Goal: Task Accomplishment & Management: Use online tool/utility

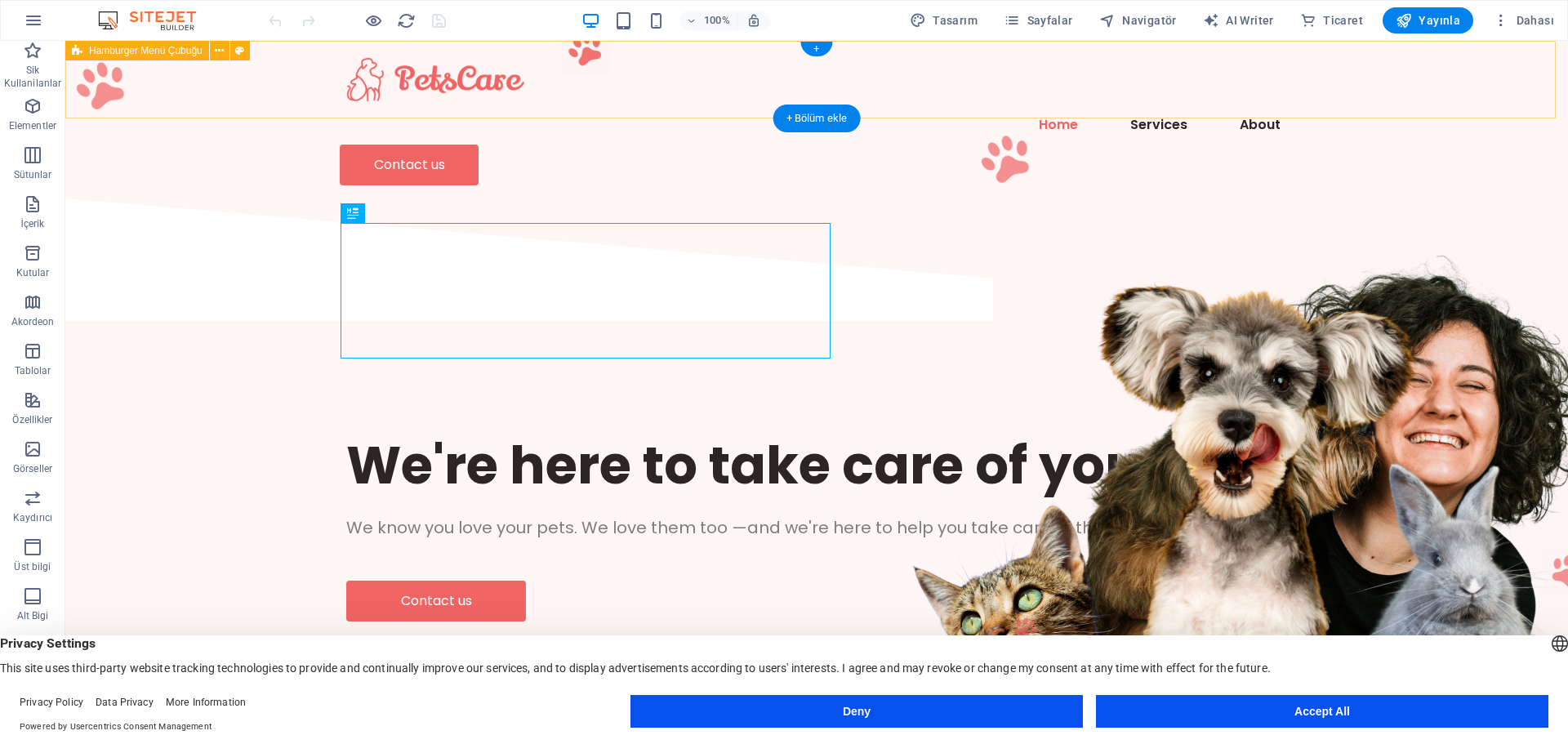
click at [688, 77] on div "Menu Home Services About Contact us" at bounding box center [816, 120] width 1502 height 158
click at [220, 56] on icon at bounding box center [219, 50] width 9 height 17
click at [218, 51] on icon at bounding box center [219, 50] width 9 height 17
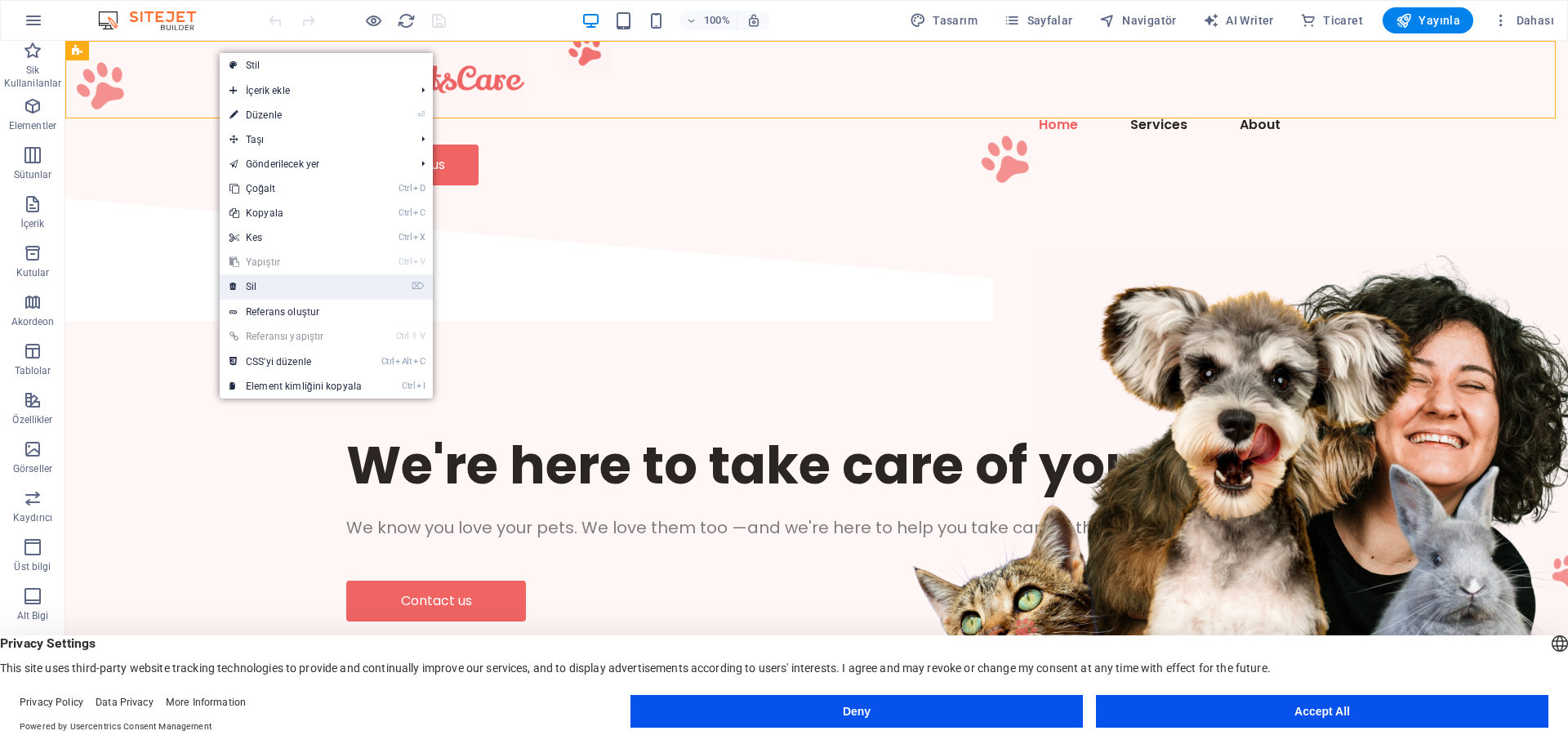
click at [251, 281] on link "⌦ Sil" at bounding box center [296, 286] width 152 height 25
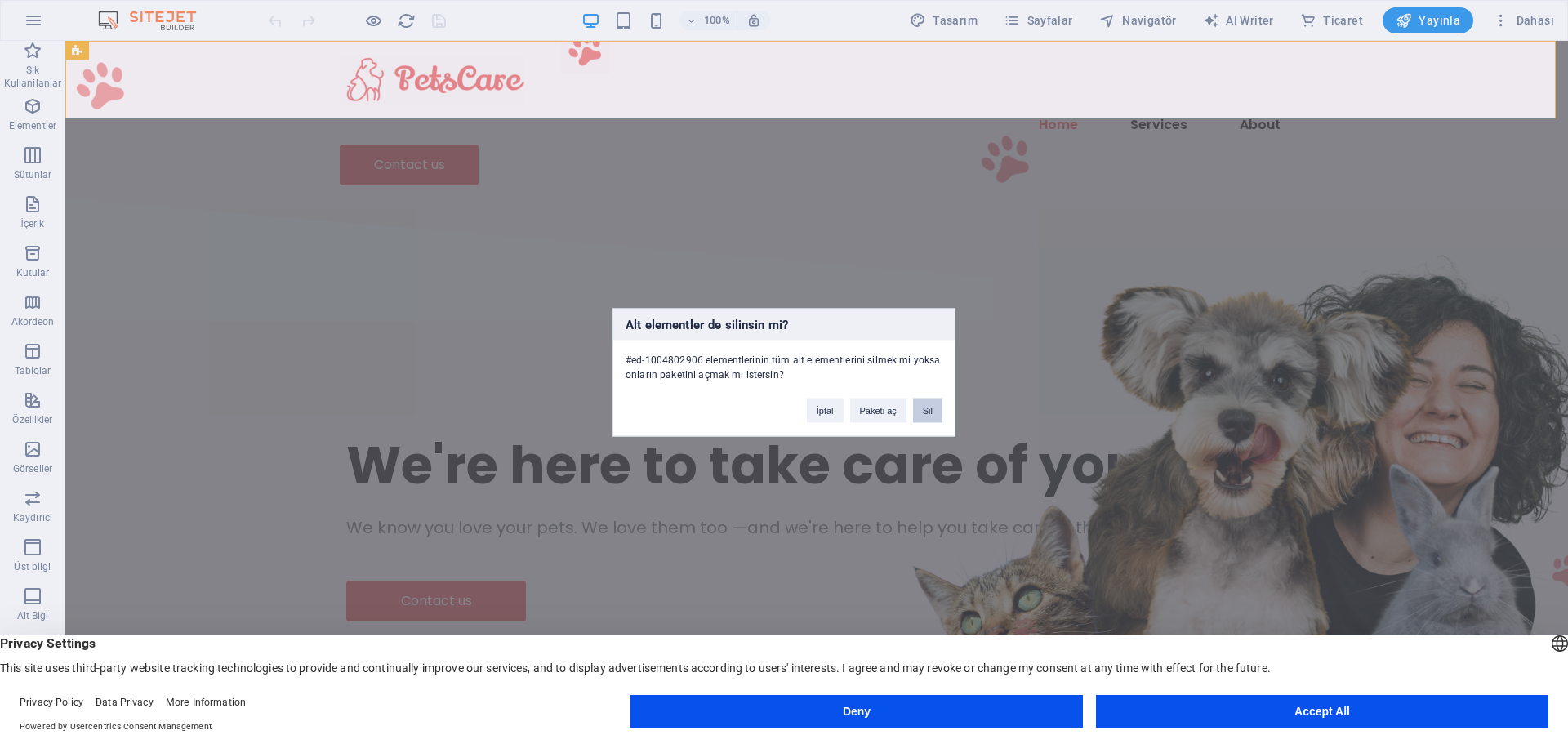
click at [921, 414] on button "Sil" at bounding box center [927, 410] width 29 height 25
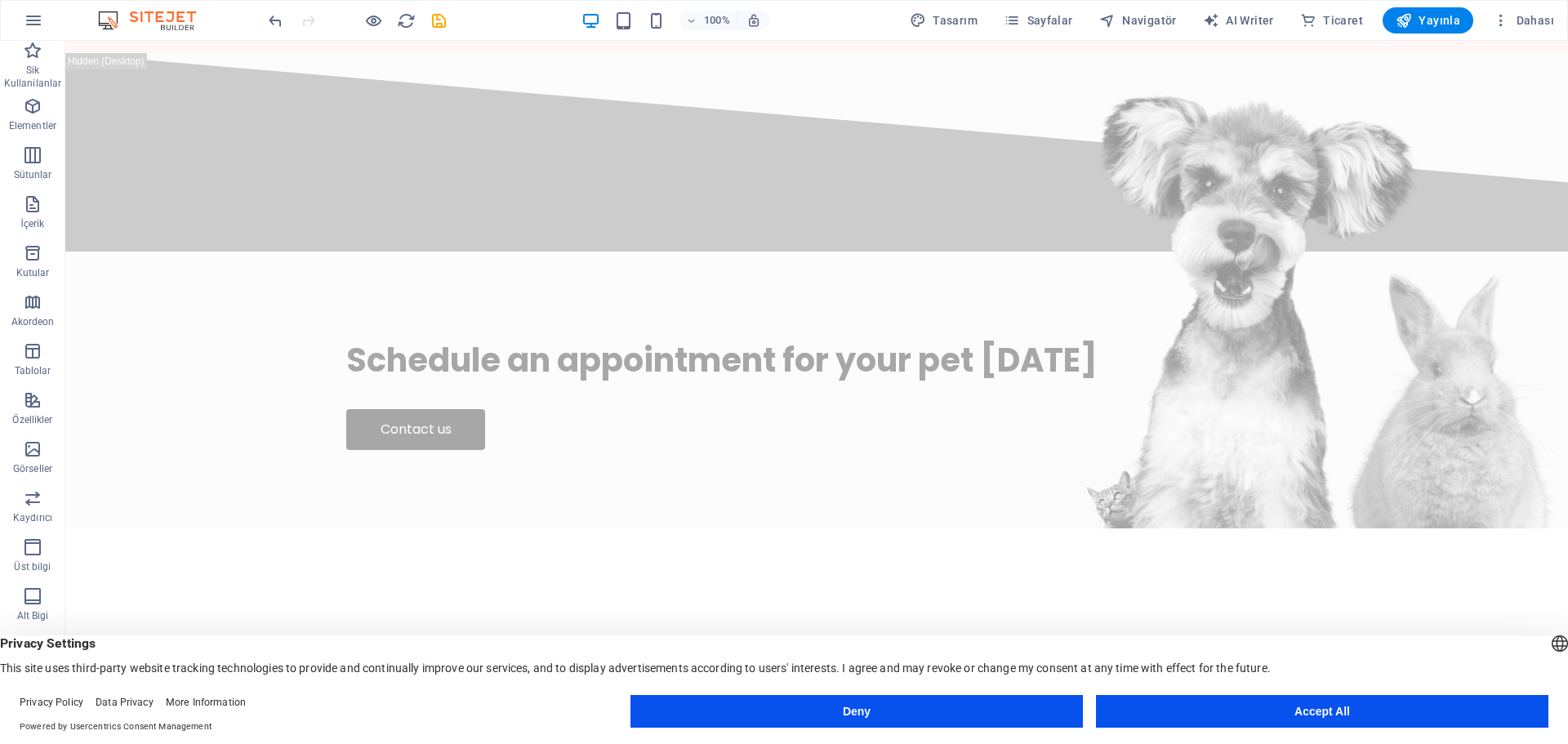
scroll to position [5038, 0]
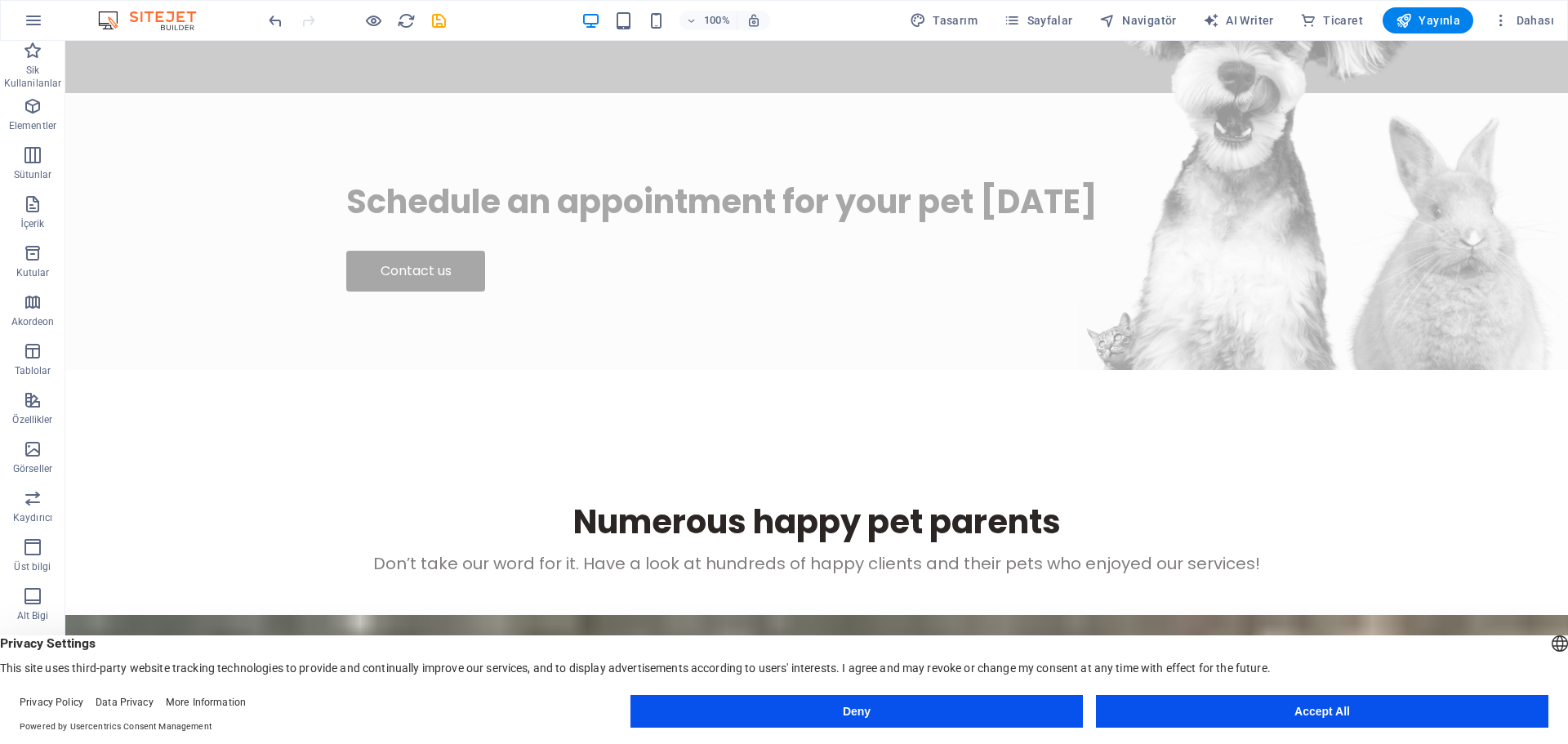
drag, startPoint x: 1567, startPoint y: 116, endPoint x: 1631, endPoint y: 776, distance: 663.1
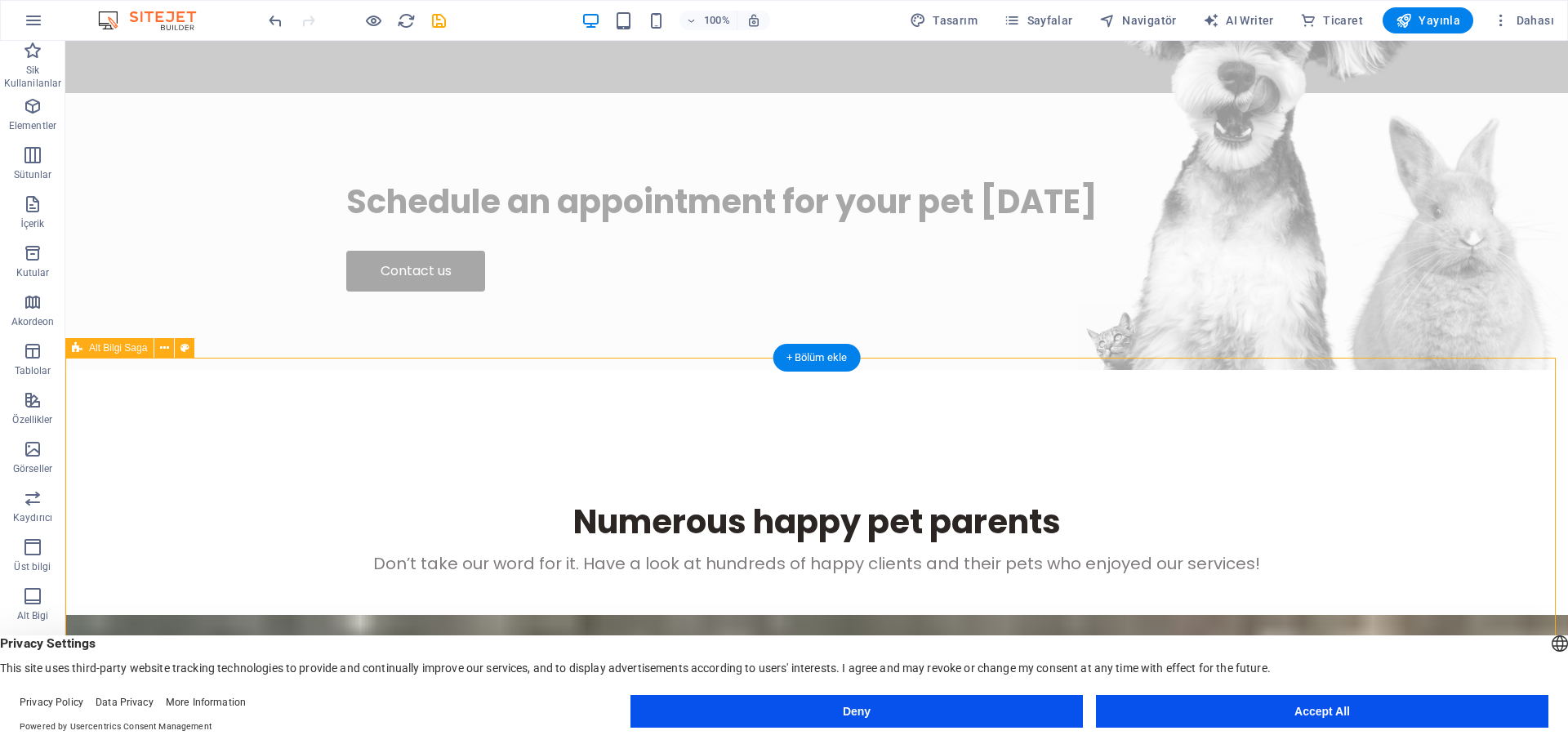
select select "footer"
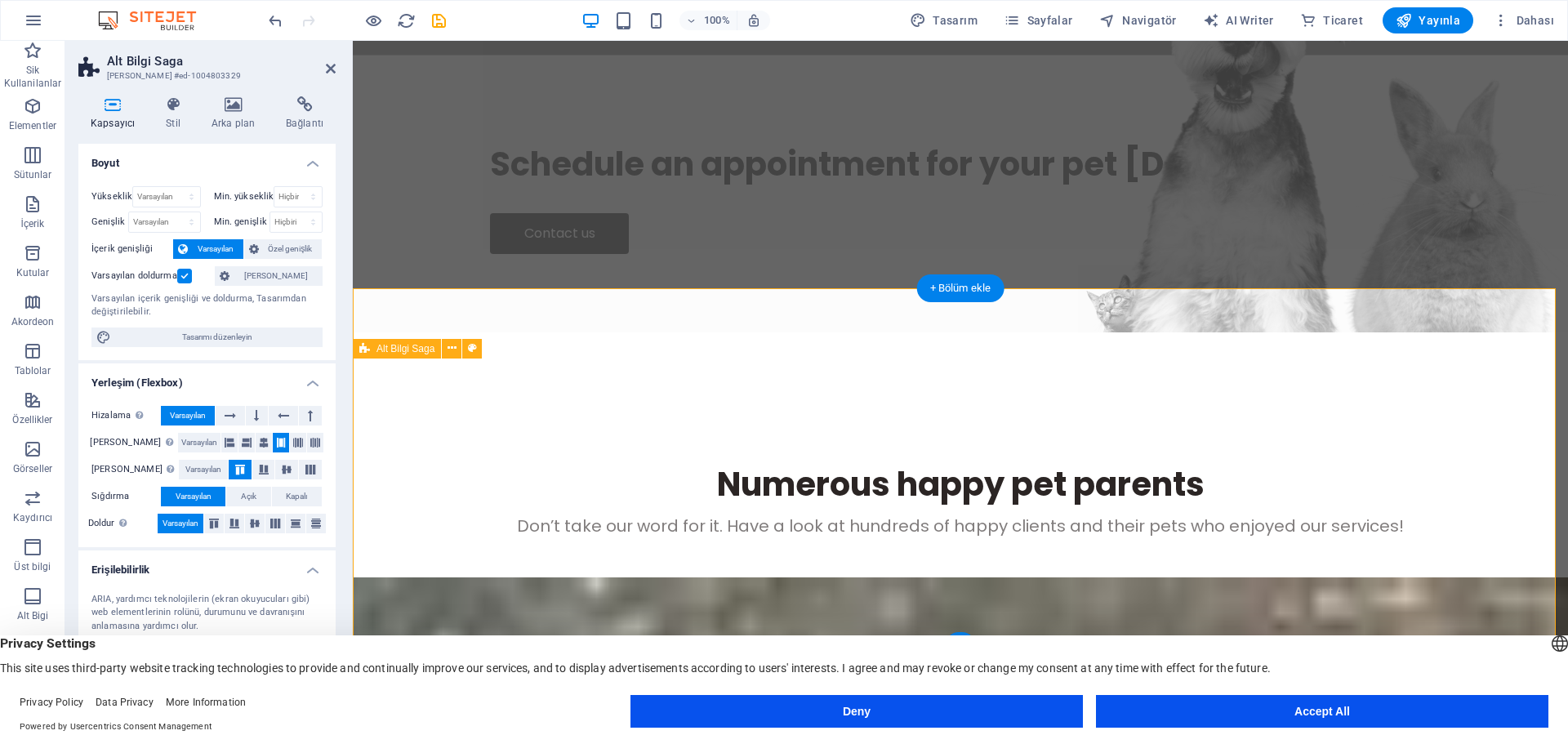
scroll to position [5108, 0]
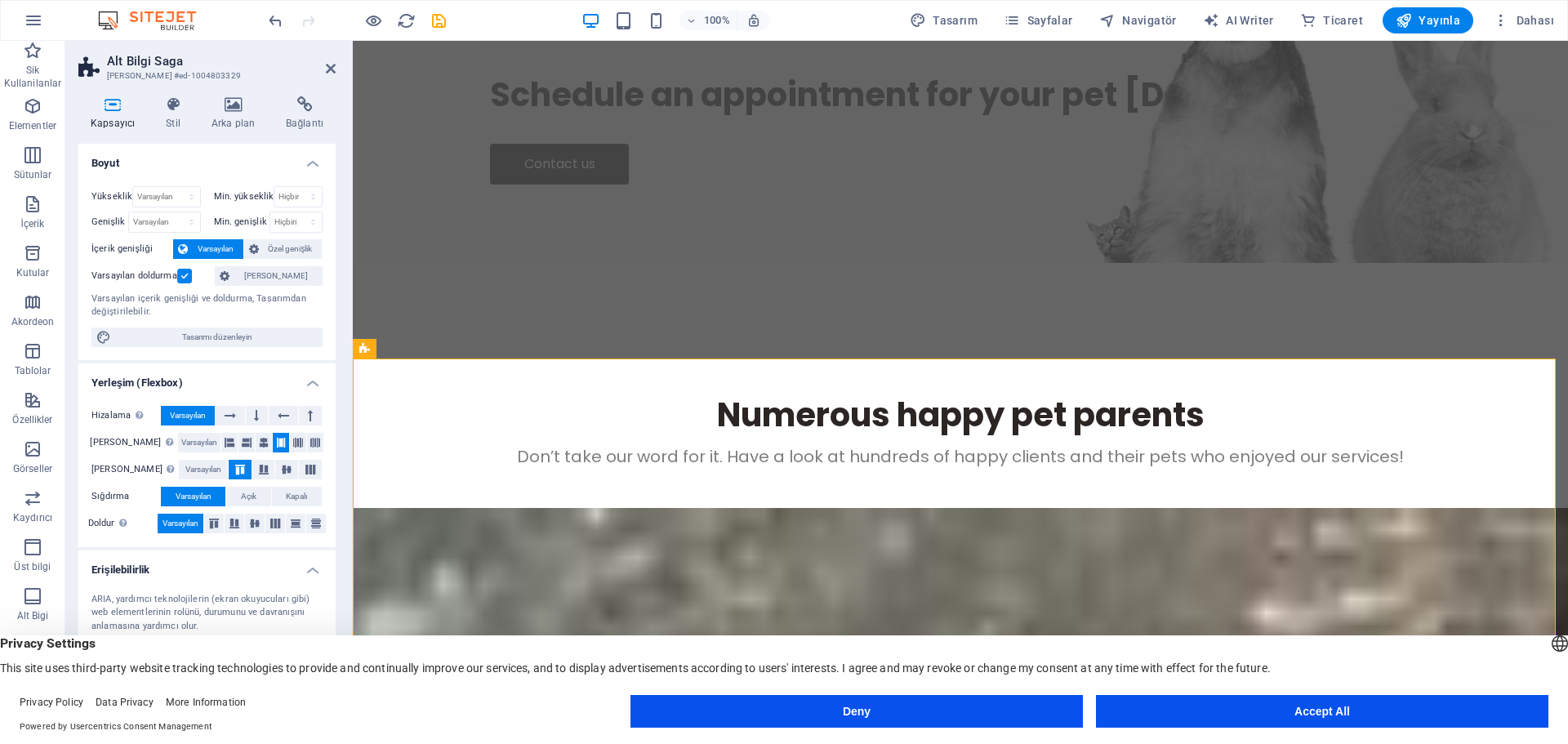
click at [323, 72] on header "Alt Bilgi Saga Ön ayar #ed-1004803329" at bounding box center [207, 62] width 258 height 42
click at [326, 68] on icon at bounding box center [330, 69] width 10 height 13
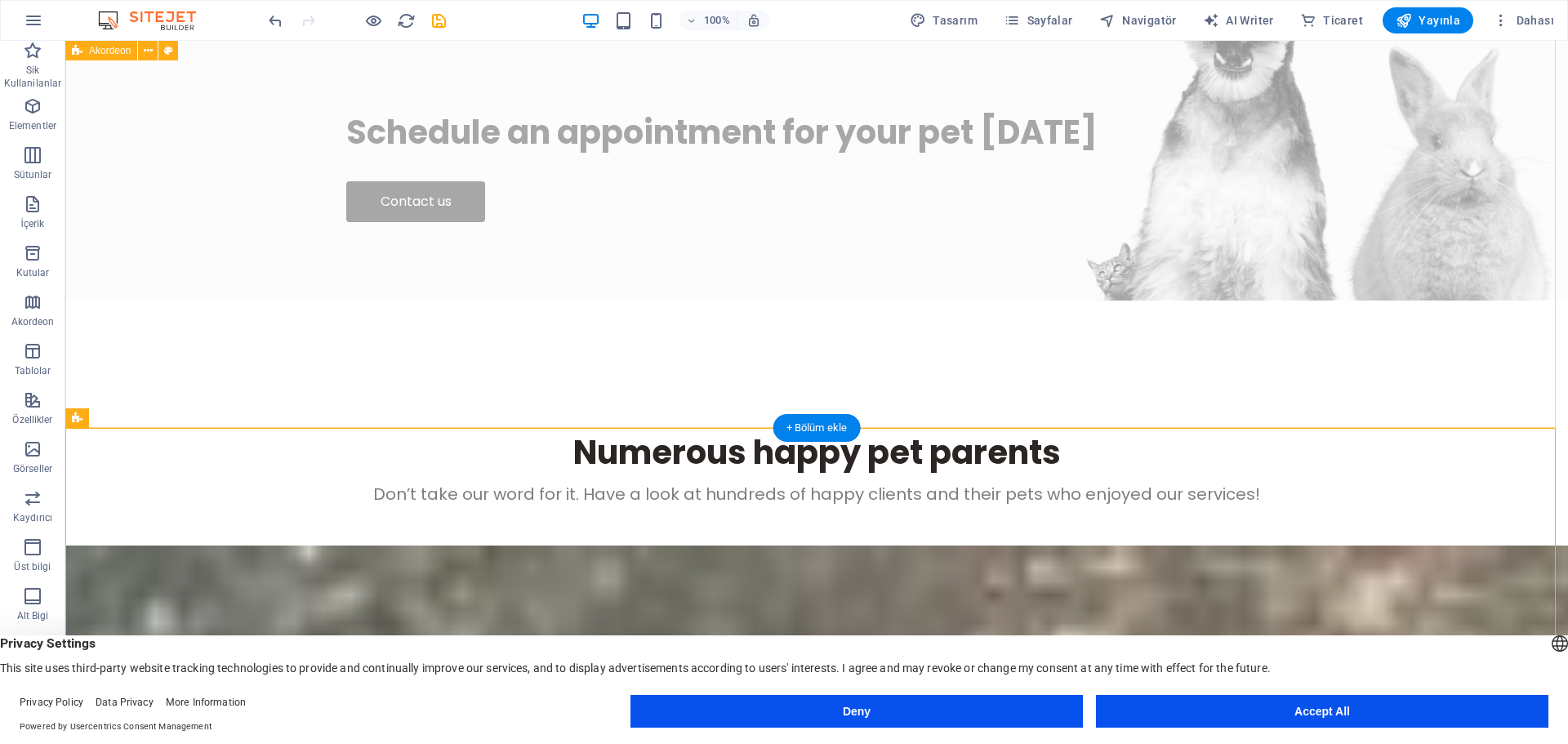
scroll to position [5038, 0]
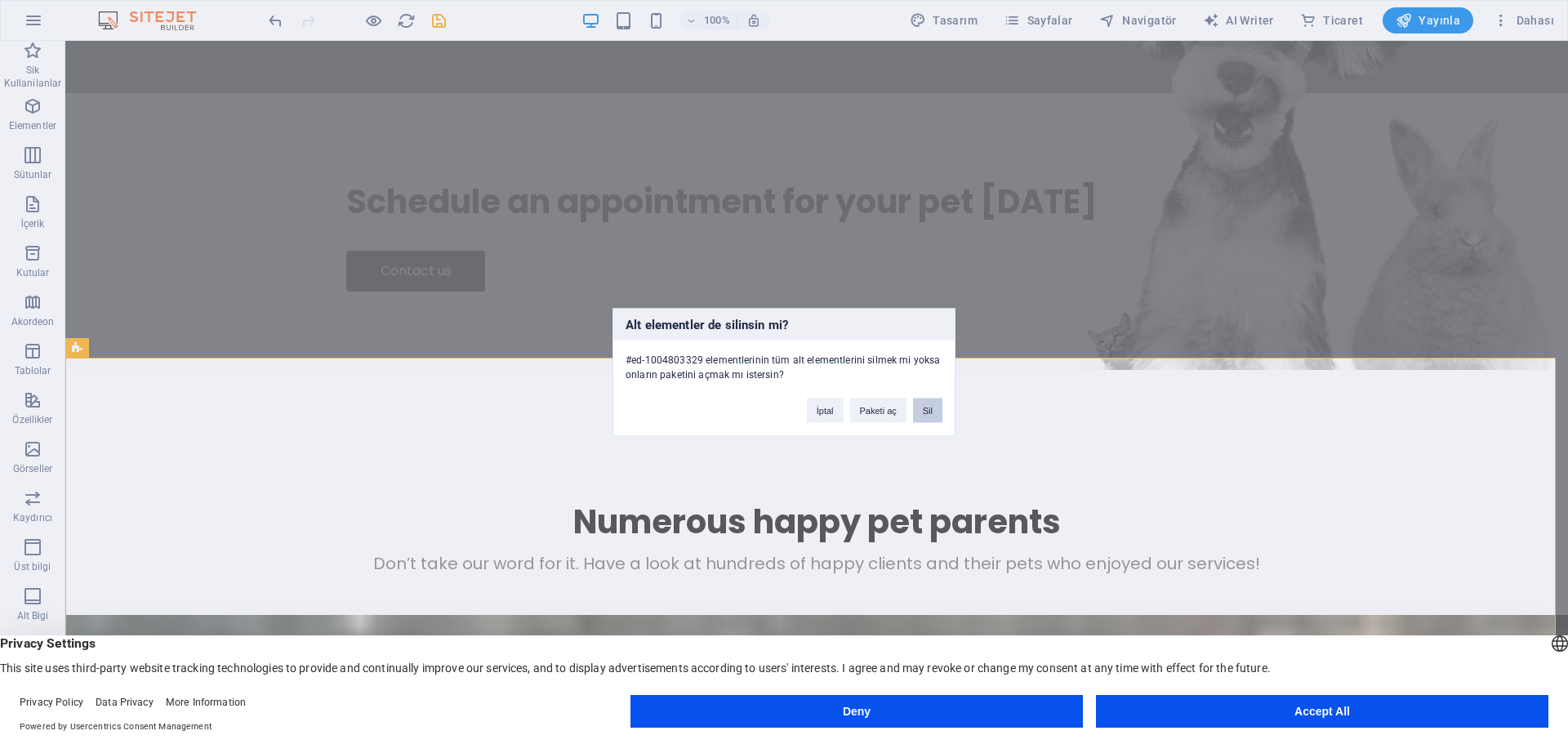
click at [927, 410] on button "Sil" at bounding box center [927, 410] width 29 height 25
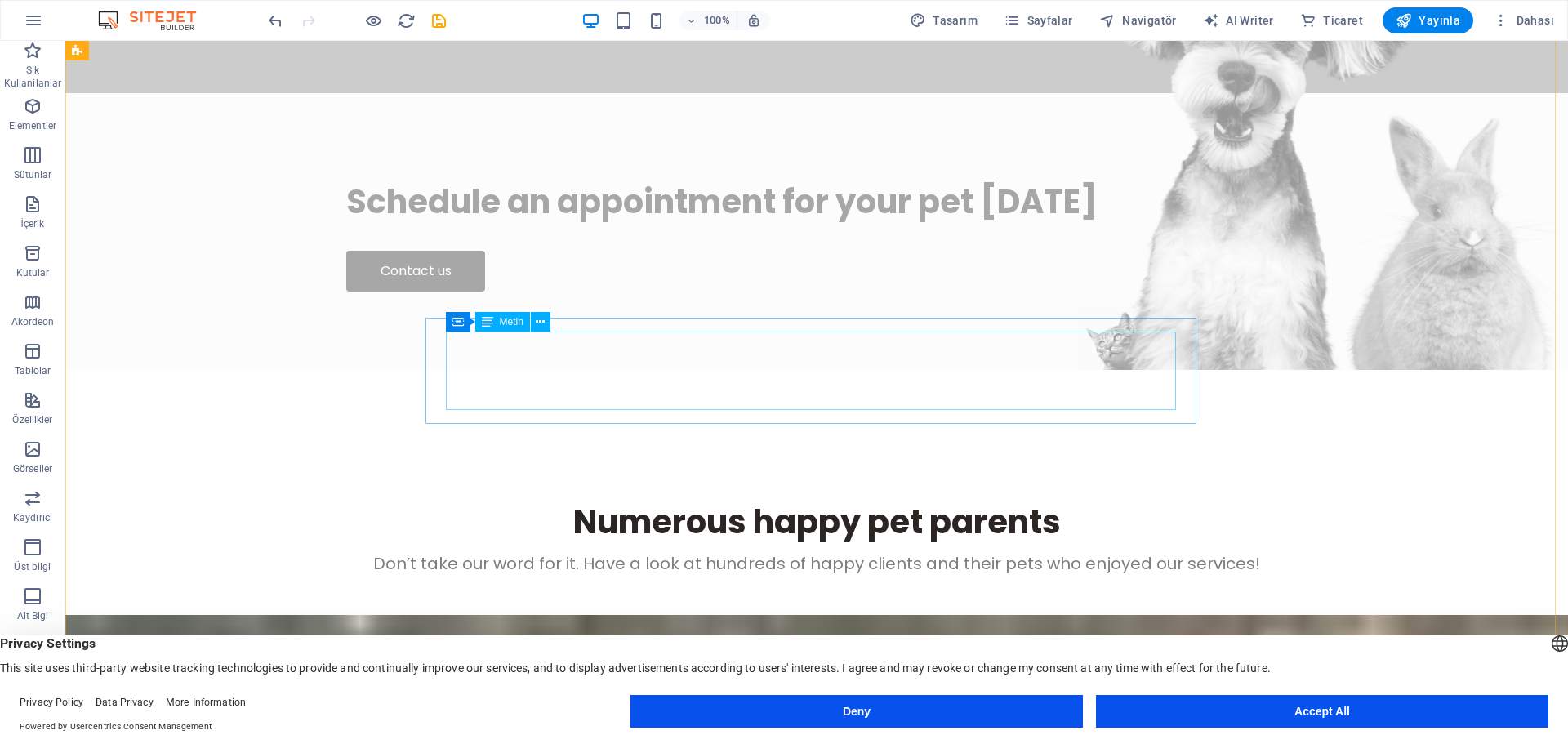
scroll to position [4678, 0]
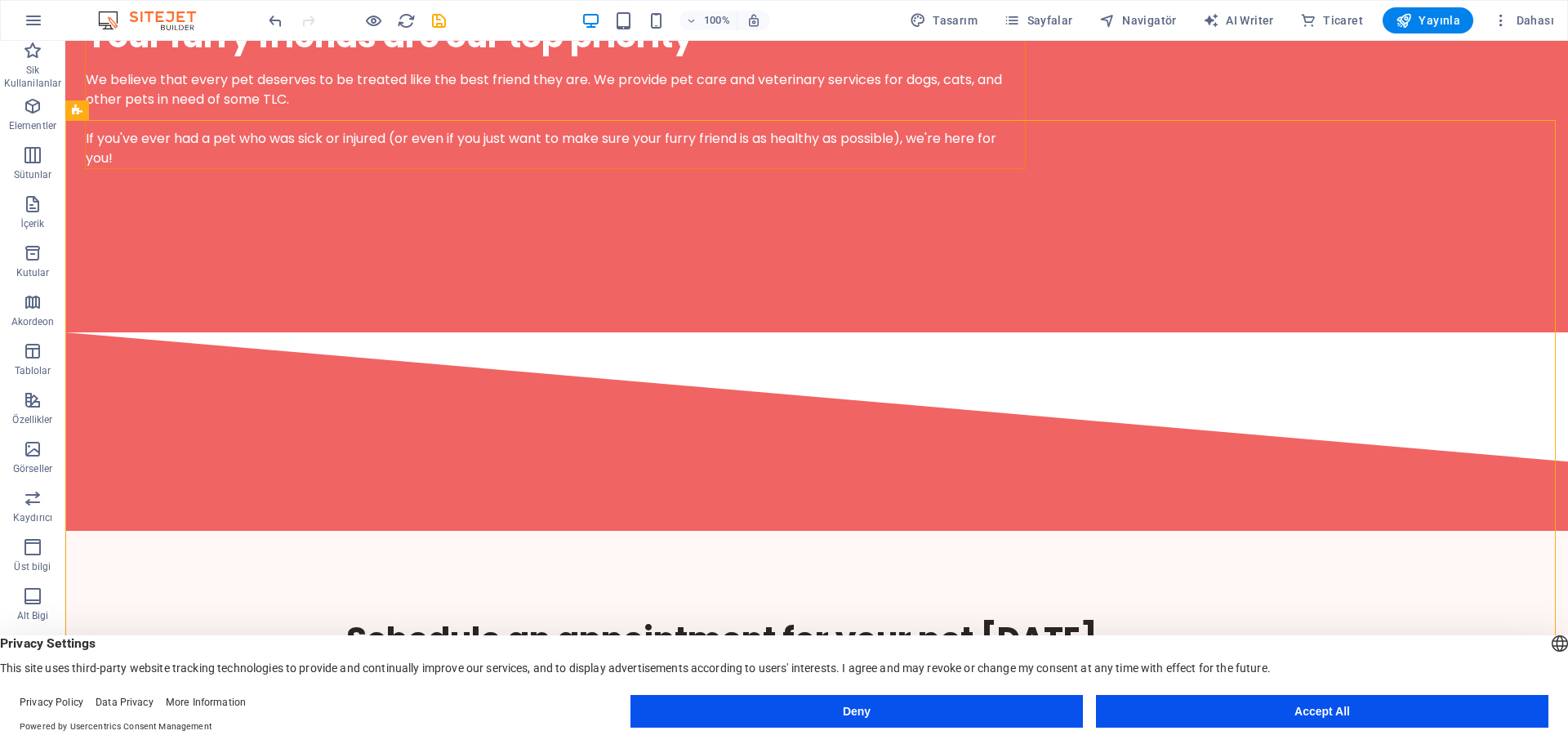
scroll to position [3659, 0]
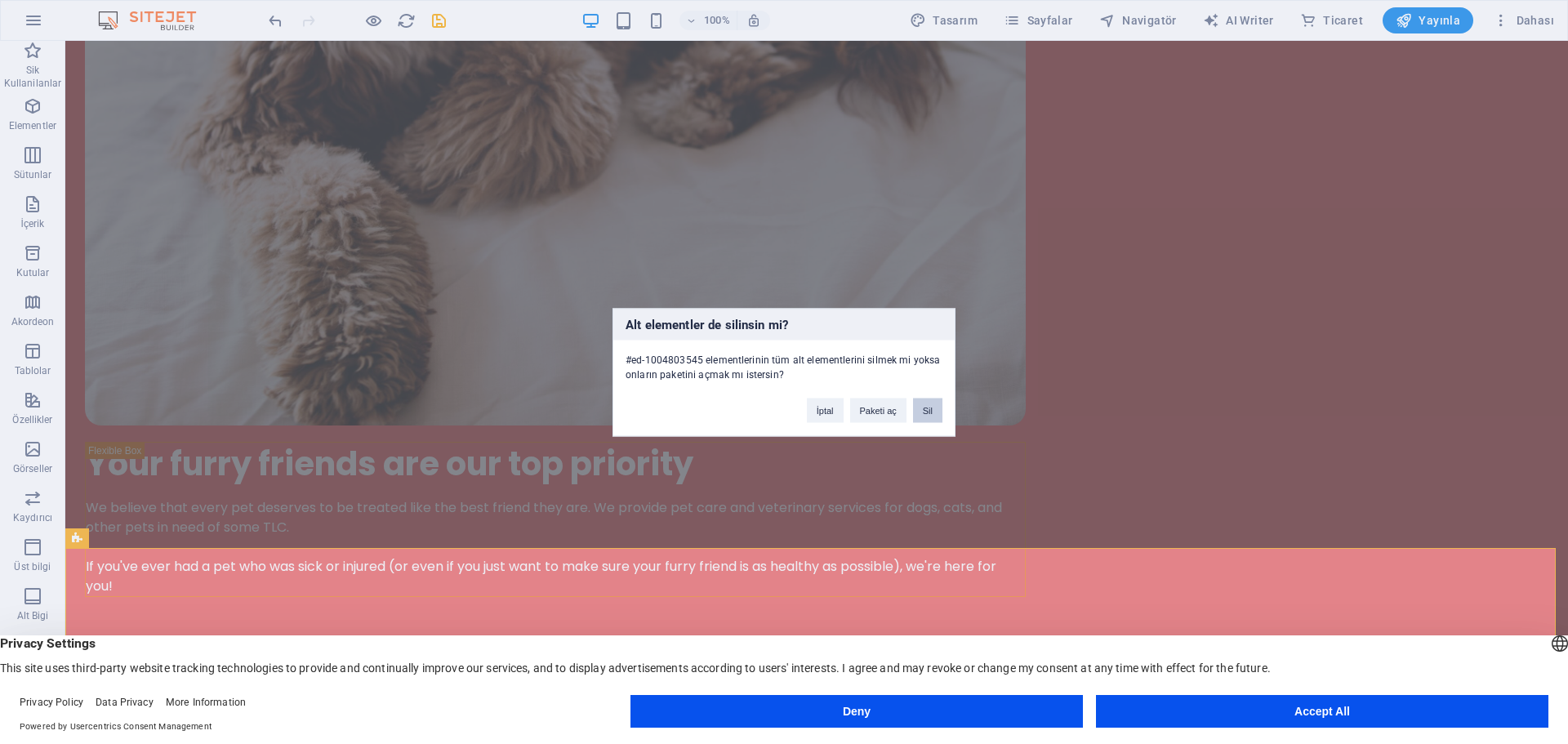
click at [929, 412] on button "Sil" at bounding box center [927, 410] width 29 height 25
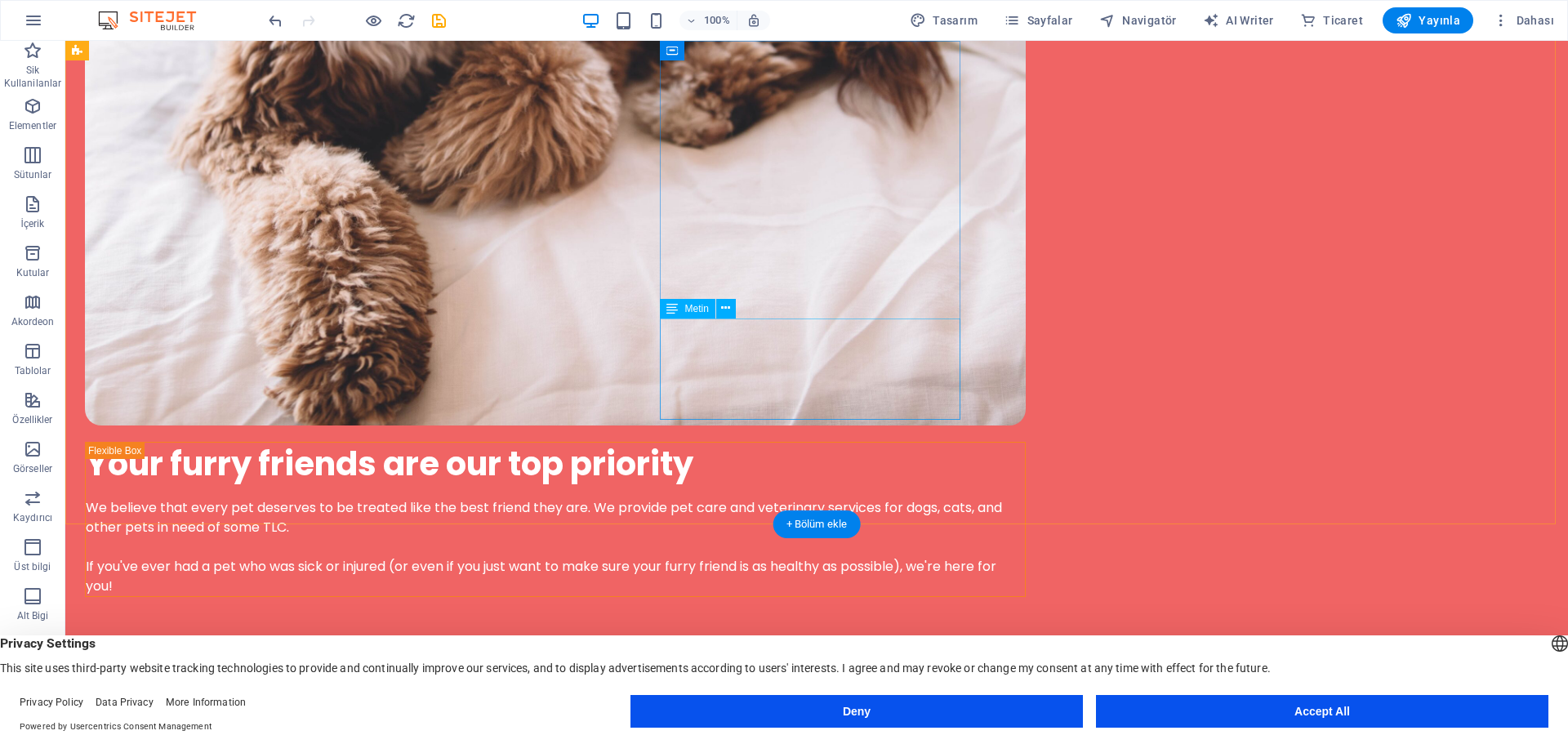
scroll to position [3489, 0]
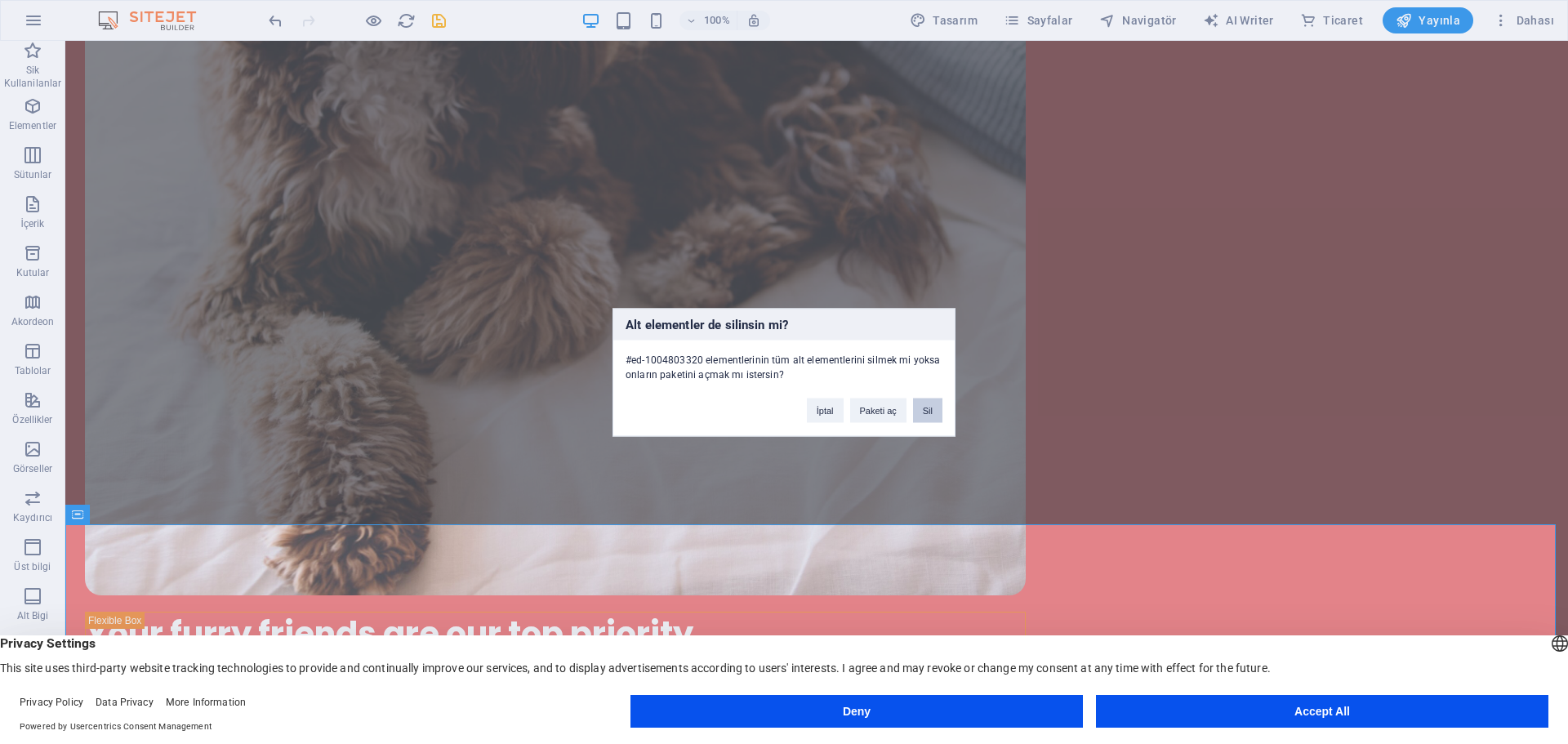
click at [916, 417] on button "Sil" at bounding box center [927, 410] width 29 height 25
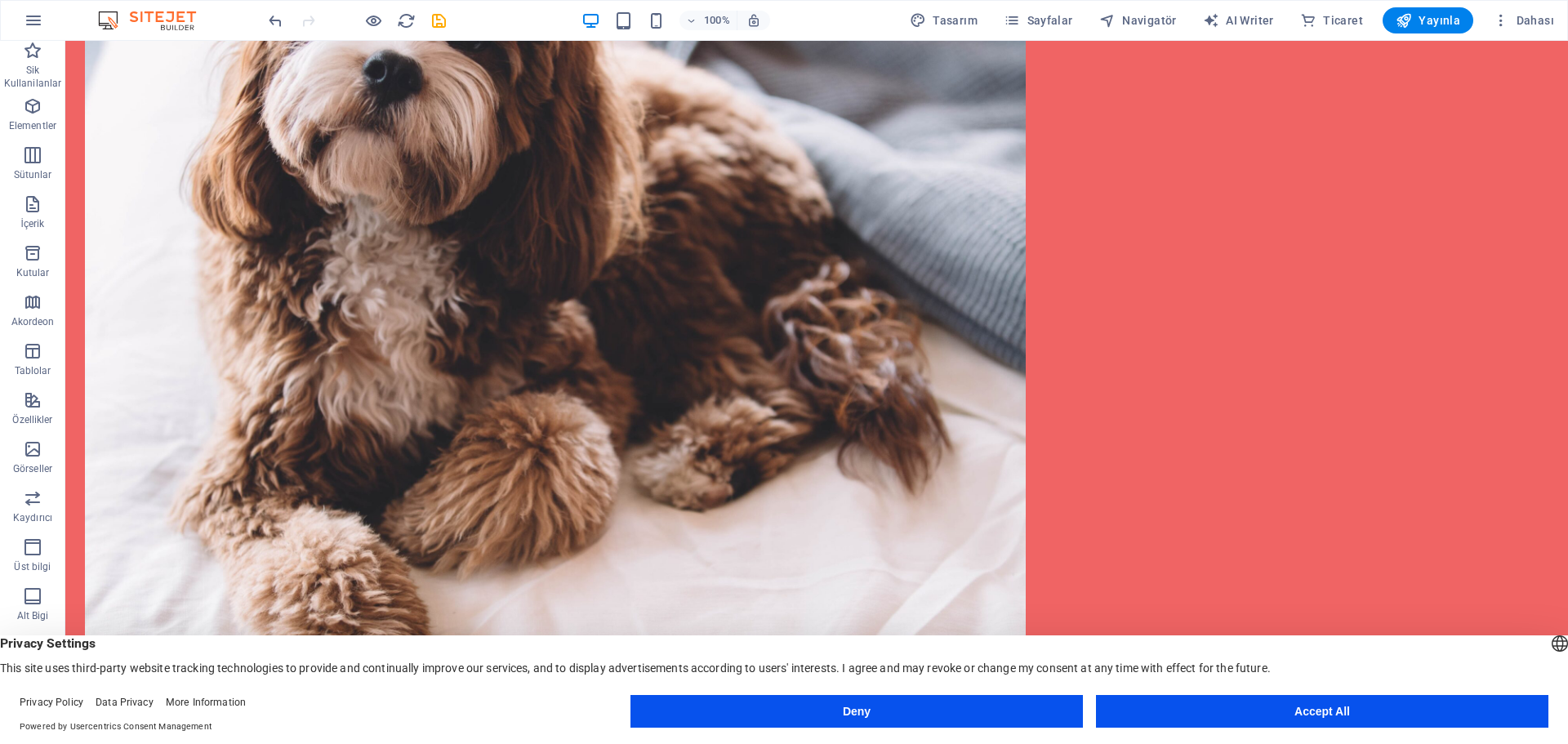
scroll to position [1, 0]
click at [1301, 700] on button "Accept All" at bounding box center [1322, 711] width 453 height 33
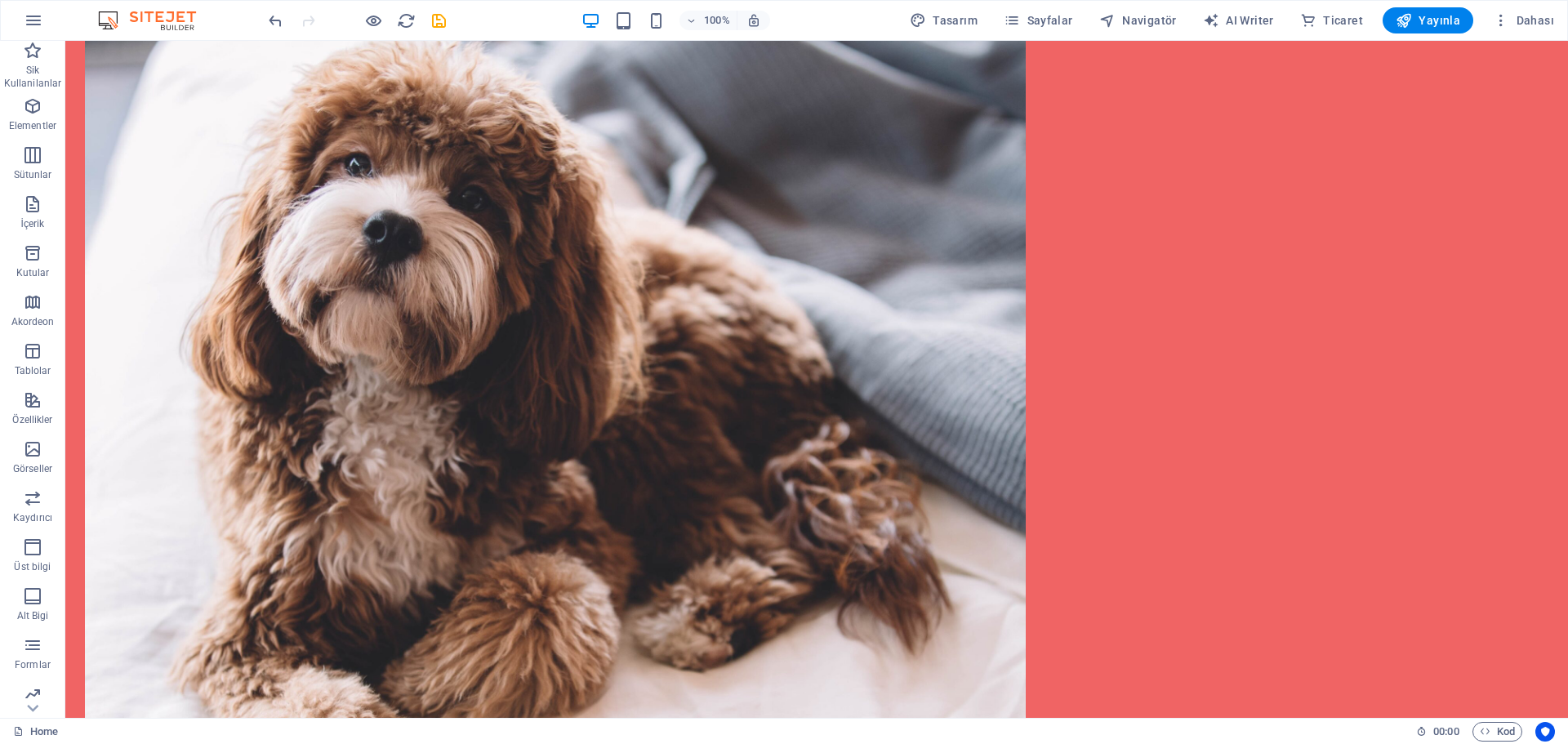
scroll to position [3191, 0]
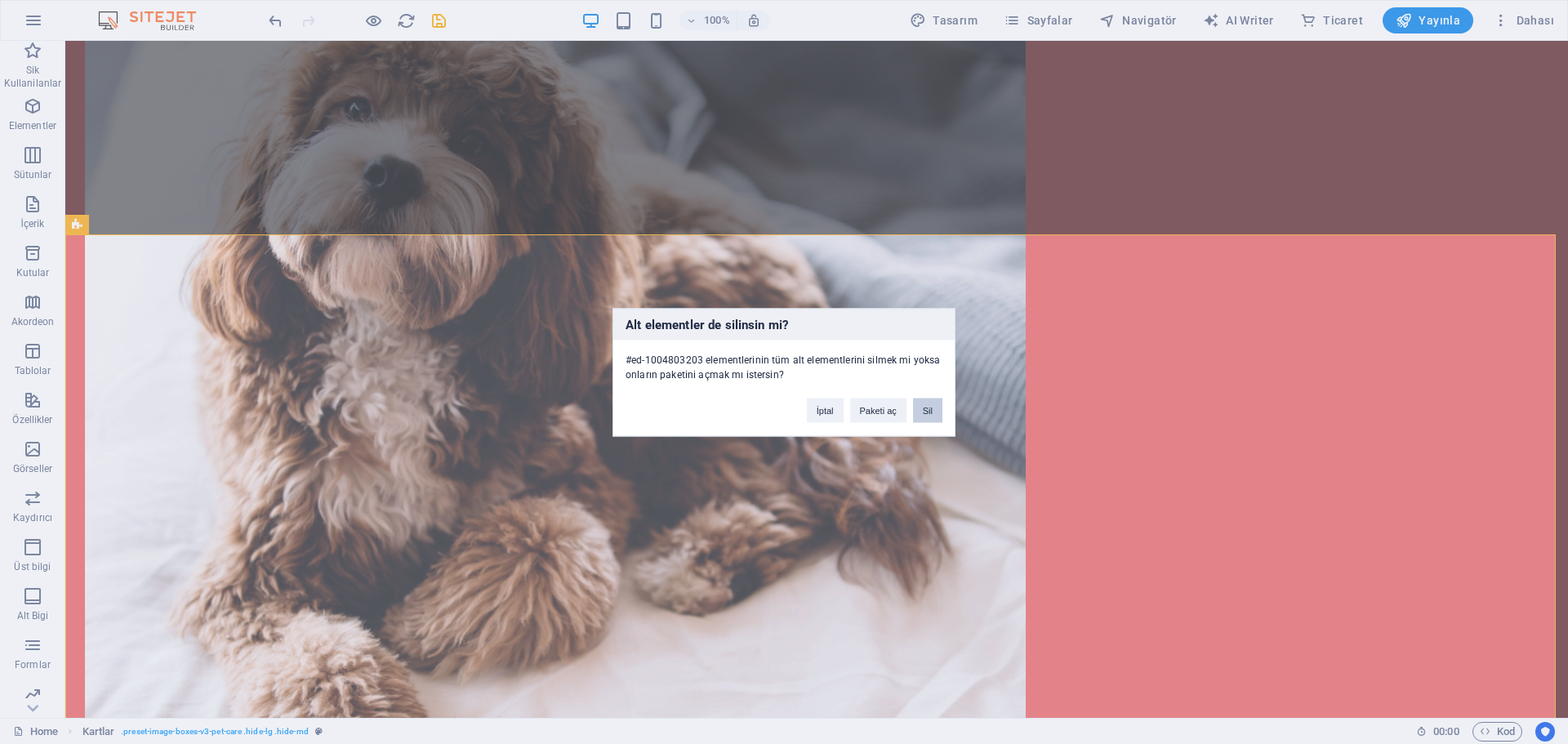
click at [935, 406] on button "Sil" at bounding box center [927, 410] width 29 height 25
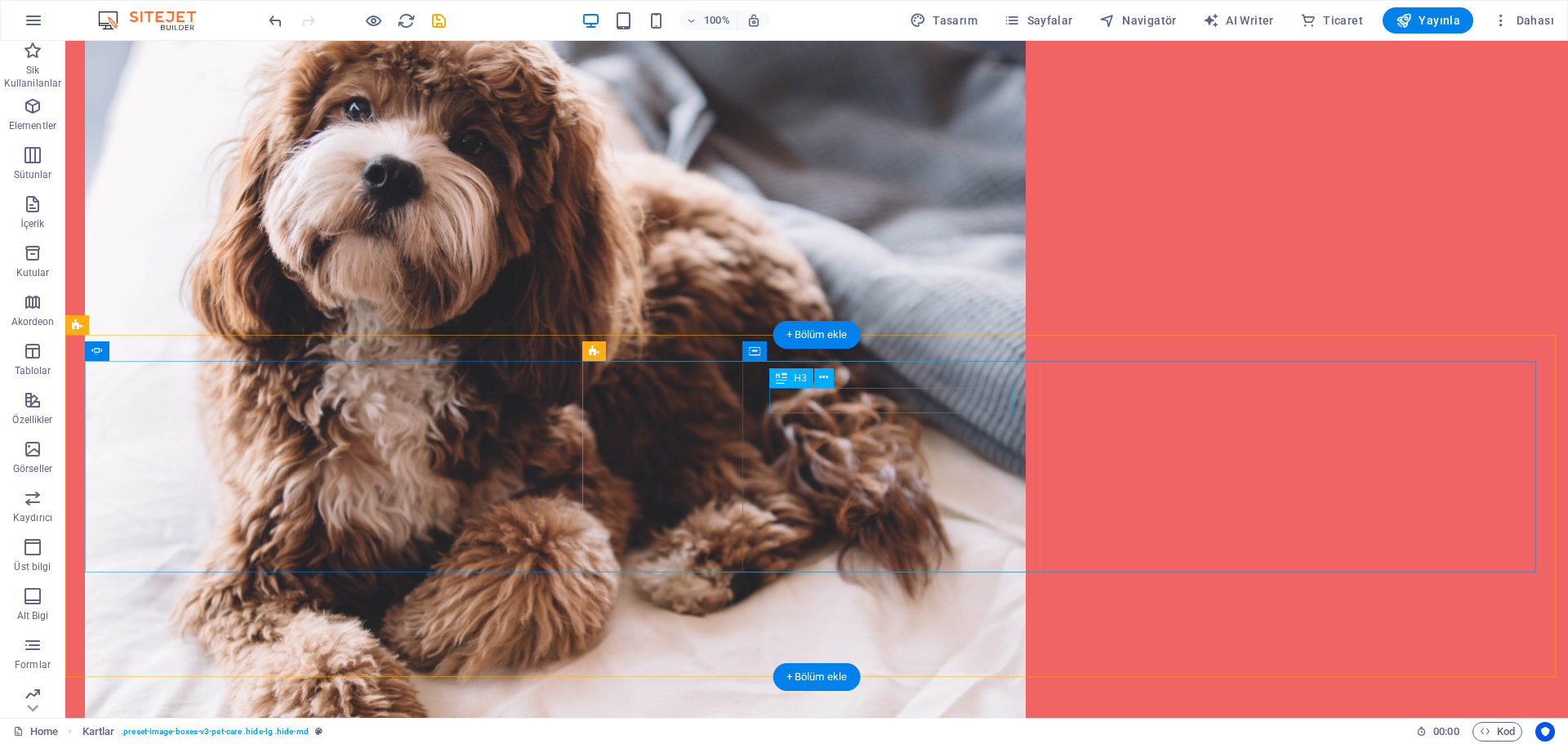
scroll to position [2708, 0]
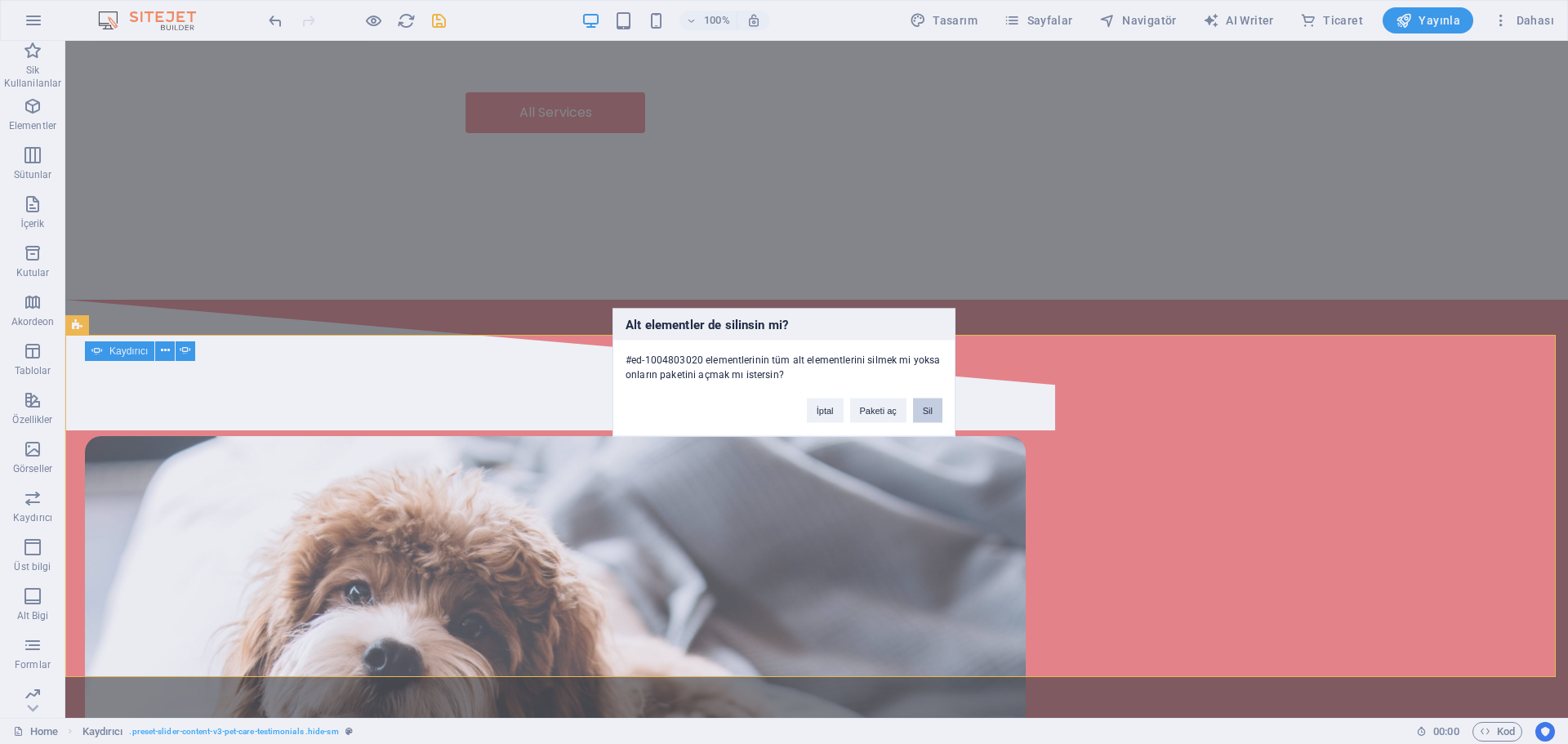
click at [929, 410] on button "Sil" at bounding box center [927, 410] width 29 height 25
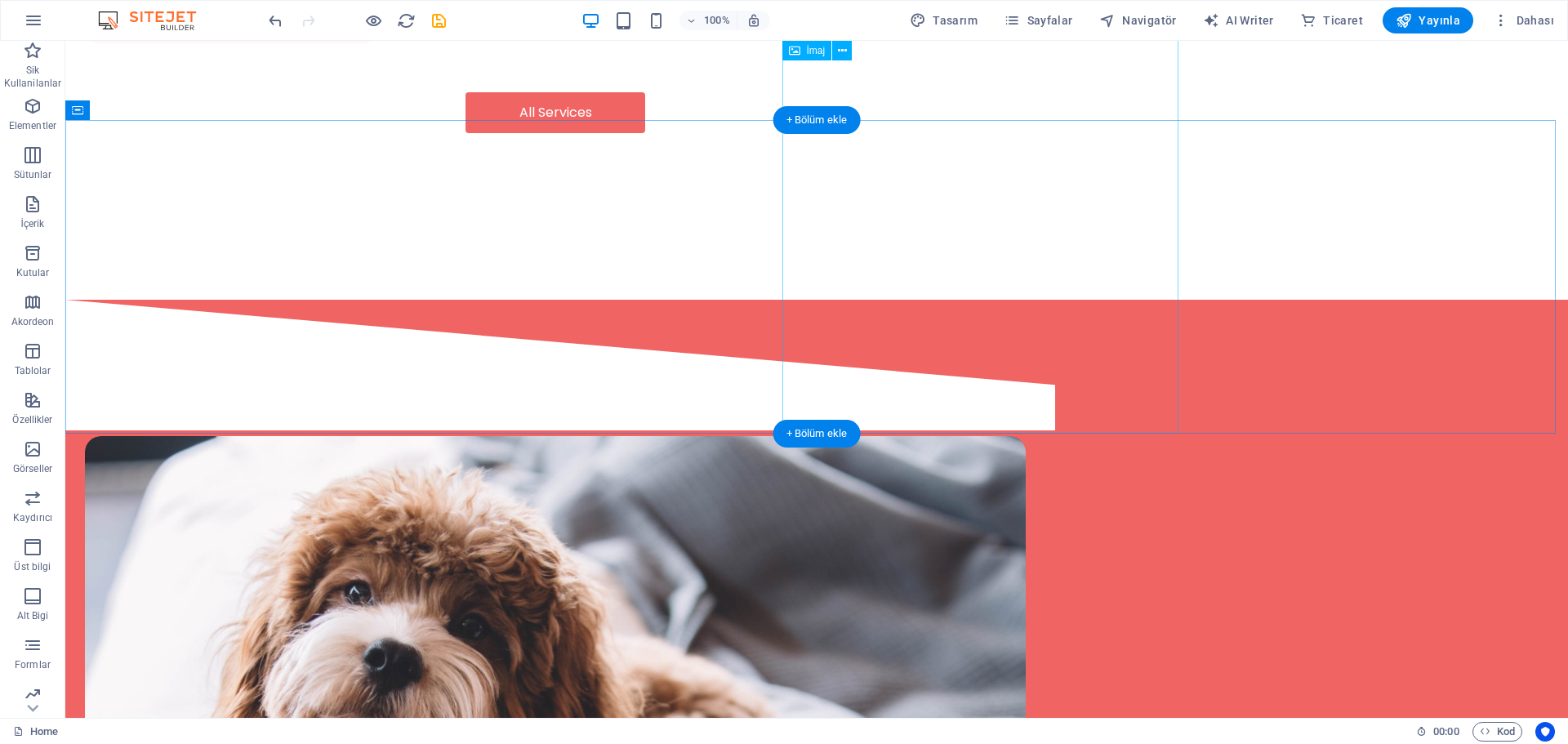
scroll to position [2366, 0]
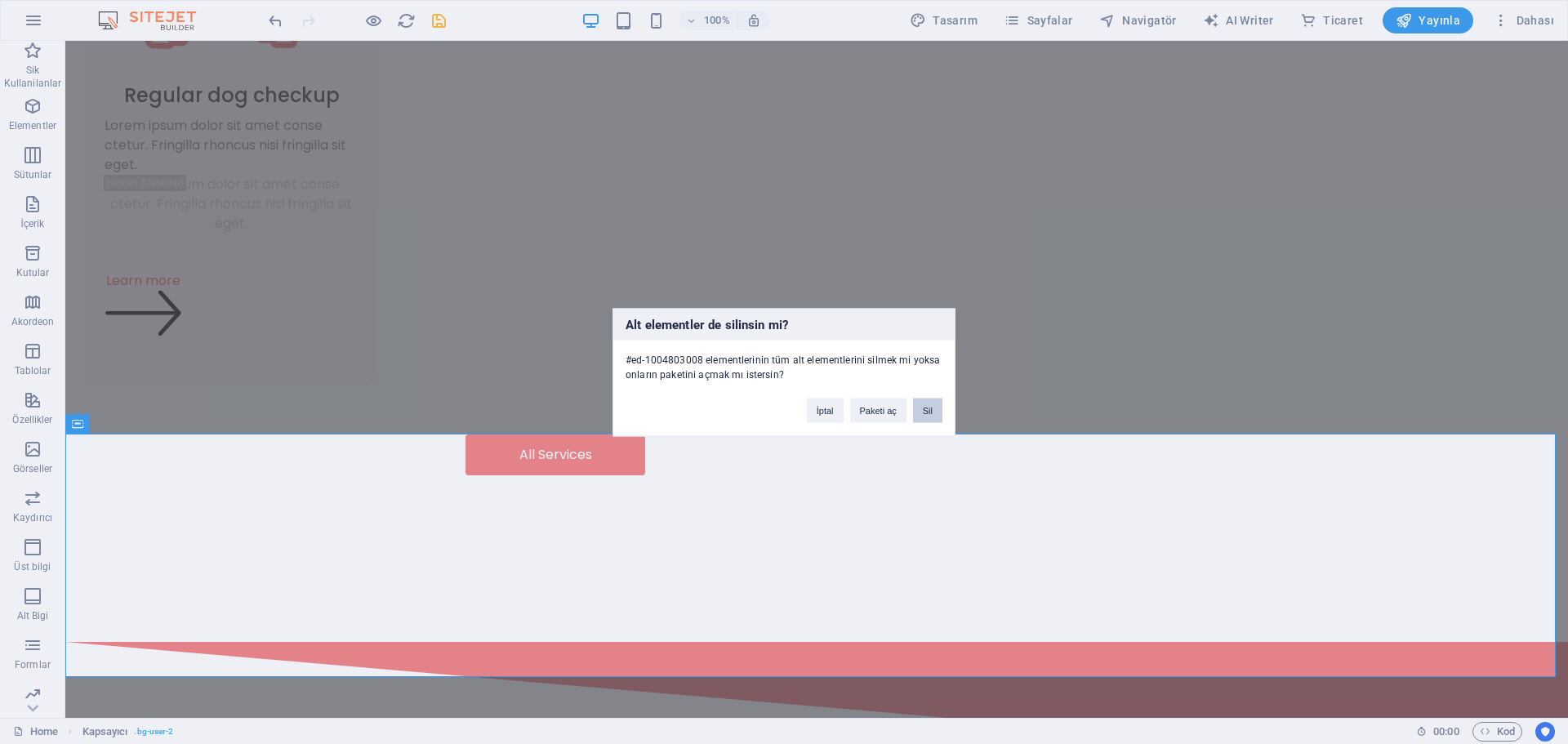
click at [930, 407] on button "Sil" at bounding box center [927, 410] width 29 height 25
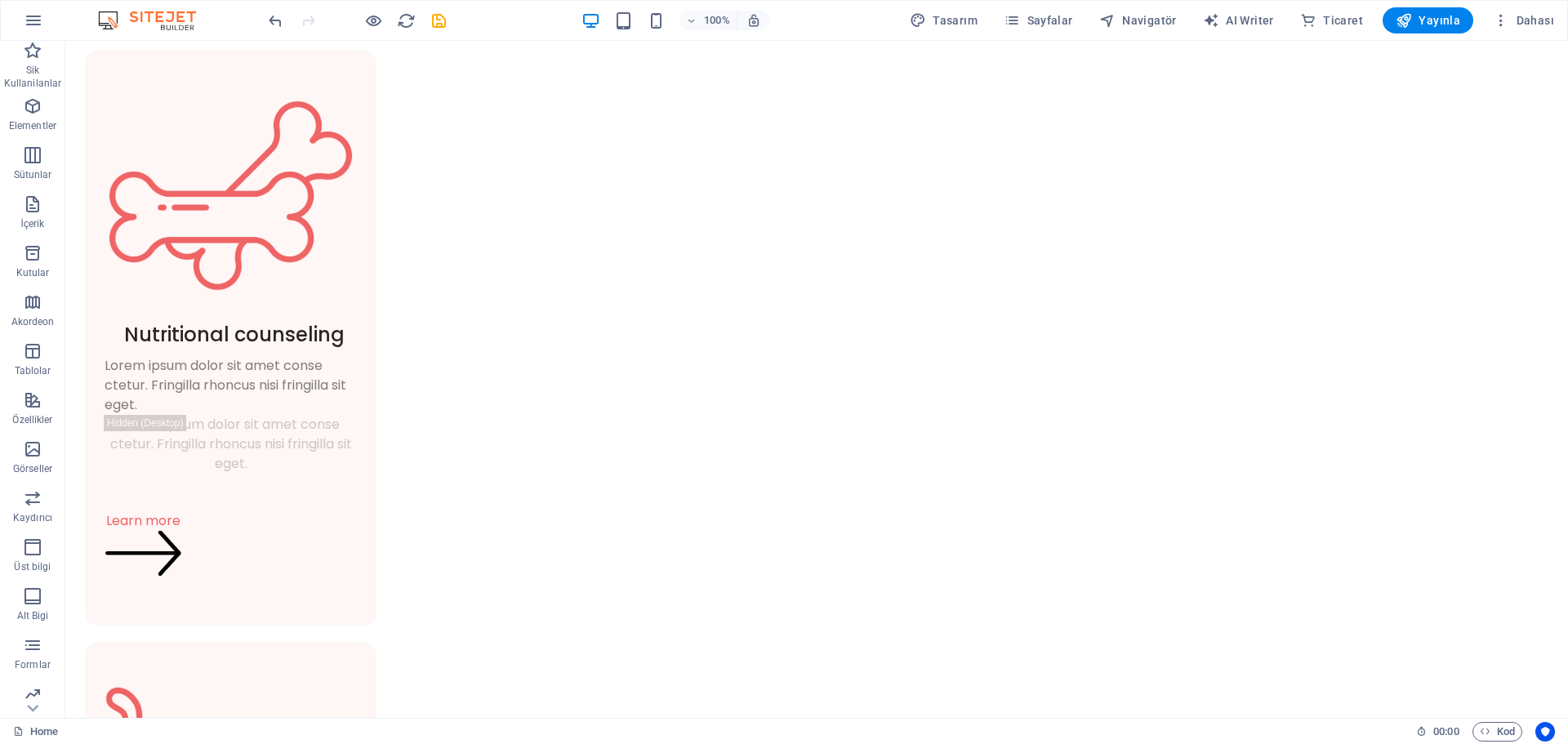
scroll to position [452, 0]
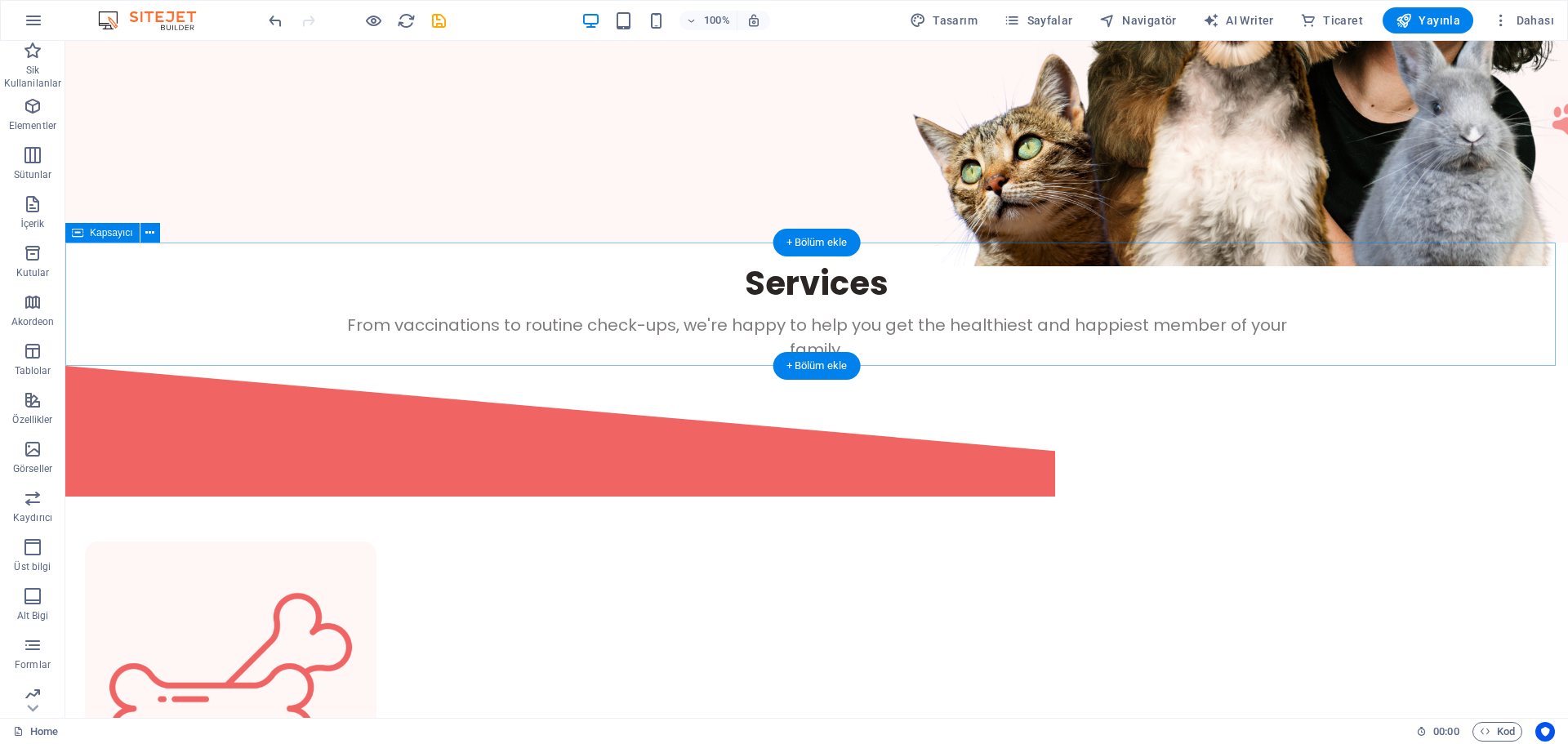
click at [1260, 255] on div "Services From vaccinations to routine check-ups, we're happy to help you get th…" at bounding box center [816, 304] width 1502 height 124
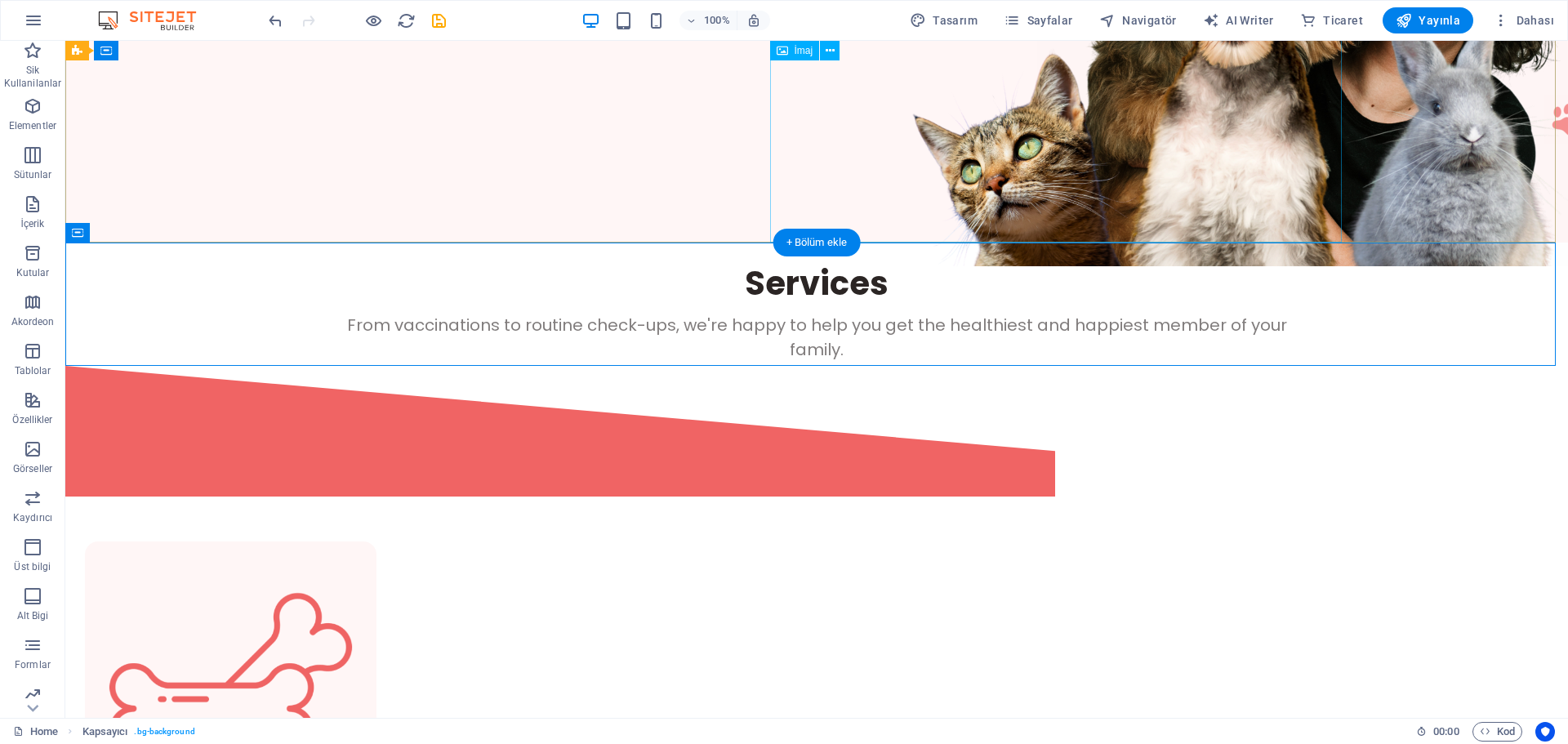
click at [1309, 205] on figure at bounding box center [1322, 30] width 572 height 470
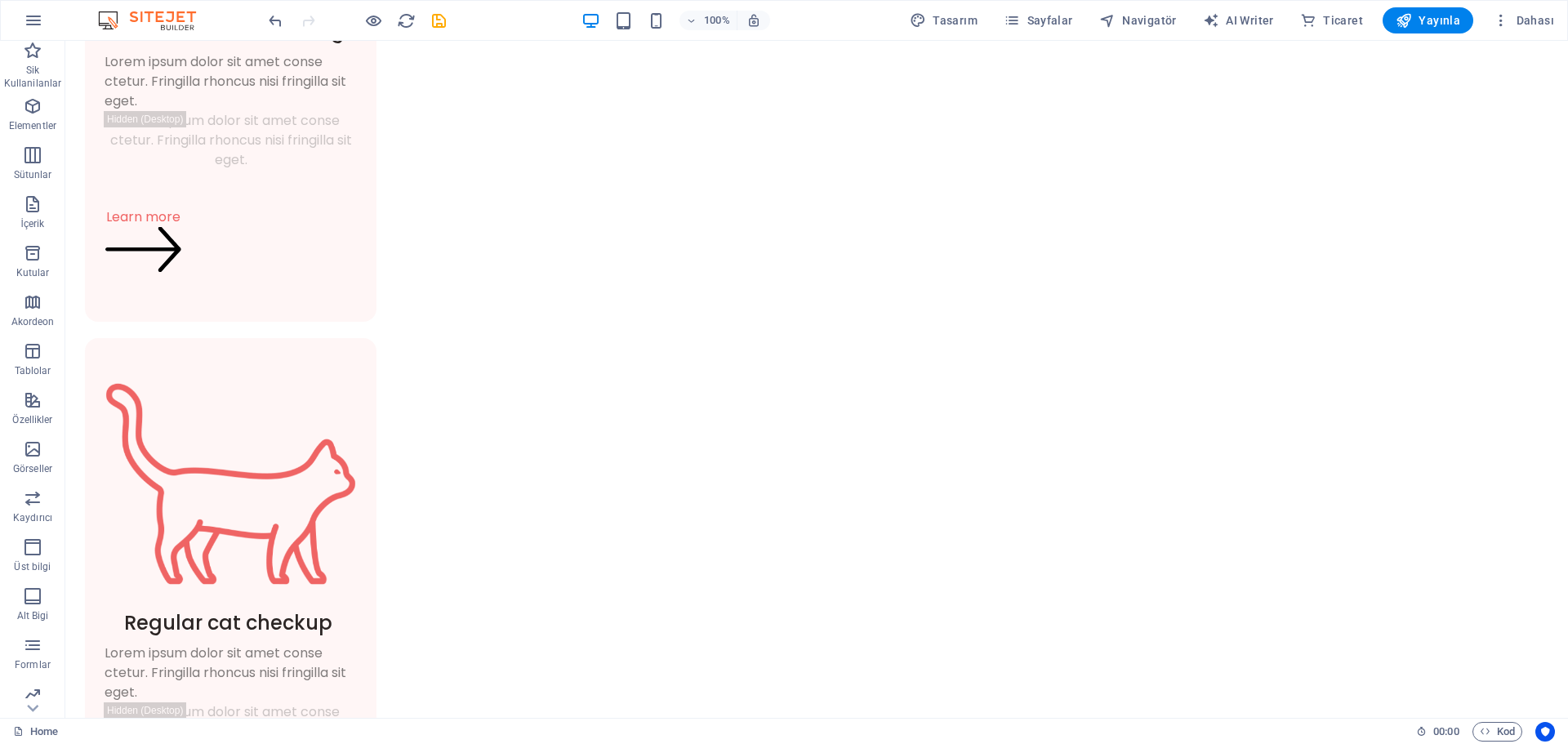
scroll to position [1236, 0]
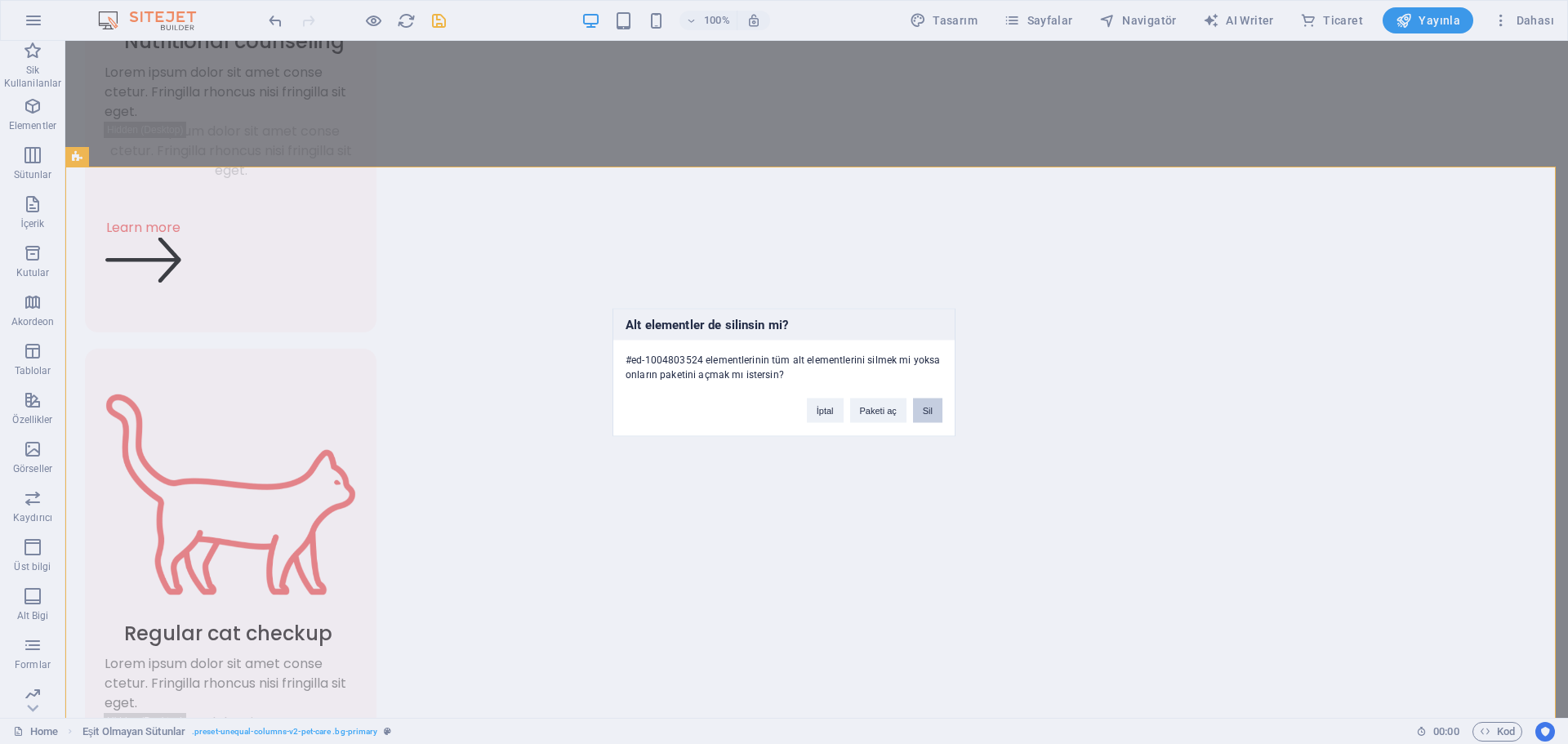
click at [921, 410] on button "Sil" at bounding box center [927, 410] width 29 height 25
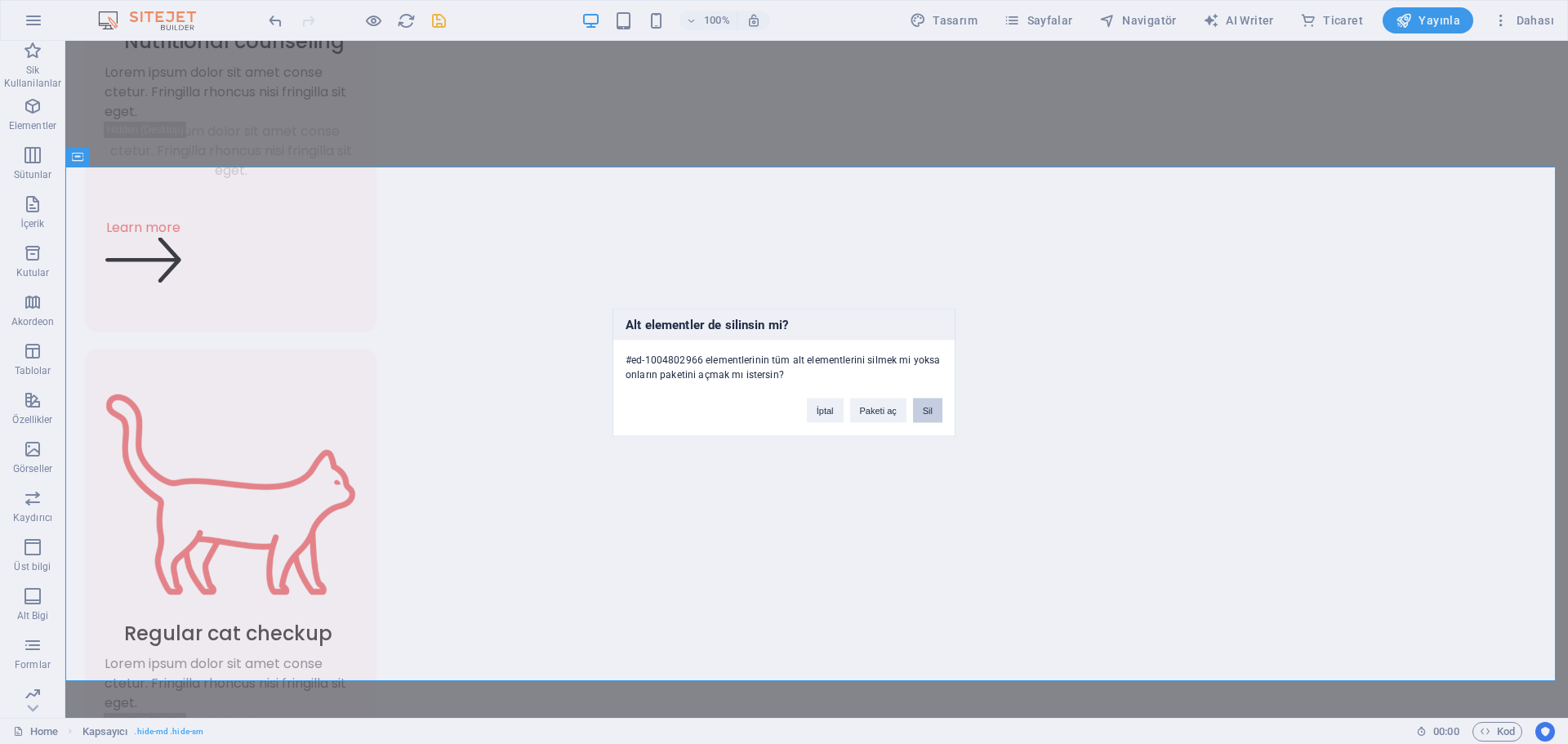
click at [932, 415] on button "Sil" at bounding box center [927, 410] width 29 height 25
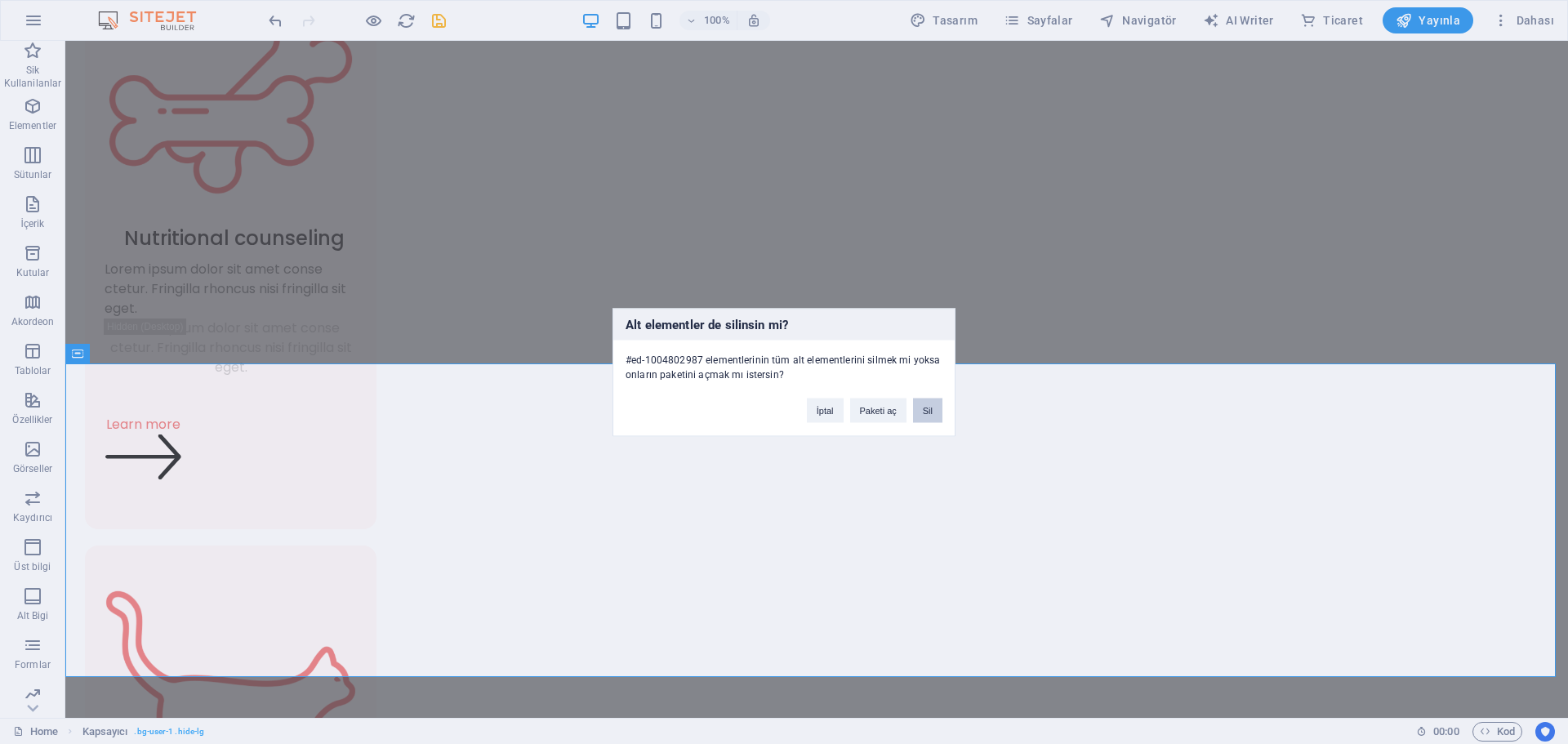
click at [919, 408] on button "Sil" at bounding box center [927, 410] width 29 height 25
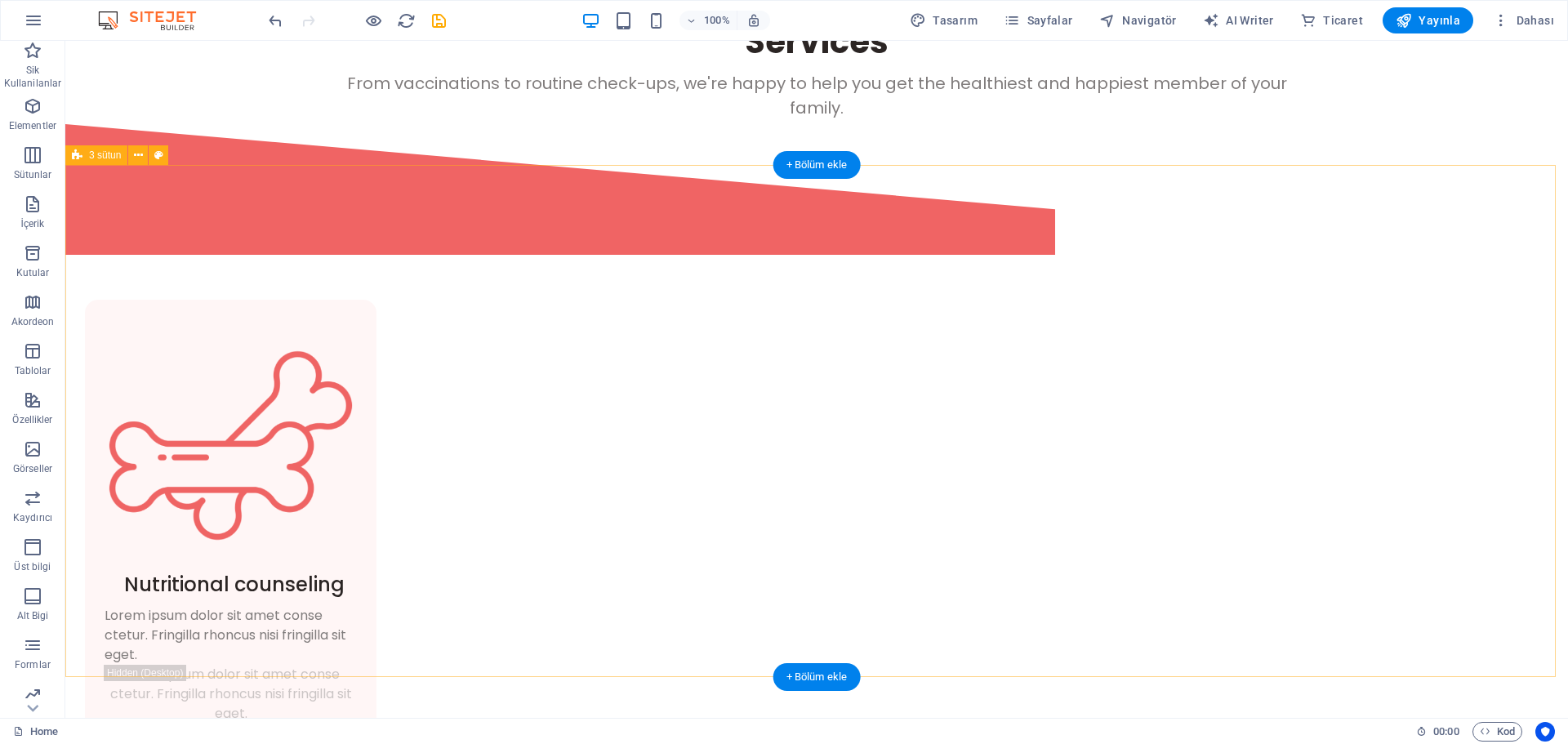
scroll to position [652, 0]
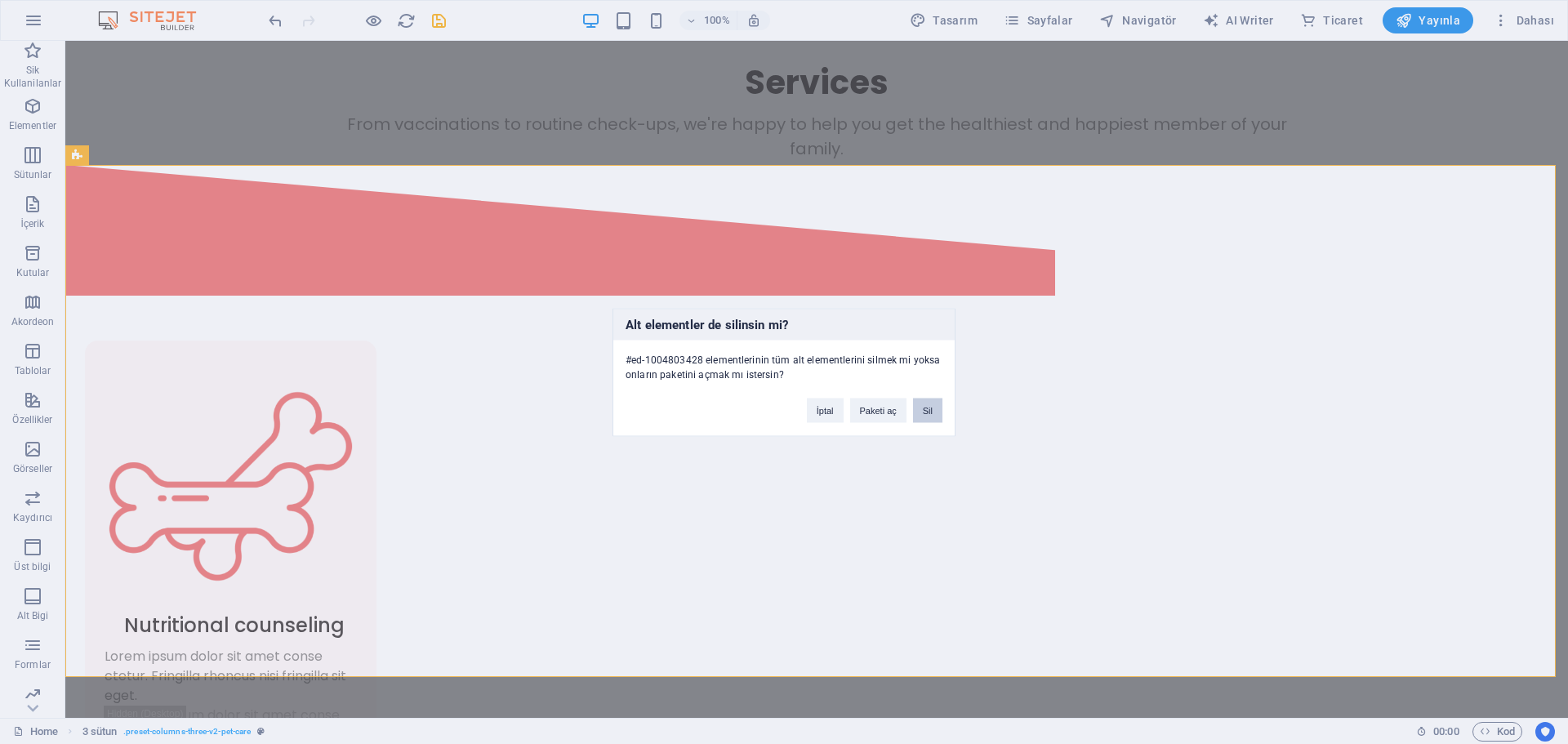
click at [931, 410] on button "Sil" at bounding box center [927, 410] width 29 height 25
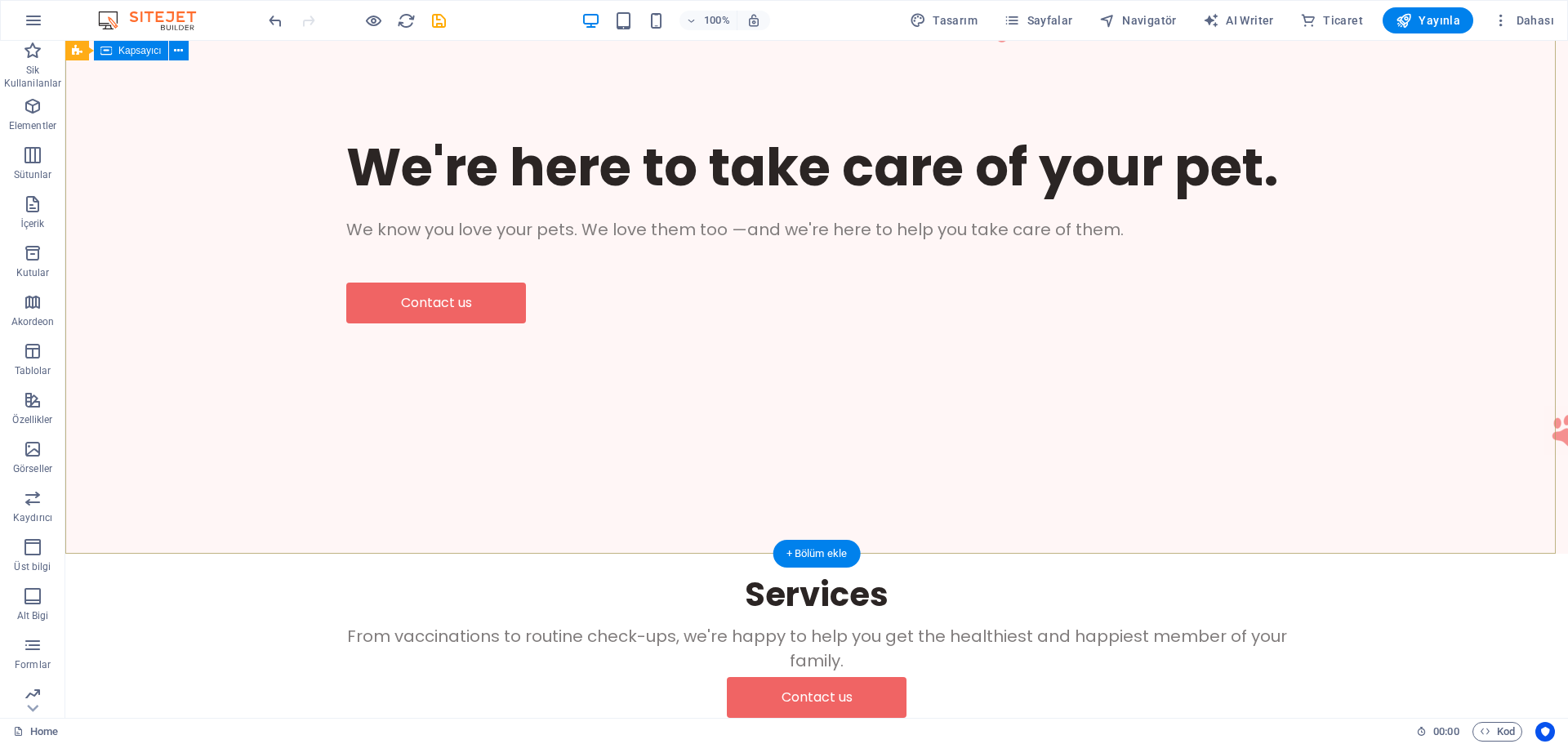
click at [1157, 428] on div "We're here to take care of your pet. We know you love your pets. We love them t…" at bounding box center [816, 228] width 1502 height 399
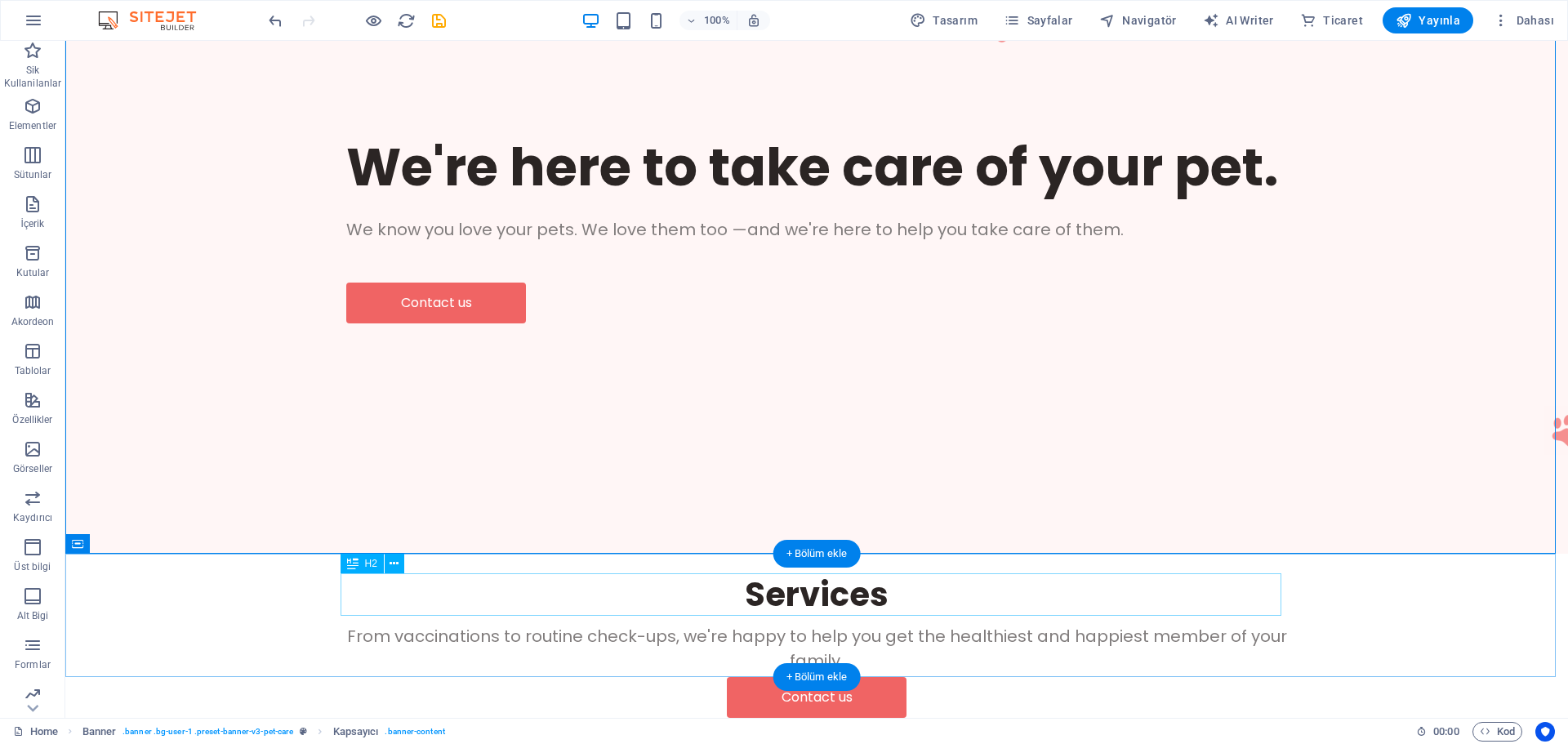
click at [1159, 589] on div "Services" at bounding box center [817, 594] width 940 height 42
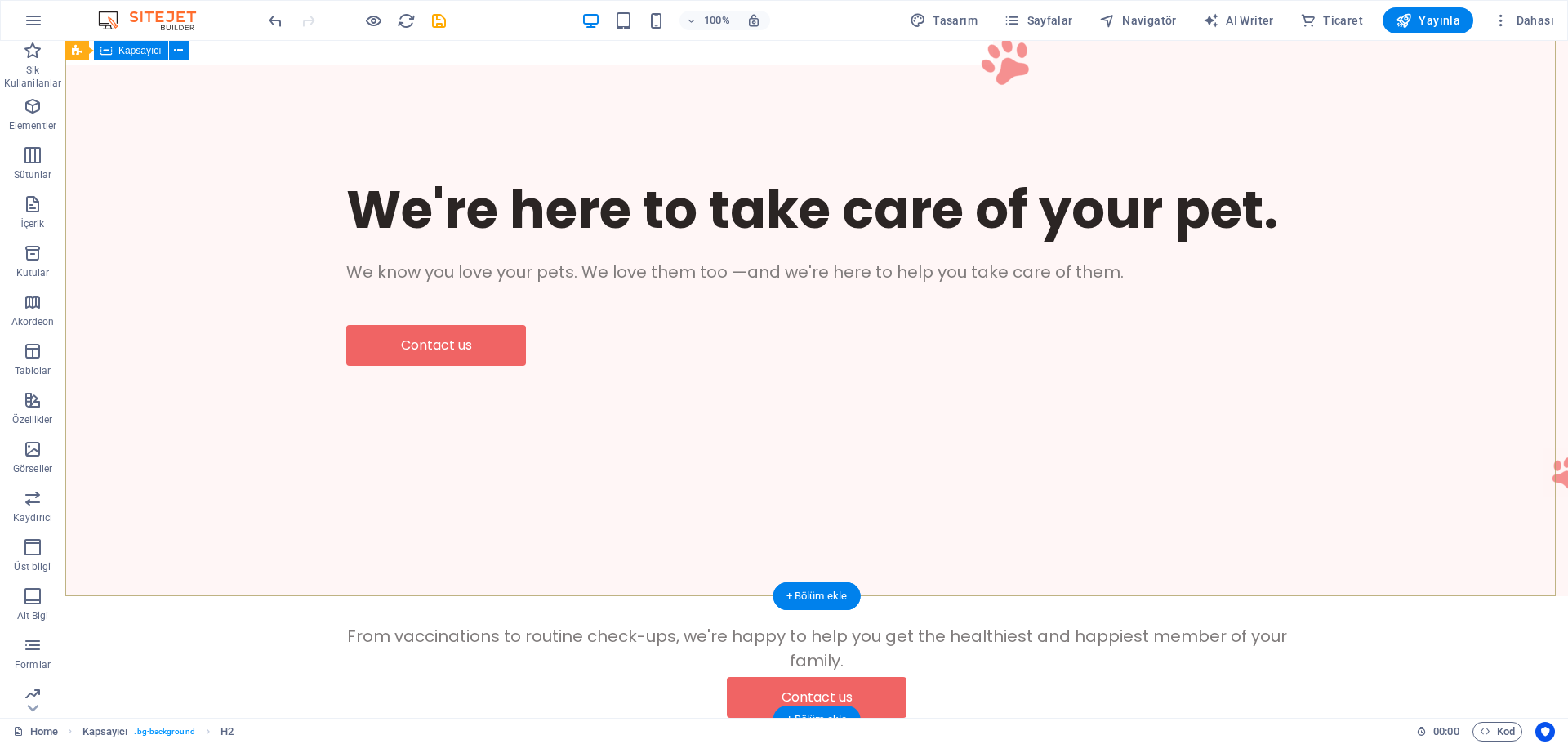
scroll to position [98, 0]
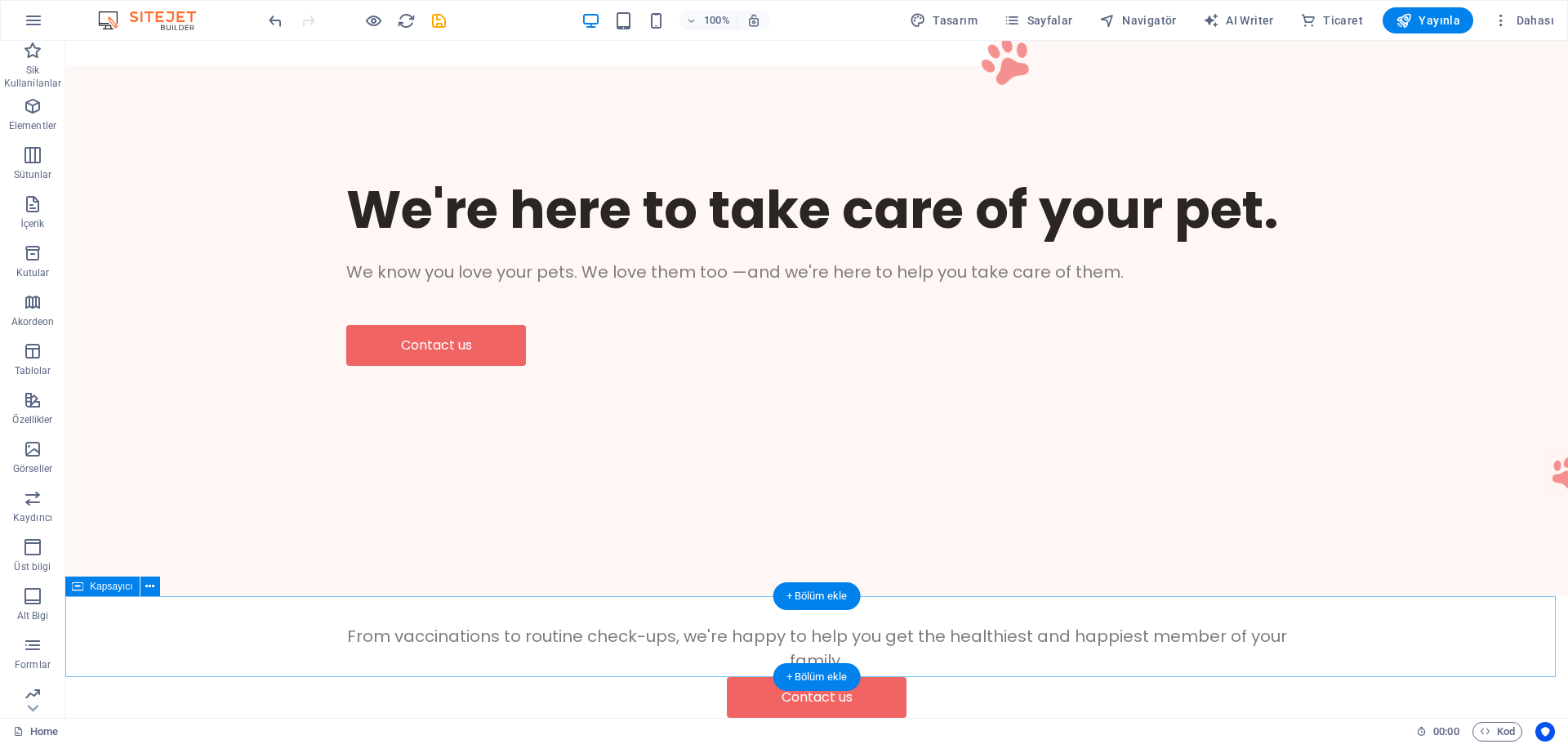
click at [1284, 655] on div "From vaccinations to routine check-ups, we're happy to help you get the healthi…" at bounding box center [816, 636] width 1502 height 81
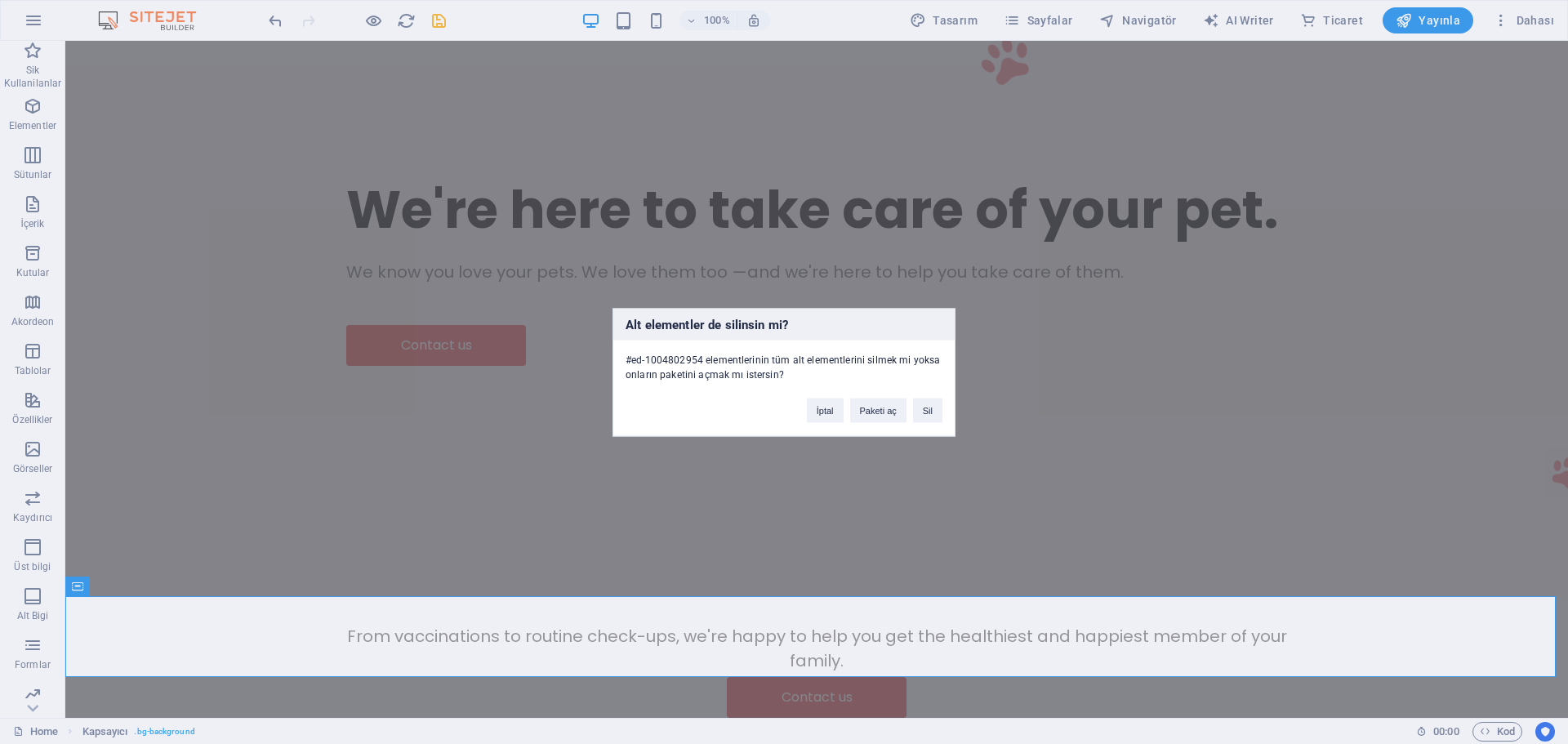
click at [947, 414] on div "İptal Paketi aç Sil" at bounding box center [874, 401] width 160 height 41
click at [939, 411] on button "Sil" at bounding box center [927, 410] width 29 height 25
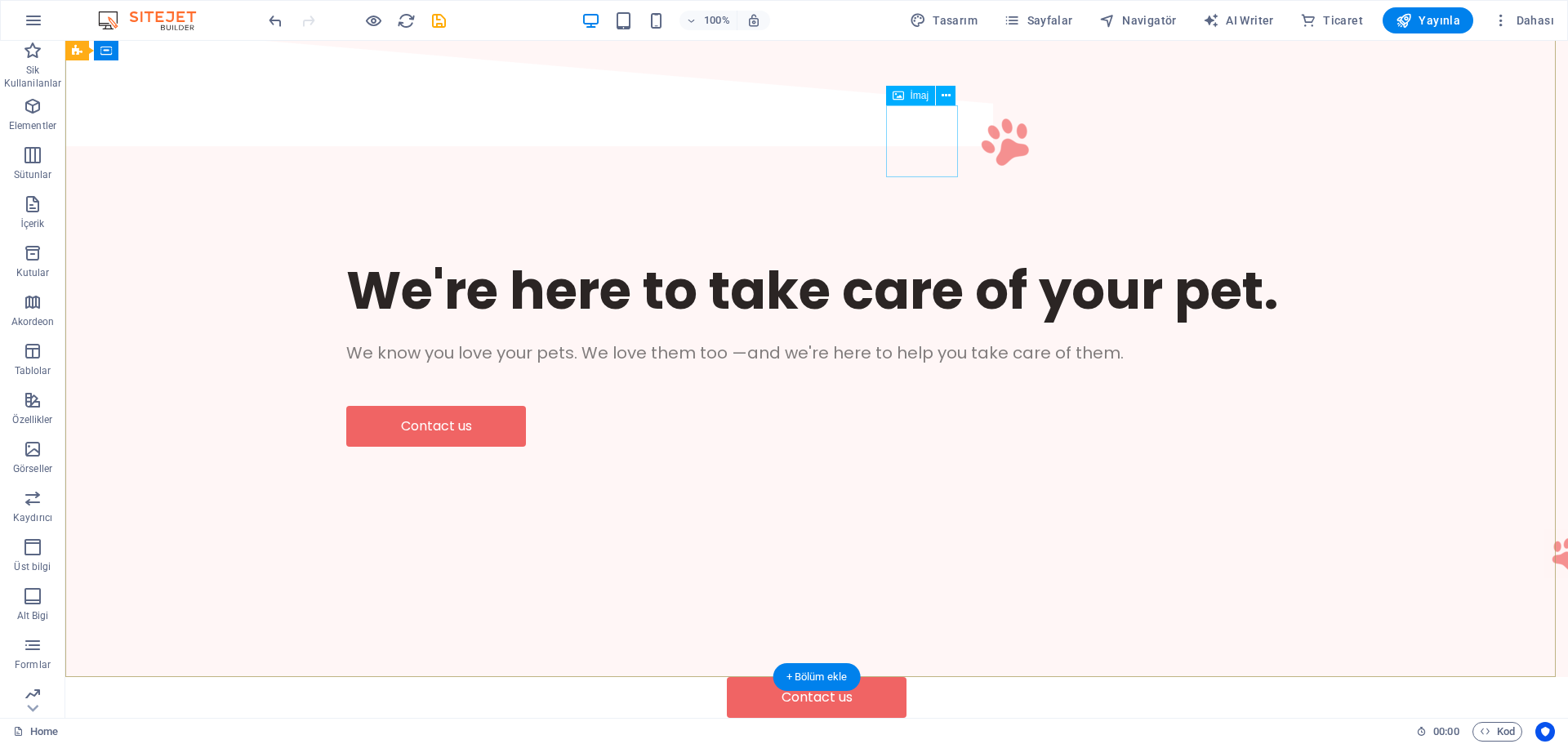
click at [970, 148] on figure at bounding box center [1005, 141] width 71 height 71
click at [1543, 533] on figure at bounding box center [1567, 553] width 49 height 49
click at [817, 365] on div at bounding box center [817, 385] width 940 height 41
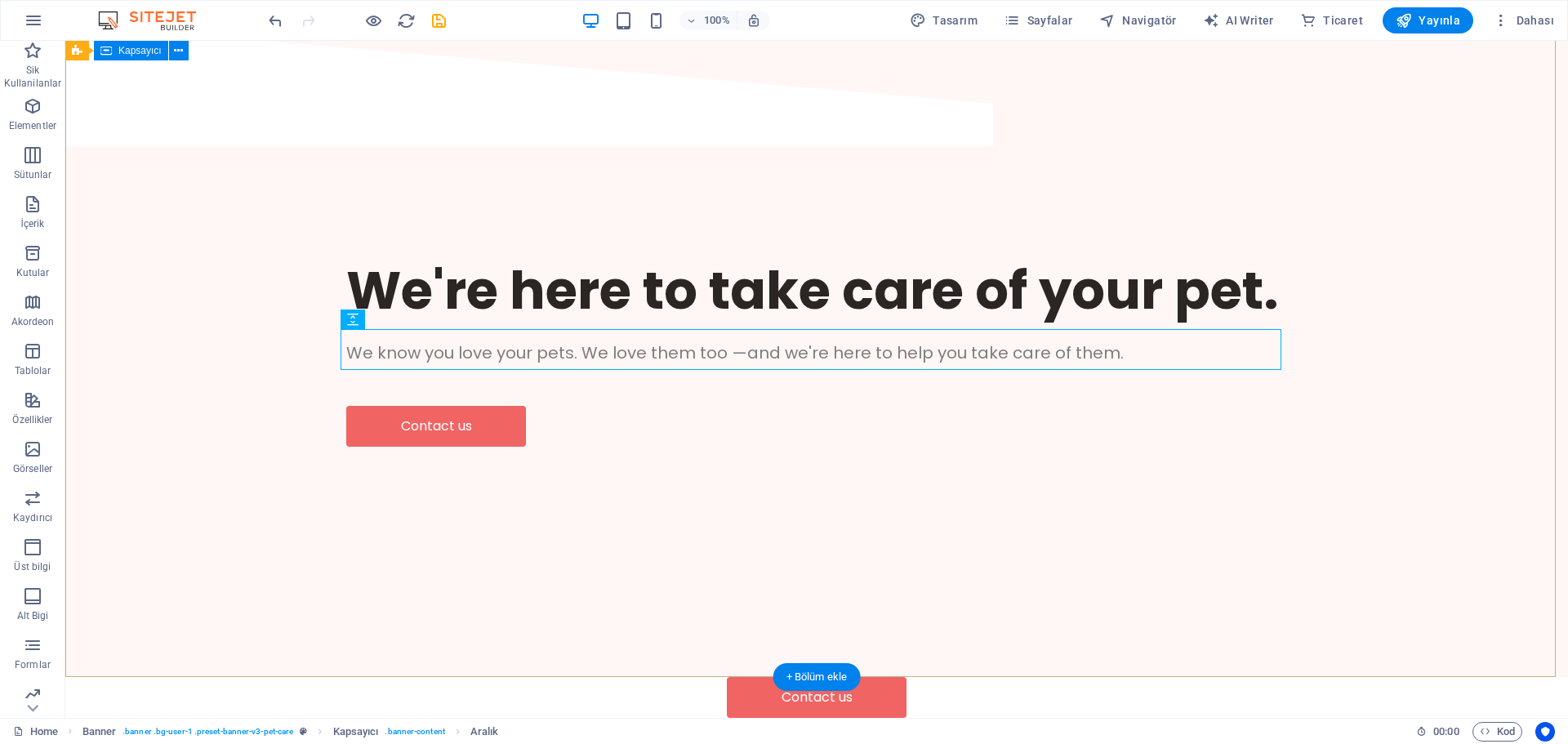
click at [1073, 166] on div "We're here to take care of your pet. We know you love your pets. We love them t…" at bounding box center [816, 352] width 1502 height 399
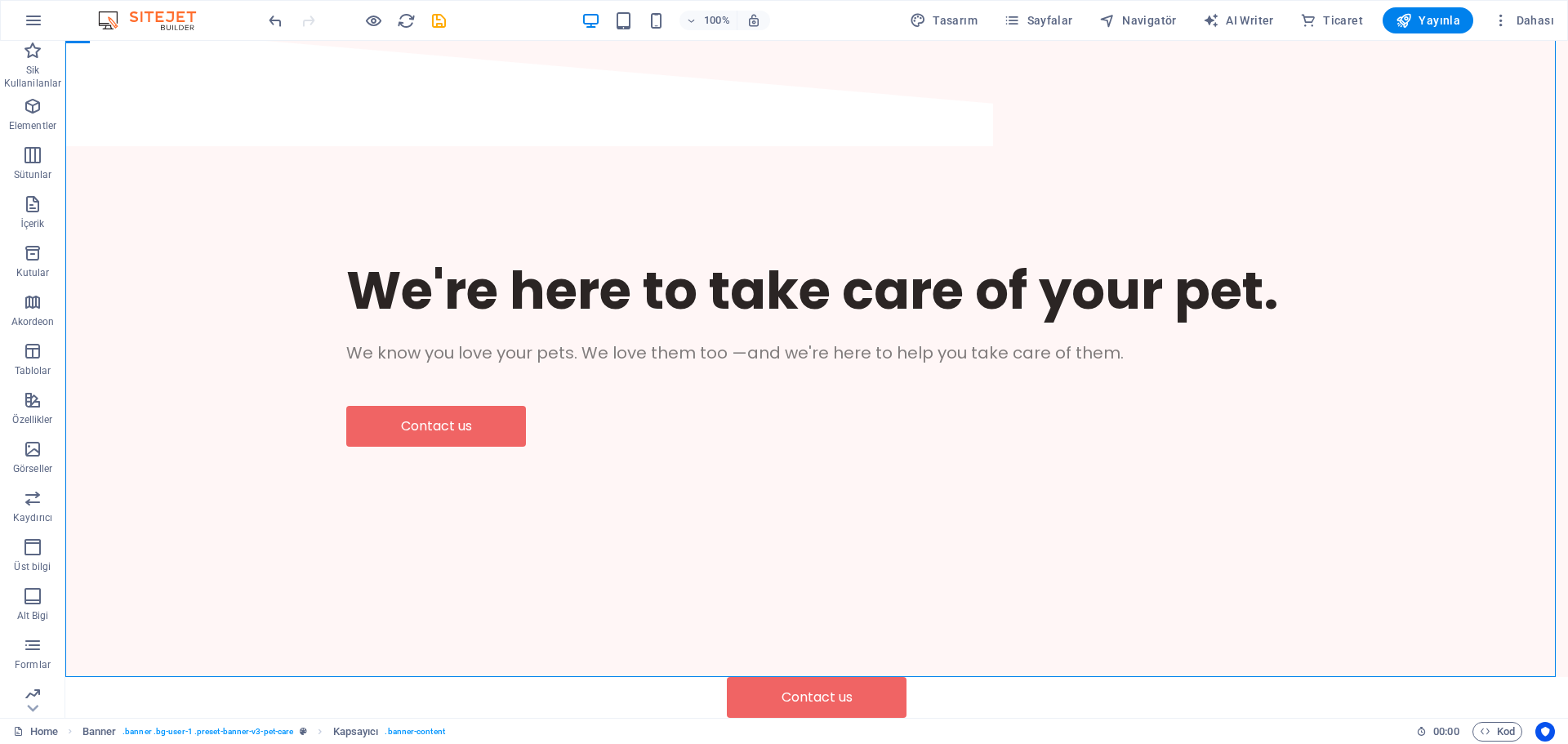
click at [672, 22] on div "100%" at bounding box center [675, 20] width 189 height 27
click at [665, 24] on icon "button" at bounding box center [656, 20] width 18 height 18
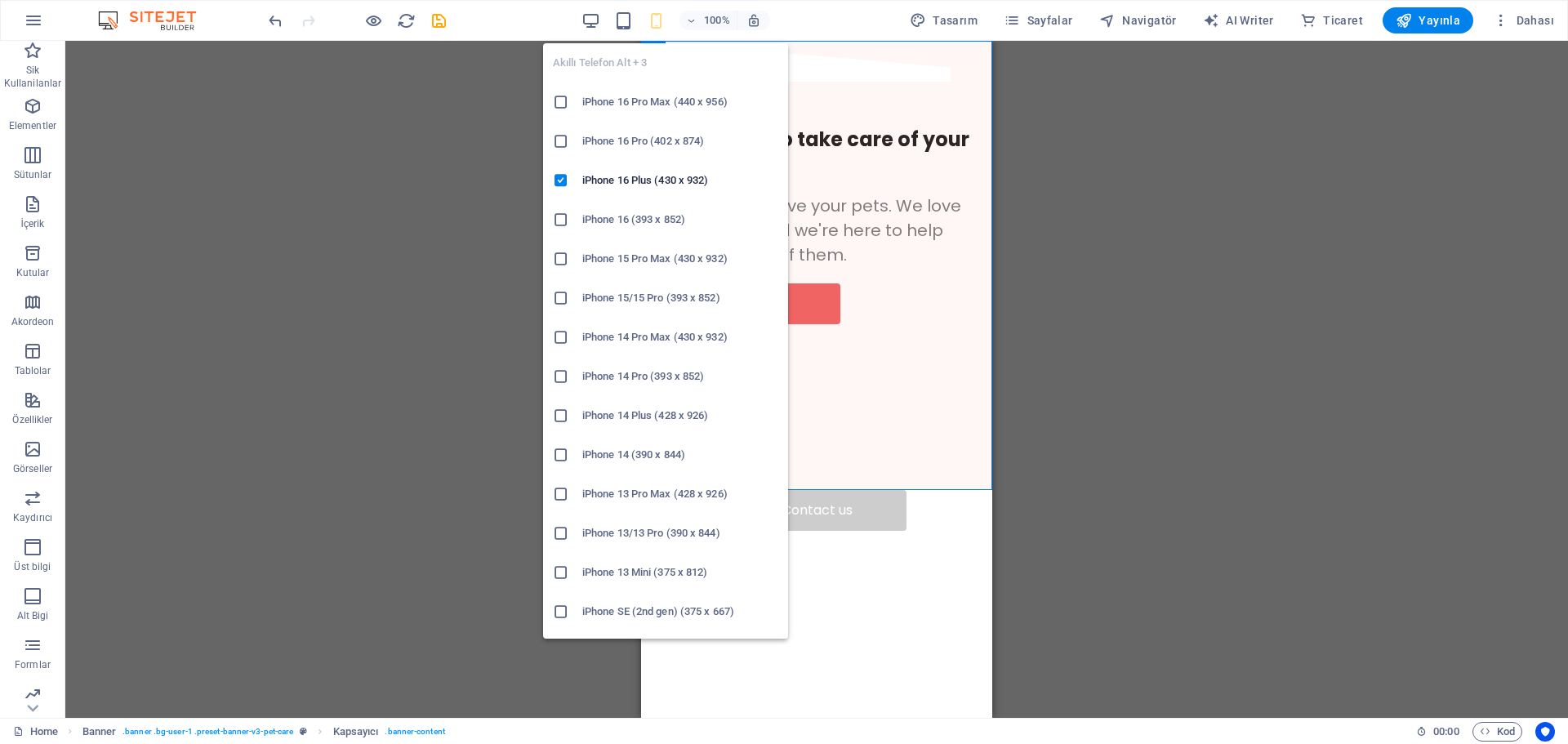
scroll to position [0, 0]
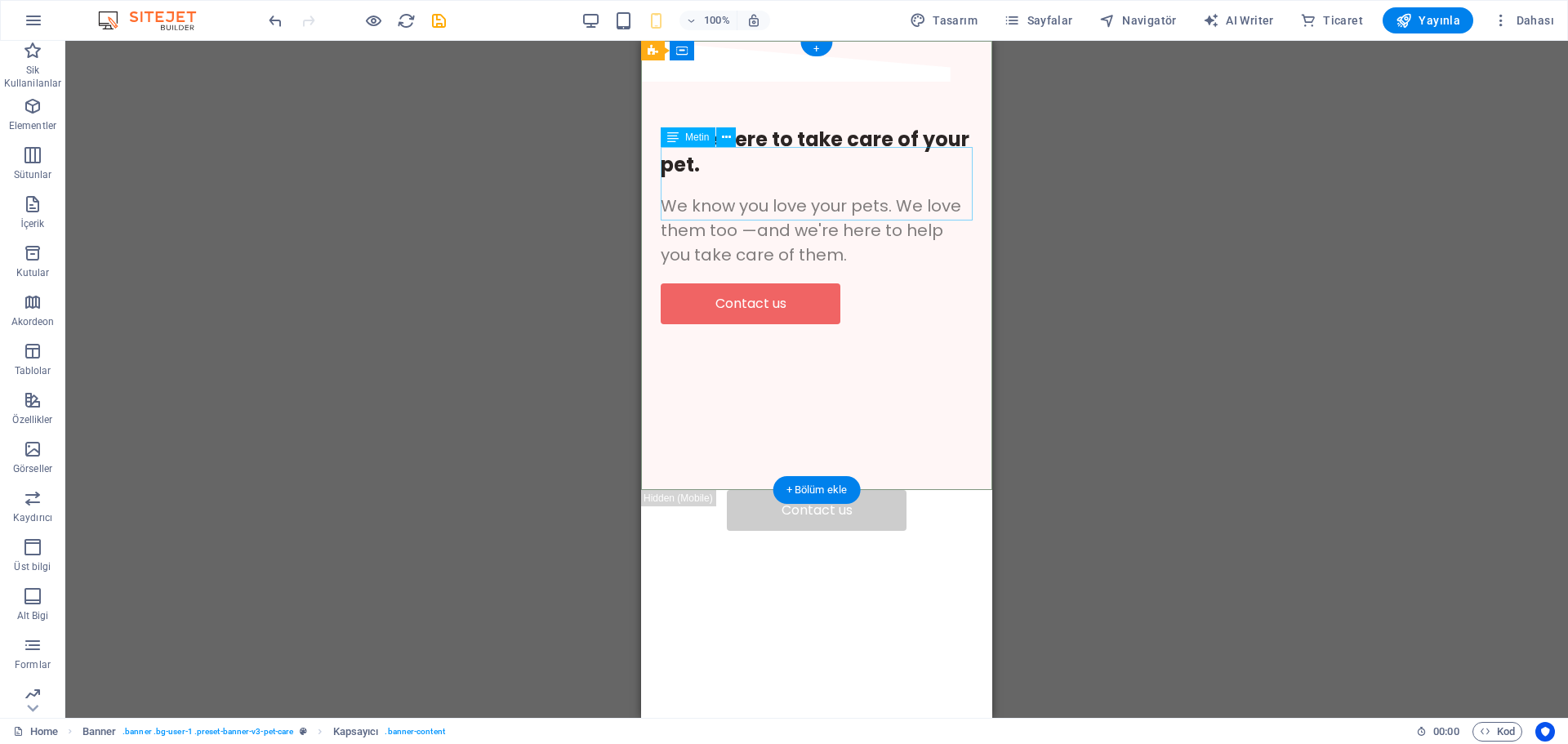
click at [790, 199] on div "We know you love your pets. We love them too —and we're here to help you take c…" at bounding box center [817, 230] width 312 height 73
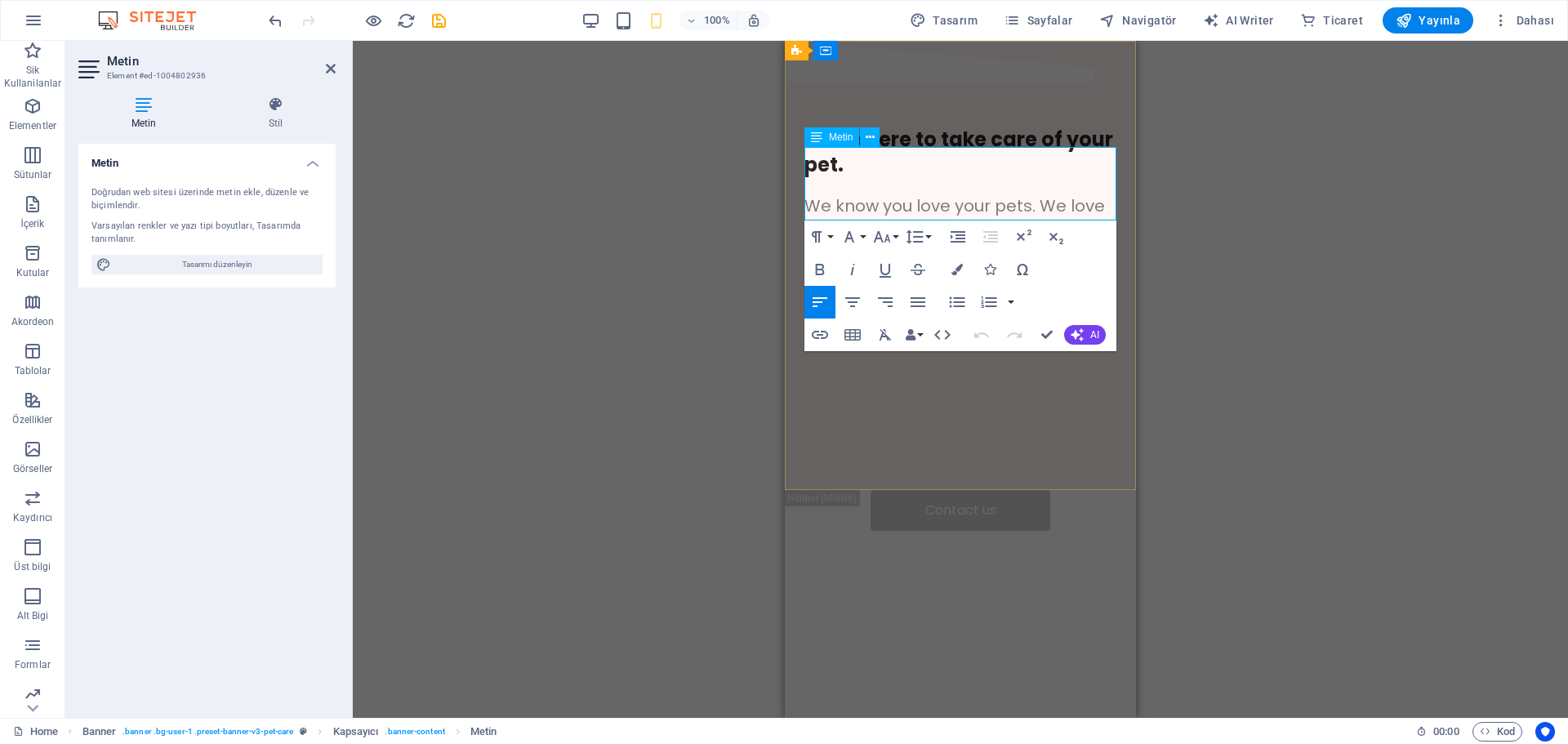
click at [834, 194] on span "We know you love your pets. We love them too —and we're here to help you take c…" at bounding box center [955, 230] width 301 height 71
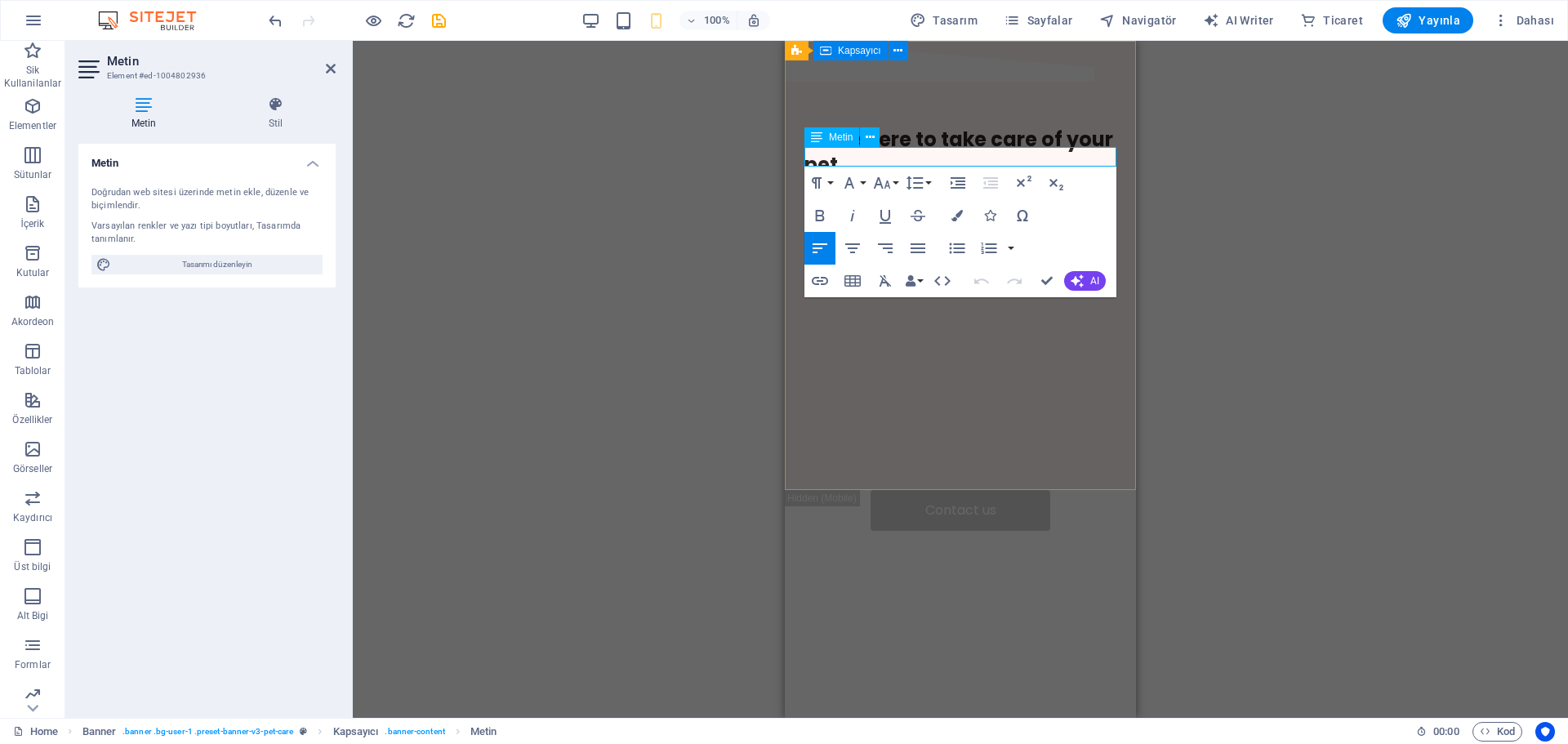
click at [917, 310] on div "We're here to take care of your pet. Contact us" at bounding box center [959, 198] width 351 height 222
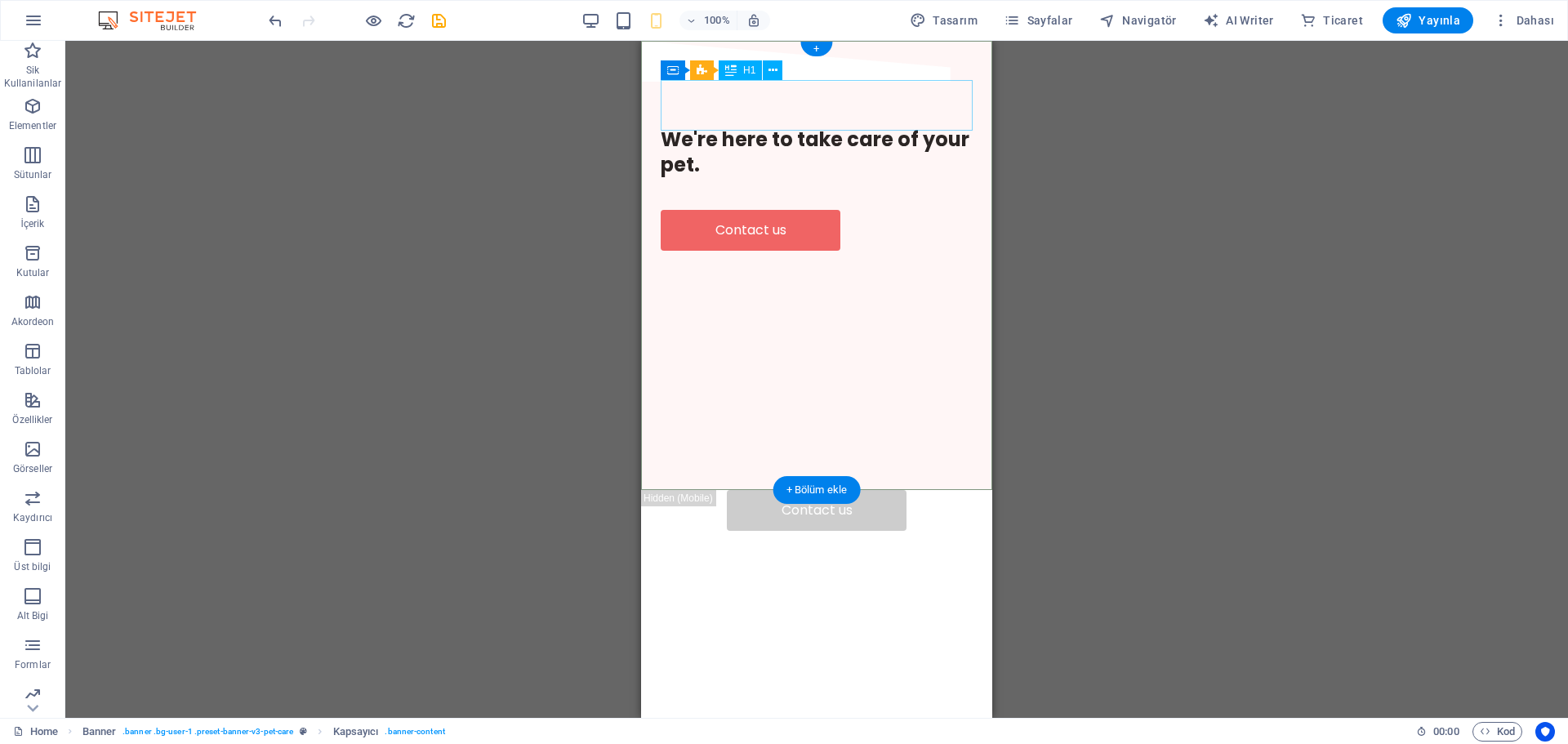
click at [744, 126] on div "We're here to take care of your pet." at bounding box center [817, 151] width 312 height 50
click at [780, 210] on div "Contact us" at bounding box center [817, 230] width 312 height 41
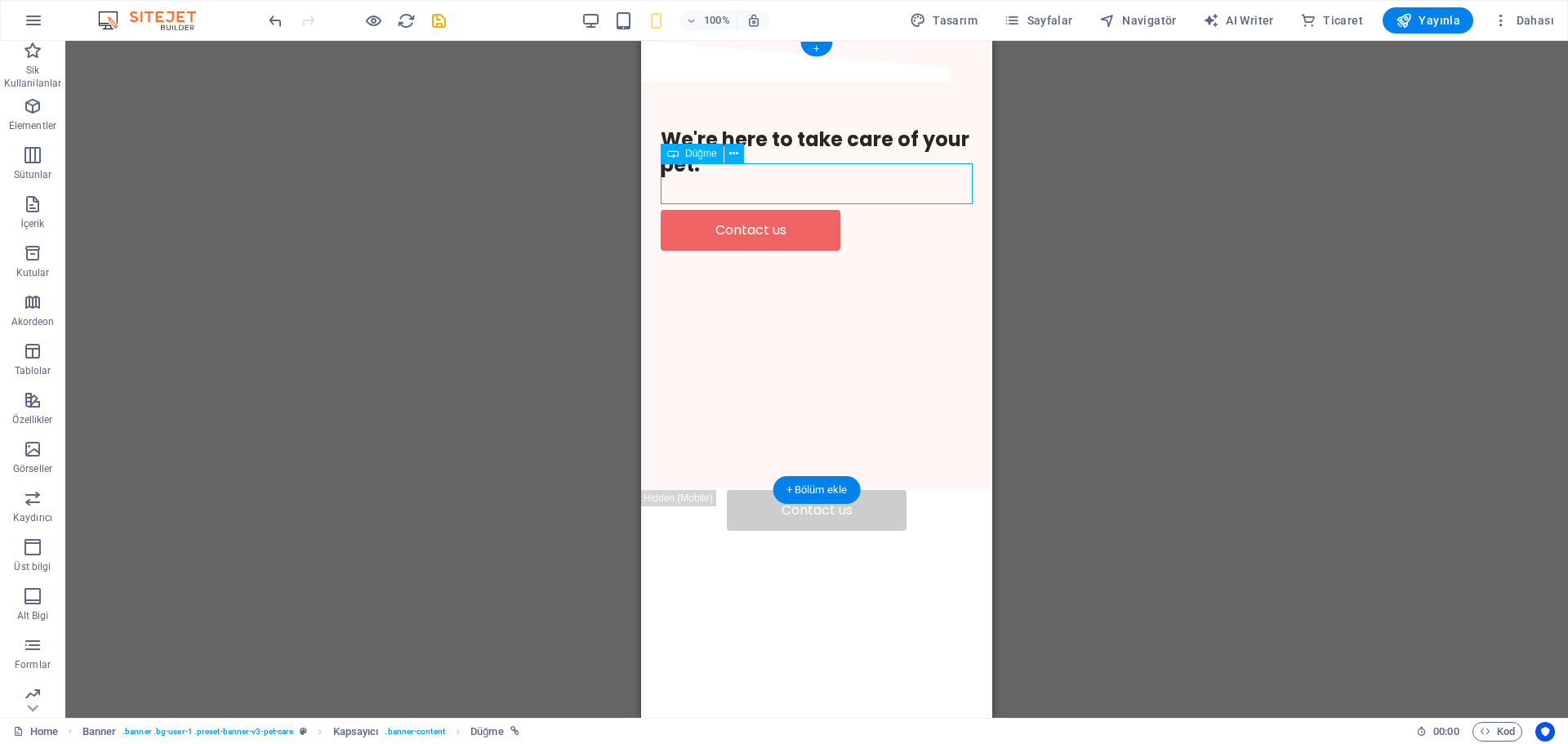
drag, startPoint x: 780, startPoint y: 178, endPoint x: 715, endPoint y: 189, distance: 65.9
click at [859, 210] on div "Contact us" at bounding box center [817, 230] width 312 height 41
select select "px"
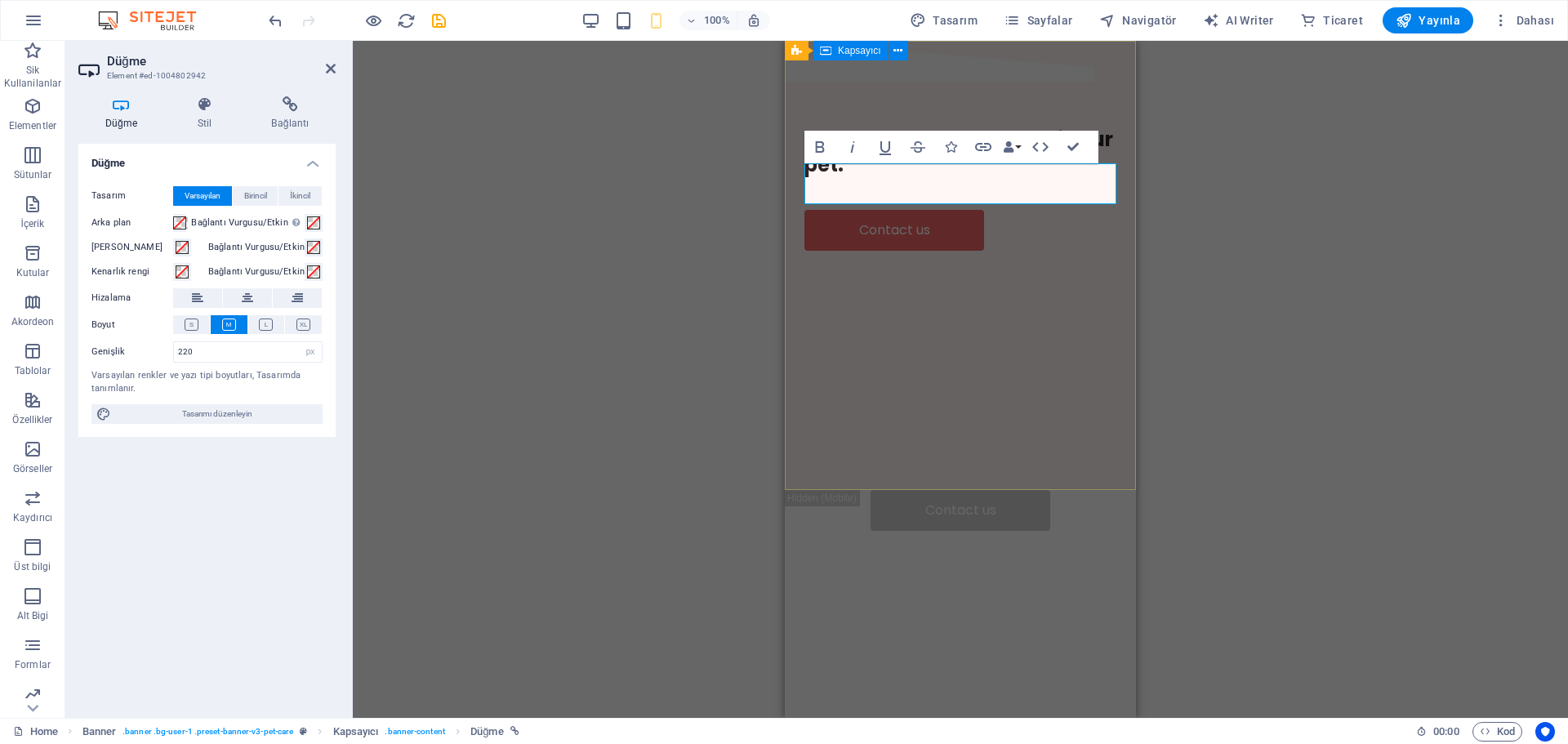
click at [827, 239] on div "We're here to take care of your pet. Contact us" at bounding box center [959, 188] width 351 height 202
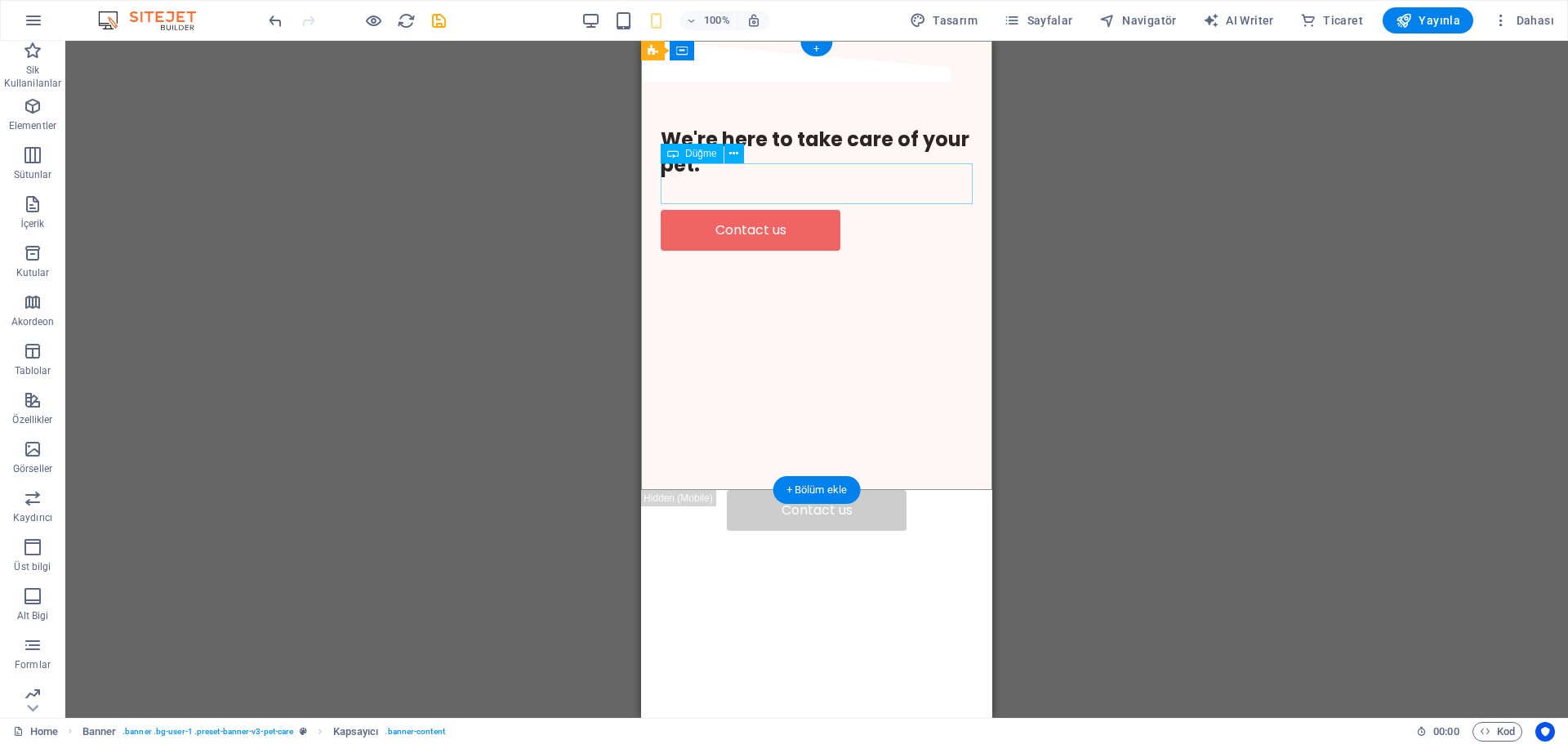
click at [791, 210] on div "Contact us" at bounding box center [817, 230] width 312 height 41
click at [703, 210] on div "Contact us" at bounding box center [817, 230] width 312 height 41
click at [729, 158] on icon at bounding box center [734, 154] width 9 height 17
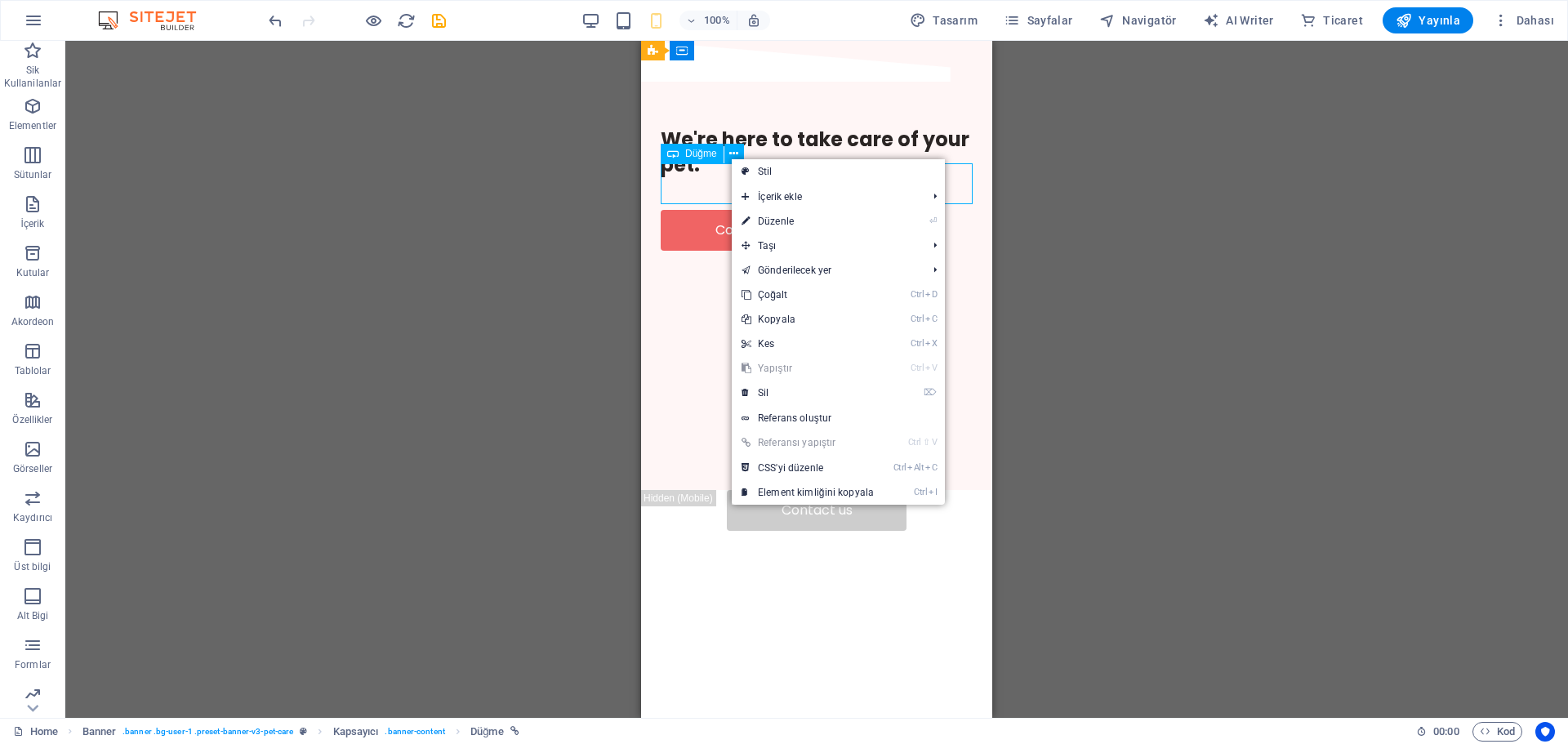
click at [687, 148] on span "Düğme" at bounding box center [700, 153] width 32 height 10
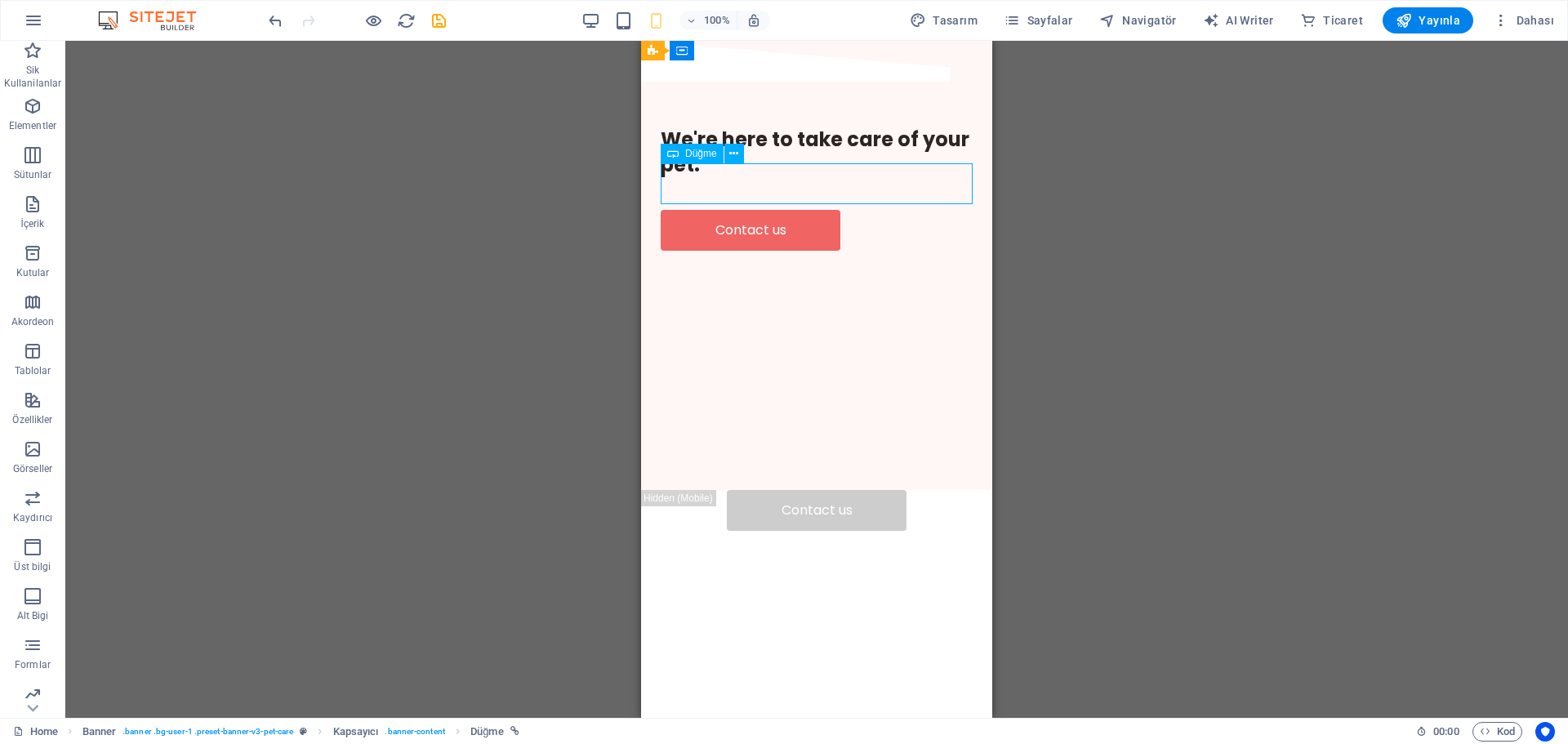
click at [677, 159] on icon at bounding box center [673, 153] width 11 height 19
select select "px"
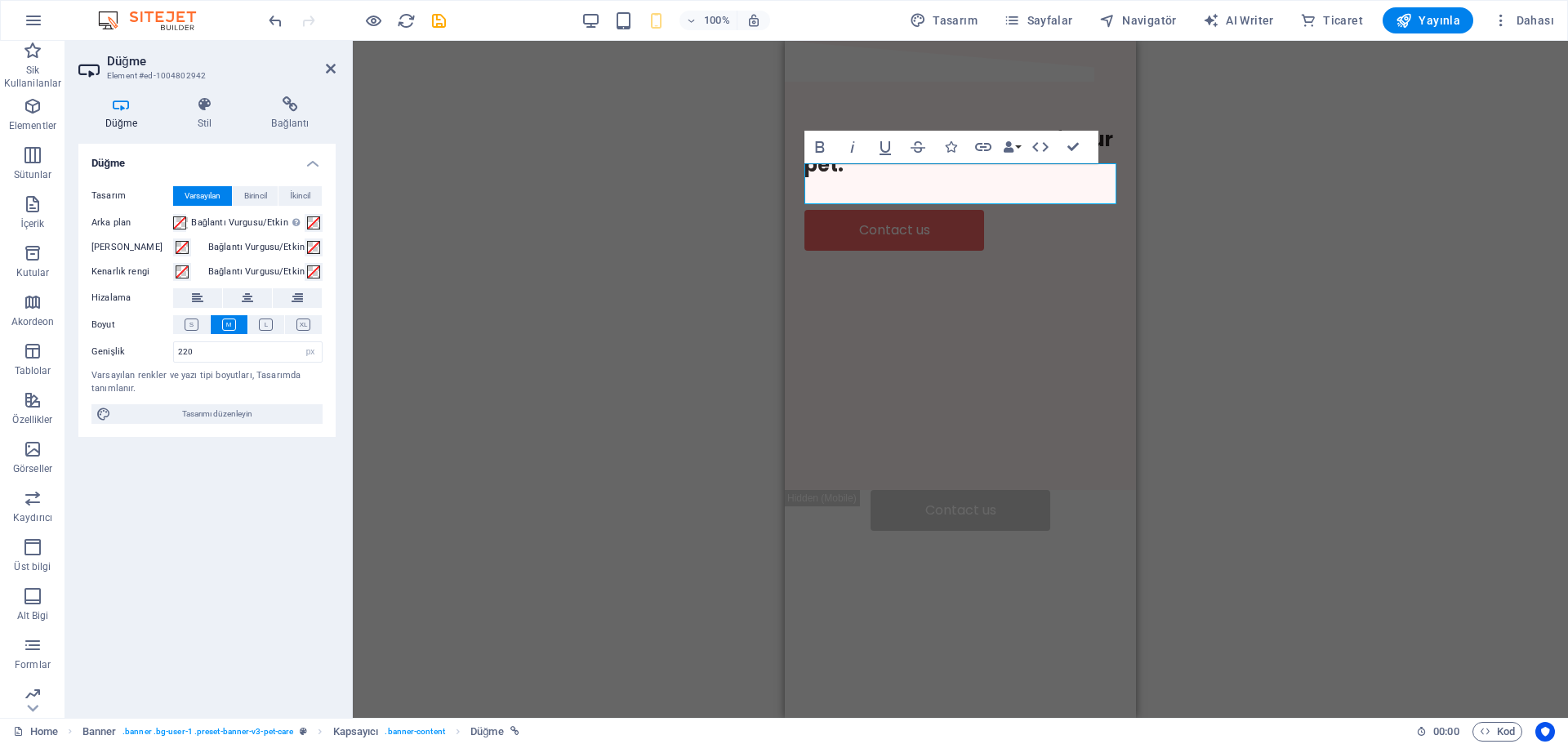
drag, startPoint x: 677, startPoint y: 159, endPoint x: 692, endPoint y: 159, distance: 15.0
click at [692, 159] on div "Banner H1 Banner Banner Kapsayıcı Hamburger Menü Çubuğu Menü Logo İmaj Alt Bilg…" at bounding box center [960, 379] width 1215 height 677
click at [824, 228] on div "We're here to take care of your pet. Contact us" at bounding box center [959, 188] width 351 height 202
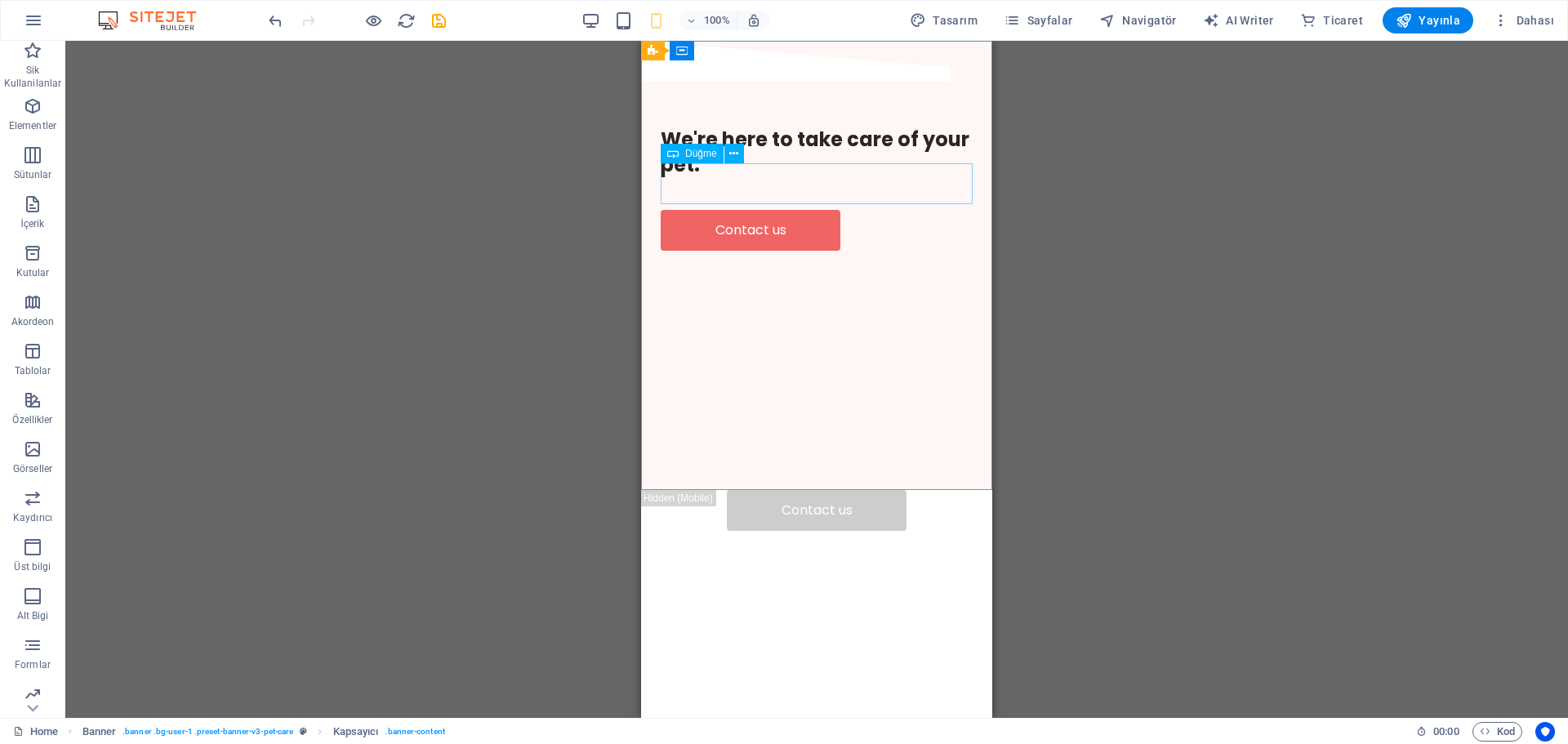
click at [685, 153] on span "Düğme" at bounding box center [700, 153] width 32 height 10
drag, startPoint x: 1326, startPoint y: 194, endPoint x: 736, endPoint y: 181, distance: 590.1
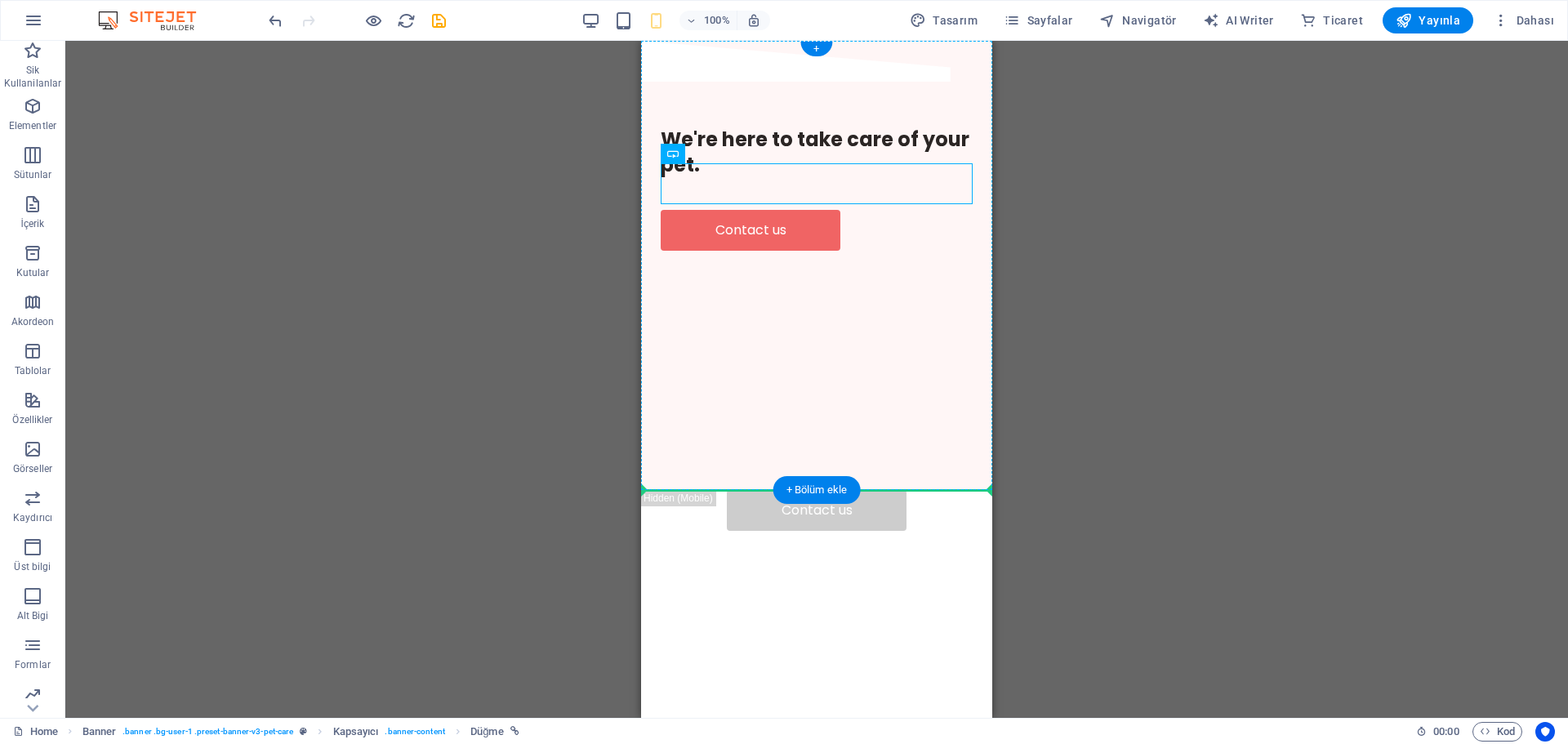
drag, startPoint x: 736, startPoint y: 181, endPoint x: 854, endPoint y: 322, distance: 183.9
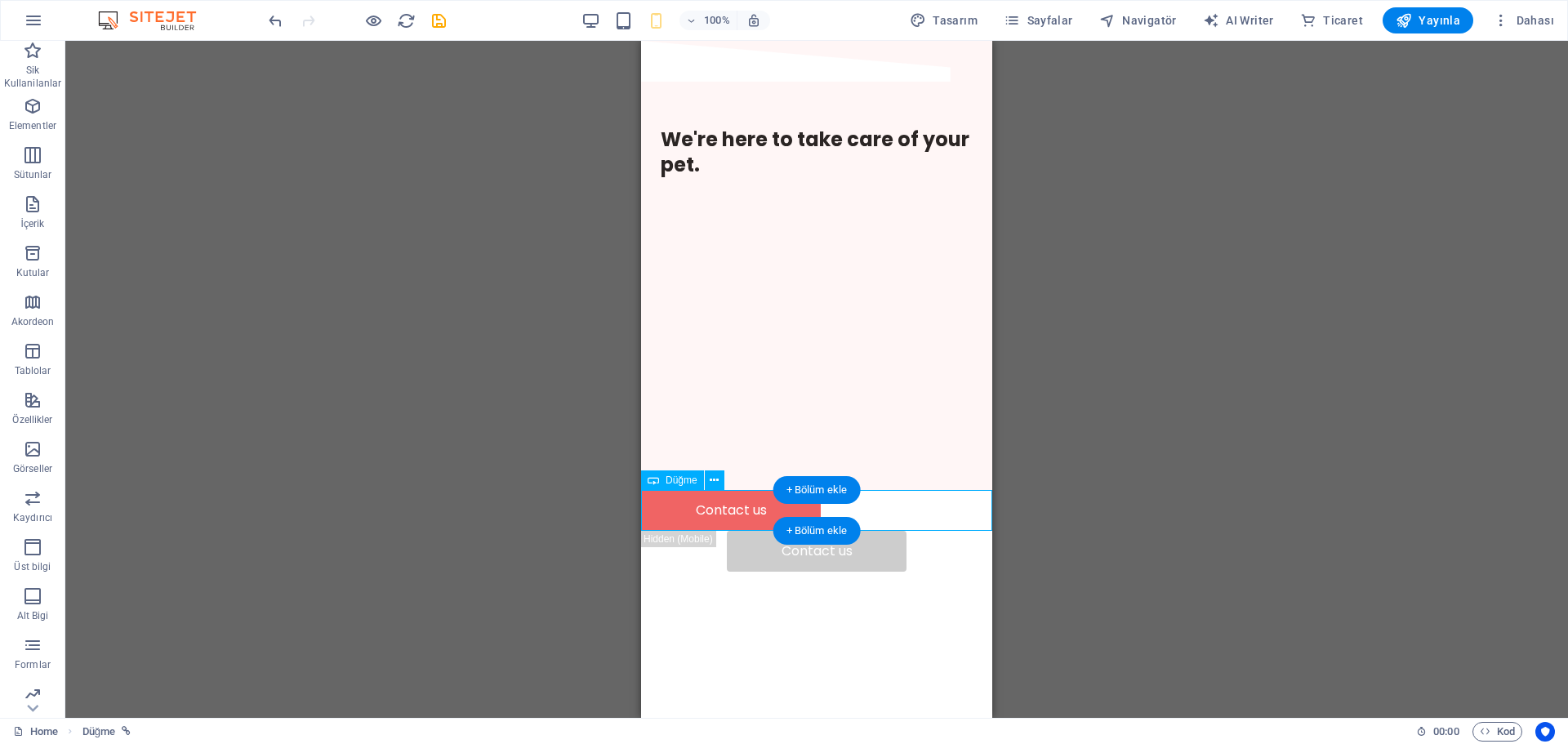
drag, startPoint x: 707, startPoint y: 498, endPoint x: 769, endPoint y: 519, distance: 65.5
click at [769, 519] on div "Contact us" at bounding box center [816, 510] width 351 height 41
drag, startPoint x: 769, startPoint y: 519, endPoint x: 1014, endPoint y: 497, distance: 246.0
click at [992, 497] on html "Skip to main content We're here to take care of your pet. Contact us Contact us" at bounding box center [816, 306] width 351 height 531
click at [30, 438] on button "Görseller" at bounding box center [32, 456] width 65 height 49
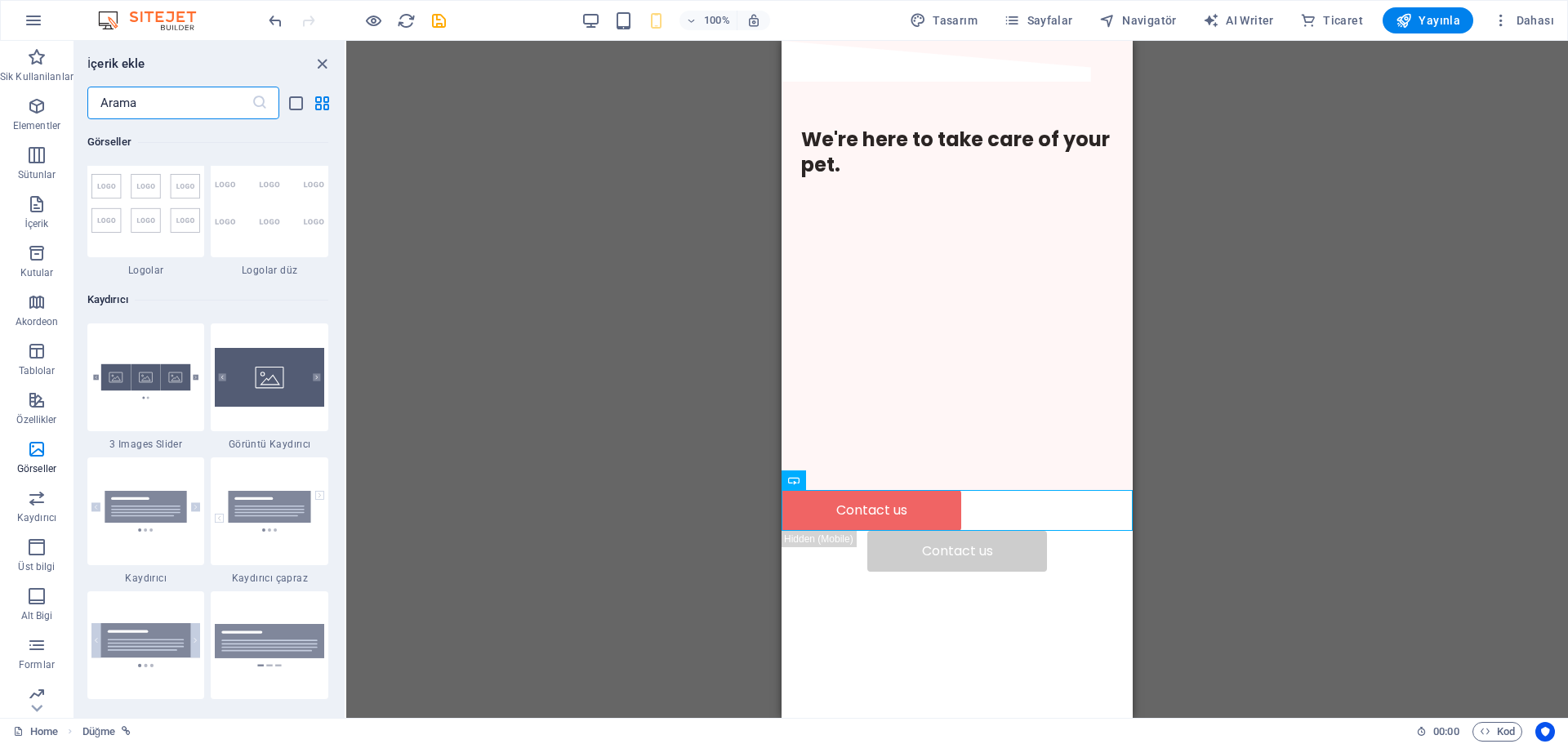
scroll to position [9165, 0]
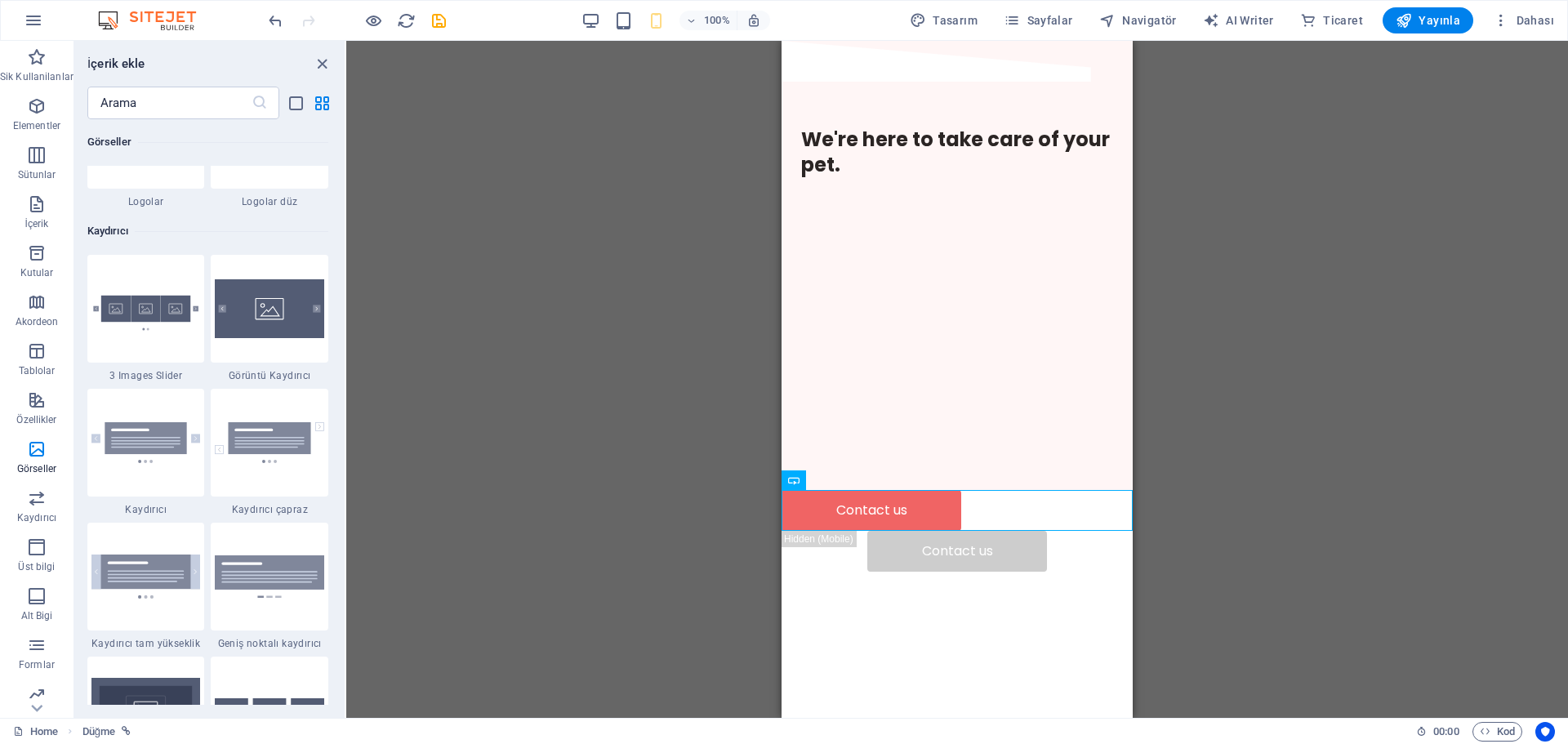
click at [341, 465] on div "Sik Kullanilanlar 1 Star Başlık 1 Star Kapsayıcı Elementler 1 Star Başlık 1 Sta…" at bounding box center [209, 411] width 270 height 585
drag, startPoint x: 341, startPoint y: 465, endPoint x: 341, endPoint y: 507, distance: 42.0
click at [341, 507] on div "Sik Kullanilanlar 1 Star Başlık 1 Star Kapsayıcı Elementler 1 Star Başlık 1 Sta…" at bounding box center [209, 411] width 270 height 585
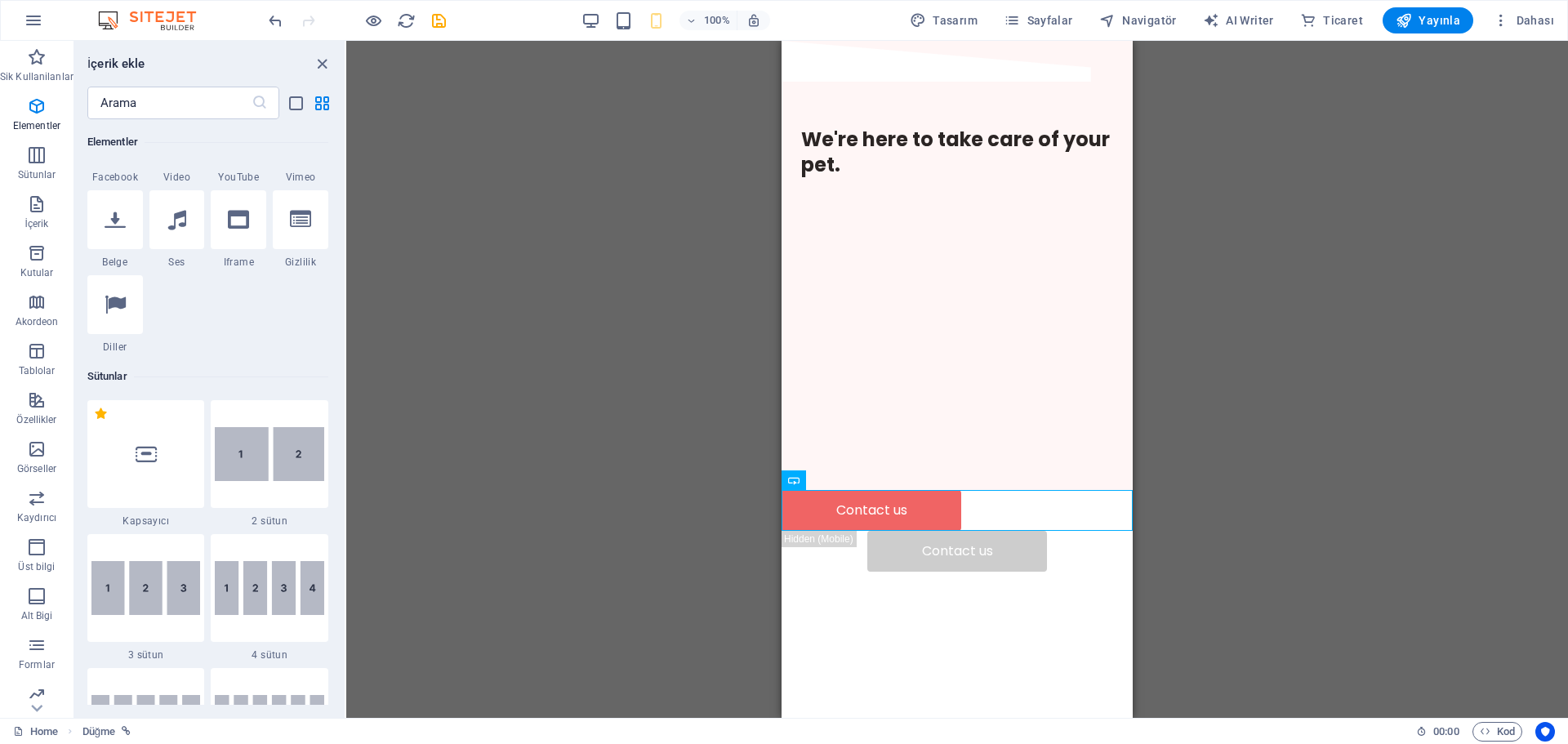
scroll to position [0, 0]
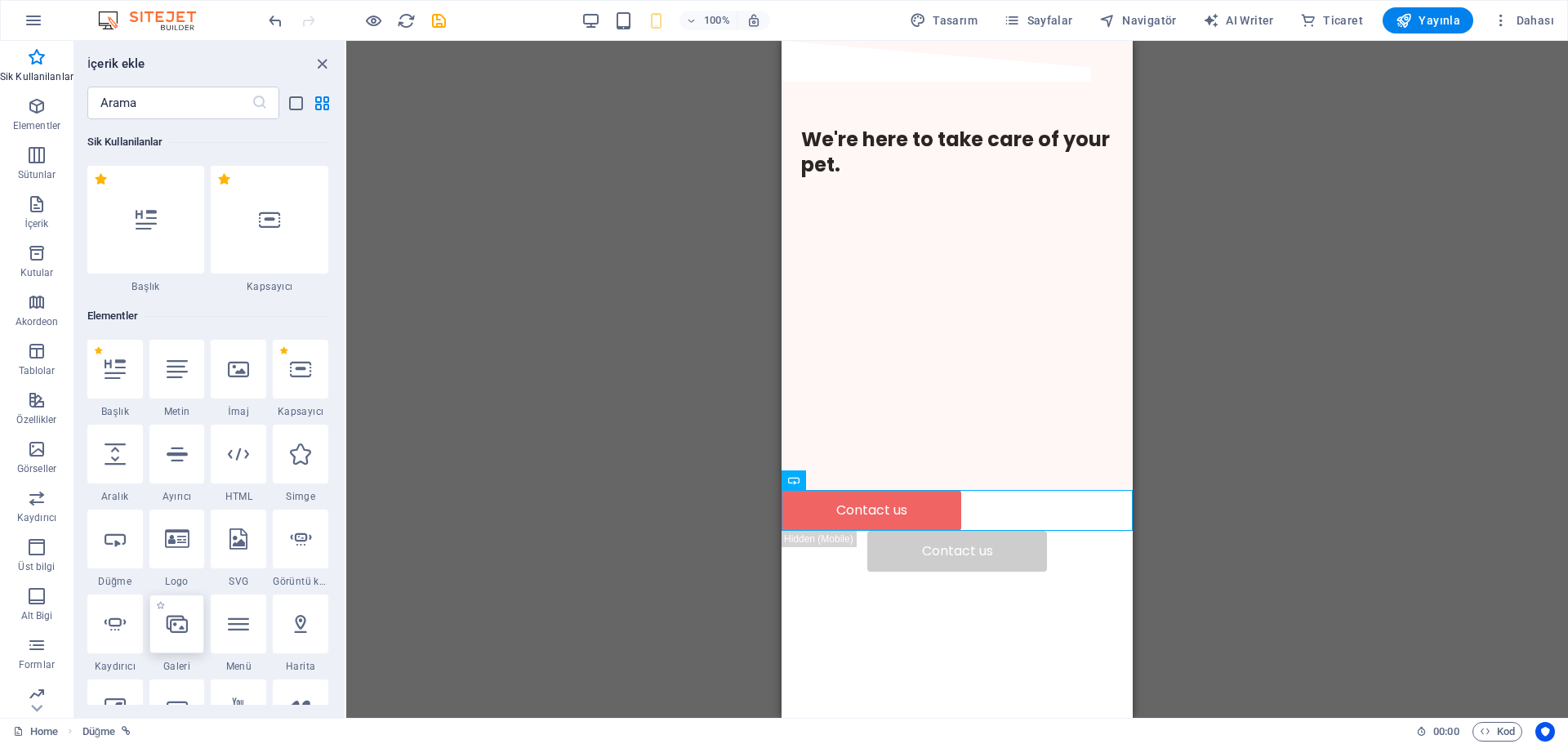
click at [186, 632] on div at bounding box center [177, 624] width 56 height 59
select select "4"
select select "%"
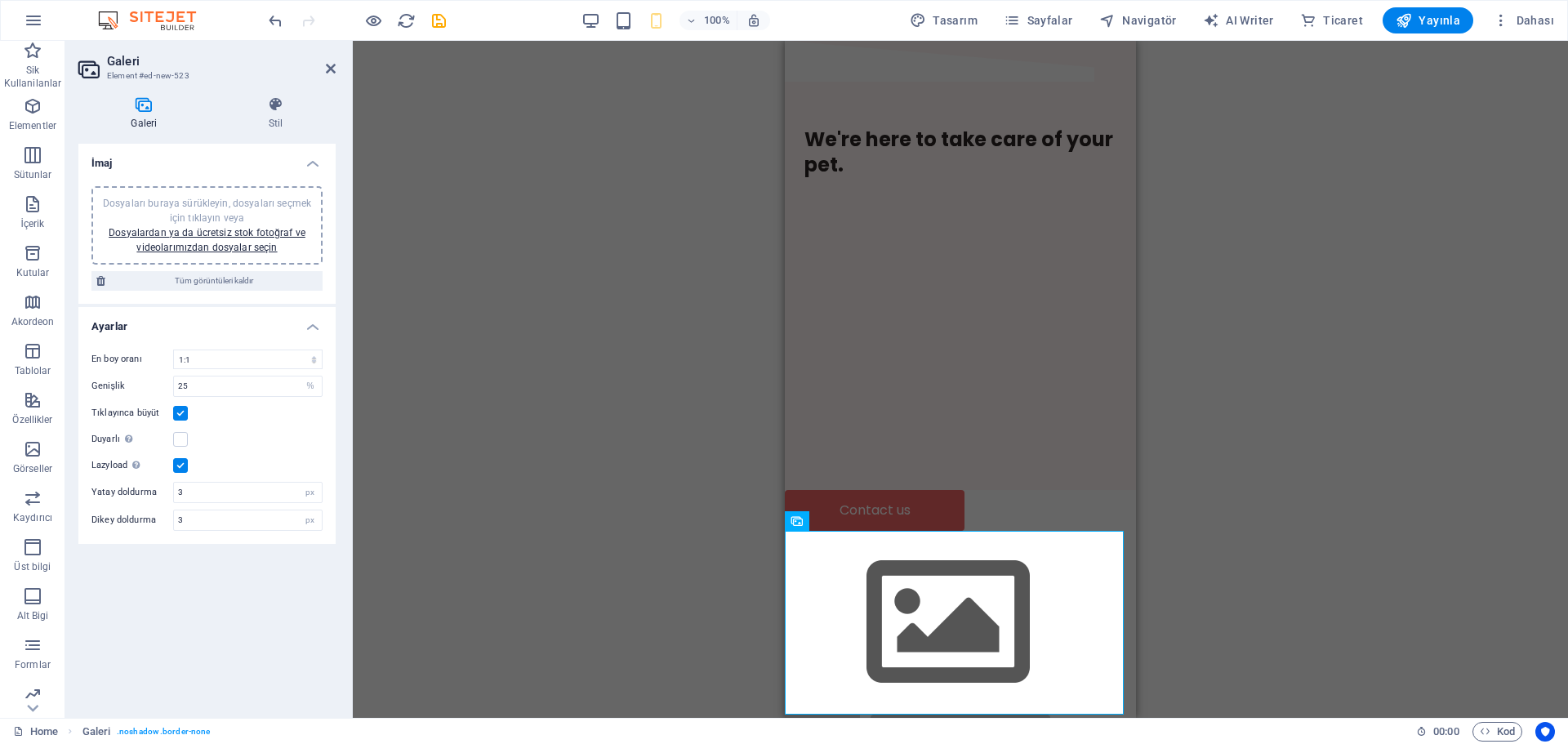
click at [339, 68] on aside "Galeri Element #ed-new-523 Galeri Stil İmaj Dosyaları buraya sürükleyin, dosyal…" at bounding box center [209, 379] width 288 height 677
click at [330, 70] on icon at bounding box center [330, 69] width 10 height 13
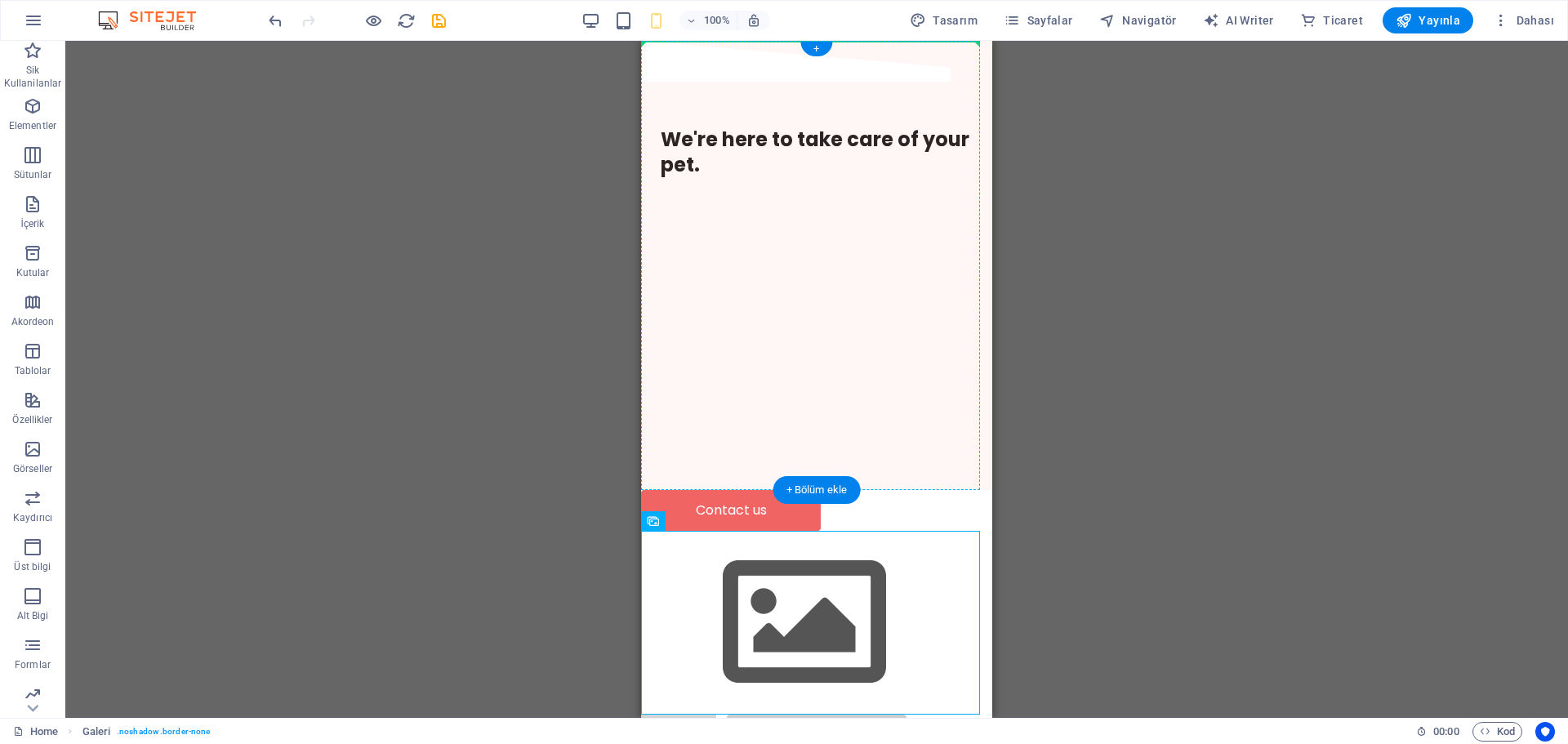
drag, startPoint x: 781, startPoint y: 558, endPoint x: 784, endPoint y: 259, distance: 299.0
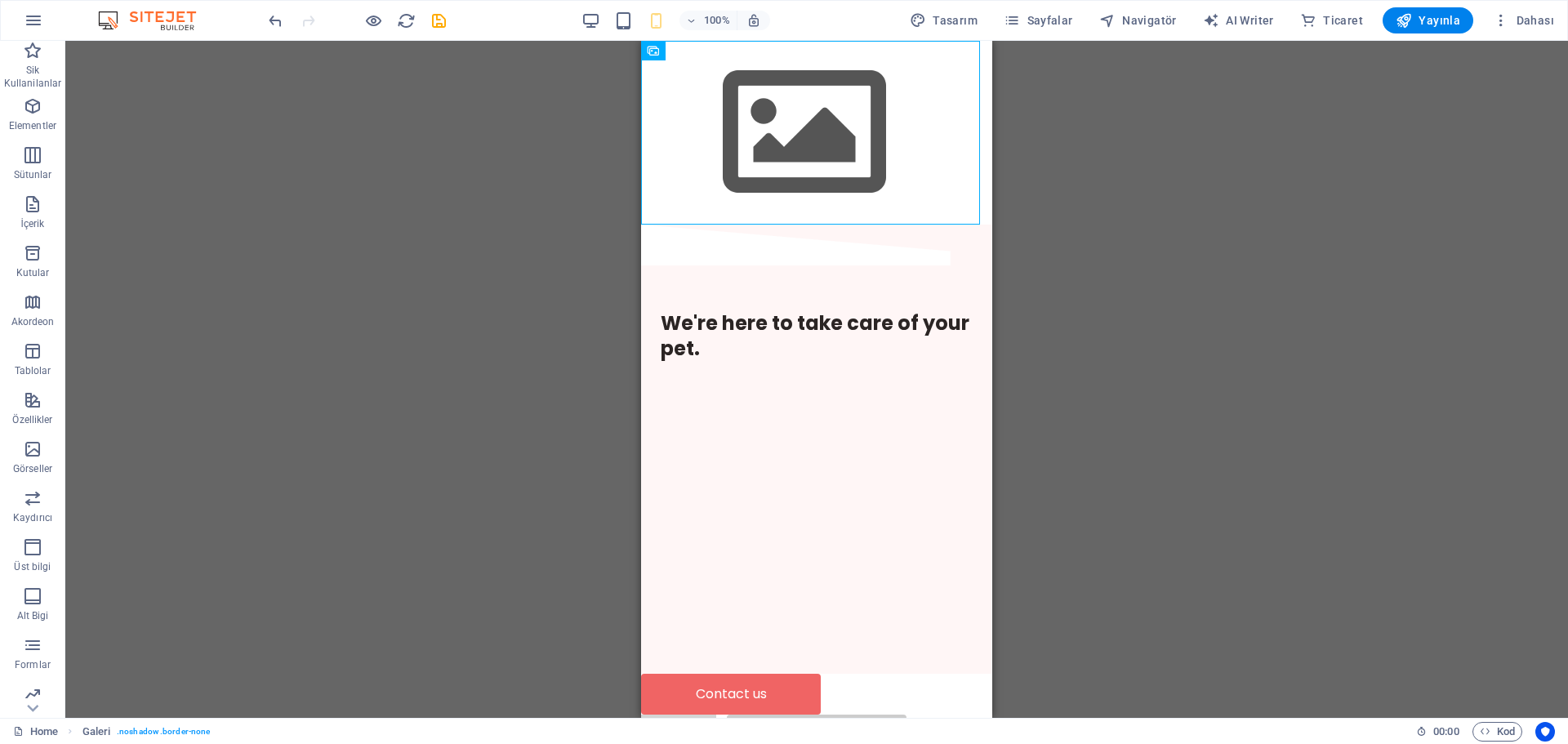
drag, startPoint x: 986, startPoint y: 396, endPoint x: 1650, endPoint y: 307, distance: 669.9
drag, startPoint x: 812, startPoint y: 133, endPoint x: 819, endPoint y: 345, distance: 212.1
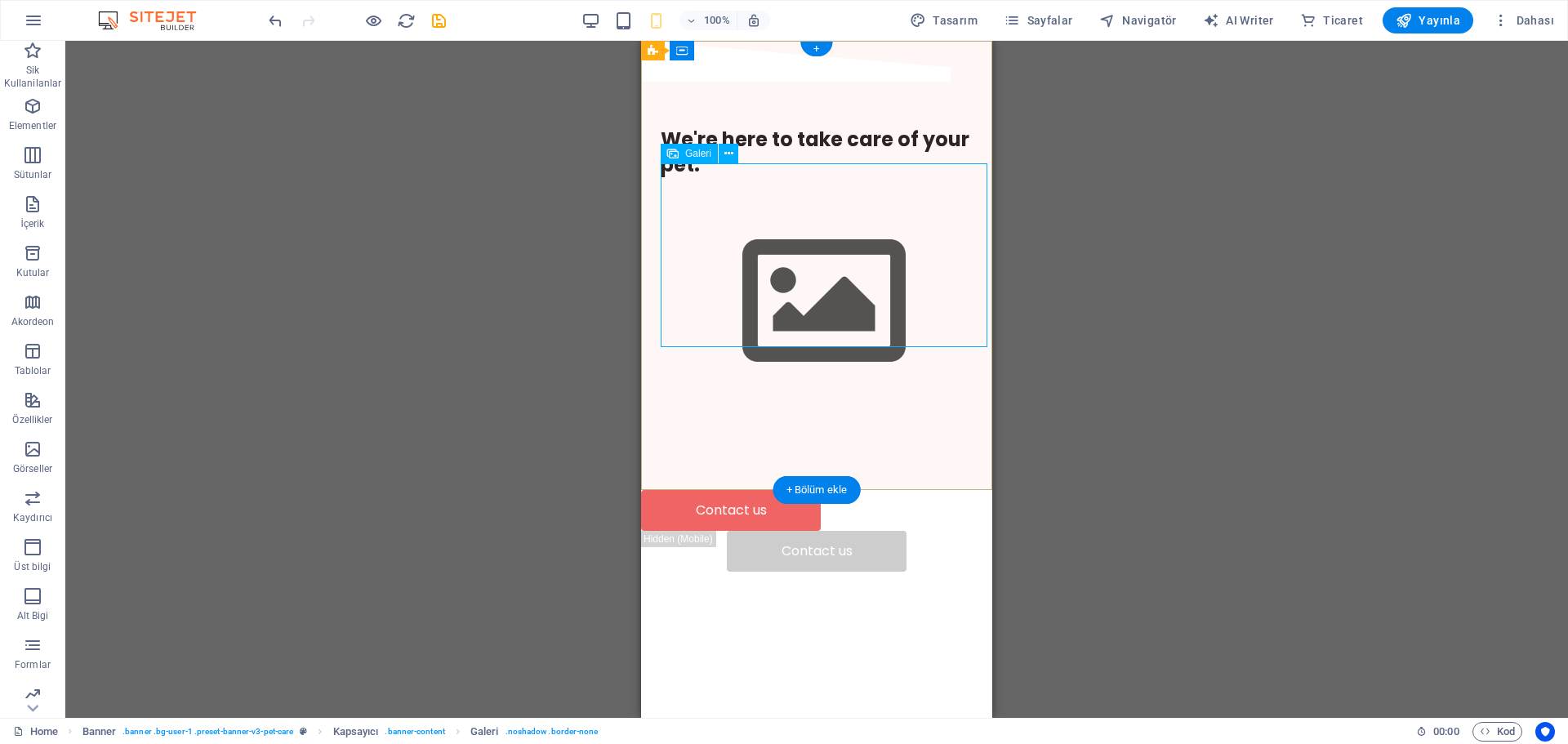
click at [810, 258] on img at bounding box center [824, 301] width 326 height 183
select select "4"
select select "%"
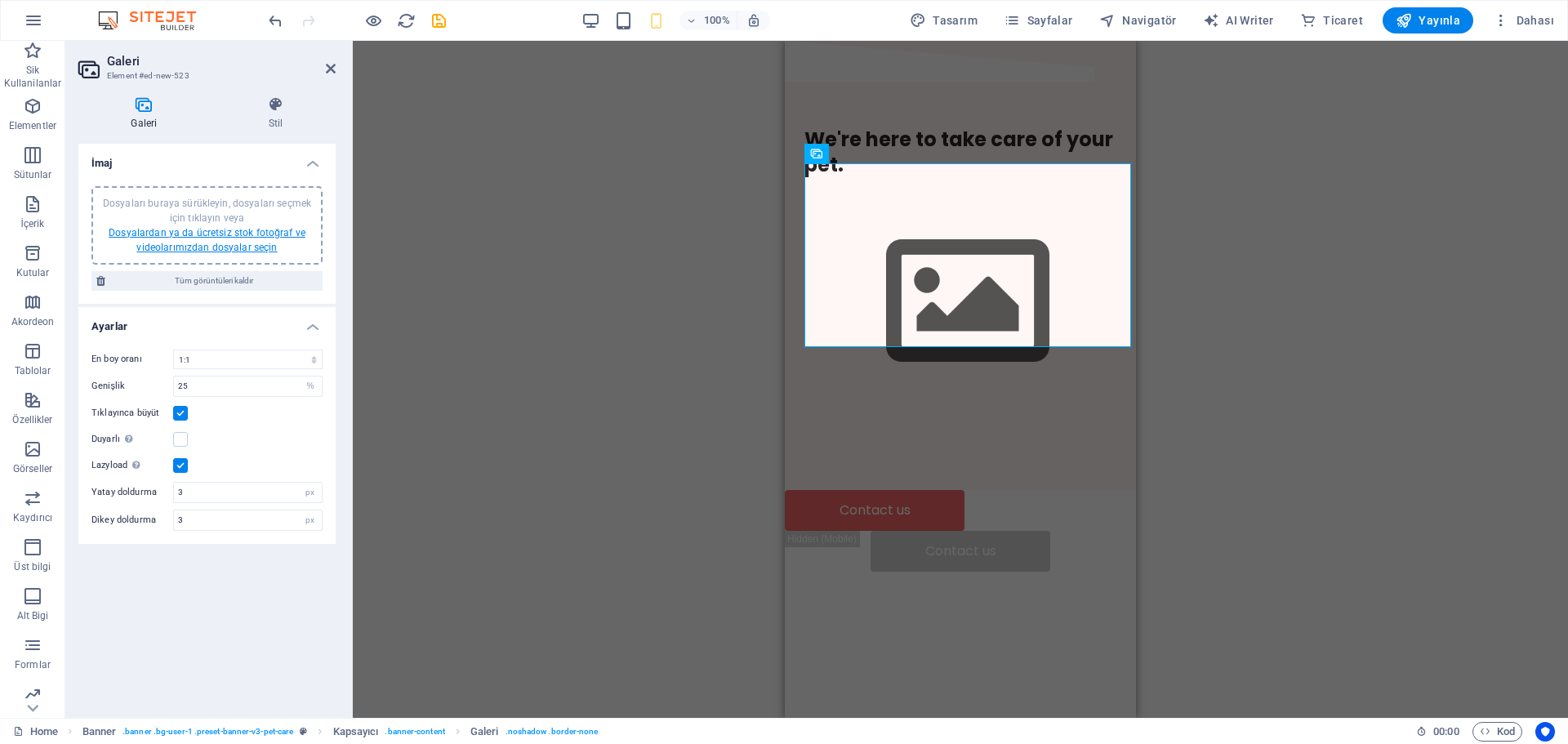
click at [185, 246] on link "Dosyalardan ya da ücretsiz stok fotoğraf ve videolarımızdan dosyalar seçin" at bounding box center [206, 240] width 197 height 27
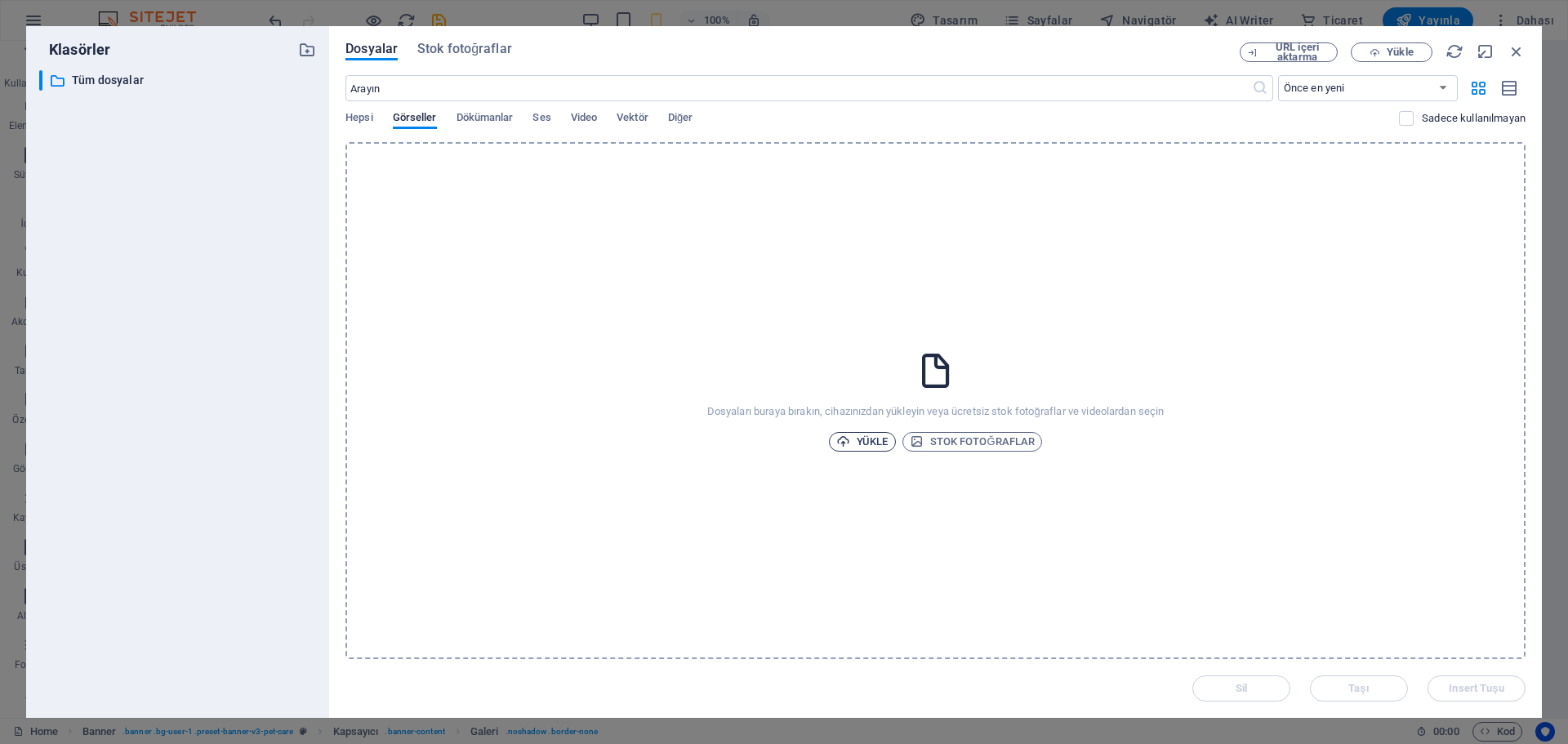
drag, startPoint x: 861, startPoint y: 426, endPoint x: 852, endPoint y: 444, distance: 20.1
click at [852, 444] on span "Yükle" at bounding box center [861, 441] width 52 height 19
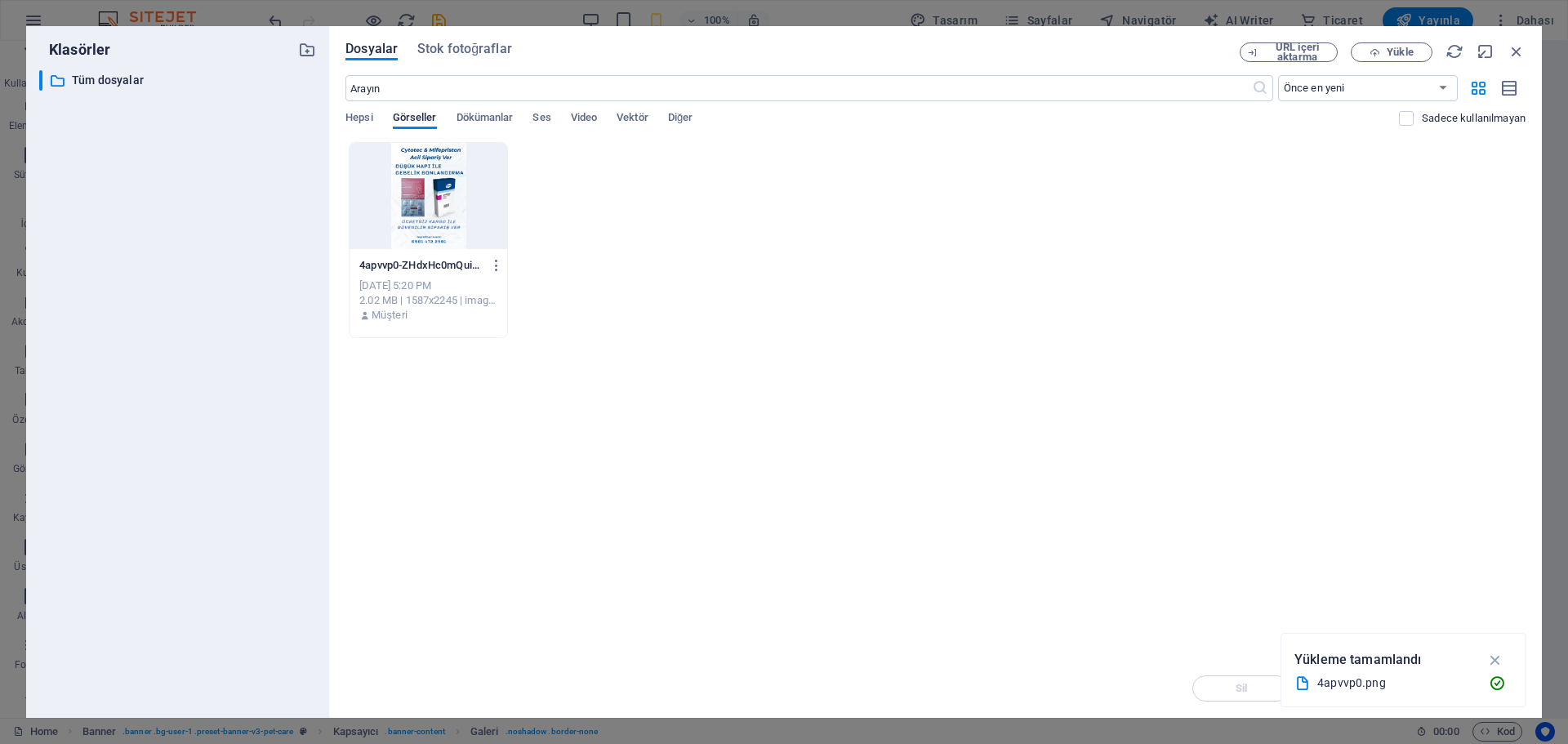
click at [467, 219] on div at bounding box center [428, 196] width 158 height 106
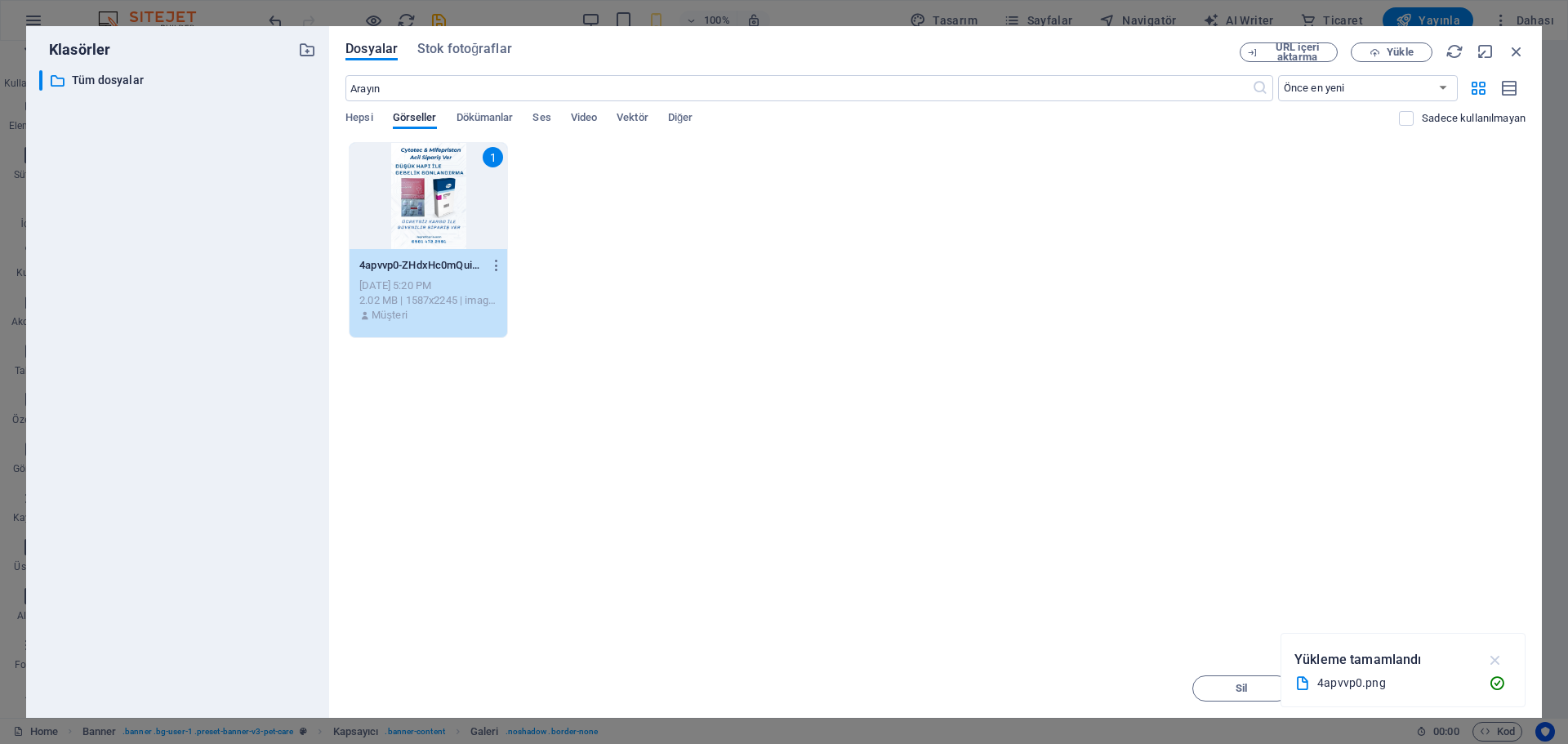
click at [1495, 663] on icon "button" at bounding box center [1495, 660] width 18 height 18
click at [1452, 695] on button "Insert Tuşu" at bounding box center [1475, 688] width 98 height 27
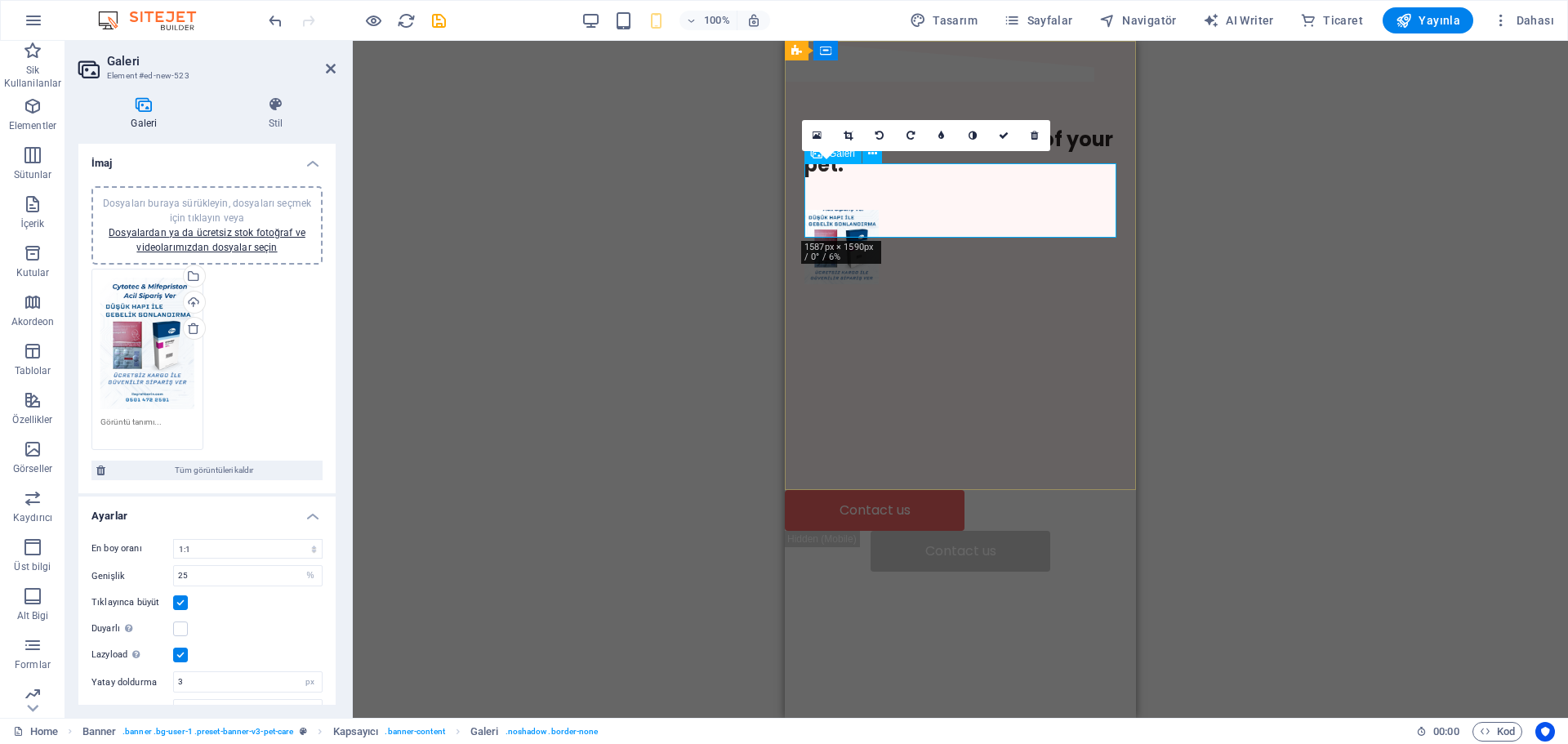
click at [841, 207] on li at bounding box center [841, 246] width 79 height 79
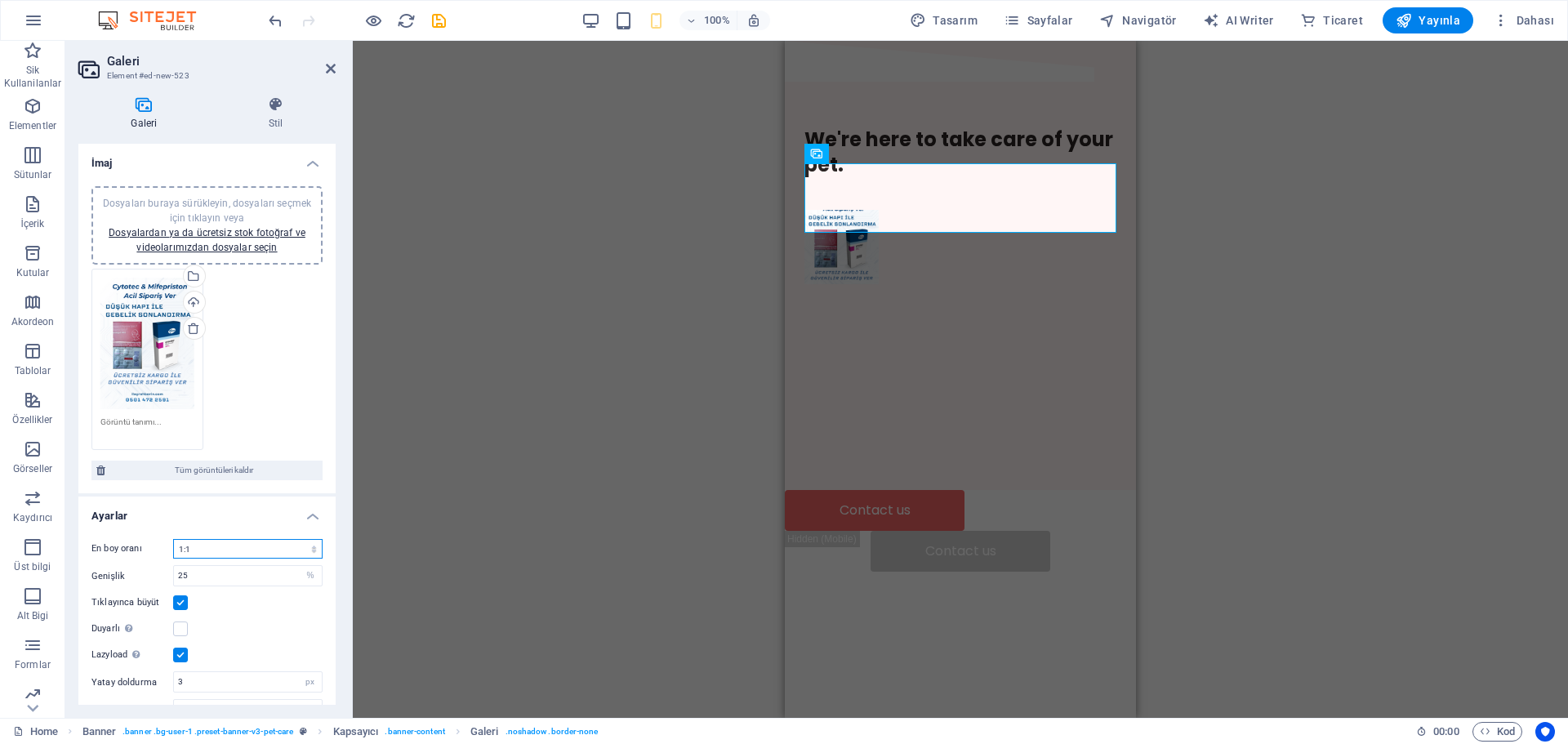
click at [263, 545] on select "Sabit en boy oranı yok 16:9 16:10 4:3 1:1 1:2 2:1" at bounding box center [247, 548] width 149 height 19
click at [173, 539] on select "Sabit en boy oranı yok 16:9 16:10 4:3 1:1 1:2 2:1" at bounding box center [247, 548] width 149 height 19
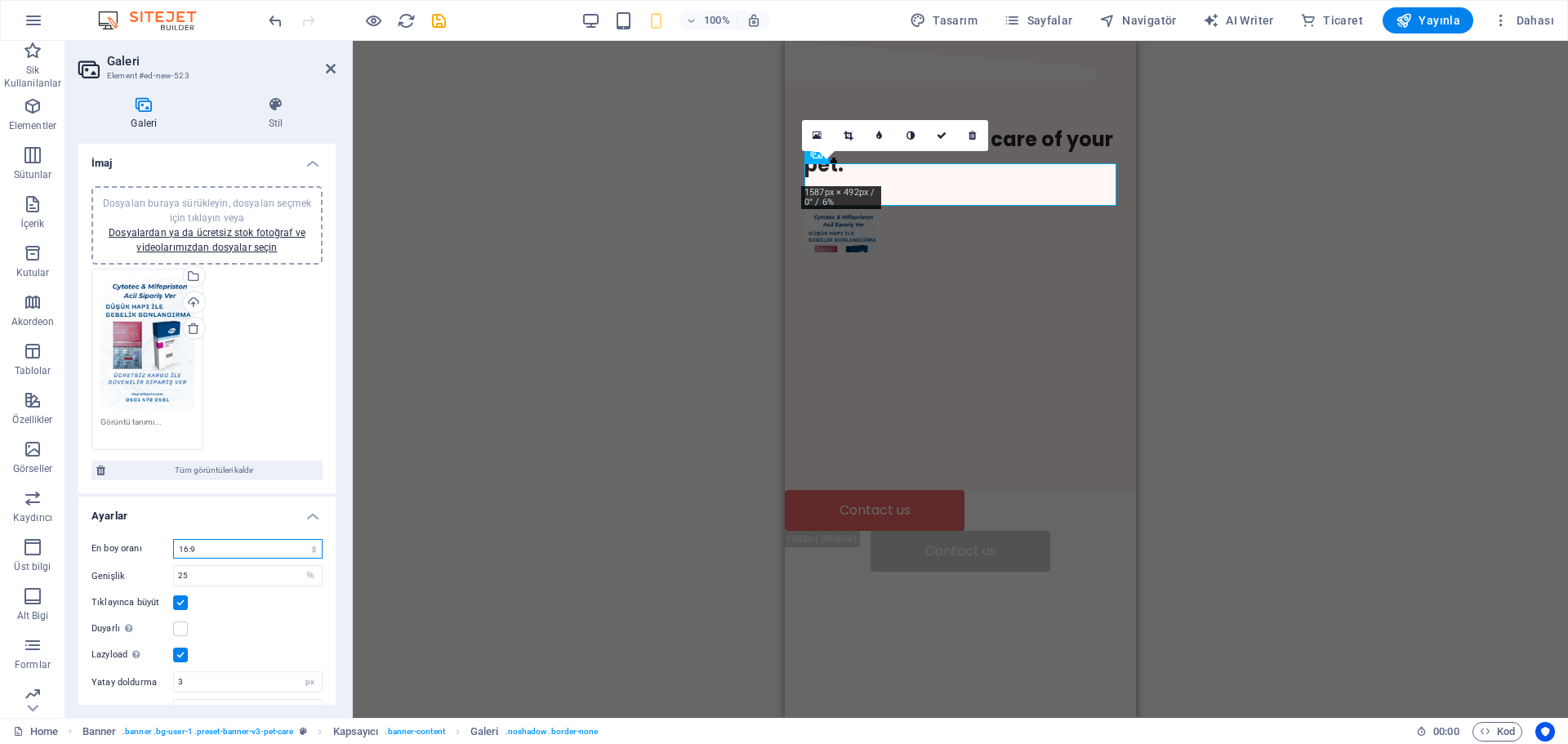
click at [212, 542] on select "Sabit en boy oranı yok 16:9 16:10 4:3 1:1 1:2 2:1" at bounding box center [247, 548] width 149 height 19
click at [173, 539] on select "Sabit en boy oranı yok 16:9 16:10 4:3 1:1 1:2 2:1" at bounding box center [247, 548] width 149 height 19
click at [206, 542] on select "Sabit en boy oranı yok 16:9 16:10 4:3 1:1 1:2 2:1" at bounding box center [247, 548] width 149 height 19
click at [173, 539] on select "Sabit en boy oranı yok 16:9 16:10 4:3 1:1 1:2 2:1" at bounding box center [247, 548] width 149 height 19
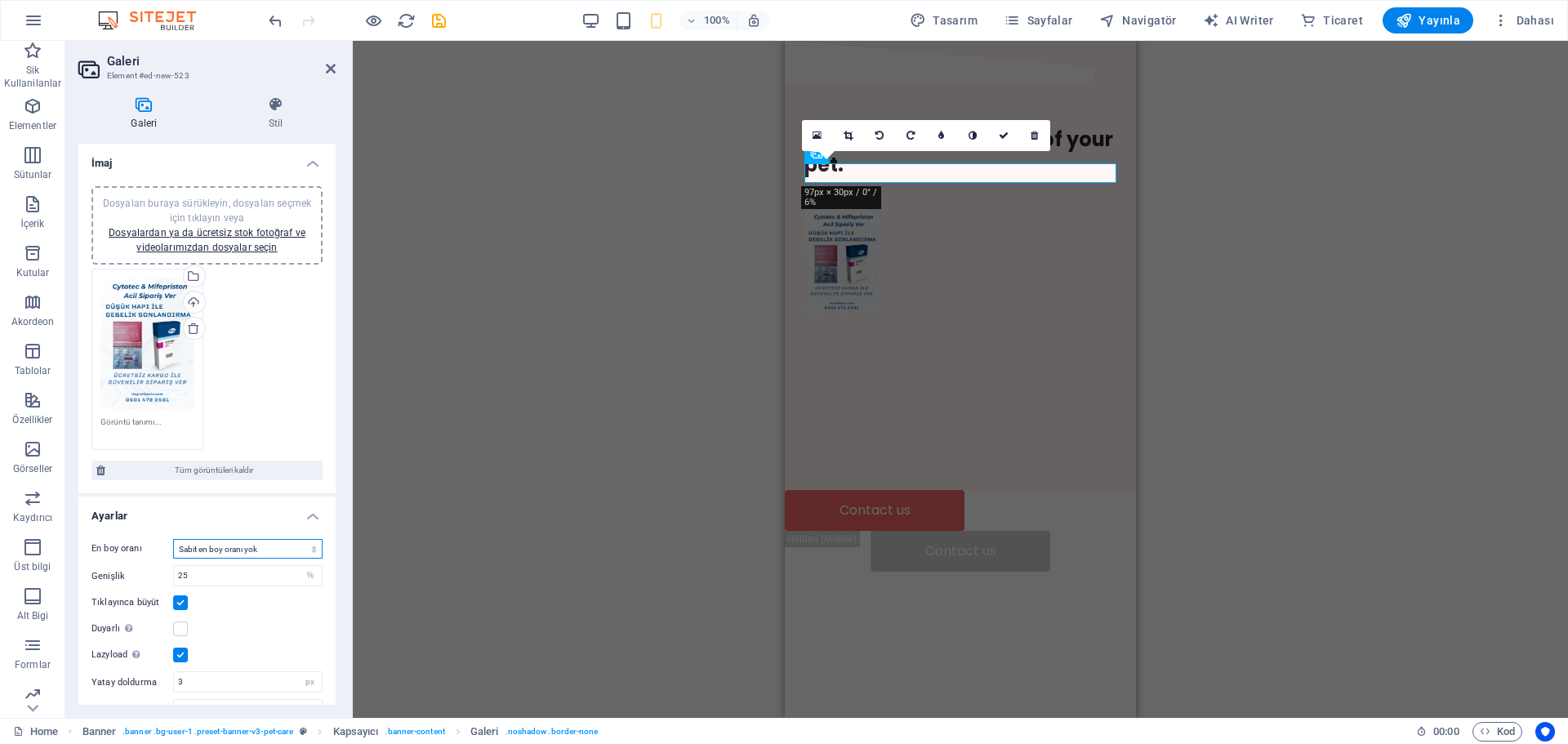
click at [206, 549] on select "Sabit en boy oranı yok 16:9 16:10 4:3 1:1 1:2 2:1" at bounding box center [247, 548] width 149 height 19
click at [173, 539] on select "Sabit en boy oranı yok 16:9 16:10 4:3 1:1 1:2 2:1" at bounding box center [247, 548] width 149 height 19
click at [214, 552] on select "Sabit en boy oranı yok 16:9 16:10 4:3 1:1 1:2 2:1" at bounding box center [247, 548] width 149 height 19
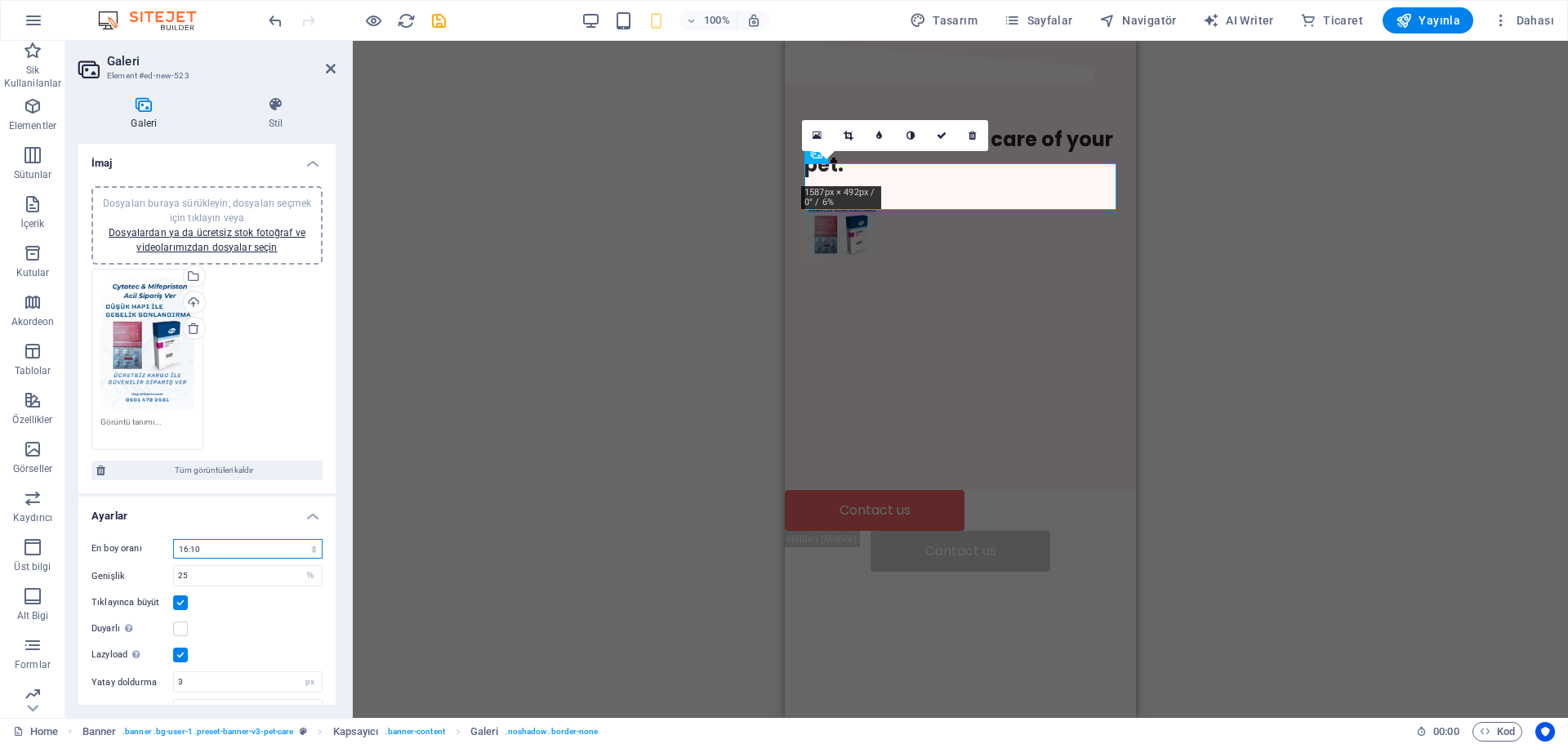
select select "3"
click at [173, 539] on select "Sabit en boy oranı yok 16:9 16:10 4:3 1:1 1:2 2:1" at bounding box center [247, 548] width 149 height 19
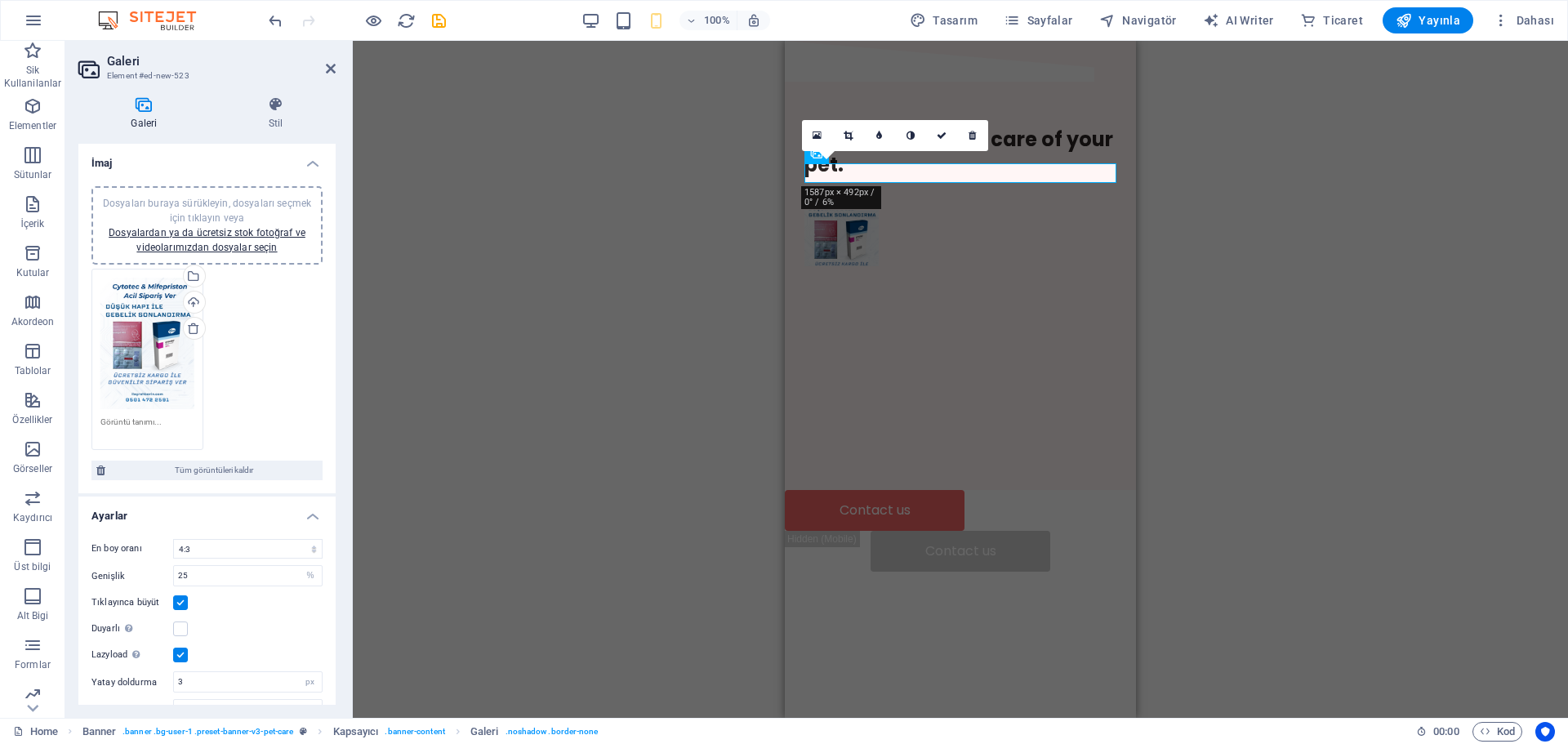
click at [217, 532] on div "En boy oranı Sabit en boy oranı yok 16:9 16:10 4:3 1:1 1:2 2:1 Genişlik 25 px %…" at bounding box center [207, 629] width 258 height 207
click at [225, 574] on input "25" at bounding box center [247, 574] width 148 height 19
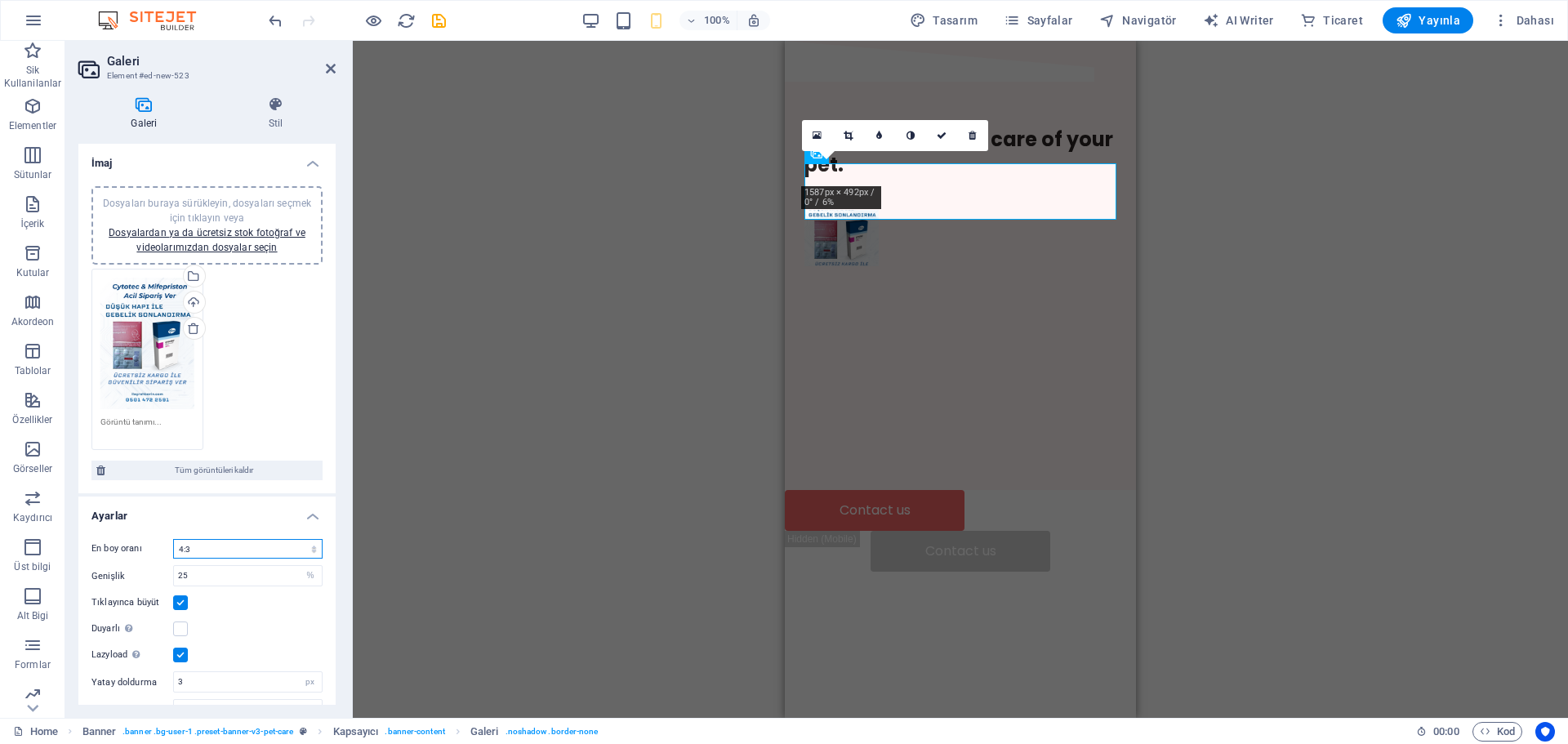
click at [242, 541] on select "Sabit en boy oranı yok 16:9 16:10 4:3 1:1 1:2 2:1" at bounding box center [247, 548] width 149 height 19
click at [239, 527] on div "En boy oranı Sabit en boy oranı yok 16:9 16:10 4:3 1:1 1:2 2:1 Genişlik 25 px %…" at bounding box center [207, 629] width 258 height 207
click at [1001, 305] on div "We're here to take care of your pet." at bounding box center [959, 196] width 351 height 218
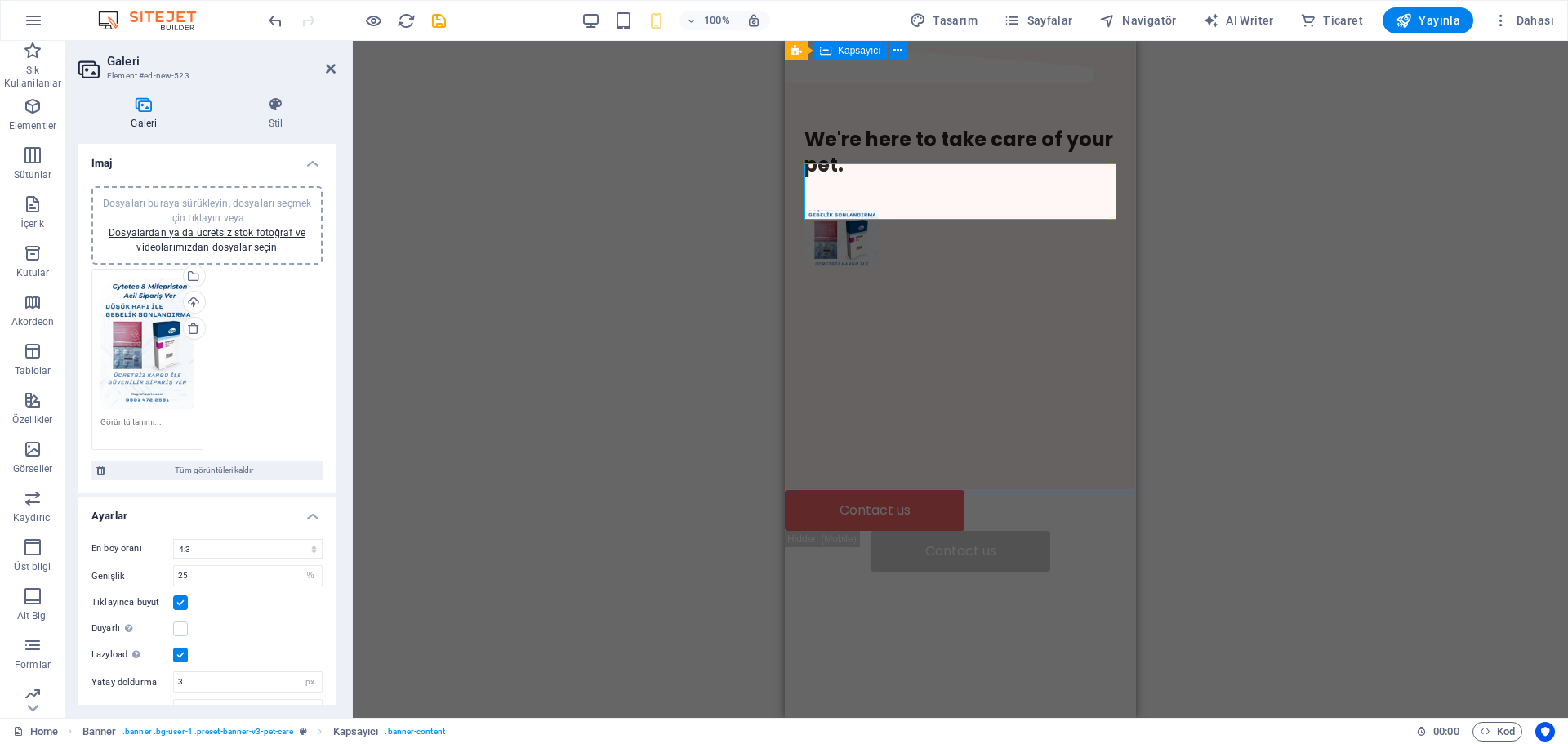
click at [1310, 333] on div "H1 Banner Banner Kapsayıcı Hamburger Menü Çubuğu Menü Logo İmaj Alt Bilgi Saga …" at bounding box center [960, 379] width 1215 height 677
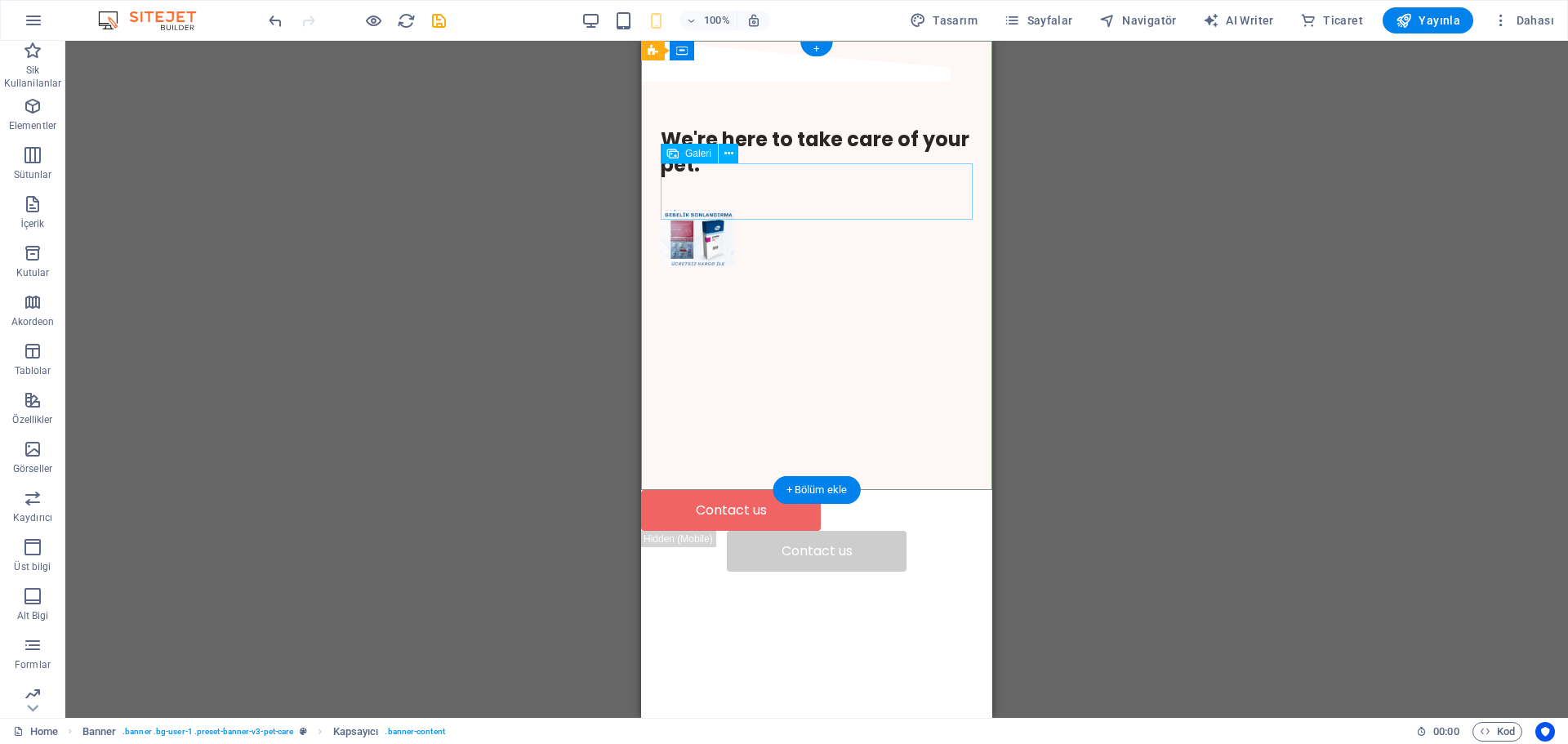
click at [738, 207] on div at bounding box center [817, 237] width 312 height 60
click at [705, 207] on li at bounding box center [697, 237] width 79 height 60
click at [725, 162] on button at bounding box center [728, 153] width 19 height 19
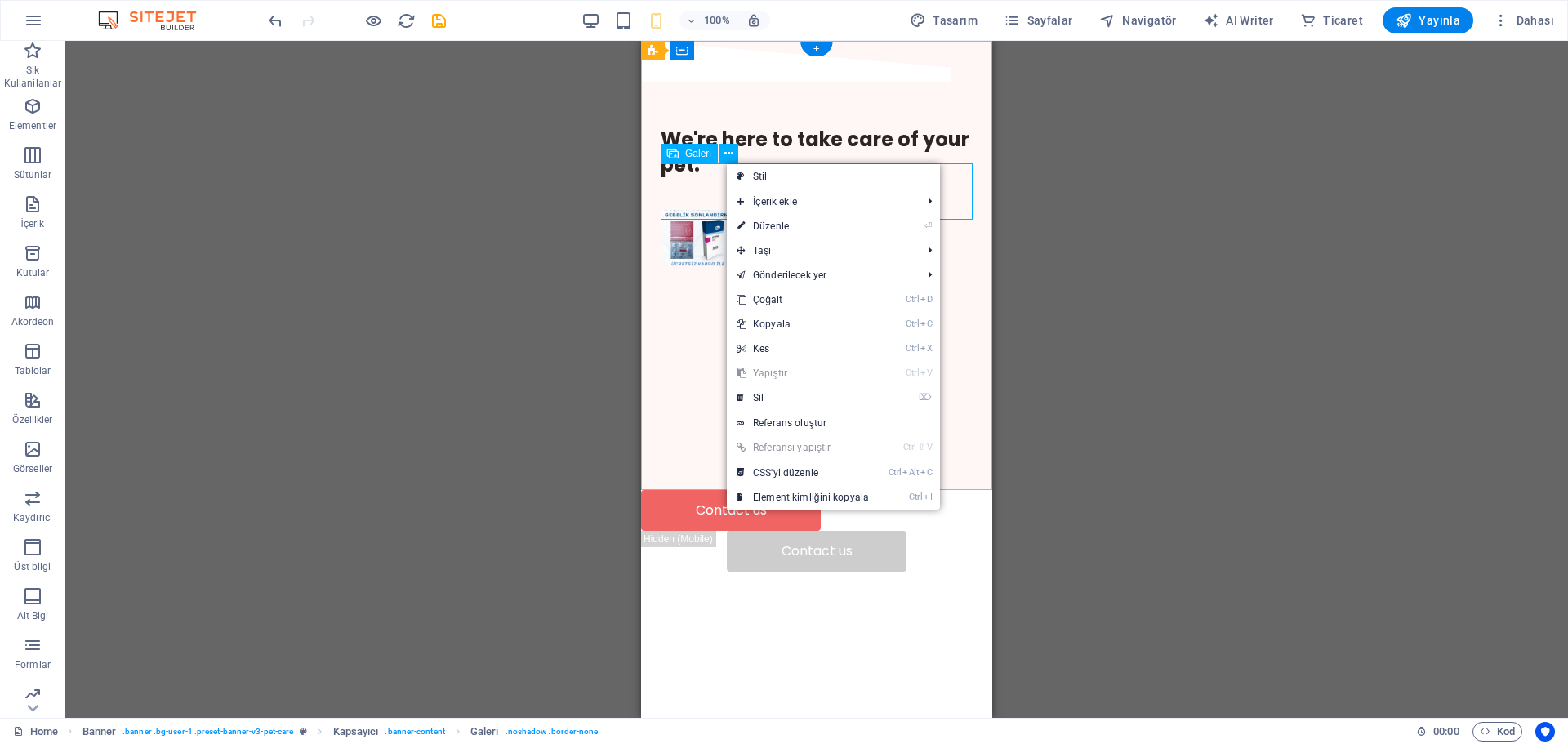
click at [678, 207] on li at bounding box center [697, 237] width 79 height 60
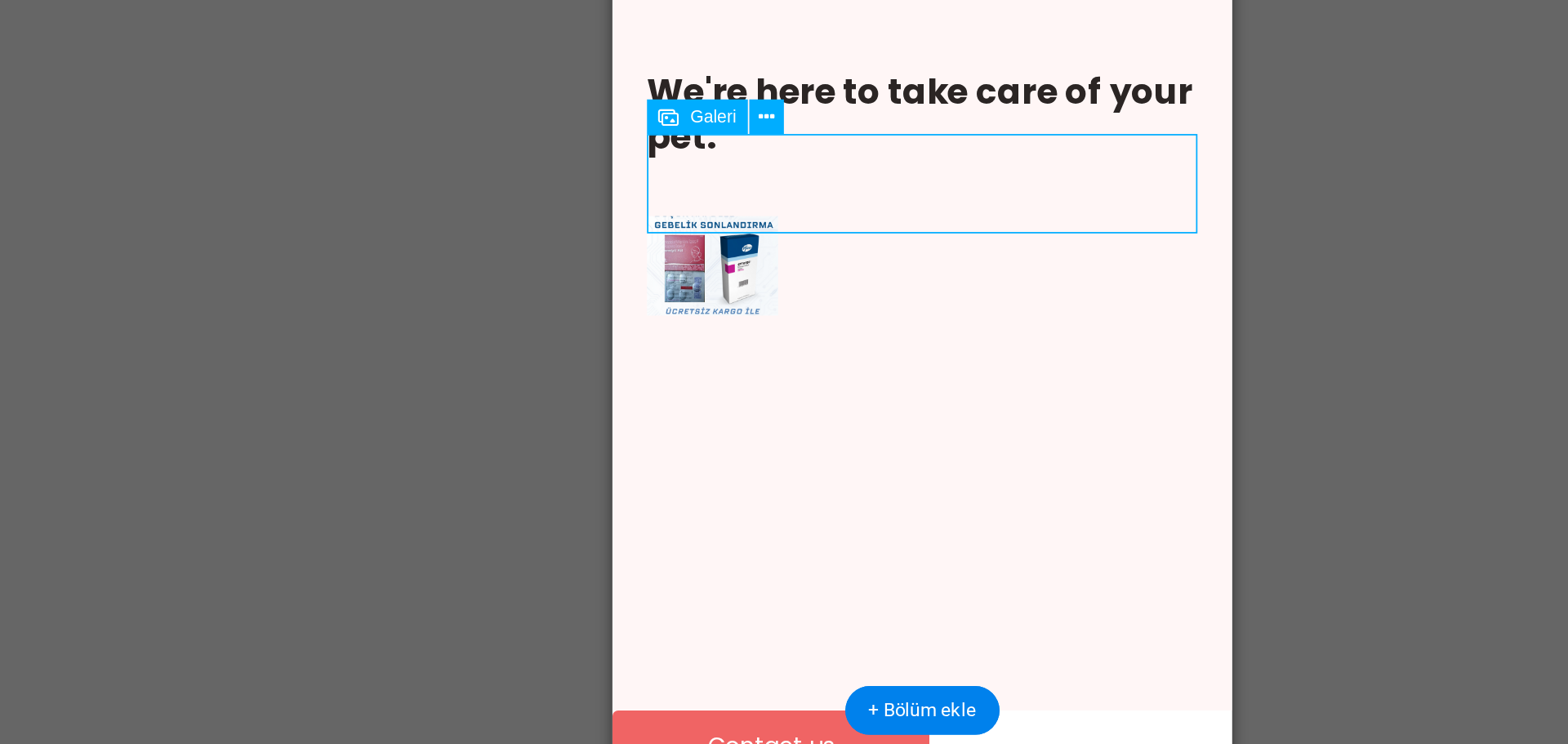
click at [671, 85] on li at bounding box center [668, 115] width 79 height 60
click at [716, 97] on div "We're here to take care of your pet." at bounding box center [786, 74] width 351 height 218
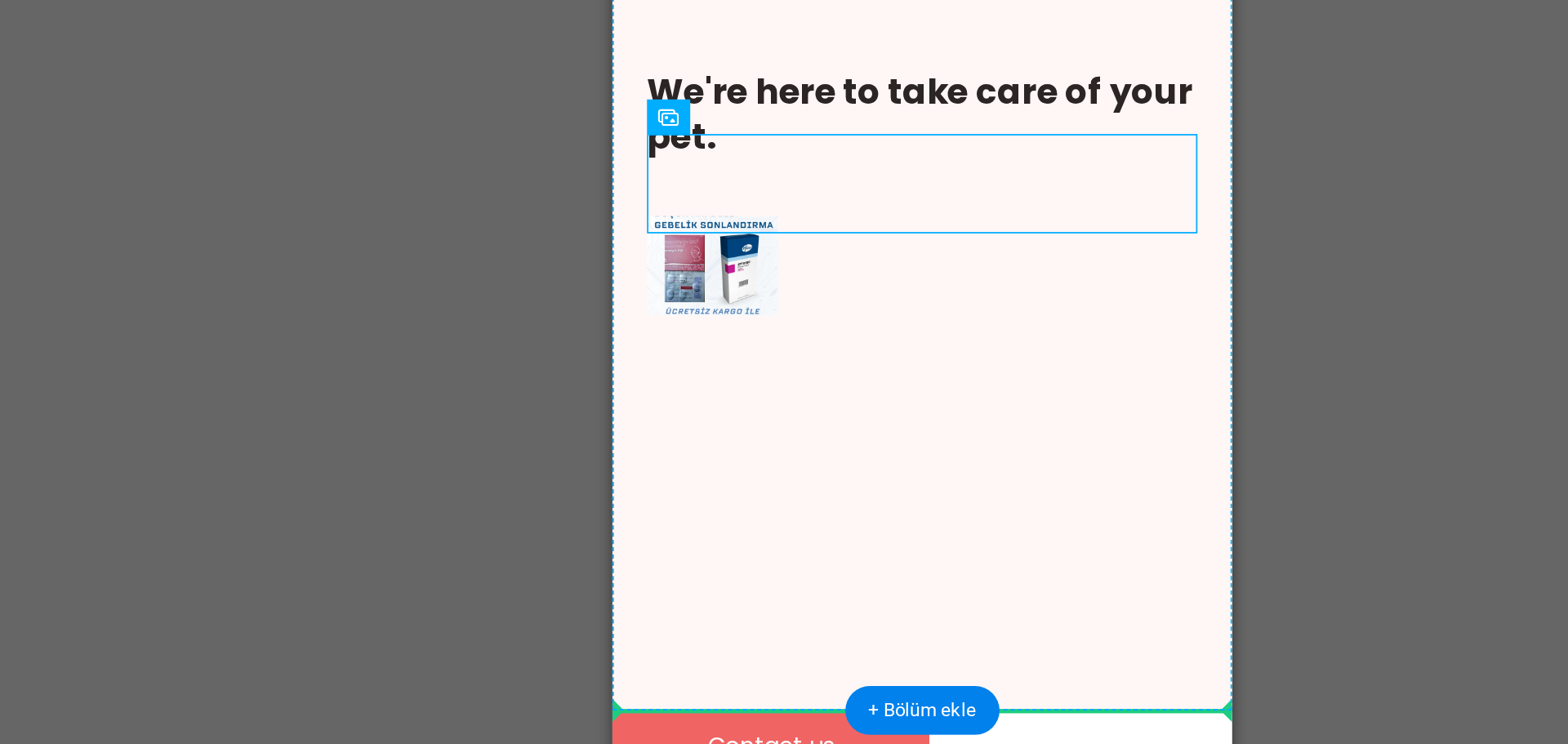
drag, startPoint x: 733, startPoint y: 82, endPoint x: 795, endPoint y: 156, distance: 96.5
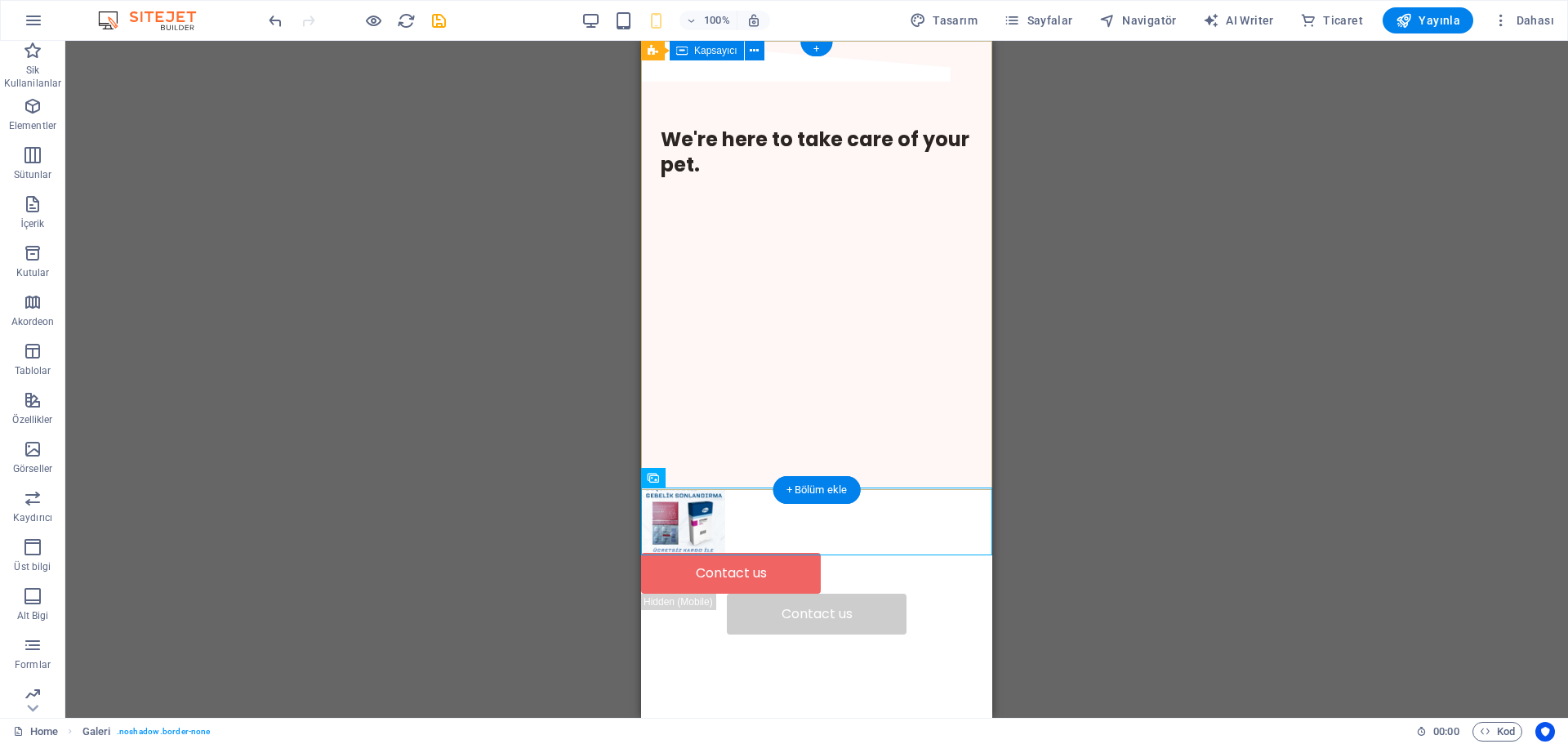
click at [718, 249] on div "We're here to take care of your pet." at bounding box center [816, 168] width 351 height 161
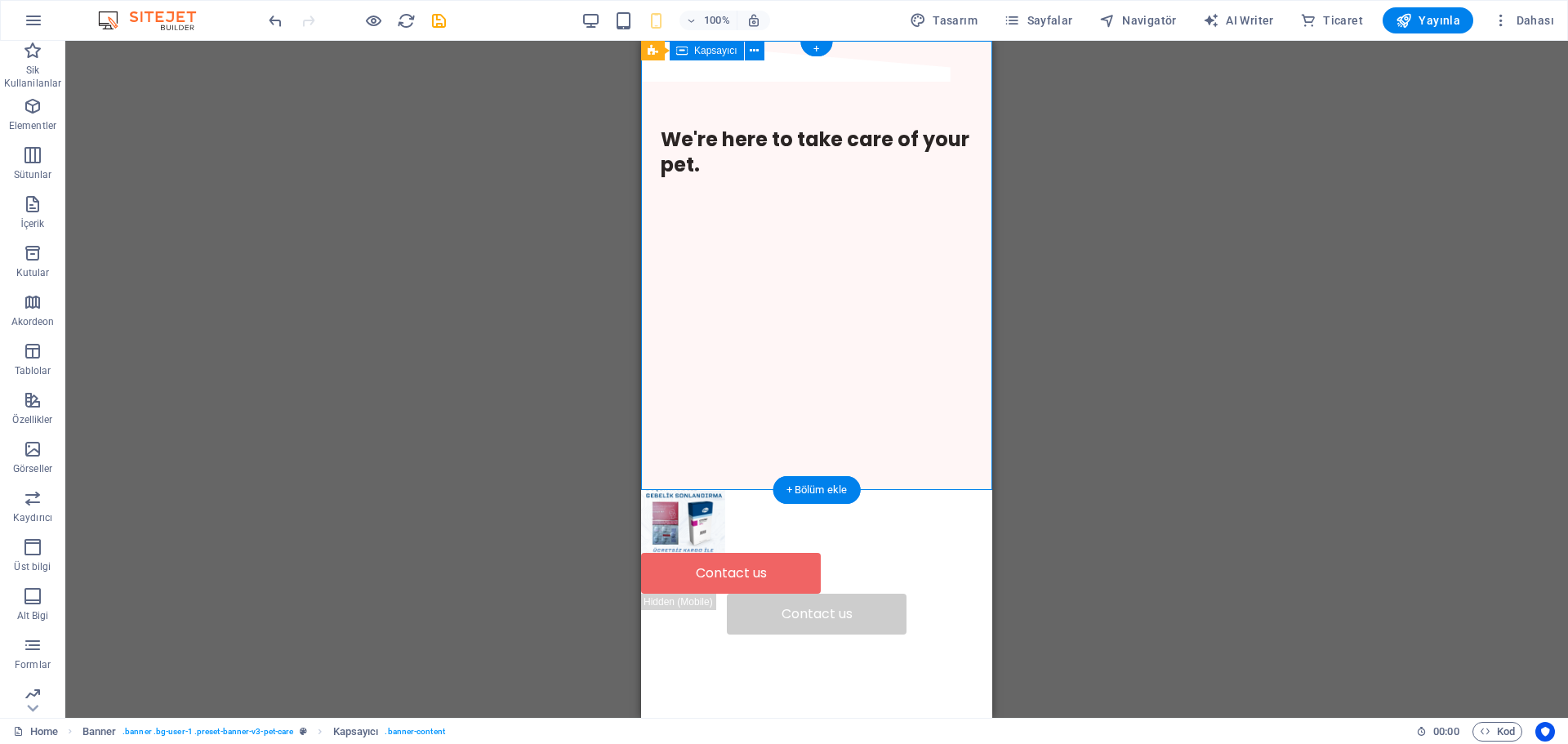
drag, startPoint x: 726, startPoint y: 488, endPoint x: 713, endPoint y: 361, distance: 127.7
click at [713, 249] on div "We're here to take care of your pet." at bounding box center [816, 168] width 351 height 161
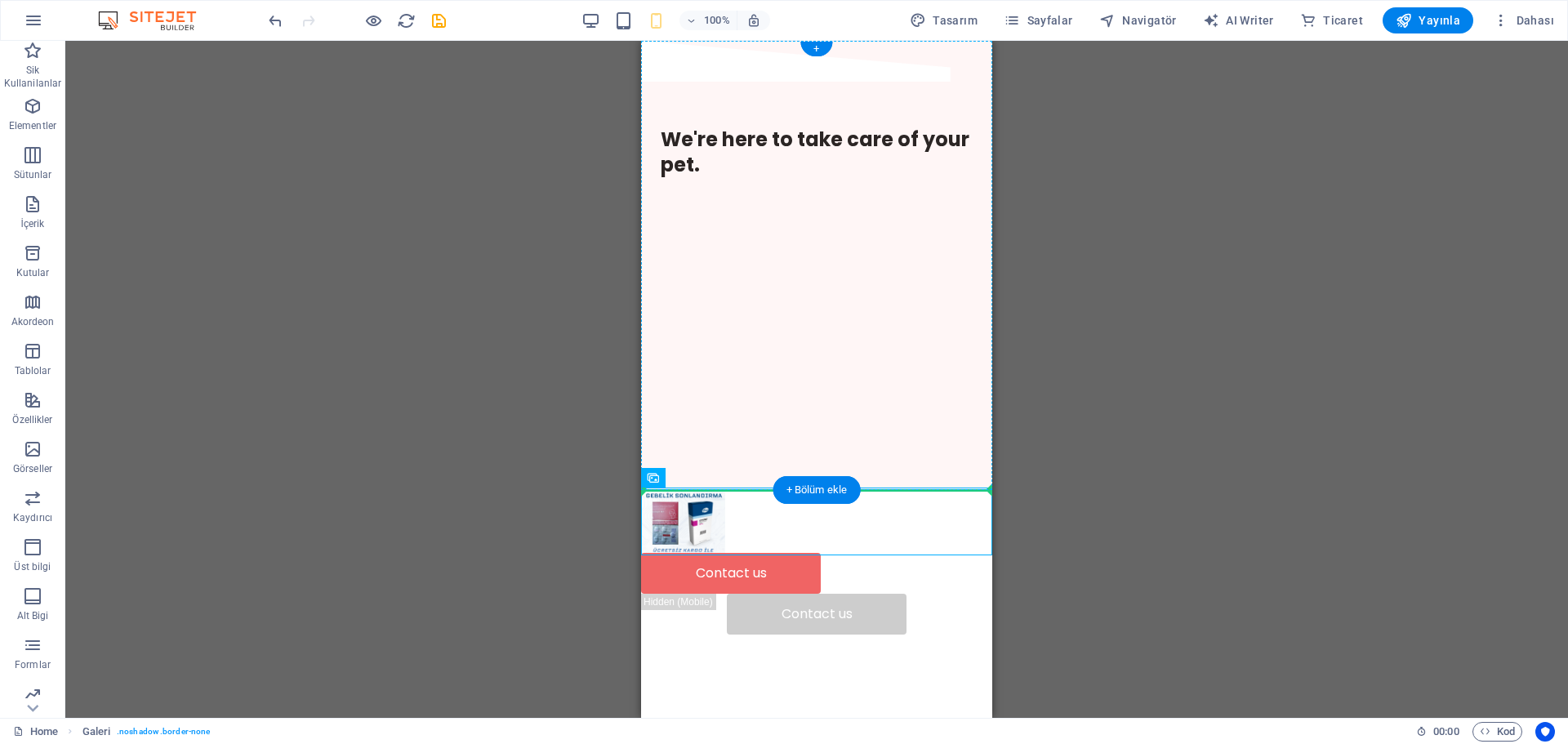
drag, startPoint x: 688, startPoint y: 520, endPoint x: 860, endPoint y: 303, distance: 276.9
drag, startPoint x: 695, startPoint y: 536, endPoint x: 724, endPoint y: 365, distance: 173.4
click at [689, 524] on li at bounding box center [683, 521] width 89 height 68
select select "3"
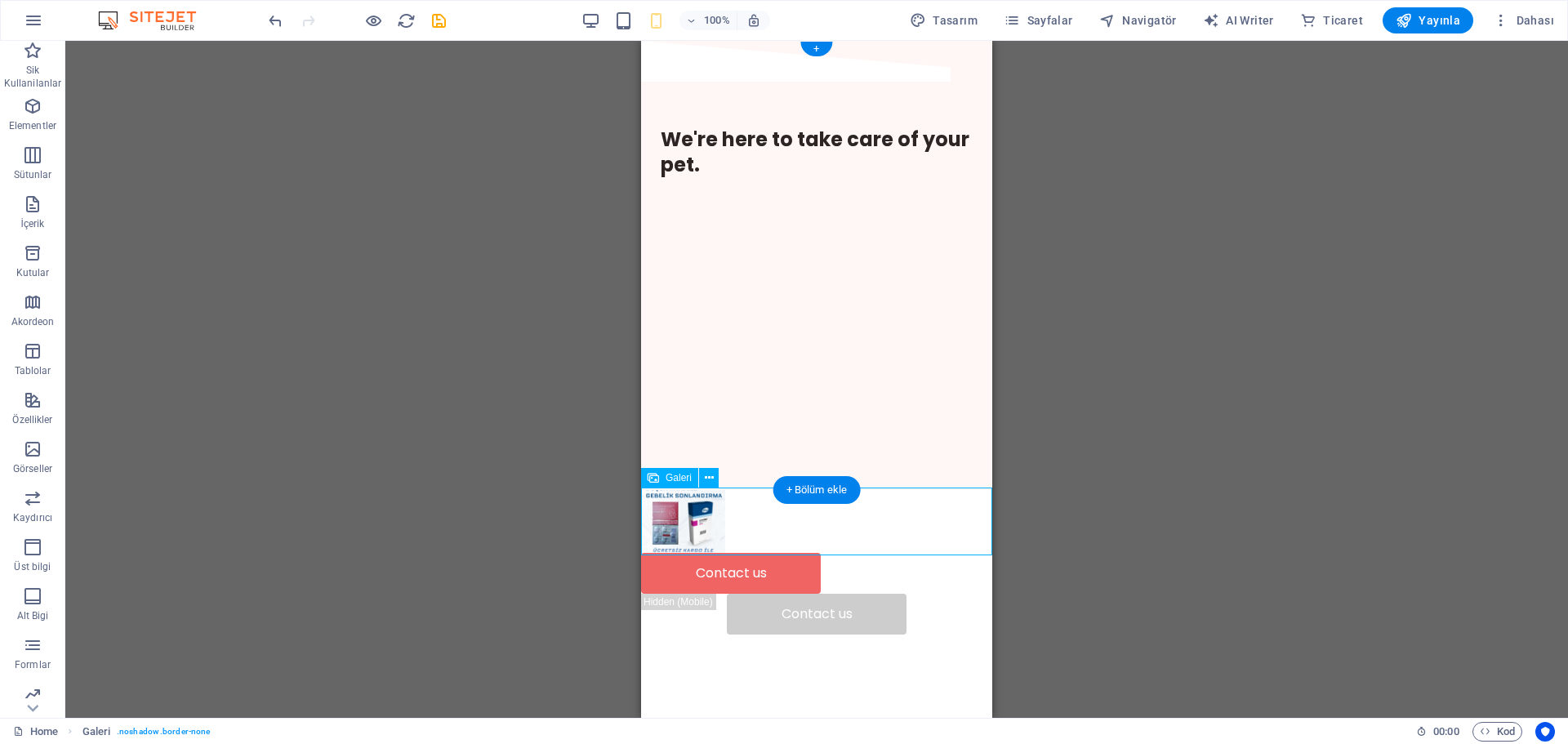
select select "%"
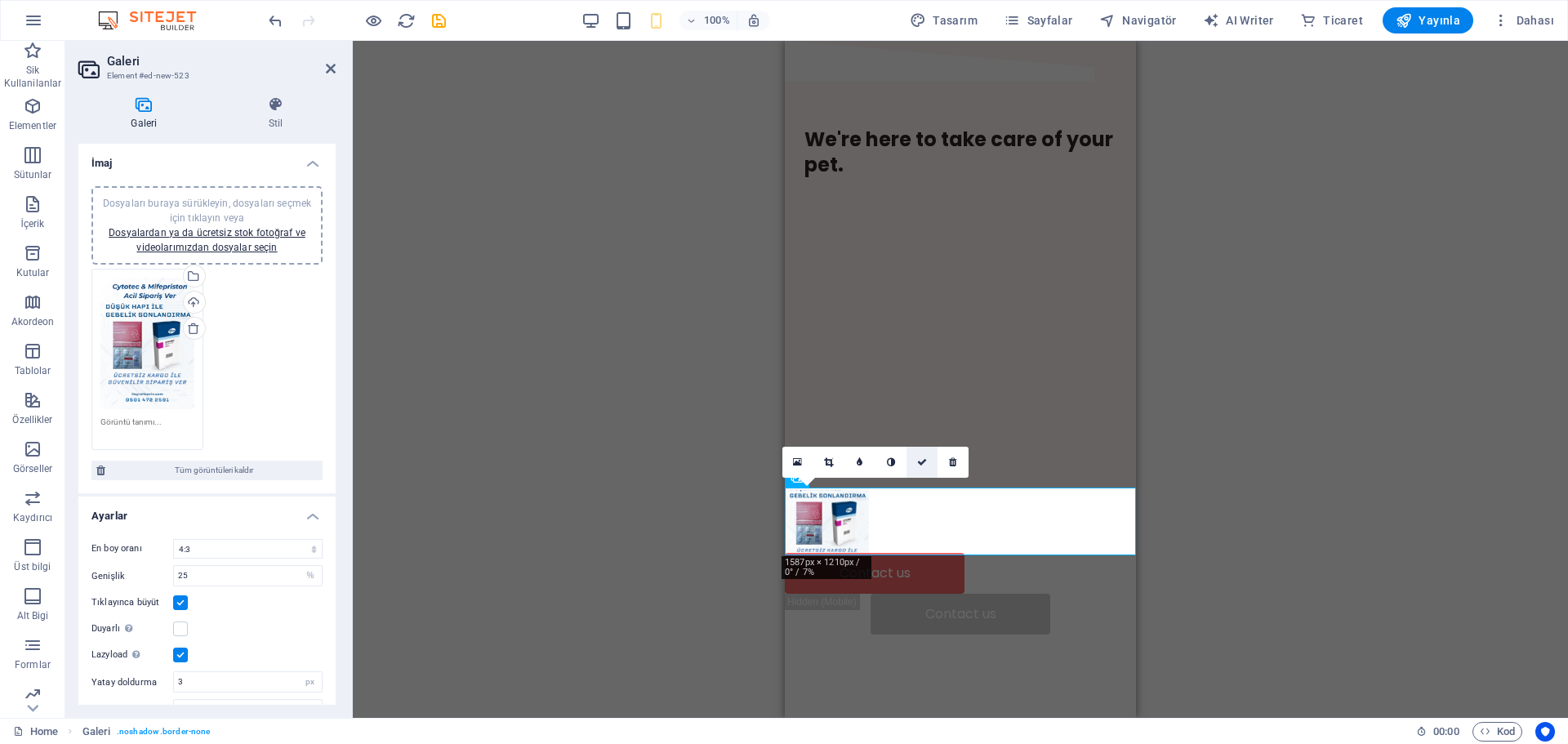
click at [918, 462] on icon at bounding box center [922, 462] width 10 height 10
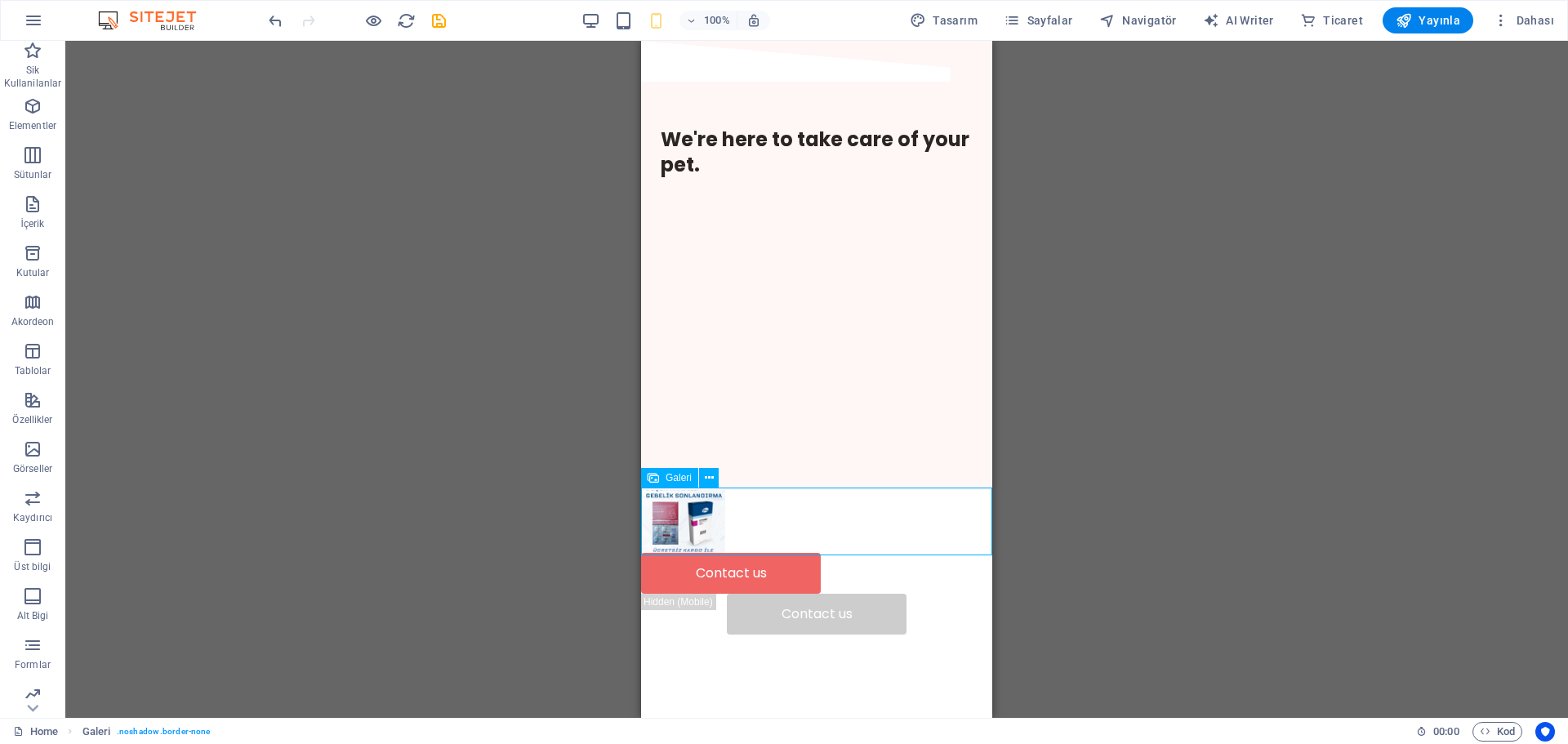
click at [661, 478] on div "Galeri" at bounding box center [669, 476] width 57 height 19
click at [705, 479] on icon at bounding box center [709, 477] width 9 height 17
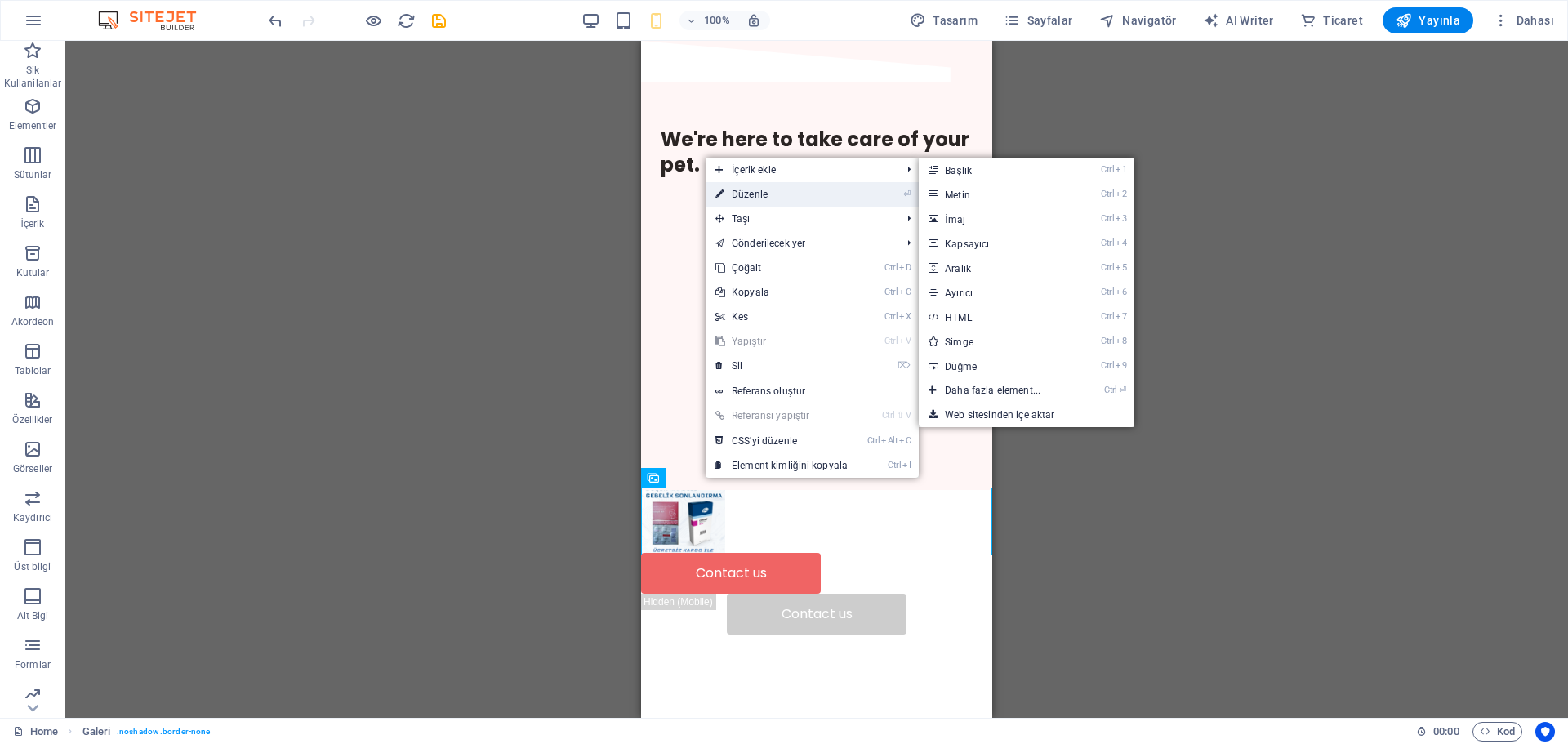
click at [876, 189] on li "⏎ Düzenle" at bounding box center [812, 194] width 214 height 25
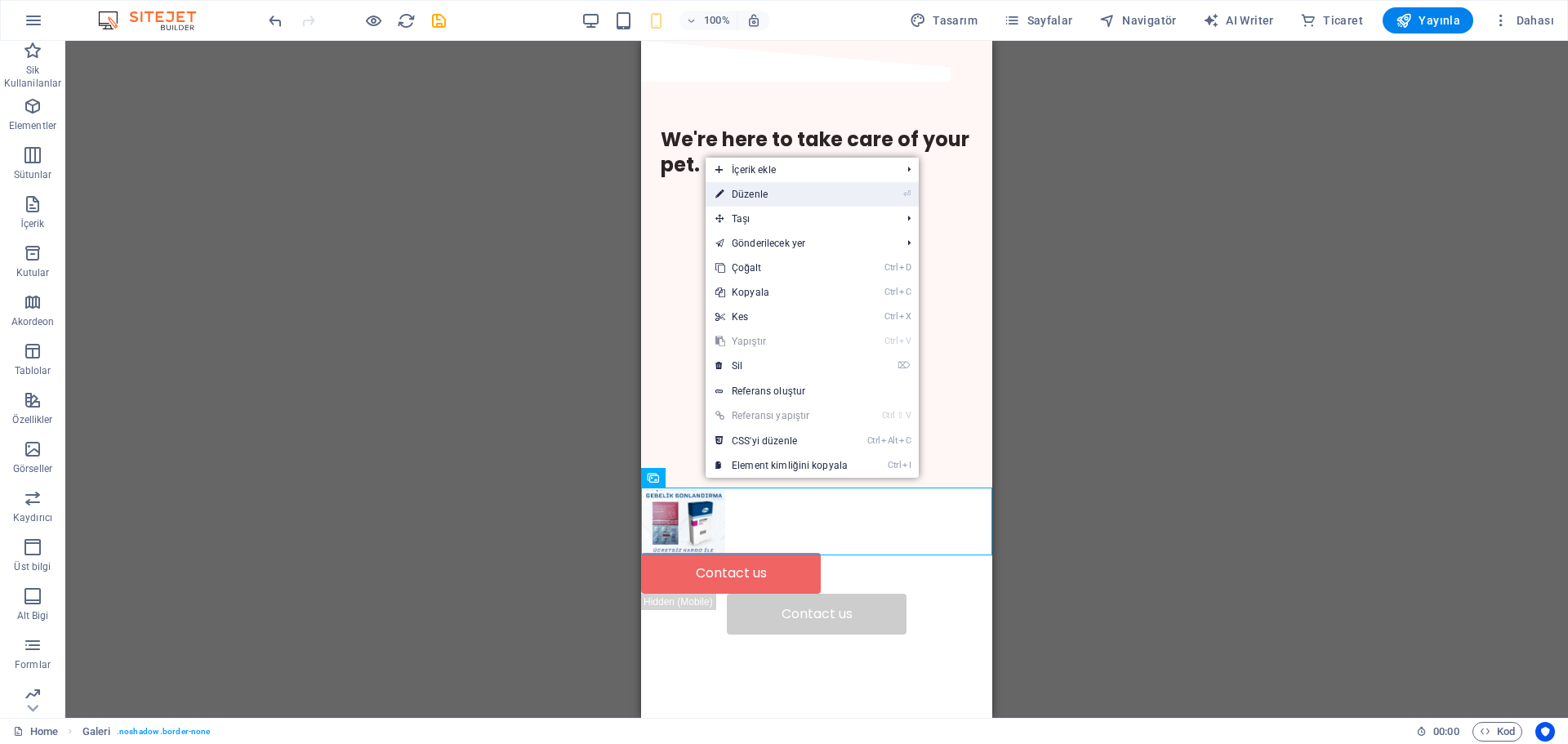
click at [854, 201] on link "⏎ Düzenle" at bounding box center [782, 194] width 152 height 25
select select "3"
select select "%"
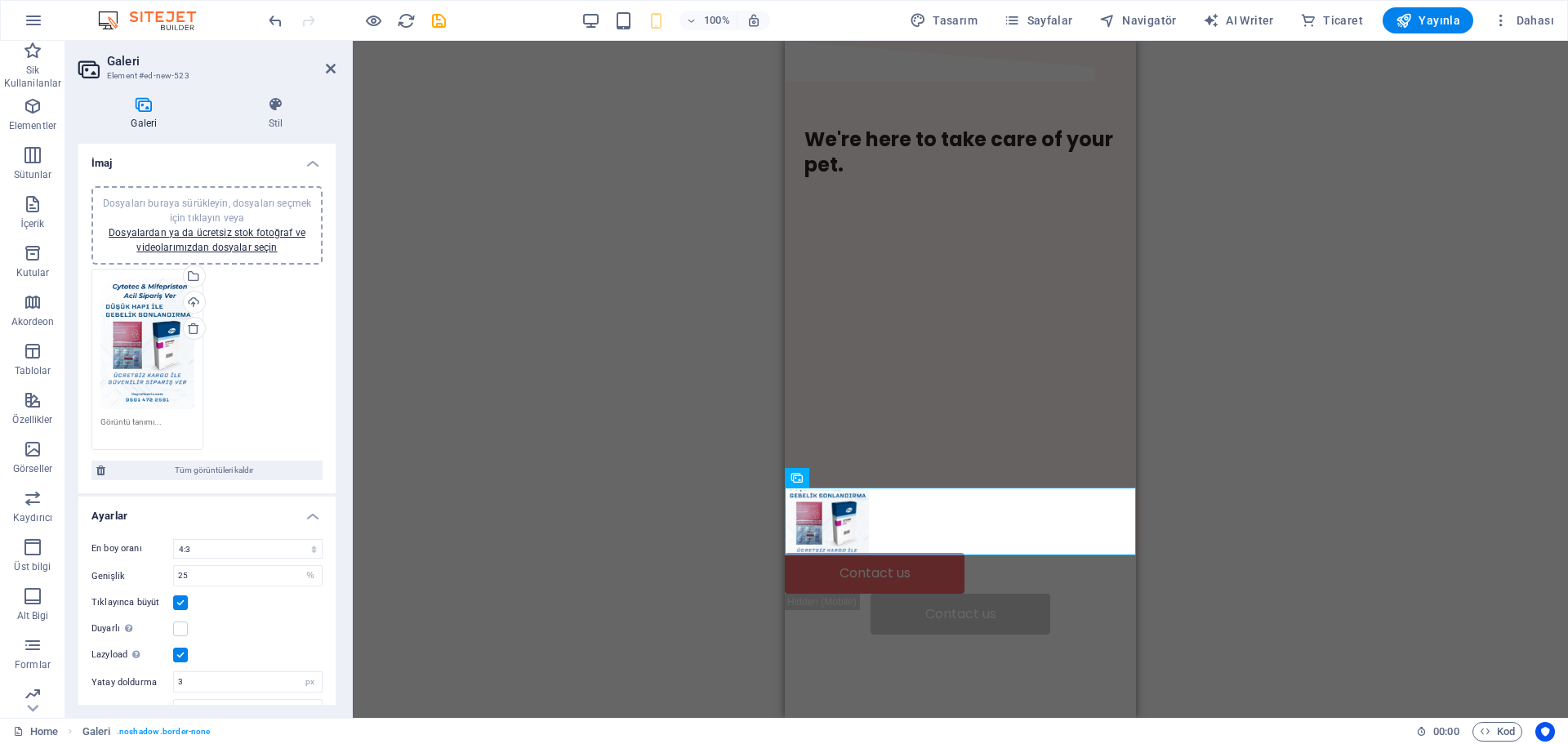
drag, startPoint x: 323, startPoint y: 317, endPoint x: 325, endPoint y: 334, distance: 17.1
click at [325, 334] on div "Dosyaları buraya sürükleyin, dosyaları seçmek için tıklayın veya Dosyalardan ya…" at bounding box center [207, 334] width 258 height 321
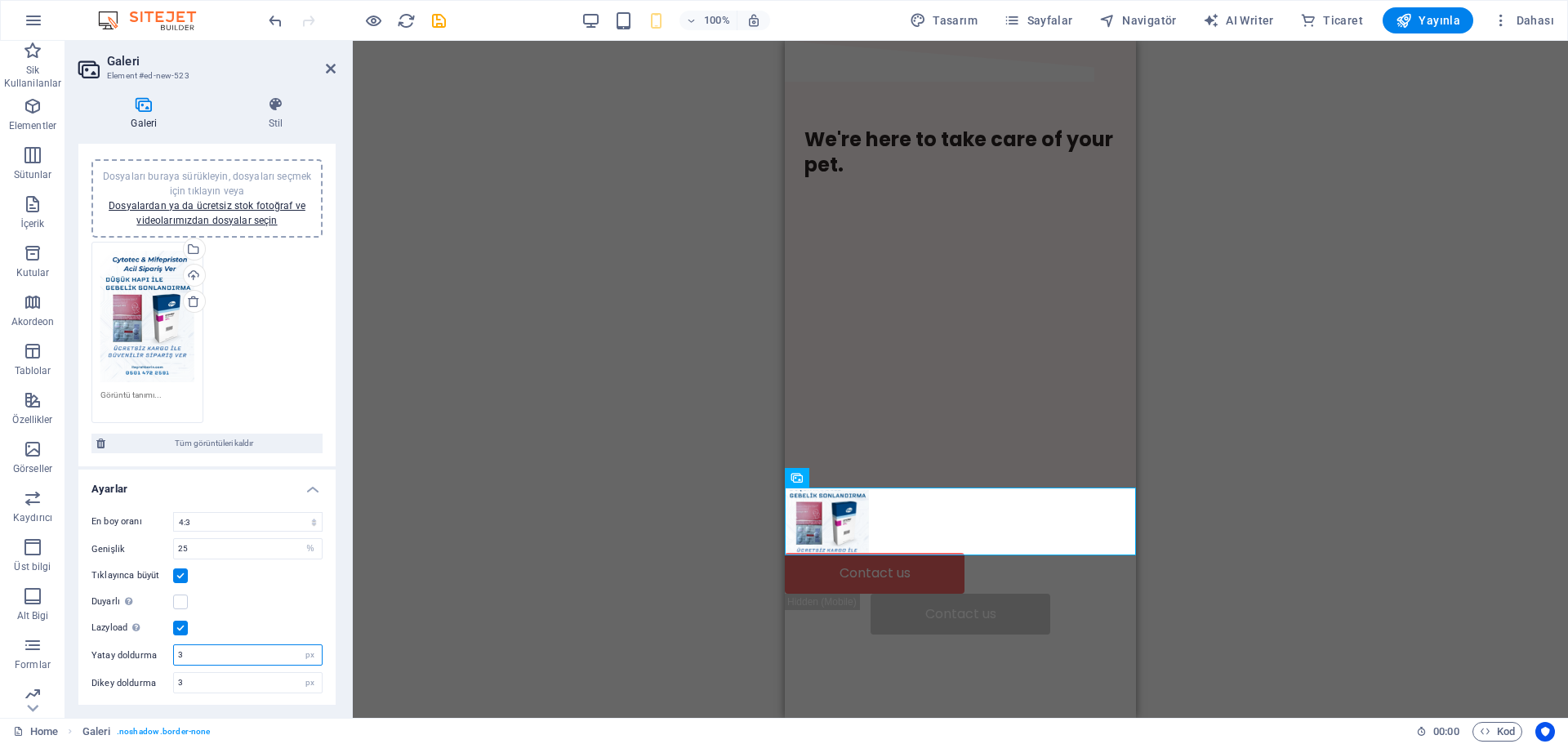
click at [250, 650] on input "3" at bounding box center [247, 654] width 148 height 19
type input "50"
click at [247, 614] on div "En boy oranı Sabit en boy oranı yok 16:9 16:10 4:3 1:1 1:2 2:1 Genişlik 25 px %…" at bounding box center [207, 602] width 258 height 207
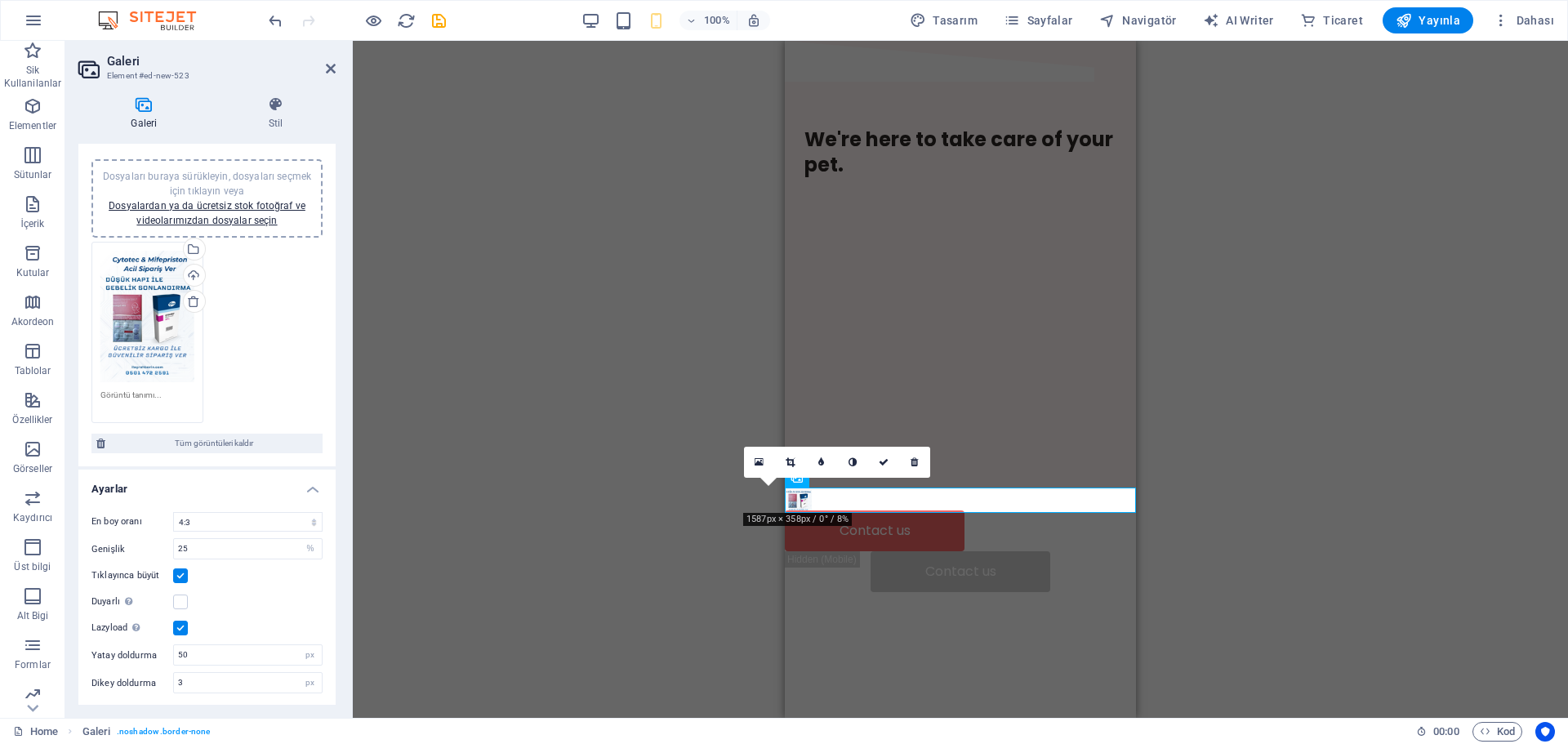
click at [221, 666] on div "En boy oranı Sabit en boy oranı yok 16:9 16:10 4:3 1:1 1:2 2:1 Genişlik 25 px %…" at bounding box center [207, 602] width 258 height 207
click at [214, 676] on input "3" at bounding box center [247, 682] width 148 height 19
type input "50"
click at [219, 631] on div "Lazyload Sayfa yüklendikten sonra görüntülerin yüklenmesi, sayfa hızını artırır." at bounding box center [207, 627] width 231 height 19
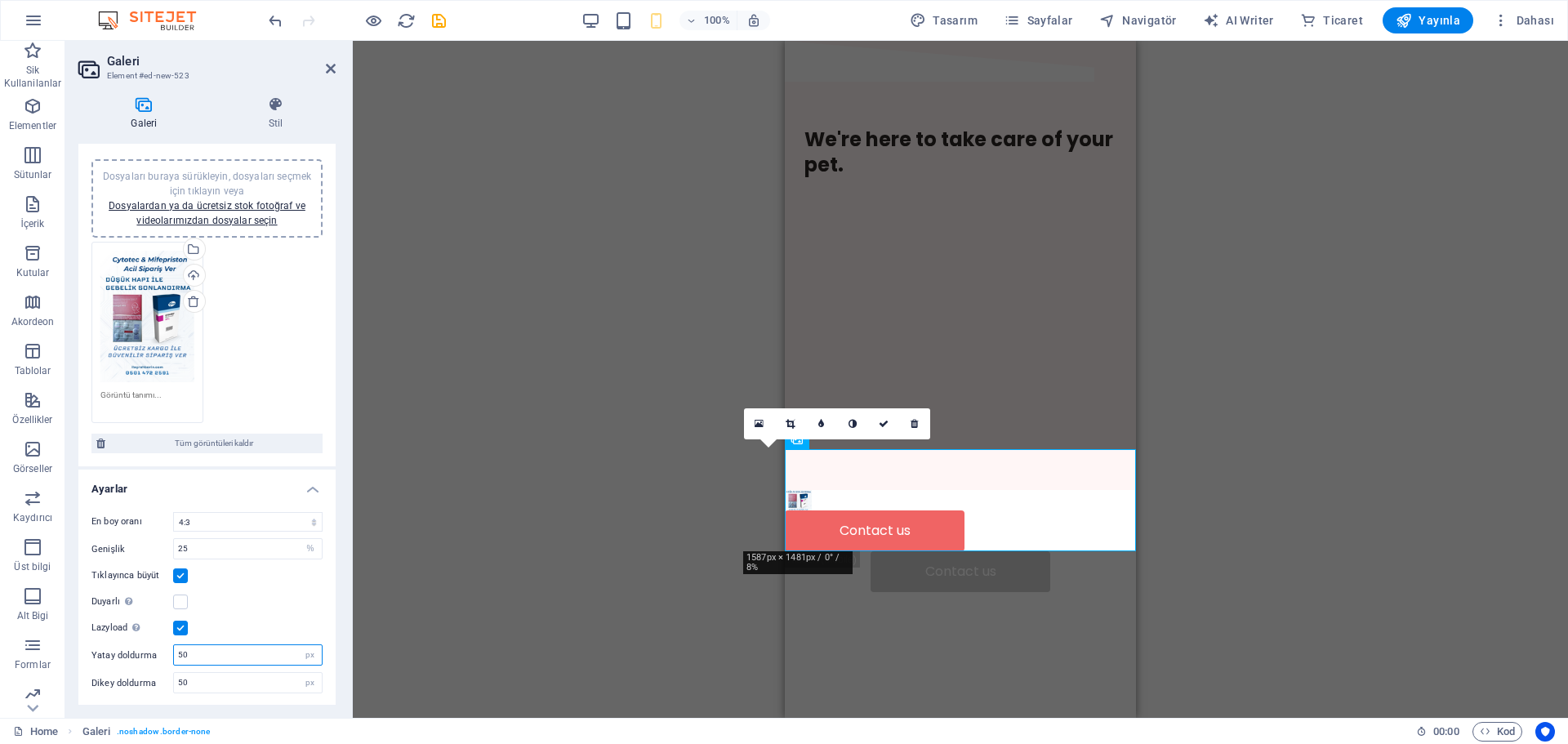
click at [221, 654] on input "50" at bounding box center [247, 654] width 148 height 19
click at [228, 521] on select "Sabit en boy oranı yok 16:9 16:10 4:3 1:1 1:2 2:1" at bounding box center [247, 521] width 149 height 19
click at [237, 539] on input "25" at bounding box center [247, 548] width 148 height 19
click at [236, 539] on input "25" at bounding box center [247, 548] width 148 height 19
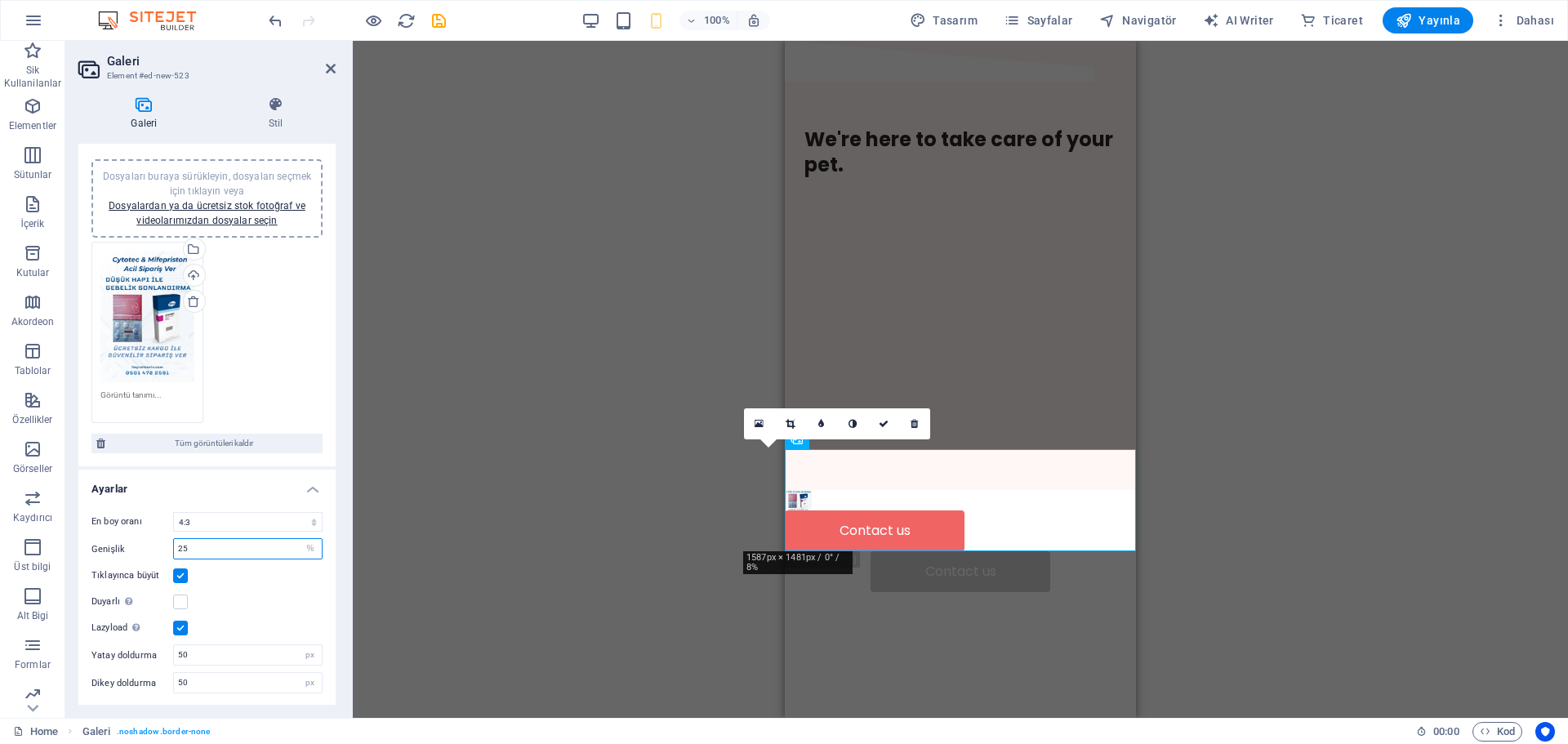
click at [236, 539] on input "25" at bounding box center [247, 548] width 148 height 19
type input "500"
click at [246, 565] on div "Tıklayınca büyüt" at bounding box center [207, 574] width 231 height 19
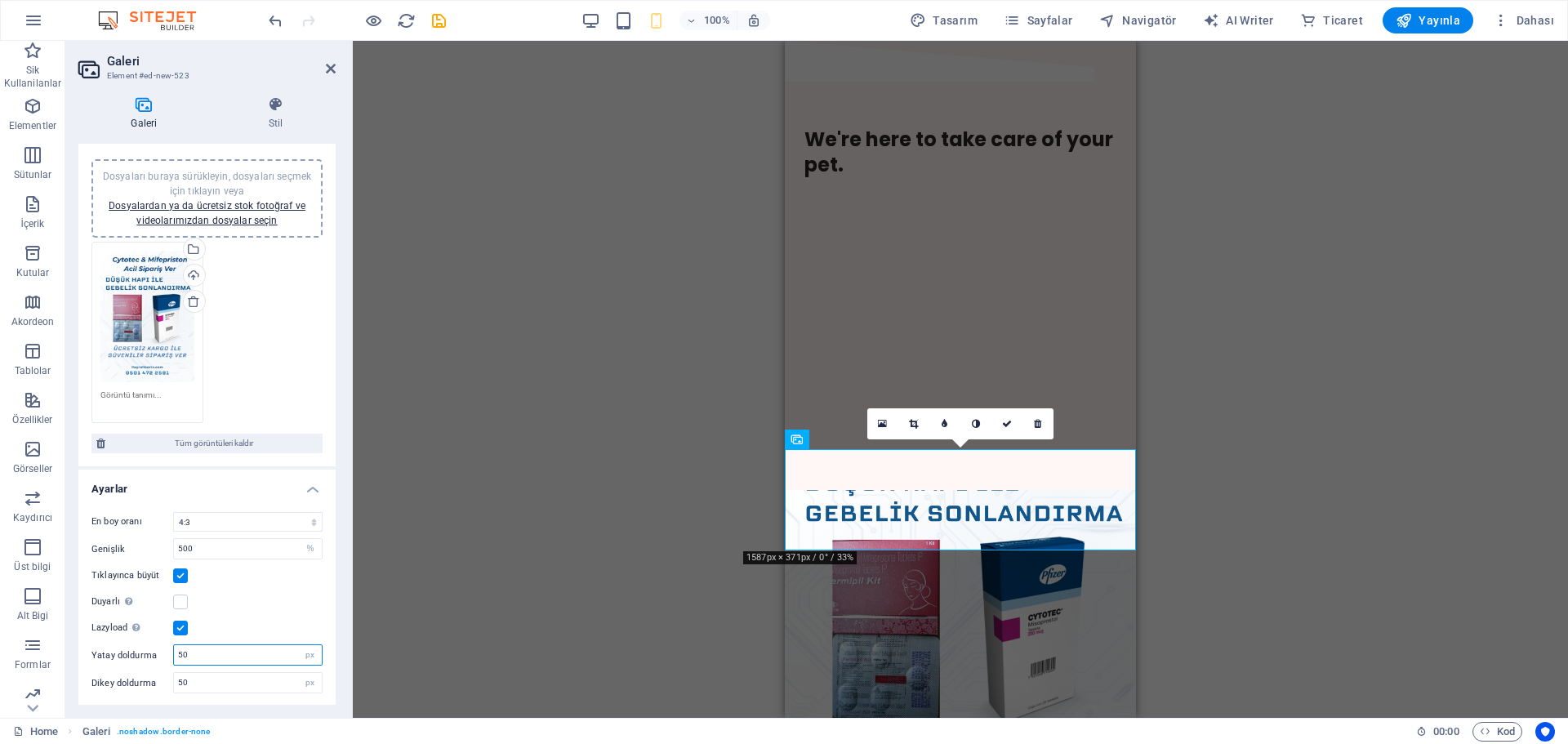
click at [211, 651] on input "50" at bounding box center [247, 654] width 148 height 19
type input "5"
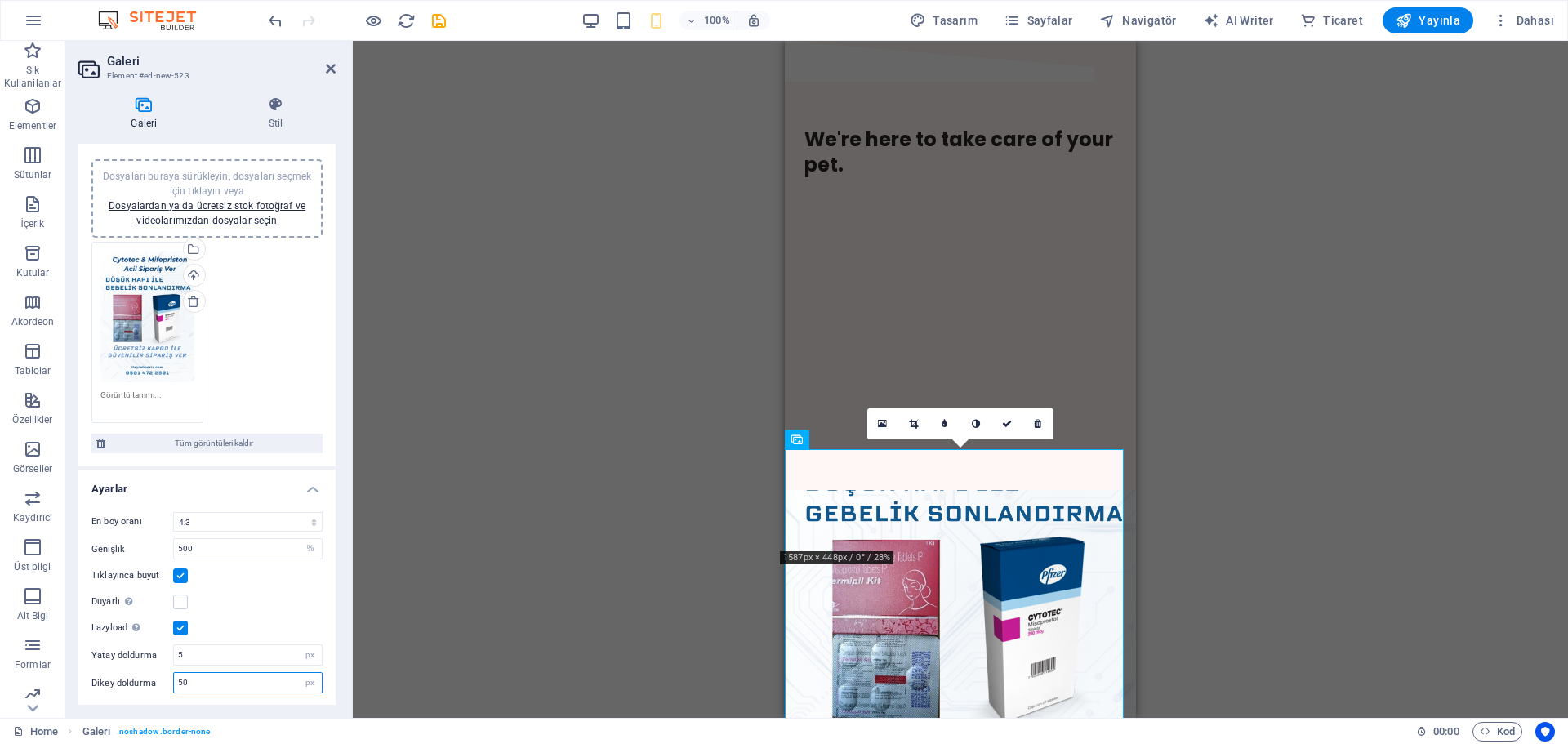
click at [190, 675] on input "50" at bounding box center [247, 682] width 148 height 19
type input "5"
click at [219, 610] on div "En boy oranı Sabit en boy oranı yok 16:9 16:10 4:3 1:1 1:2 2:1 Genişlik 500 px …" at bounding box center [207, 602] width 258 height 207
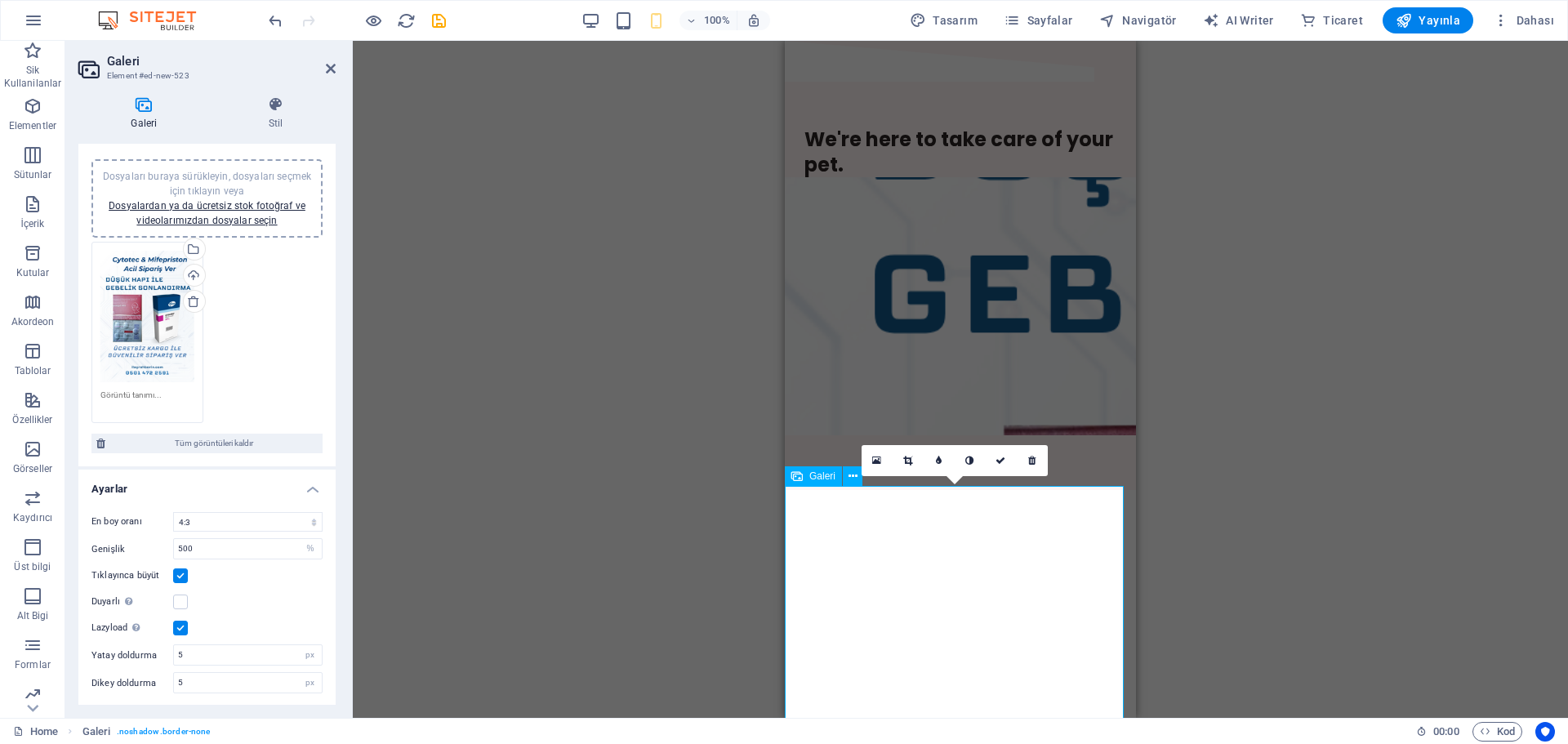
drag, startPoint x: 933, startPoint y: 596, endPoint x: 916, endPoint y: 284, distance: 312.5
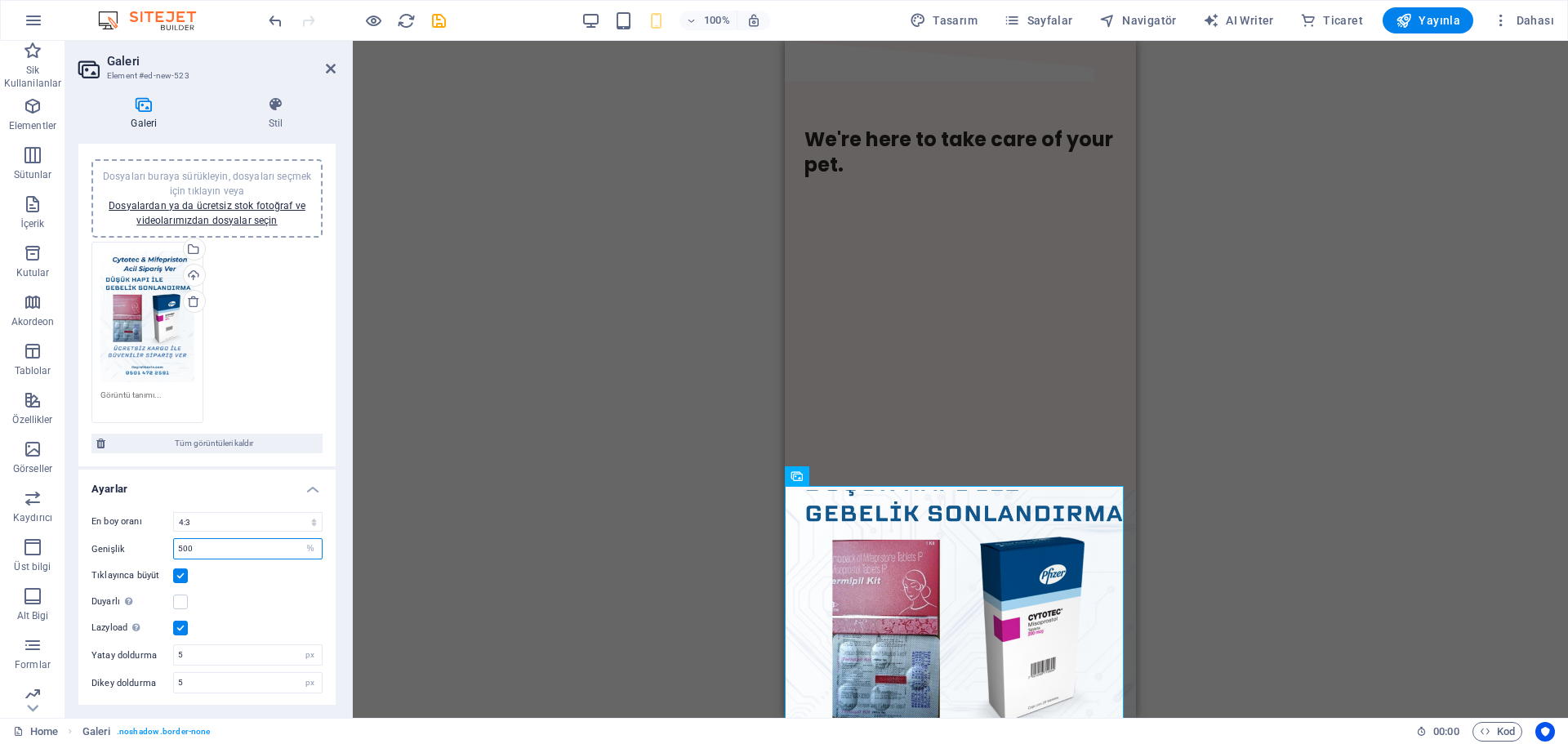
click at [229, 550] on input "500" at bounding box center [247, 548] width 148 height 19
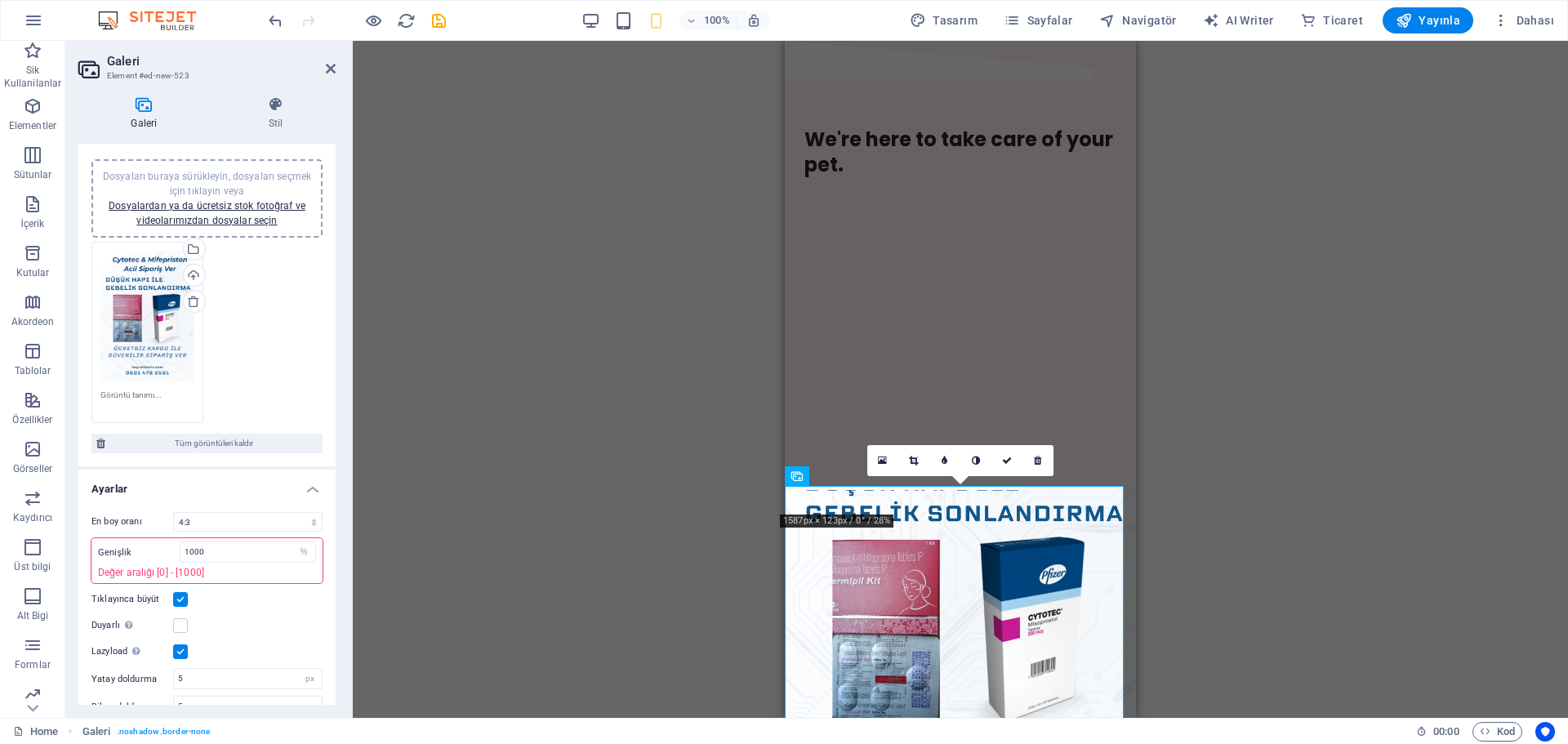
click at [244, 583] on div "En boy oranı Sabit en boy oranı yok 16:9 16:10 4:3 1:1 1:2 2:1 Genişlik 1000 px…" at bounding box center [207, 614] width 258 height 231
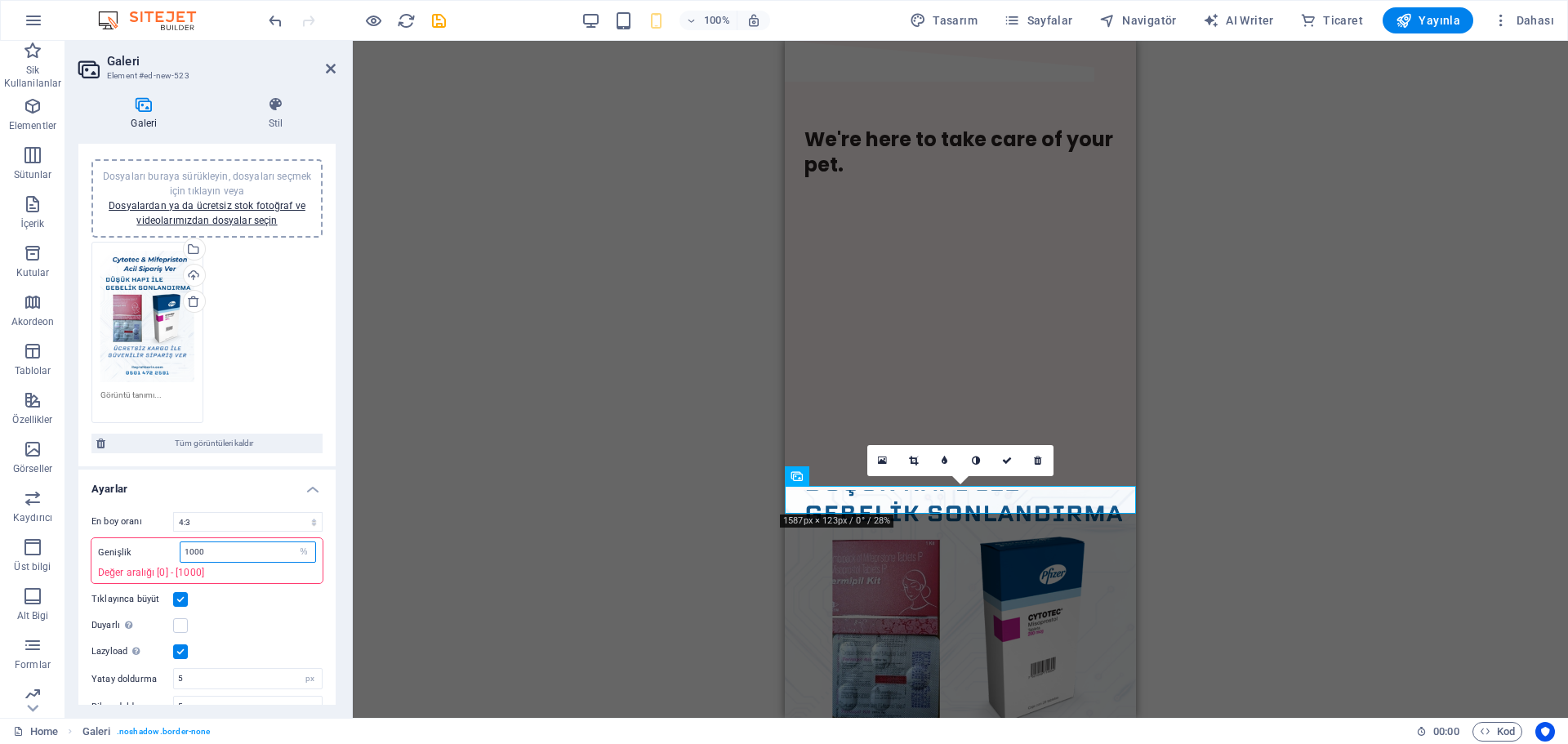
click at [242, 544] on input "1000" at bounding box center [247, 552] width 135 height 19
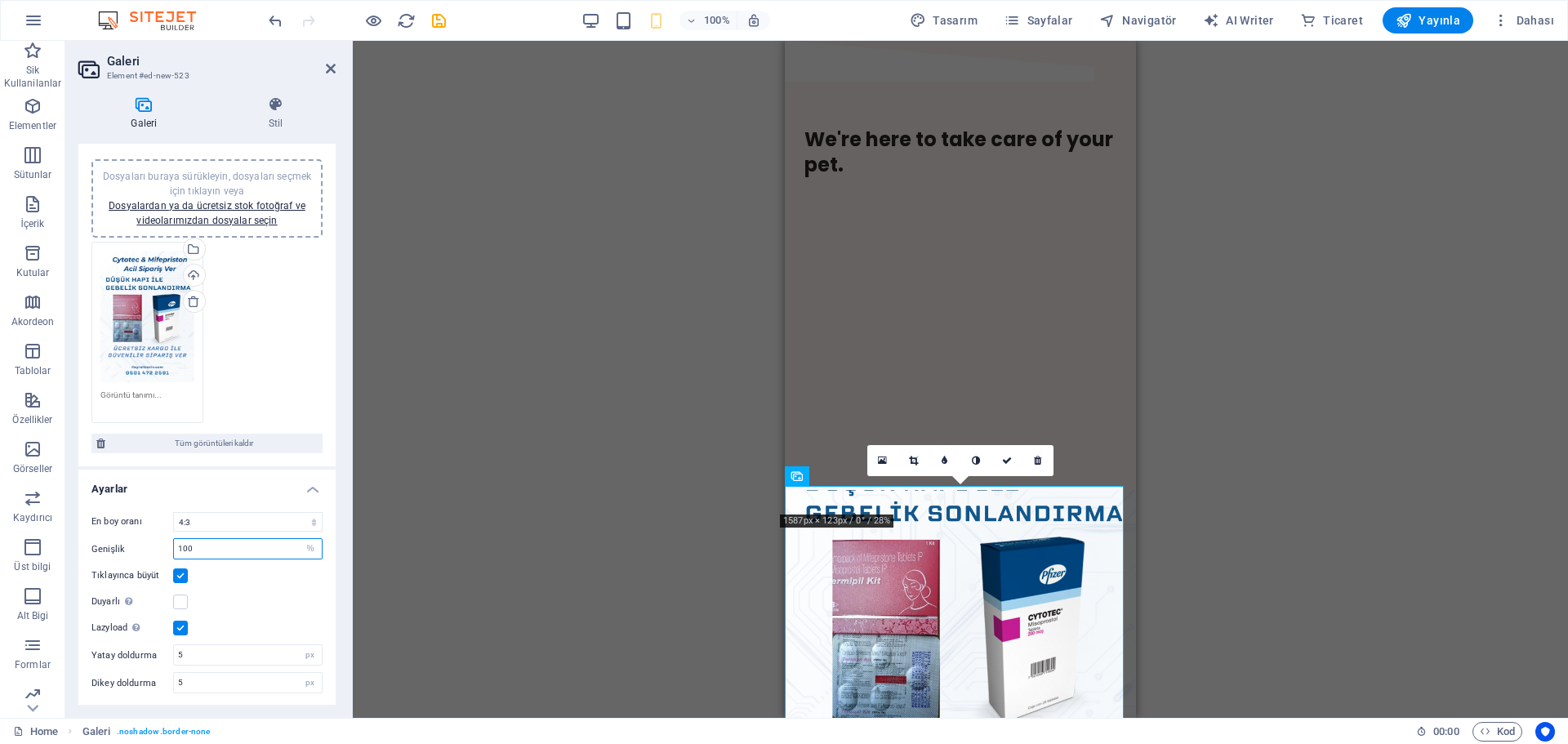
type input "1000"
click at [251, 583] on div "Tıklayınca büyüt" at bounding box center [207, 574] width 231 height 19
click at [996, 459] on icon at bounding box center [1000, 460] width 10 height 10
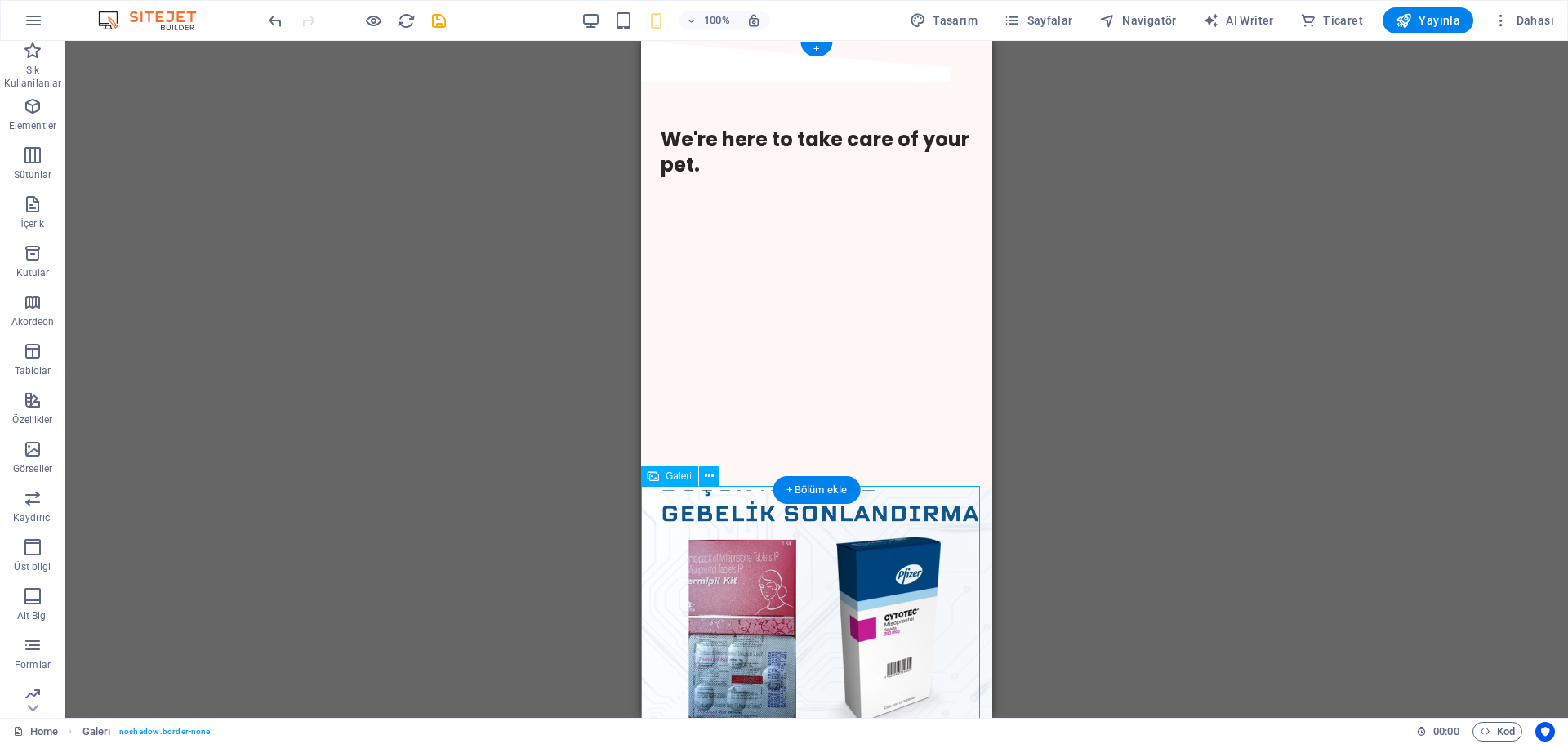
click at [901, 532] on li at bounding box center [817, 621] width 359 height 271
drag, startPoint x: 1315, startPoint y: 523, endPoint x: 697, endPoint y: 274, distance: 666.3
drag, startPoint x: 670, startPoint y: 472, endPoint x: 734, endPoint y: 138, distance: 340.1
click at [734, 138] on div "Dosyayı eklemek için sürükleyip bırakın H1 Banner Banner Kapsayıcı Hamburger Me…" at bounding box center [816, 379] width 351 height 677
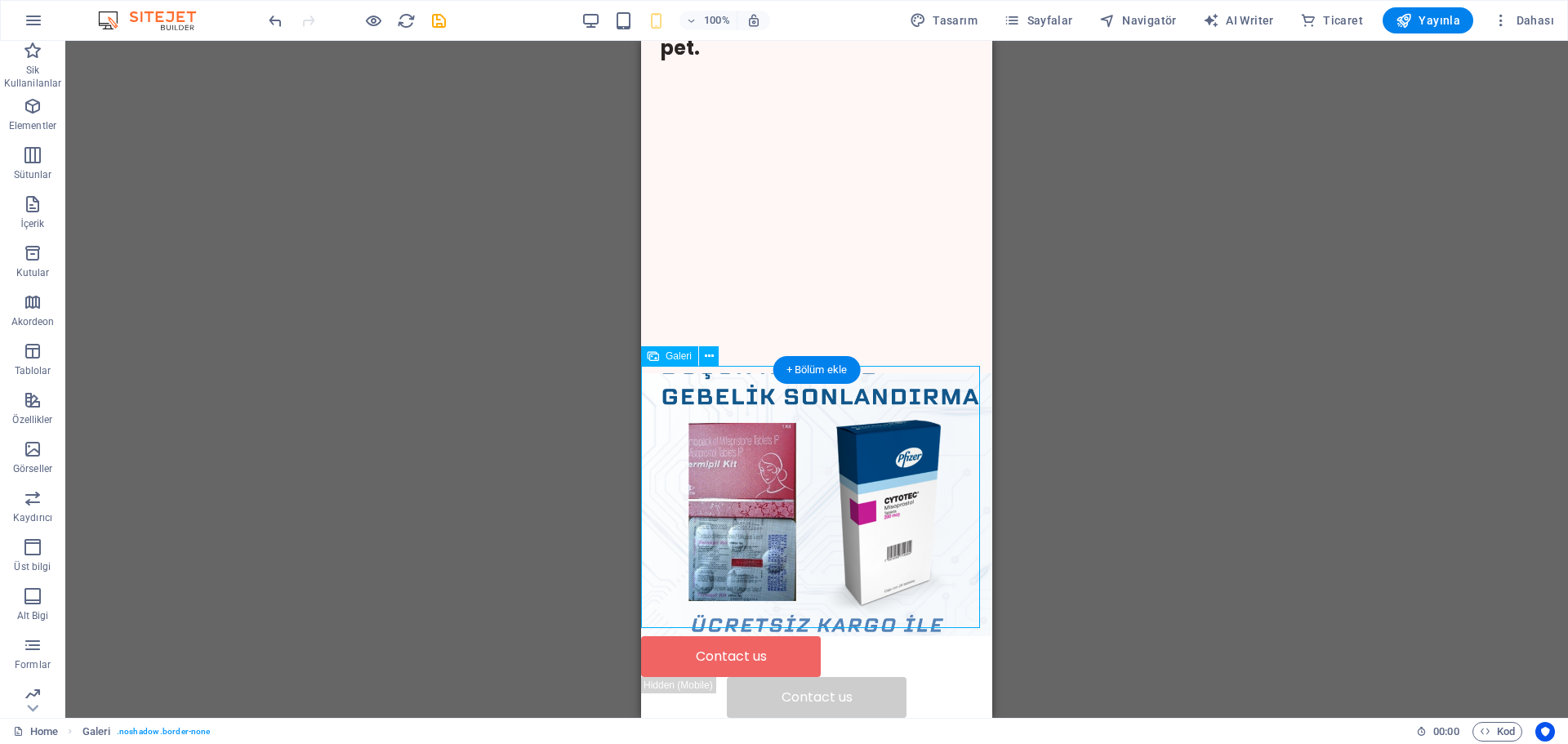
click at [913, 503] on li at bounding box center [817, 505] width 359 height 271
drag, startPoint x: 913, startPoint y: 503, endPoint x: 853, endPoint y: 208, distance: 301.0
drag, startPoint x: 909, startPoint y: 472, endPoint x: 779, endPoint y: 101, distance: 393.1
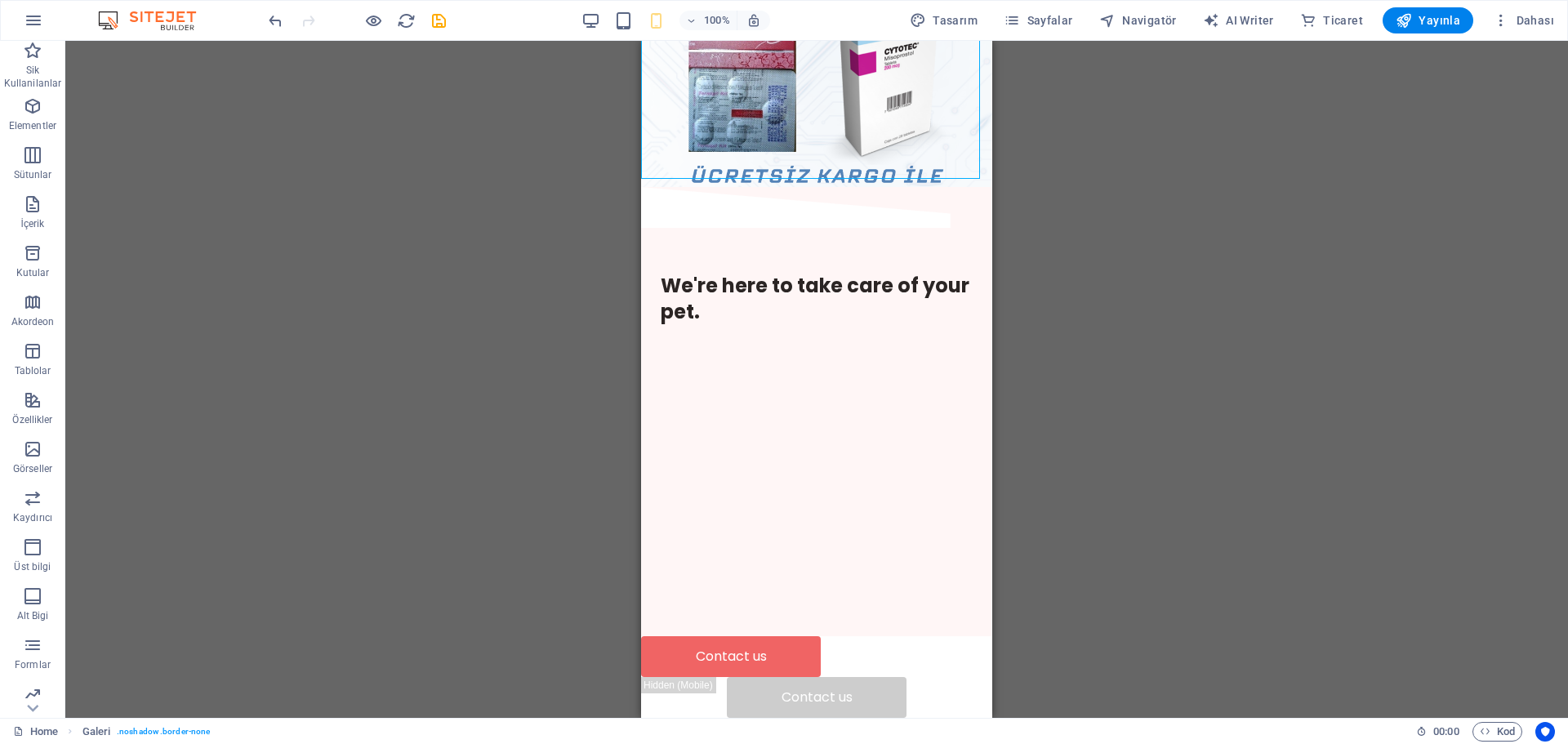
scroll to position [0, 0]
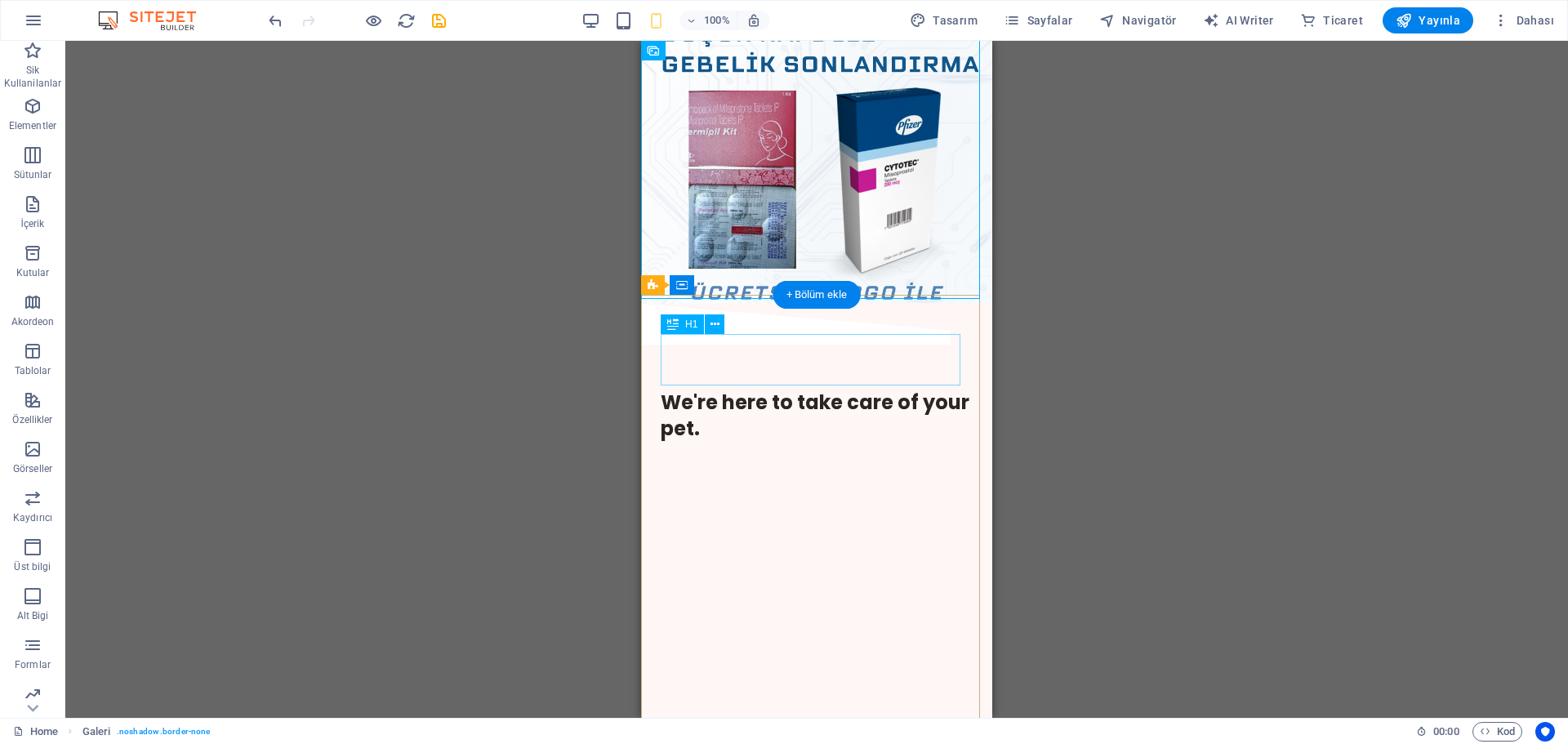
click at [814, 389] on div "We're here to take care of your pet." at bounding box center [817, 414] width 312 height 50
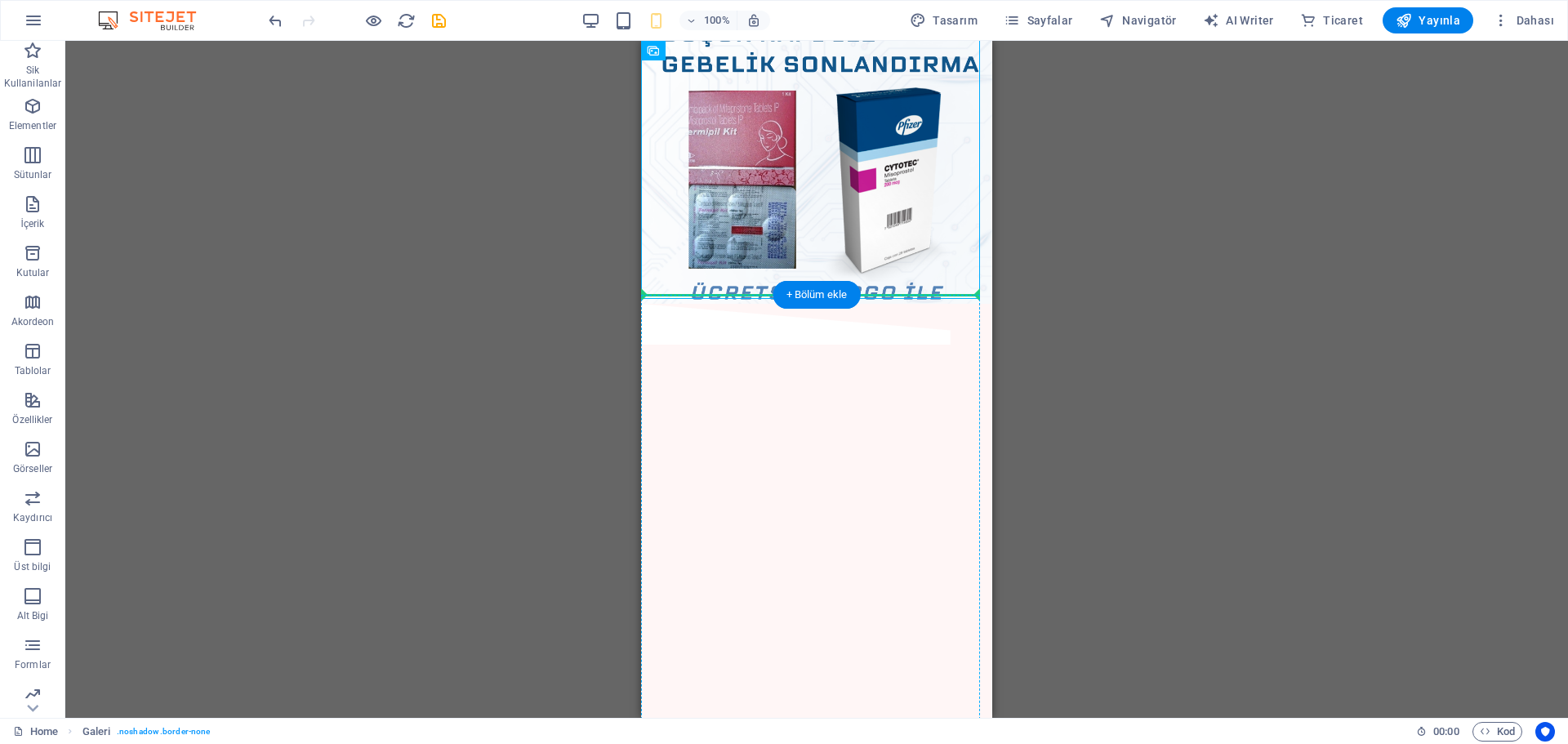
drag, startPoint x: 808, startPoint y: 206, endPoint x: 841, endPoint y: 449, distance: 245.2
click at [876, 190] on li at bounding box center [817, 172] width 359 height 271
click at [675, 49] on span "Galeri" at bounding box center [678, 50] width 27 height 10
click at [710, 51] on icon at bounding box center [709, 50] width 9 height 17
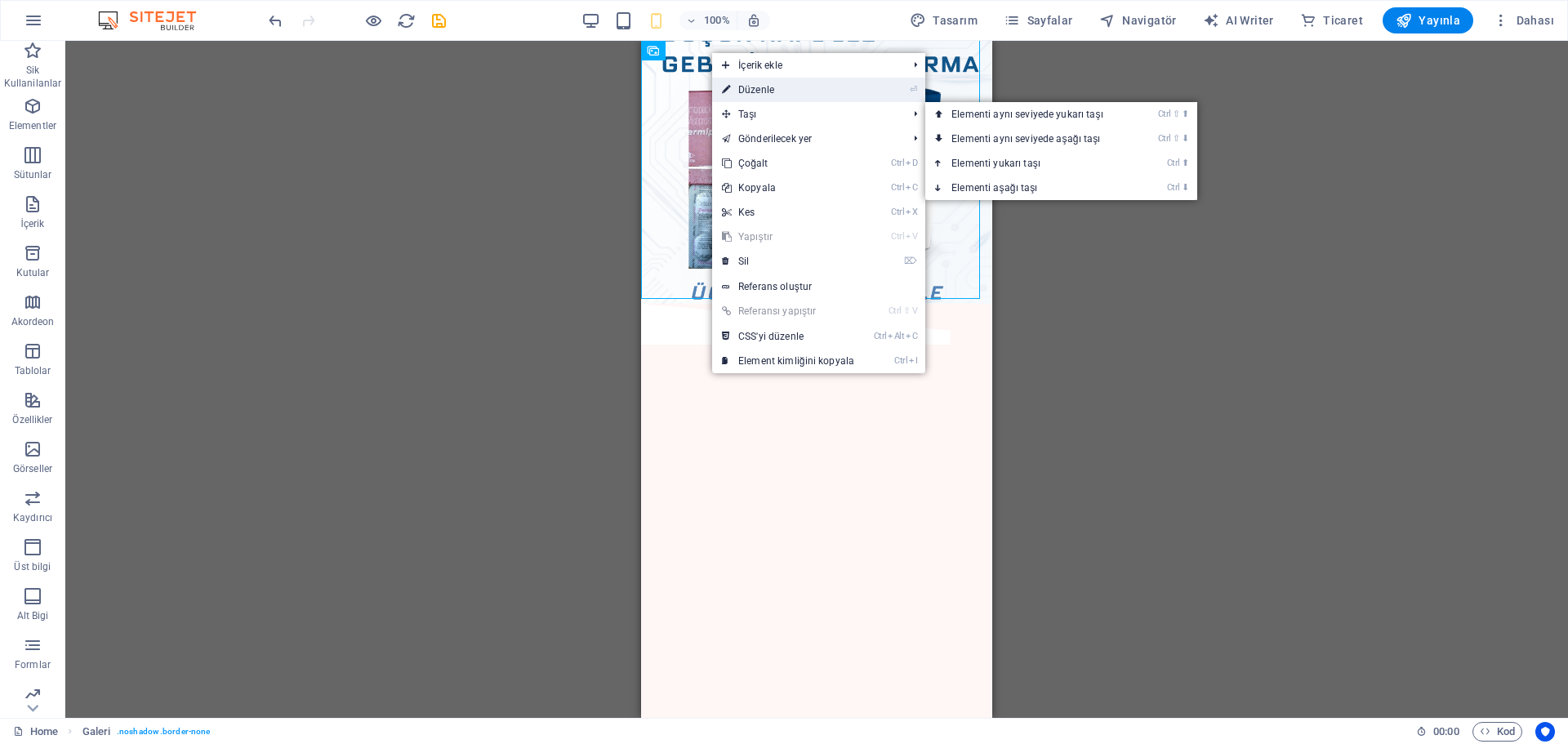
click at [757, 86] on link "⏎ Düzenle" at bounding box center [788, 90] width 152 height 25
select select "3"
select select "%"
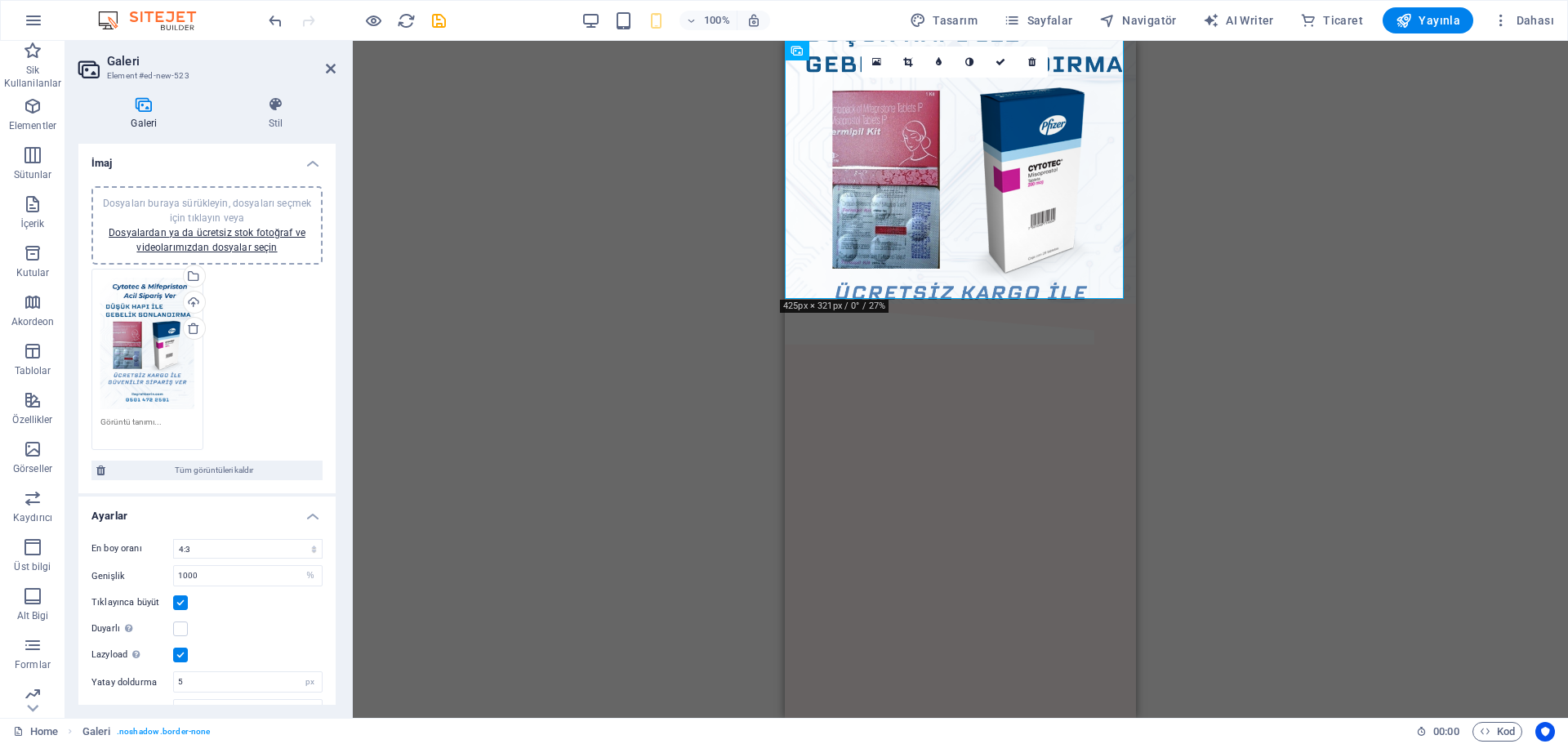
click at [328, 428] on div "Dosyaları buraya sürükleyin, dosyaları seçmek için tıklayın veya Dosyalardan ya…" at bounding box center [207, 334] width 258 height 321
drag, startPoint x: 328, startPoint y: 428, endPoint x: 328, endPoint y: 456, distance: 28.0
click at [328, 456] on div "Dosyaları buraya sürükleyin, dosyaları seçmek için tıklayın veya Dosyalardan ya…" at bounding box center [207, 334] width 258 height 321
click at [173, 603] on label at bounding box center [181, 602] width 15 height 15
click at [0, 0] on input "Tıklayınca büyüt" at bounding box center [0, 0] width 0 height 0
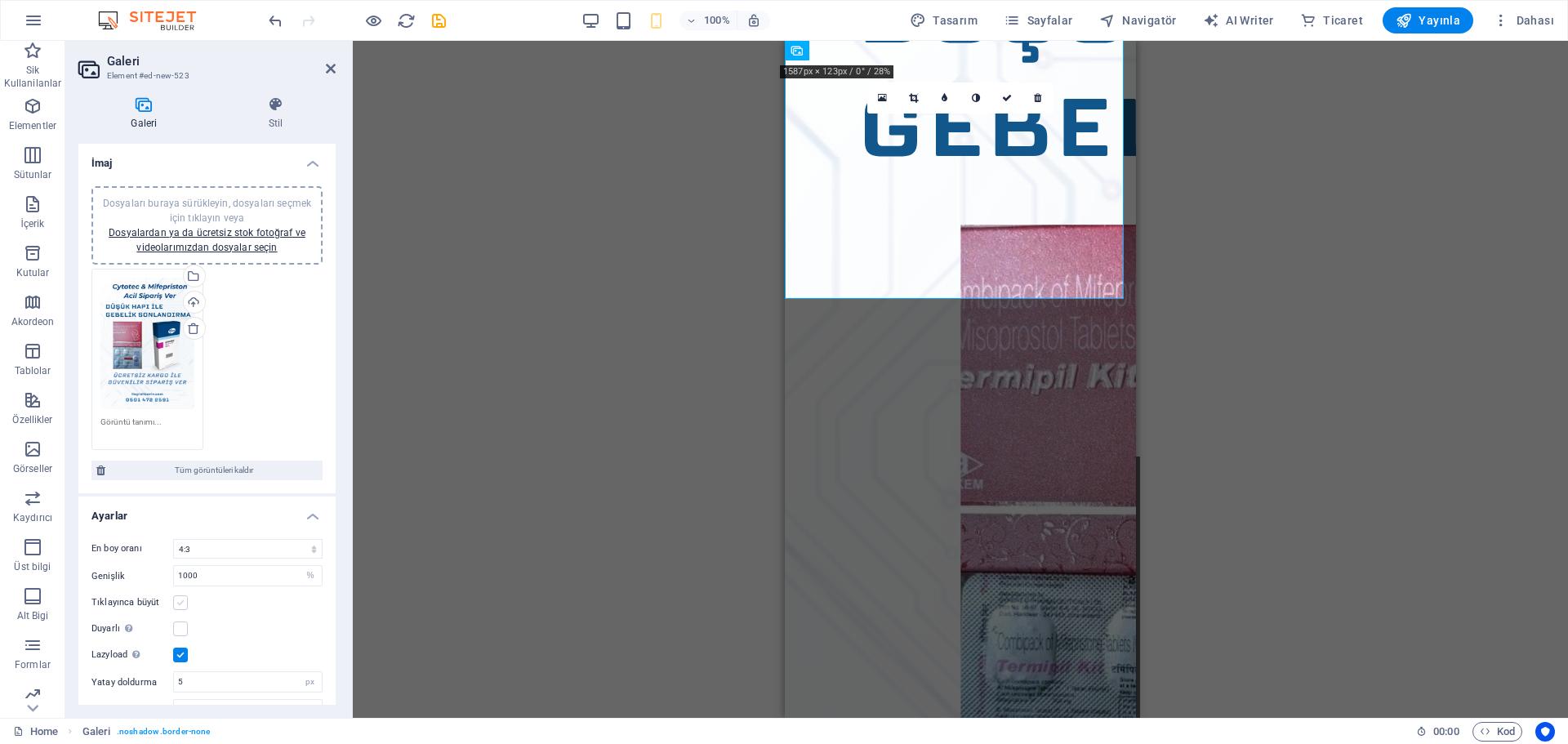
click at [176, 603] on label at bounding box center [181, 602] width 15 height 15
click at [0, 0] on input "Tıklayınca büyüt" at bounding box center [0, 0] width 0 height 0
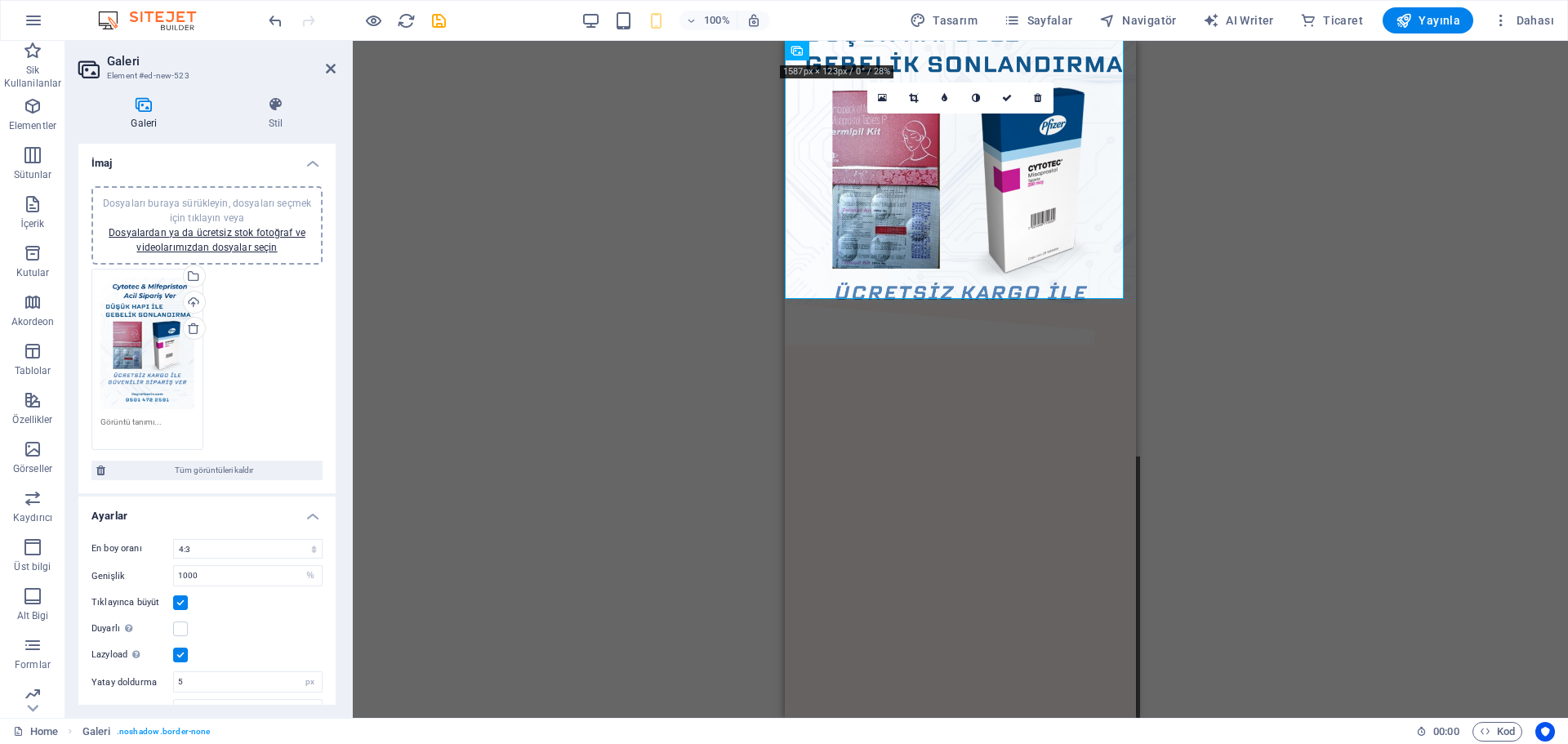
click at [176, 603] on label at bounding box center [181, 602] width 15 height 15
click at [0, 0] on input "Tıklayınca büyüt" at bounding box center [0, 0] width 0 height 0
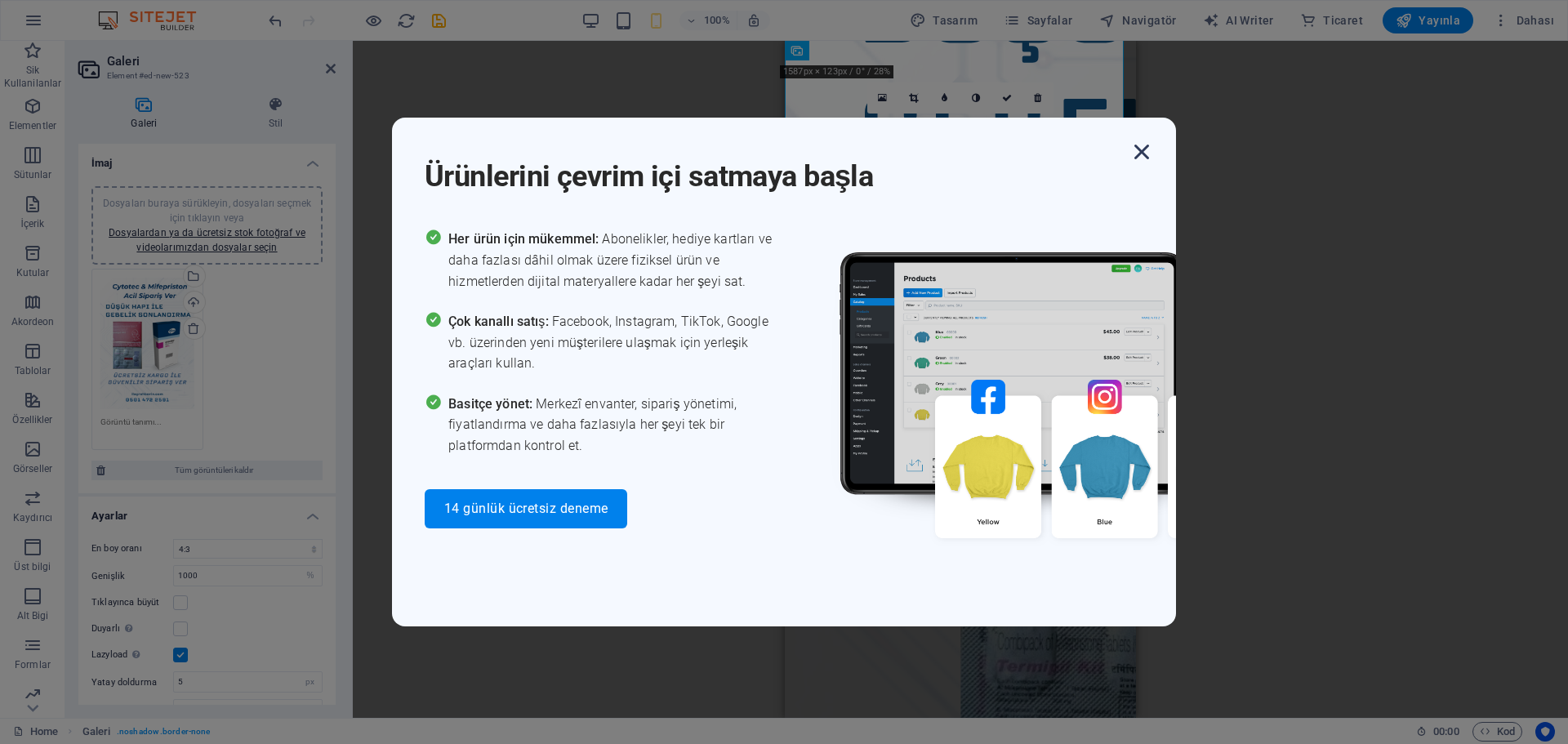
click at [1143, 150] on icon "button" at bounding box center [1141, 152] width 29 height 29
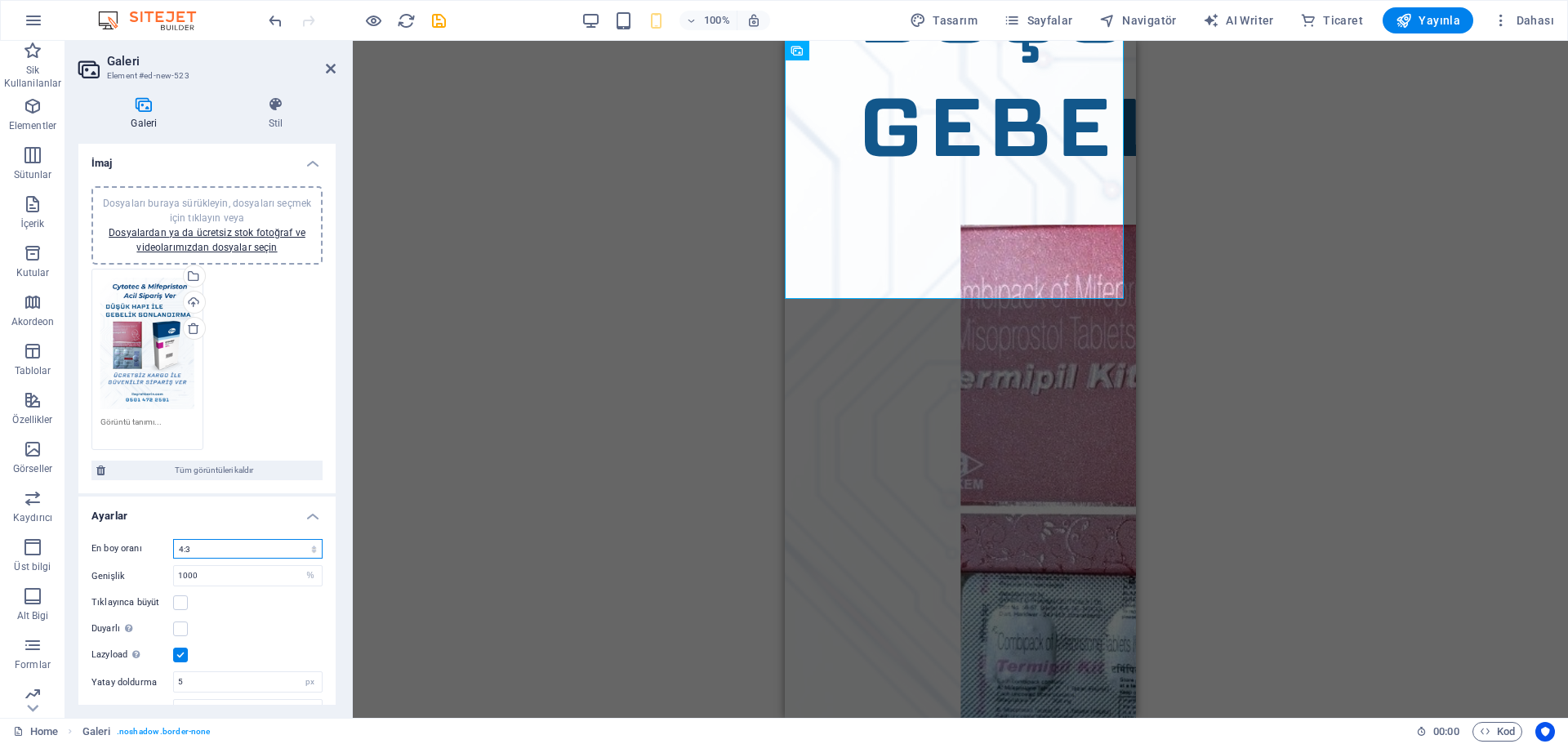
click at [256, 541] on select "Sabit en boy oranı yok 16:9 16:10 4:3 1:1 1:2 2:1" at bounding box center [247, 548] width 149 height 19
click at [173, 539] on select "Sabit en boy oranı yok 16:9 16:10 4:3 1:1 1:2 2:1" at bounding box center [247, 548] width 149 height 19
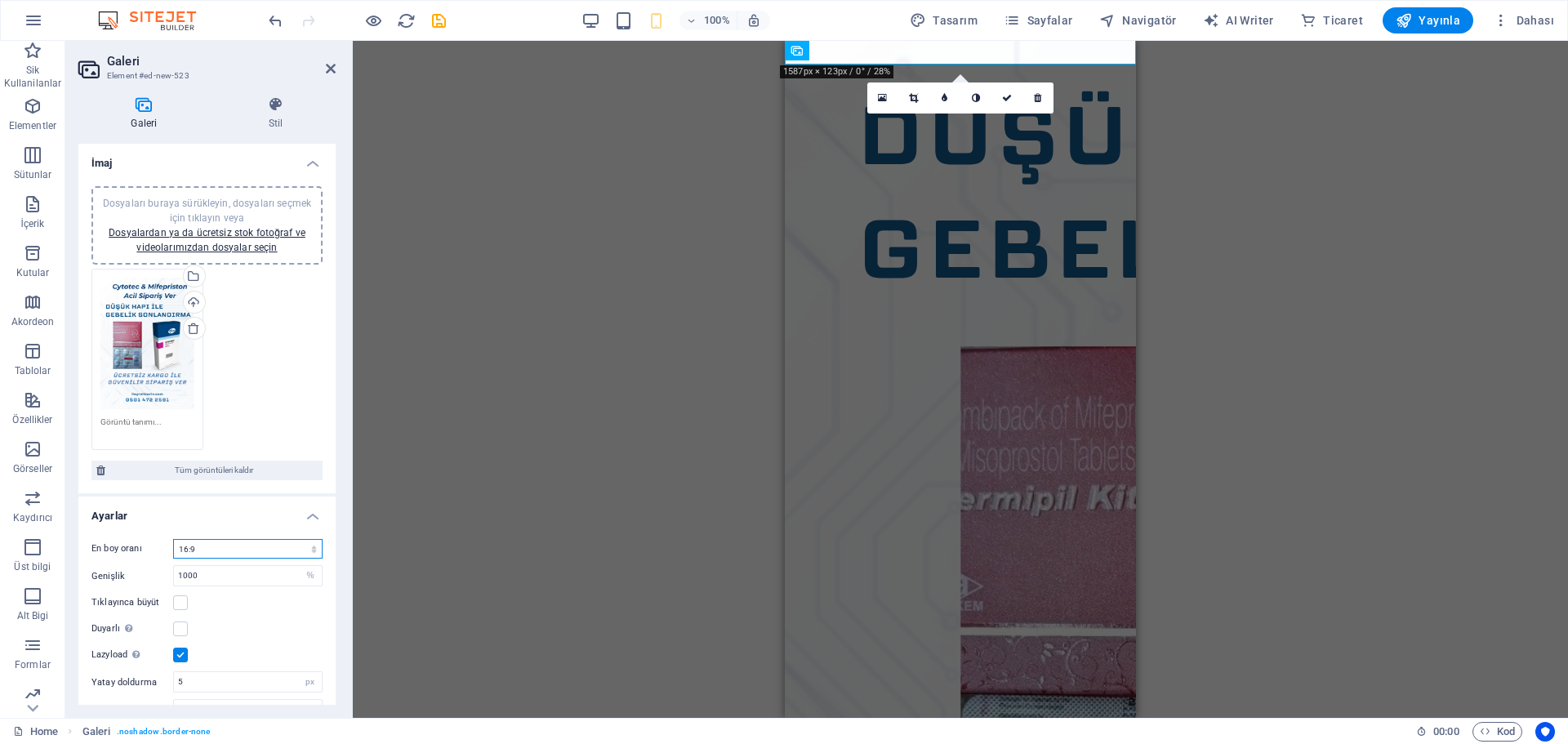
click at [232, 543] on select "Sabit en boy oranı yok 16:9 16:10 4:3 1:1 1:2 2:1" at bounding box center [247, 548] width 149 height 19
click at [173, 539] on select "Sabit en boy oranı yok 16:9 16:10 4:3 1:1 1:2 2:1" at bounding box center [247, 548] width 149 height 19
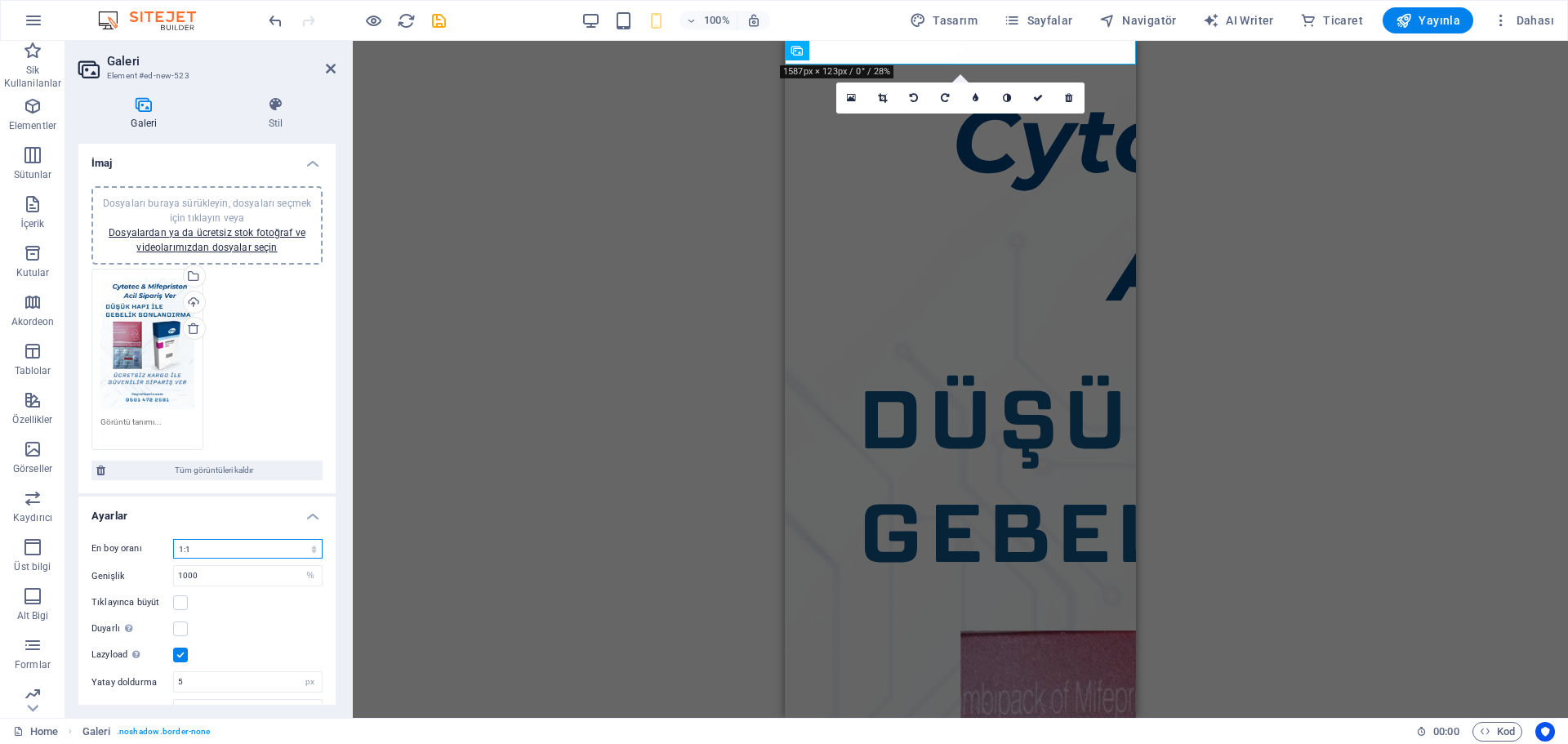
click at [242, 549] on select "Sabit en boy oranı yok 16:9 16:10 4:3 1:1 1:2 2:1" at bounding box center [247, 548] width 149 height 19
click at [173, 539] on select "Sabit en boy oranı yok 16:9 16:10 4:3 1:1 1:2 2:1" at bounding box center [247, 548] width 149 height 19
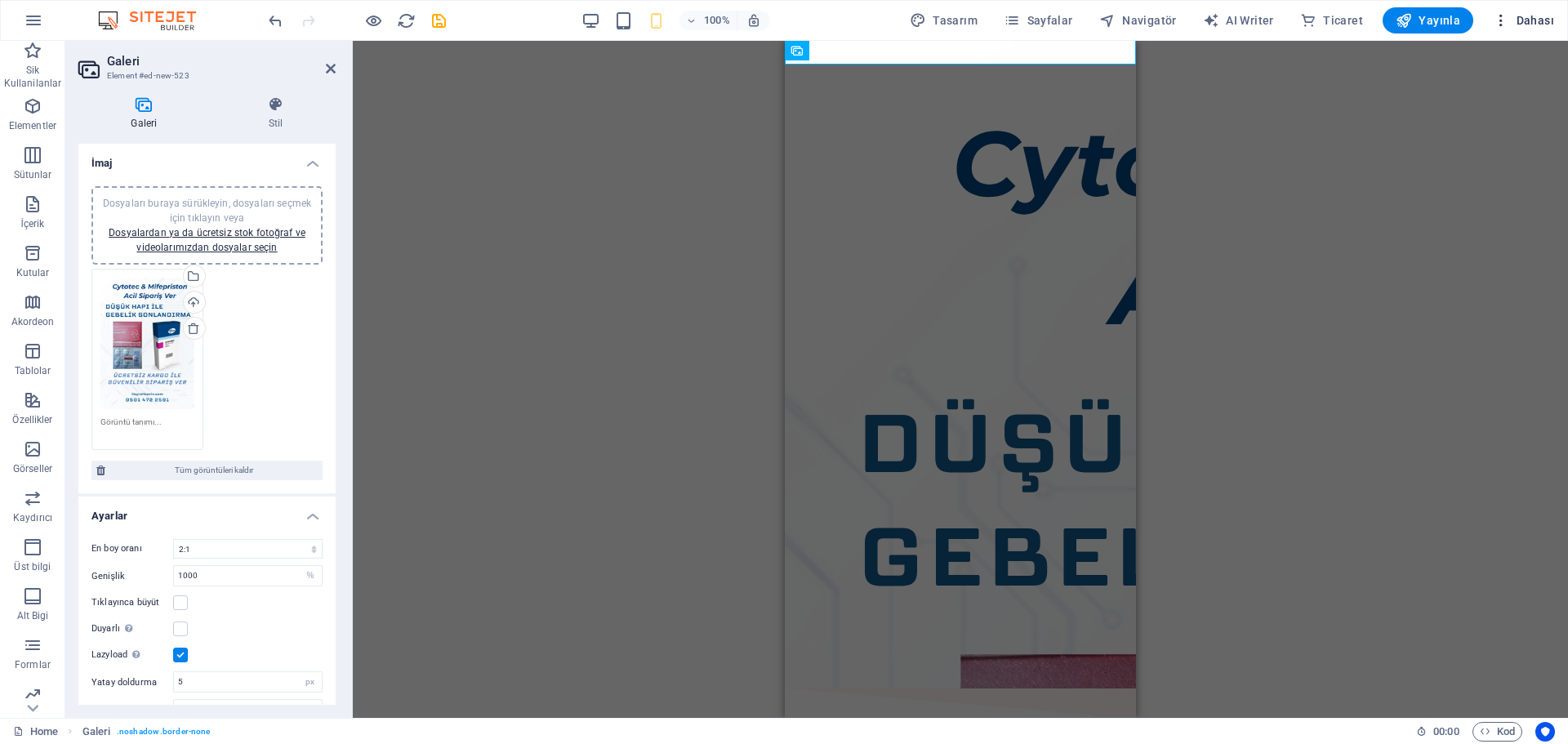
drag, startPoint x: 1567, startPoint y: 356, endPoint x: 1546, endPoint y: 9, distance: 347.6
click at [1546, 41] on section "Sik Kullanilanlar Elementler Sütunlar İçerik Kutular Akordeon Tablolar Özellikl…" at bounding box center [784, 379] width 1568 height 677
click at [1524, 23] on span "Dahası" at bounding box center [1523, 20] width 61 height 16
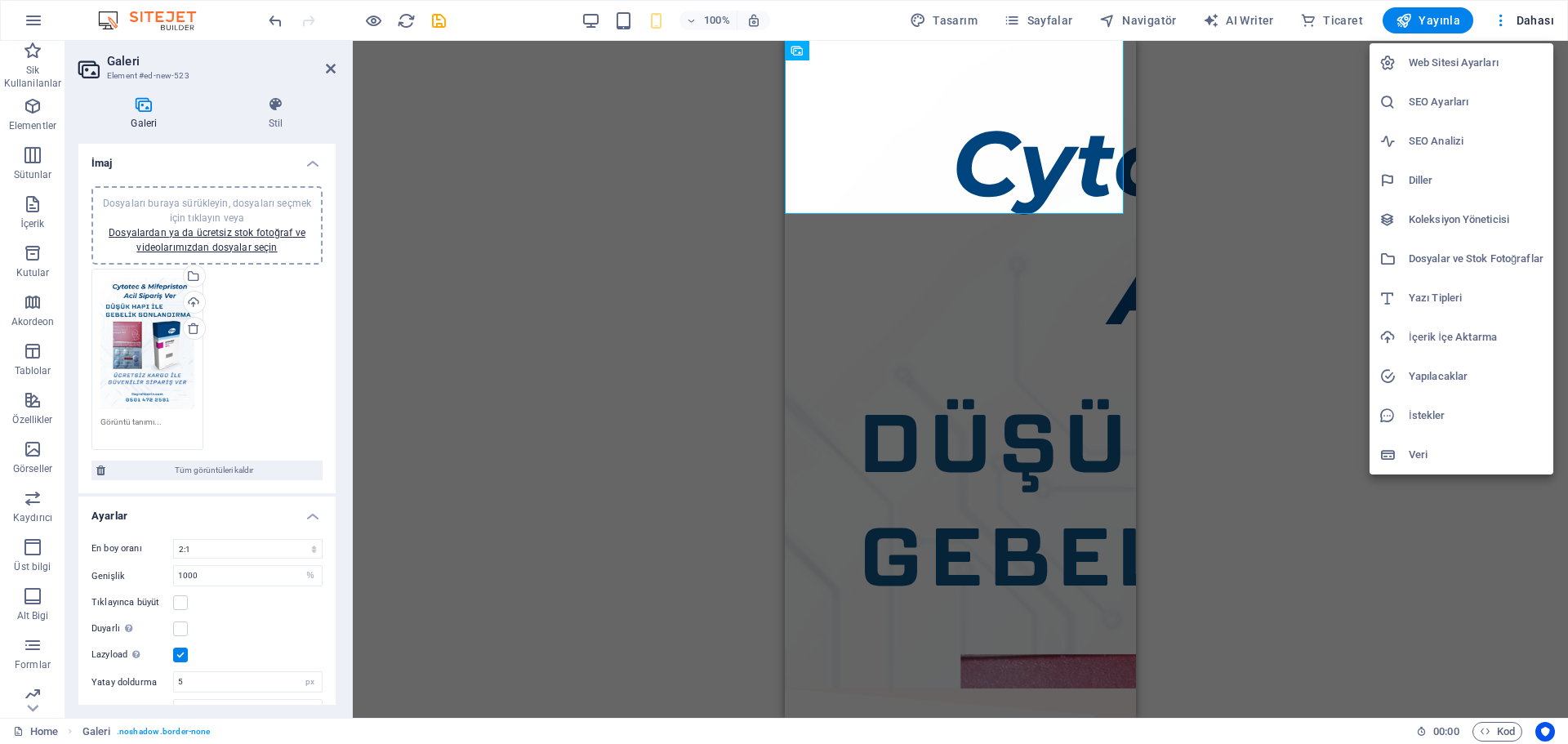
click at [1133, 273] on div at bounding box center [784, 372] width 1568 height 744
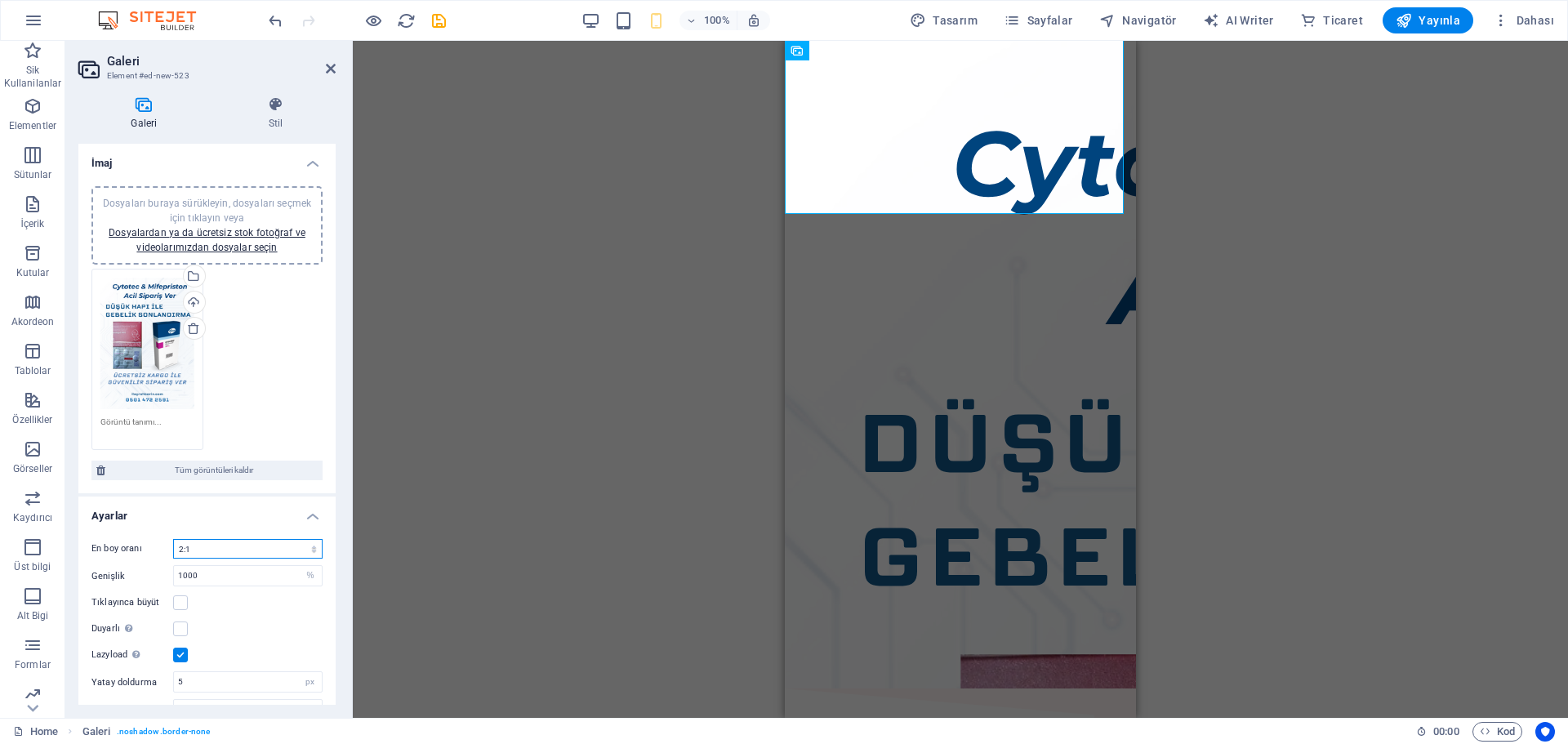
click at [255, 554] on select "Sabit en boy oranı yok 16:9 16:10 4:3 1:1 1:2 2:1" at bounding box center [247, 548] width 149 height 19
click at [173, 539] on select "Sabit en boy oranı yok 16:9 16:10 4:3 1:1 1:2 2:1" at bounding box center [247, 548] width 149 height 19
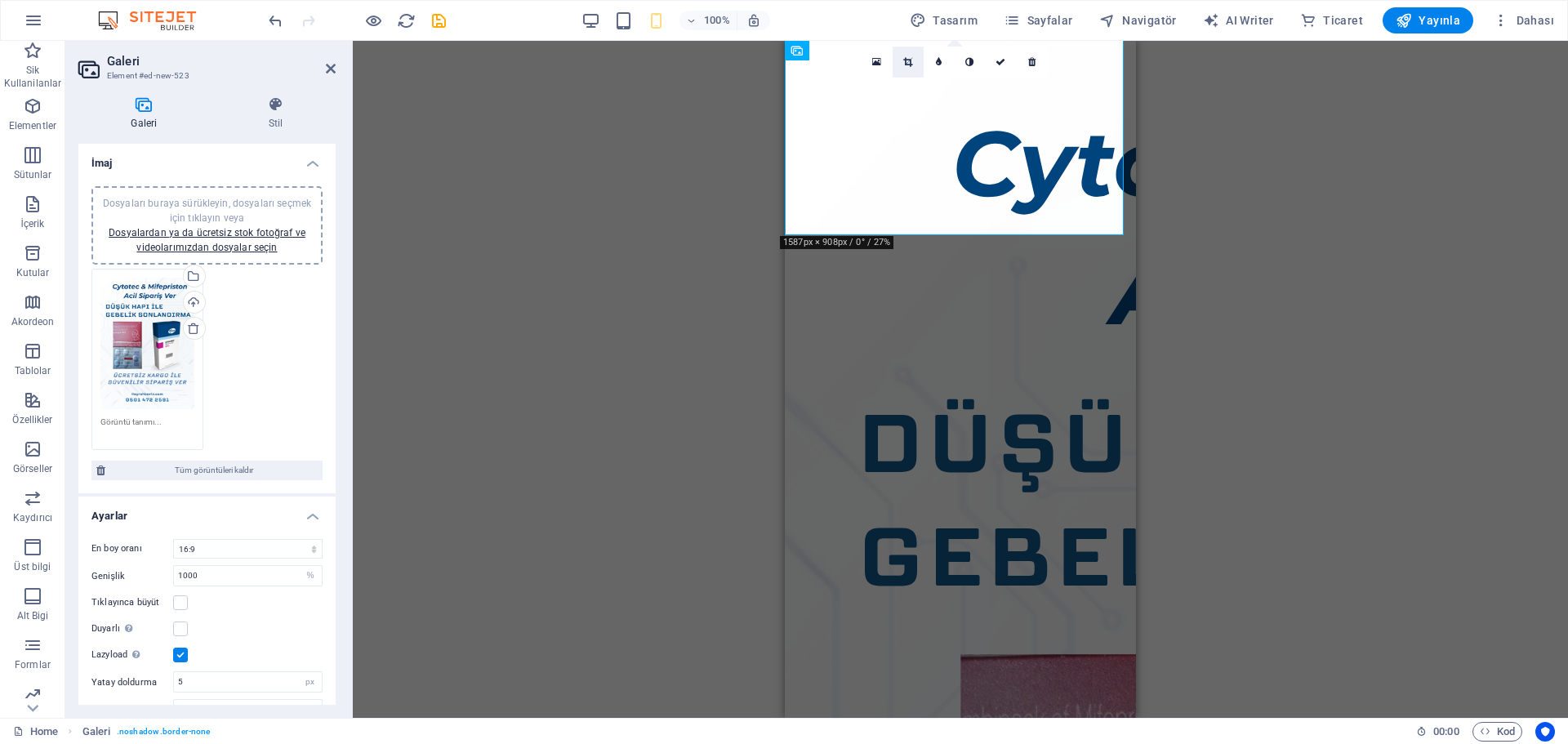
click at [909, 56] on link at bounding box center [908, 62] width 31 height 31
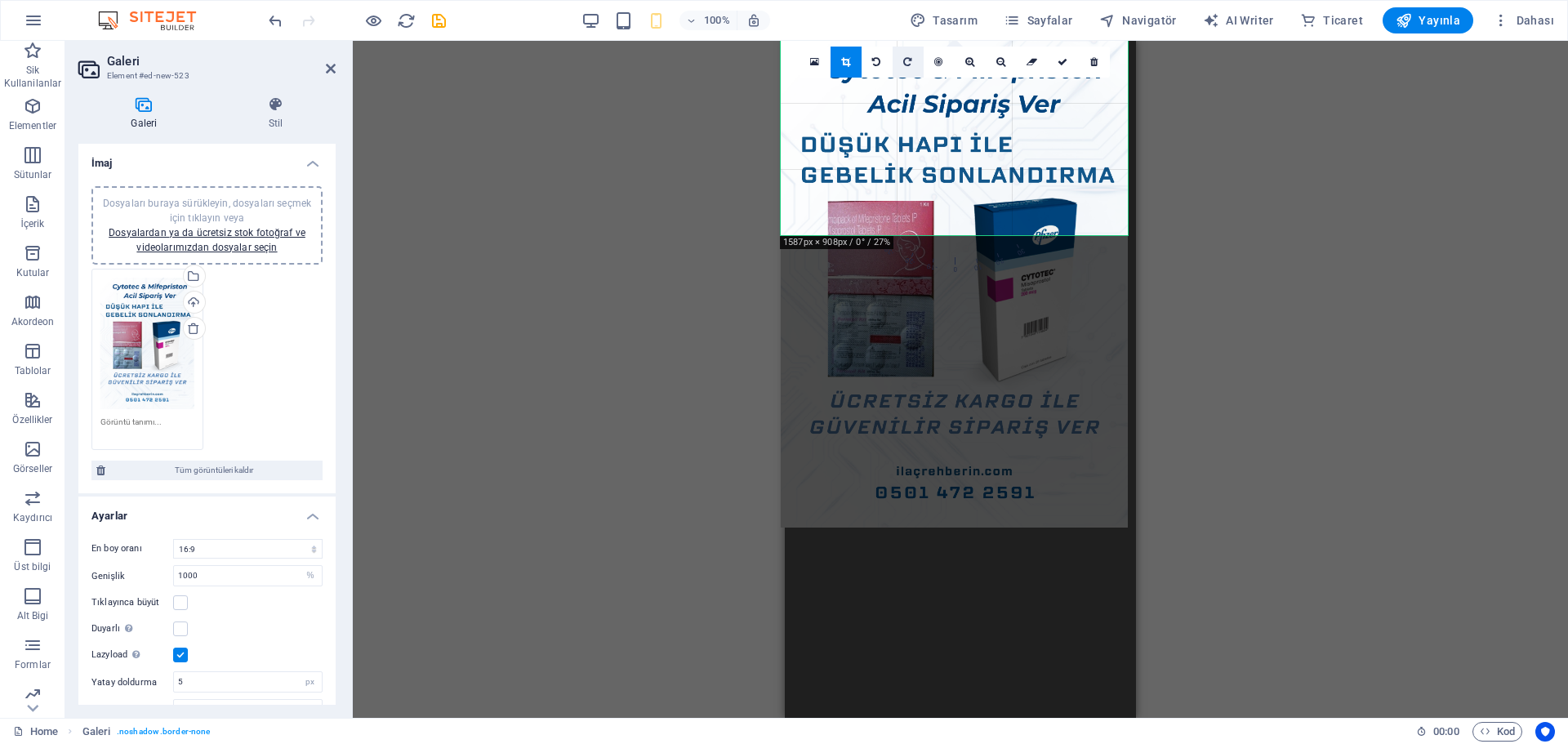
click at [909, 56] on link at bounding box center [908, 62] width 31 height 31
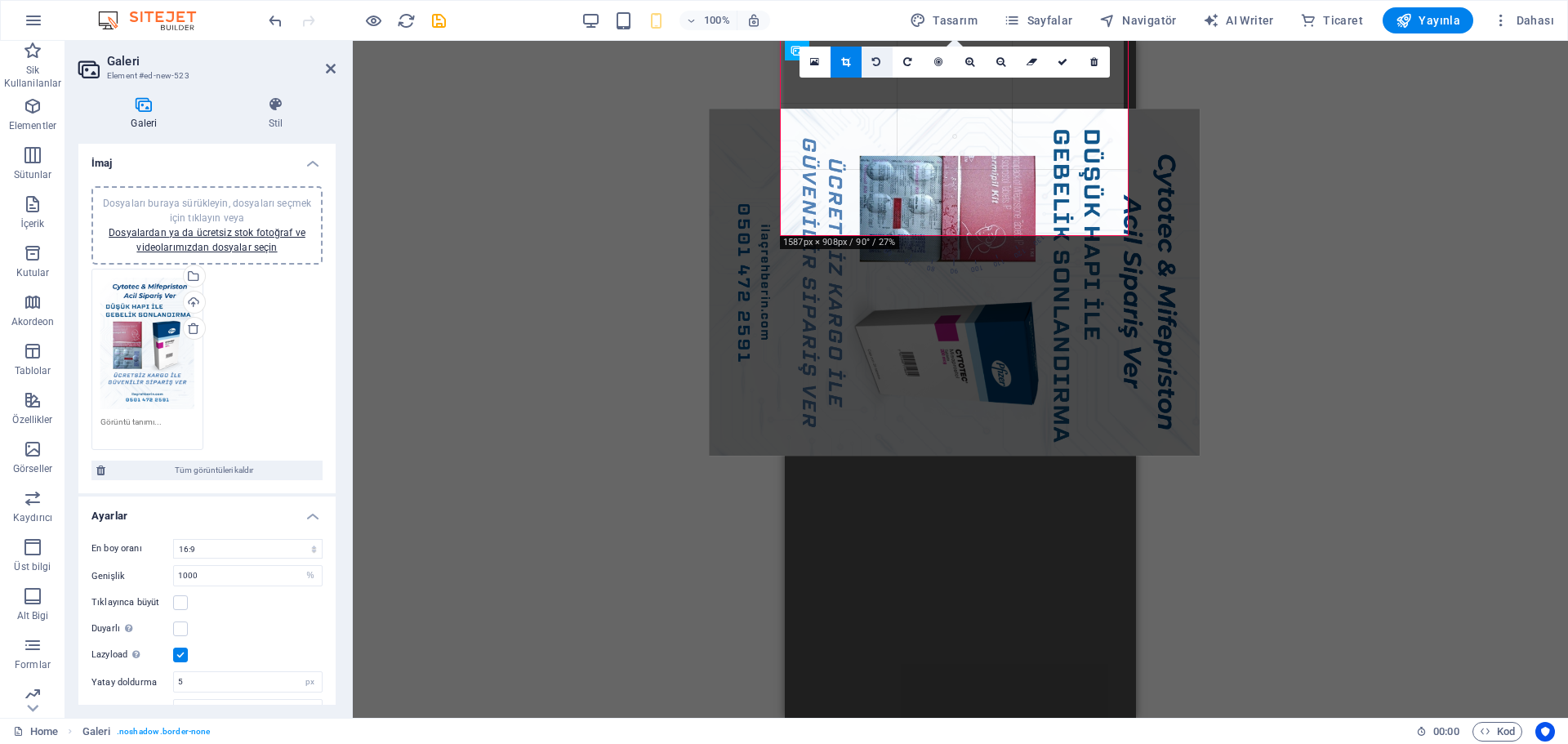
click at [883, 69] on link at bounding box center [877, 62] width 31 height 31
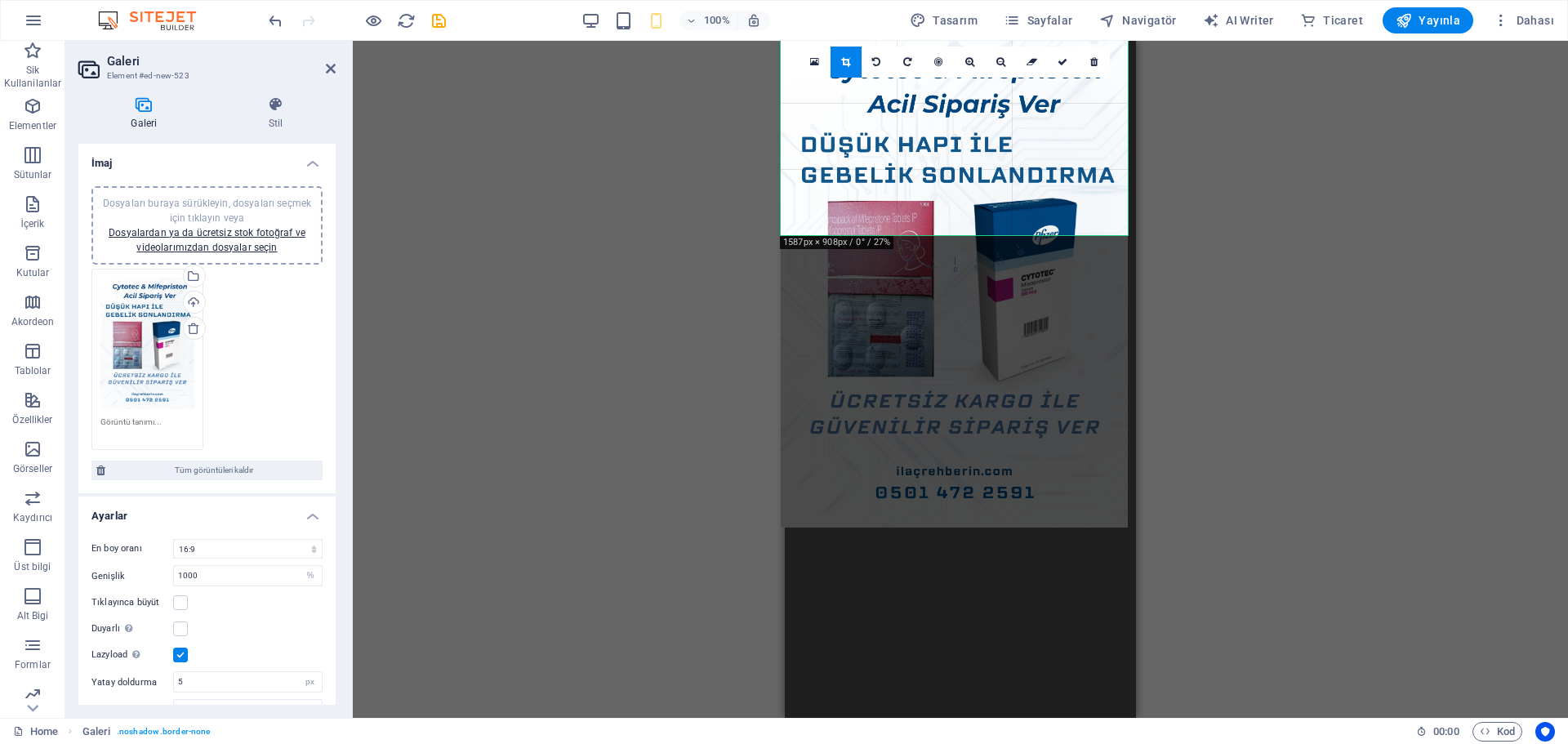
drag, startPoint x: 897, startPoint y: 236, endPoint x: 909, endPoint y: 216, distance: 23.3
click at [909, 216] on div "180 170 160 150 140 130 120 110 100 90 80 70 60 50 40 30 20 10 0 -10 -20 -30 -4…" at bounding box center [954, 136] width 347 height 198
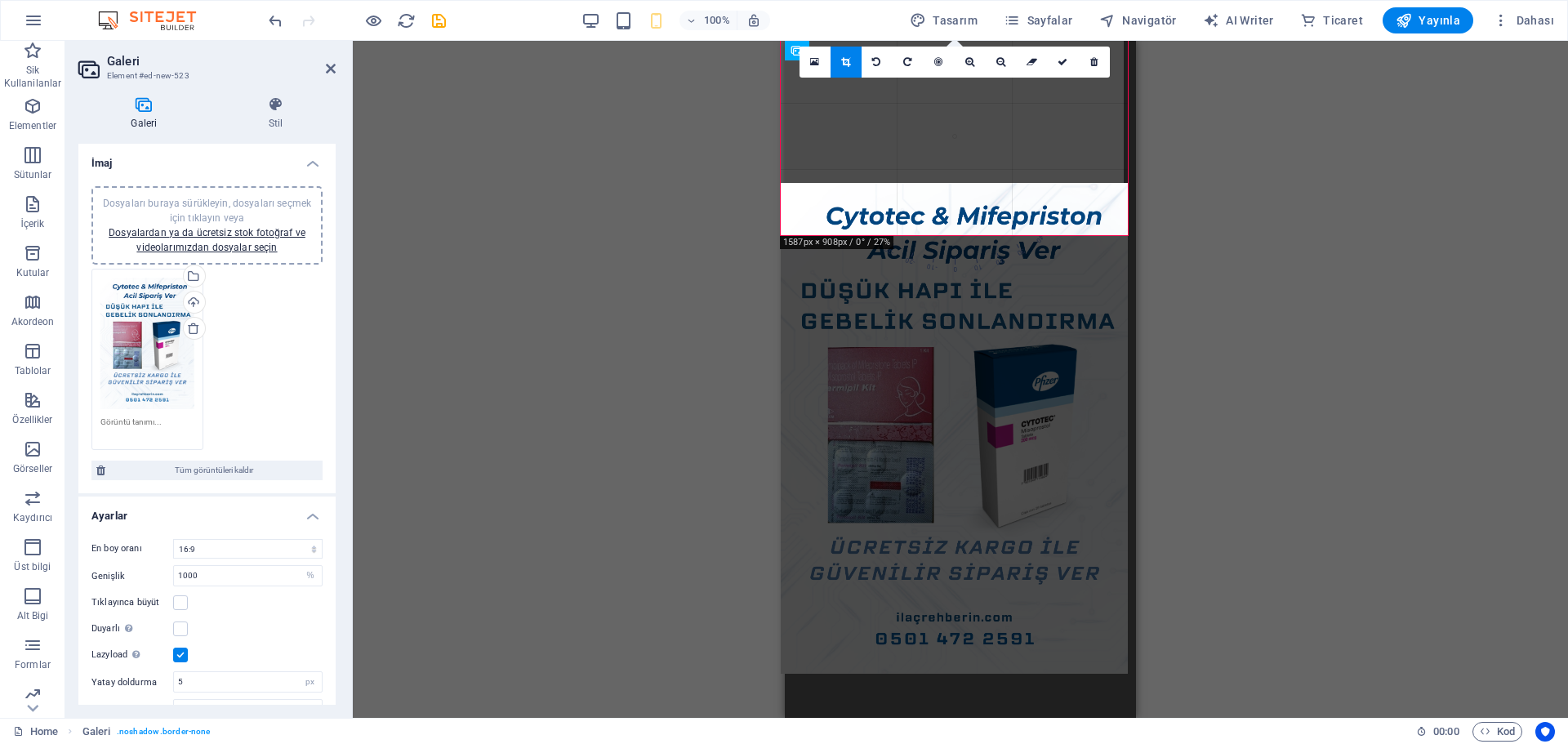
drag, startPoint x: 909, startPoint y: 216, endPoint x: 912, endPoint y: 363, distance: 147.0
click at [912, 363] on div at bounding box center [954, 428] width 347 height 490
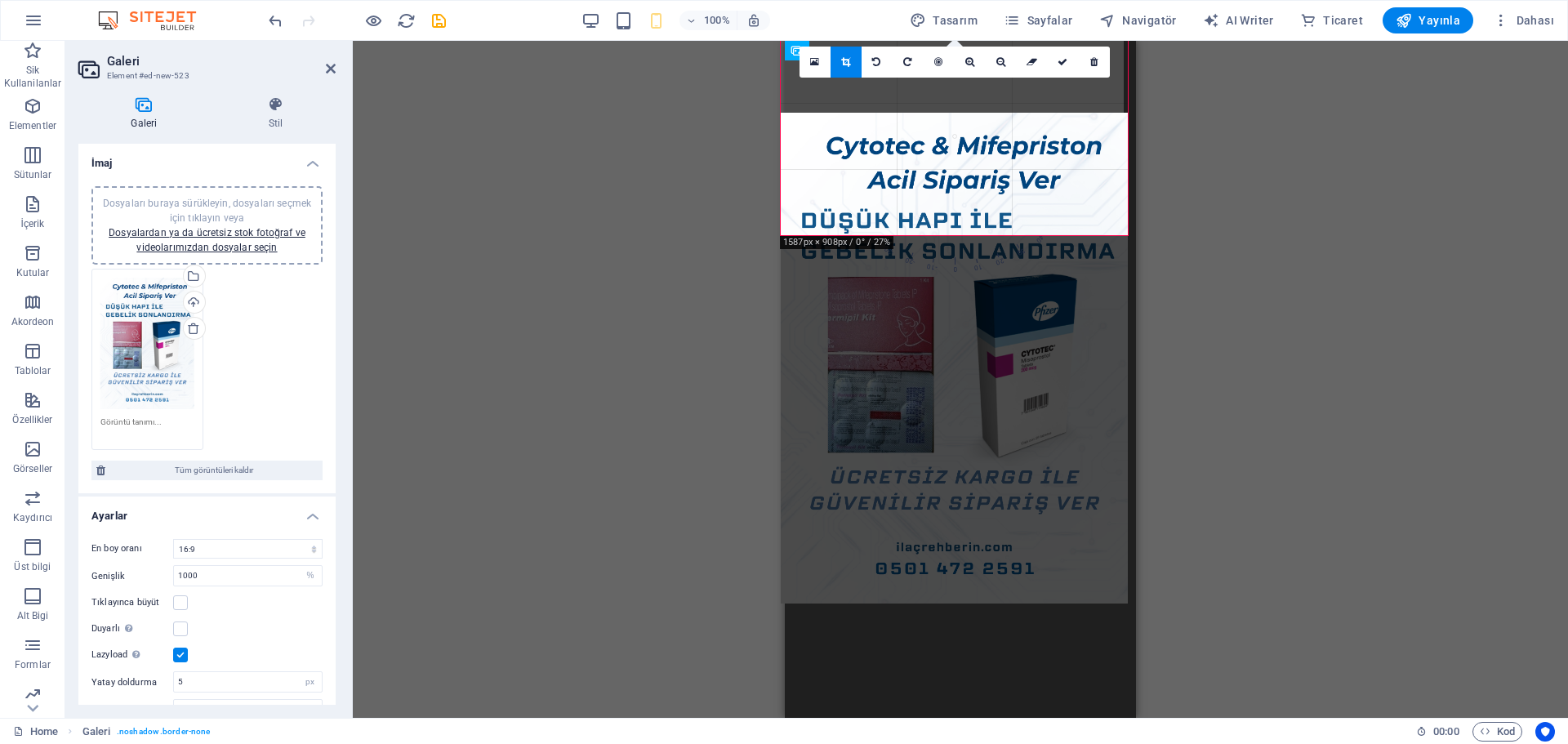
drag, startPoint x: 939, startPoint y: 233, endPoint x: 938, endPoint y: 374, distance: 141.0
click at [938, 374] on div at bounding box center [954, 357] width 347 height 490
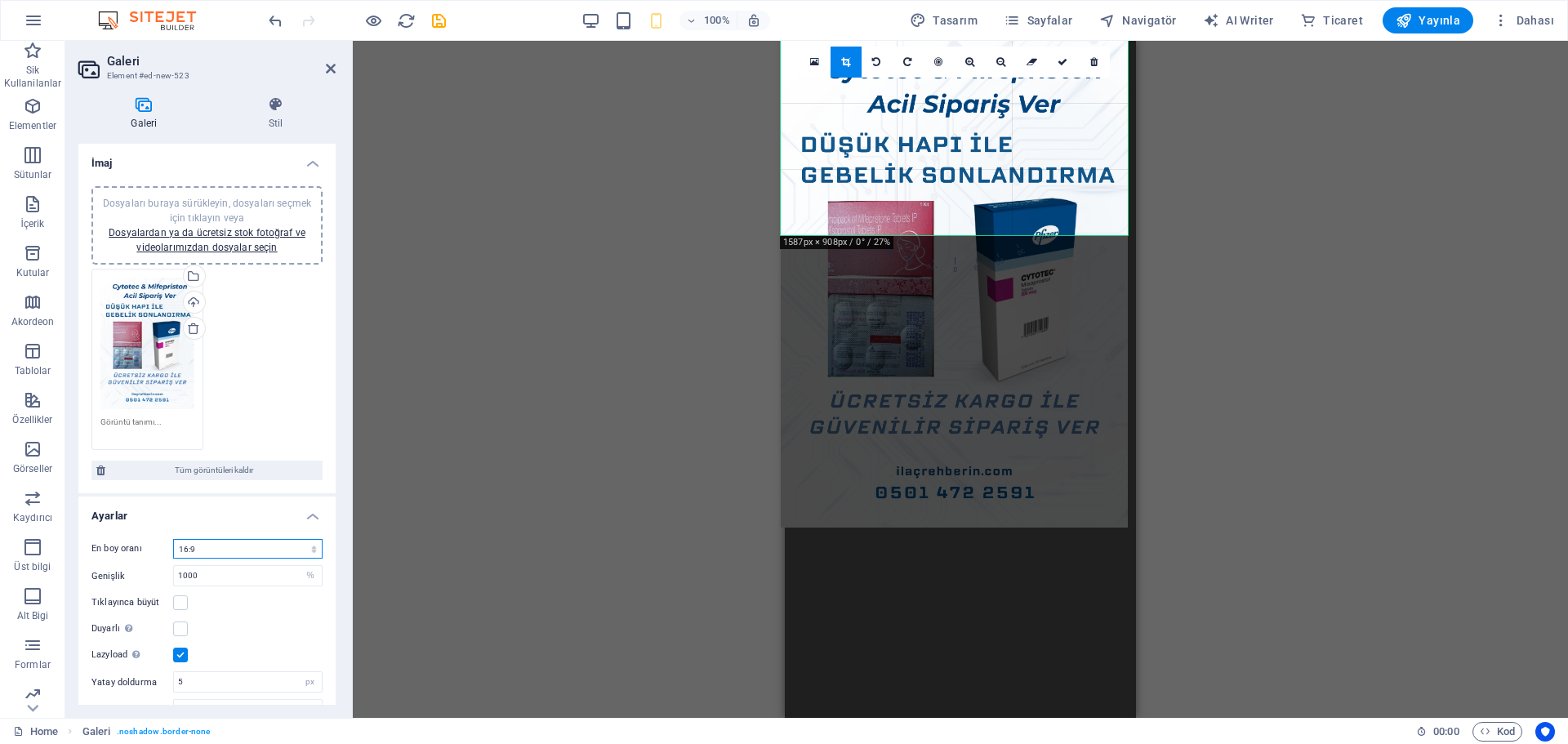
click at [264, 542] on select "Sabit en boy oranı yok 16:9 16:10 4:3 1:1 1:2 2:1" at bounding box center [247, 548] width 149 height 19
click at [173, 539] on select "Sabit en boy oranı yok 16:9 16:10 4:3 1:1 1:2 2:1" at bounding box center [247, 548] width 149 height 19
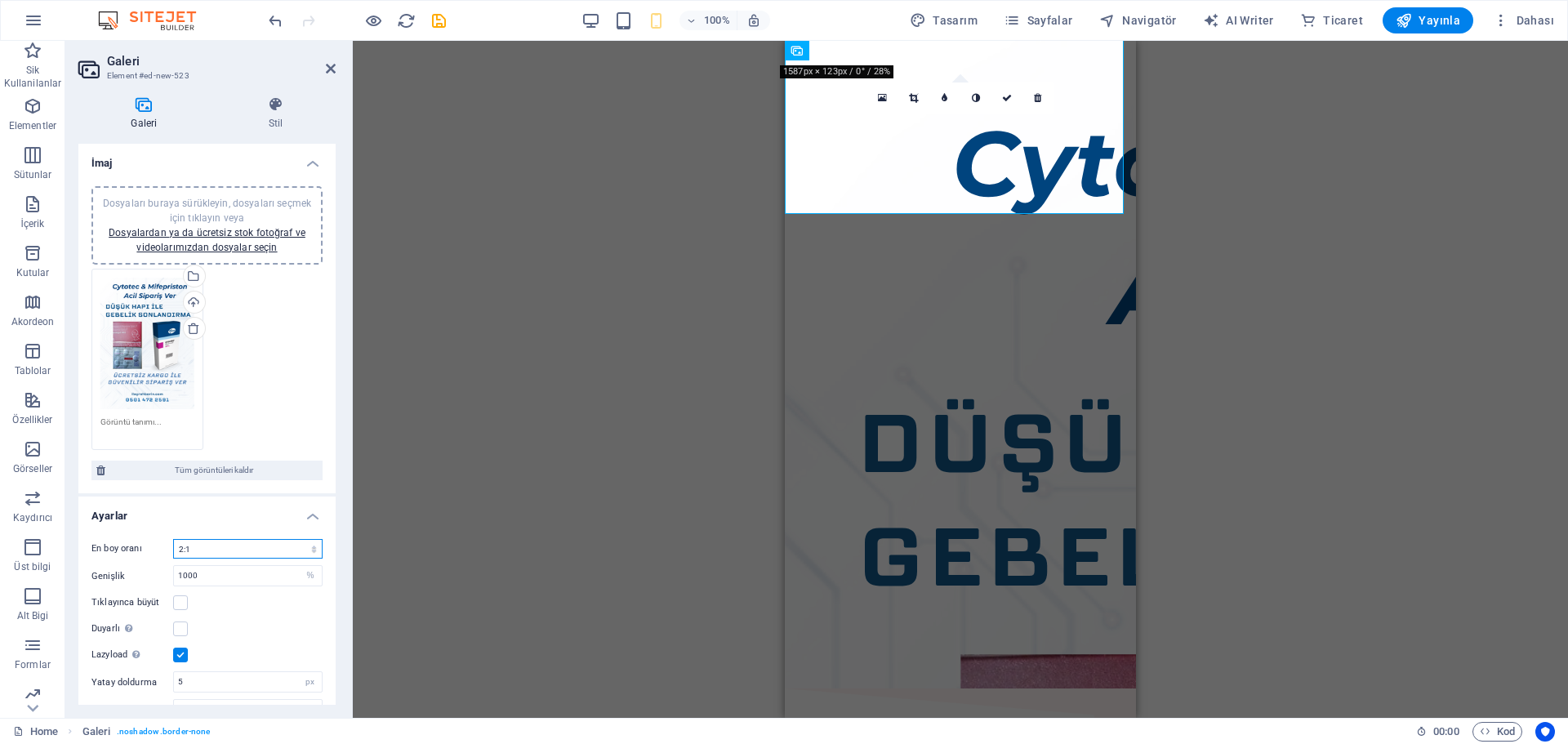
click at [223, 550] on select "Sabit en boy oranı yok 16:9 16:10 4:3 1:1 1:2 2:1" at bounding box center [247, 548] width 149 height 19
click at [173, 539] on select "Sabit en boy oranı yok 16:9 16:10 4:3 1:1 1:2 2:1" at bounding box center [247, 548] width 149 height 19
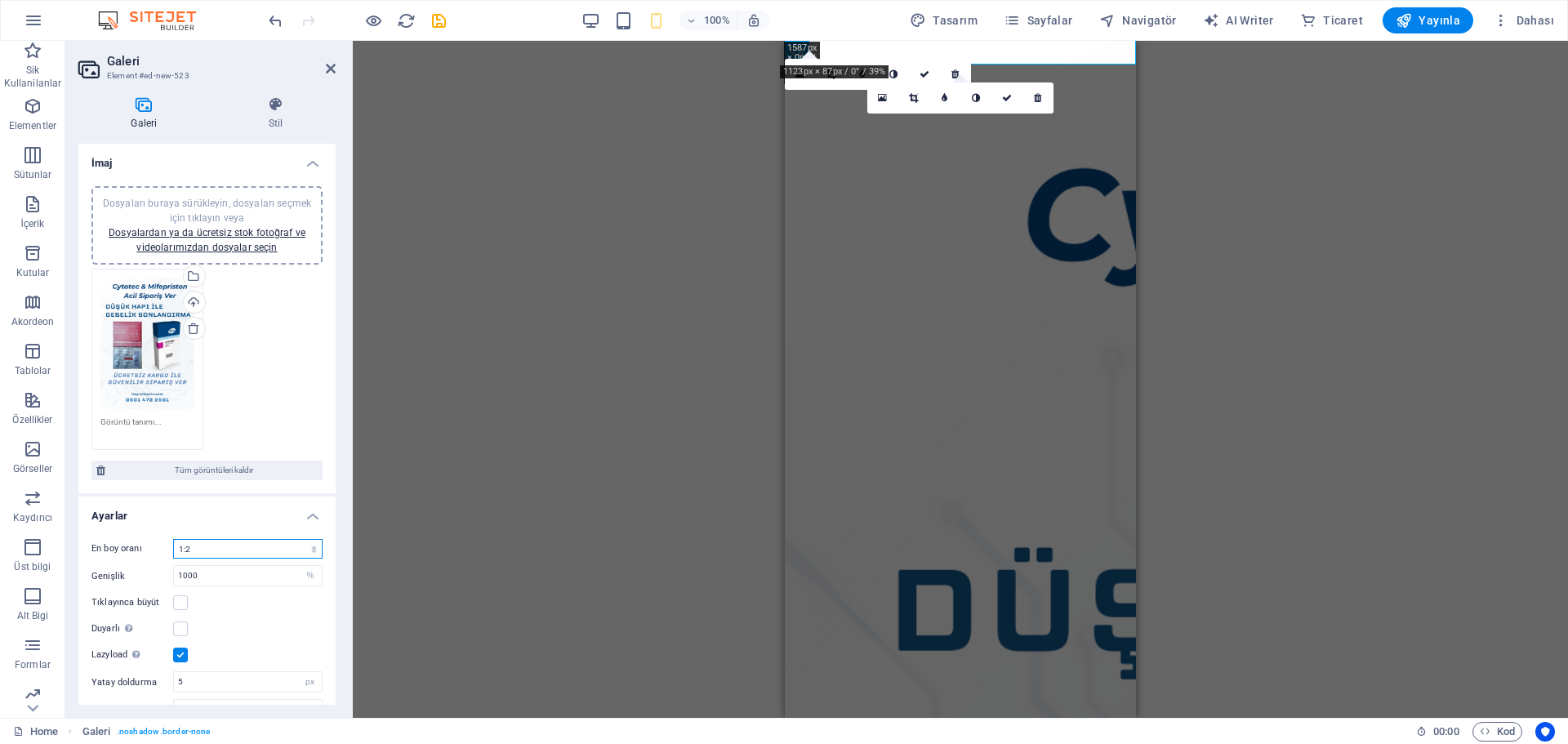
click at [223, 544] on select "Sabit en boy oranı yok 16:9 16:10 4:3 1:1 1:2 2:1" at bounding box center [247, 548] width 149 height 19
select select "2"
click at [173, 539] on select "Sabit en boy oranı yok 16:9 16:10 4:3 1:1 1:2 2:1" at bounding box center [247, 548] width 149 height 19
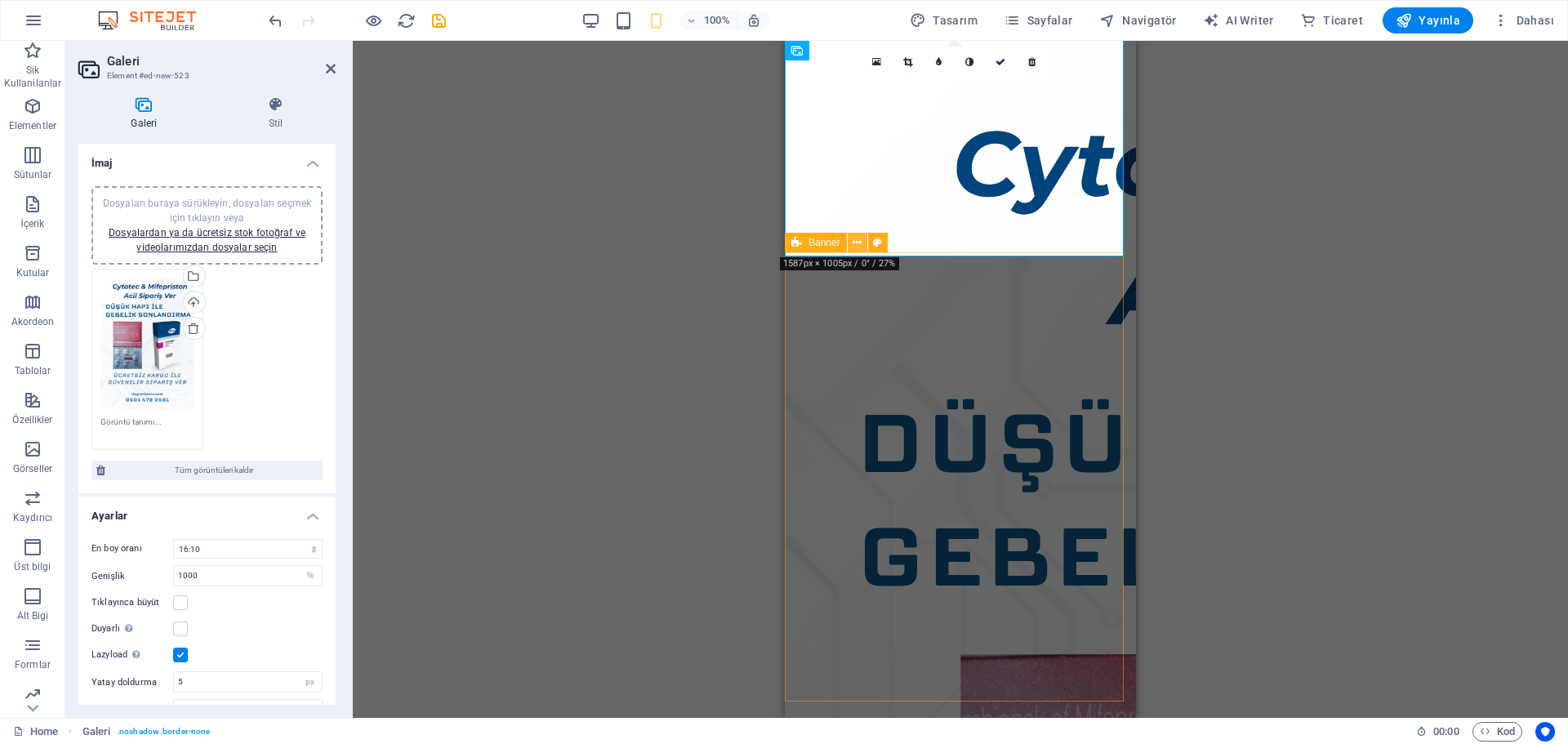
click at [859, 238] on icon at bounding box center [857, 243] width 9 height 17
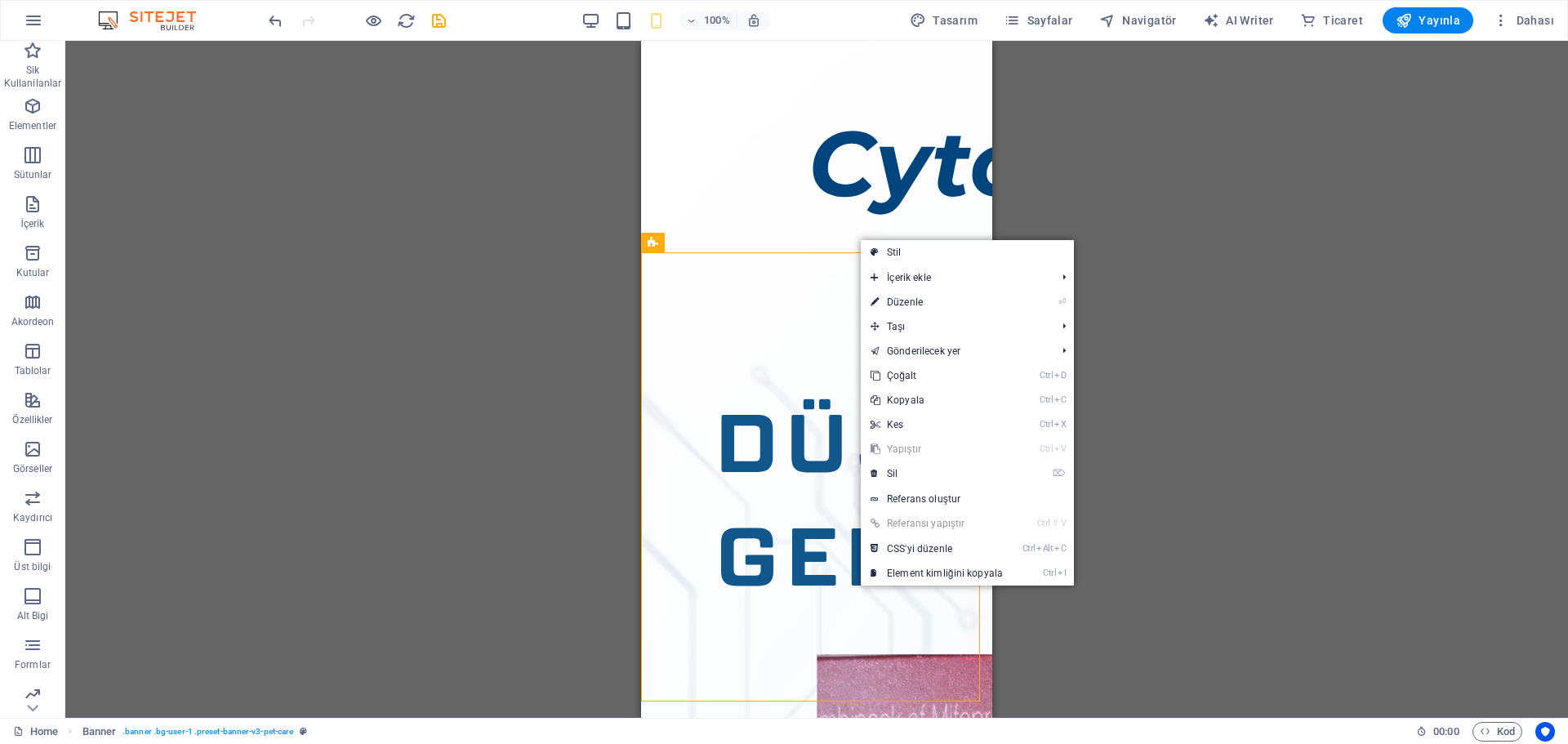
click at [638, 243] on div "Dosyayı eklemek için sürükleyip bırakın H1 Banner Kapsayıcı Hamburger Menü Çubu…" at bounding box center [816, 379] width 1502 height 677
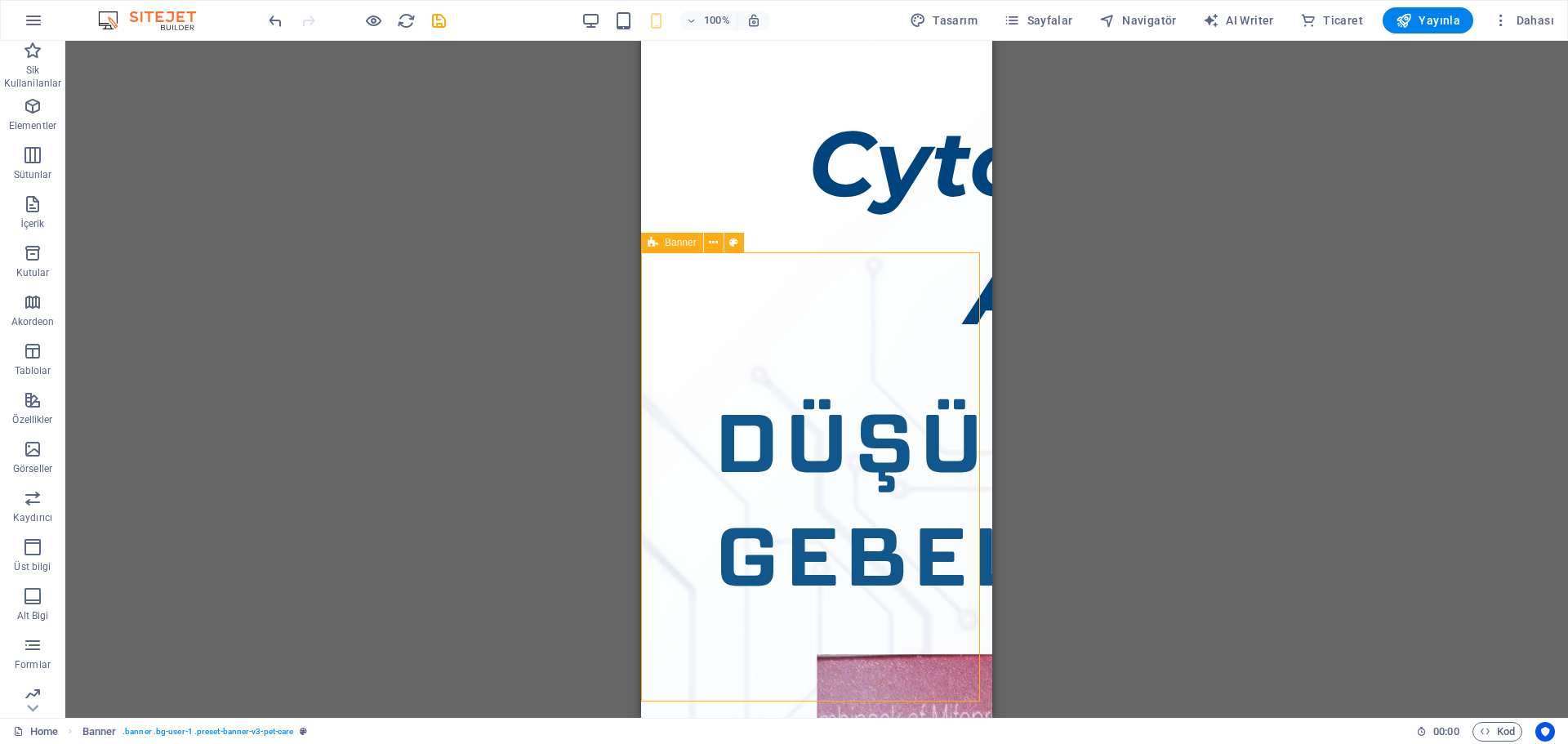
click at [649, 243] on icon at bounding box center [653, 242] width 11 height 19
click at [717, 246] on icon at bounding box center [713, 243] width 9 height 17
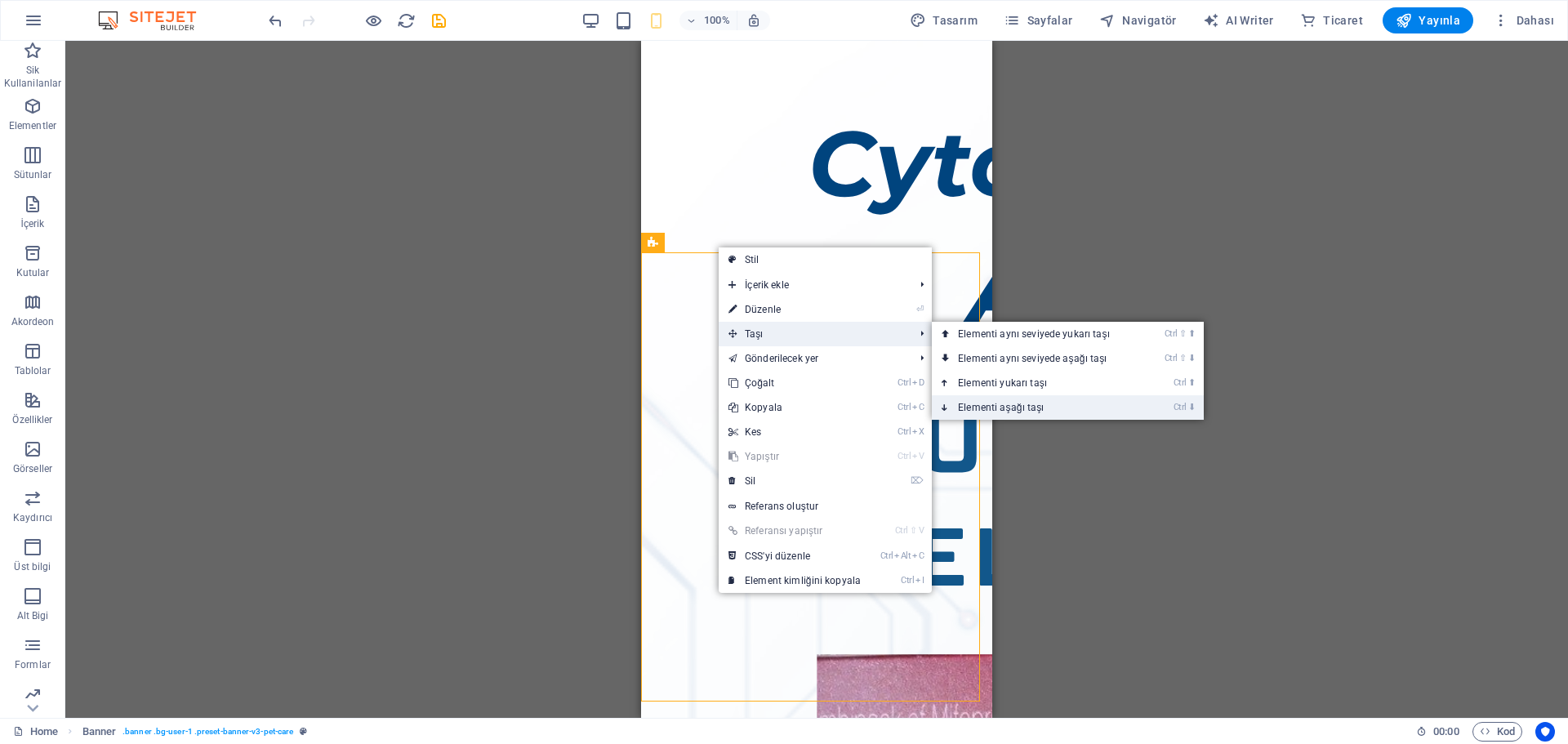
click at [981, 396] on link "Ctrl ⬇ Elementi aşağı taşı" at bounding box center [1037, 407] width 211 height 25
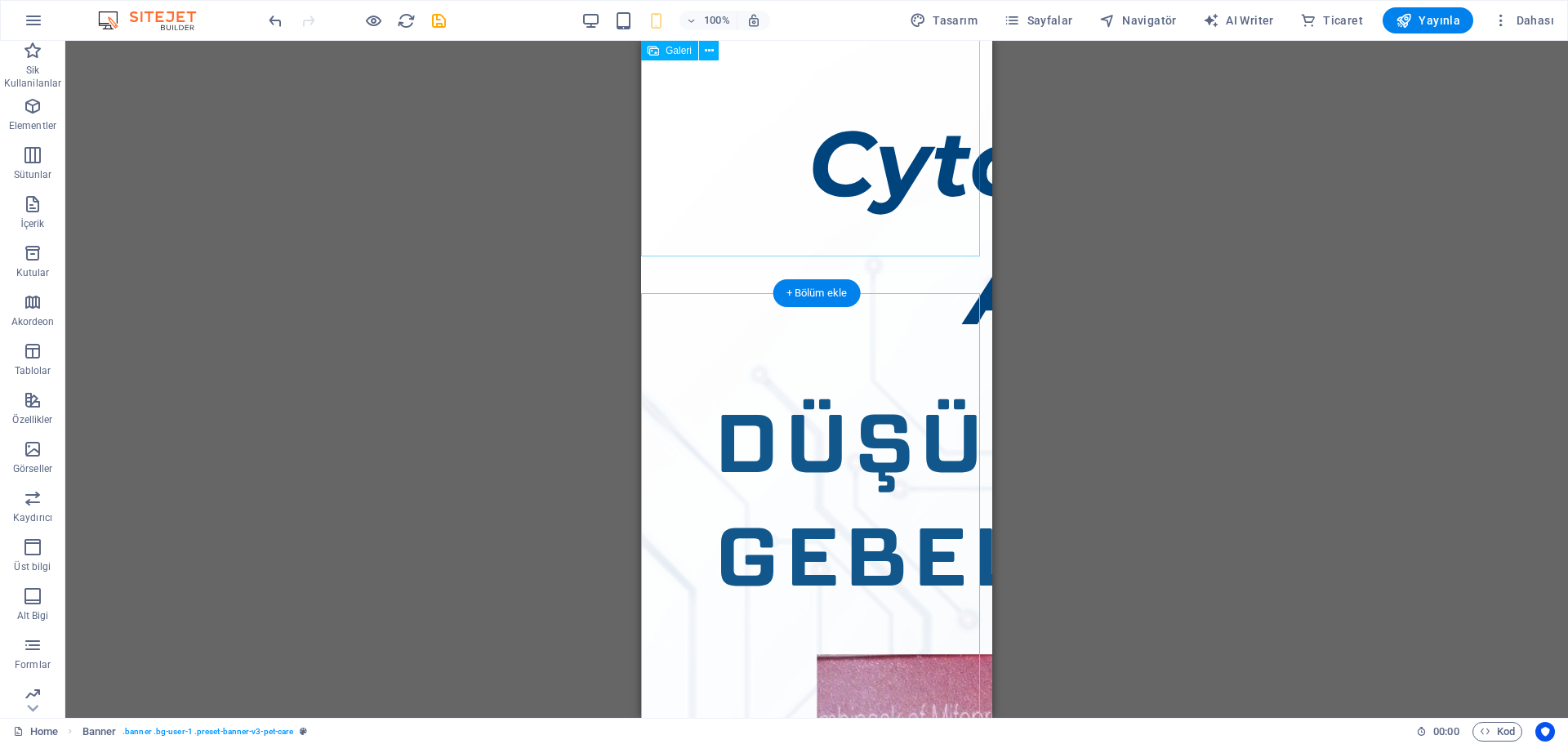
click at [712, 221] on img at bounding box center [1288, 445] width 1296 height 809
drag, startPoint x: 741, startPoint y: 238, endPoint x: 777, endPoint y: 472, distance: 236.8
click at [777, 472] on div "Contact us Contact us" at bounding box center [816, 708] width 351 height 1343
click at [779, 172] on img at bounding box center [1288, 445] width 1296 height 809
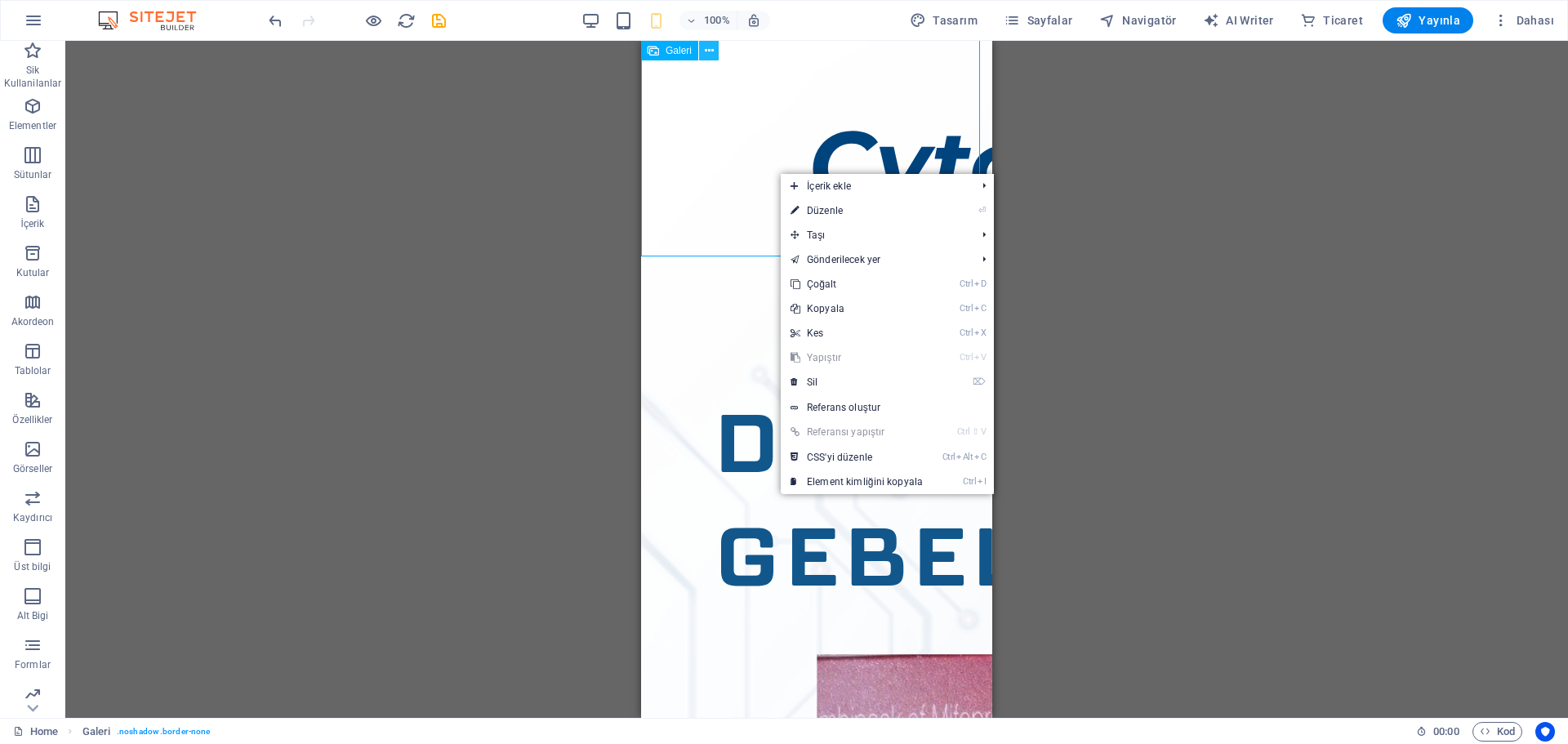
click at [701, 51] on button at bounding box center [708, 50] width 19 height 19
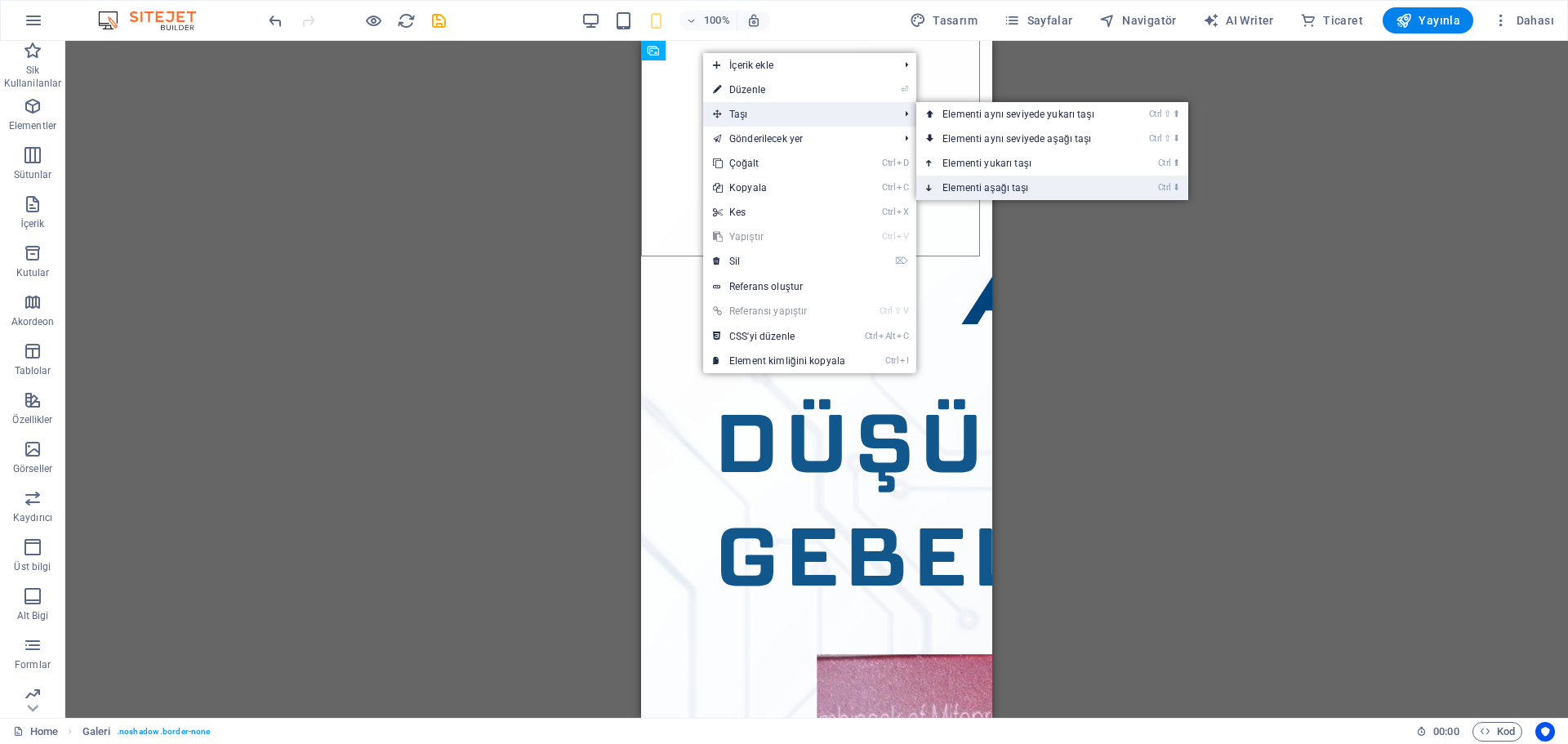
click at [989, 185] on link "Ctrl ⬇ Elementi aşağı taşı" at bounding box center [1022, 188] width 211 height 25
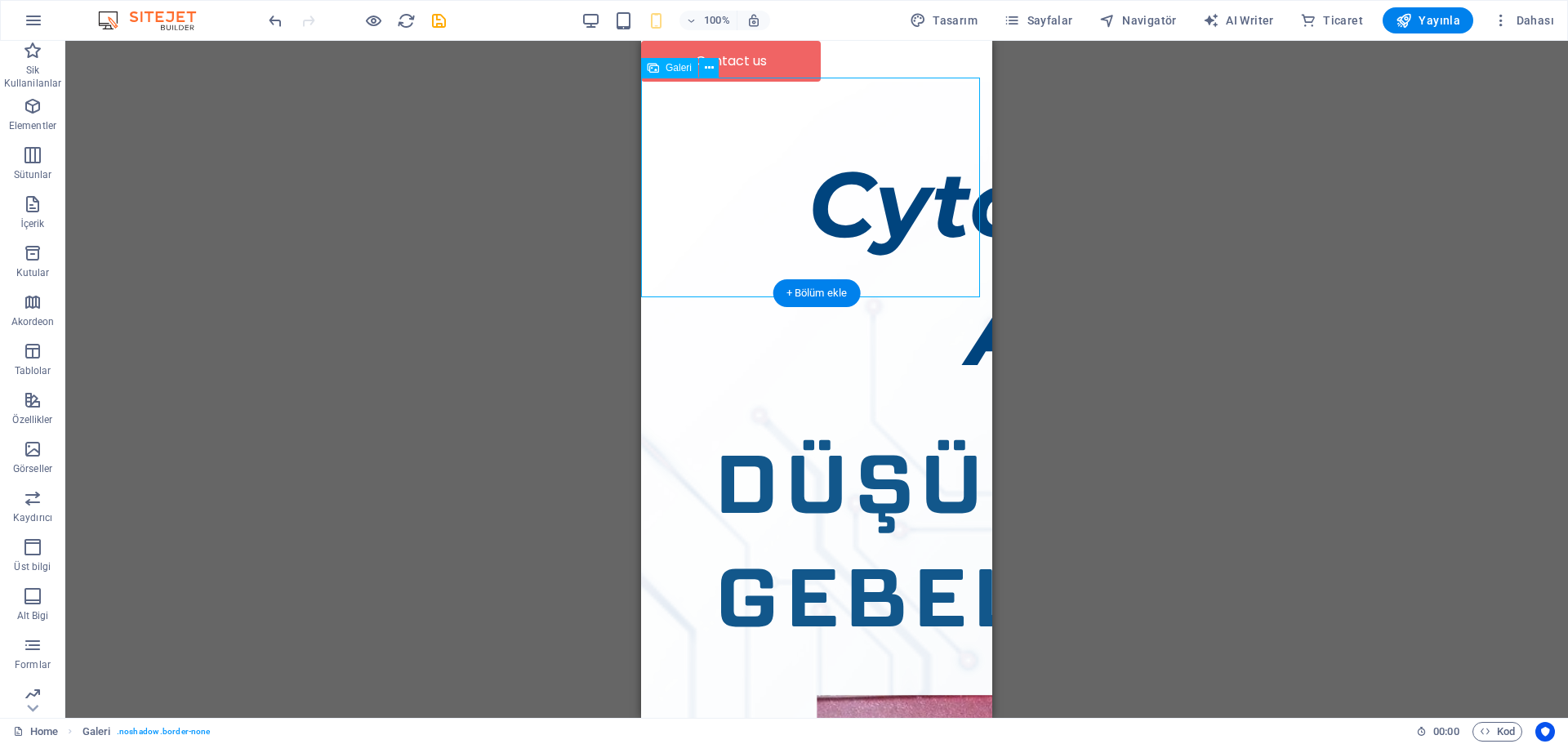
click at [783, 144] on img at bounding box center [1288, 486] width 1296 height 809
click at [722, 175] on img at bounding box center [1288, 486] width 1296 height 809
select select "2"
select select "%"
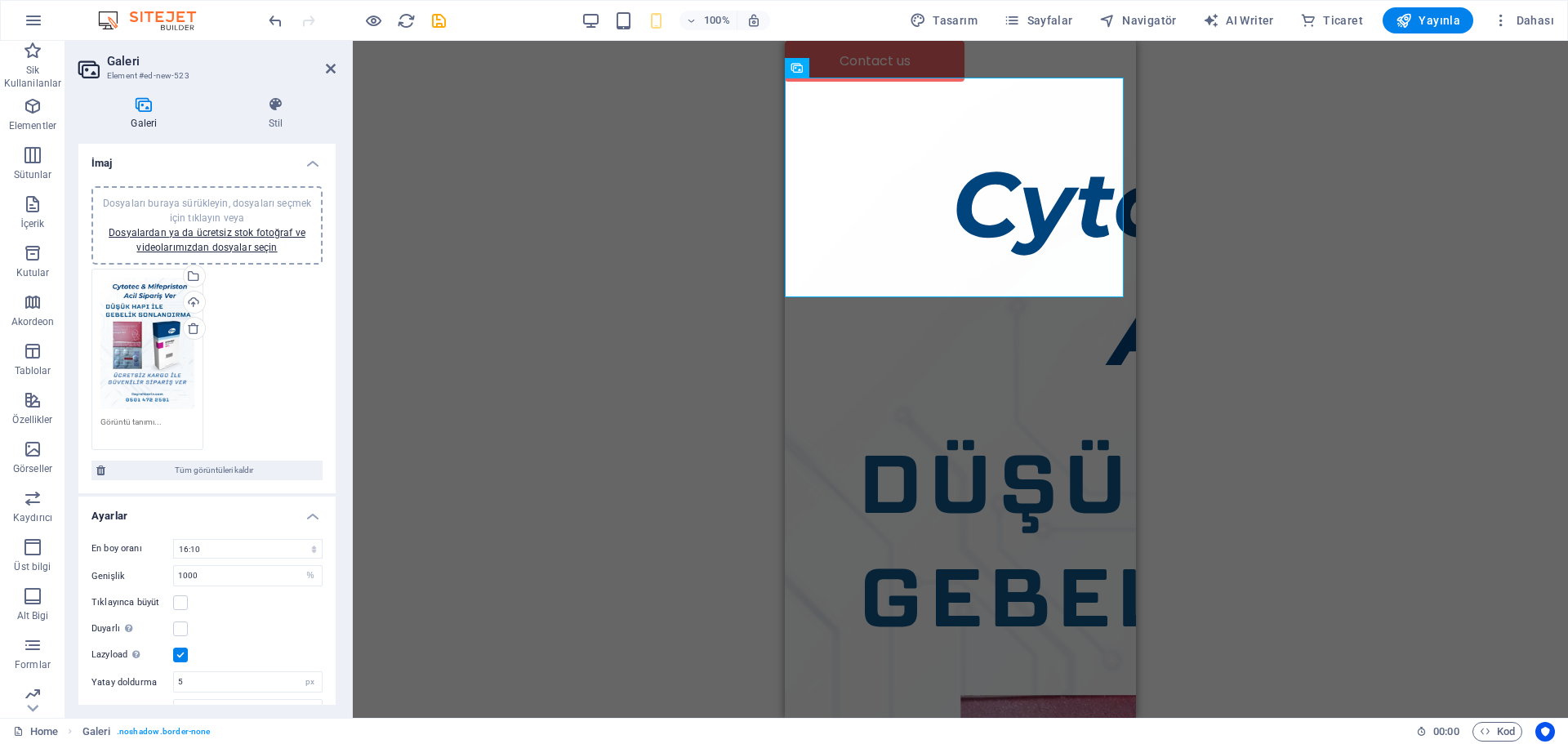
drag, startPoint x: 332, startPoint y: 316, endPoint x: 329, endPoint y: 465, distance: 149.0
click at [329, 465] on div "Dosyaları buraya sürükleyin, dosyaları seçmek için tıklayın veya Dosyalardan ya…" at bounding box center [207, 334] width 258 height 321
click at [250, 574] on input "1000" at bounding box center [247, 574] width 148 height 19
type input "100"
click at [258, 594] on div "Tıklayınca büyüt" at bounding box center [207, 602] width 231 height 19
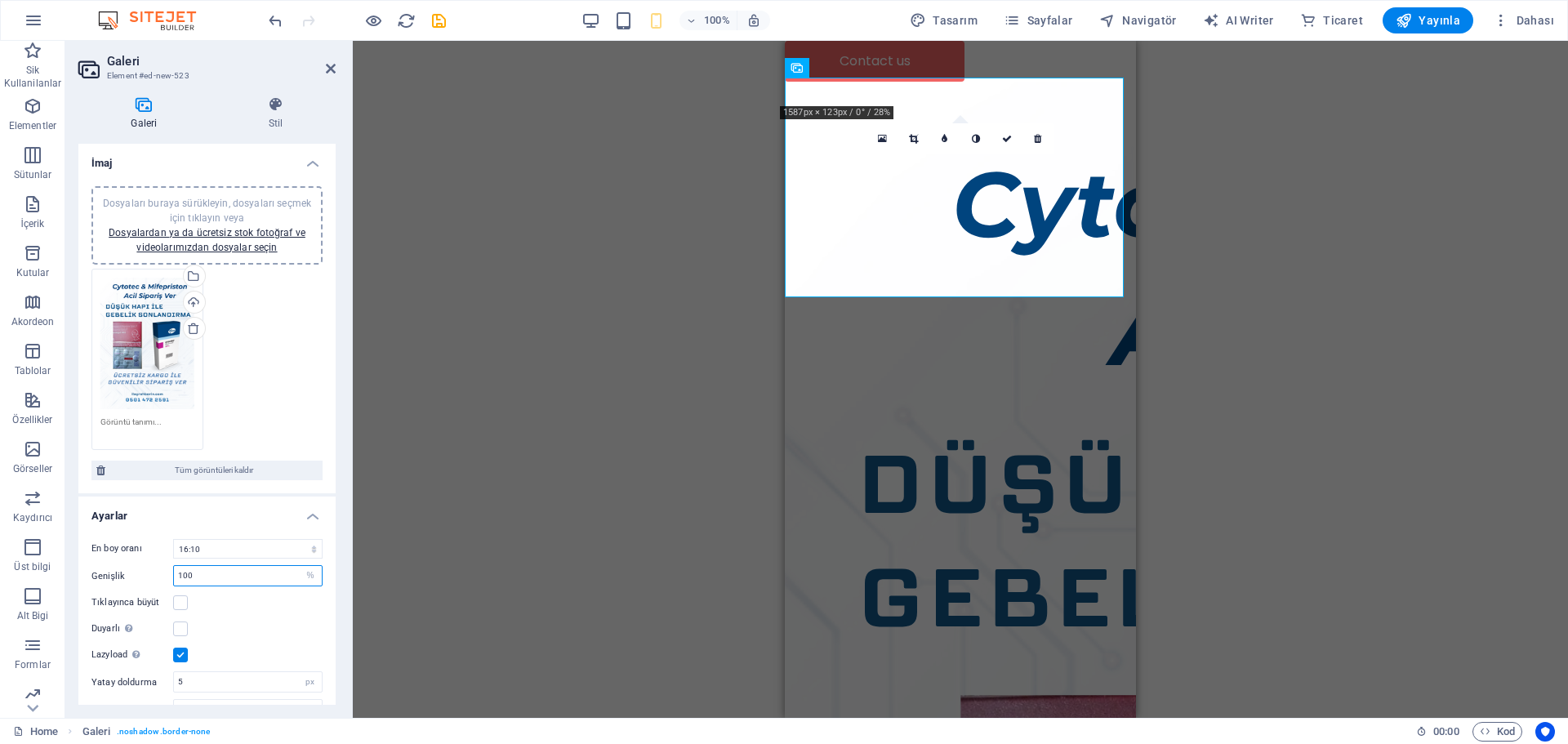
click at [252, 569] on input "100" at bounding box center [247, 574] width 148 height 19
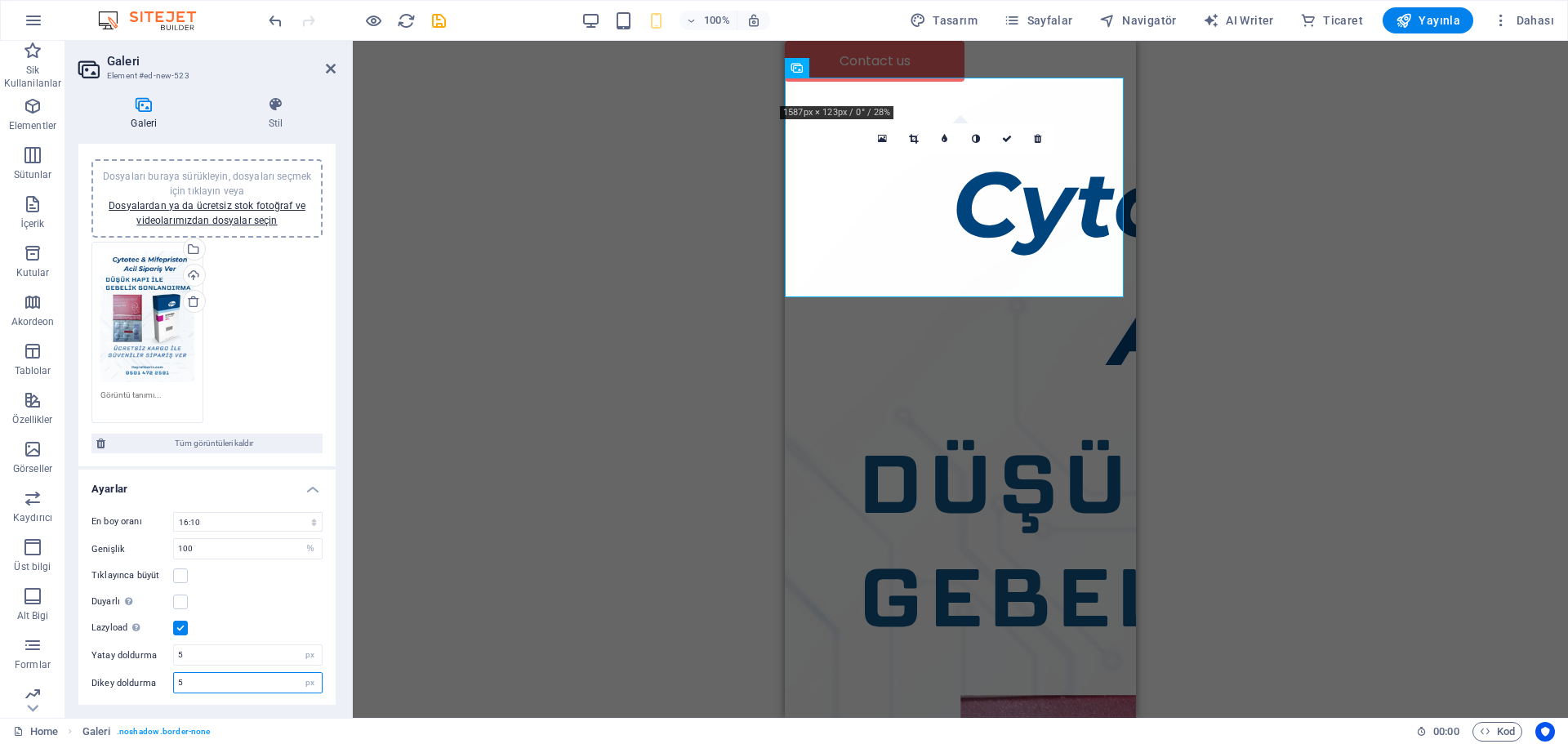
click at [186, 678] on input "5" at bounding box center [247, 682] width 148 height 19
click at [222, 585] on div "En boy oranı Sabit en boy oranı yok 16:9 16:10 4:3 1:1 1:2 2:1 Genişlik 100 px …" at bounding box center [207, 602] width 258 height 207
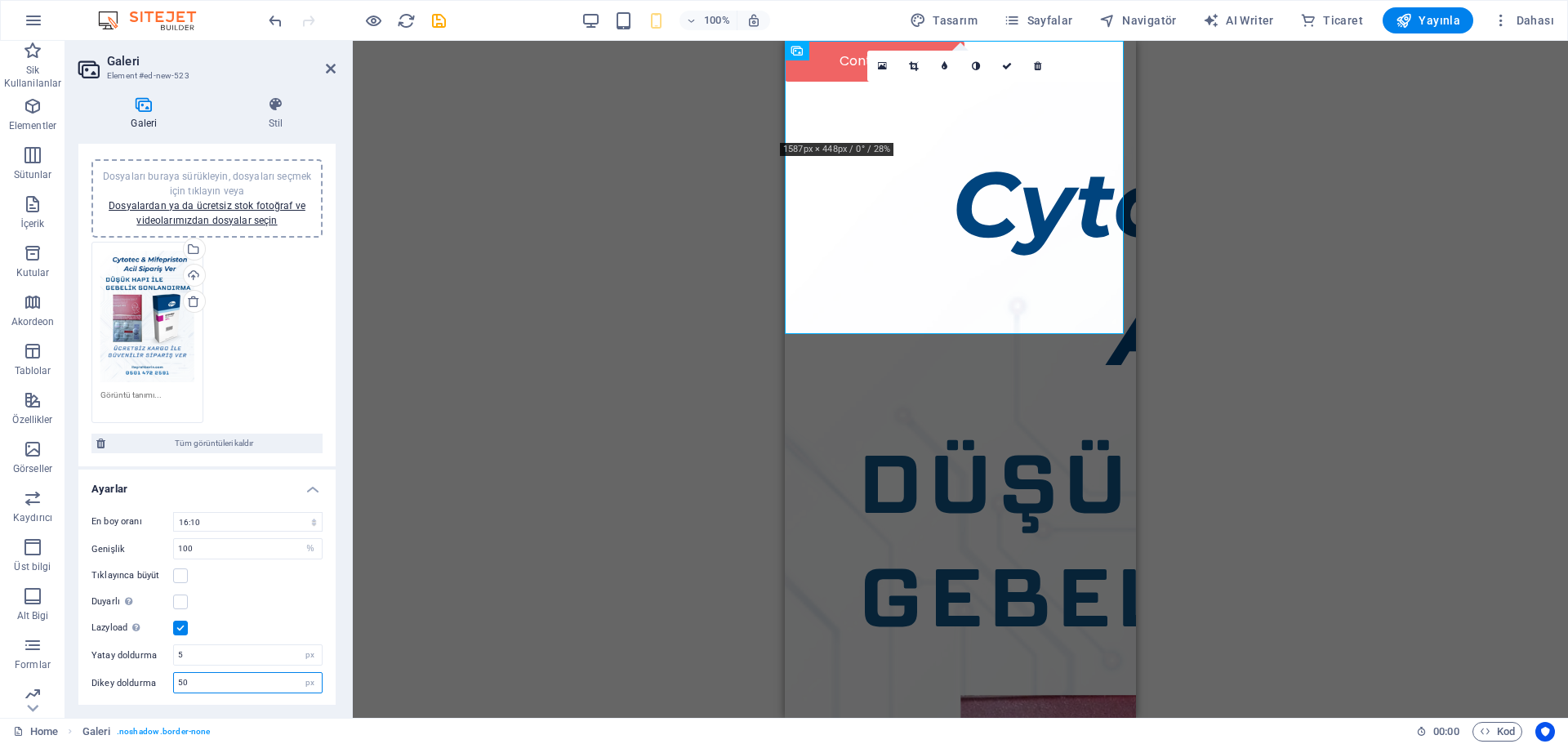
click at [214, 683] on input "50" at bounding box center [247, 682] width 148 height 19
click at [228, 635] on div "Lazyload Sayfa yüklendikten sonra görüntülerin yüklenmesi, sayfa hızını artırır." at bounding box center [207, 627] width 231 height 19
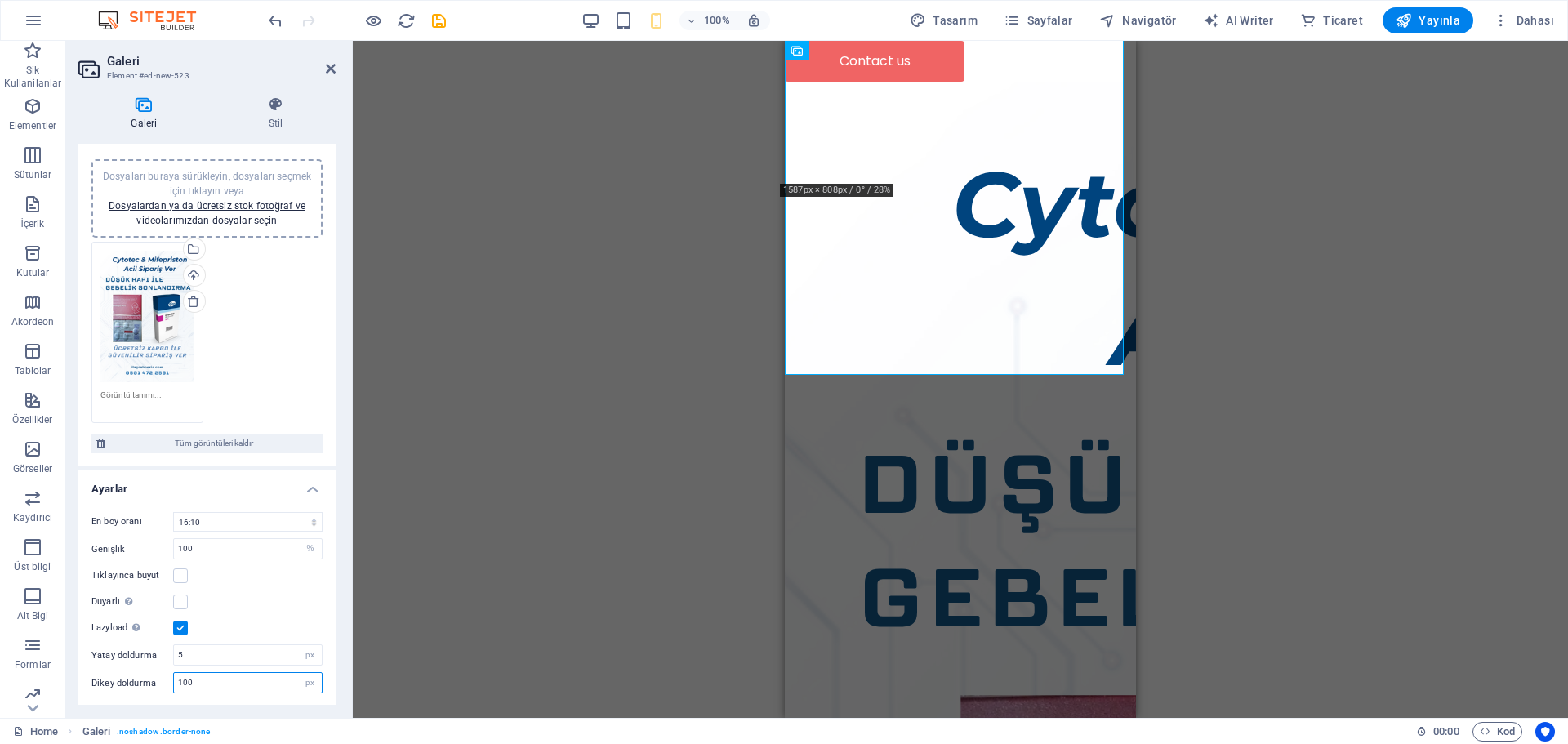
click at [220, 690] on input "100" at bounding box center [247, 682] width 148 height 19
click at [217, 684] on input "100" at bounding box center [247, 682] width 148 height 19
click at [236, 625] on div "Lazyload Sayfa yüklendikten sonra görüntülerin yüklenmesi, sayfa hızını artırır." at bounding box center [207, 627] width 231 height 19
click at [225, 687] on input "100" at bounding box center [247, 682] width 148 height 19
type input "100"
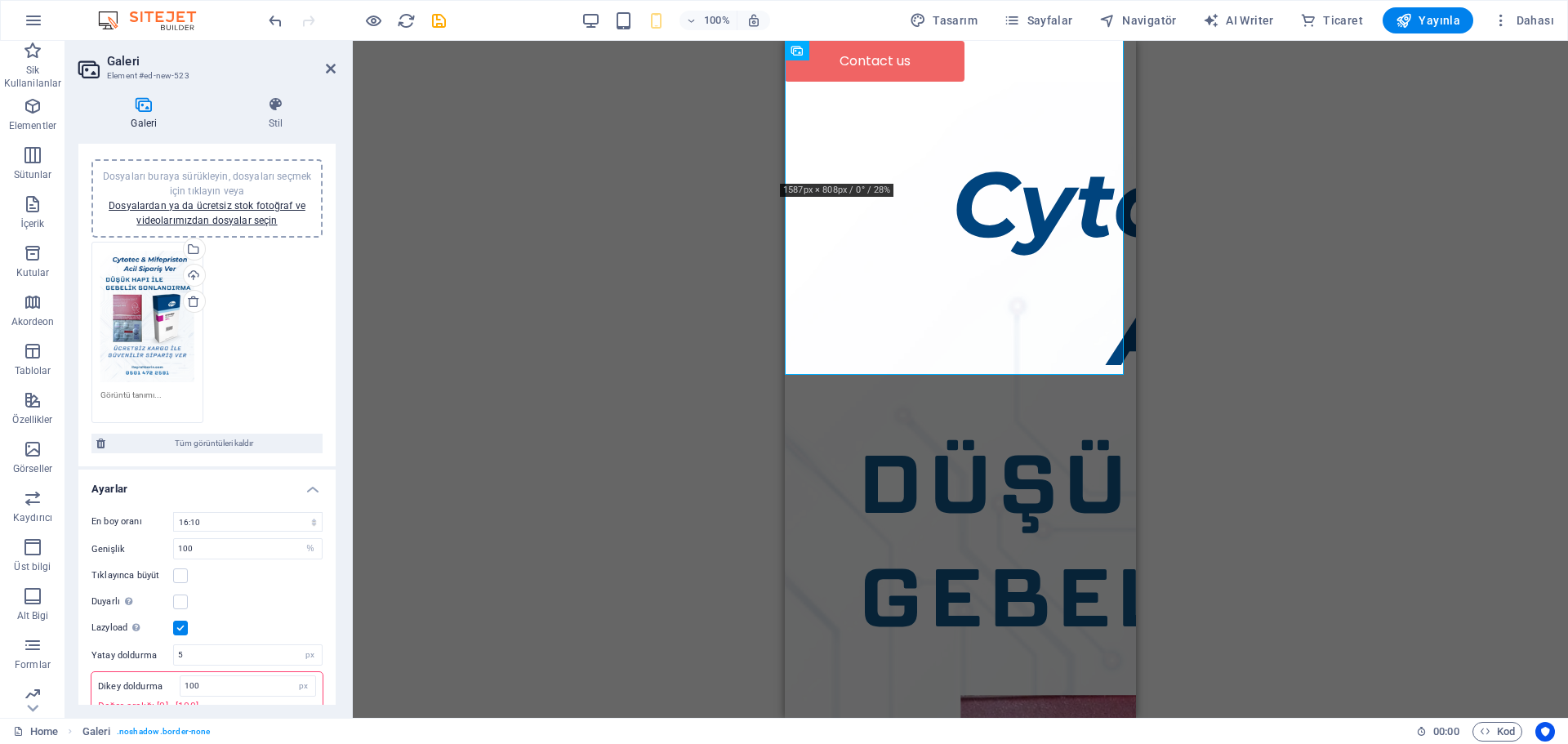
click at [224, 633] on div "Lazyload Sayfa yüklendikten sonra görüntülerin yüklenmesi, sayfa hızını artırır." at bounding box center [207, 627] width 231 height 19
click at [214, 520] on select "Sabit en boy oranı yok 16:9 16:10 4:3 1:1 1:2 2:1" at bounding box center [247, 521] width 149 height 19
select select "0"
click at [173, 512] on select "Sabit en boy oranı yok 16:9 16:10 4:3 1:1 1:2 2:1" at bounding box center [247, 521] width 149 height 19
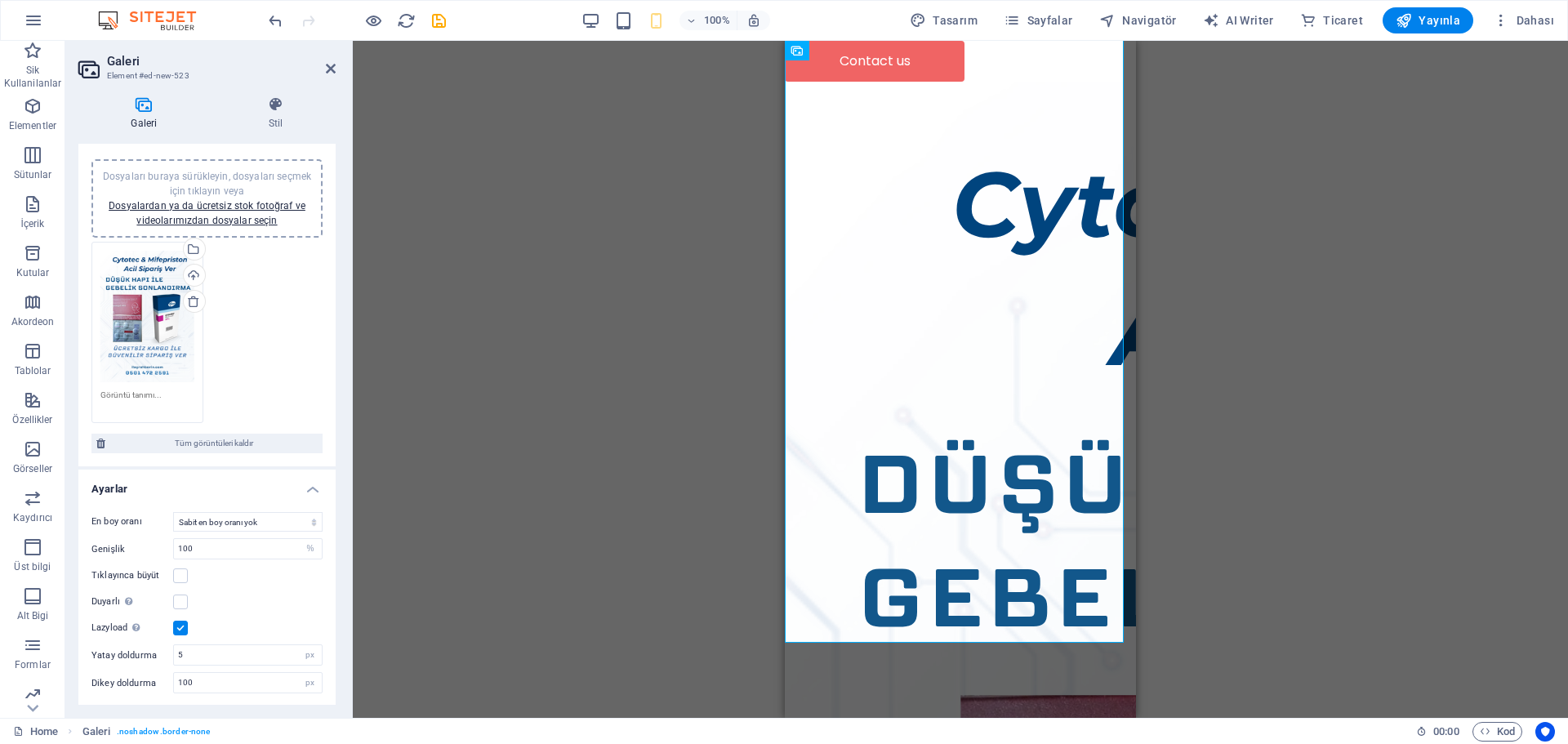
click at [1267, 490] on div "Dosyayı eklemek için sürükleyip bırakın H1 Banner Banner Kapsayıcı Hamburger Me…" at bounding box center [960, 379] width 1215 height 677
click at [435, 268] on div "Dosyayı eklemek için sürükleyip bırakın H1 Banner Banner Kapsayıcı Hamburger Me…" at bounding box center [960, 379] width 1215 height 677
click at [441, 290] on div "Dosyayı eklemek için sürükleyip bırakın H1 Banner Banner Kapsayıcı Hamburger Me…" at bounding box center [960, 379] width 1215 height 677
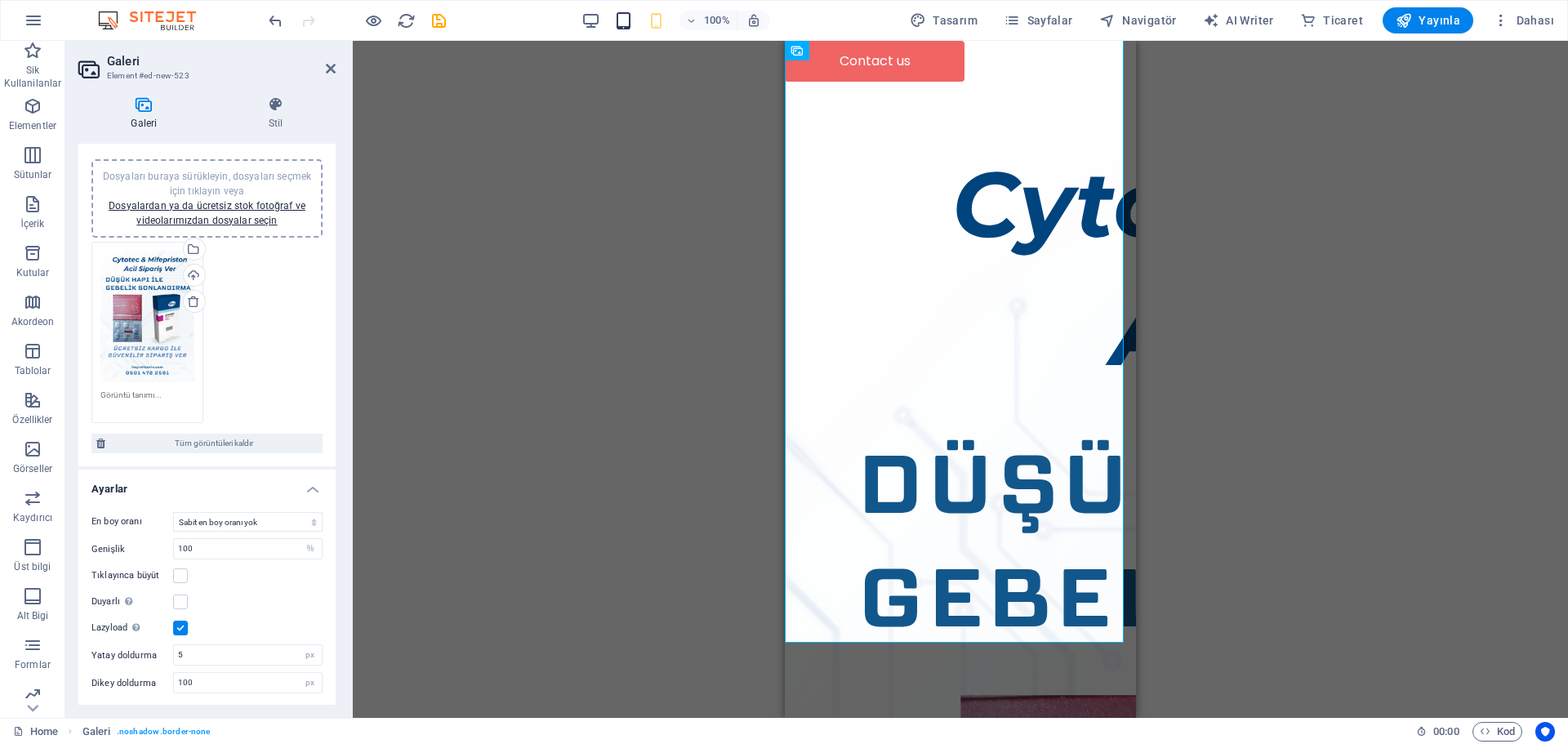
click at [632, 25] on icon "button" at bounding box center [623, 20] width 18 height 18
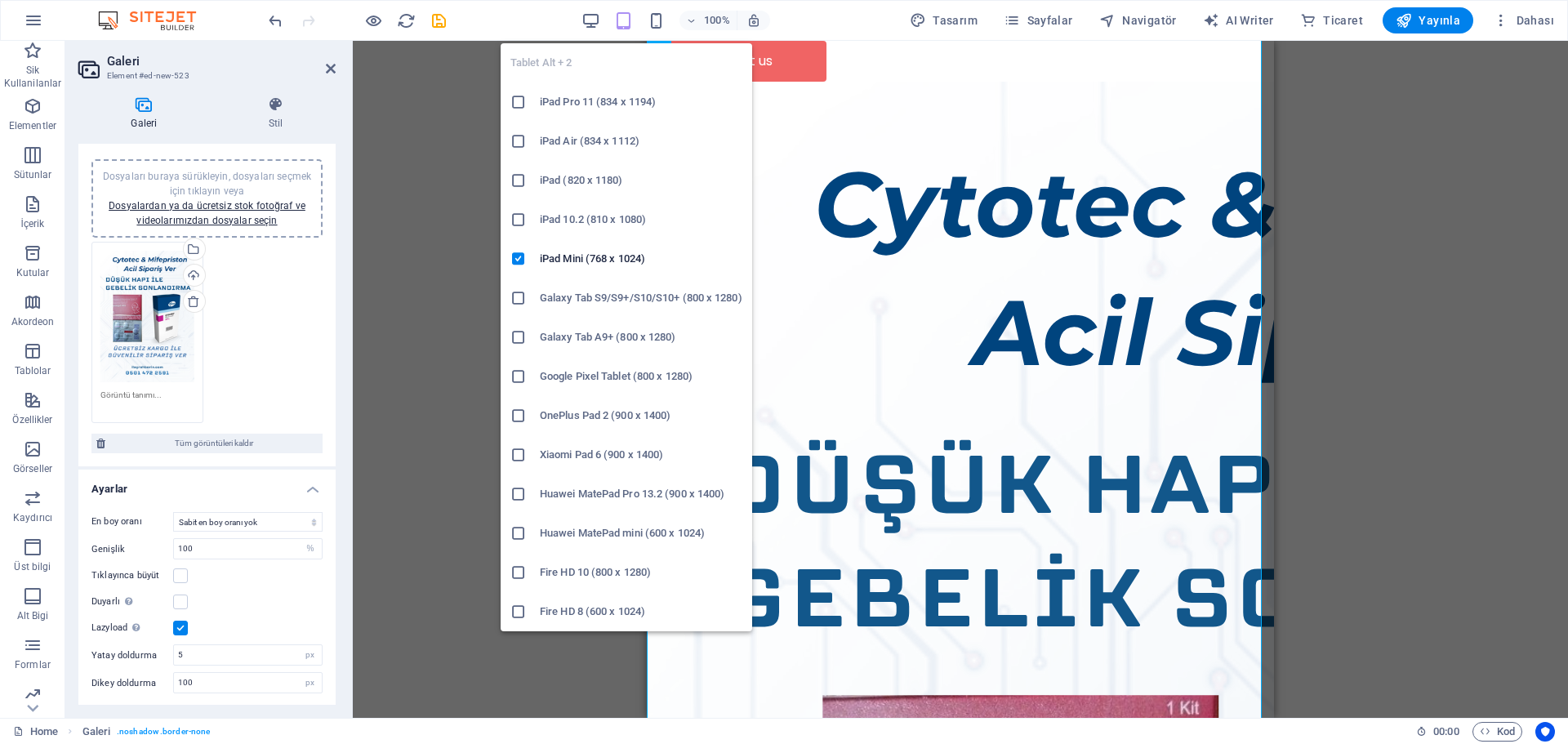
click at [614, 16] on div "100%" at bounding box center [675, 20] width 189 height 27
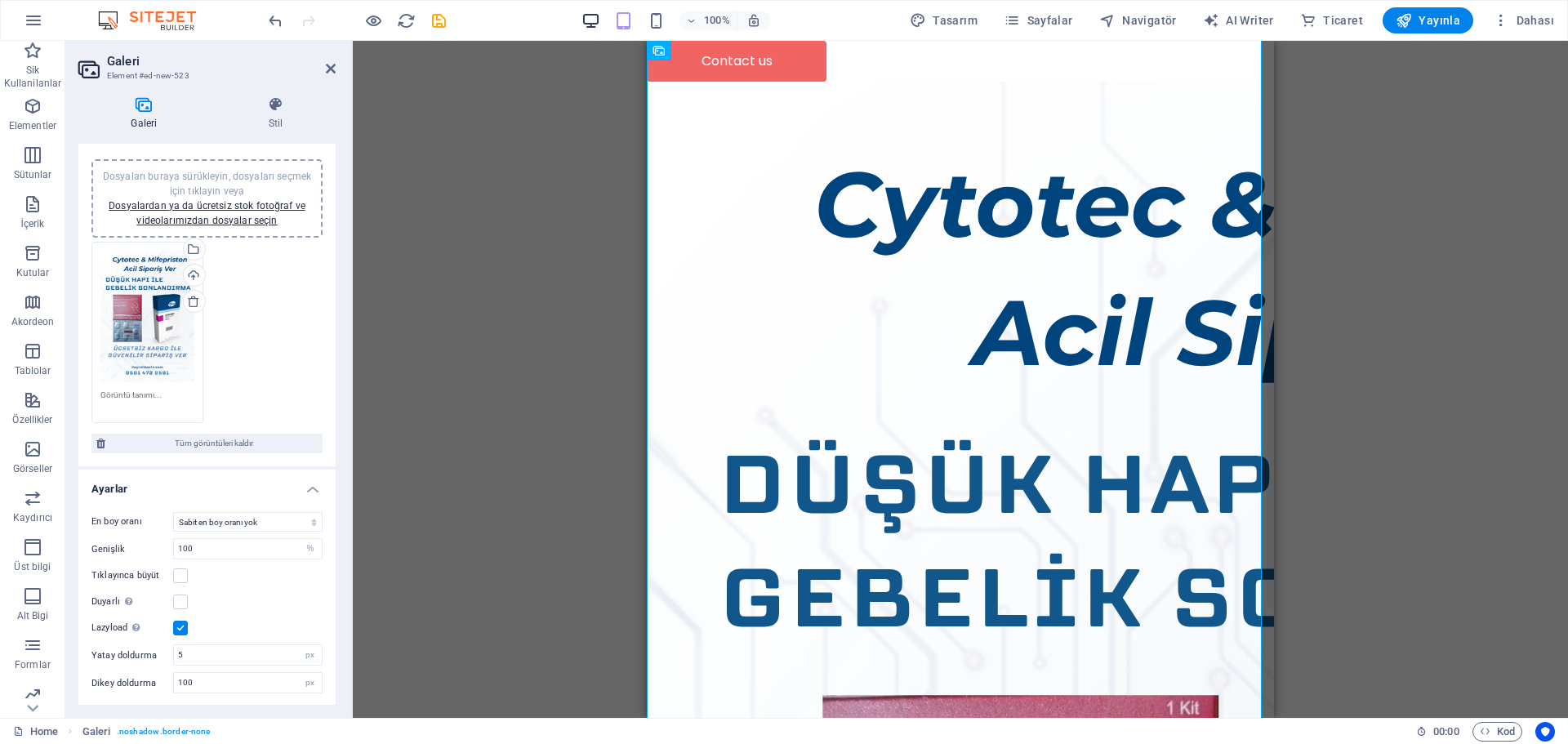
click at [600, 18] on icon "button" at bounding box center [590, 20] width 18 height 18
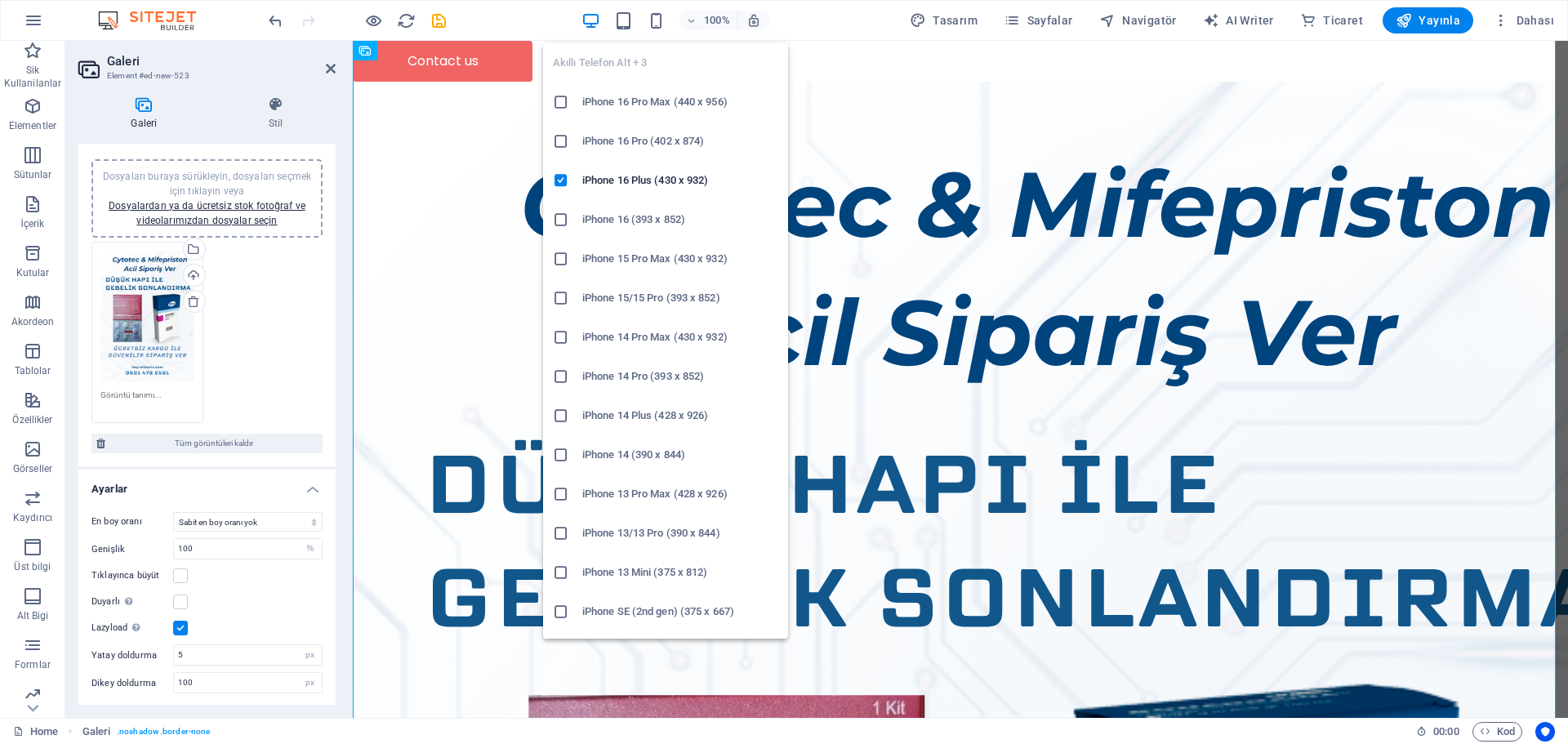
click at [671, 26] on div "100%" at bounding box center [675, 20] width 189 height 27
click at [665, 26] on icon "button" at bounding box center [656, 20] width 18 height 18
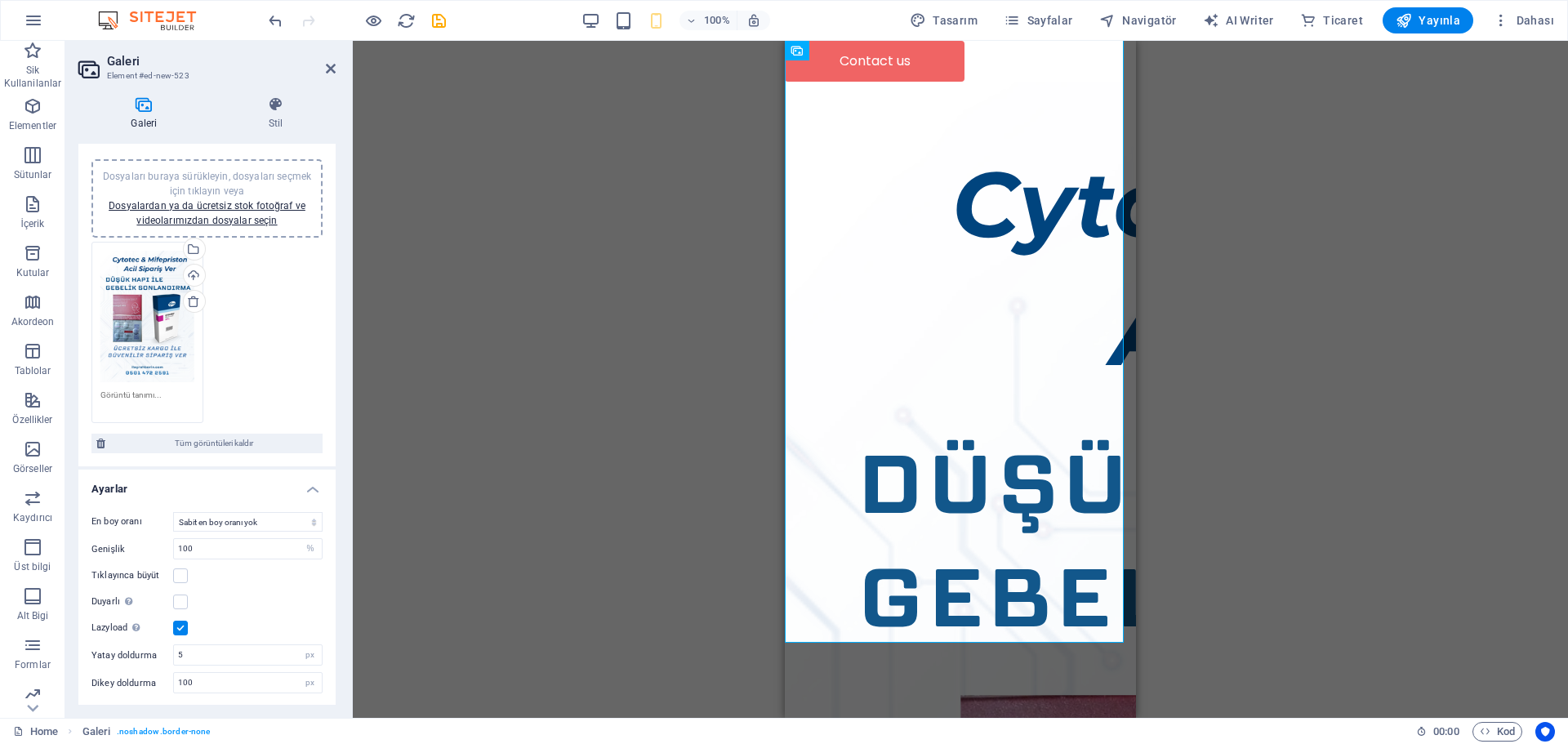
click at [1320, 325] on div "Dosyayı eklemek için sürükleyip bırakın H1 Banner Banner Kapsayıcı Hamburger Me…" at bounding box center [960, 379] width 1215 height 677
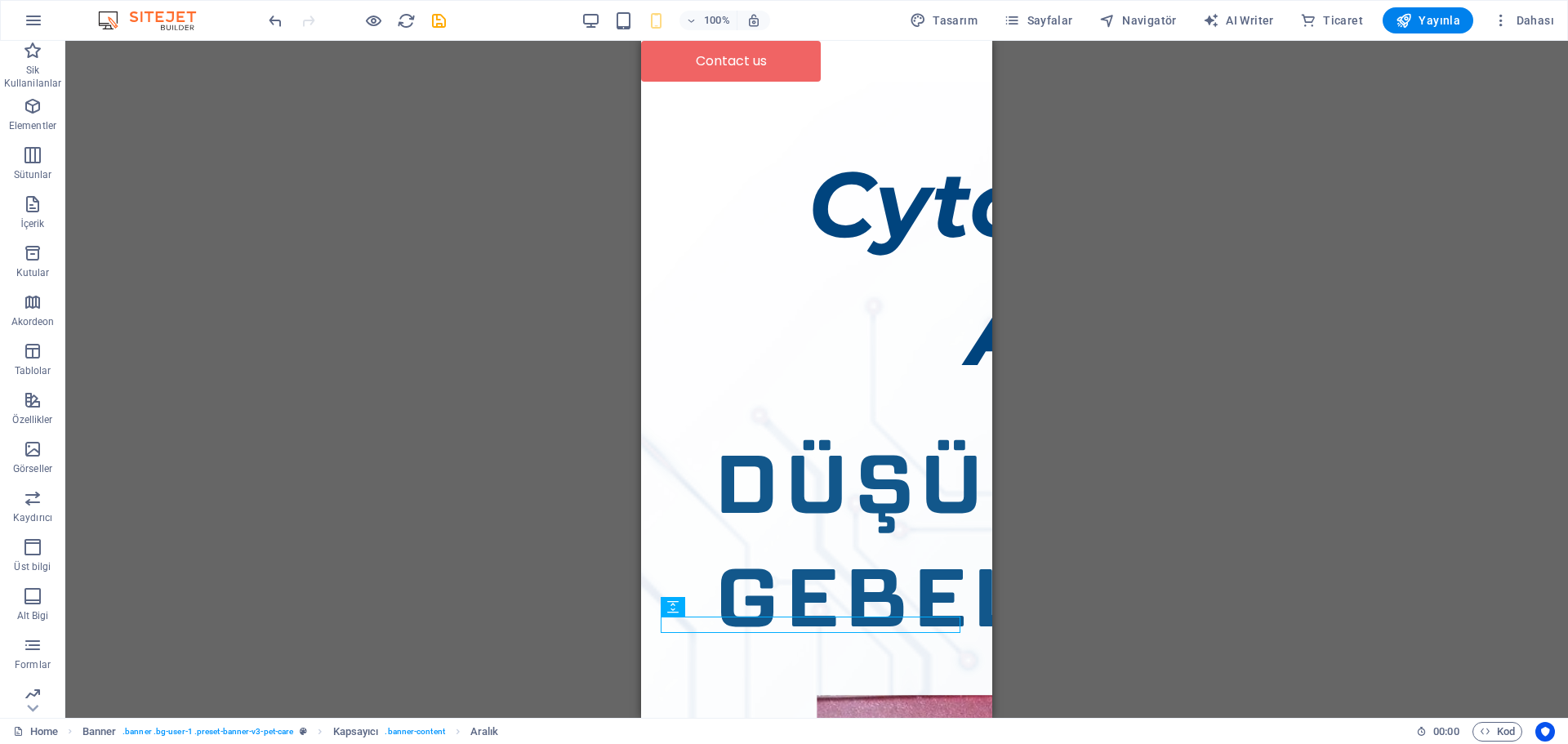
click at [1058, 648] on div "Dosyayı eklemek için sürükleyip bırakın H1 Banner Banner Kapsayıcı Hamburger Me…" at bounding box center [816, 379] width 1502 height 677
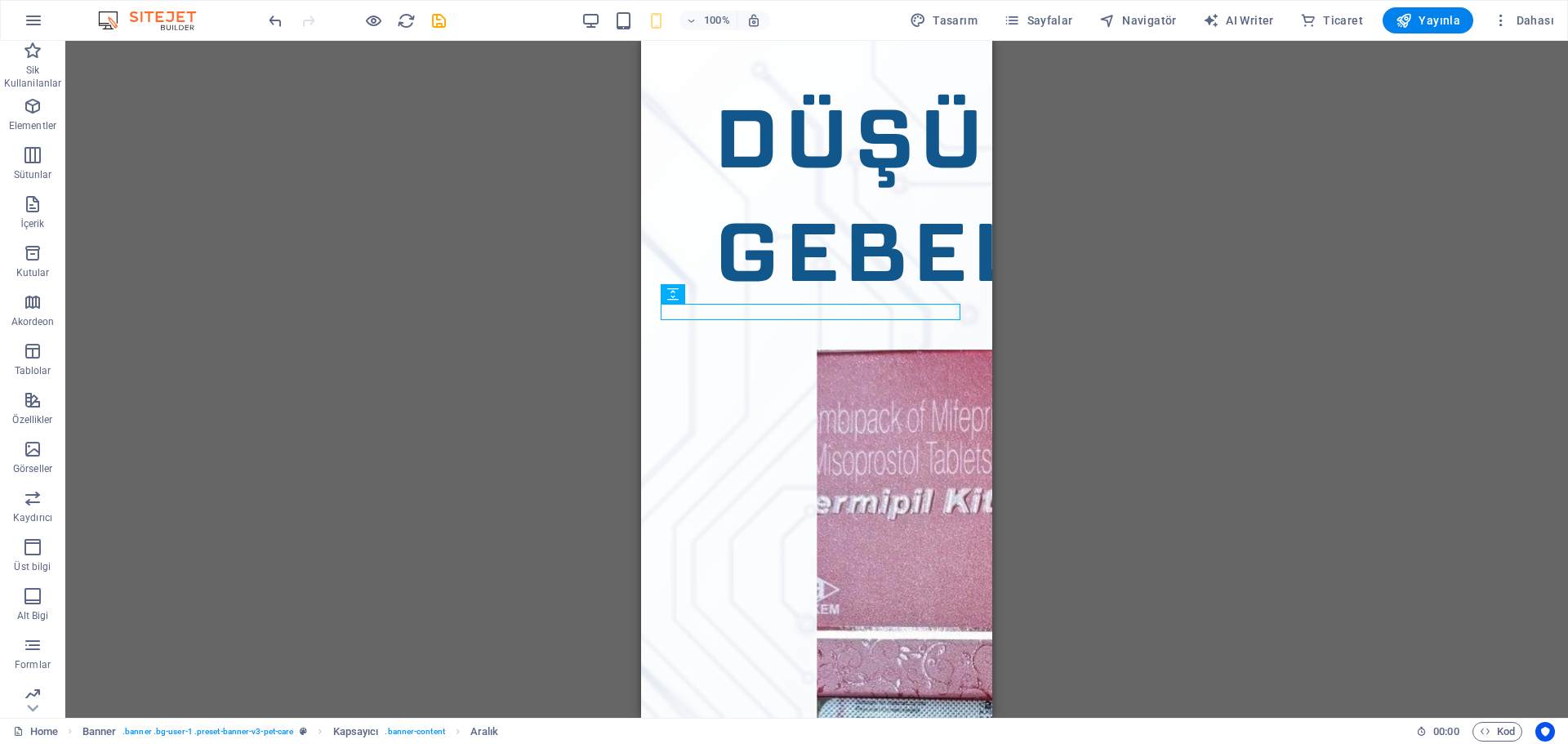
scroll to position [0, 0]
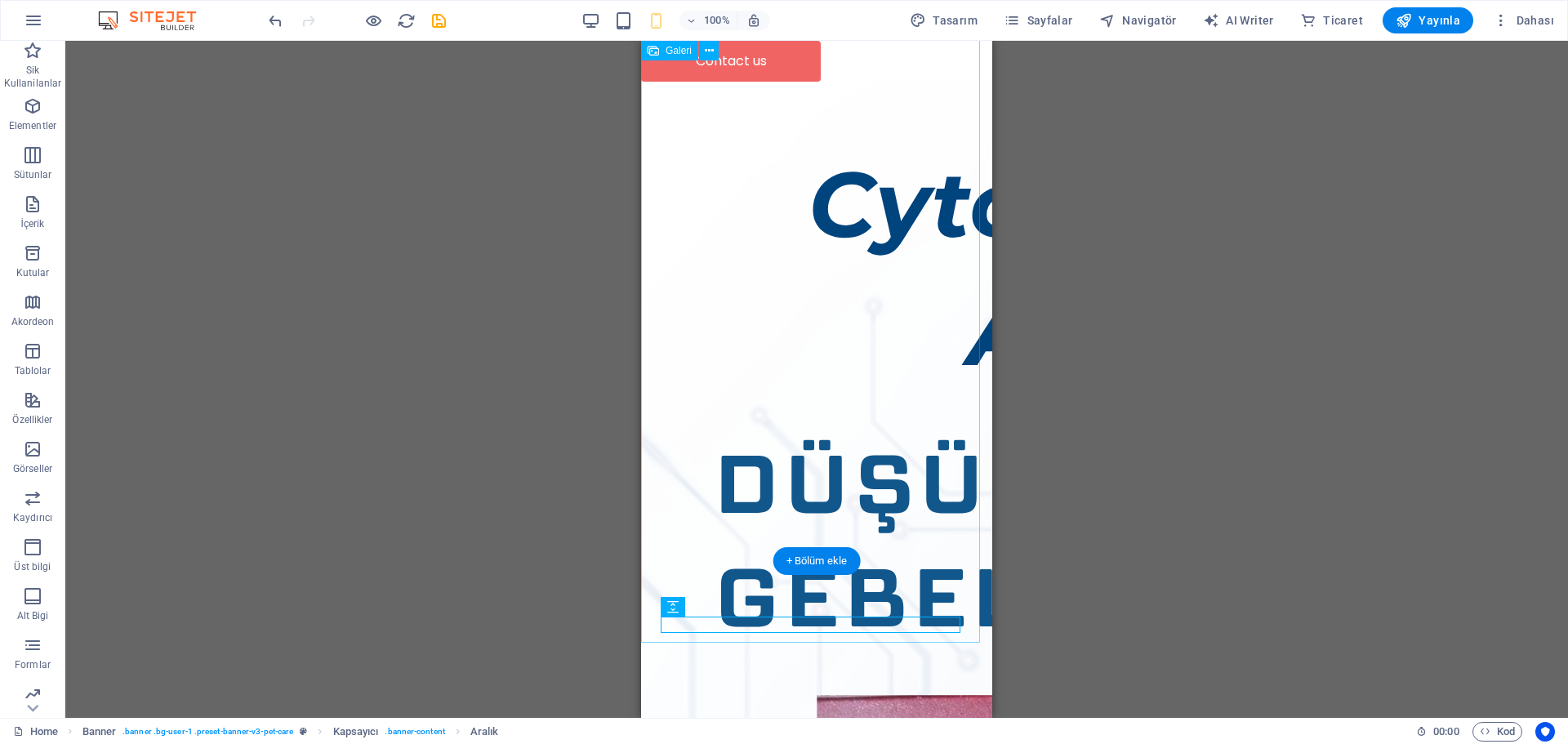
drag, startPoint x: 772, startPoint y: 56, endPoint x: 735, endPoint y: 63, distance: 37.7
select select "%"
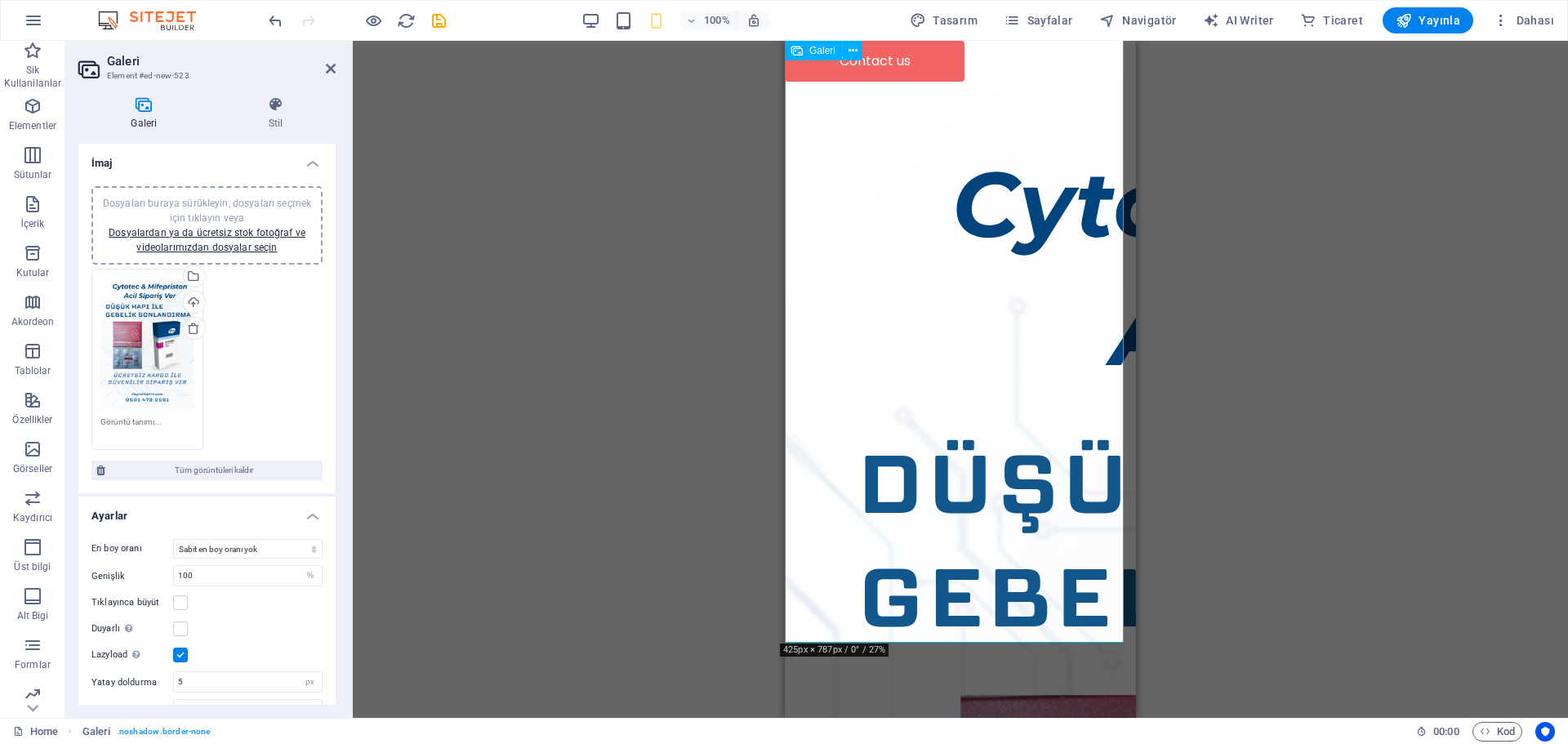
click at [291, 106] on icon at bounding box center [276, 104] width 119 height 16
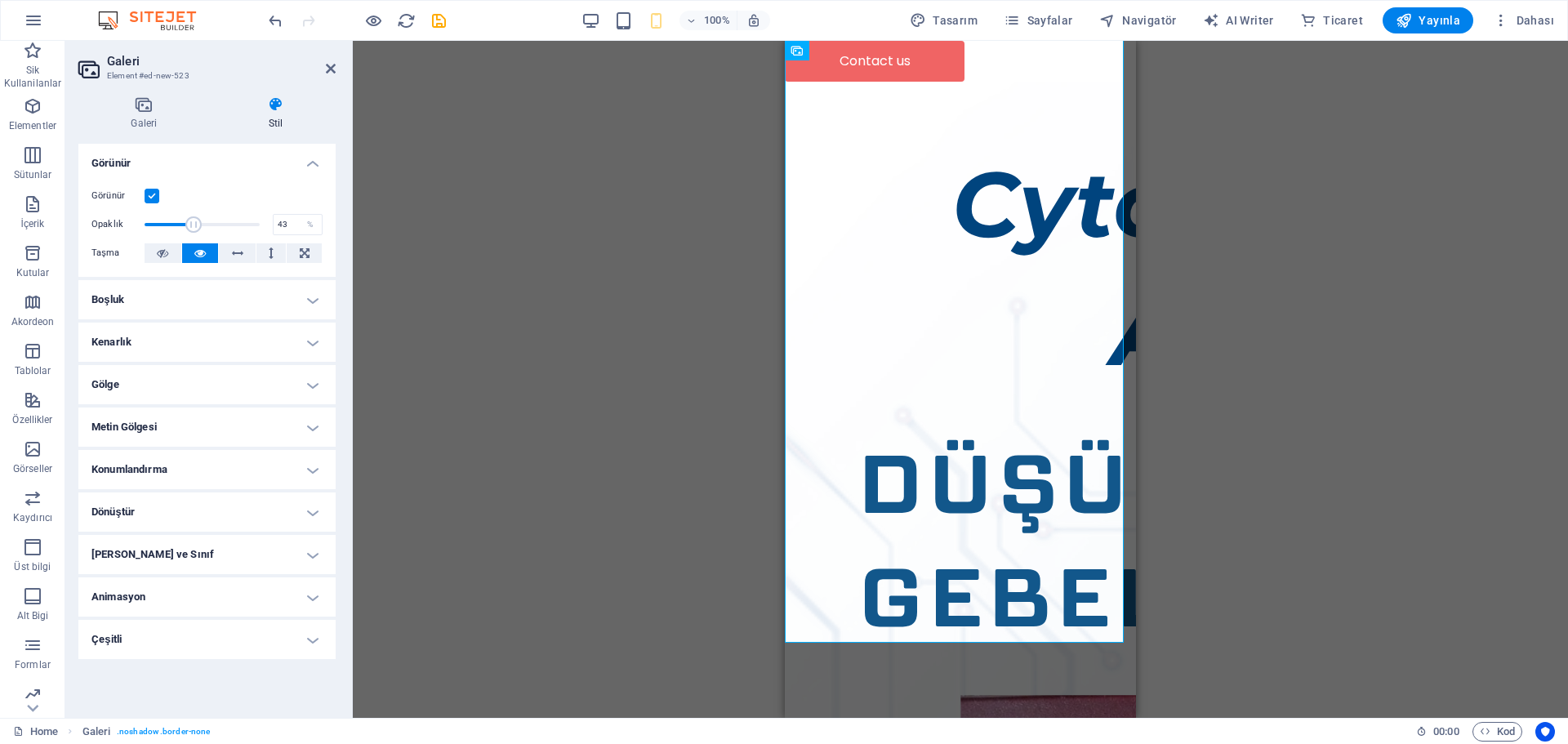
drag, startPoint x: 252, startPoint y: 223, endPoint x: 193, endPoint y: 222, distance: 59.0
click at [193, 222] on span at bounding box center [193, 224] width 16 height 16
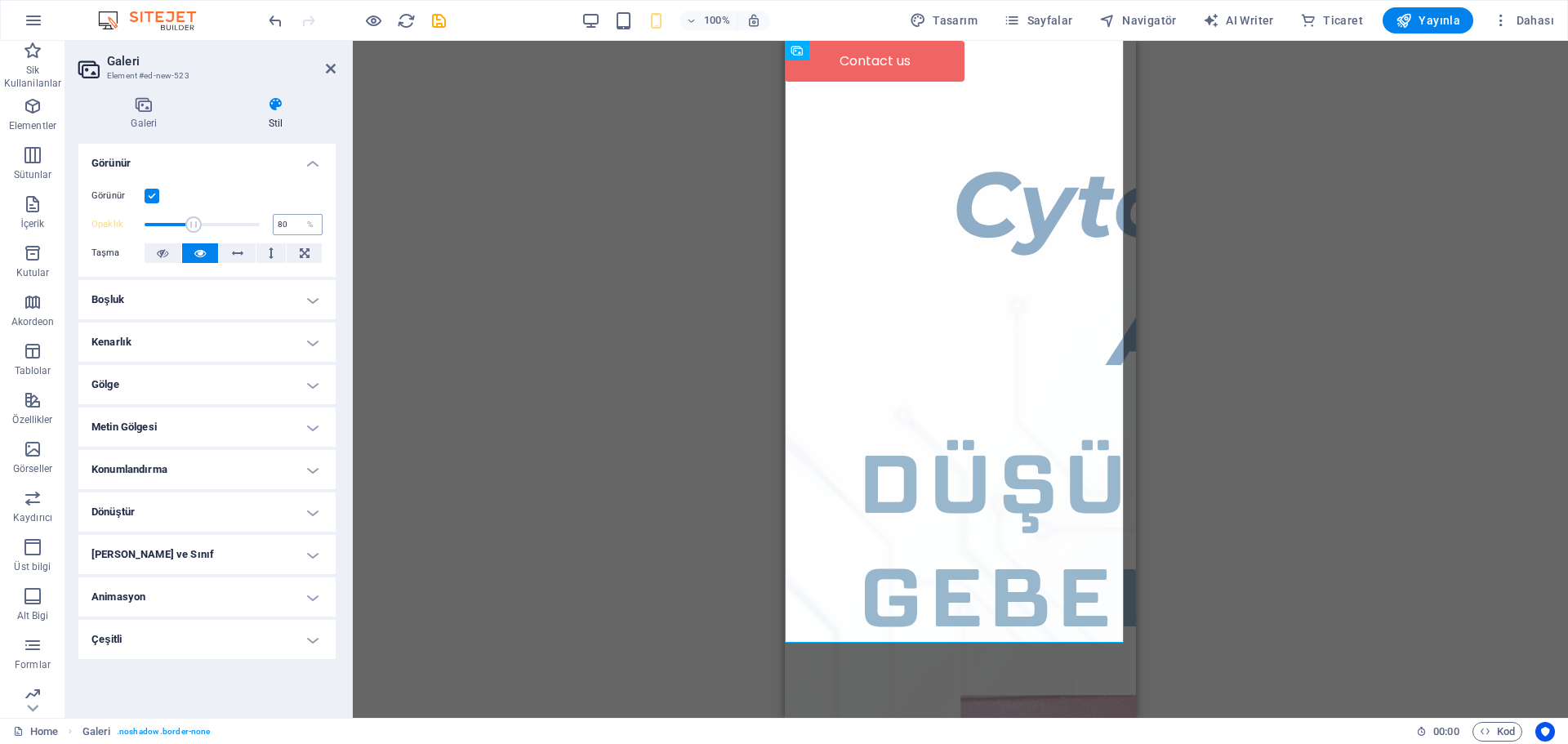
type input "100"
drag, startPoint x: 193, startPoint y: 223, endPoint x: 345, endPoint y: 237, distance: 152.6
click at [345, 237] on div "Galeri Stil İmaj Dosyaları buraya sürükleyin, dosyaları seçmek için tıklayın ve…" at bounding box center [206, 400] width 283 height 634
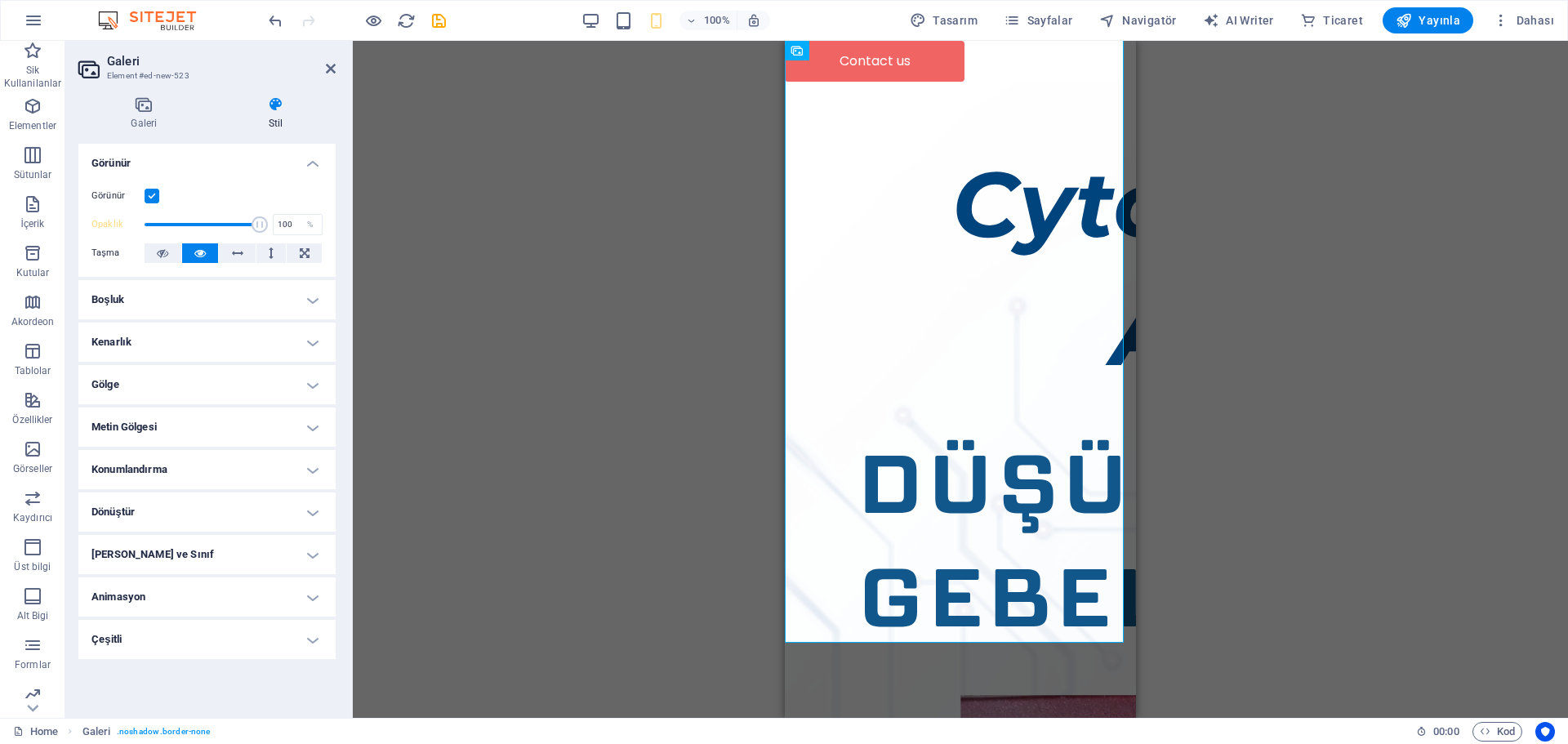
click at [192, 299] on h4 "Boşluk" at bounding box center [207, 300] width 258 height 39
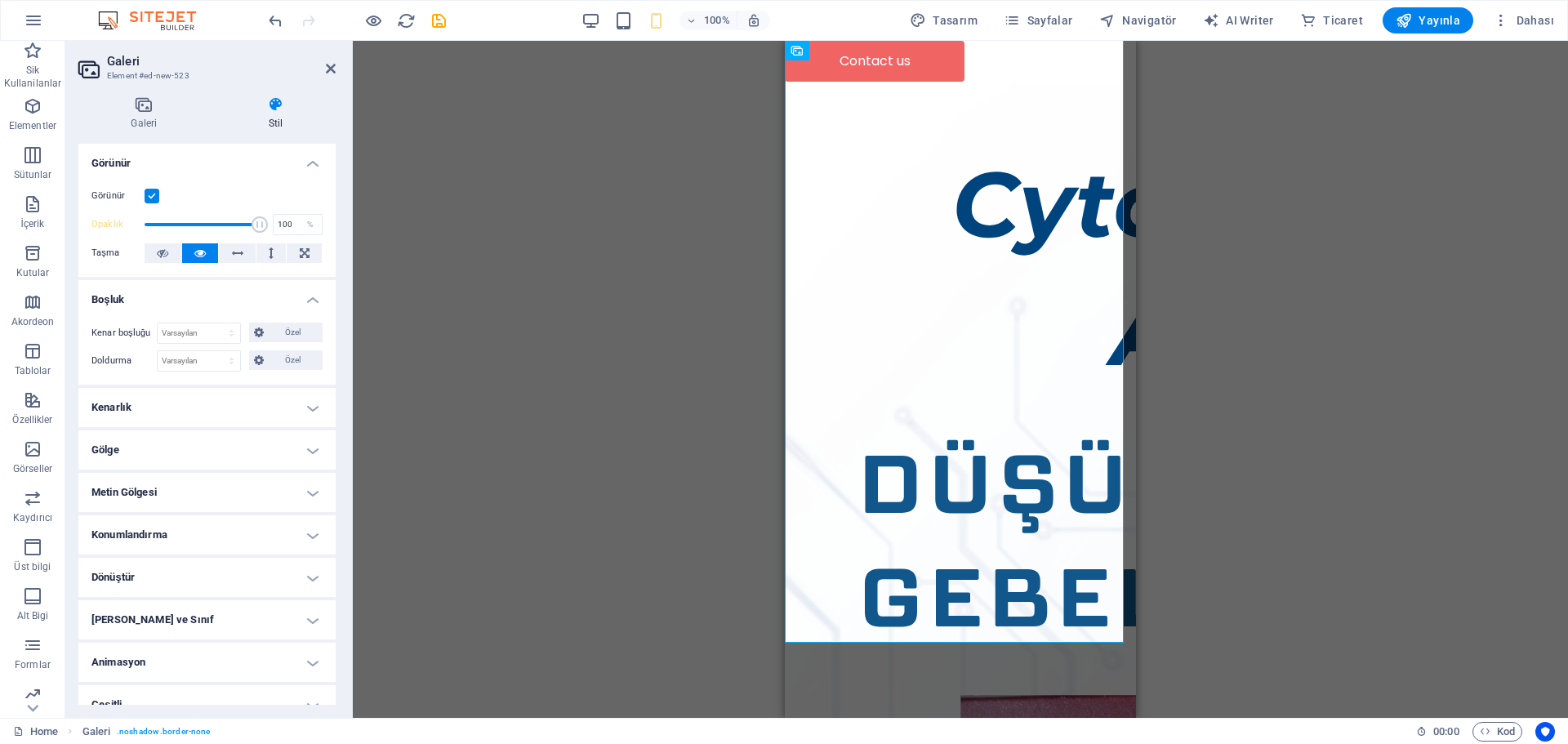
click at [191, 299] on h4 "Boşluk" at bounding box center [207, 295] width 258 height 29
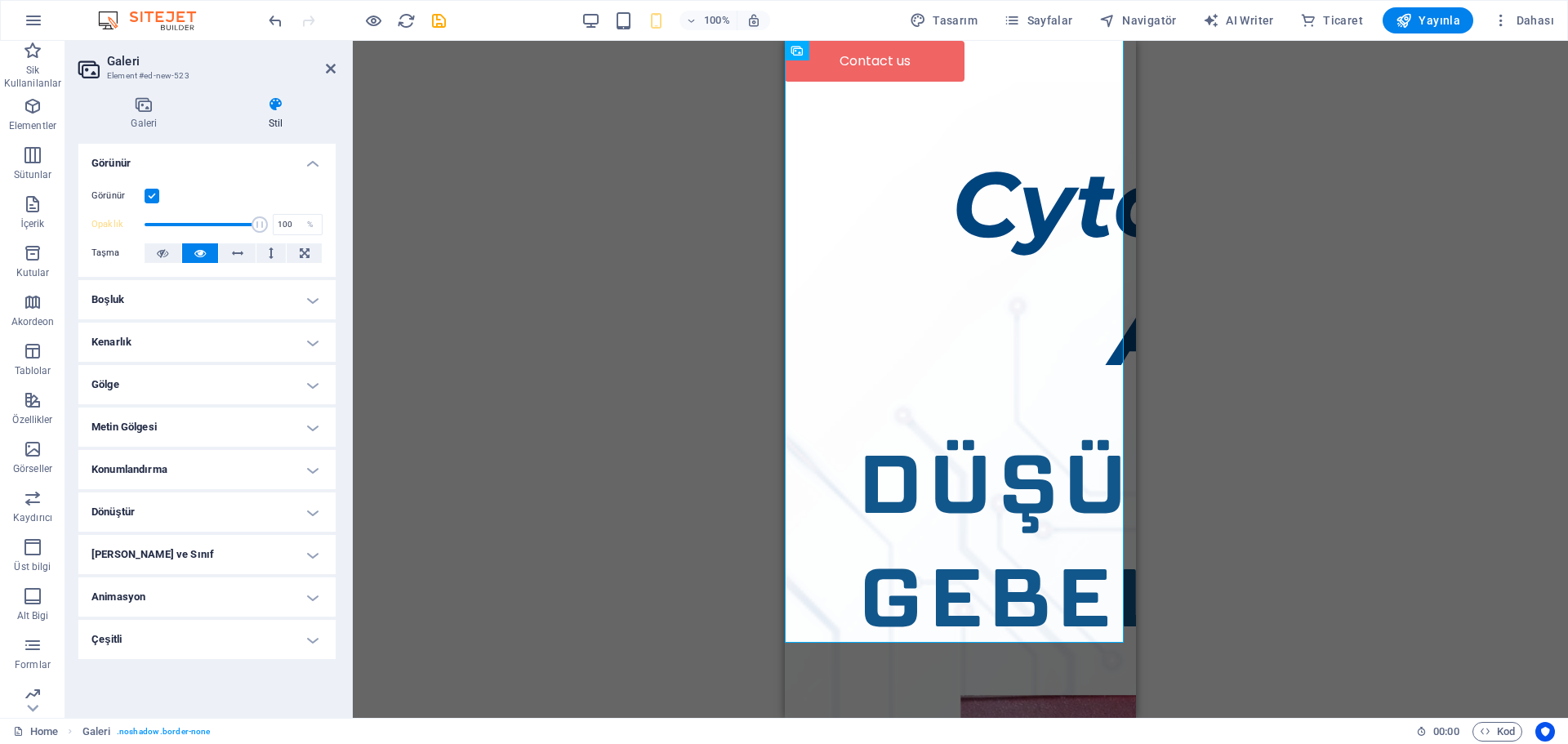
click at [226, 386] on h4 "Gölge" at bounding box center [207, 384] width 258 height 39
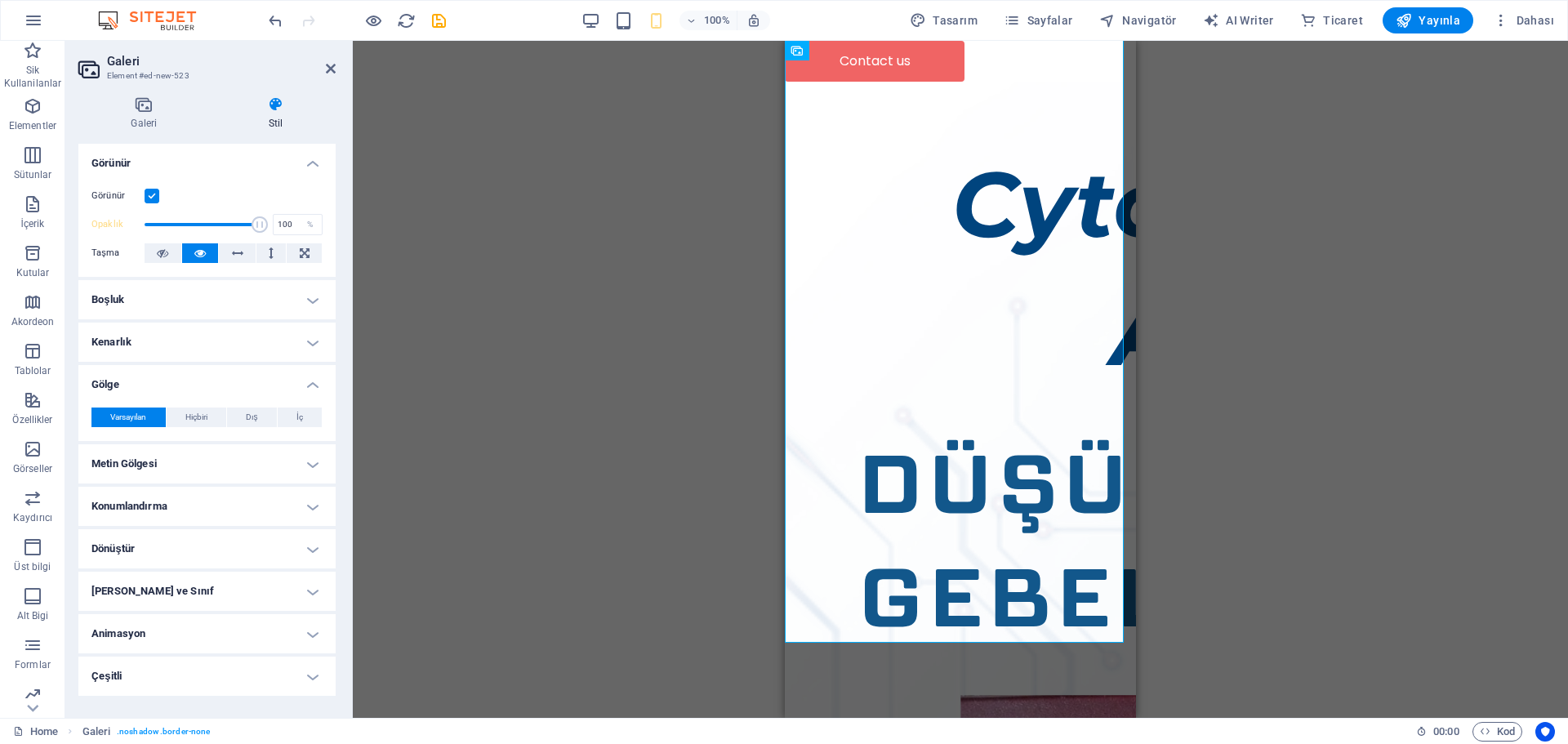
click at [226, 386] on h4 "Gölge" at bounding box center [207, 379] width 258 height 29
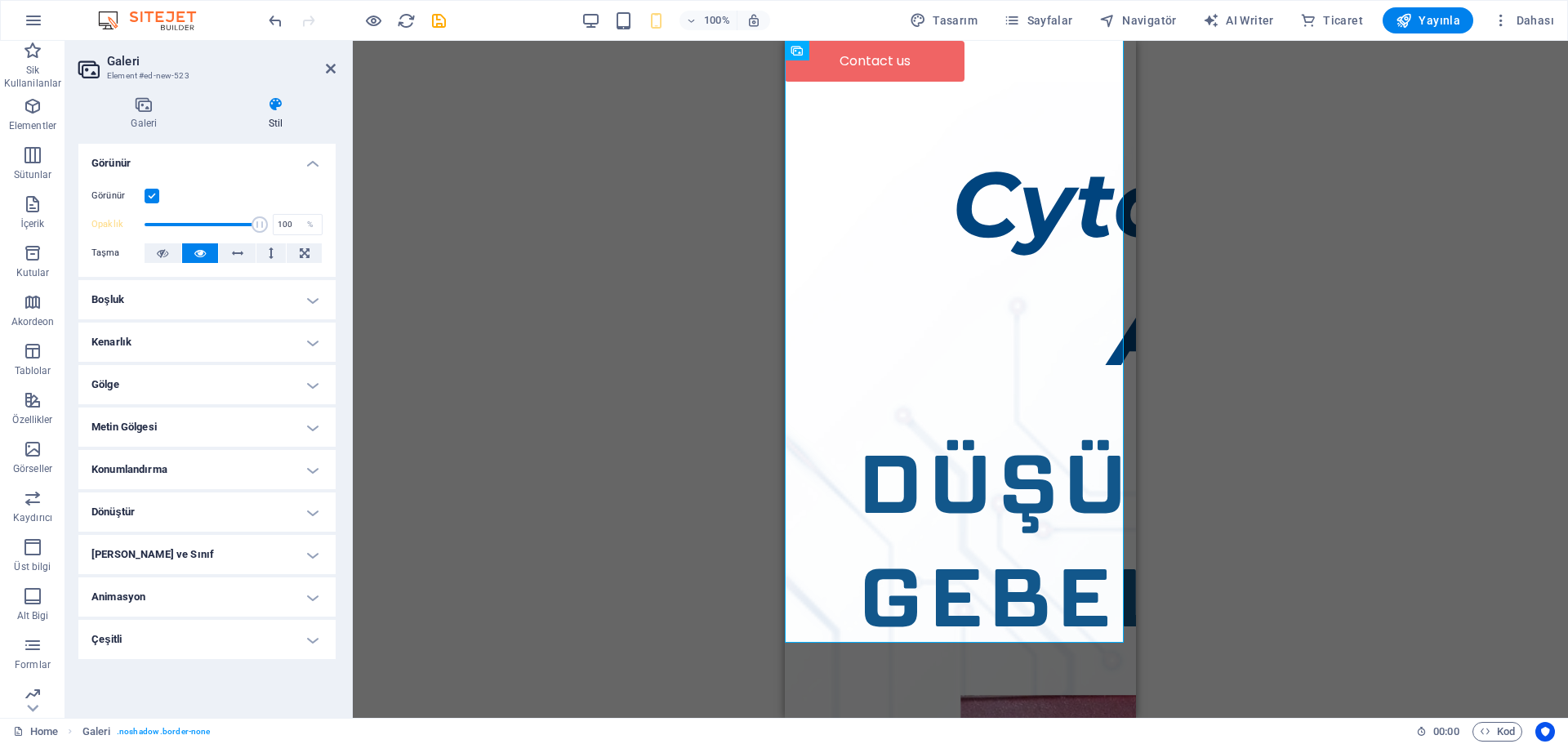
click at [225, 346] on h4 "Kenarlık" at bounding box center [207, 342] width 258 height 39
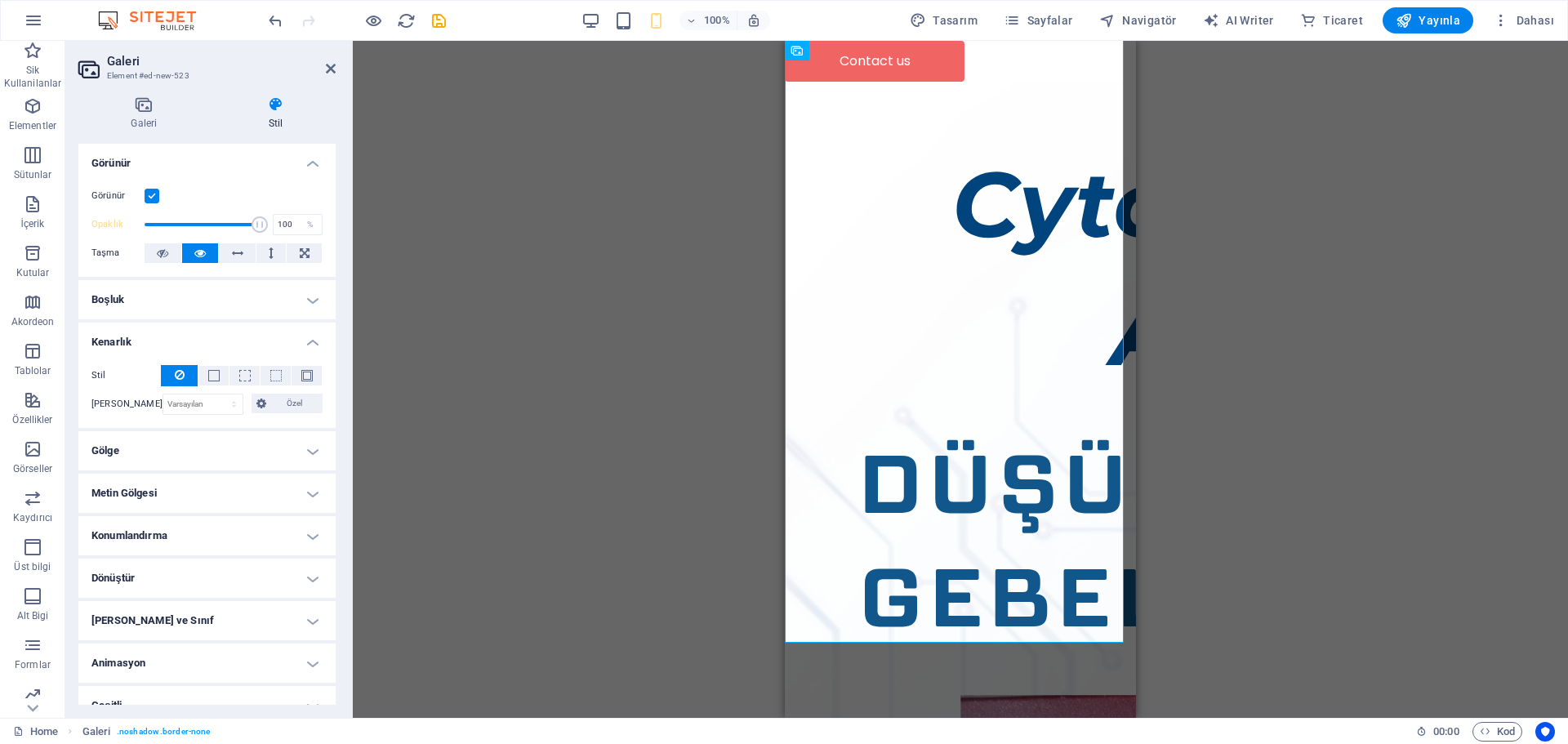
click at [225, 346] on h4 "Kenarlık" at bounding box center [207, 337] width 258 height 29
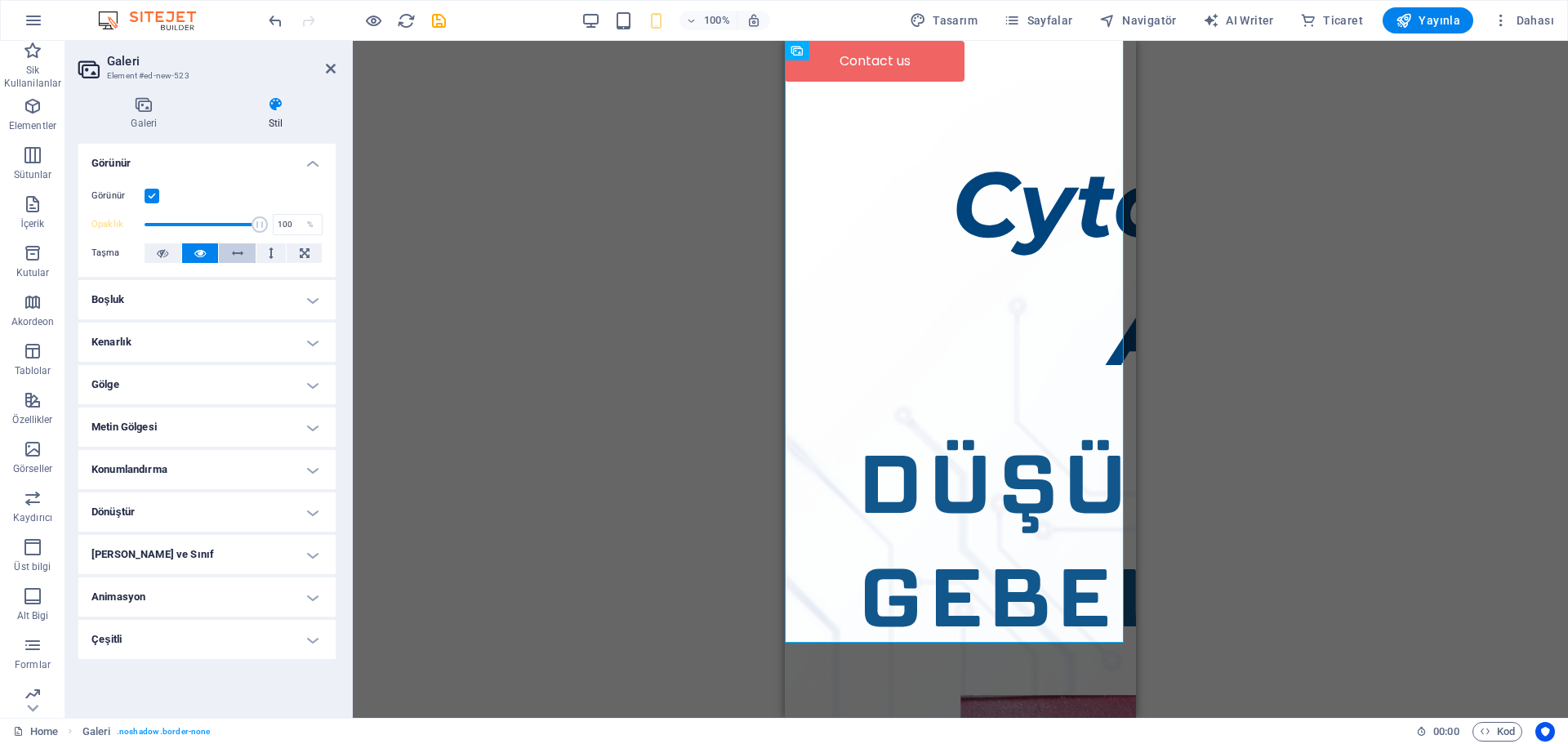
click at [240, 251] on icon at bounding box center [237, 252] width 11 height 19
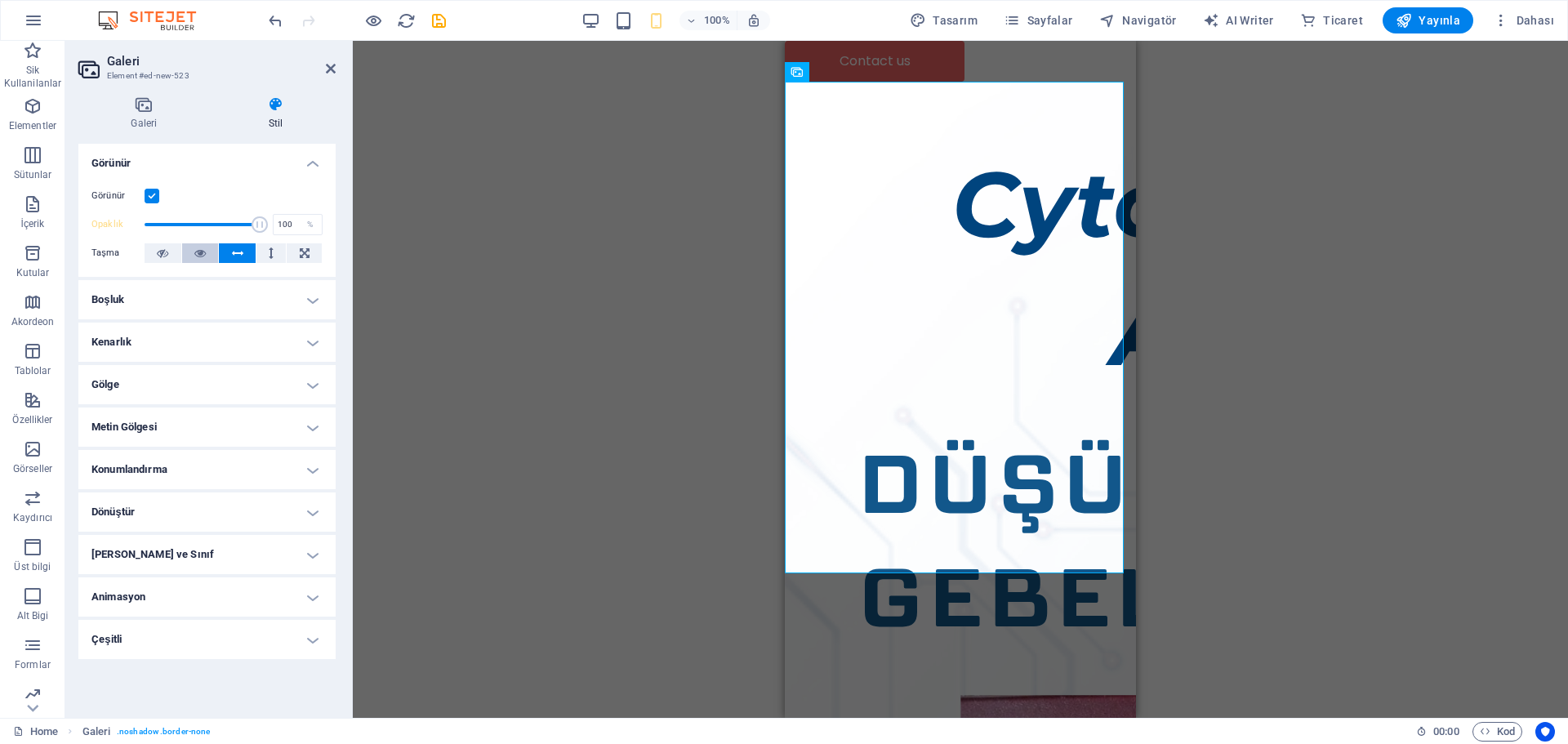
click at [203, 251] on icon at bounding box center [200, 252] width 11 height 19
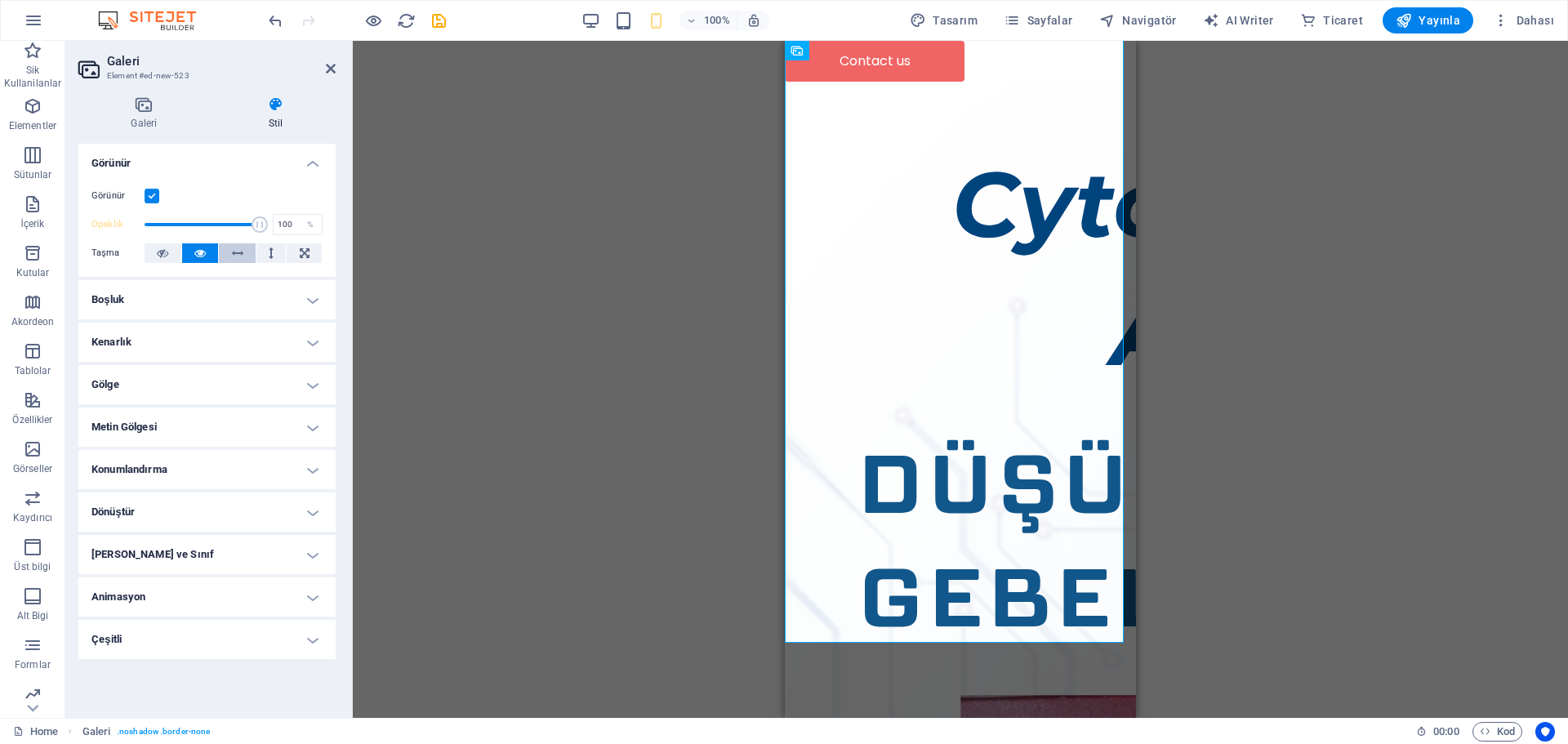
click at [237, 257] on icon at bounding box center [237, 252] width 11 height 19
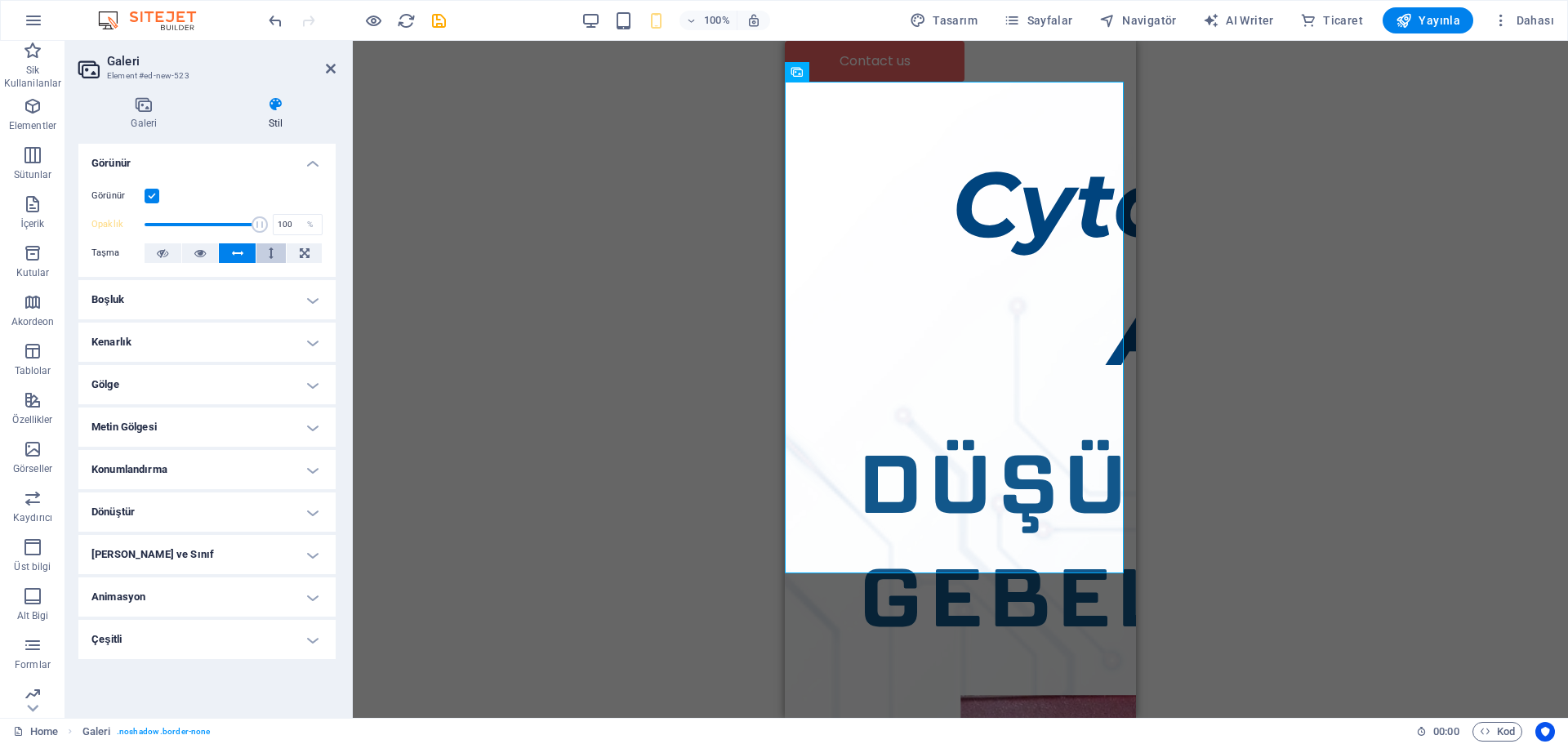
click at [266, 254] on button at bounding box center [271, 252] width 30 height 19
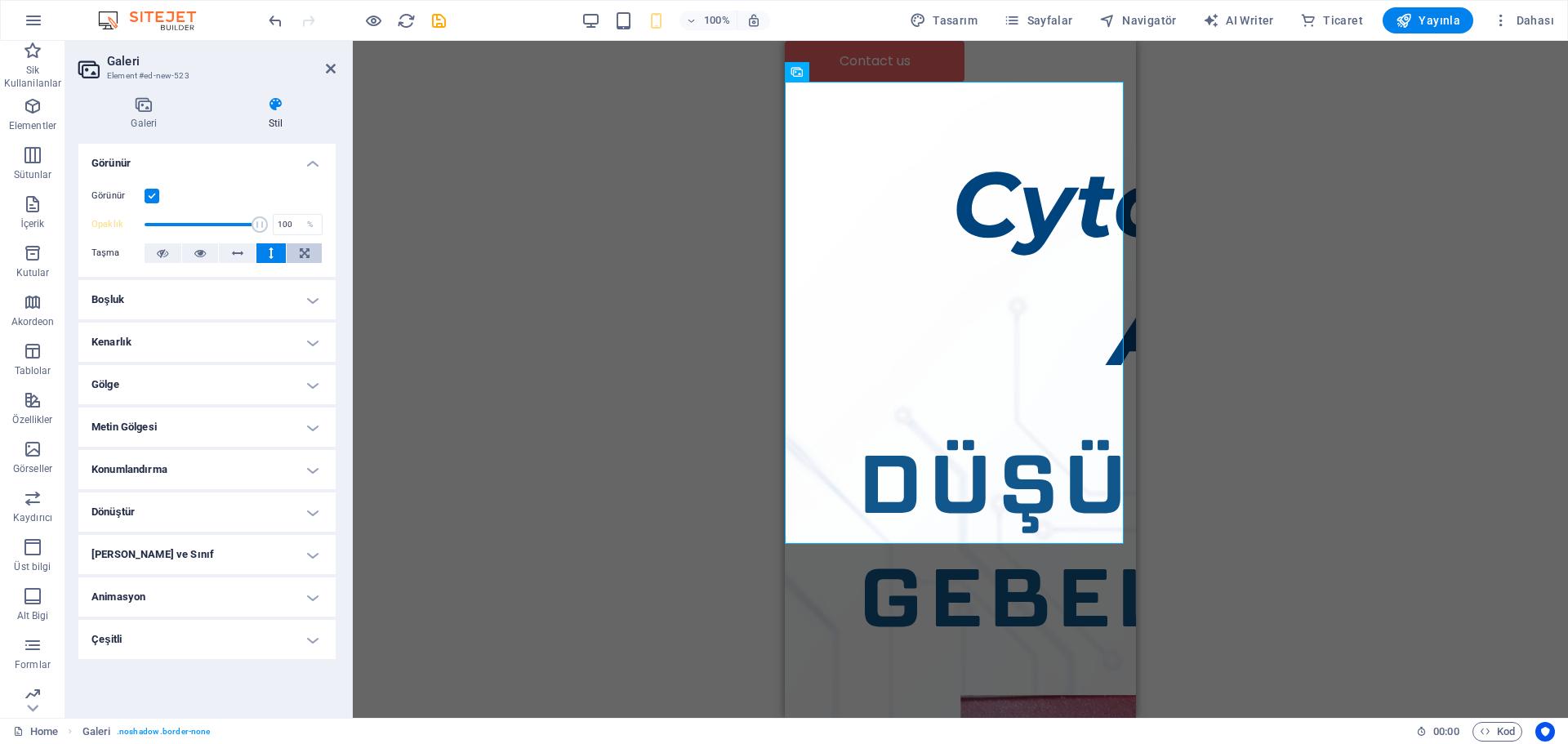
click at [303, 256] on icon at bounding box center [304, 252] width 10 height 19
click at [161, 253] on icon at bounding box center [162, 252] width 11 height 19
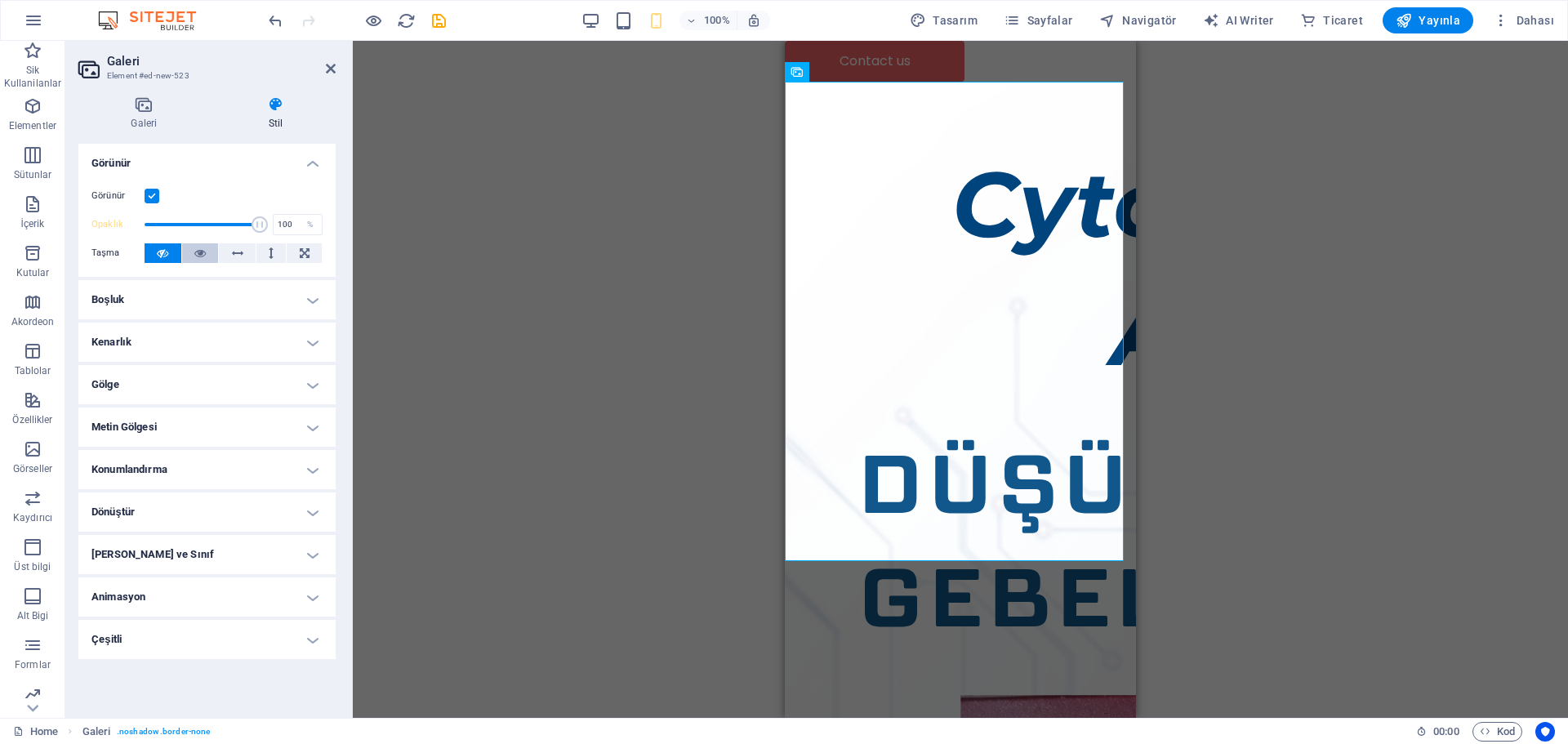
click at [209, 258] on button at bounding box center [201, 252] width 37 height 19
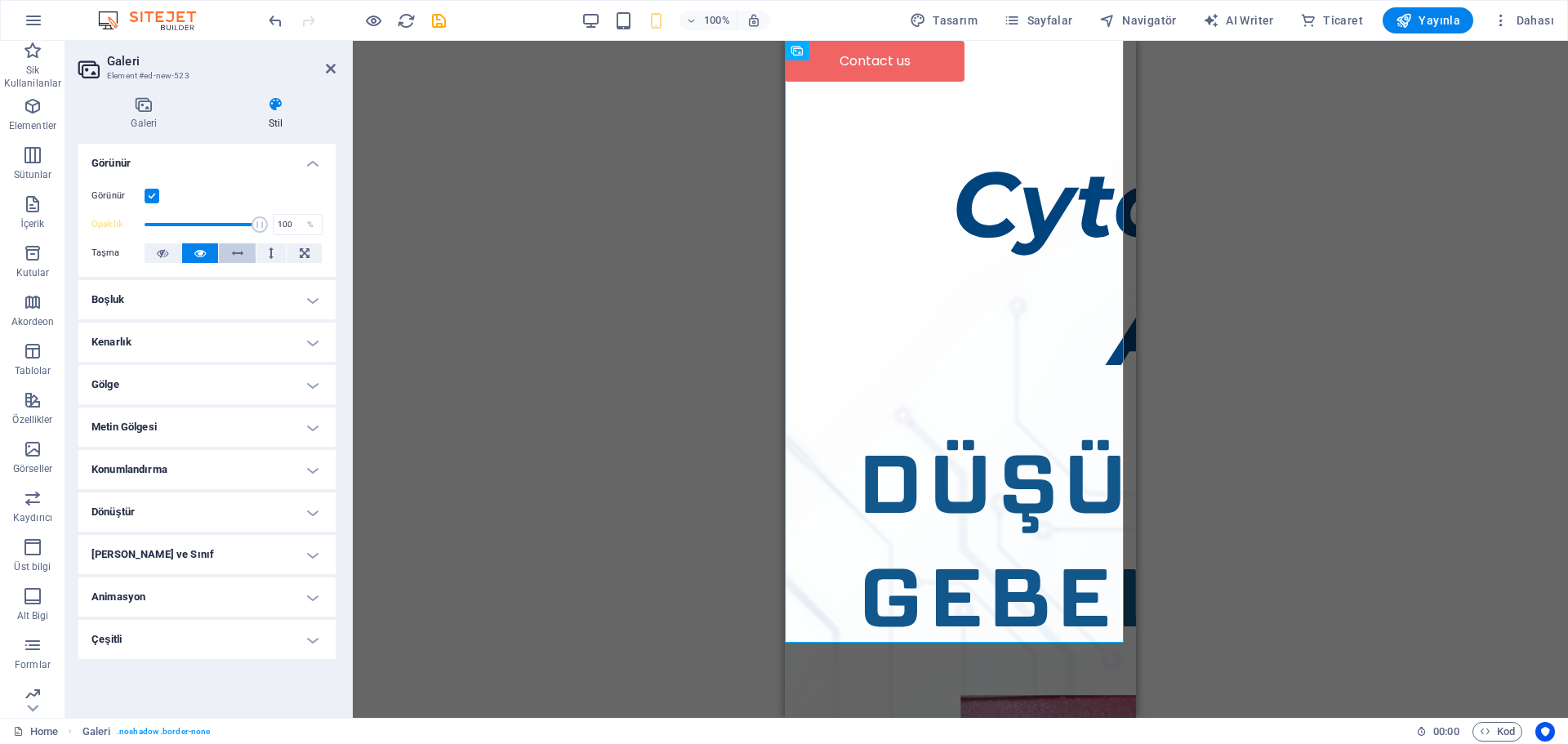
click at [236, 261] on icon at bounding box center [237, 252] width 11 height 19
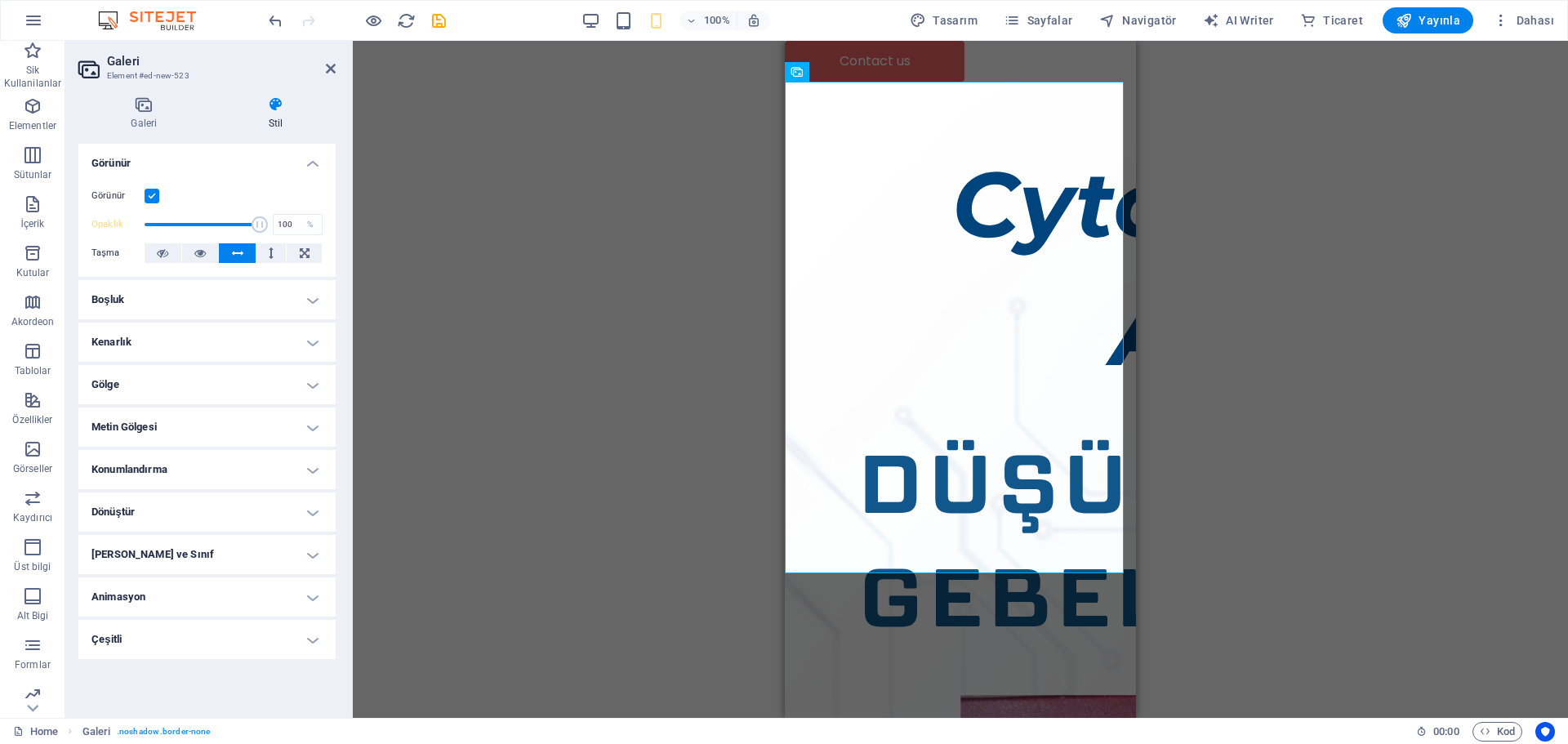
click at [263, 264] on div "Görünür Opaklık 100 % Taşma" at bounding box center [207, 224] width 258 height 104
click at [288, 261] on button at bounding box center [304, 252] width 35 height 19
click at [309, 258] on icon at bounding box center [304, 252] width 10 height 19
click at [248, 257] on button at bounding box center [237, 252] width 37 height 19
click at [202, 257] on icon at bounding box center [200, 252] width 11 height 19
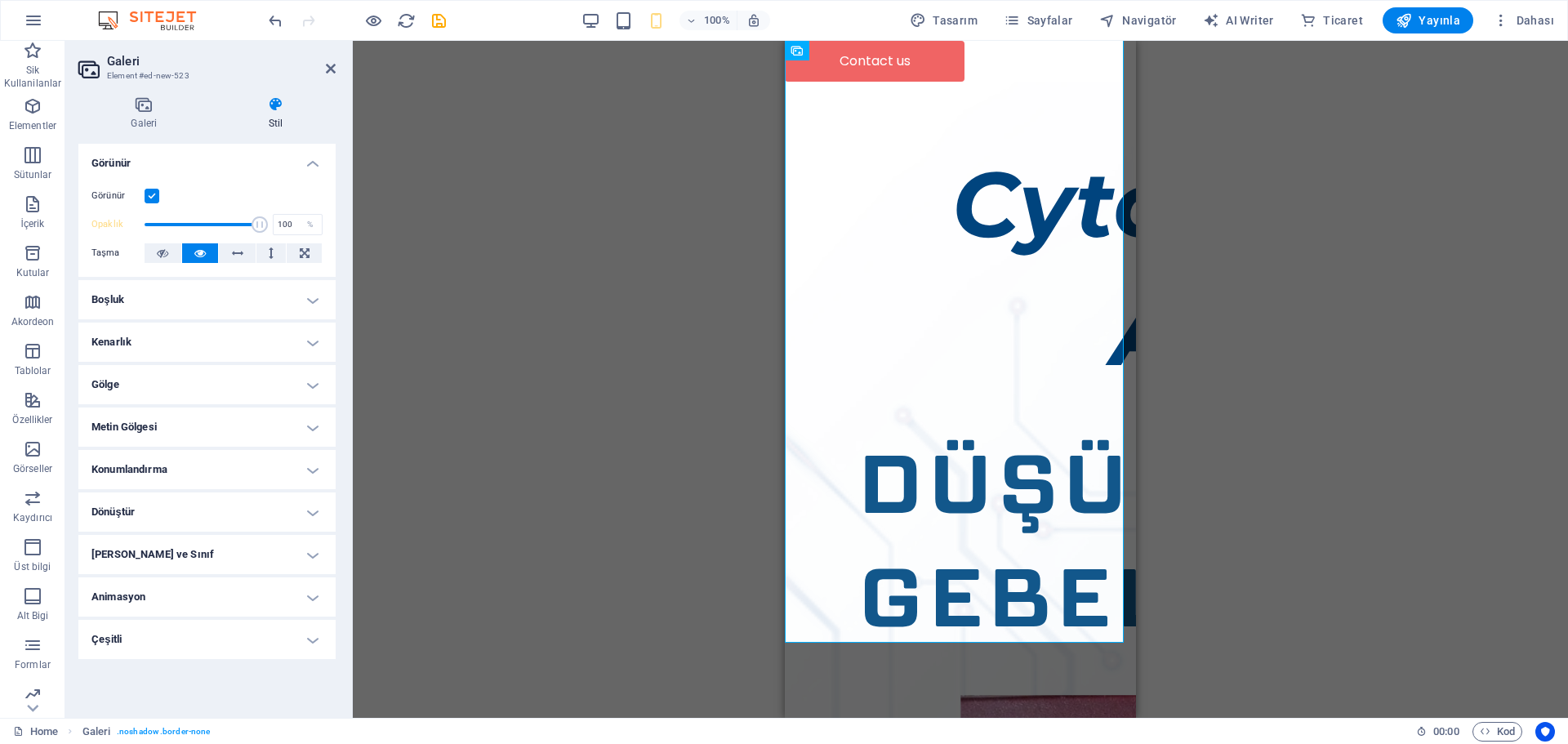
click at [204, 255] on icon at bounding box center [200, 252] width 11 height 19
click at [247, 257] on button at bounding box center [237, 252] width 37 height 19
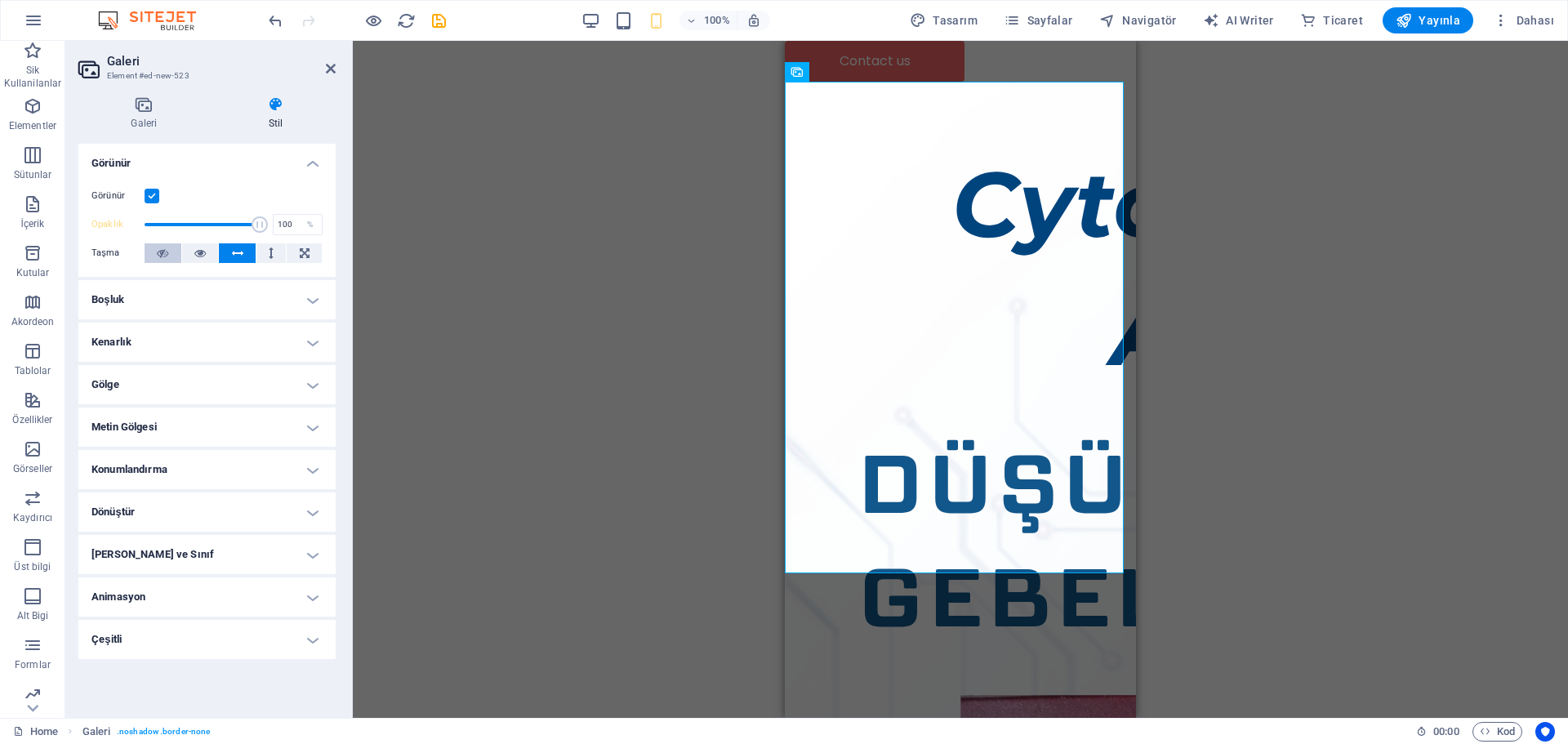
click at [169, 249] on button at bounding box center [163, 252] width 37 height 19
click at [9, 211] on span "İçerik" at bounding box center [32, 213] width 65 height 39
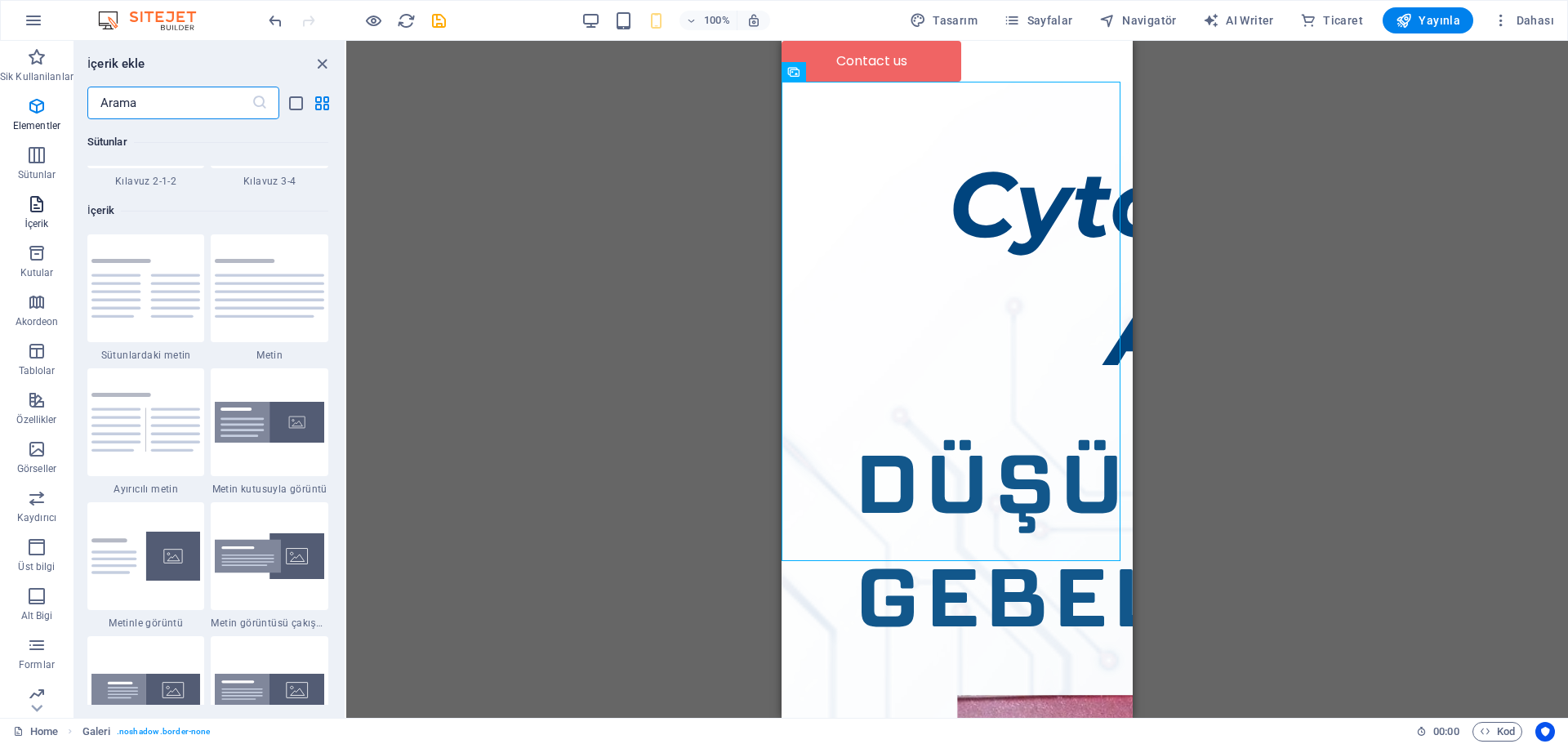
scroll to position [2856, 0]
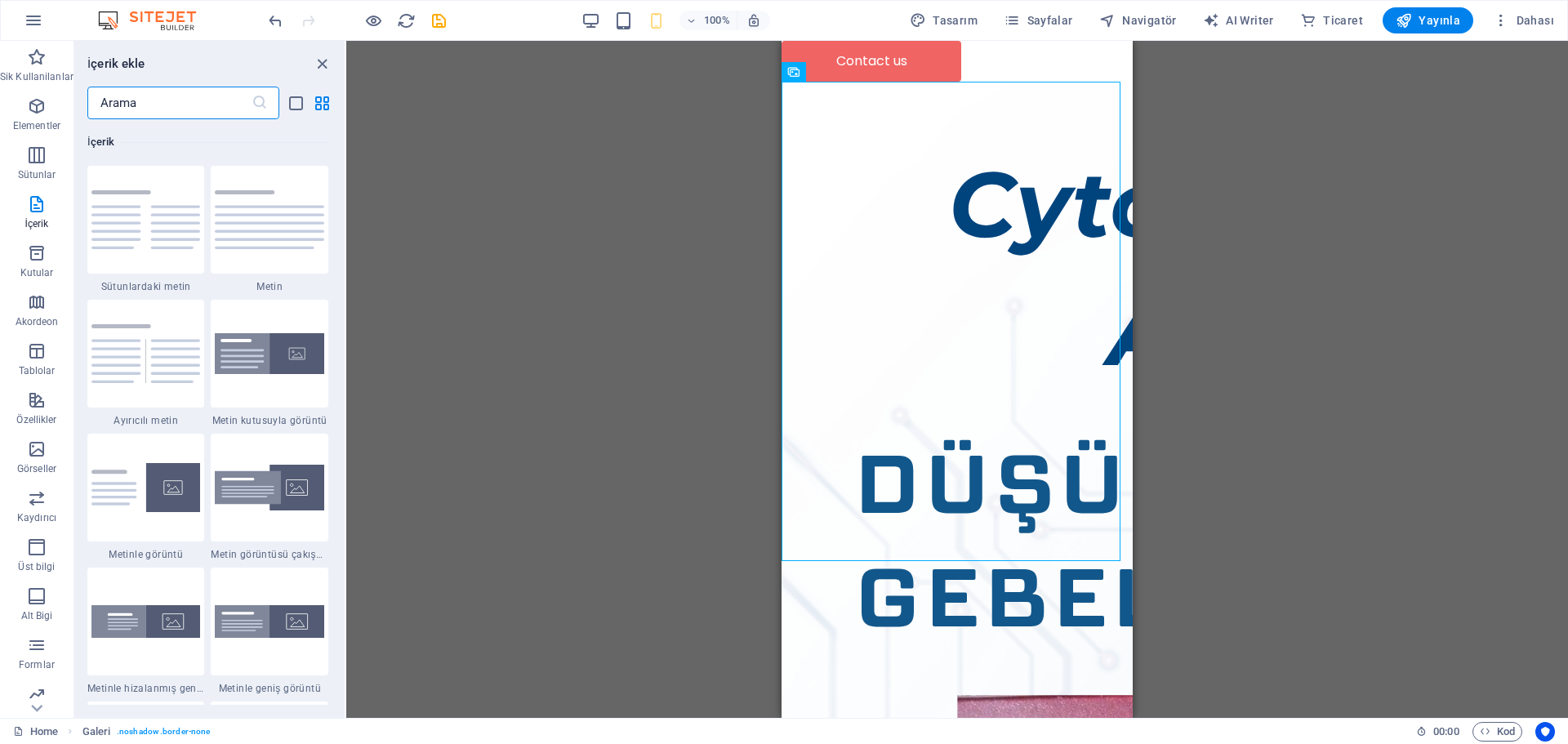
click at [157, 102] on input "text" at bounding box center [169, 103] width 164 height 33
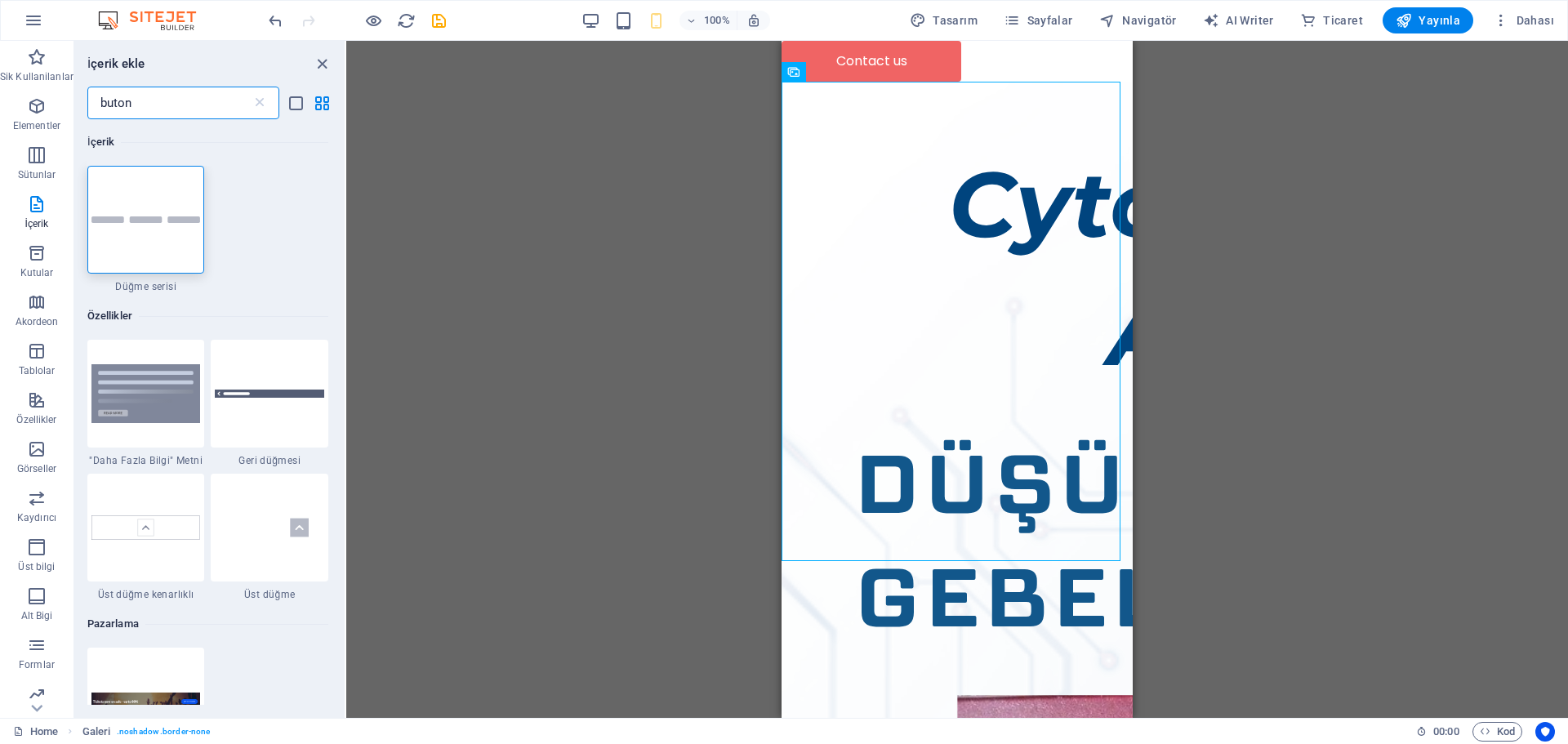
type input "buton"
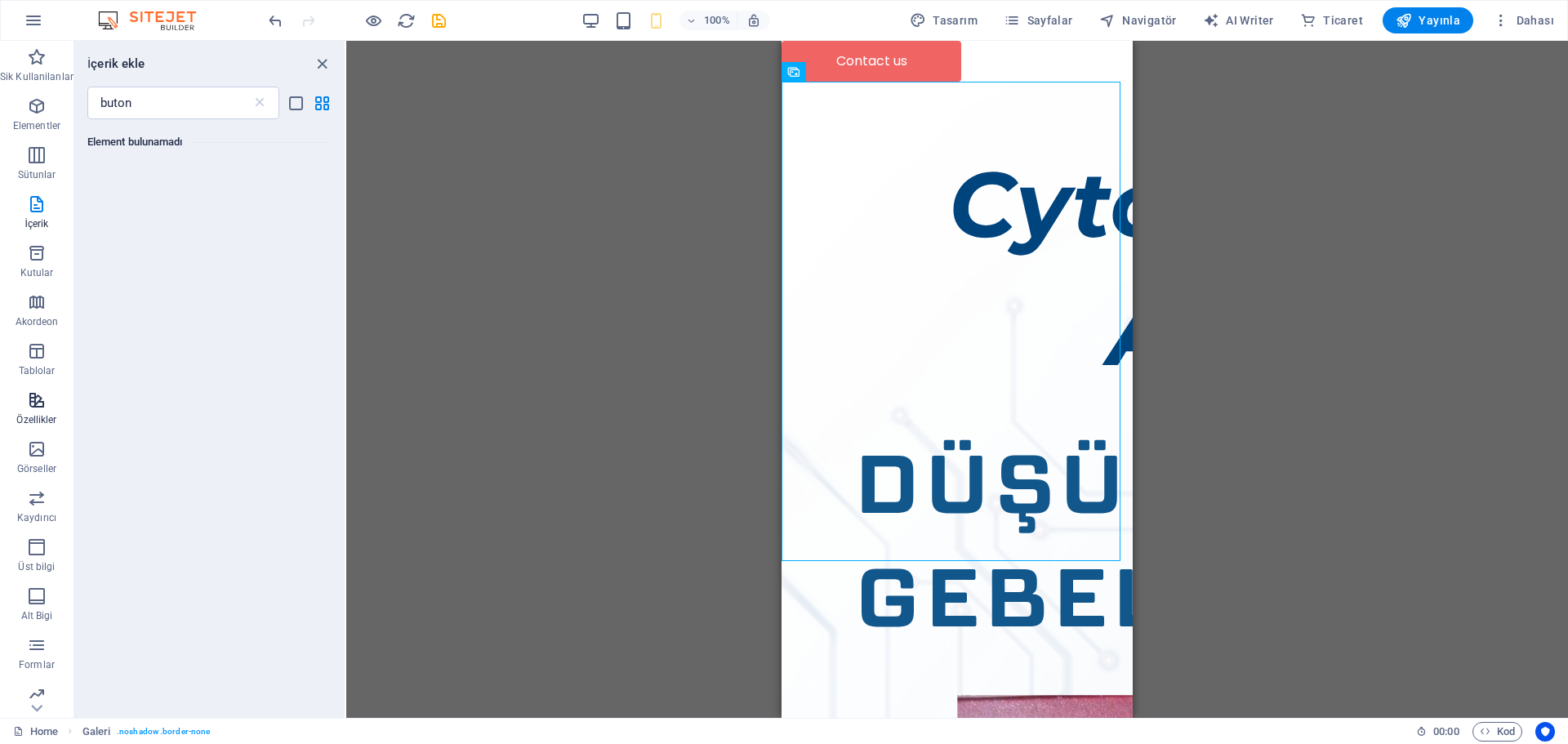
click at [37, 413] on p "Özellikler" at bounding box center [37, 420] width 40 height 13
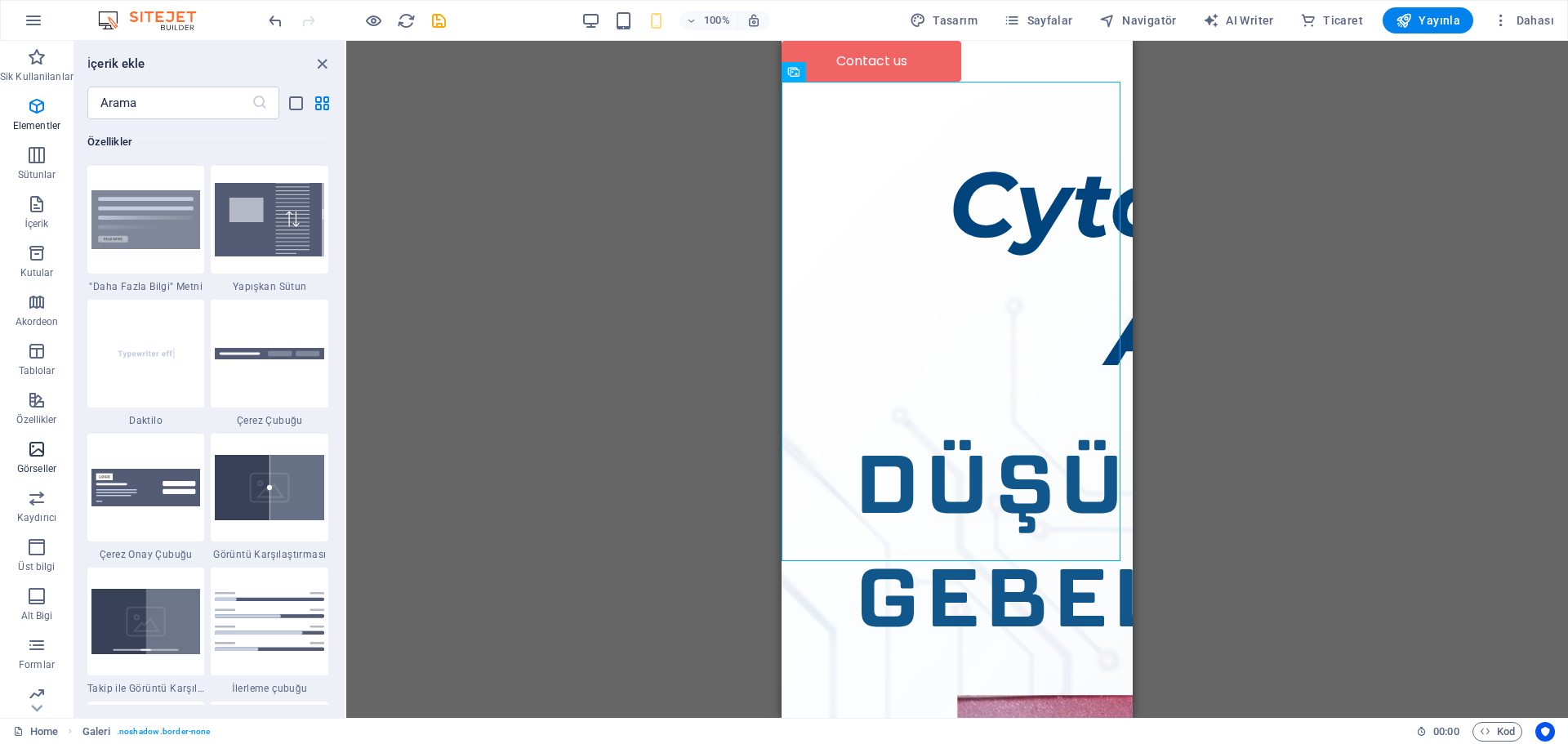
click at [35, 465] on p "Görseller" at bounding box center [37, 468] width 39 height 13
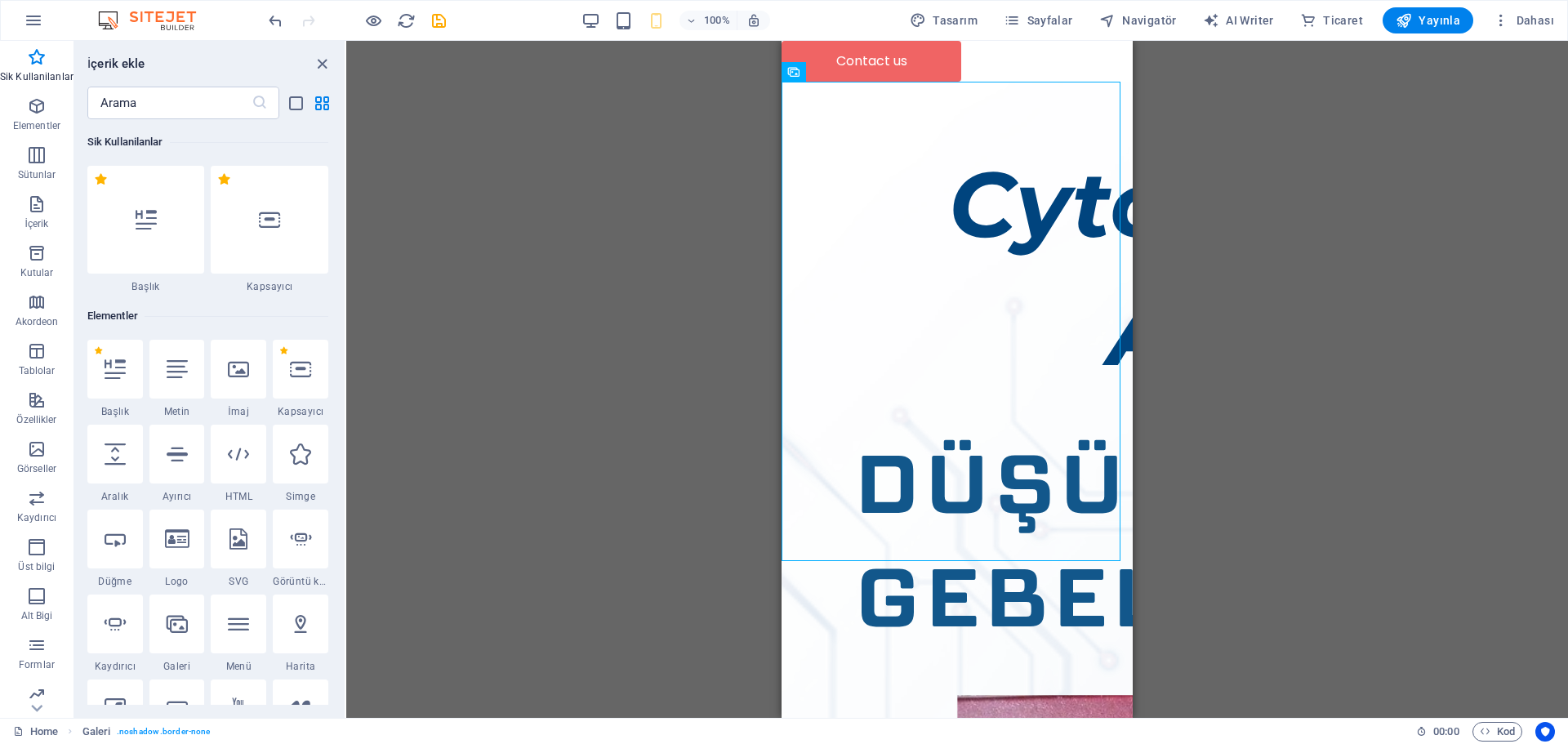
click at [883, 46] on div "Contact us" at bounding box center [957, 61] width 351 height 41
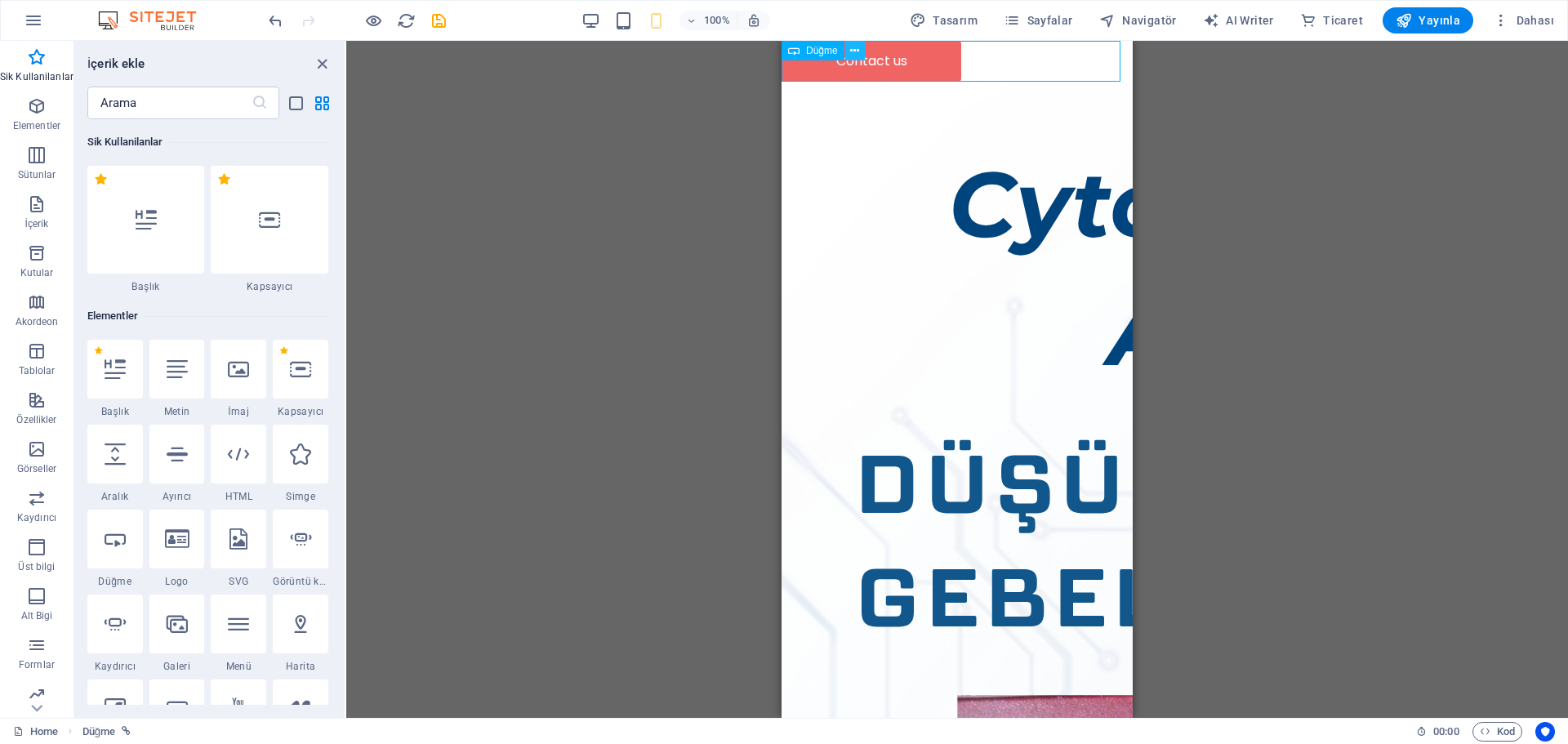
click at [850, 53] on icon at bounding box center [854, 50] width 9 height 17
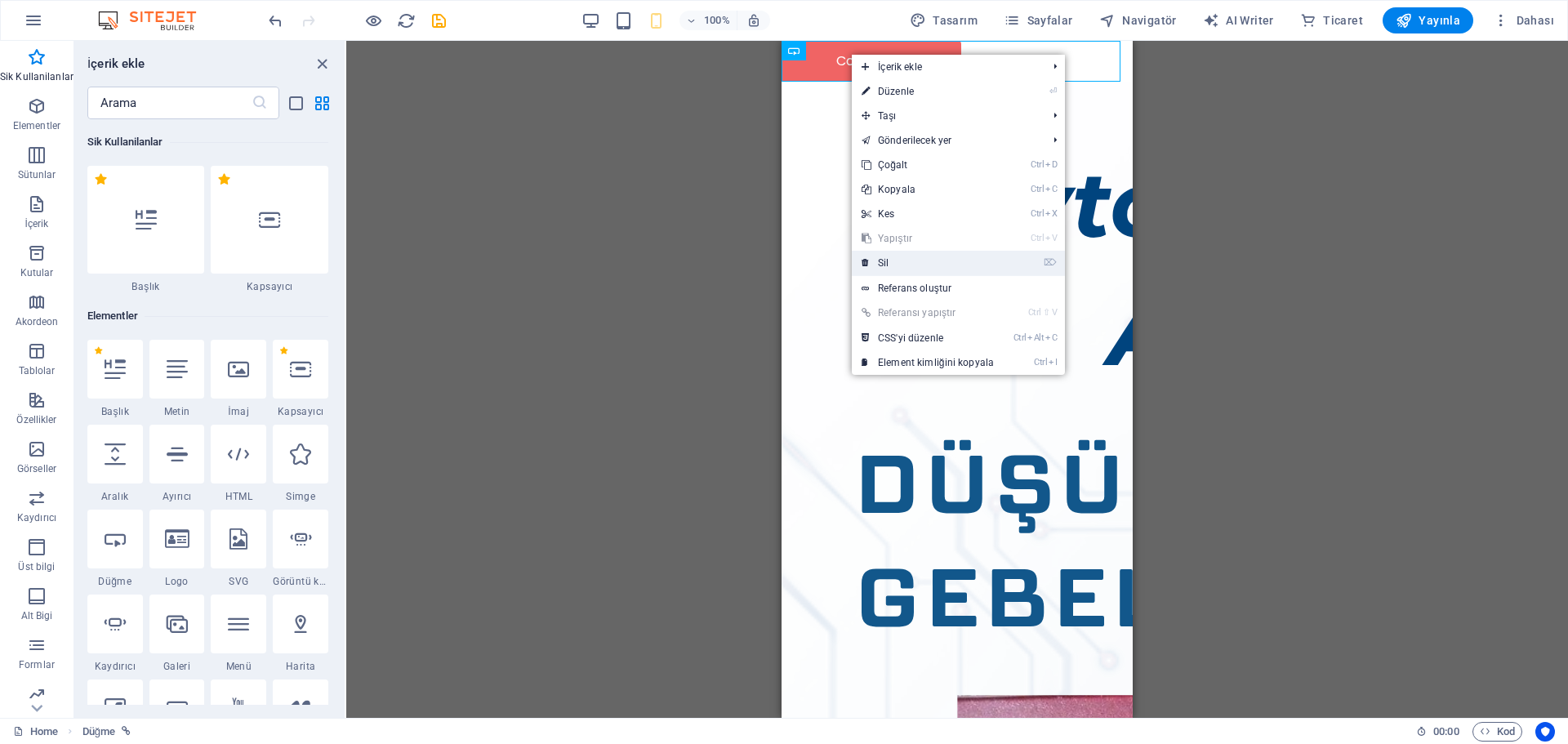
click at [877, 262] on link "⌦ Sil" at bounding box center [927, 263] width 152 height 25
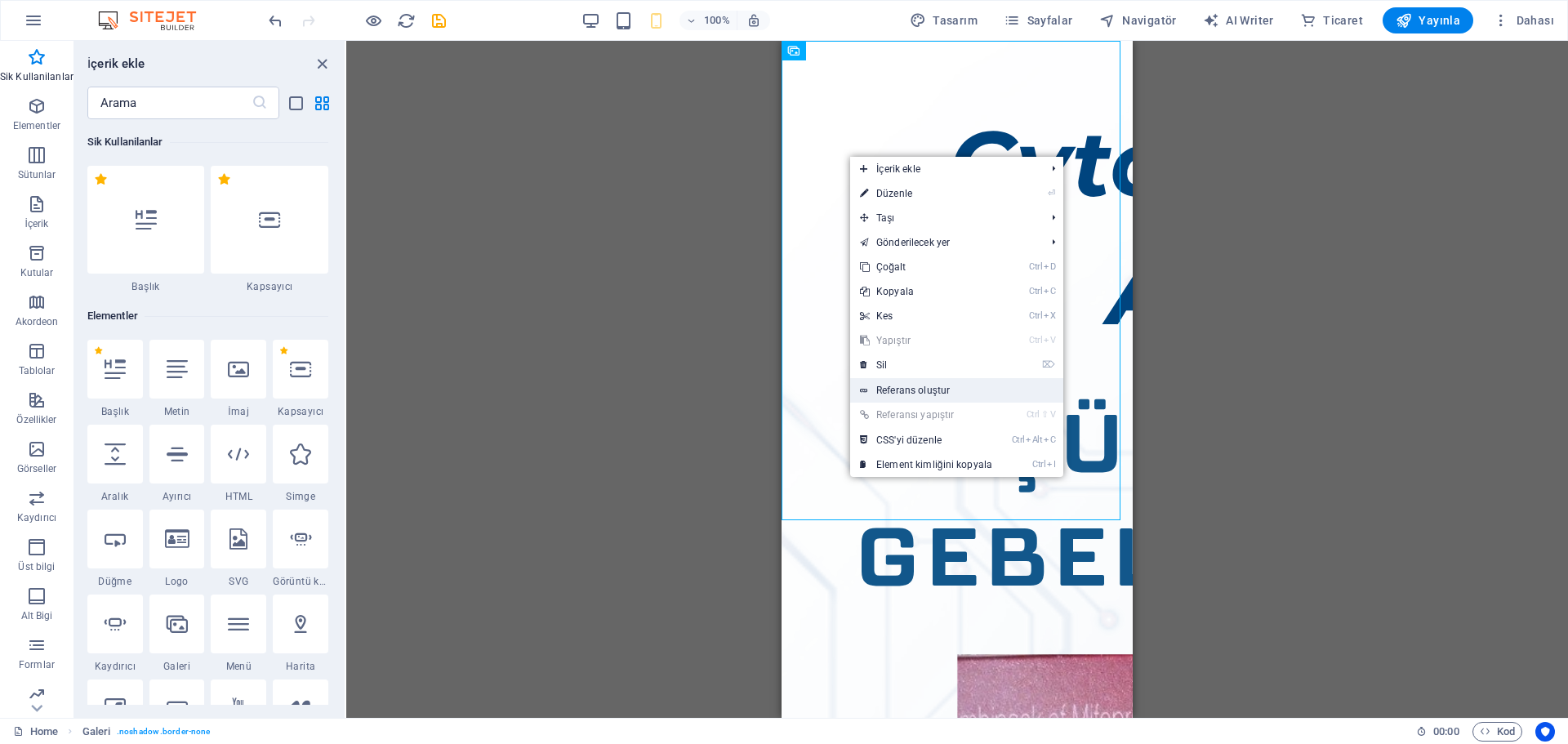
click at [887, 397] on link "Referans oluştur" at bounding box center [956, 389] width 214 height 25
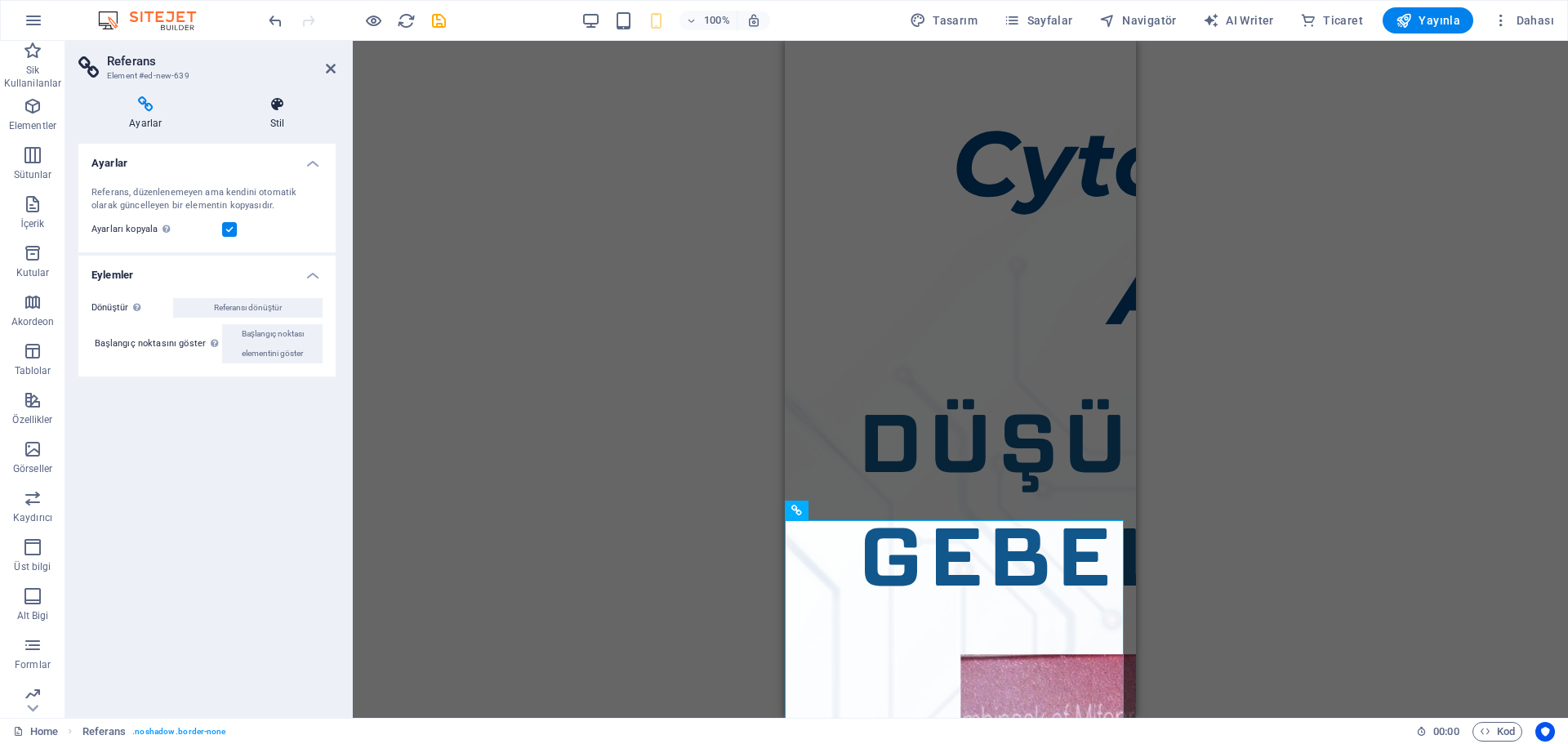
click at [262, 115] on h4 "Stil" at bounding box center [278, 113] width 116 height 34
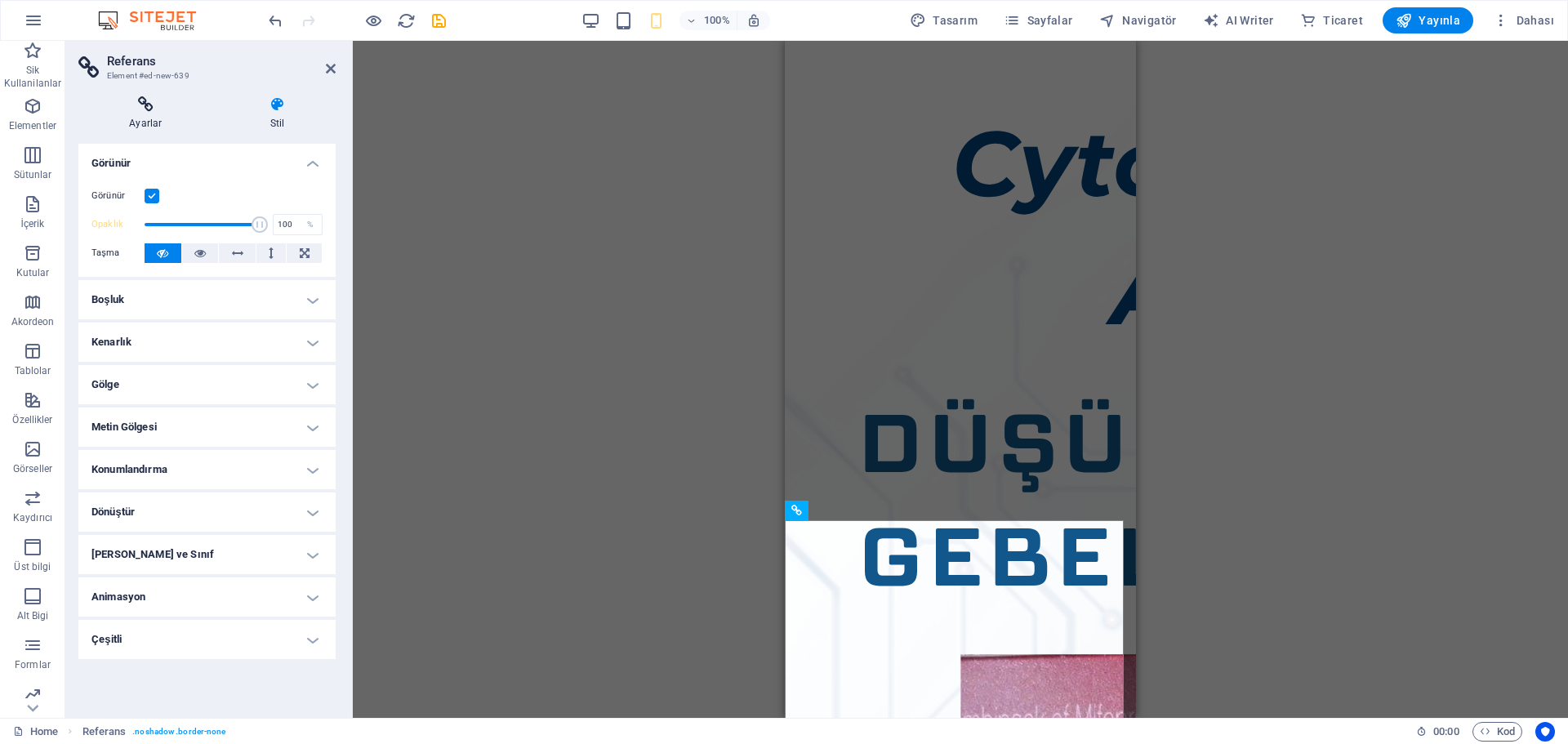
click at [183, 114] on h4 "Ayarlar" at bounding box center [149, 113] width 141 height 34
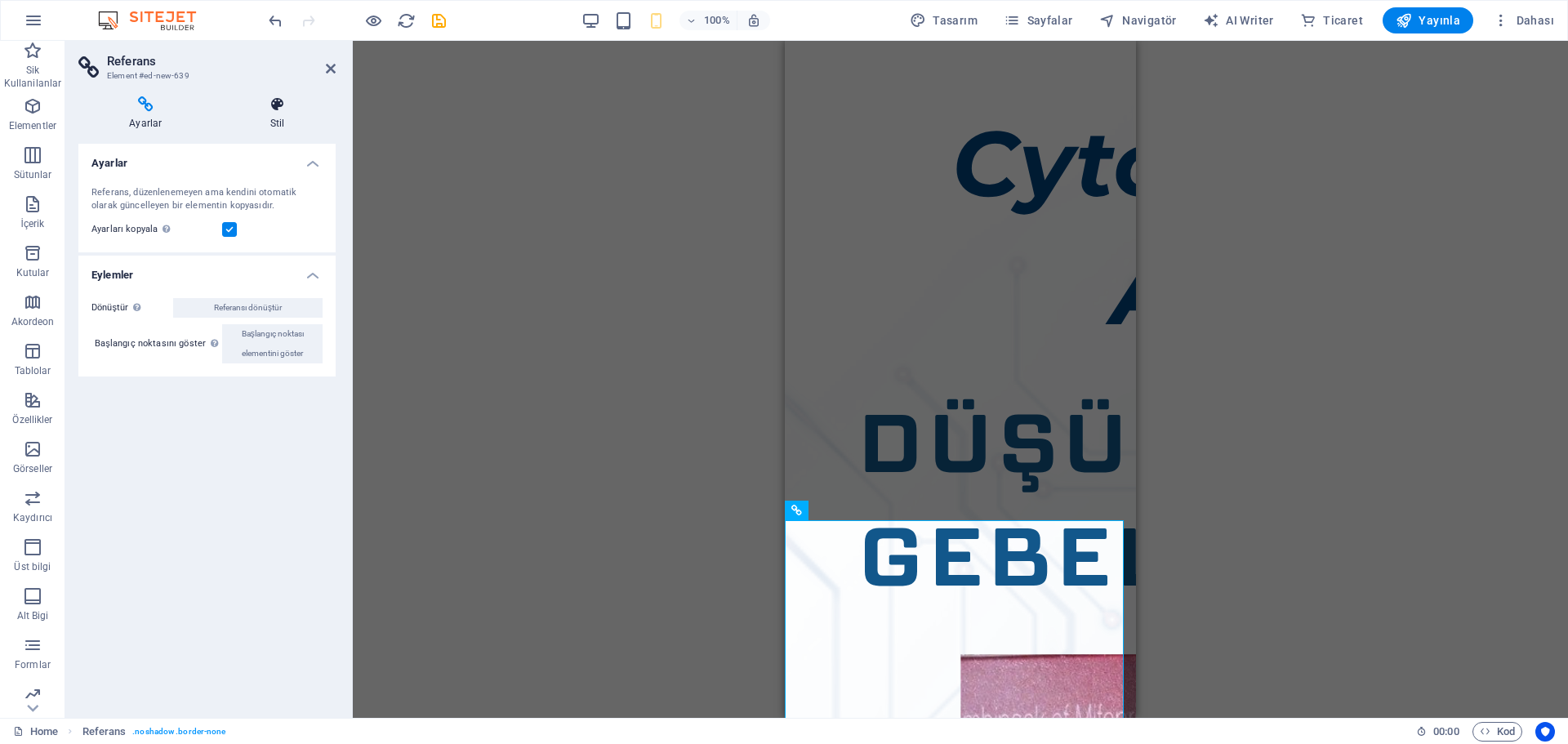
click at [259, 101] on icon at bounding box center [278, 104] width 116 height 16
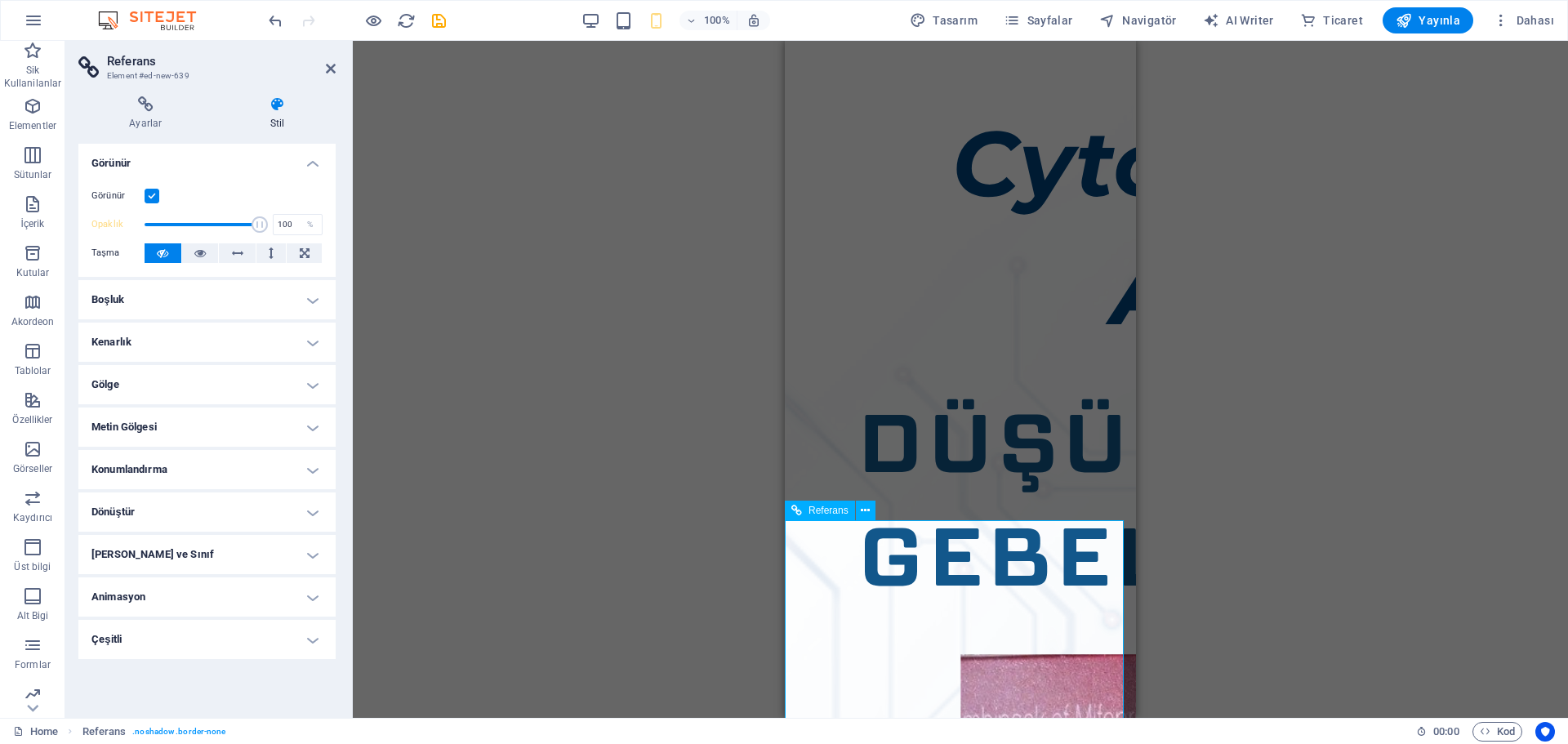
click at [793, 515] on icon at bounding box center [796, 509] width 11 height 19
drag, startPoint x: 1567, startPoint y: 222, endPoint x: 1553, endPoint y: 414, distance: 192.5
click at [1553, 414] on div "Mevcut içeriği değiştirmek için buraya sürükleyin. Yeni bir element oluşturmak …" at bounding box center [960, 379] width 1215 height 677
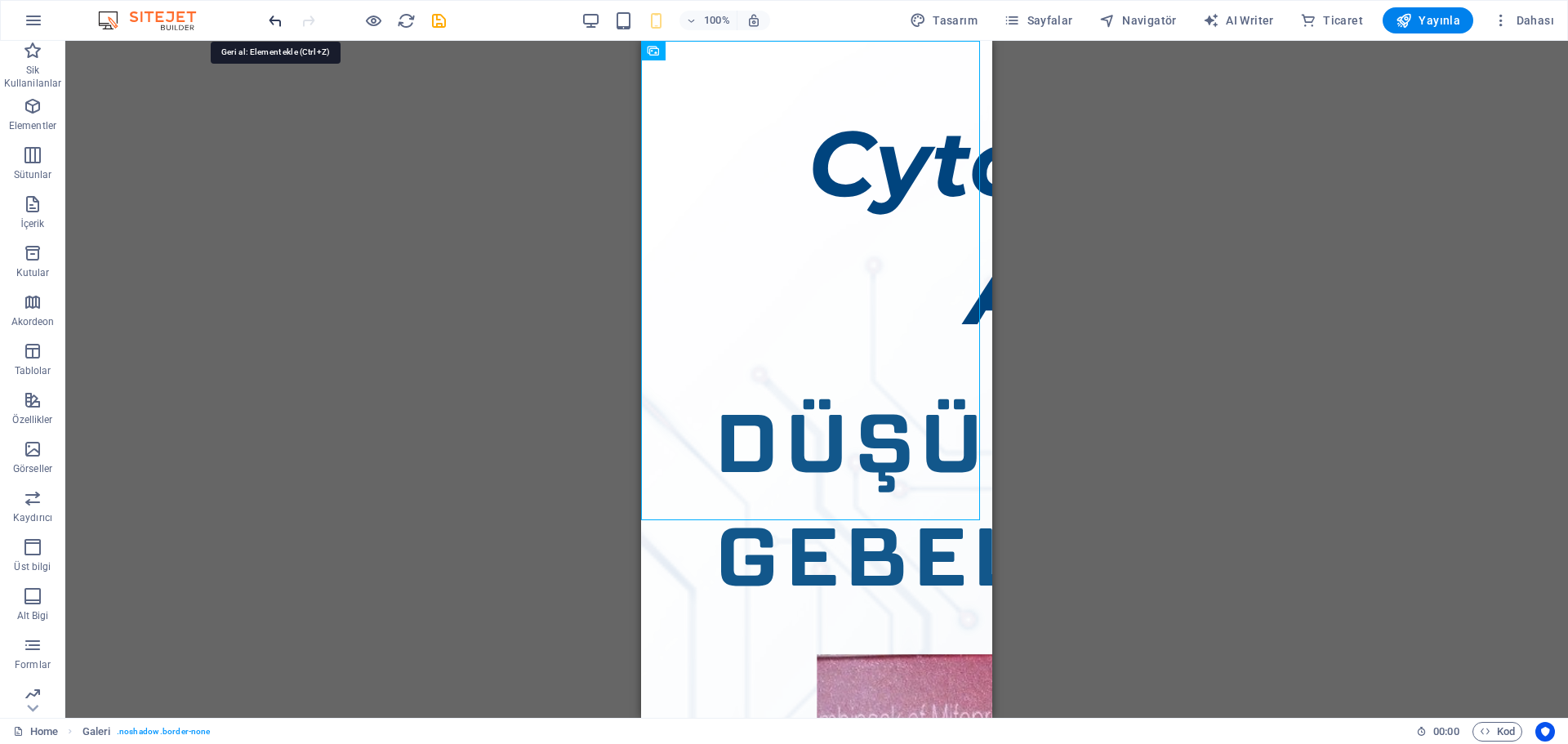
click at [277, 18] on icon "undo" at bounding box center [275, 20] width 18 height 18
click at [27, 443] on icon "button" at bounding box center [32, 448] width 19 height 19
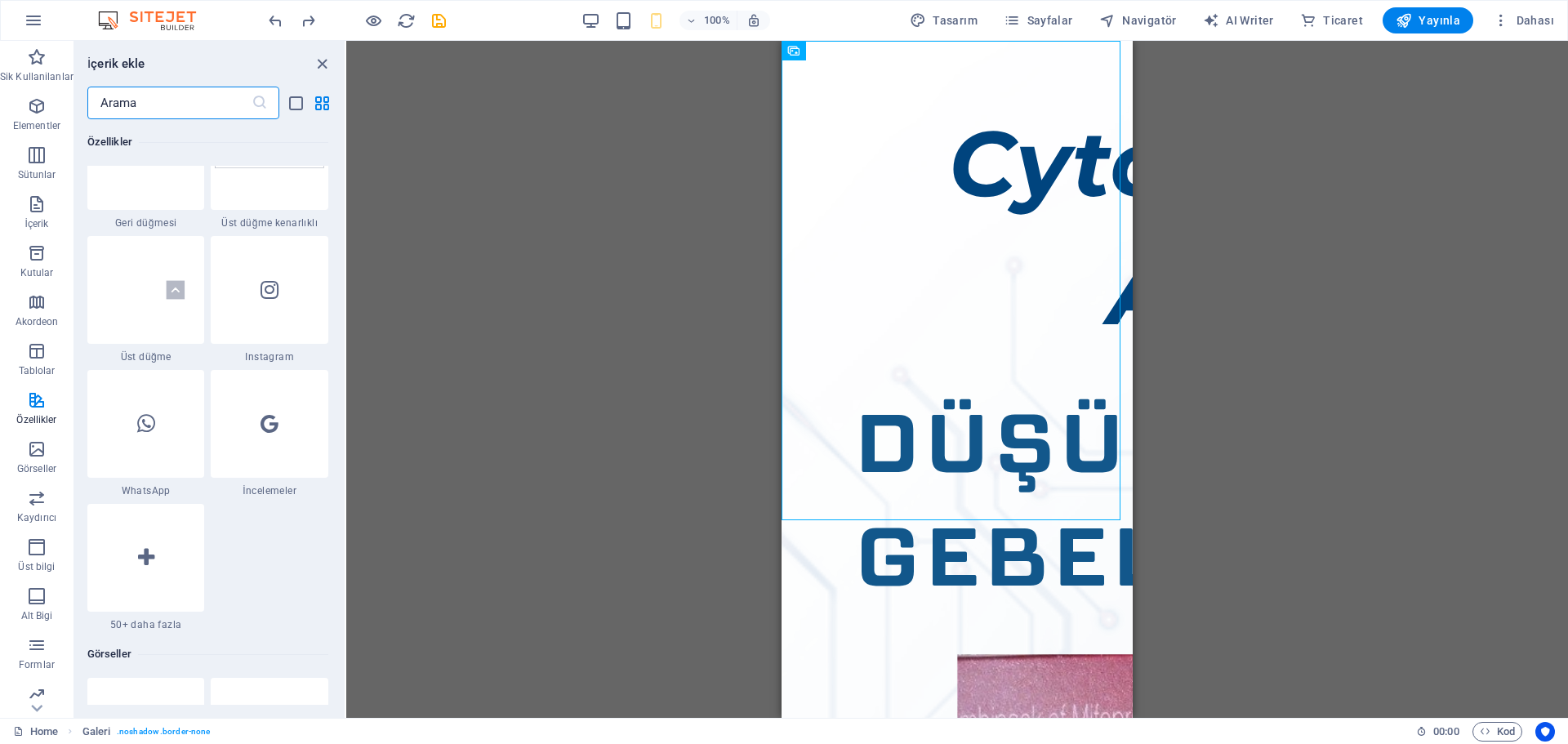
scroll to position [7253, 0]
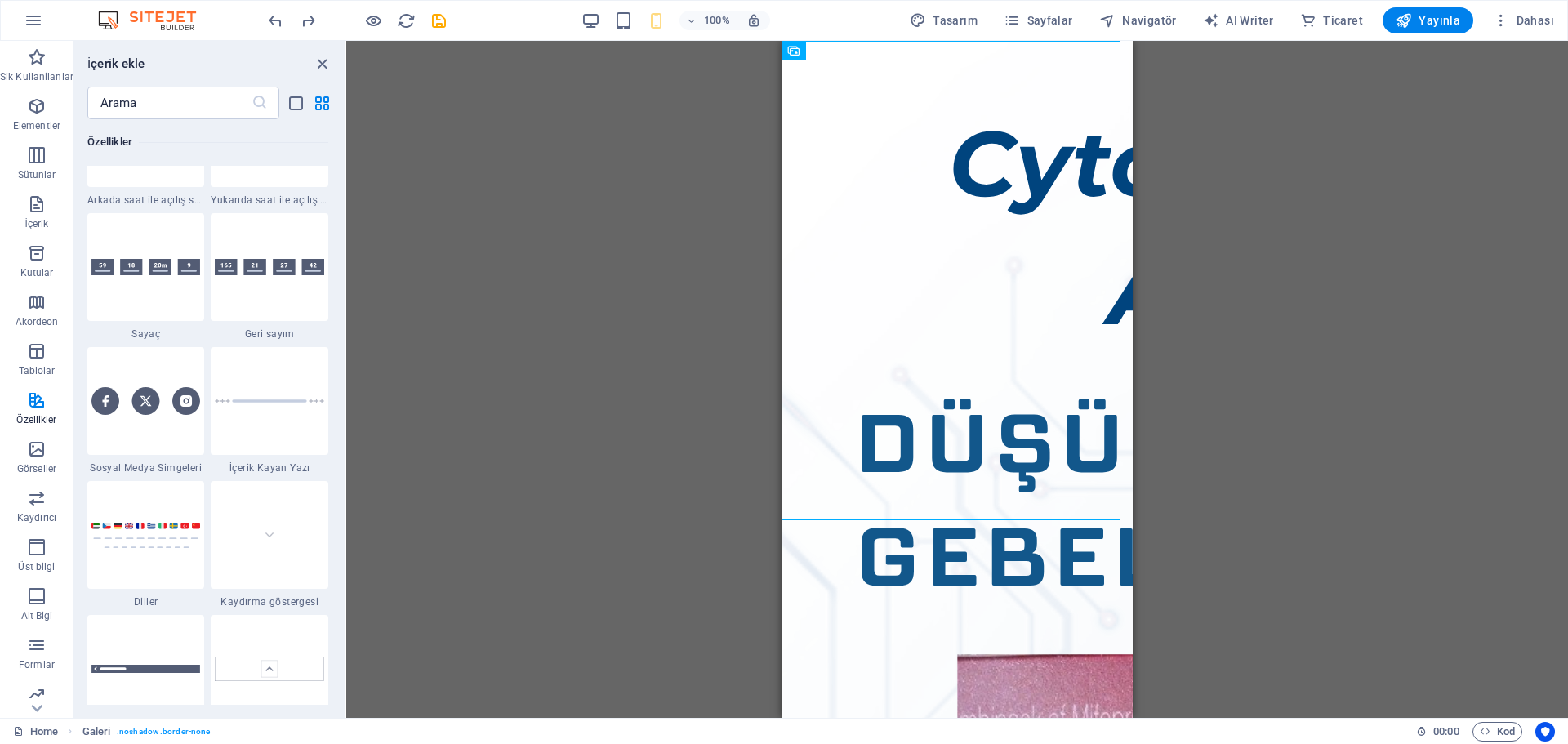
click at [343, 389] on div "Sik Kullanilanlar 1 Star Başlık 1 Star Kapsayıcı Elementler 1 Star Başlık 1 Sta…" at bounding box center [209, 411] width 270 height 585
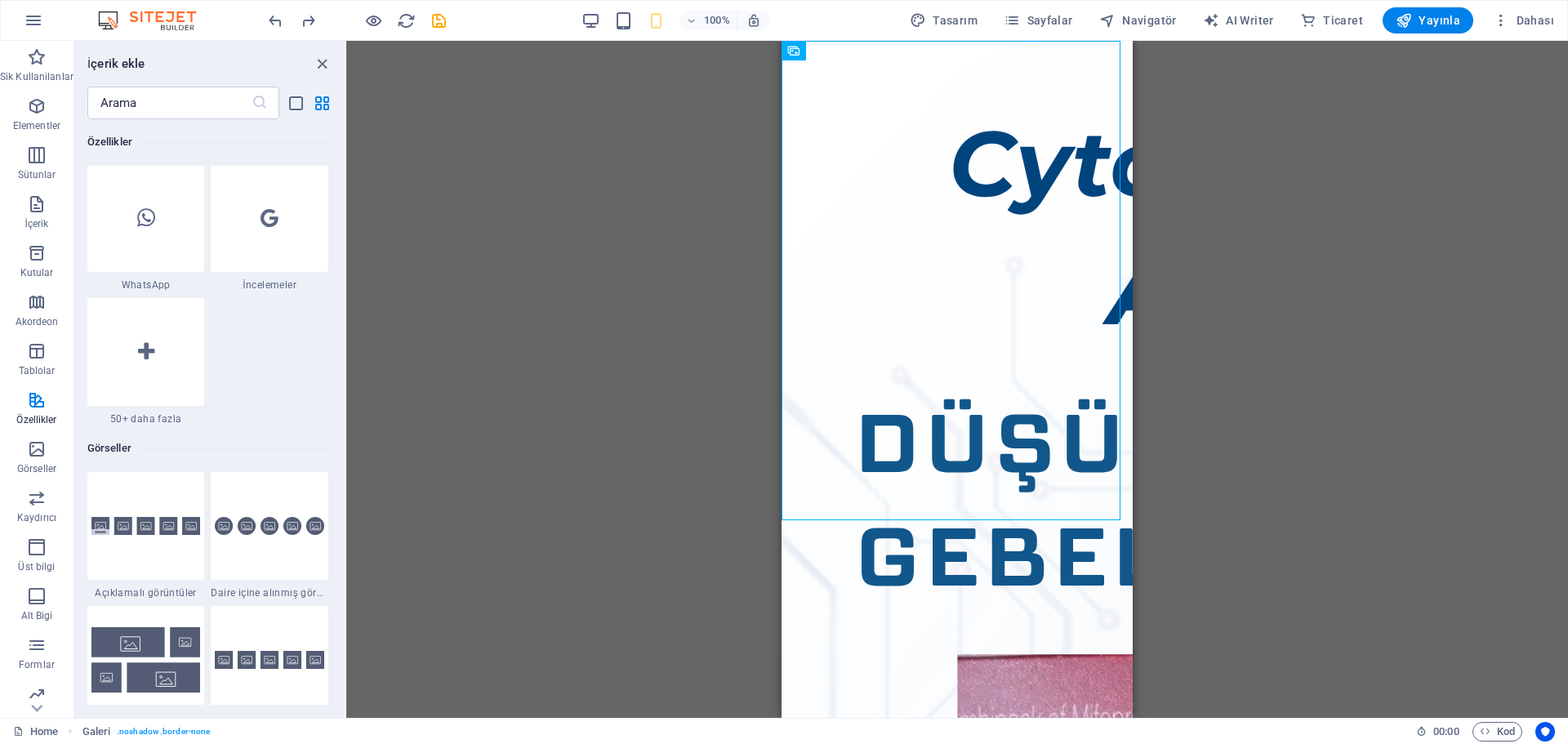
scroll to position [7810, 0]
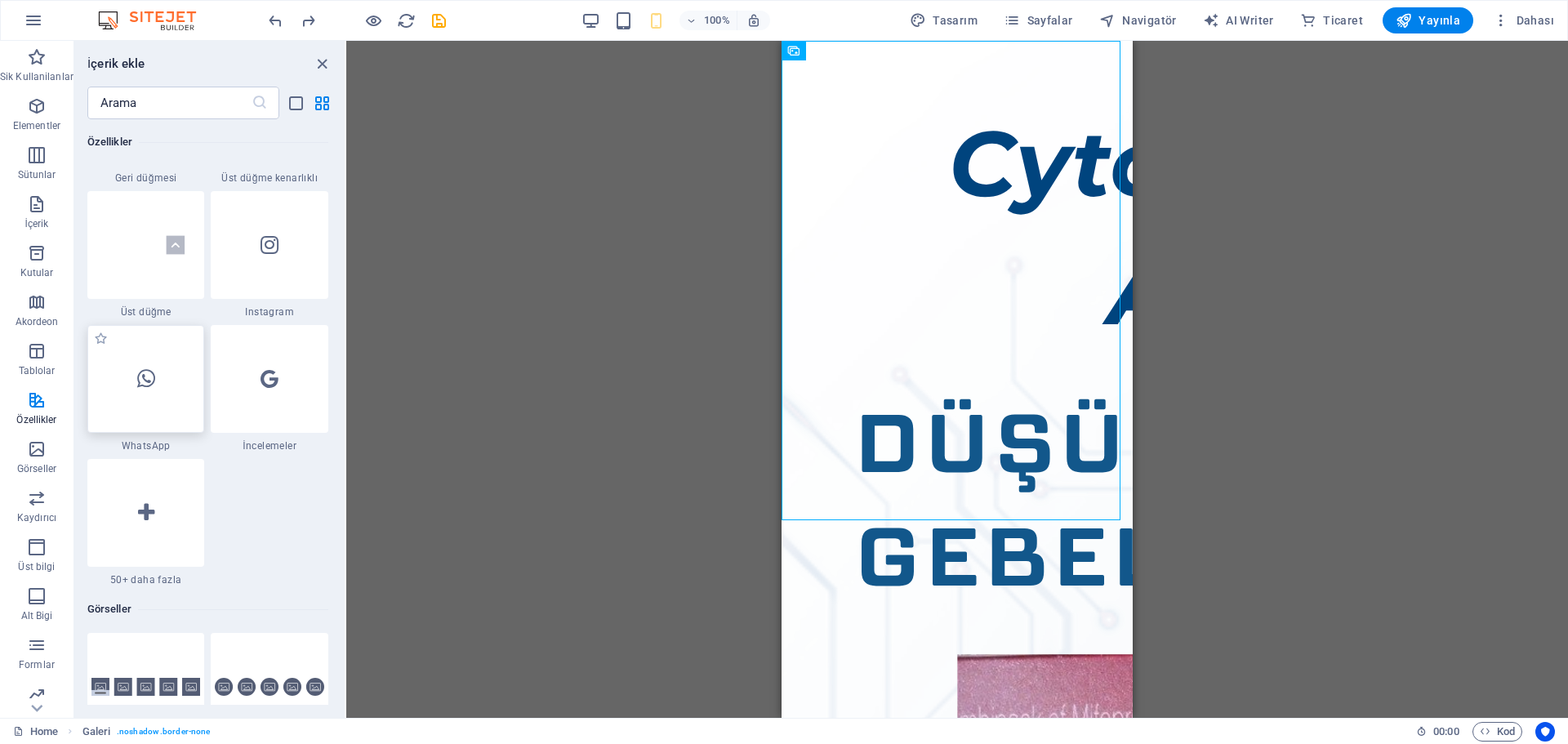
click at [149, 401] on div at bounding box center [146, 379] width 117 height 108
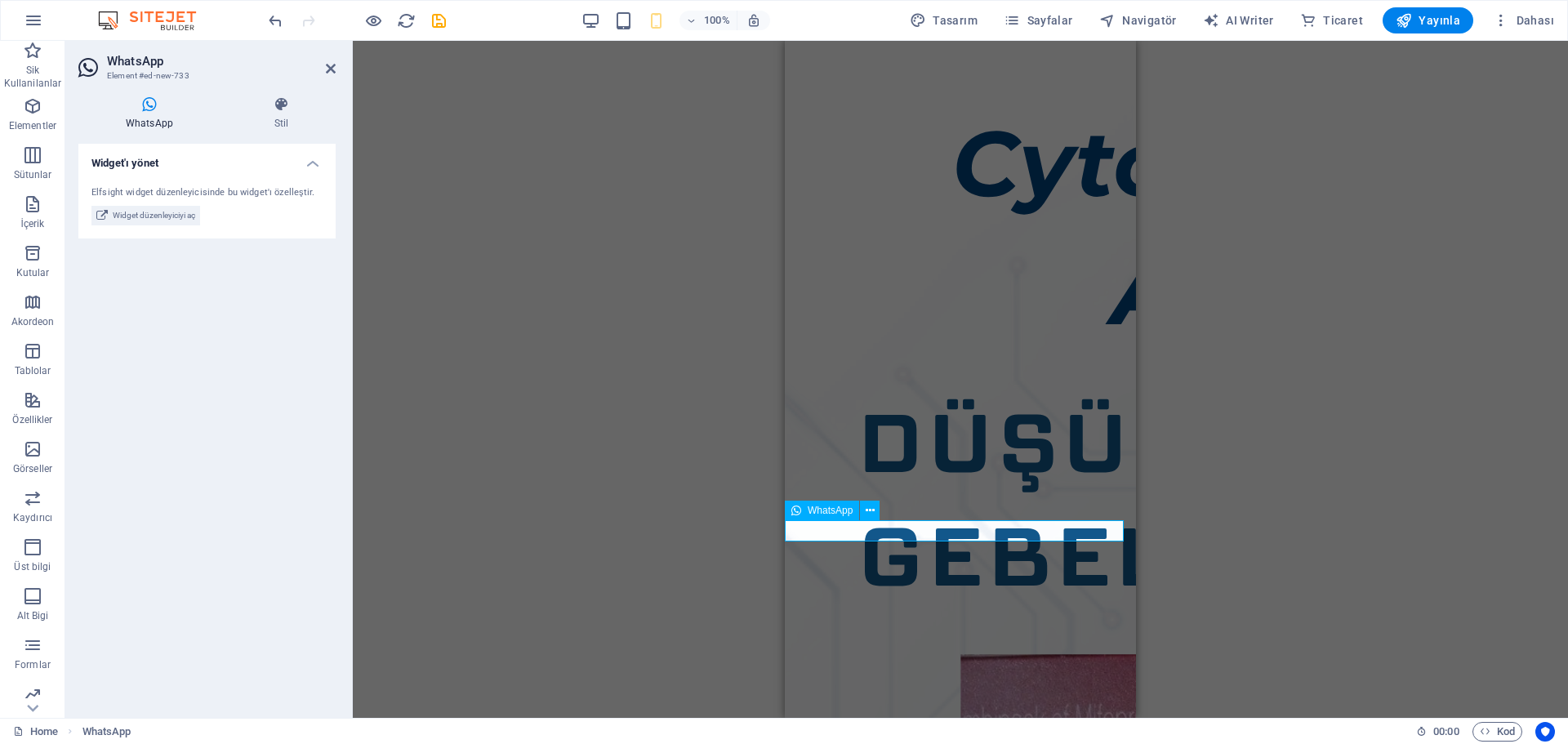
click at [868, 505] on icon at bounding box center [870, 510] width 9 height 17
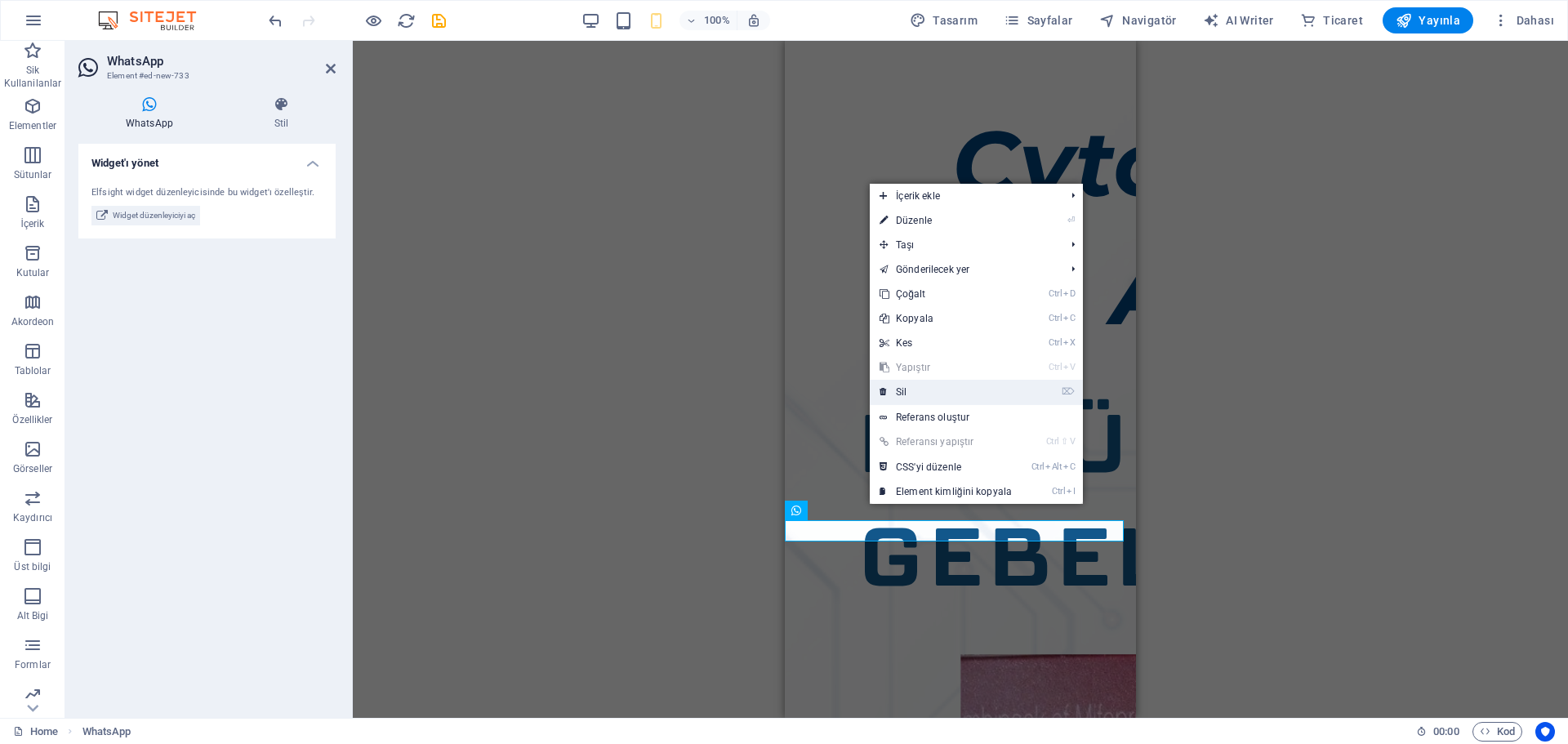
click at [905, 391] on link "⌦ Sil" at bounding box center [946, 391] width 152 height 25
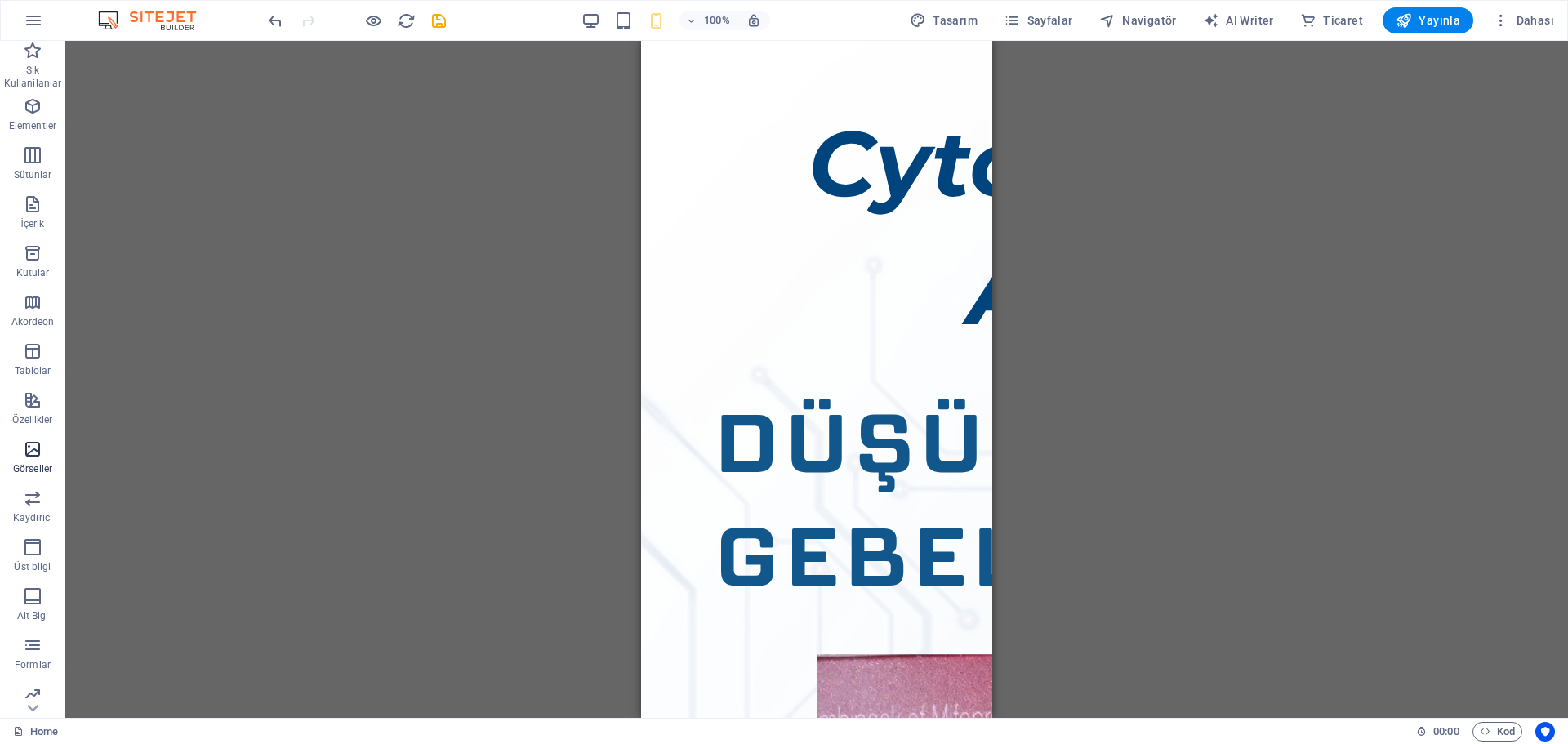
click at [27, 460] on span "Görseller" at bounding box center [32, 458] width 65 height 39
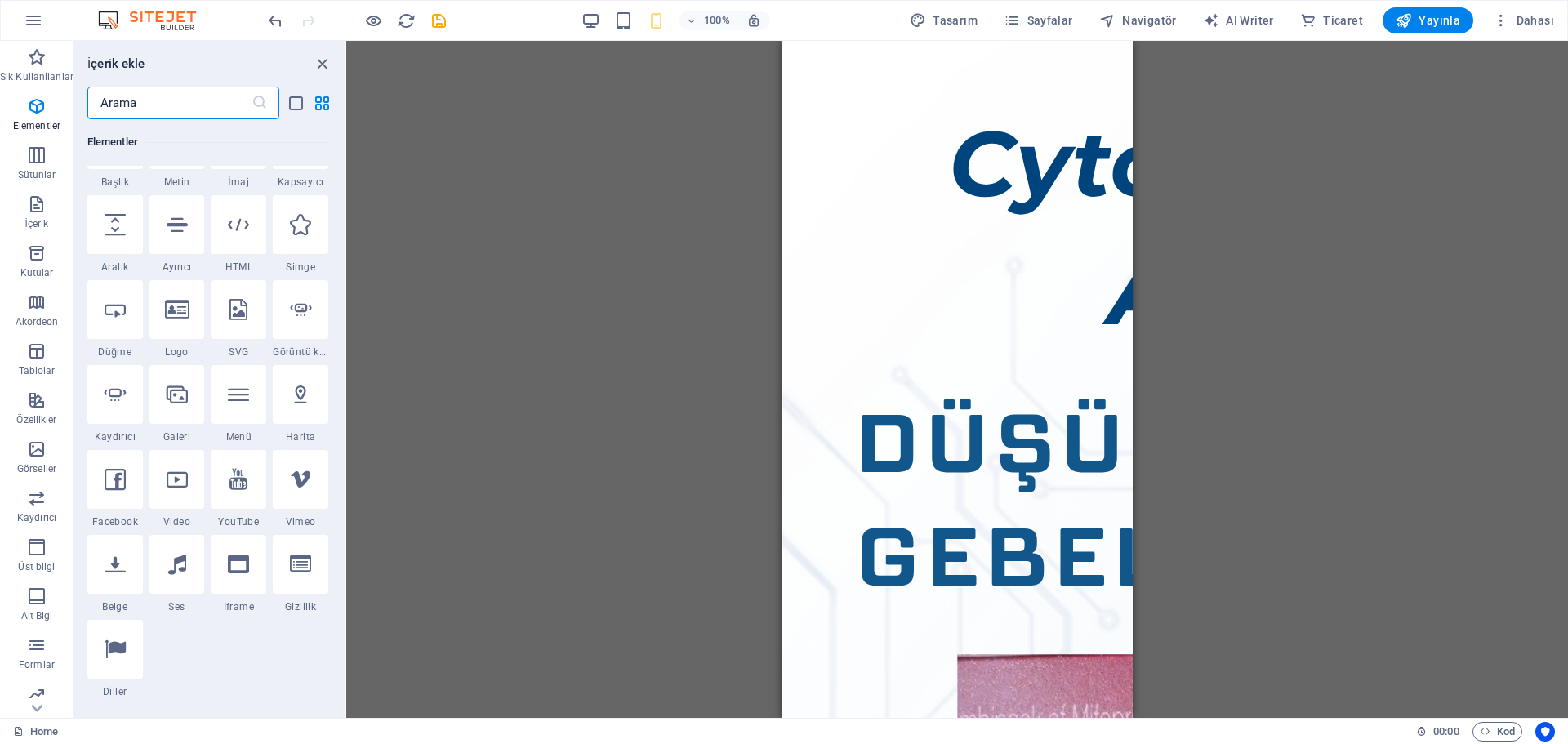
scroll to position [0, 0]
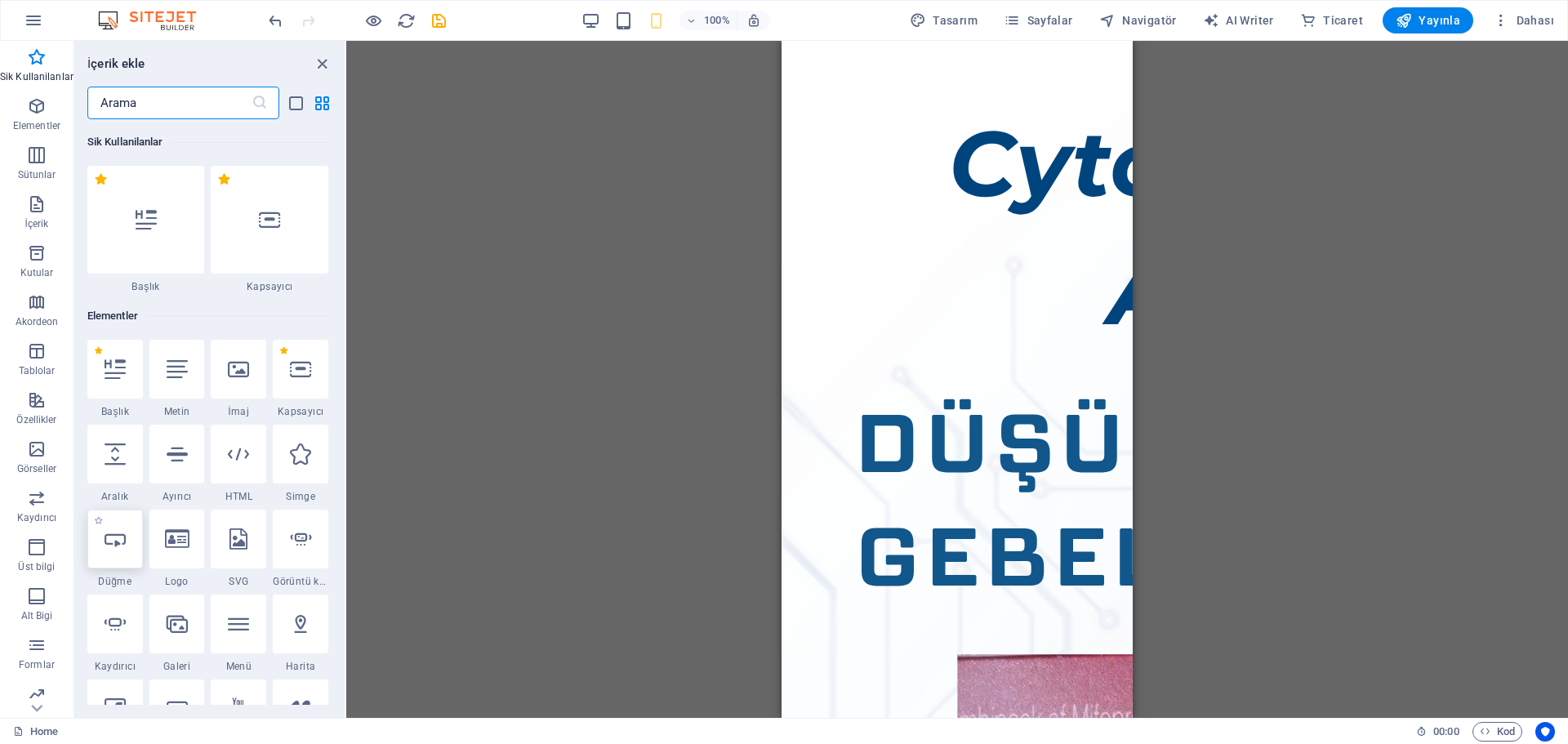
click at [120, 542] on icon at bounding box center [115, 538] width 21 height 21
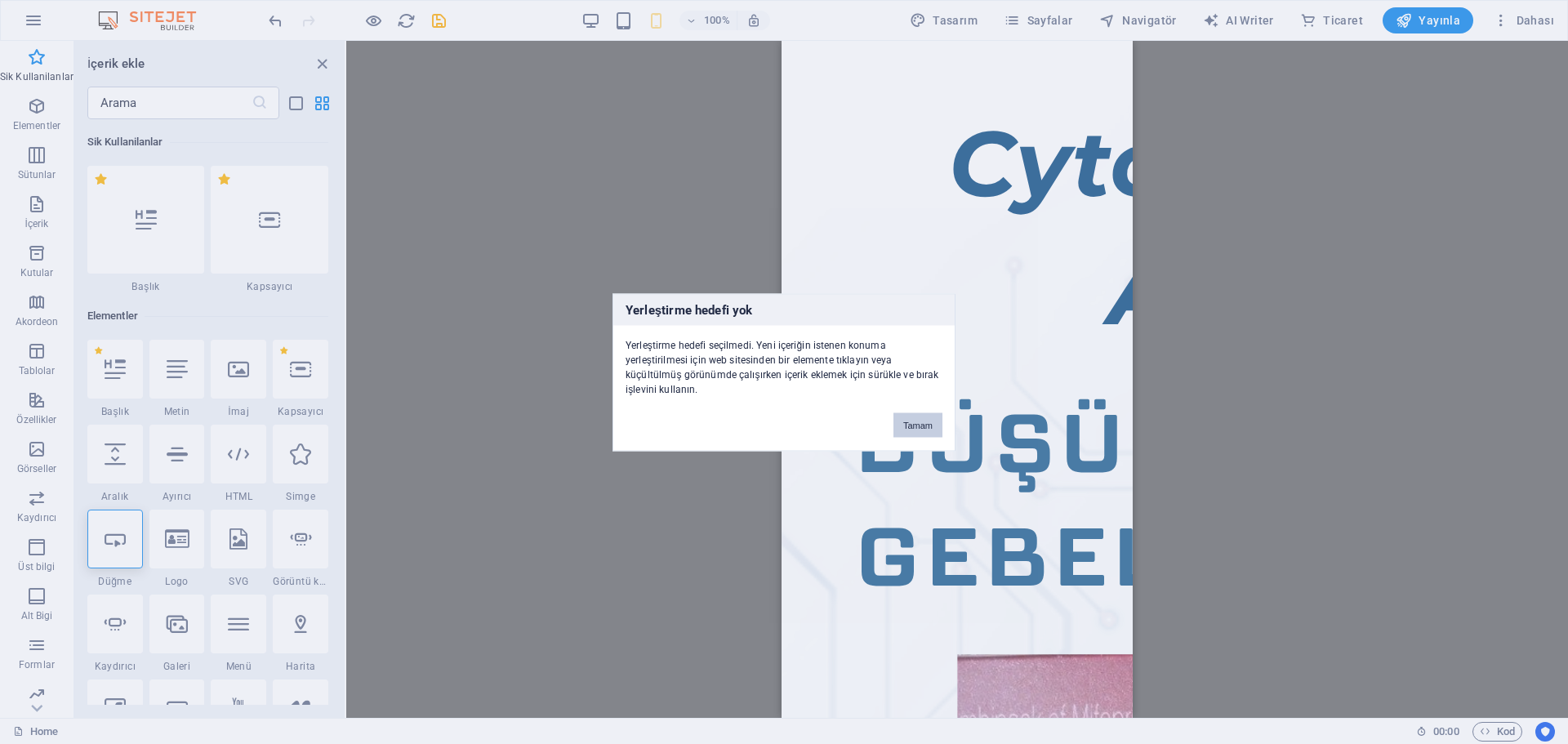
click at [905, 421] on button "Tamam" at bounding box center [917, 424] width 49 height 25
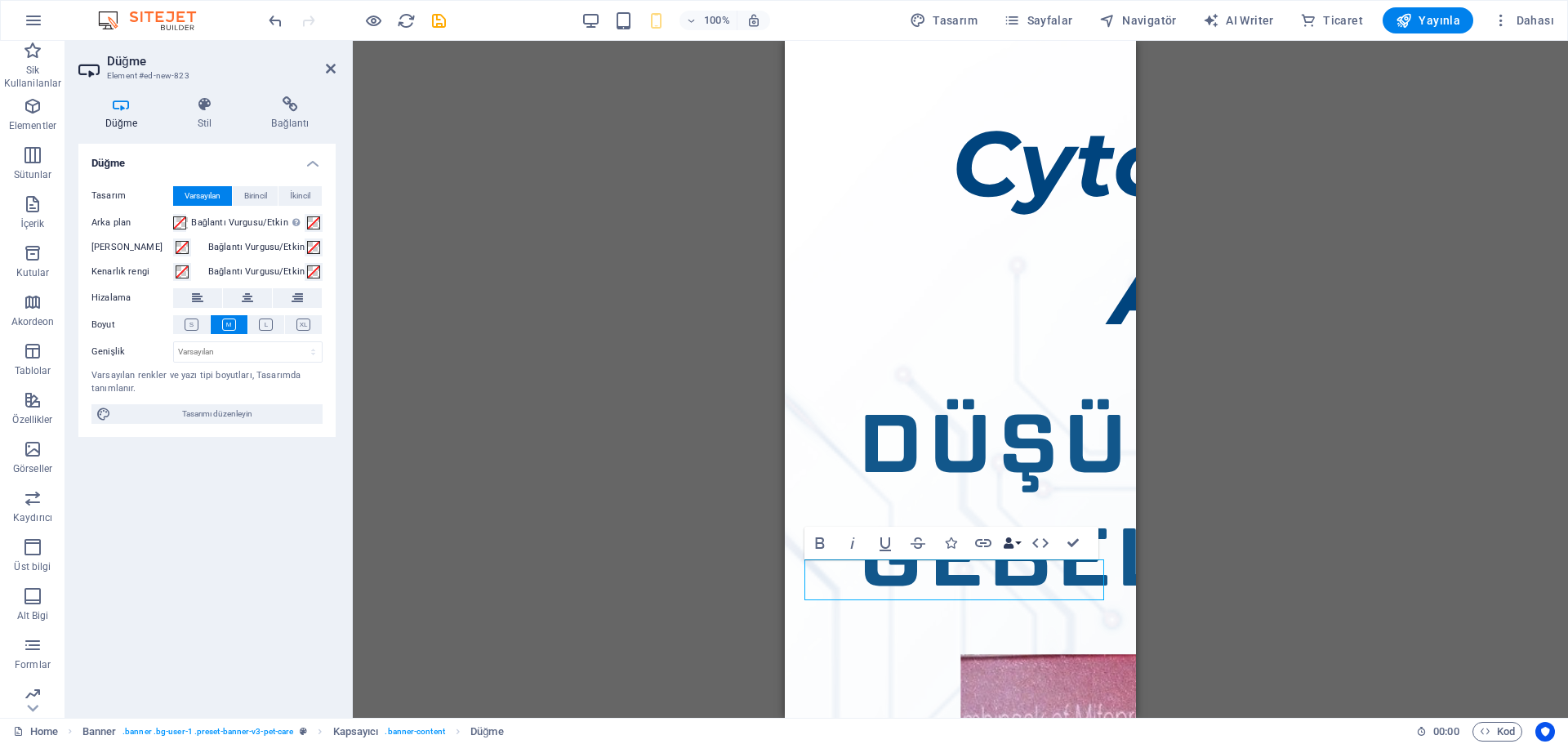
click at [1012, 541] on icon "button" at bounding box center [1008, 542] width 11 height 11
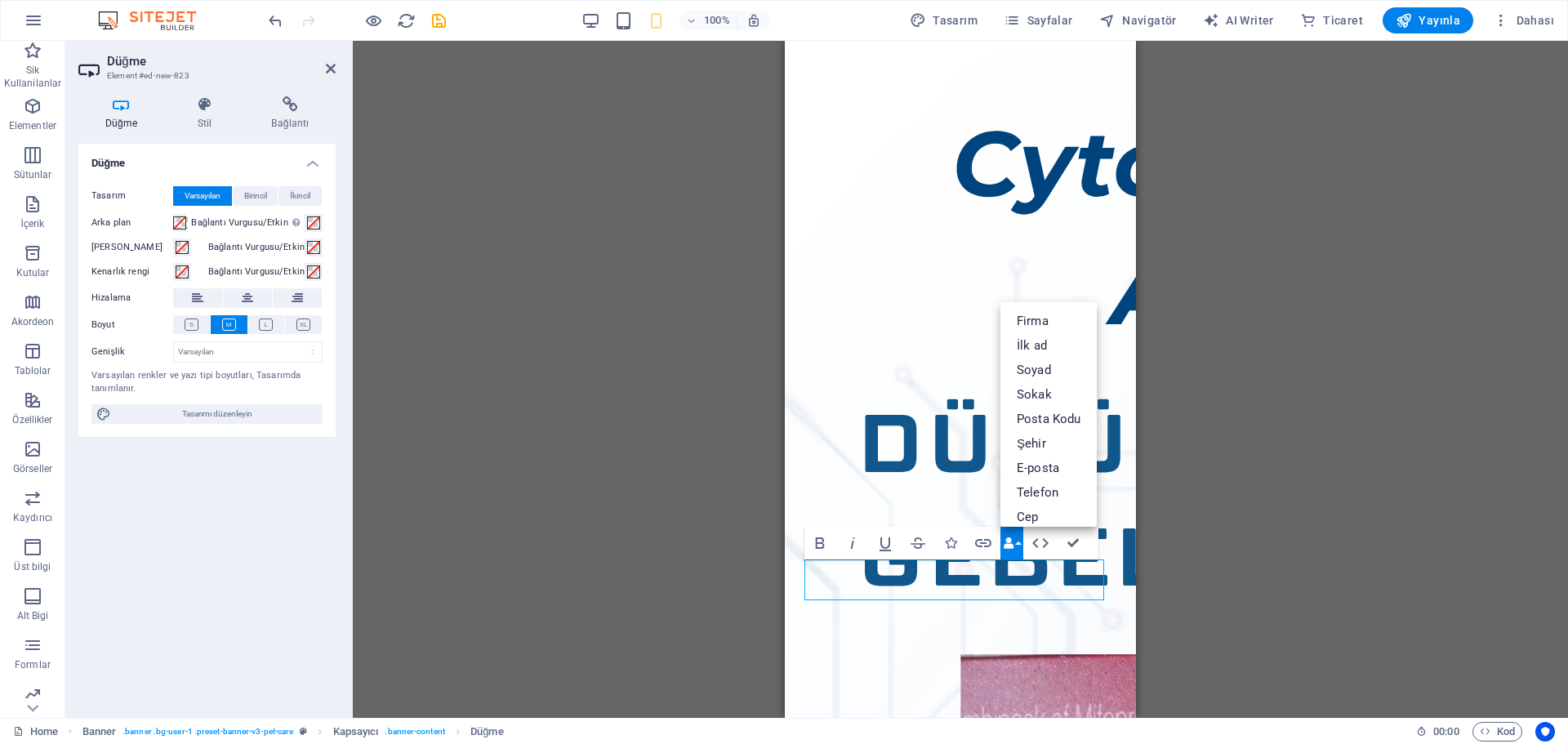
click at [1013, 543] on icon "button" at bounding box center [1008, 542] width 11 height 11
click at [1047, 539] on icon "button" at bounding box center [1039, 542] width 19 height 19
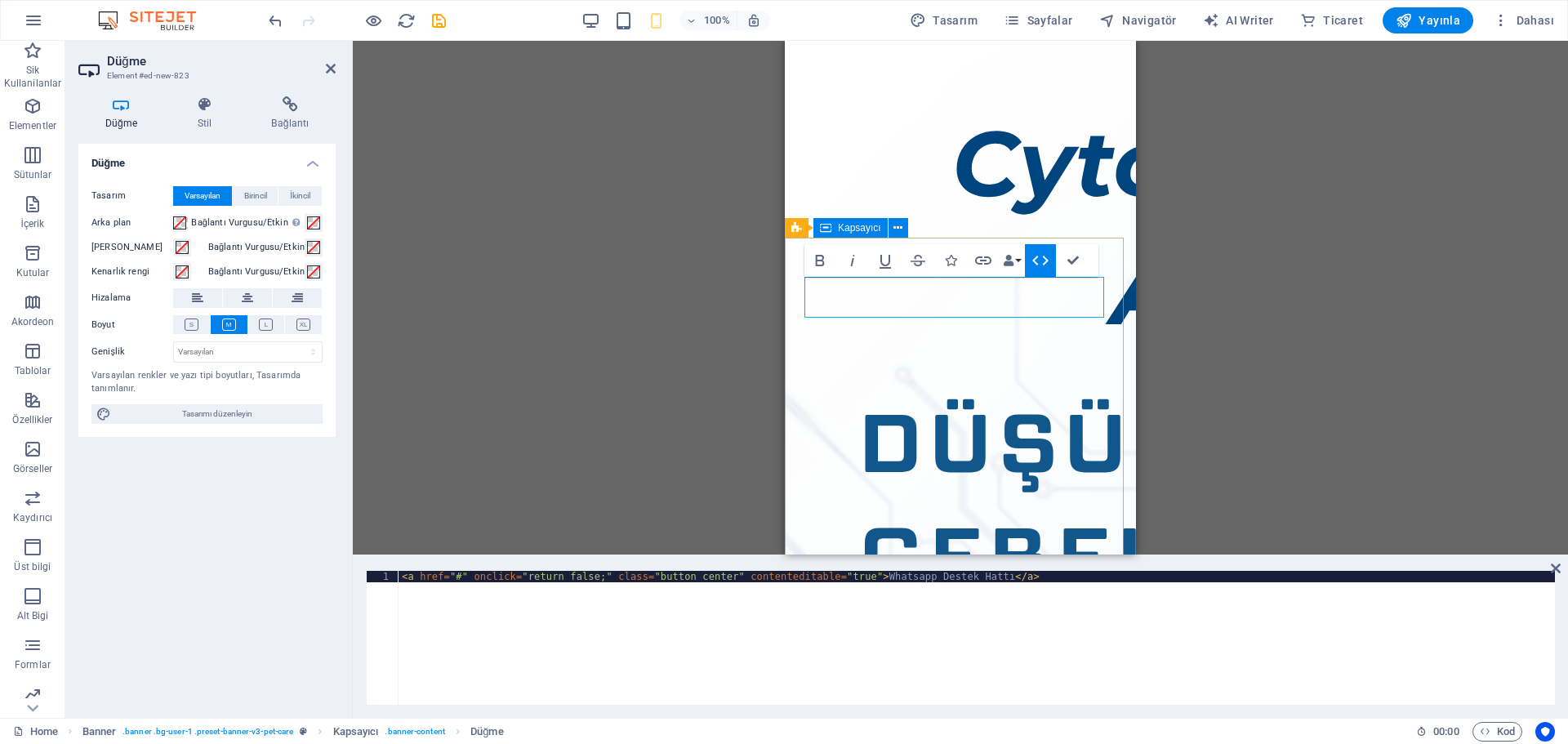
scroll to position [282, 0]
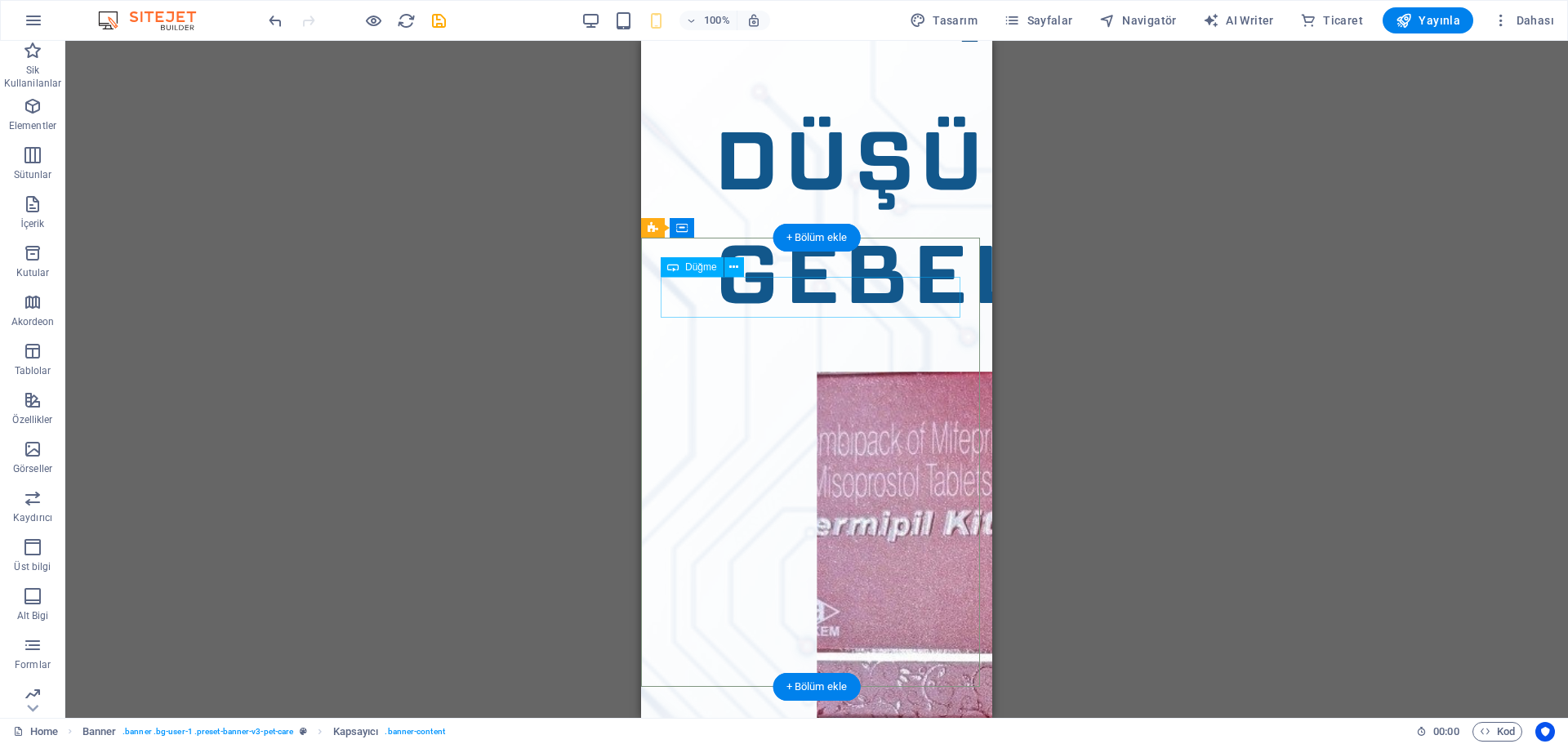
click at [729, 266] on button at bounding box center [733, 267] width 19 height 19
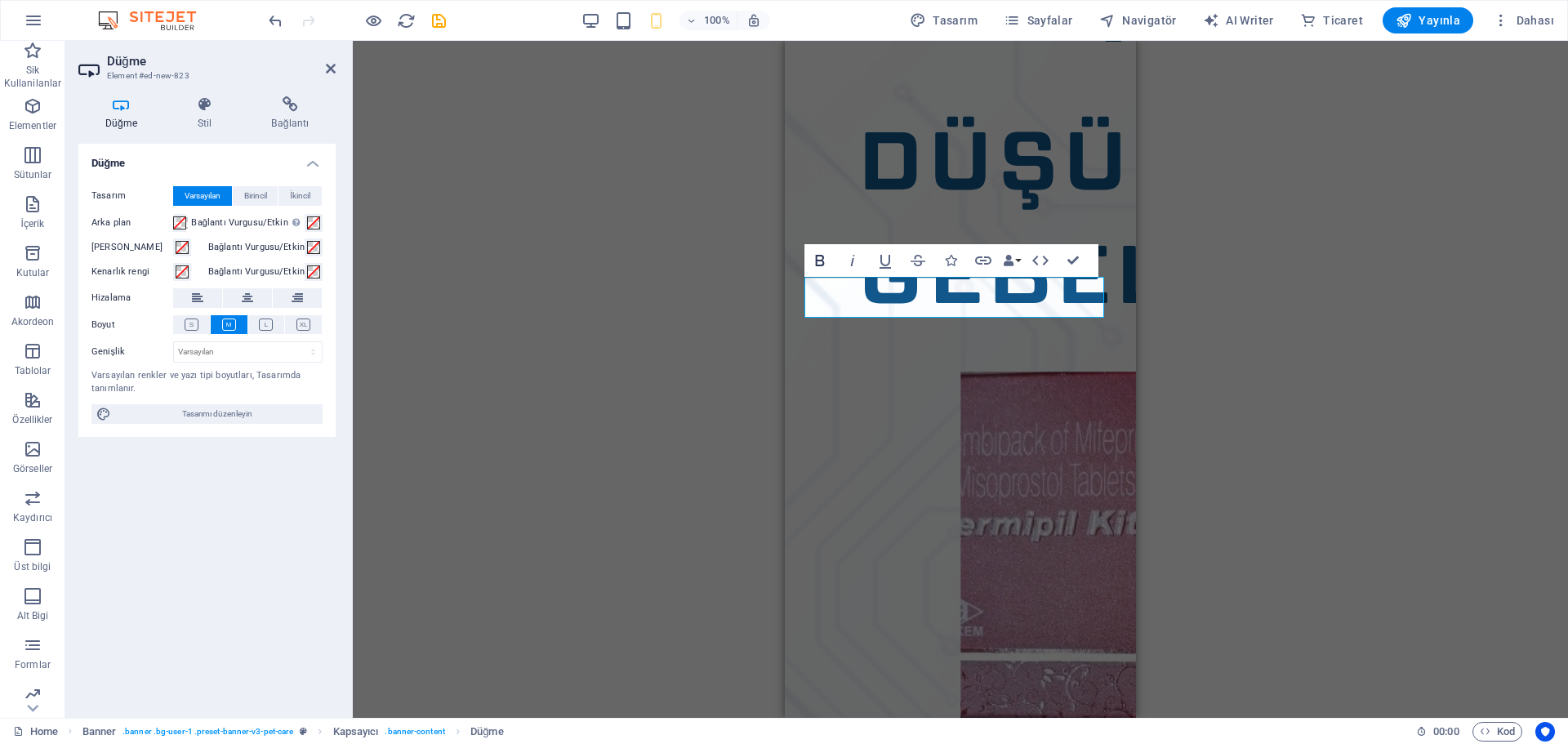
click at [816, 262] on icon "button" at bounding box center [820, 260] width 9 height 11
click at [247, 193] on span "Birincil" at bounding box center [255, 195] width 23 height 19
click at [295, 192] on span "İkincil" at bounding box center [300, 195] width 20 height 19
click at [266, 194] on span "Birincil" at bounding box center [255, 195] width 23 height 19
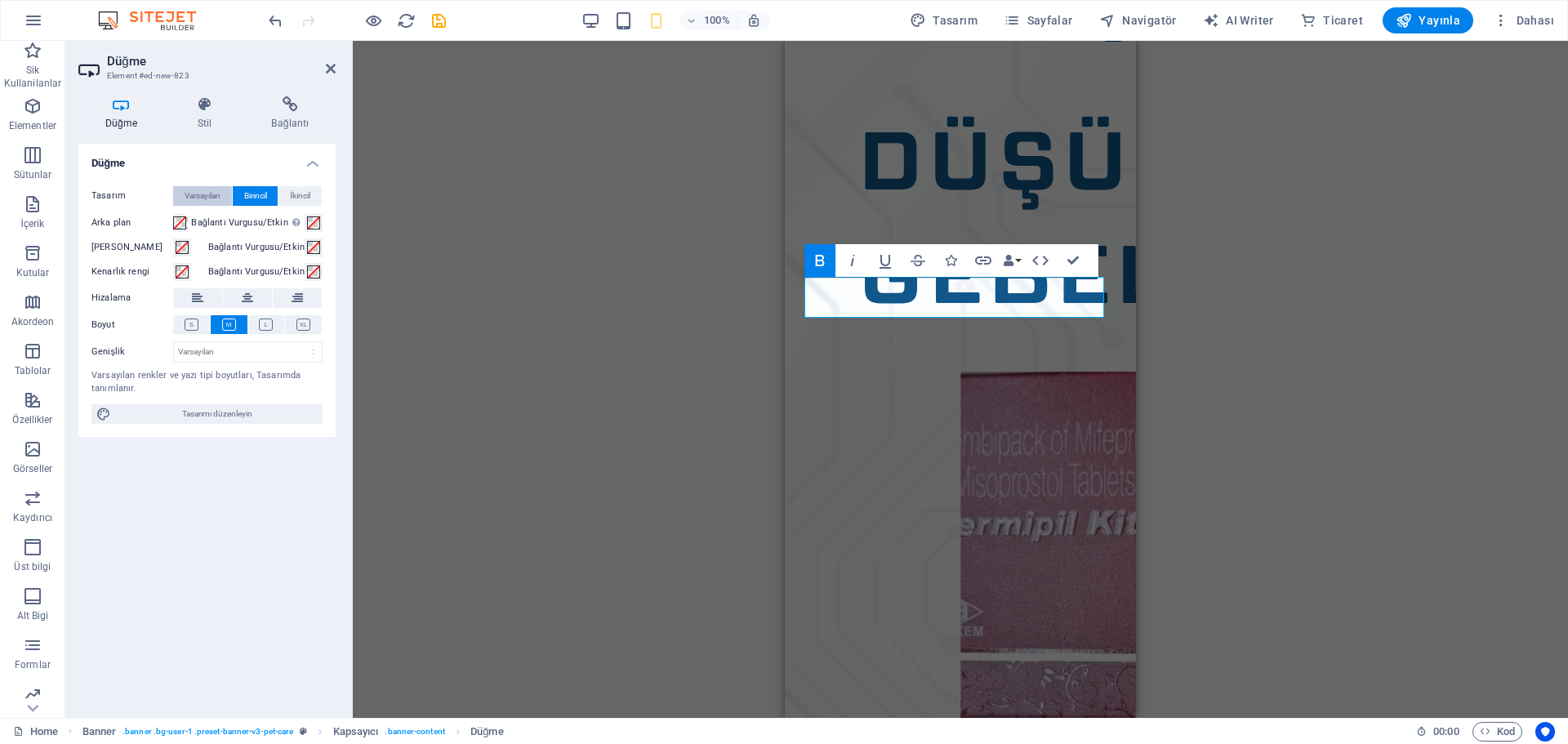
click at [206, 197] on span "Varsayılan" at bounding box center [202, 195] width 36 height 19
click at [189, 132] on div "Düğme Stil Bağlantı Düğme Tasarım Varsayılan Birincil İkincil Arka plan Bağlant…" at bounding box center [207, 400] width 258 height 608
click at [203, 116] on h4 "Stil" at bounding box center [207, 113] width 74 height 34
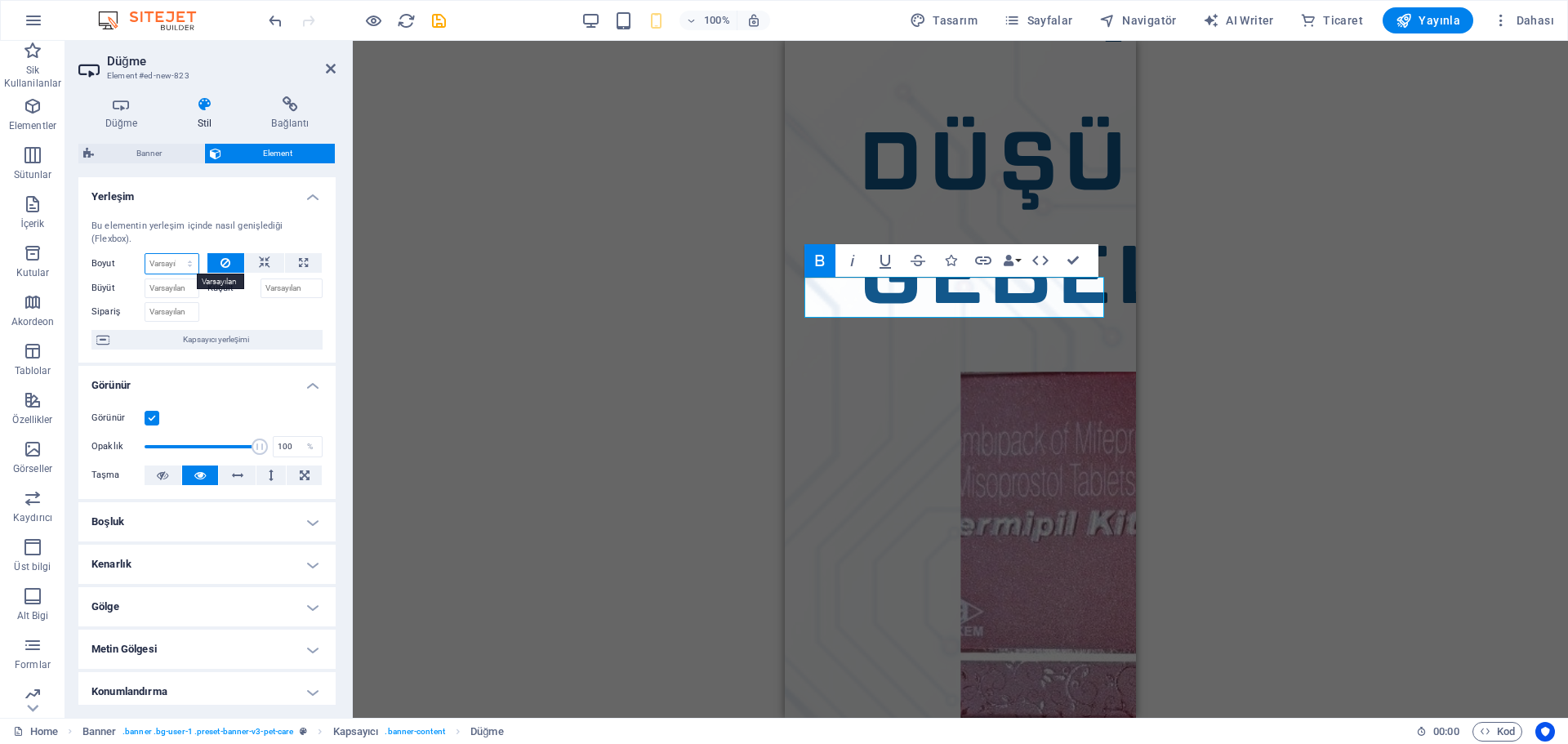
click at [190, 266] on select "Varsayılan otomatik px % 1/1 1/2 1/3 1/4 1/5 1/6 1/7 1/8 1/9 1/10" at bounding box center [172, 263] width 53 height 19
click at [190, 268] on select "Varsayılan otomatik px % 1/1 1/2 1/3 1/4 1/5 1/6 1/7 1/8 1/9 1/10" at bounding box center [172, 263] width 53 height 19
click at [244, 471] on button at bounding box center [237, 475] width 37 height 19
click at [206, 474] on button at bounding box center [201, 475] width 37 height 19
click at [232, 520] on h4 "Boşluk" at bounding box center [207, 521] width 258 height 39
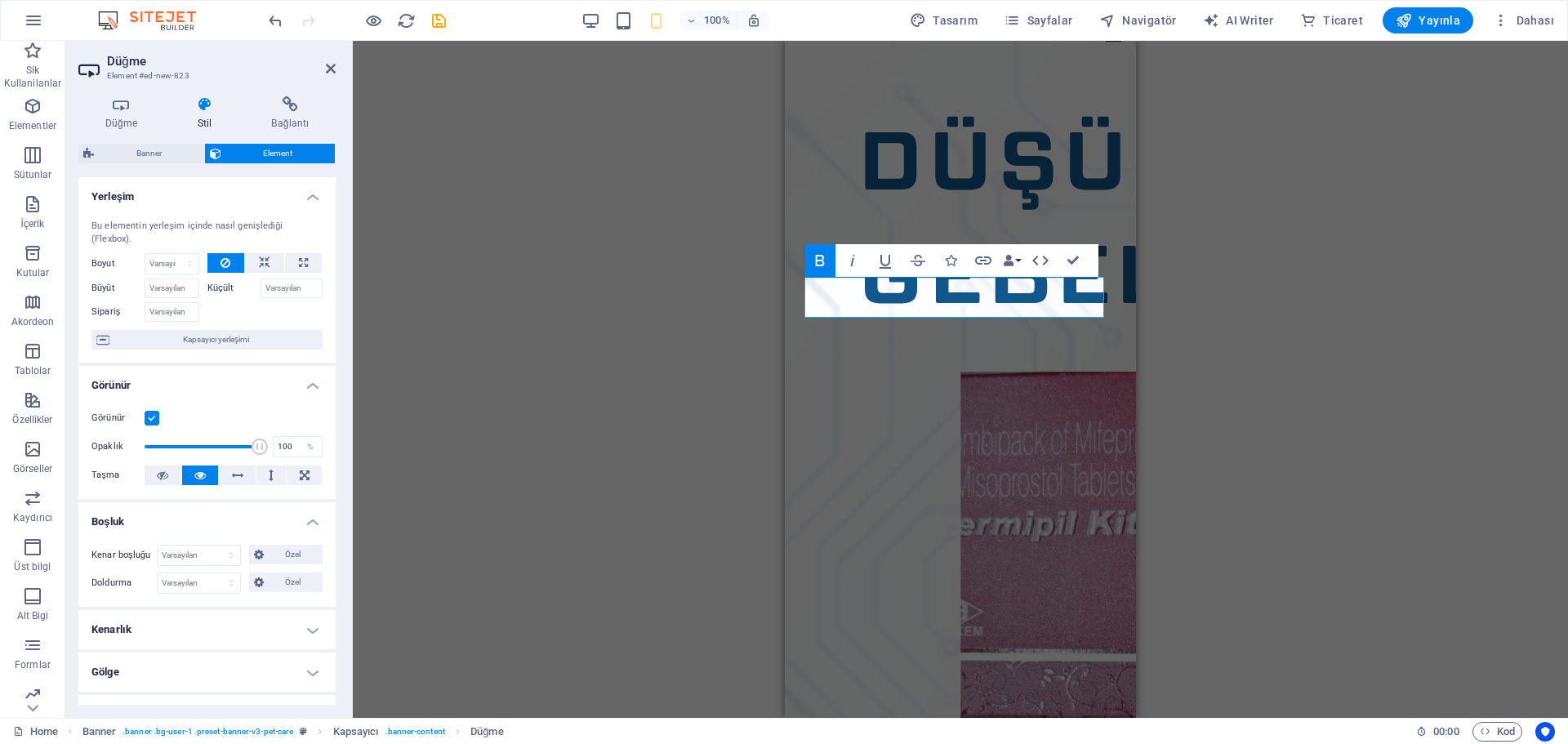
click at [242, 526] on h4 "Boşluk" at bounding box center [207, 517] width 258 height 29
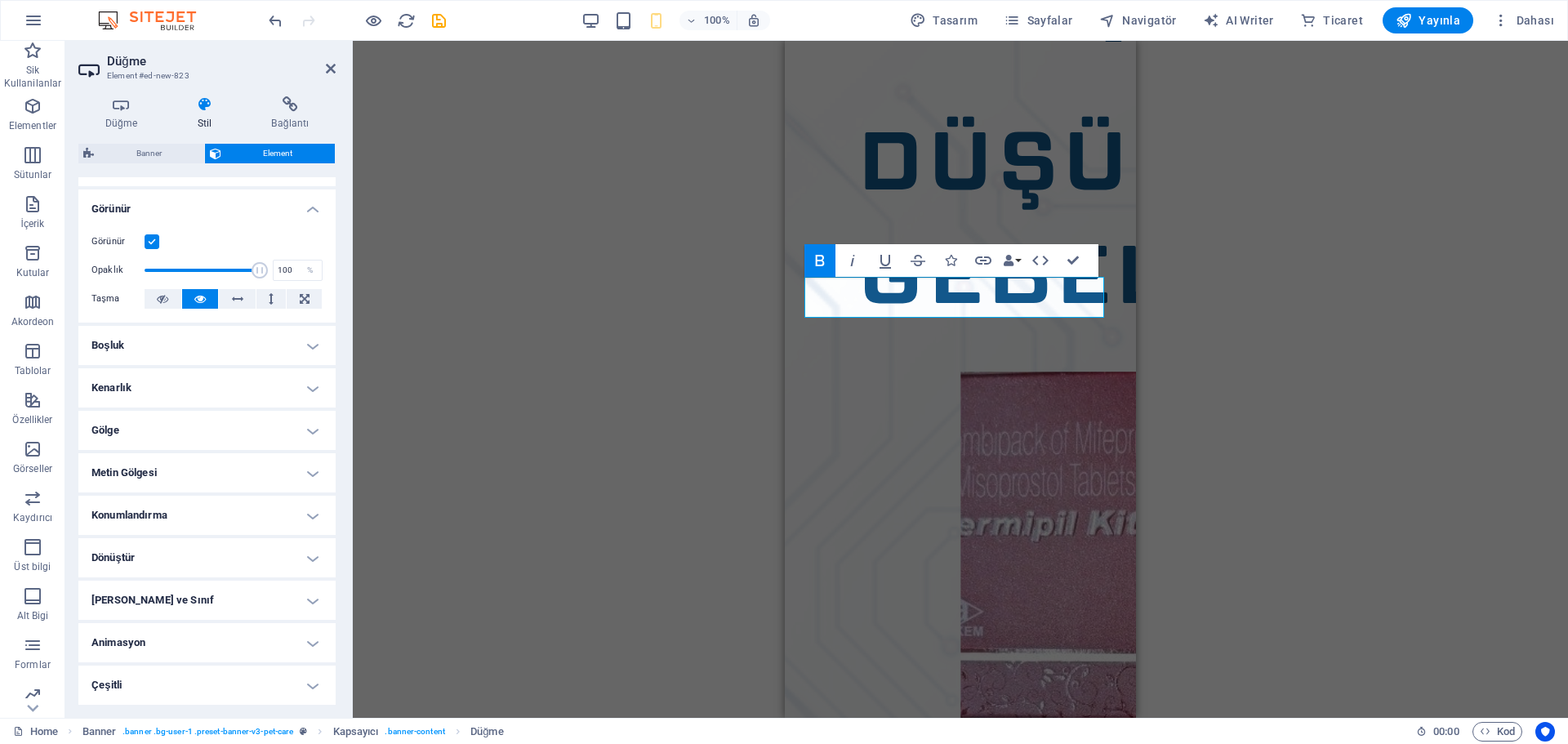
scroll to position [0, 0]
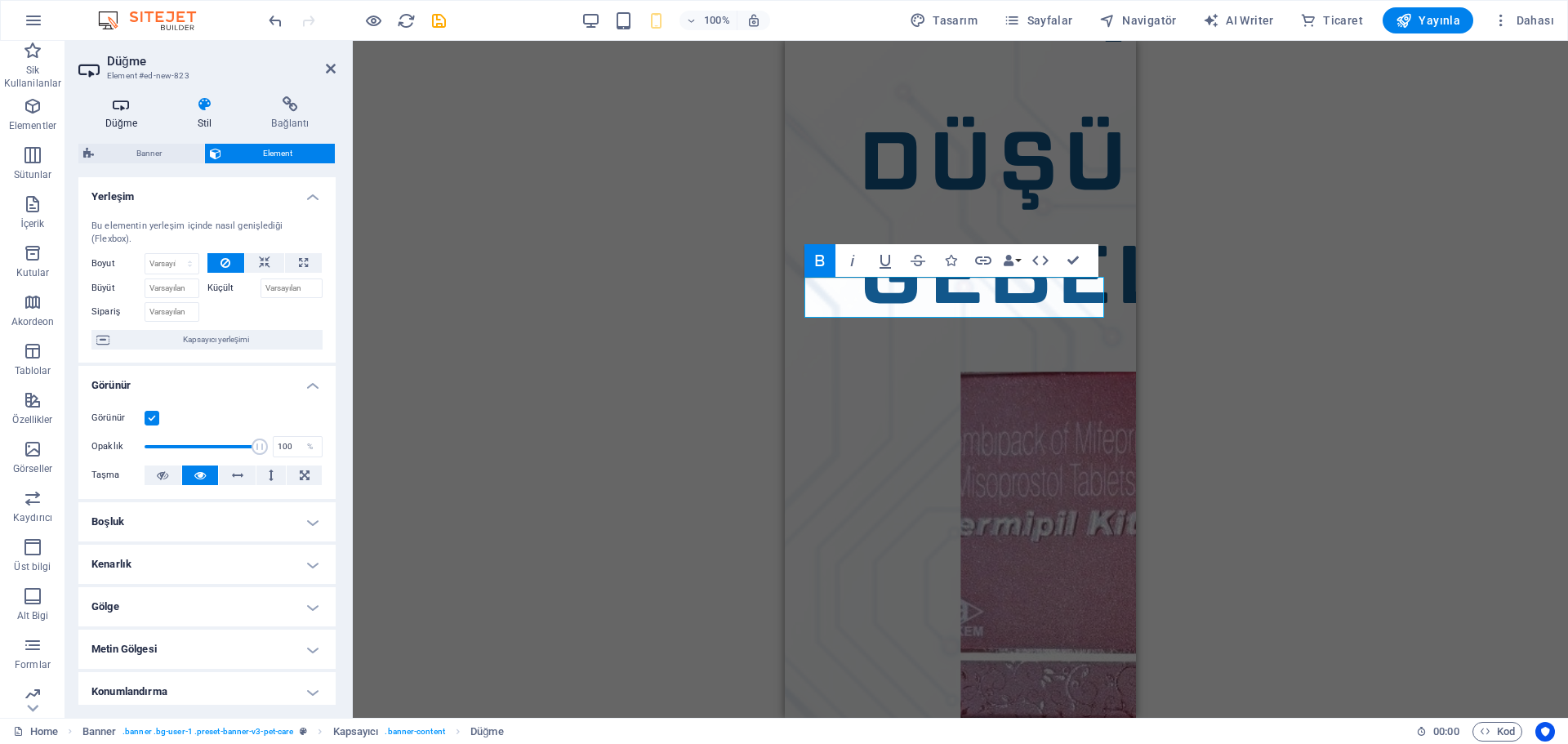
click at [133, 108] on icon at bounding box center [122, 104] width 86 height 16
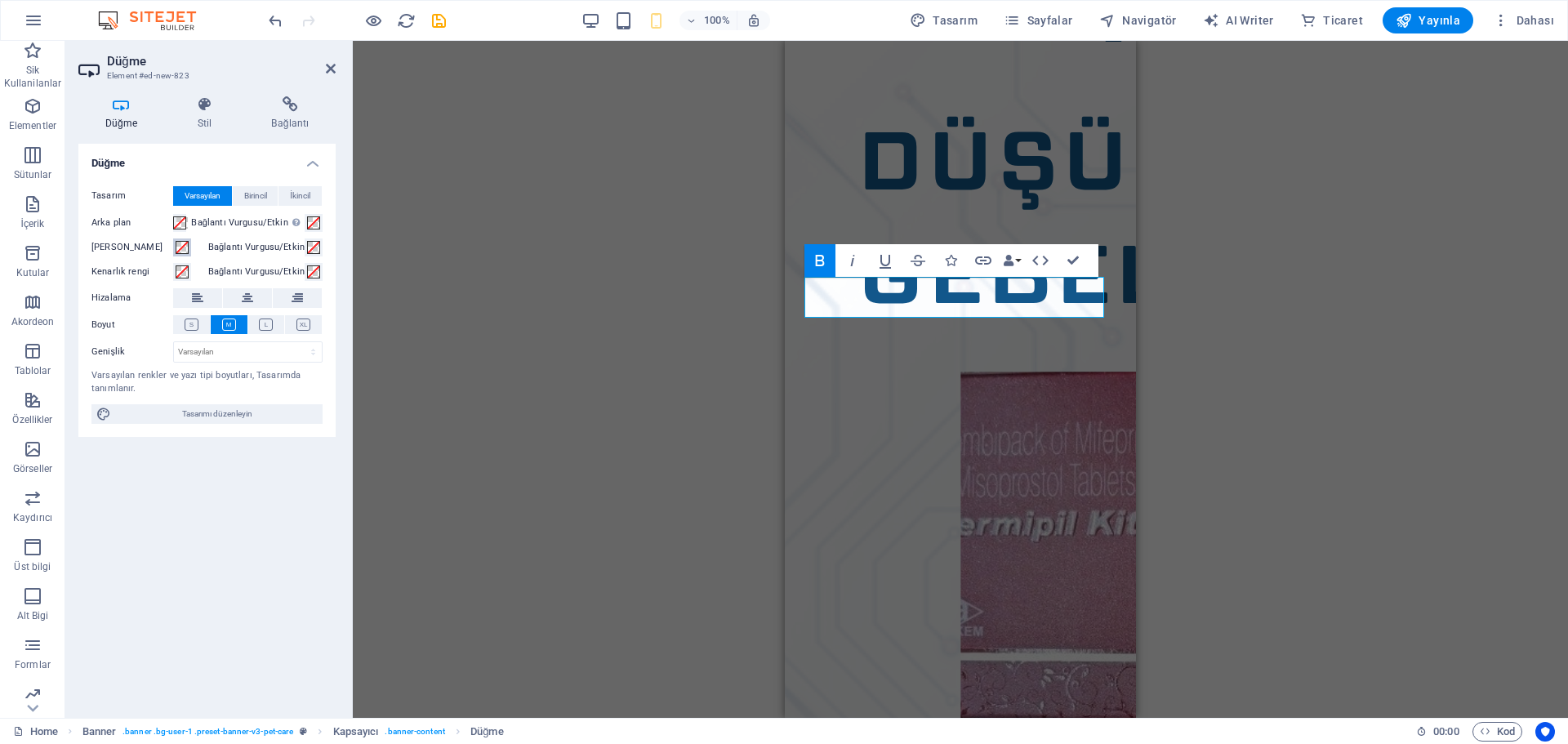
click at [185, 246] on span at bounding box center [182, 247] width 13 height 13
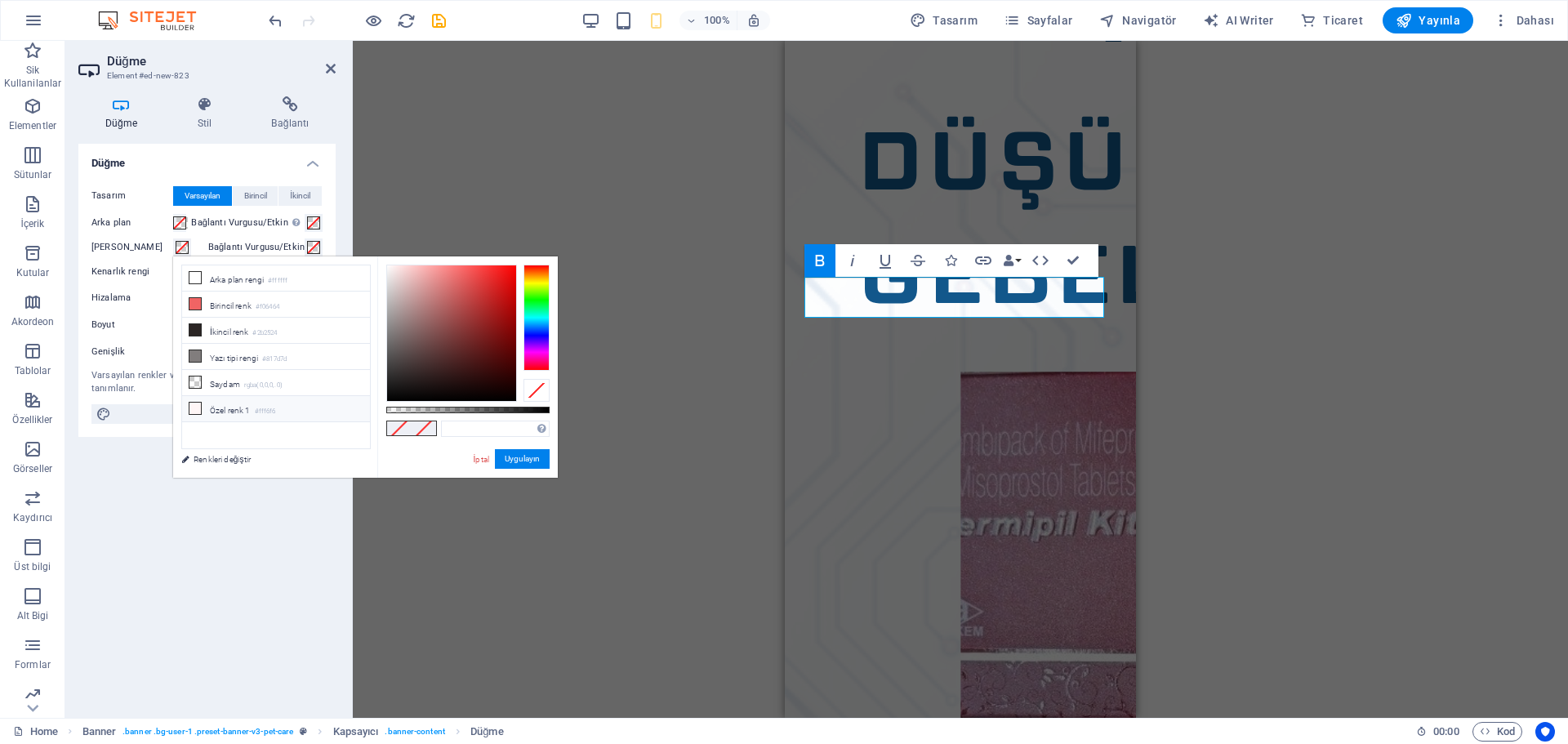
click at [222, 400] on li "Özel renk 1 #fff6f6" at bounding box center [276, 409] width 188 height 27
click at [462, 426] on input "#fff6f6" at bounding box center [495, 429] width 108 height 16
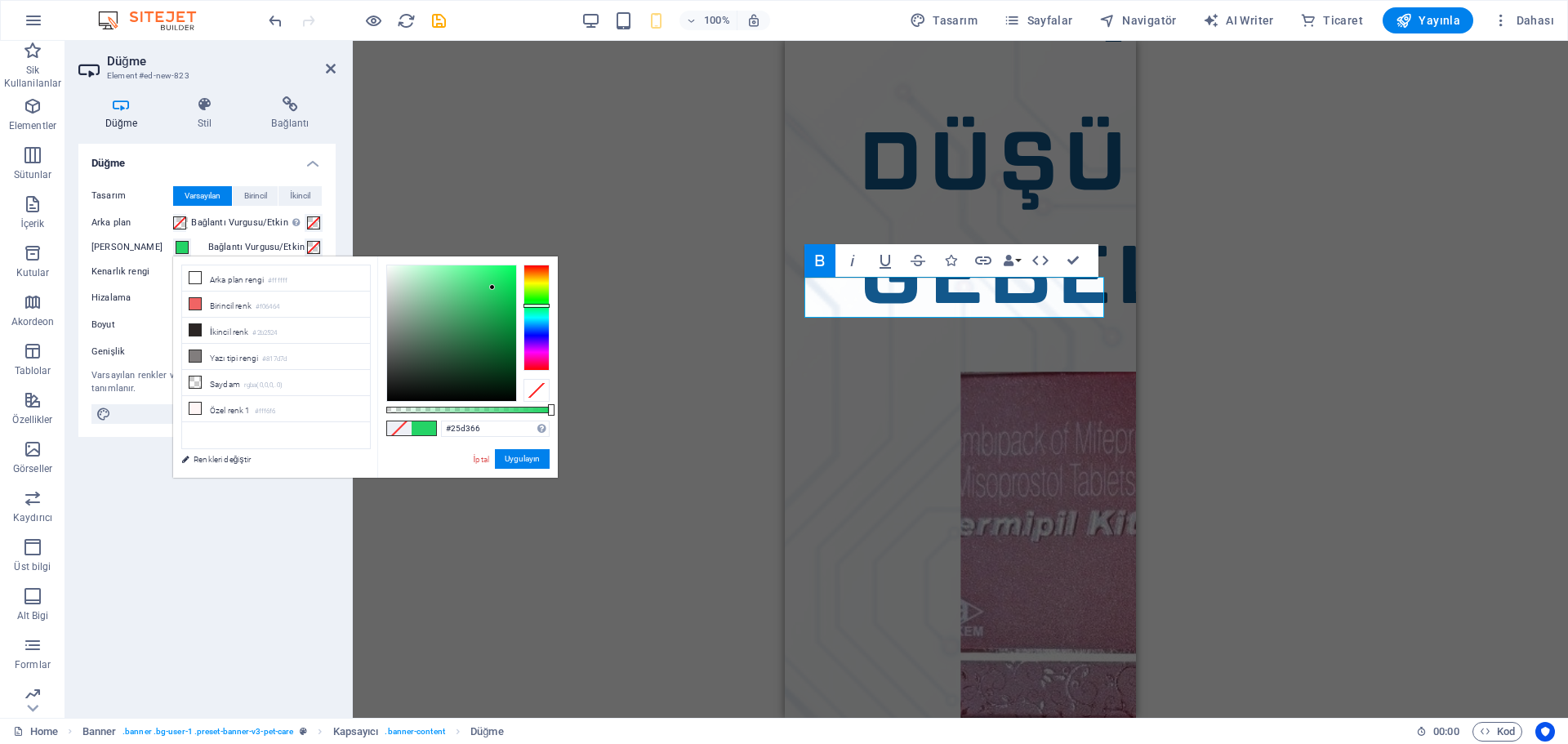
click at [444, 438] on div "#25d366 Desteklenen biçimler #0852ed rgb(8, 82, 237) rgba(8, 82, 237, %90) hsv(…" at bounding box center [467, 486] width 181 height 458
click at [214, 272] on li "Arka plan rengi #ffffff" at bounding box center [276, 279] width 188 height 27
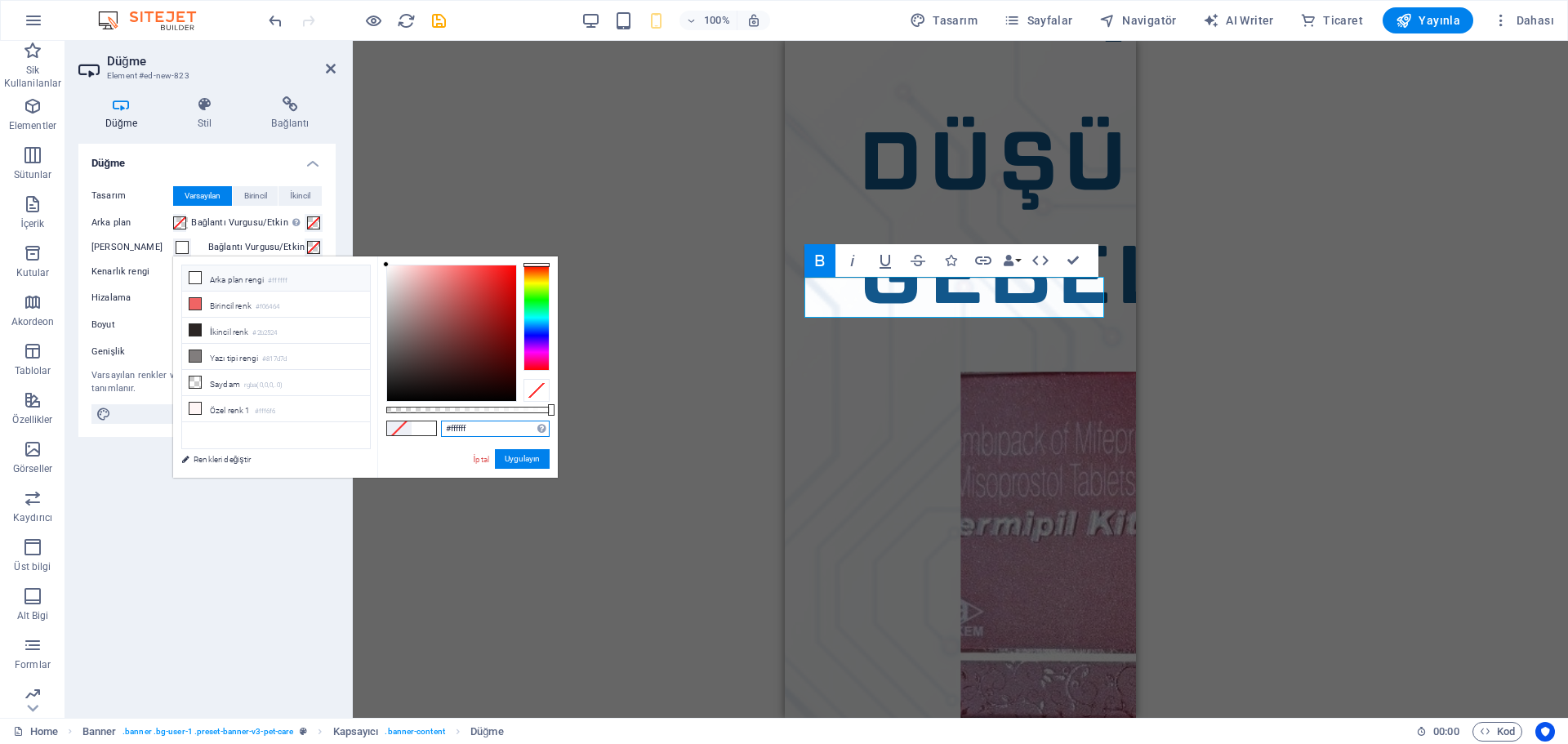
click at [463, 433] on input "#ffffff" at bounding box center [495, 429] width 108 height 16
click at [442, 466] on div "#25d366 Desteklenen biçimler #0852ed rgb(8, 82, 237) rgba(8, 82, 237, %90) hsv(…" at bounding box center [467, 486] width 181 height 458
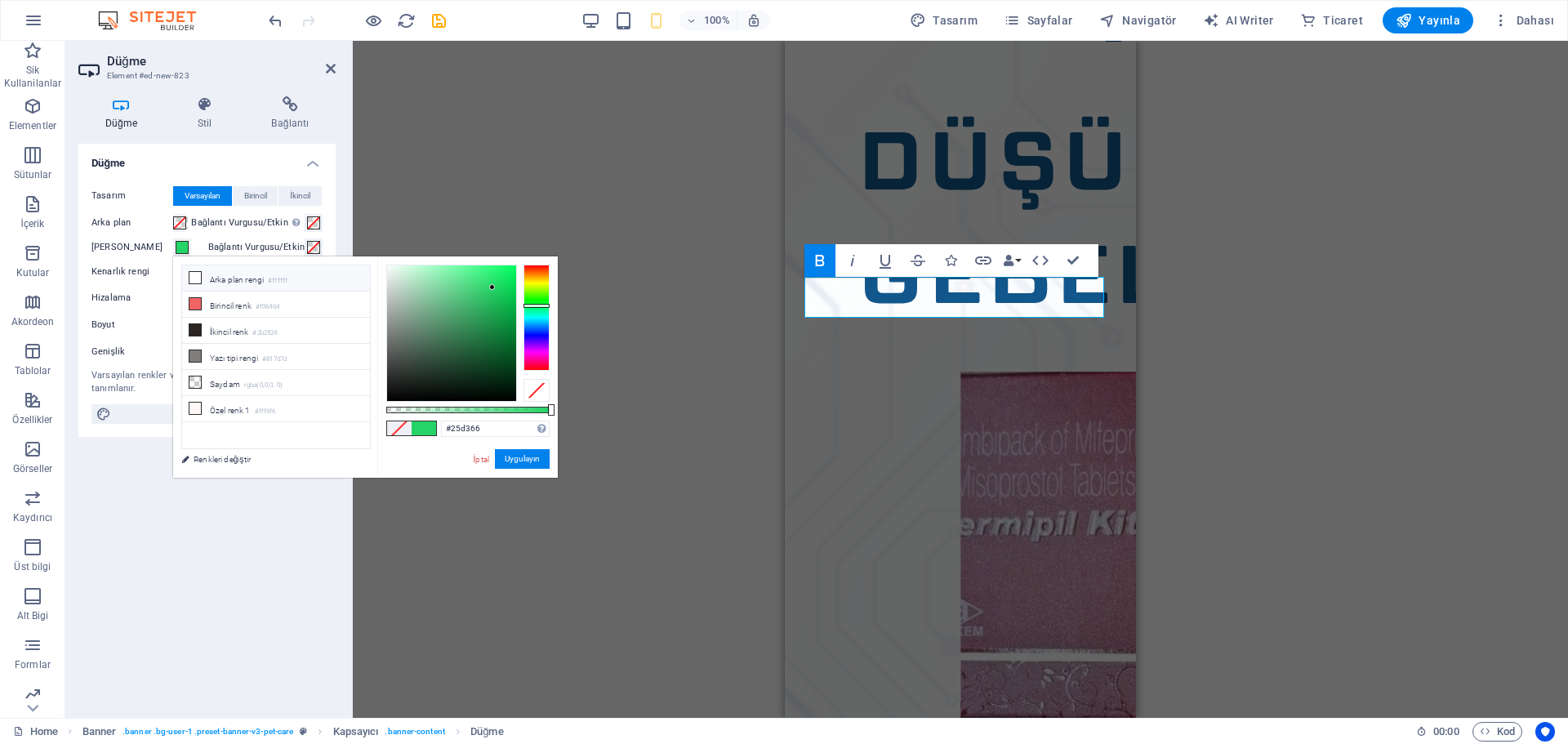
click at [228, 277] on li "Arka plan rengi #ffffff" at bounding box center [276, 279] width 188 height 27
type input "#ffffff"
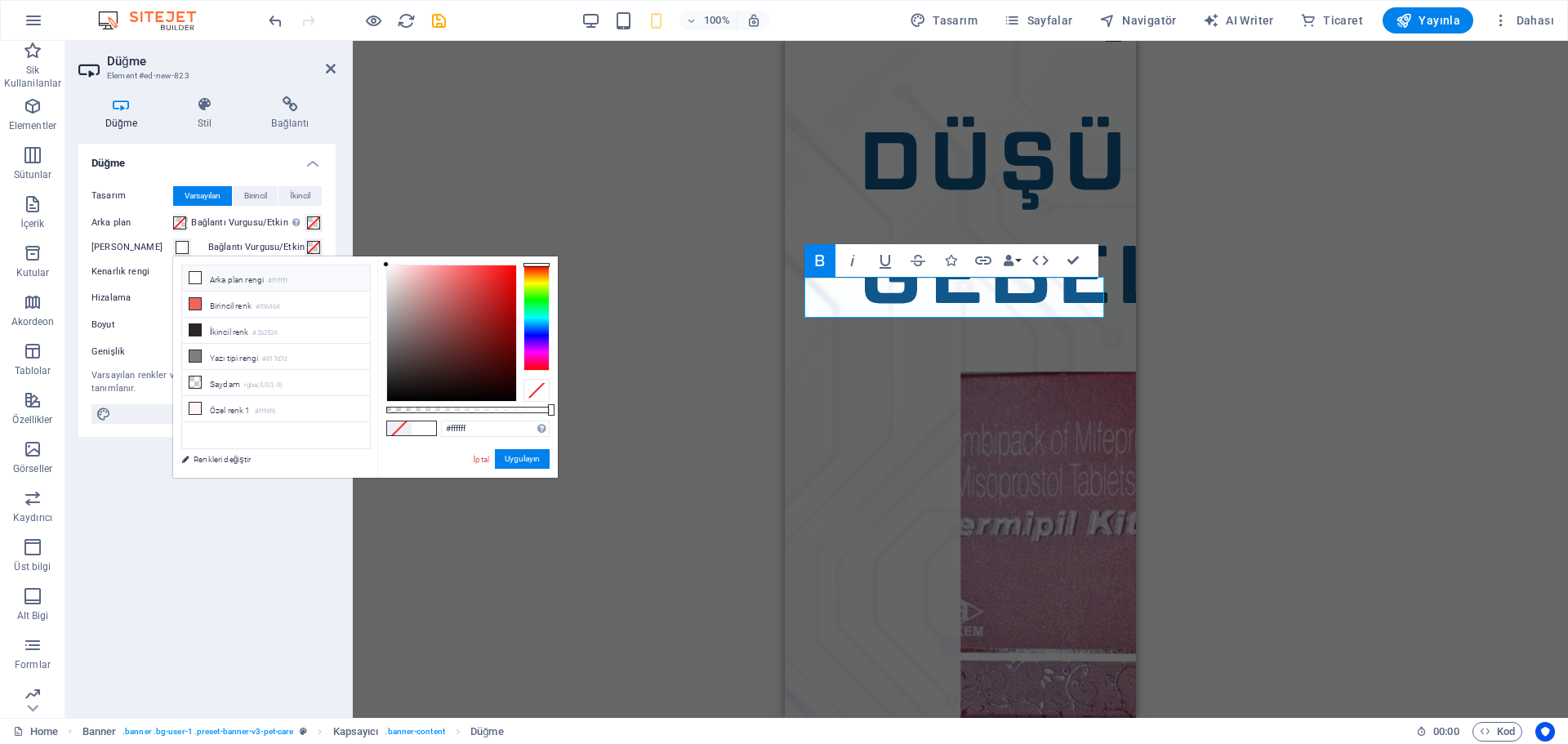
click at [192, 273] on icon at bounding box center [195, 278] width 11 height 11
click at [186, 225] on span at bounding box center [180, 223] width 13 height 13
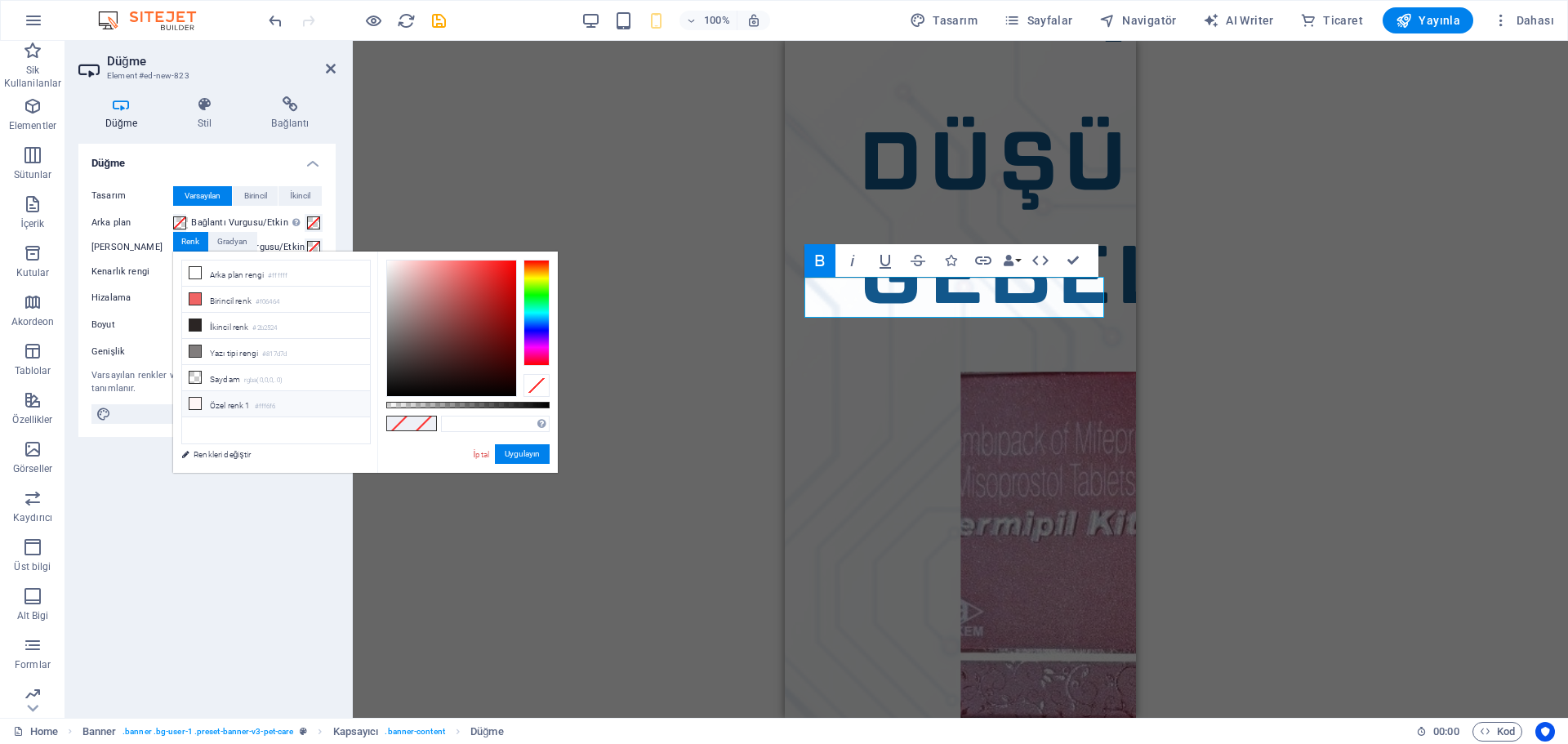
click at [195, 401] on icon at bounding box center [195, 403] width 11 height 11
click at [477, 422] on input "#fff6f6" at bounding box center [495, 423] width 108 height 16
type input "#25d366"
click at [442, 444] on div "#25d366 Desteklenen biçimler #0852ed rgb(8, 82, 237) rgba(8, 82, 237, %90) hsv(…" at bounding box center [467, 480] width 181 height 458
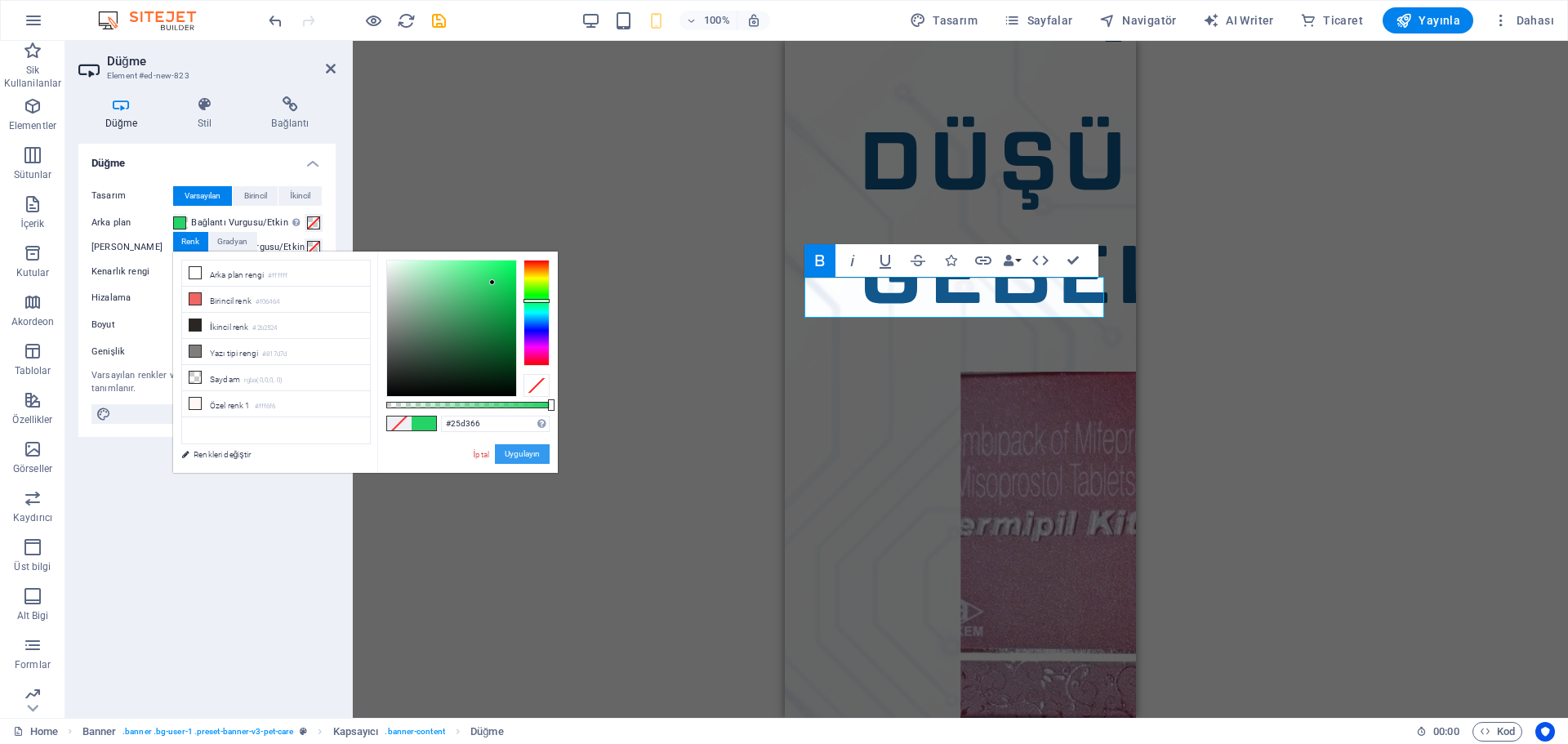
click at [510, 457] on button "Uygulayın" at bounding box center [522, 454] width 55 height 19
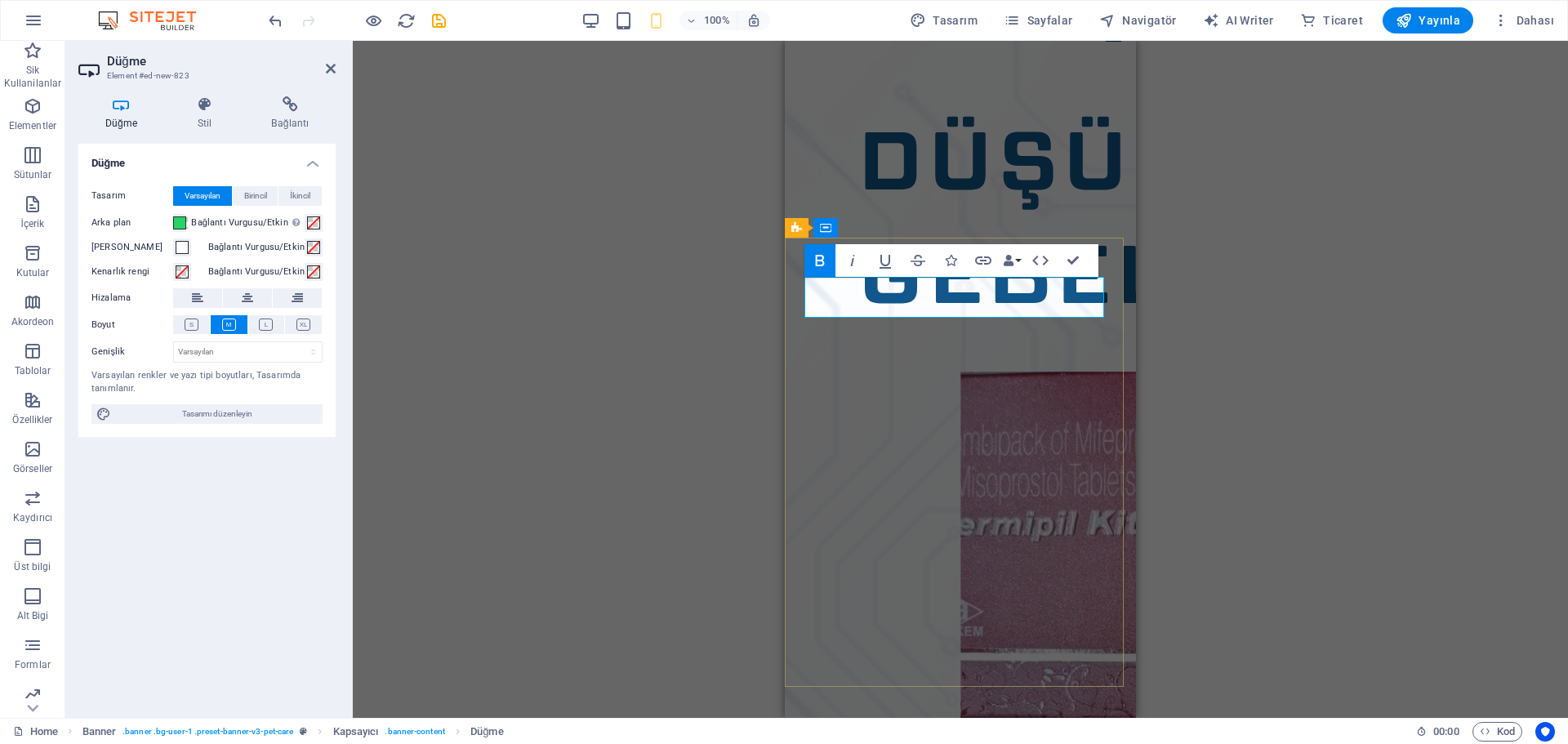
click at [184, 238] on button "Metin rengi" at bounding box center [182, 247] width 18 height 18
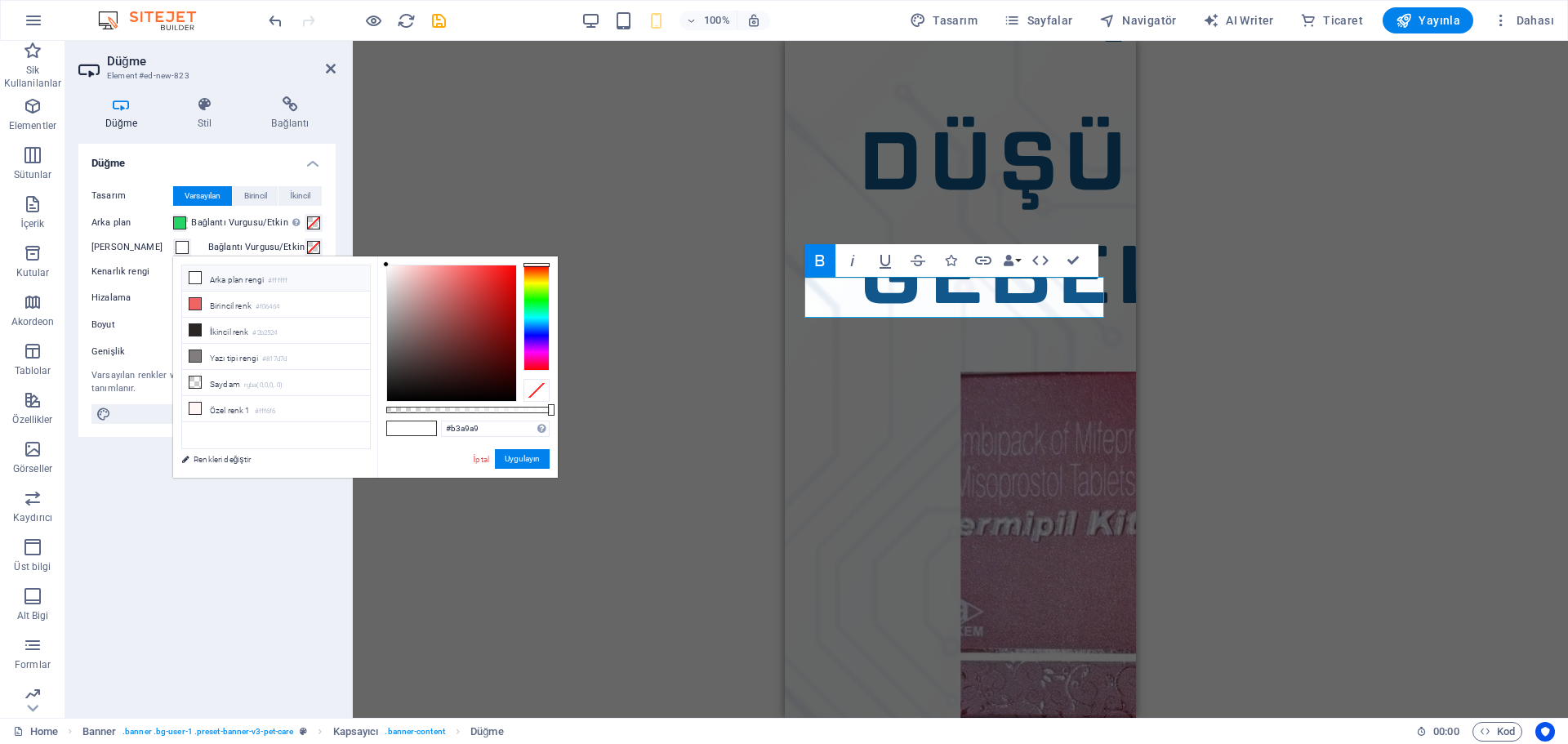
type input "#ffffff"
drag, startPoint x: 395, startPoint y: 314, endPoint x: 364, endPoint y: 221, distance: 98.0
click at [364, 221] on body "ilacrehberin.com Home Sik Kullanilanlar Elementler Sütunlar İçerik Kutular Akor…" at bounding box center [784, 372] width 1568 height 744
click at [525, 465] on button "Uygulayın" at bounding box center [522, 458] width 55 height 19
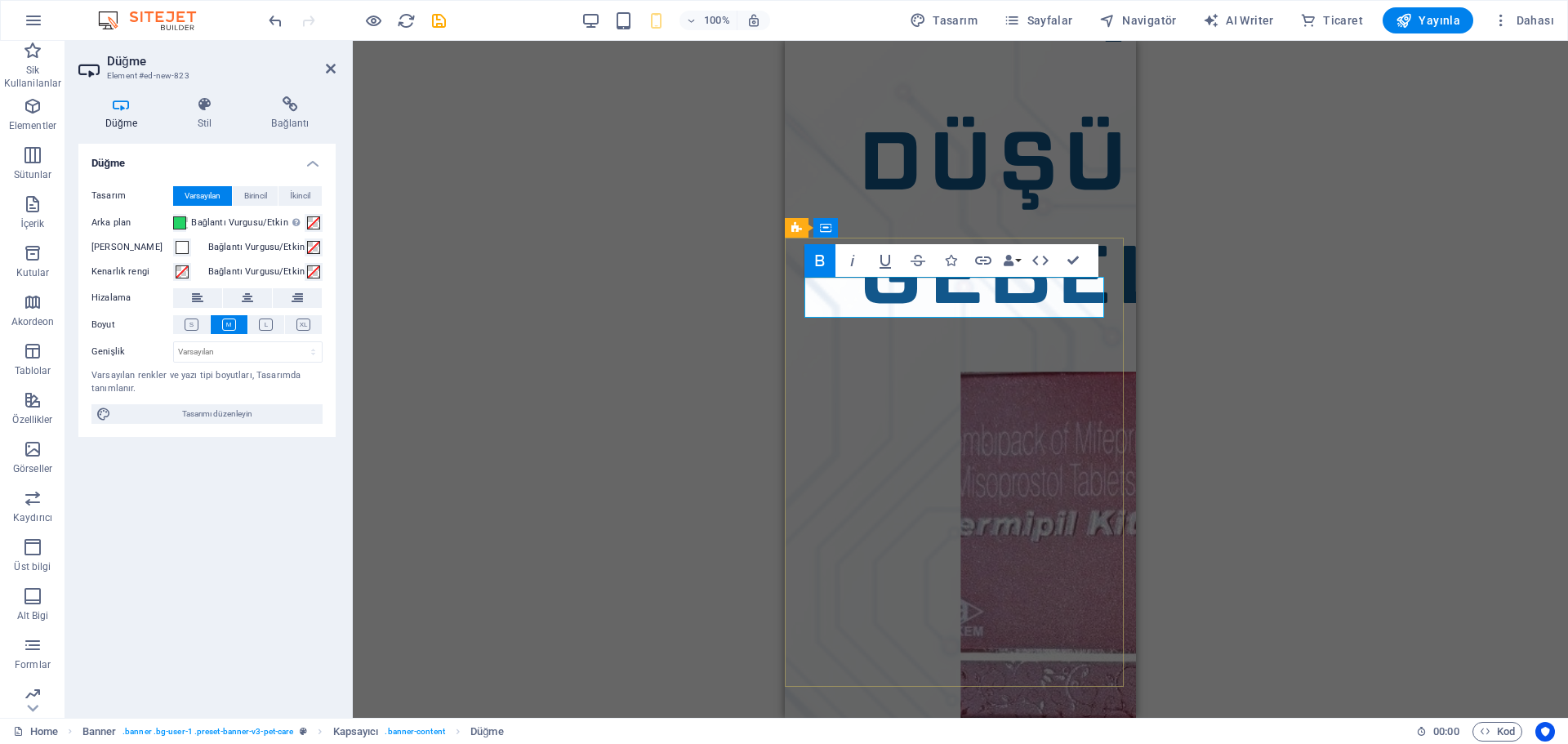
click at [191, 346] on select "Varsayılan px rem % em vh vw" at bounding box center [247, 351] width 148 height 19
select select "rem"
click at [299, 342] on select "Varsayılan px rem % em vh vw" at bounding box center [247, 351] width 148 height 19
type input "14.0625"
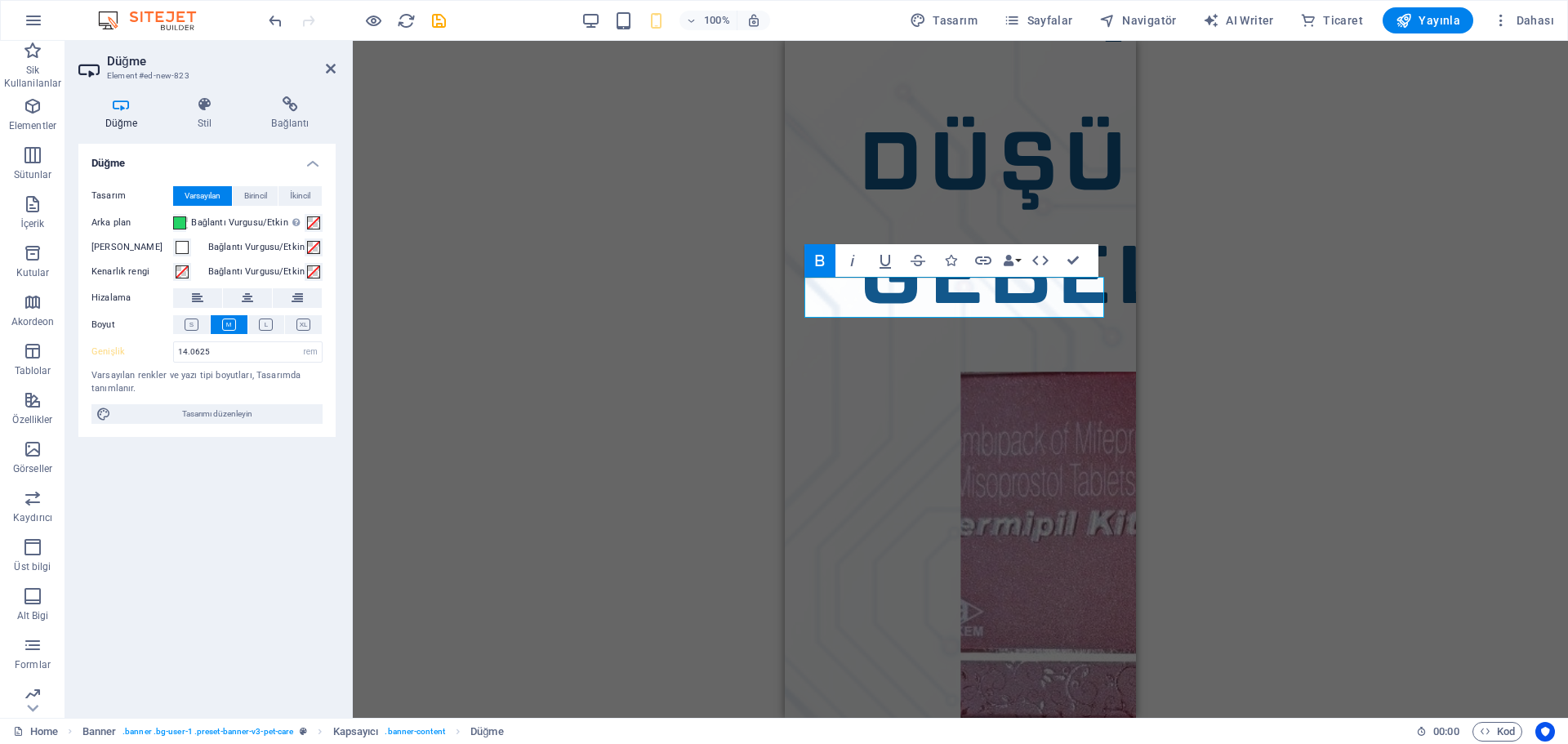
click at [164, 348] on label "Genişlik" at bounding box center [132, 352] width 82 height 9
select select "DISABLED_OPTION_VALUE"
click at [576, 371] on div "H1 Banner Banner Kapsayıcı Hamburger Menü Çubuğu Menü Logo İmaj Alt Bilgi Saga …" at bounding box center [960, 379] width 1215 height 677
click at [987, 261] on icon "button" at bounding box center [982, 260] width 19 height 19
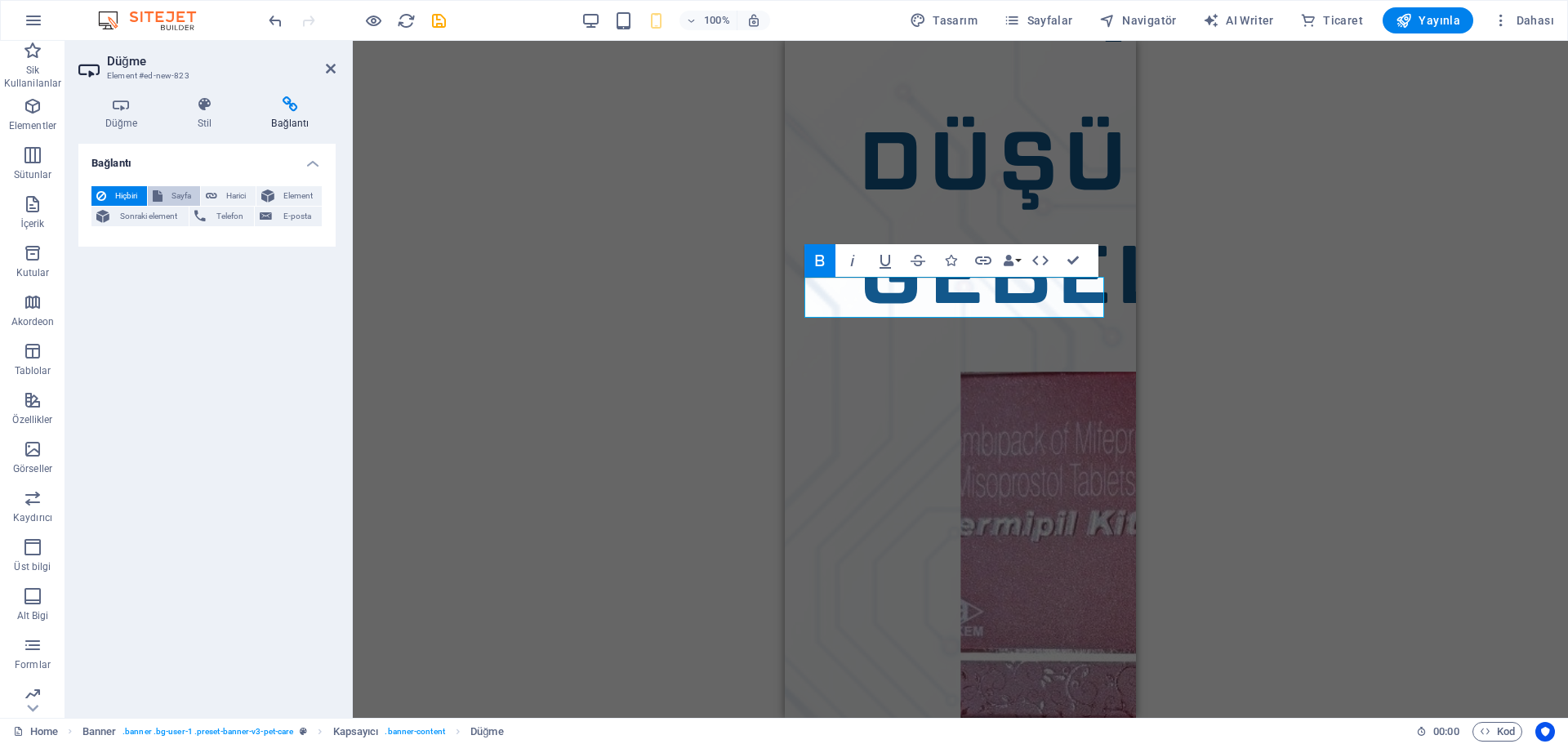
click at [168, 198] on span "Sayfa" at bounding box center [181, 195] width 28 height 19
select select
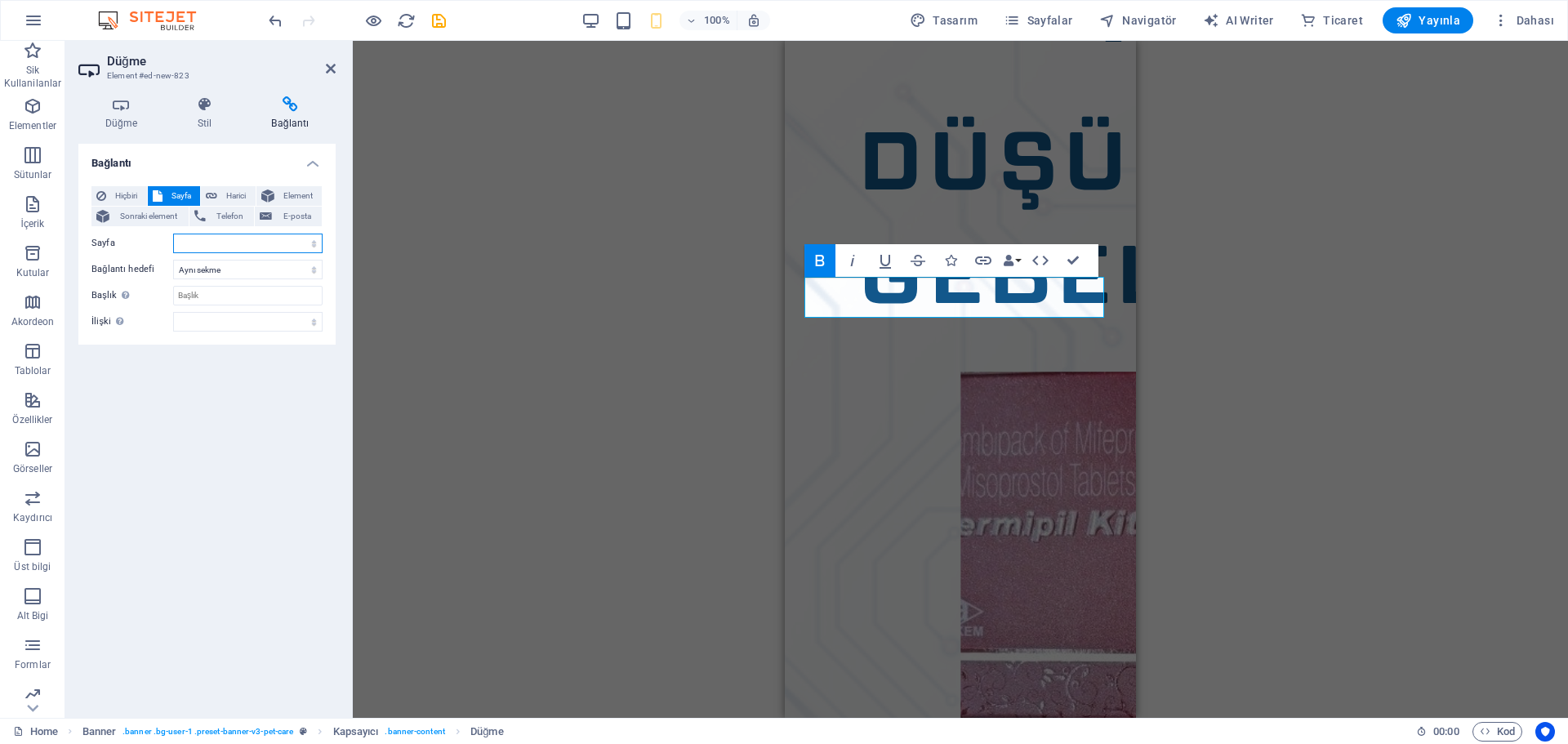
click at [216, 240] on select "Home About Services Contact Legal Notice Privacy" at bounding box center [247, 243] width 149 height 19
click at [215, 243] on select "Home About Services Contact Legal Notice Privacy" at bounding box center [247, 243] width 149 height 19
click at [203, 265] on select "Yeni sekme Aynı sekme Kaplama" at bounding box center [247, 268] width 149 height 19
click at [206, 259] on select "Yeni sekme Aynı sekme Kaplama" at bounding box center [247, 268] width 149 height 19
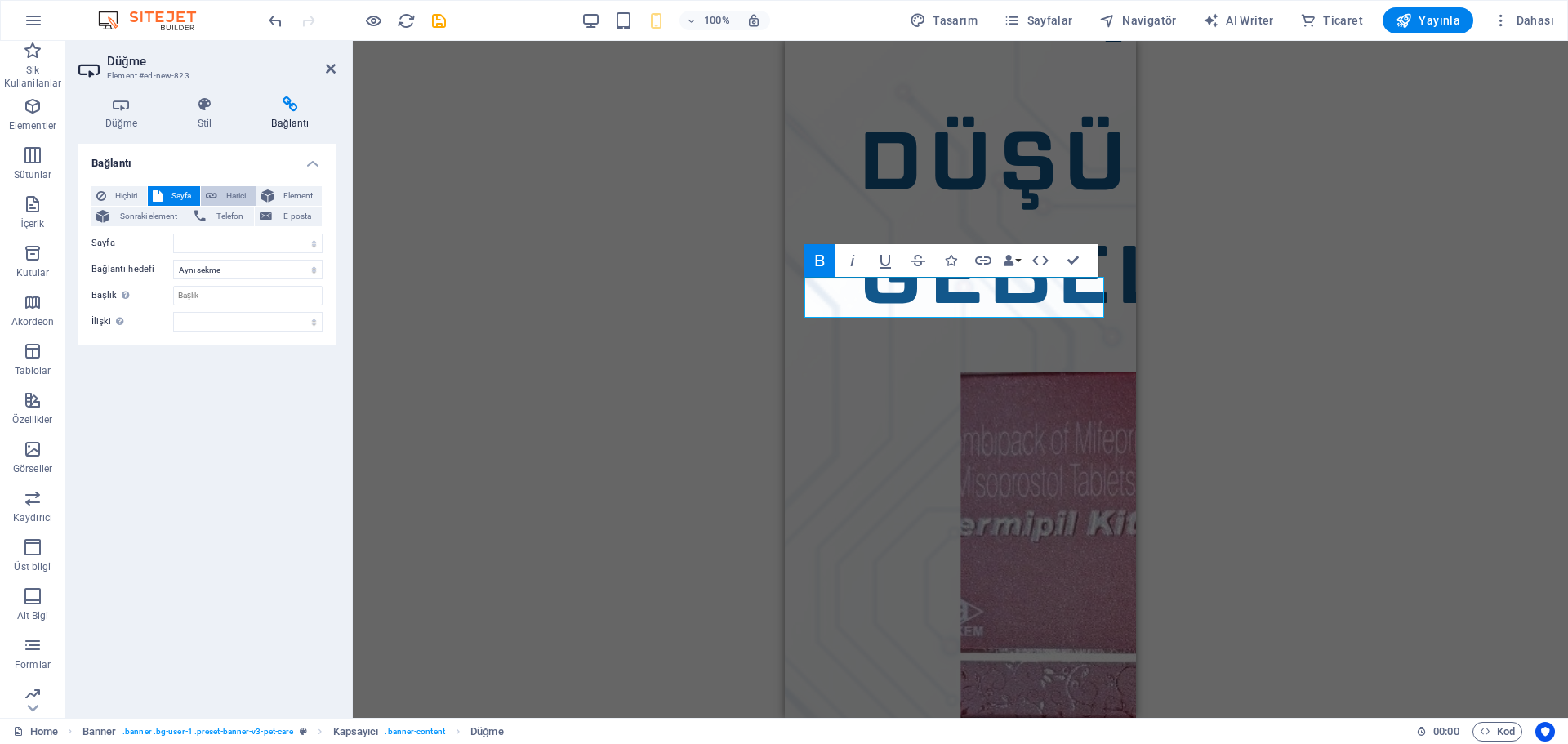
click at [230, 198] on span "Harici" at bounding box center [236, 195] width 28 height 19
select select "blank"
click at [226, 242] on input "URL" at bounding box center [247, 243] width 149 height 19
paste input "https://api.whatsapp.com/send/?phone=905014722591"
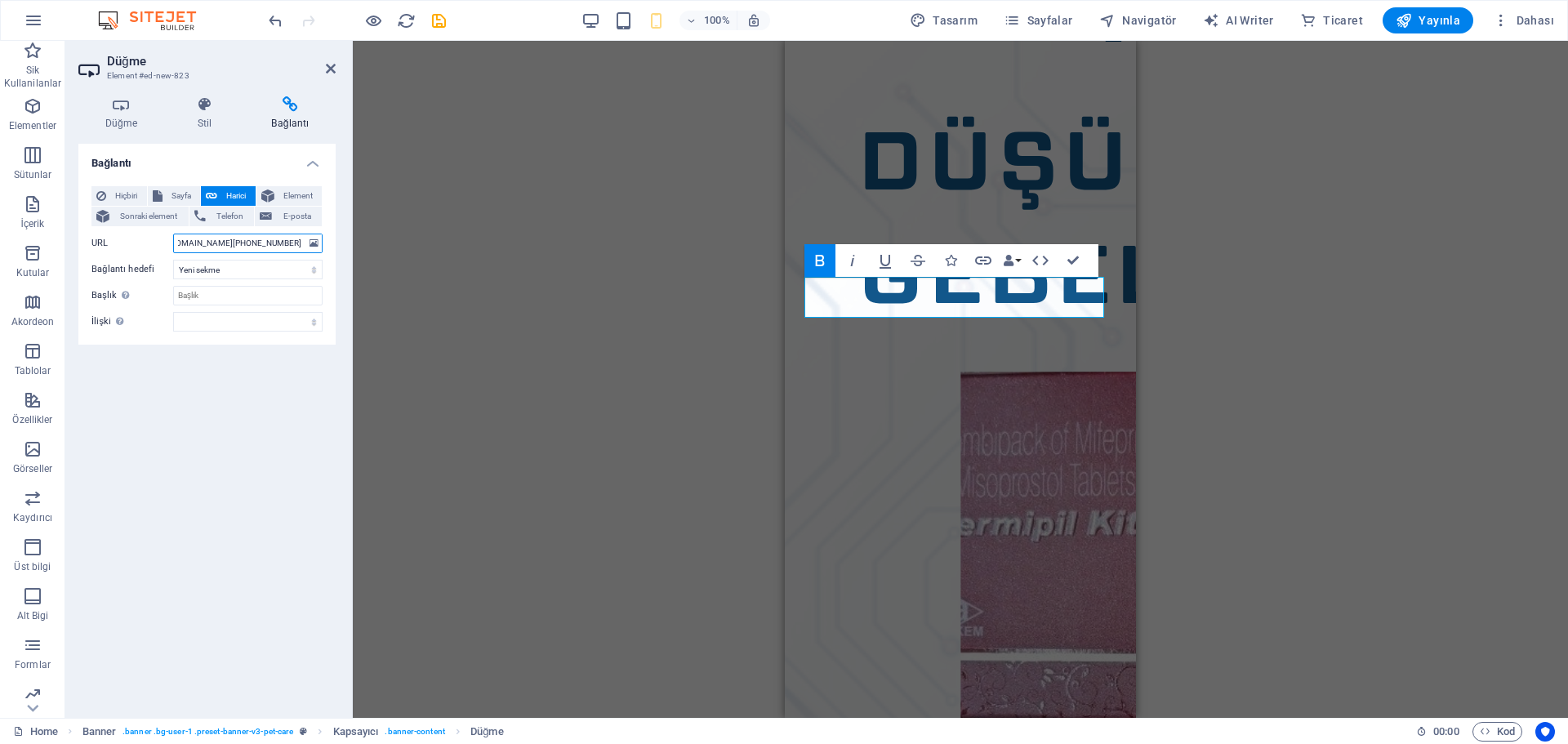
type input "https://api.whatsapp.com/send/?phone=905014722591"
click at [325, 247] on div "Hiçbiri Sayfa Harici Element Sonraki element Telefon E-posta Sayfa Home About S…" at bounding box center [207, 258] width 258 height 171
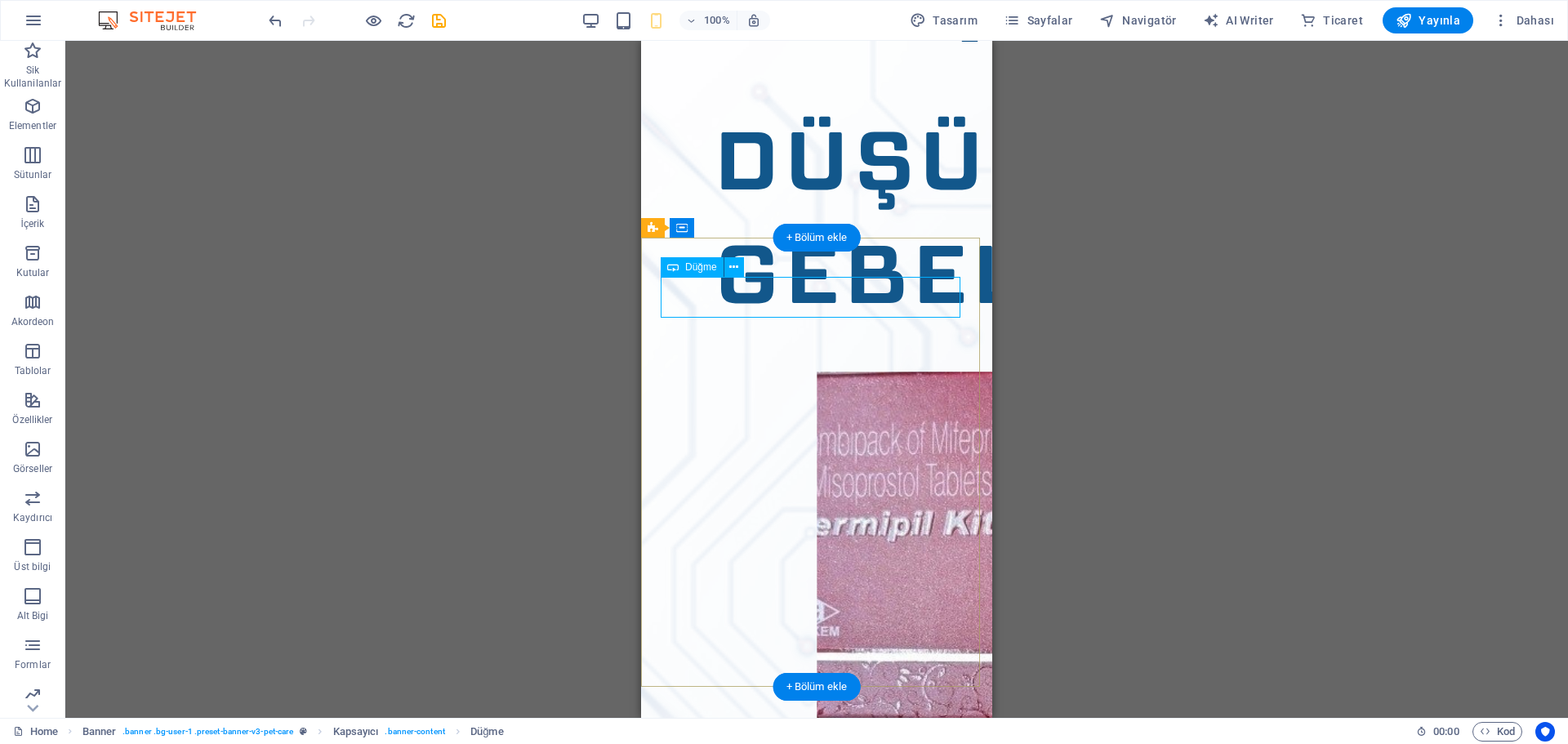
drag, startPoint x: 666, startPoint y: 294, endPoint x: 819, endPoint y: 311, distance: 153.9
drag, startPoint x: 819, startPoint y: 311, endPoint x: 812, endPoint y: 302, distance: 11.4
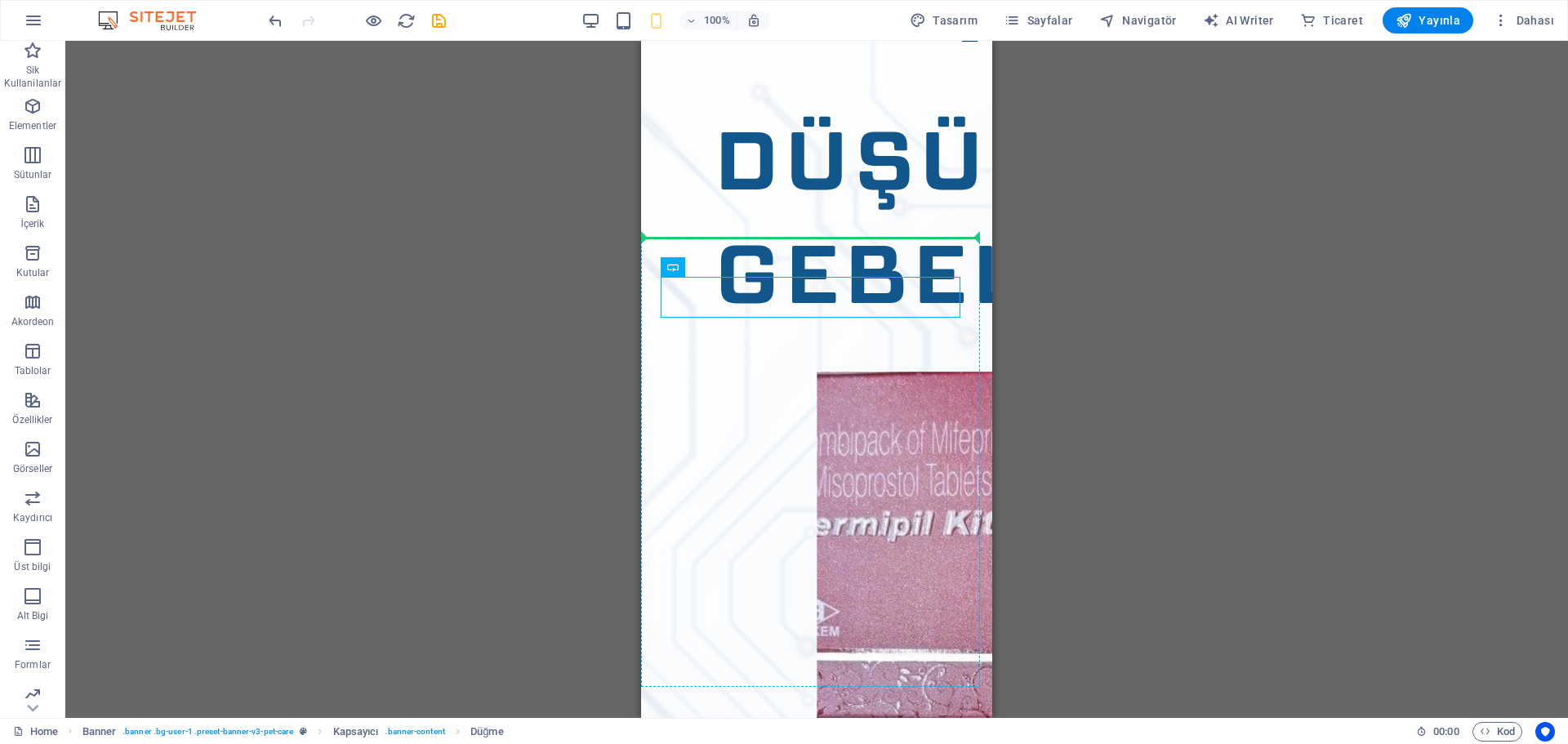
drag, startPoint x: 812, startPoint y: 302, endPoint x: 1682, endPoint y: 351, distance: 871.4
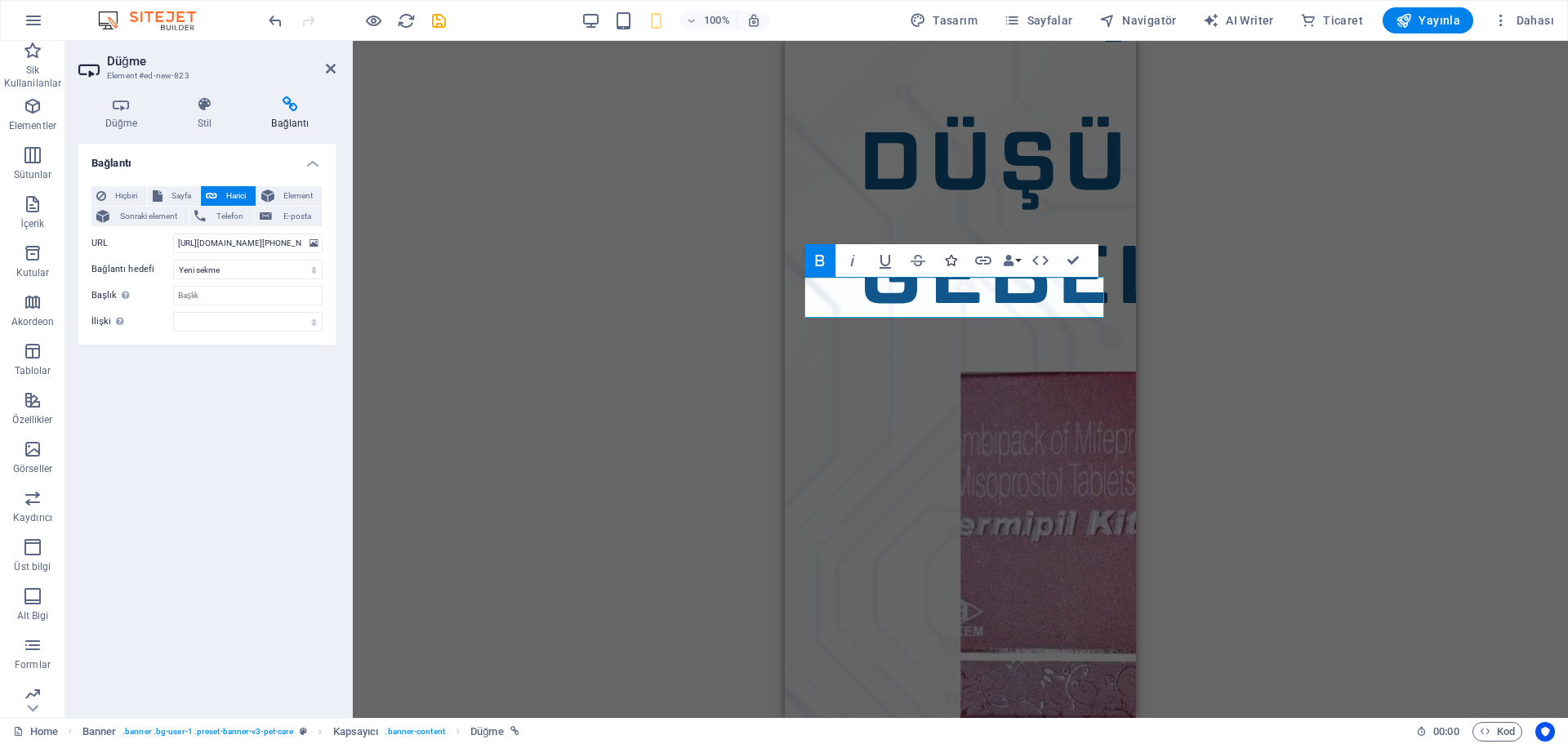
click at [947, 260] on icon "button" at bounding box center [950, 260] width 11 height 11
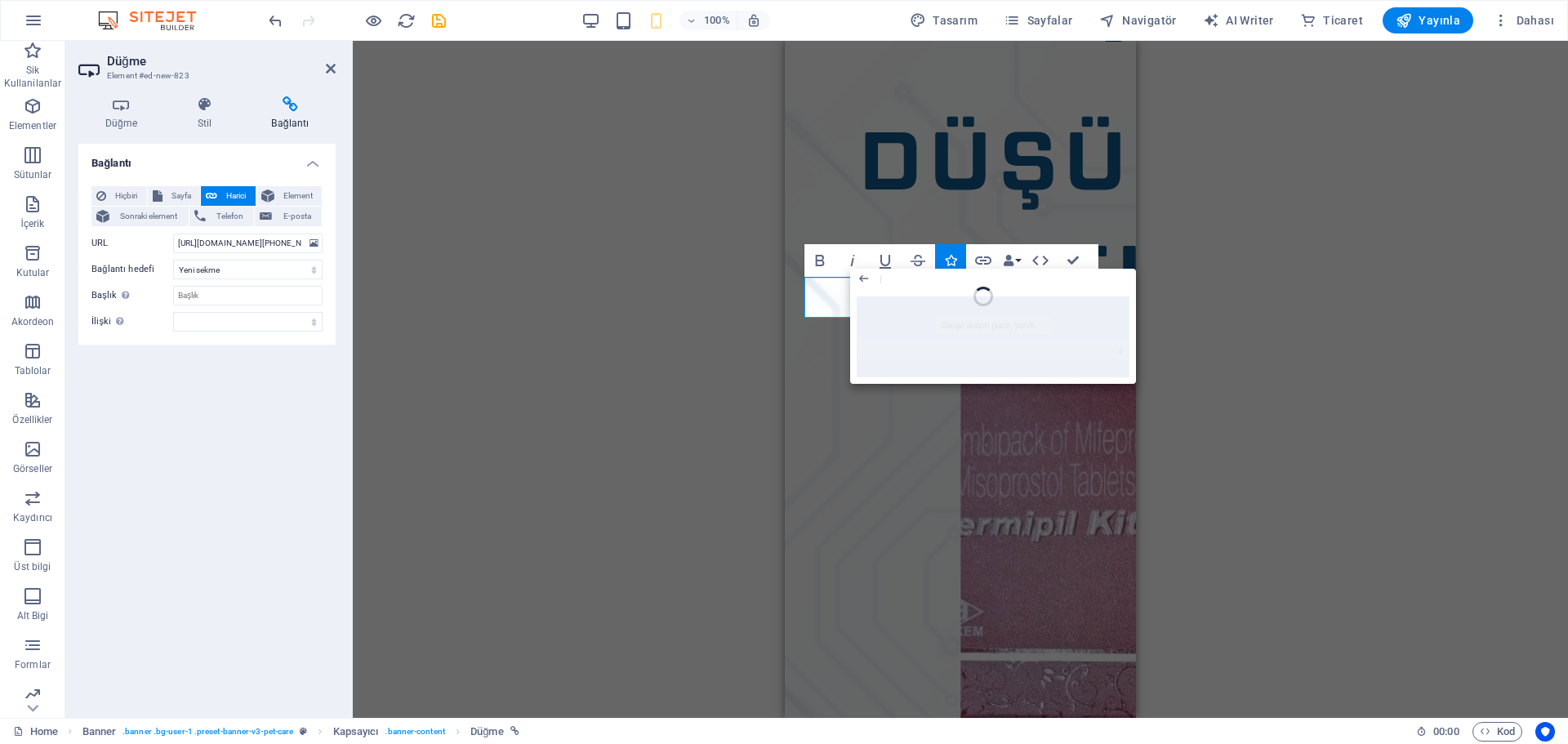
click at [708, 353] on div "H1 Banner Banner Kapsayıcı Hamburger Menü Çubuğu Menü Logo İmaj Alt Bilgi Saga …" at bounding box center [960, 379] width 1215 height 677
click at [773, 372] on div "H1 Banner Banner Kapsayıcı Hamburger Menü Çubuğu Menü Logo İmaj Alt Bilgi Saga …" at bounding box center [960, 379] width 1215 height 677
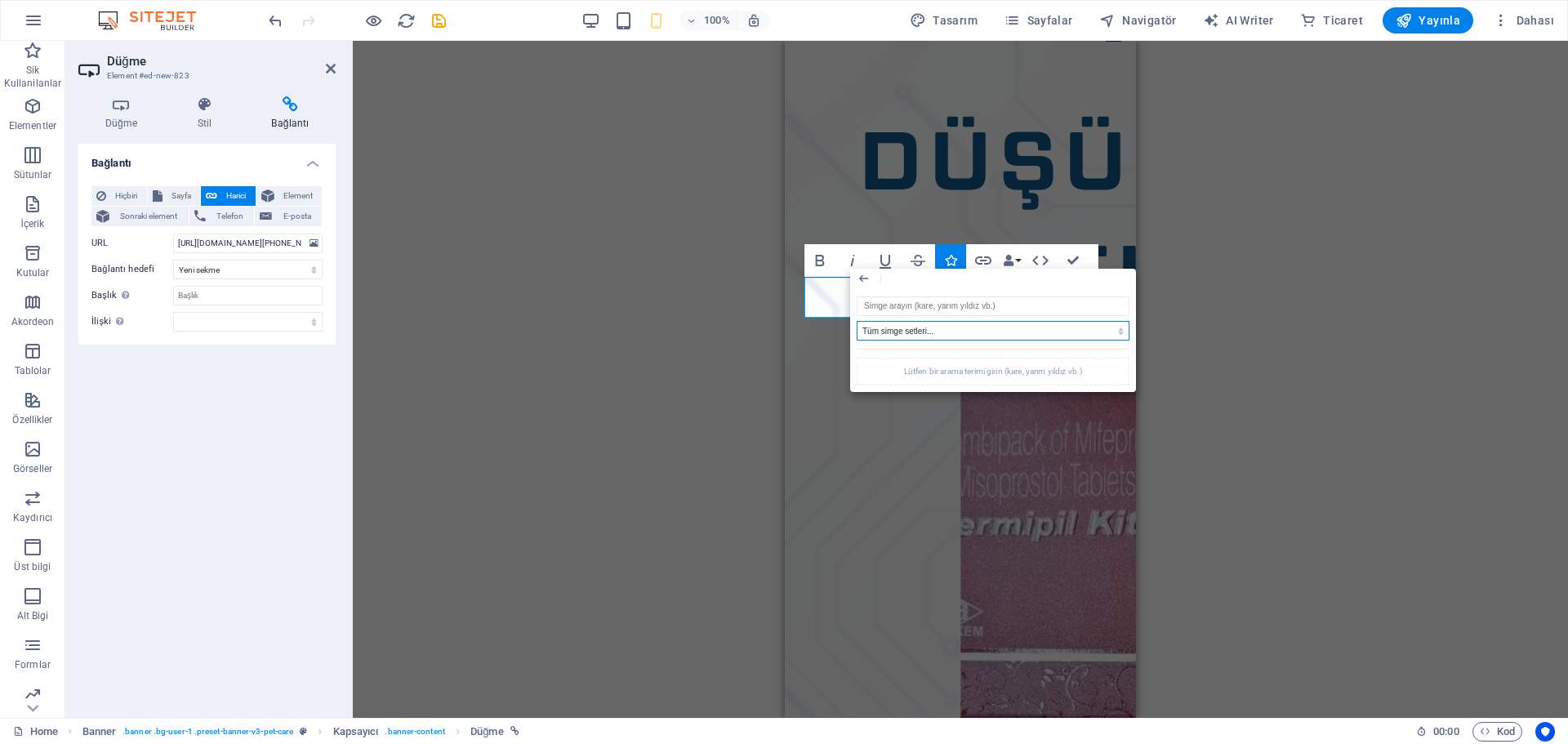
click at [949, 325] on select "Tüm simge setleri... IcoFont Ionicons FontAwesome Brands FontAwesome Duotone Fo…" at bounding box center [993, 330] width 273 height 19
click at [925, 296] on div "Tüm simge setleri... IcoFont Ionicons FontAwesome Brands FontAwesome Duotone Fo…" at bounding box center [992, 340] width 286 height 102
click at [919, 304] on input "search" at bounding box center [993, 305] width 273 height 19
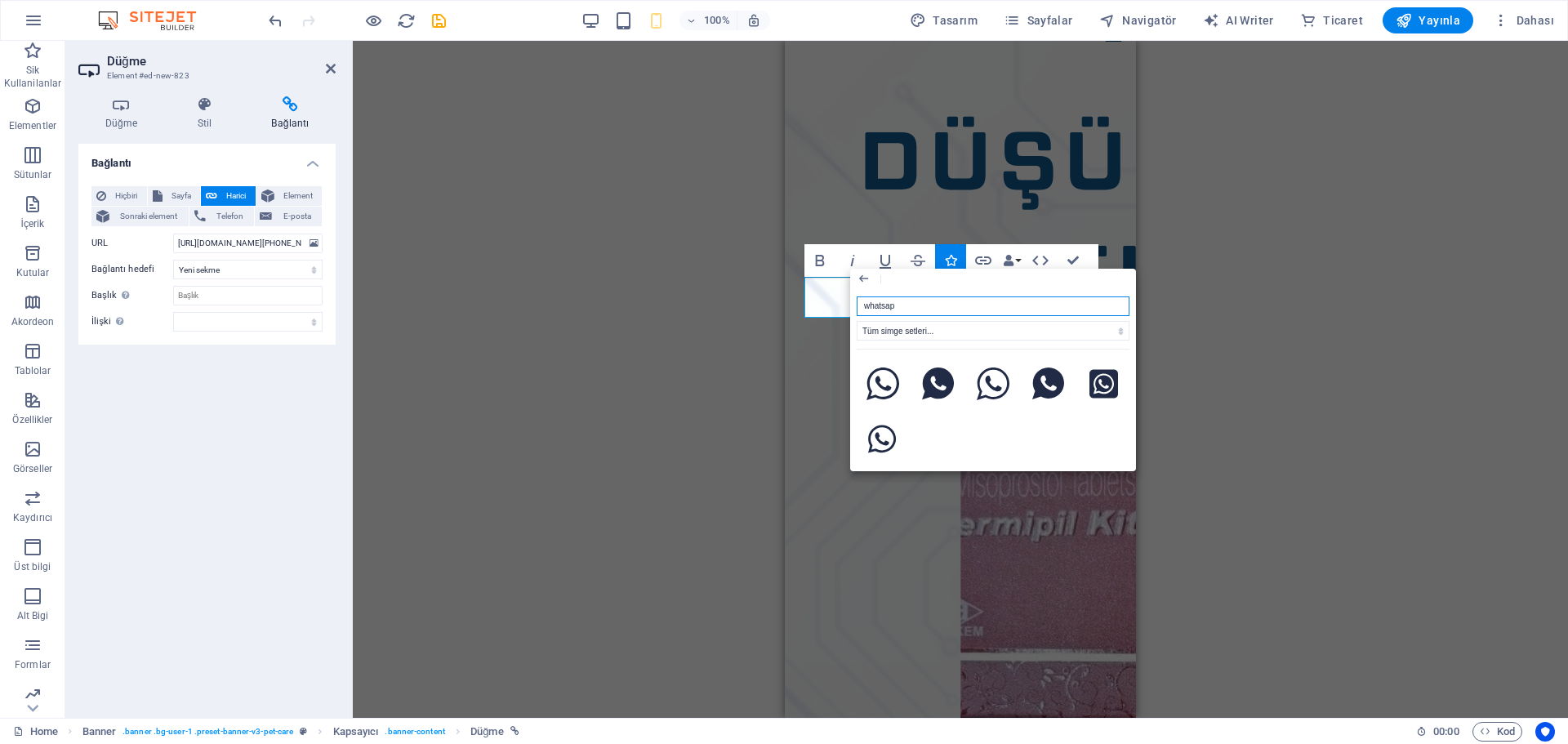
type input "whatsapp"
click at [1102, 383] on icon at bounding box center [1102, 384] width 28 height 28
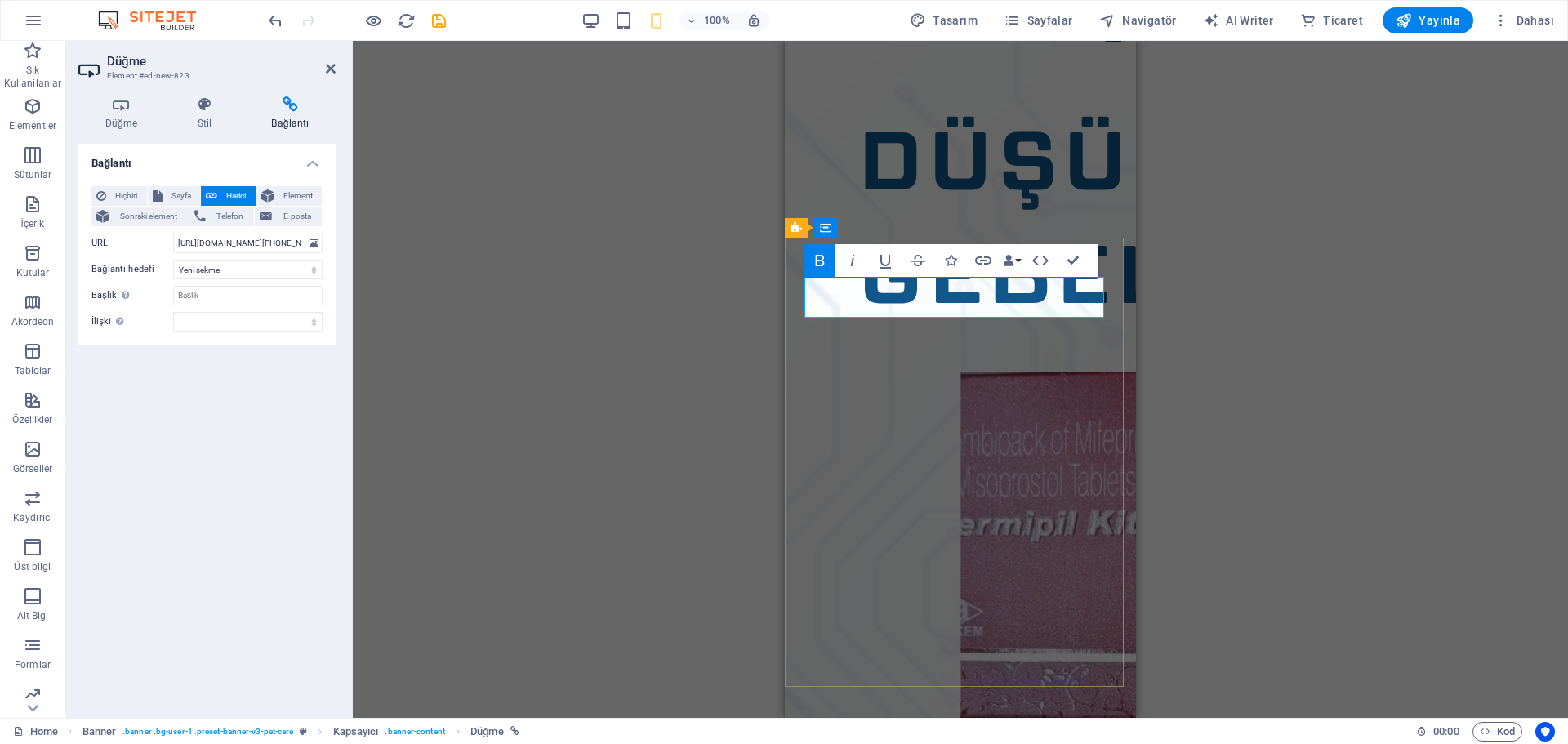
click at [708, 341] on div "H1 Banner Banner Kapsayıcı Hamburger Menü Çubuğu Menü Logo İmaj Alt Bilgi Saga …" at bounding box center [960, 379] width 1215 height 677
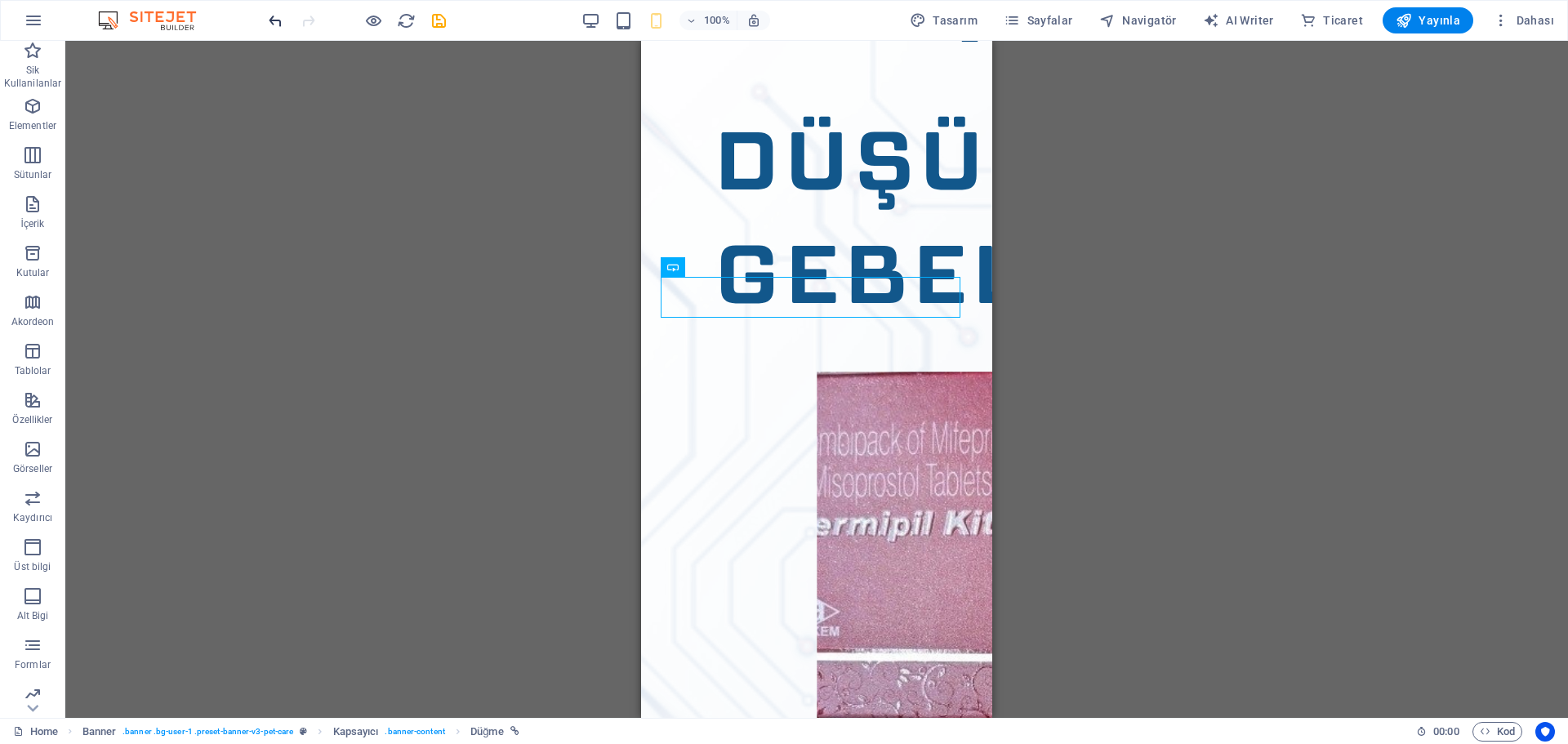
click at [273, 14] on icon "undo" at bounding box center [275, 20] width 18 height 18
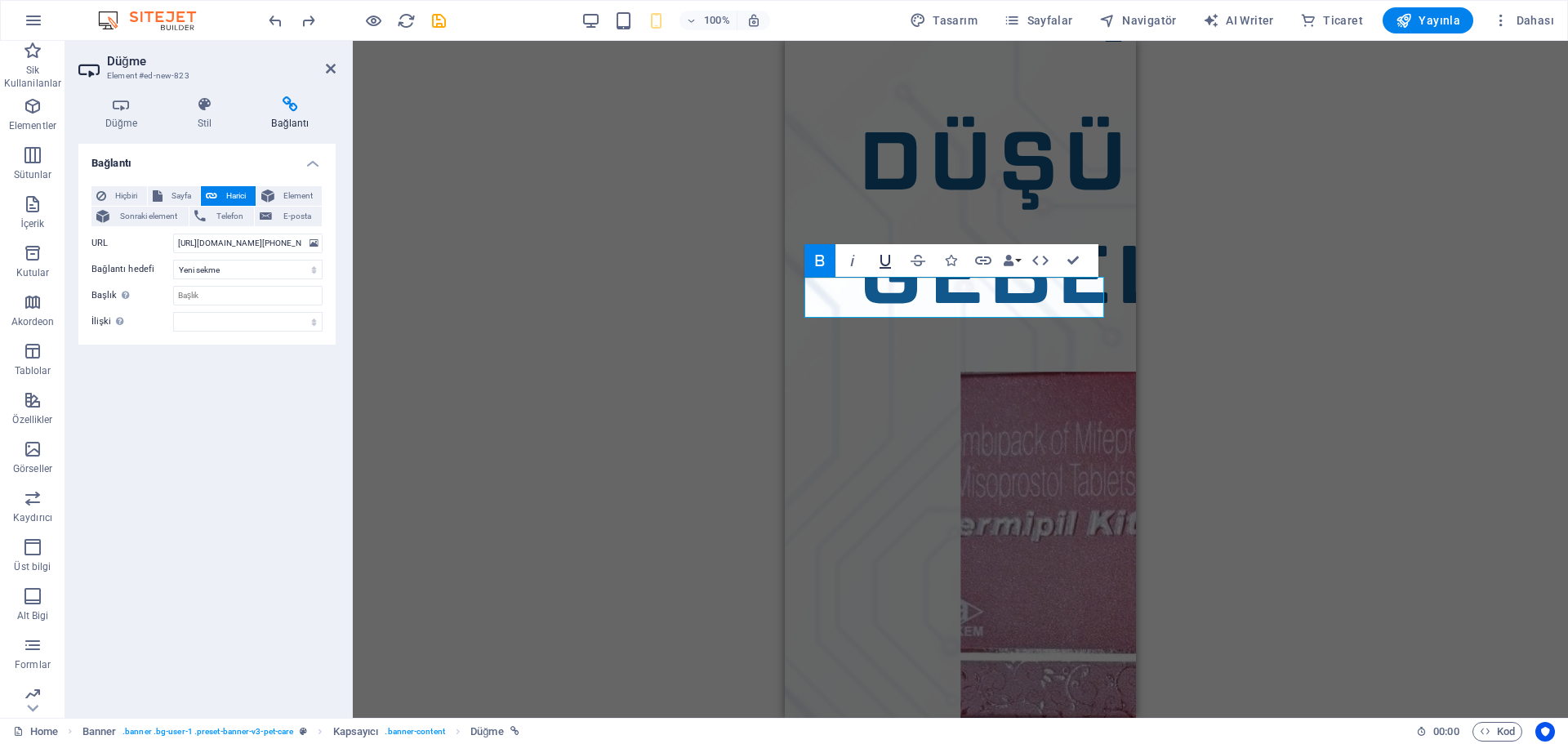
click at [888, 266] on icon "button" at bounding box center [884, 260] width 19 height 19
click at [920, 260] on icon "button" at bounding box center [917, 260] width 19 height 19
click at [918, 263] on icon "button" at bounding box center [917, 260] width 19 height 19
click at [1011, 261] on icon "button" at bounding box center [1008, 260] width 11 height 11
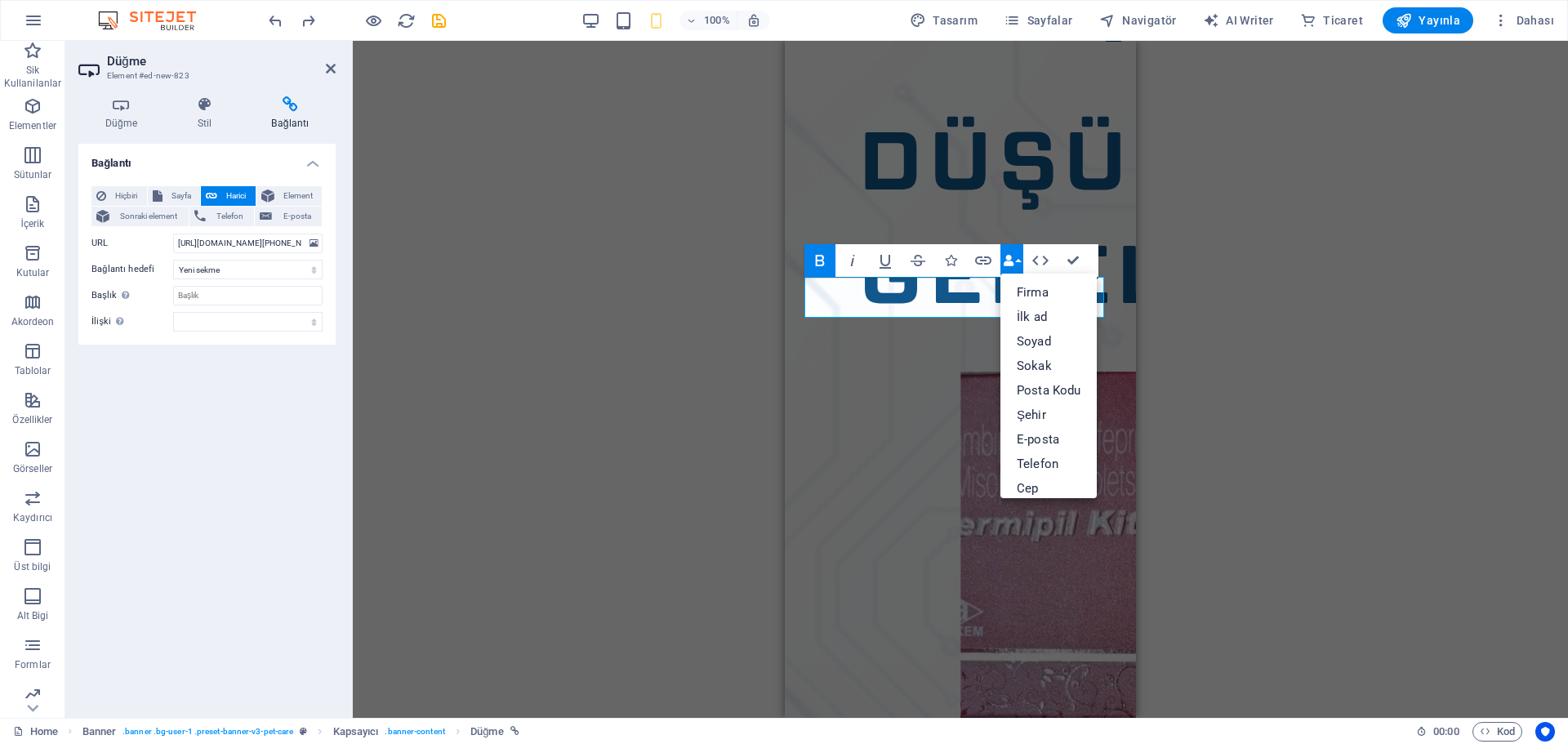
click at [1010, 261] on icon "button" at bounding box center [1008, 260] width 11 height 11
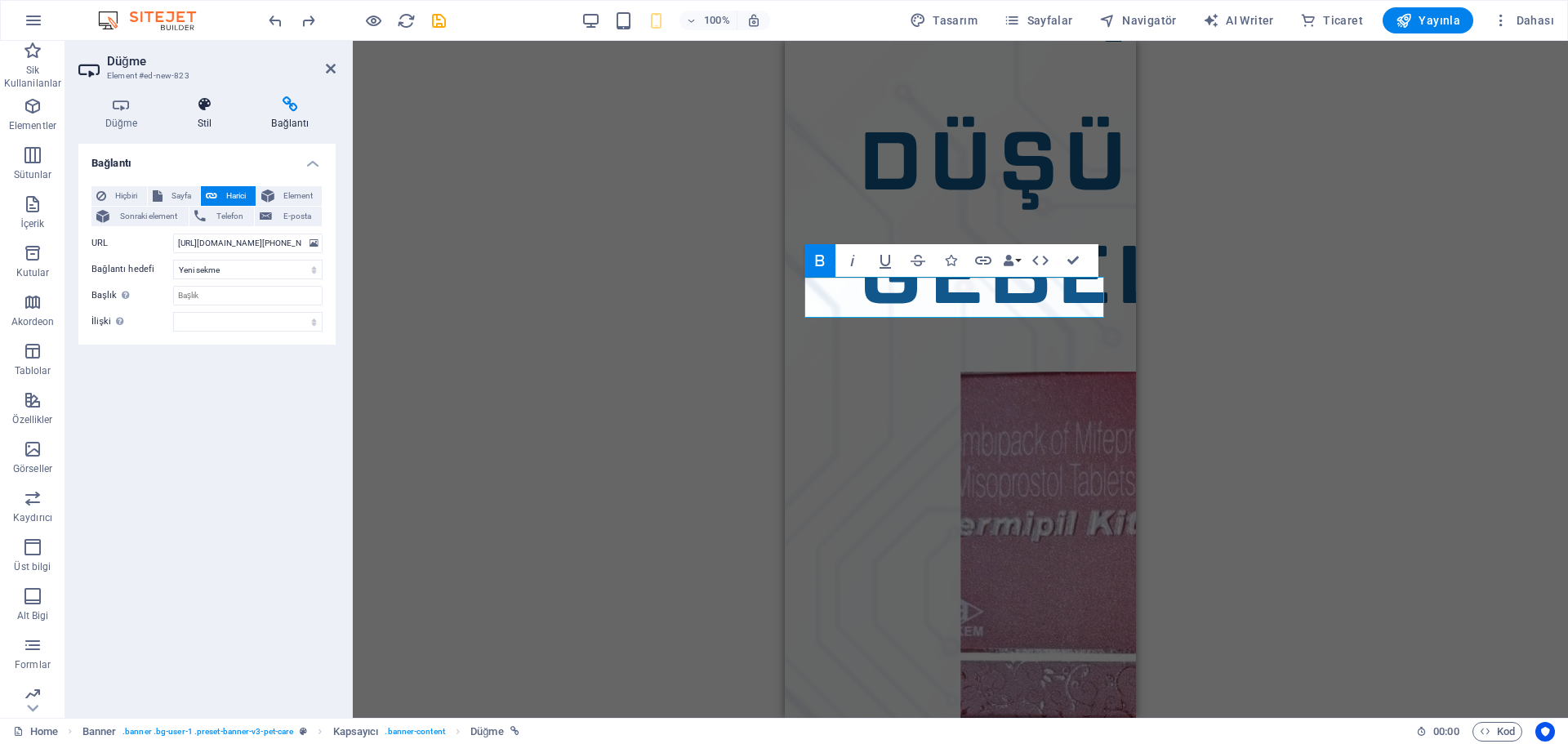
click at [213, 101] on icon at bounding box center [204, 104] width 68 height 16
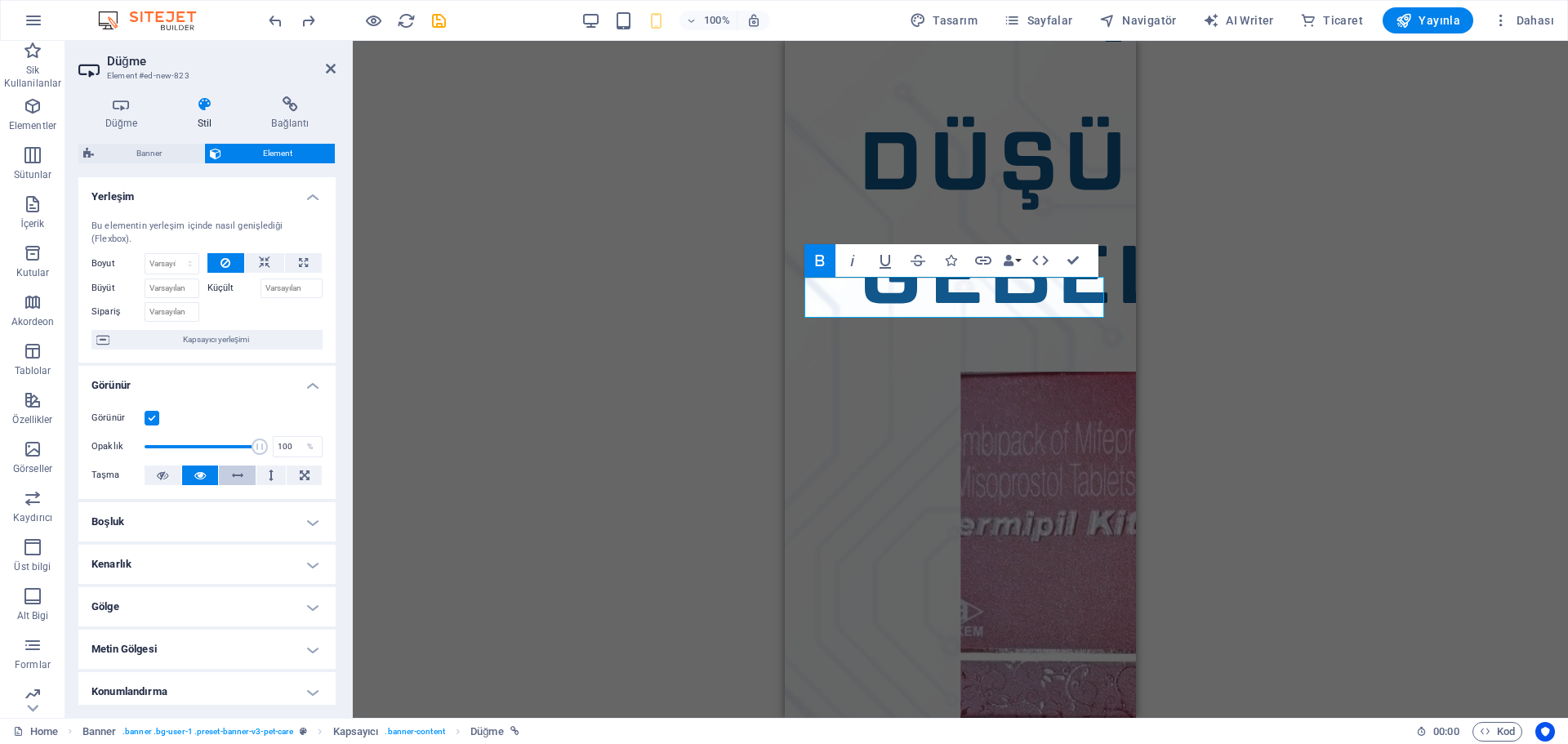
click at [237, 470] on icon at bounding box center [237, 475] width 11 height 19
click at [270, 472] on icon at bounding box center [270, 475] width 5 height 19
click at [238, 472] on icon at bounding box center [237, 475] width 11 height 19
click at [300, 476] on icon at bounding box center [304, 475] width 10 height 19
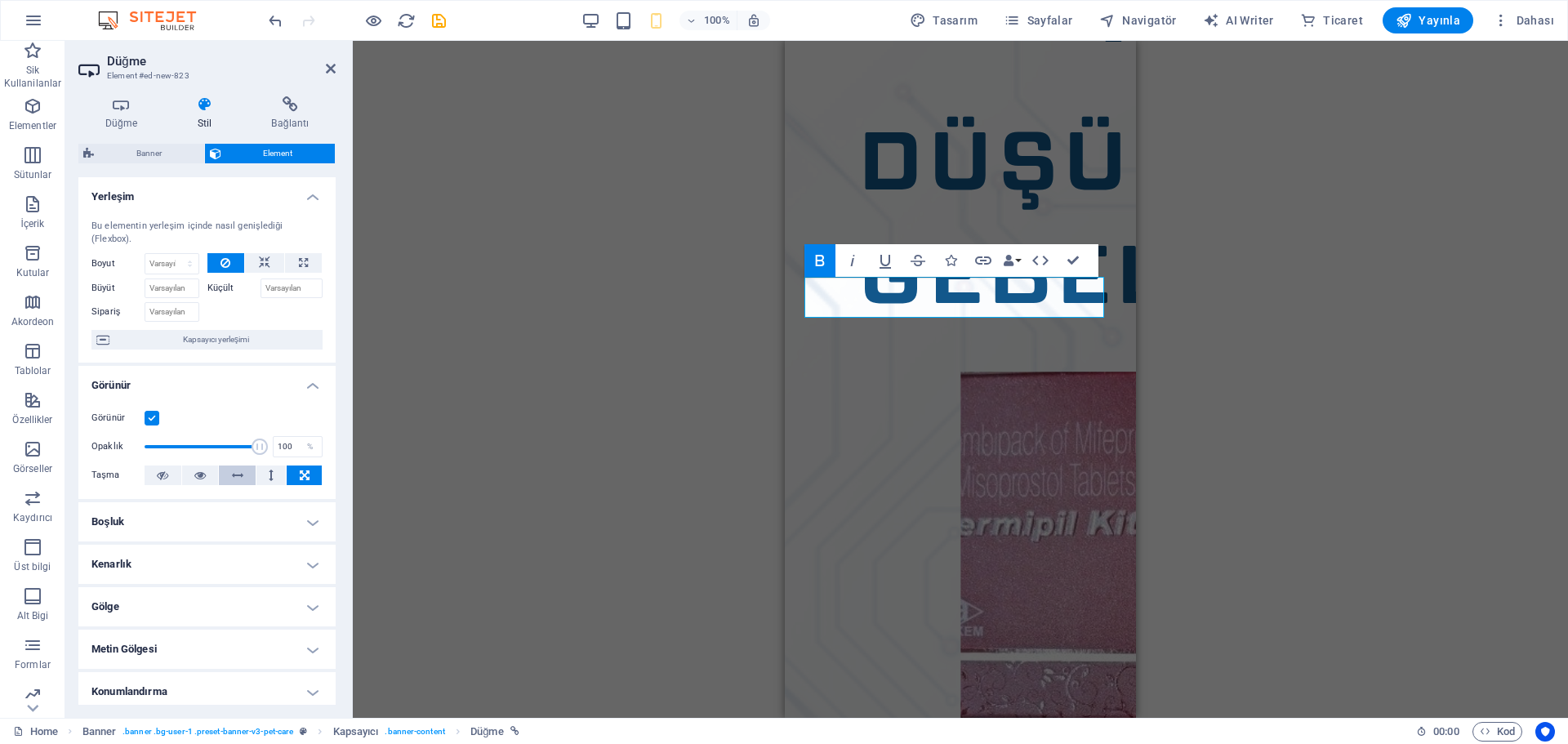
click at [247, 474] on button at bounding box center [237, 475] width 37 height 19
drag, startPoint x: 335, startPoint y: 453, endPoint x: 333, endPoint y: 492, distance: 39.1
click at [333, 492] on div "Düğme Stil Bağlantı Düğme Tasarım Varsayılan Birincil İkincil Arka plan Bağlant…" at bounding box center [206, 400] width 283 height 634
click at [141, 116] on h4 "Düğme" at bounding box center [125, 113] width 93 height 34
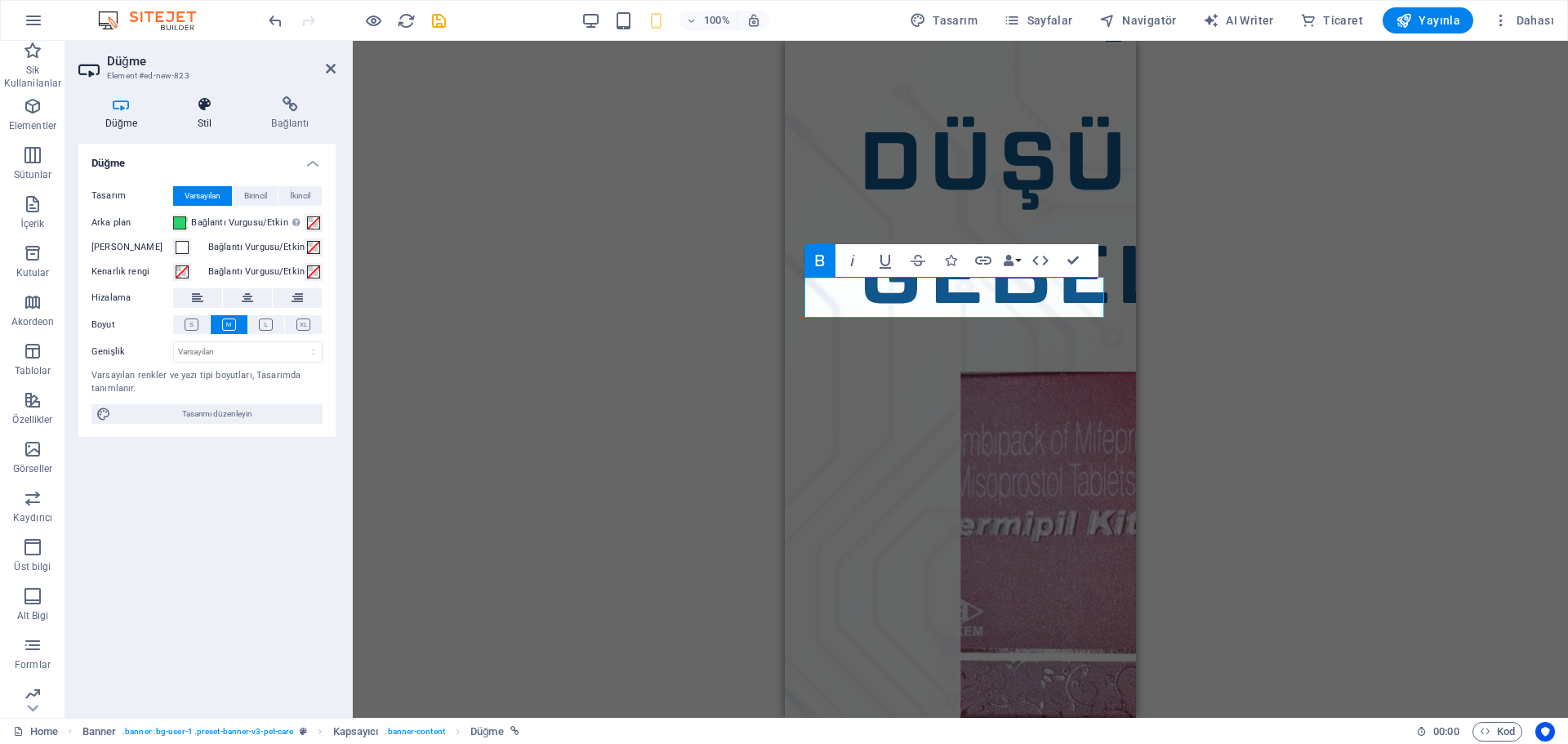
click at [191, 110] on icon at bounding box center [204, 104] width 68 height 16
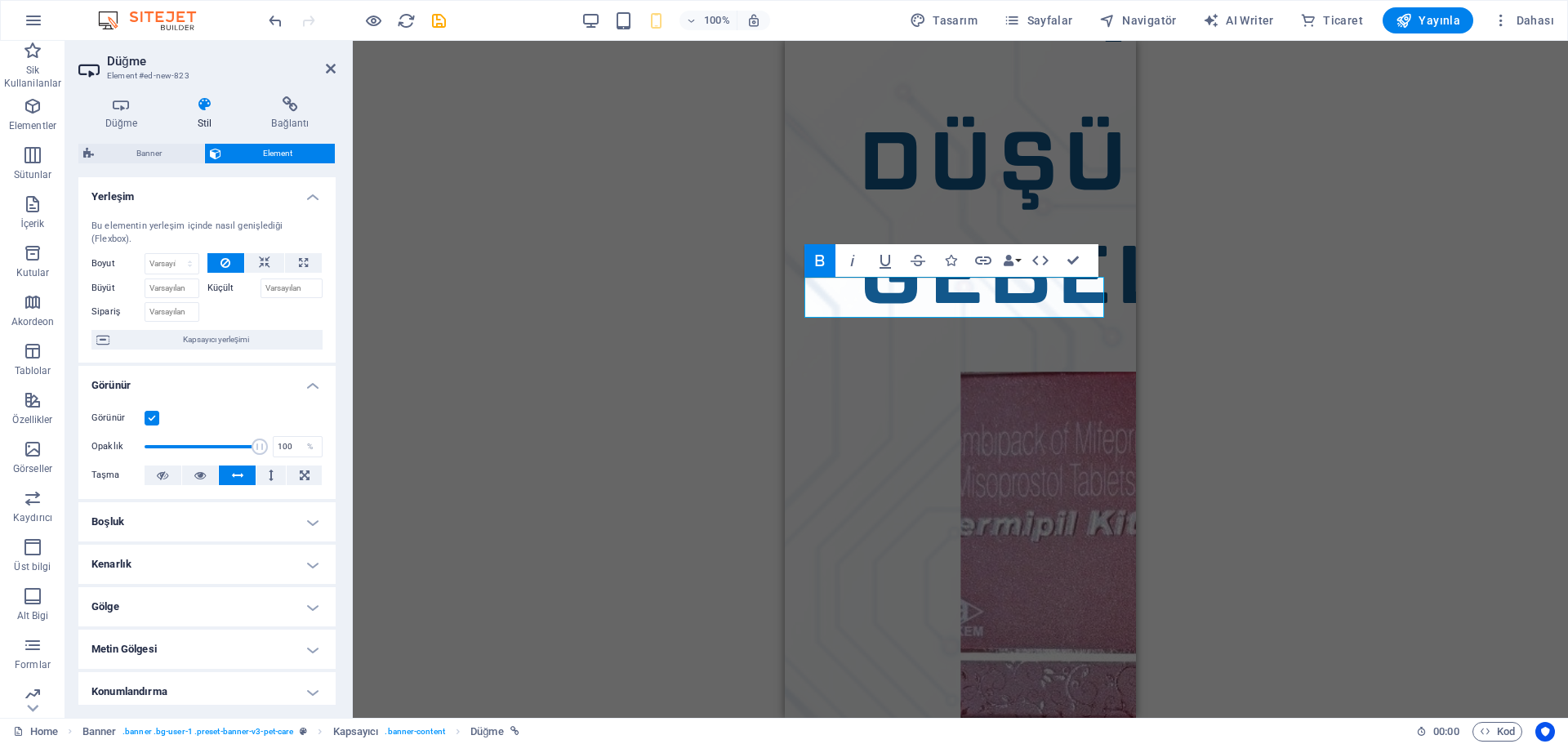
drag, startPoint x: 335, startPoint y: 321, endPoint x: 333, endPoint y: 370, distance: 49.0
click at [333, 370] on div "Düğme Stil Bağlantı Düğme Tasarım Varsayılan Birincil İkincil Arka plan Bağlant…" at bounding box center [206, 400] width 283 height 634
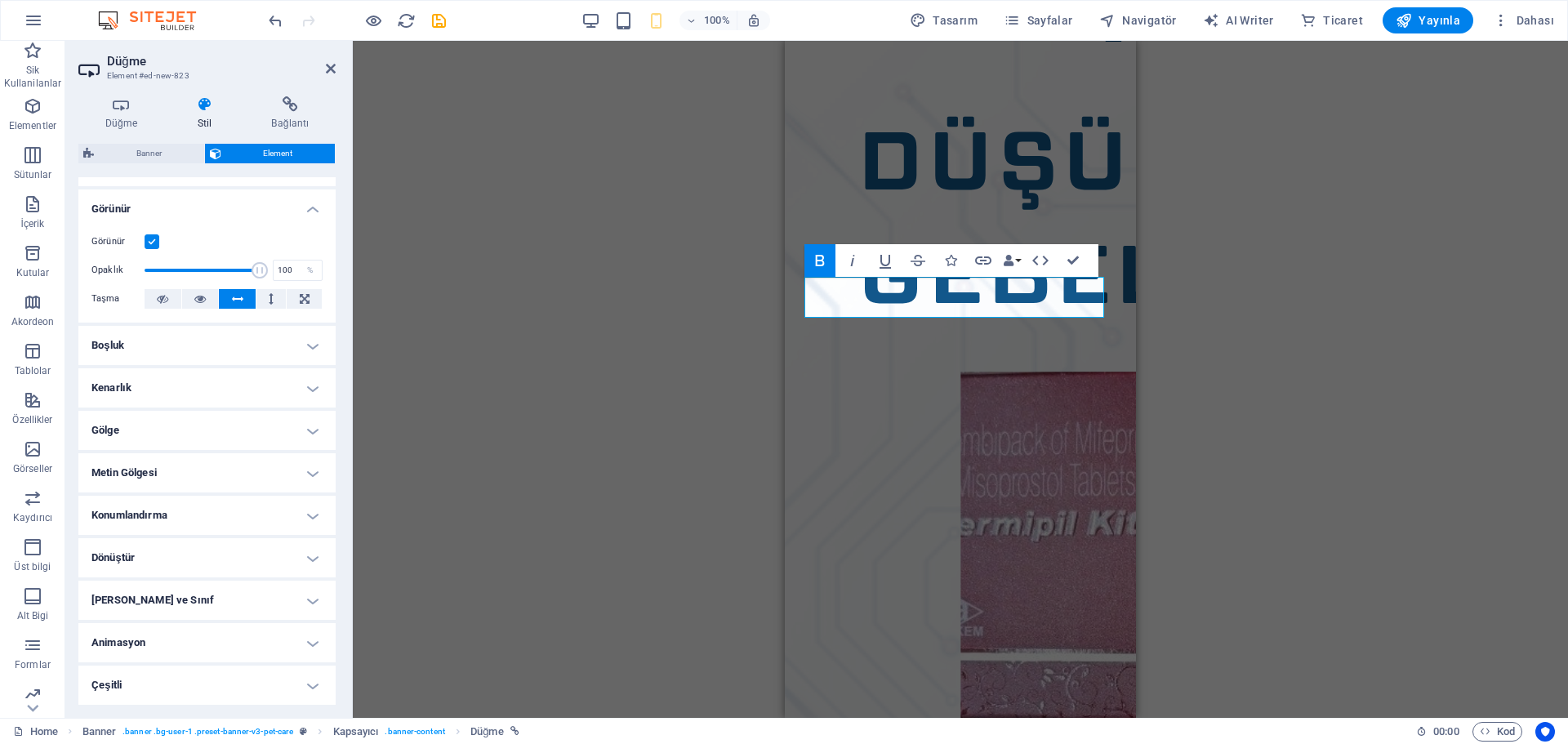
click at [191, 524] on h4 "Konumlandırma" at bounding box center [207, 515] width 258 height 39
click at [233, 548] on span "Mutlak" at bounding box center [233, 547] width 25 height 19
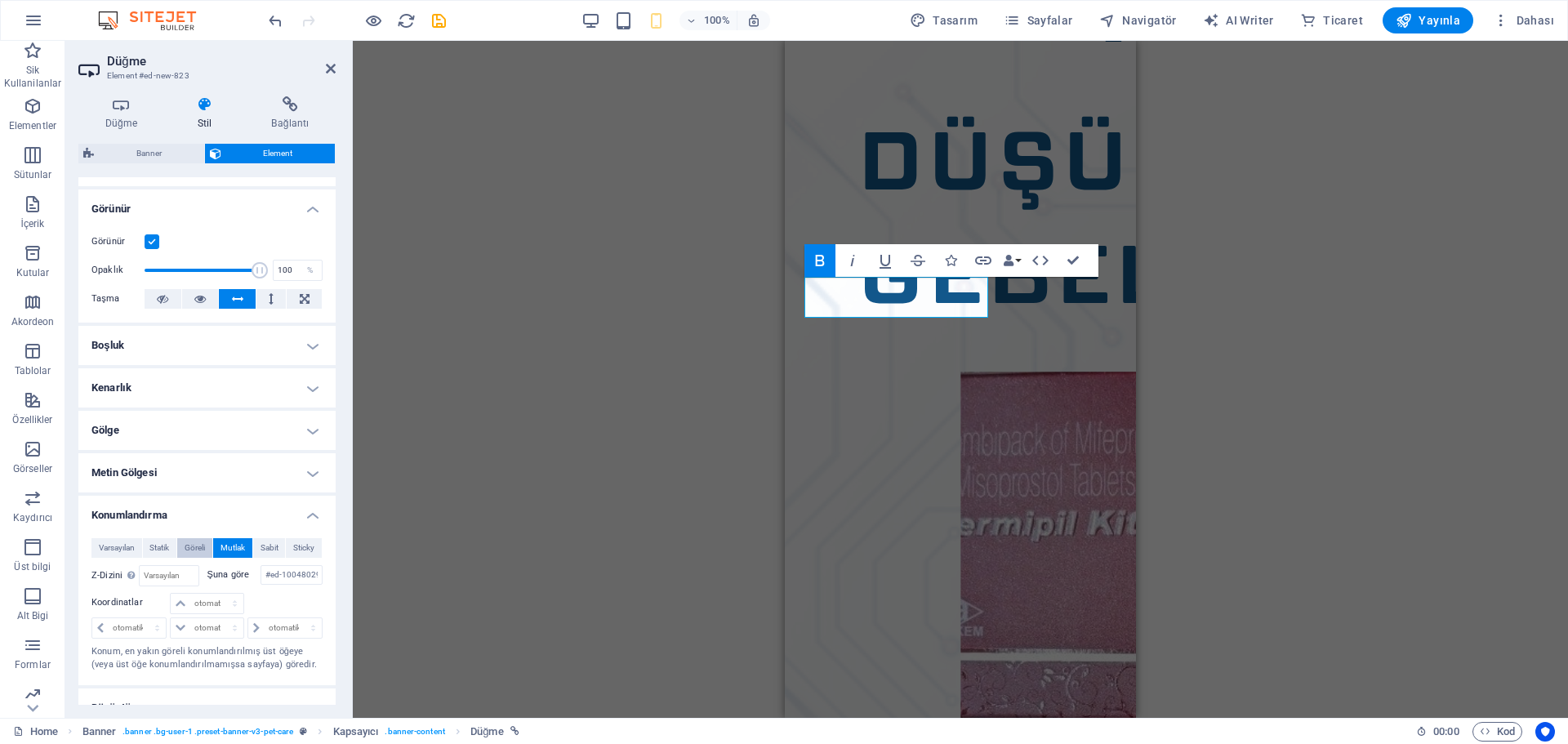
click at [196, 542] on span "Göreli" at bounding box center [194, 547] width 20 height 19
click at [160, 535] on div "Varsayılan Statik Göreli Mutlak Sabit Sticky Z-Dizini Element sırasını arkadan …" at bounding box center [207, 605] width 258 height 160
click at [159, 550] on span "Statik" at bounding box center [159, 547] width 19 height 19
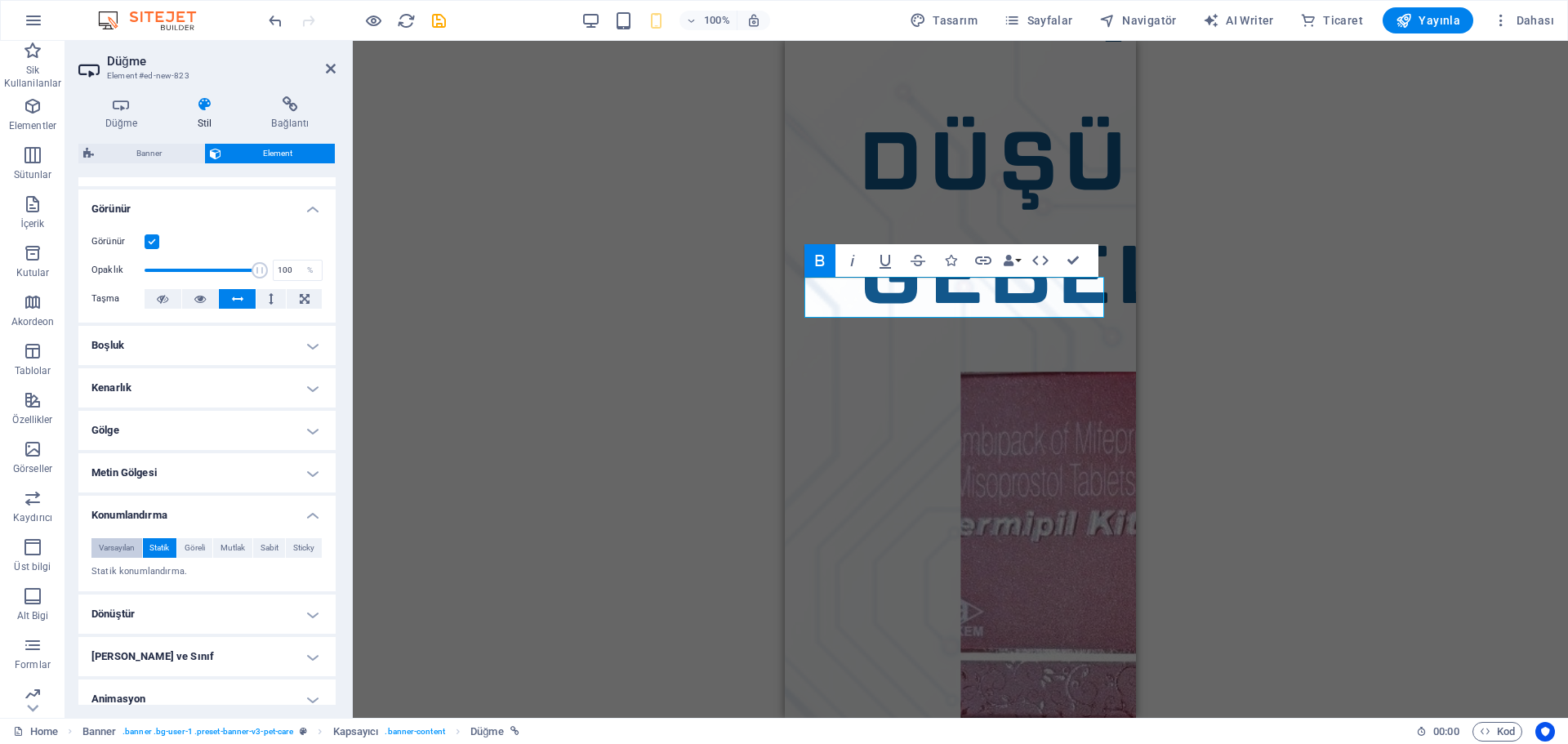
click at [126, 544] on span "Varsayılan" at bounding box center [116, 547] width 36 height 19
click at [421, 311] on div "H1 Banner Banner Kapsayıcı Hamburger Menü Çubuğu Menü Logo İmaj Alt Bilgi Saga …" at bounding box center [960, 379] width 1215 height 677
click at [325, 68] on icon at bounding box center [330, 69] width 10 height 13
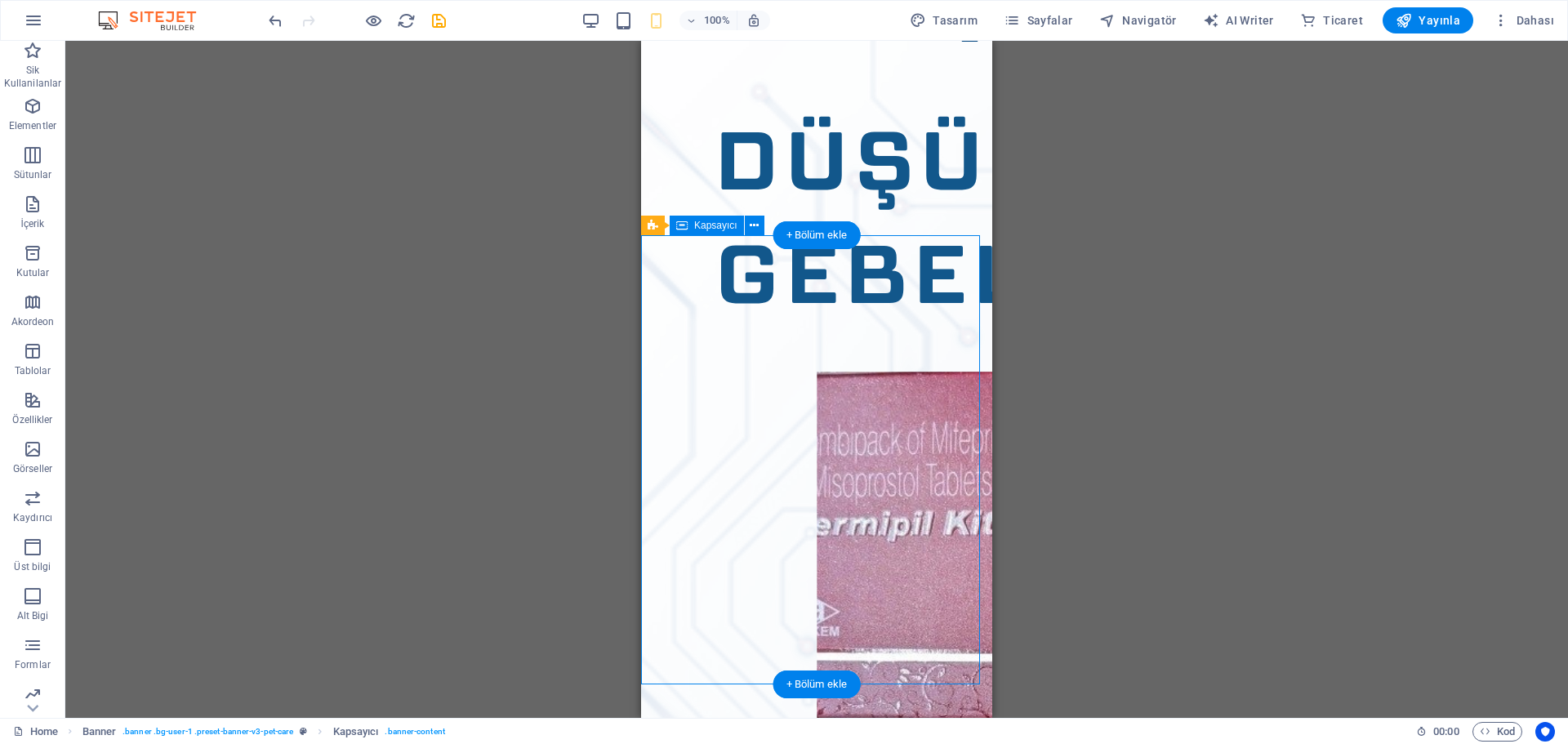
scroll to position [292, 0]
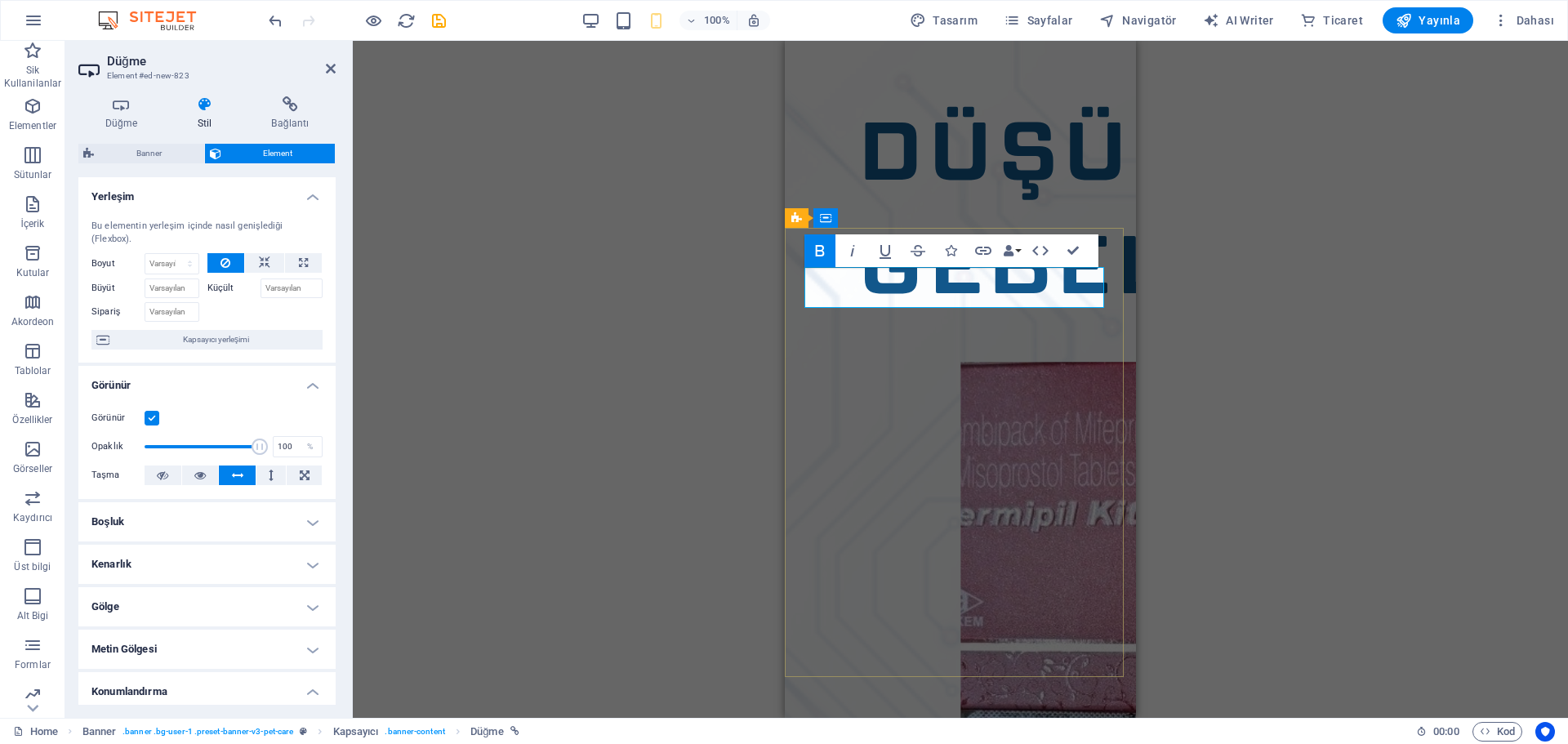
click at [641, 339] on div "H1 Banner Banner Kapsayıcı Hamburger Menü Çubuğu Menü Logo İmaj Alt Bilgi Saga …" at bounding box center [960, 379] width 1215 height 677
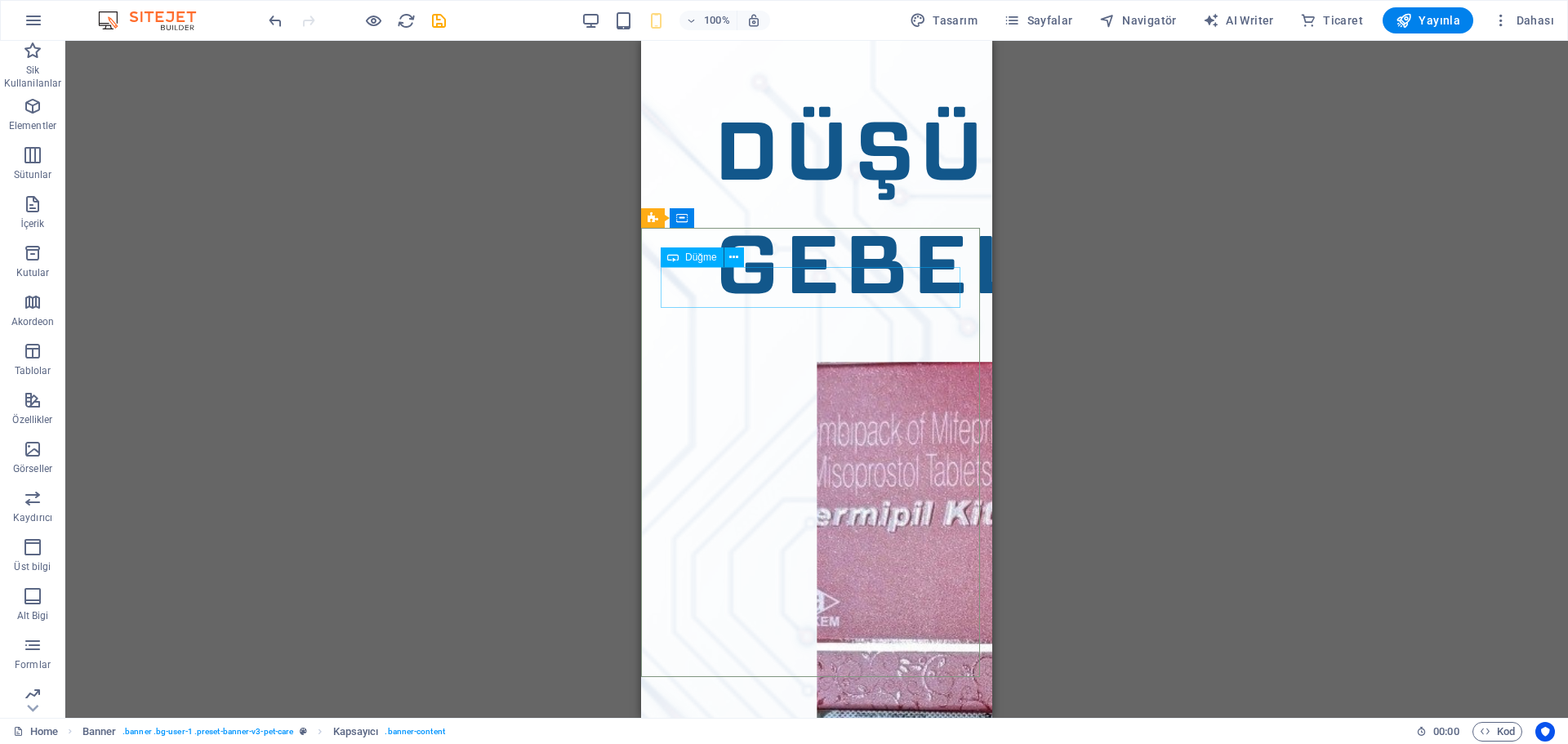
click at [673, 258] on icon at bounding box center [673, 257] width 11 height 19
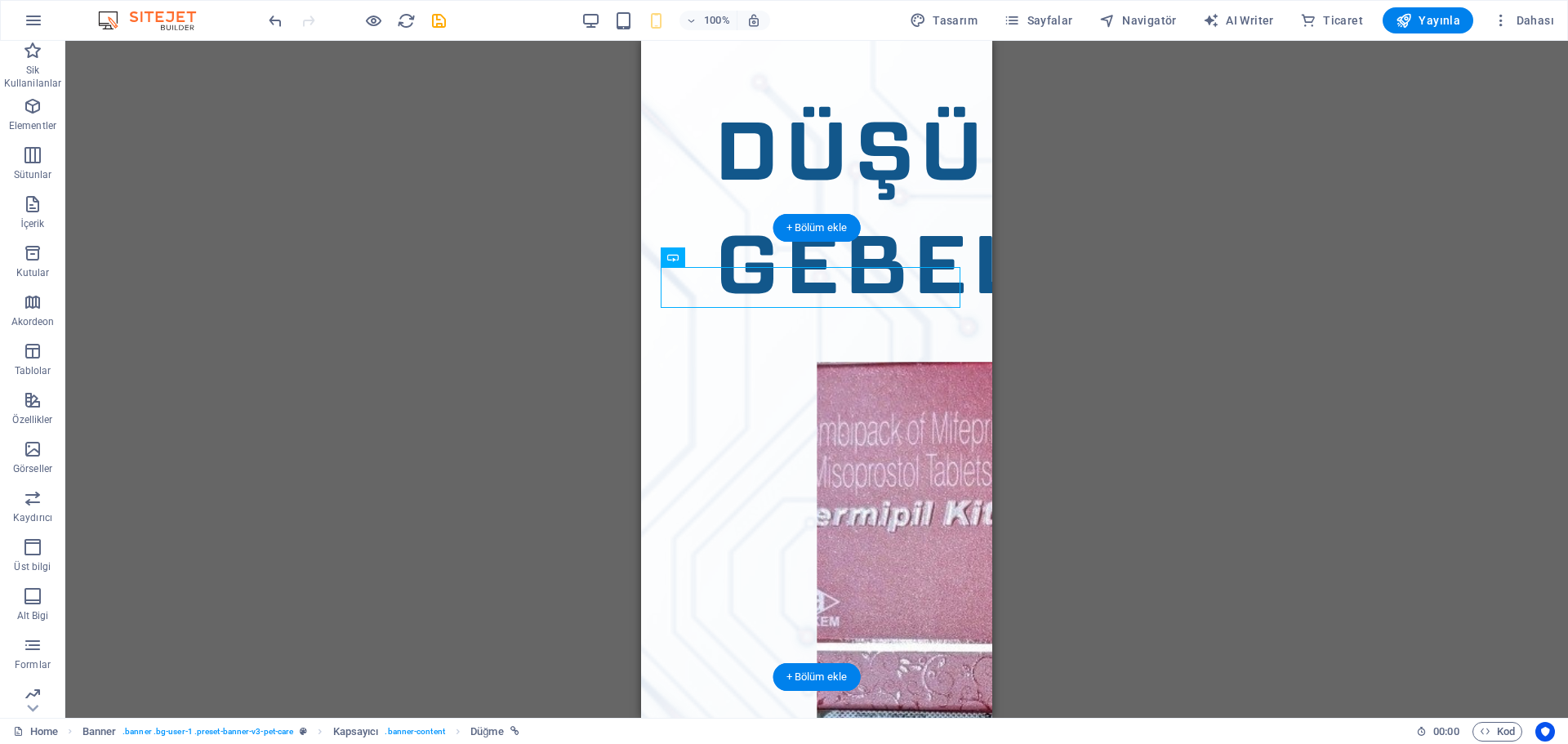
drag, startPoint x: 1313, startPoint y: 300, endPoint x: 888, endPoint y: 294, distance: 425.0
drag, startPoint x: 687, startPoint y: 251, endPoint x: 670, endPoint y: 263, distance: 20.8
click at [665, 228] on div "Düğme" at bounding box center [652, 217] width 25 height 19
drag, startPoint x: 1311, startPoint y: 303, endPoint x: 828, endPoint y: 420, distance: 497.0
click at [755, 213] on icon at bounding box center [754, 218] width 9 height 17
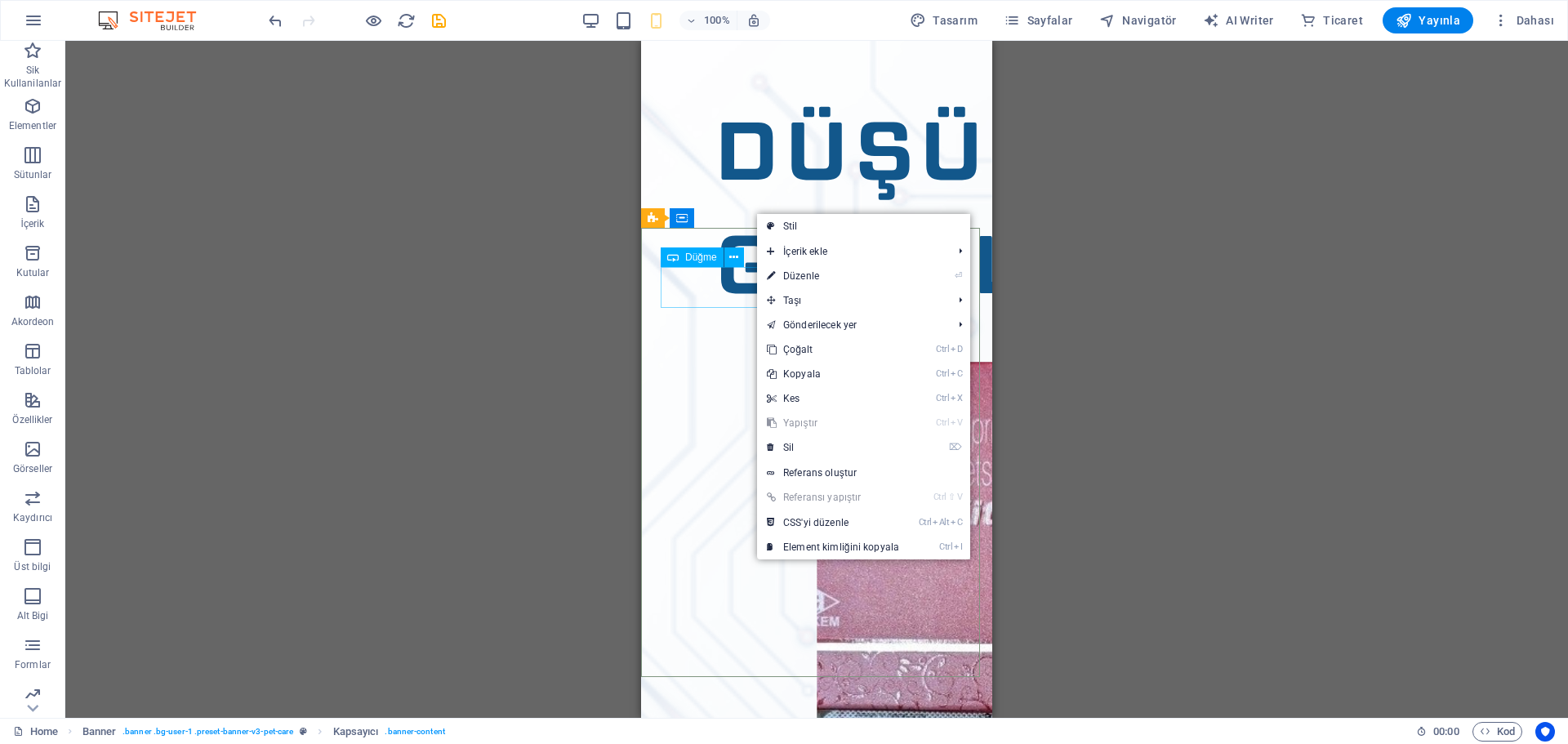
click at [695, 267] on div "Düğme" at bounding box center [692, 257] width 63 height 19
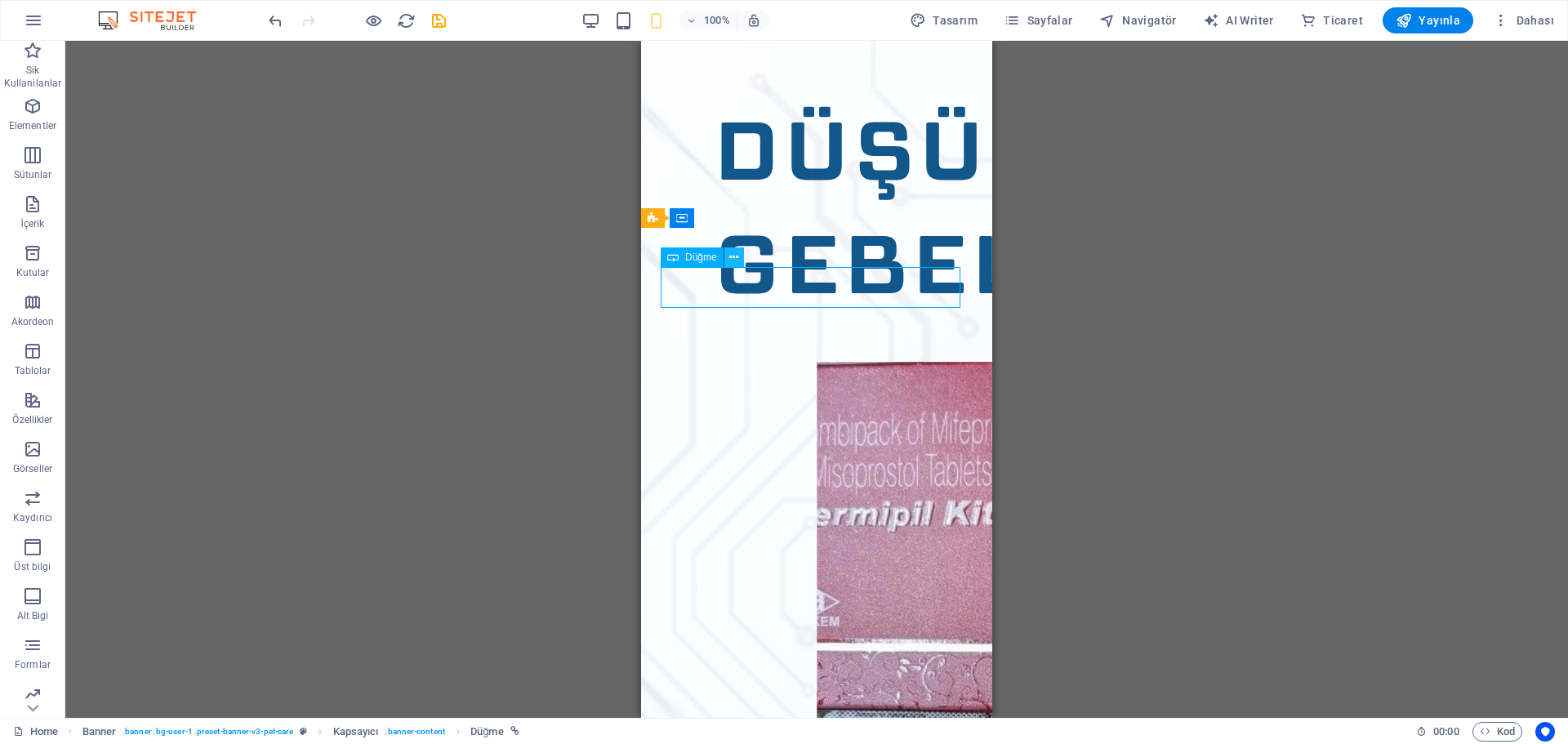
click at [735, 257] on icon at bounding box center [734, 257] width 9 height 17
click at [735, 260] on icon at bounding box center [734, 257] width 9 height 17
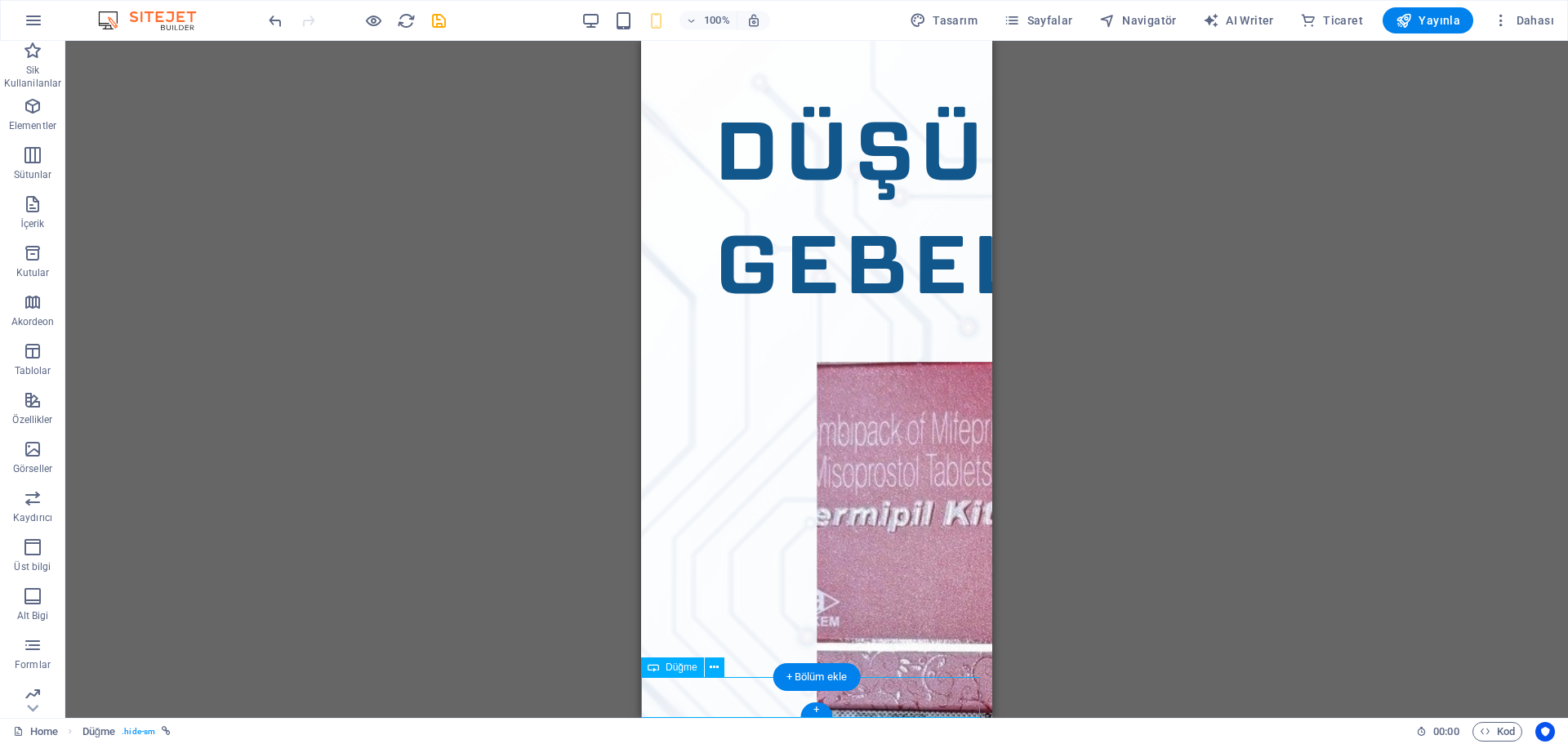
scroll to position [251, 0]
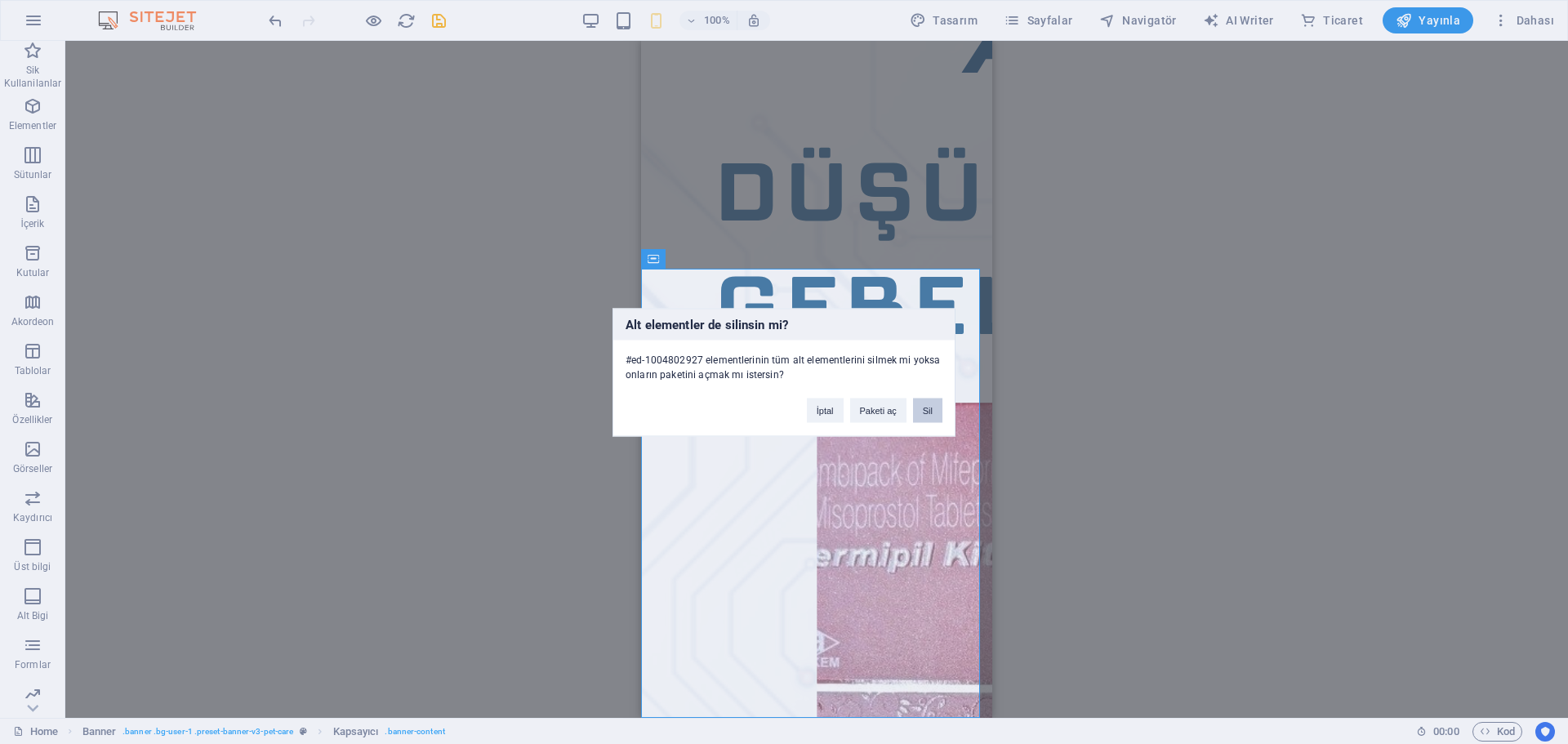
click at [935, 407] on button "Sil" at bounding box center [927, 410] width 29 height 25
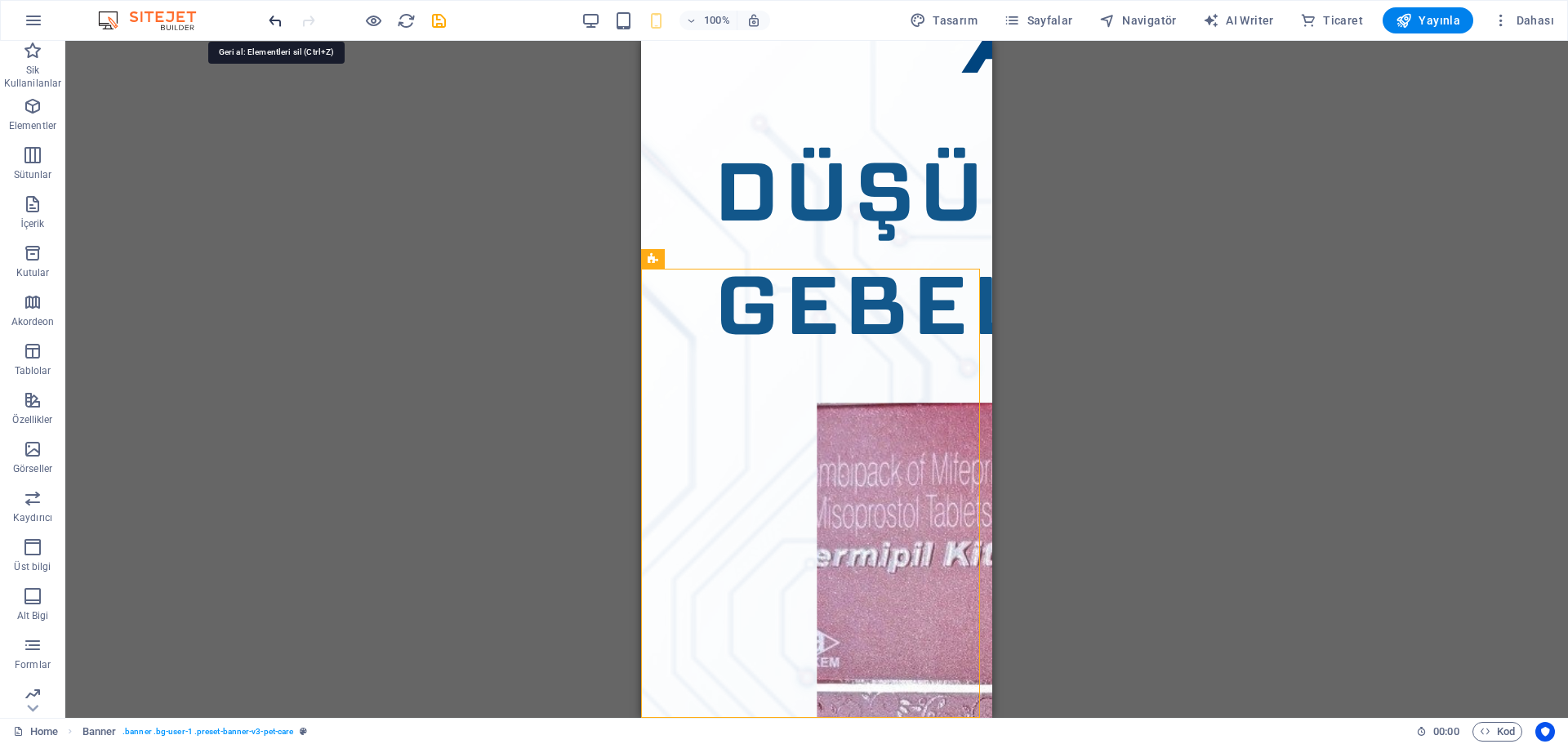
click at [279, 28] on icon "undo" at bounding box center [275, 20] width 18 height 18
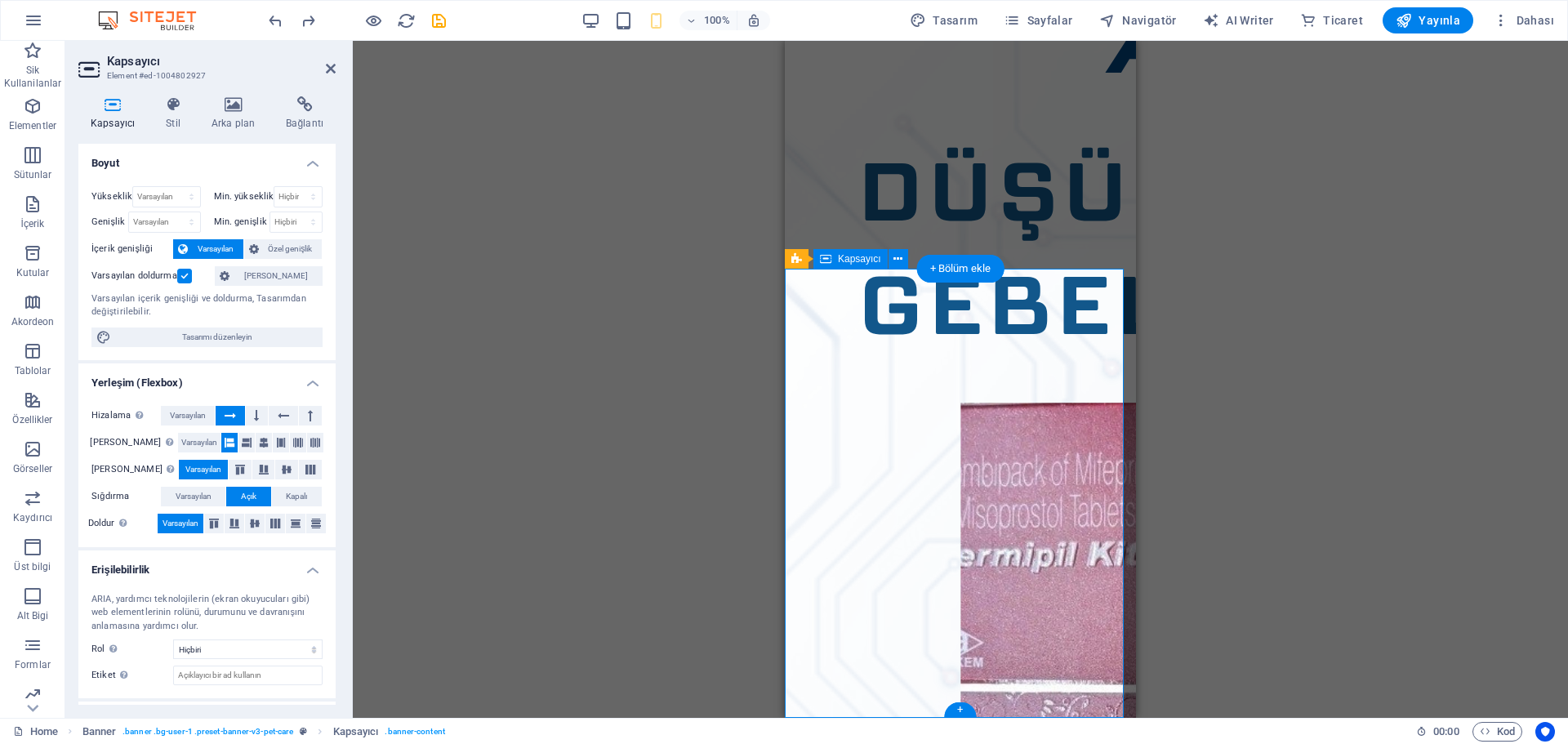
click at [185, 273] on label at bounding box center [184, 276] width 15 height 15
click at [0, 0] on input "Varsayılan doldurma" at bounding box center [0, 0] width 0 height 0
click at [184, 275] on label at bounding box center [184, 276] width 15 height 15
click at [0, 0] on input "Varsayılan doldurma" at bounding box center [0, 0] width 0 height 0
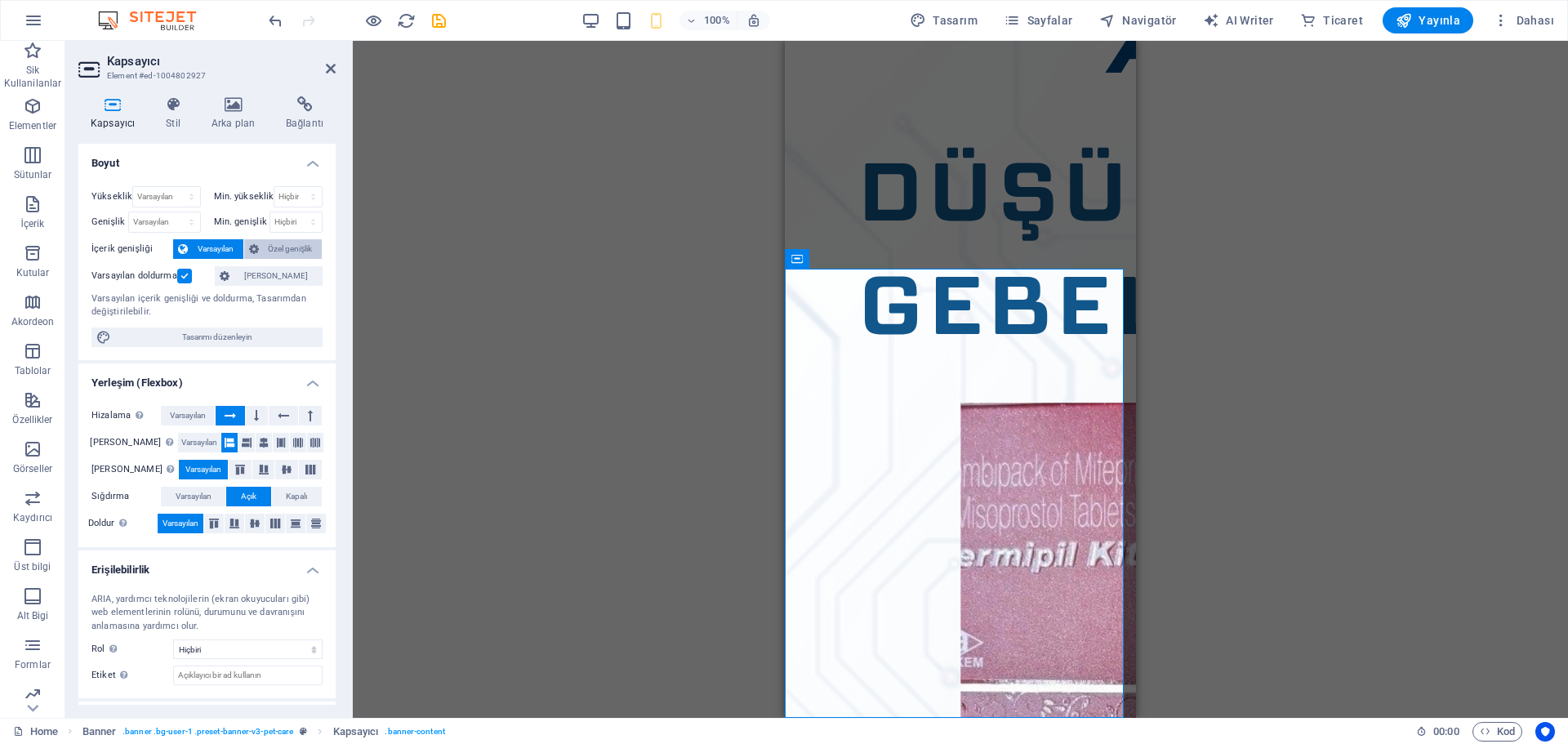
click at [258, 251] on button "Özel genişlik" at bounding box center [283, 248] width 79 height 19
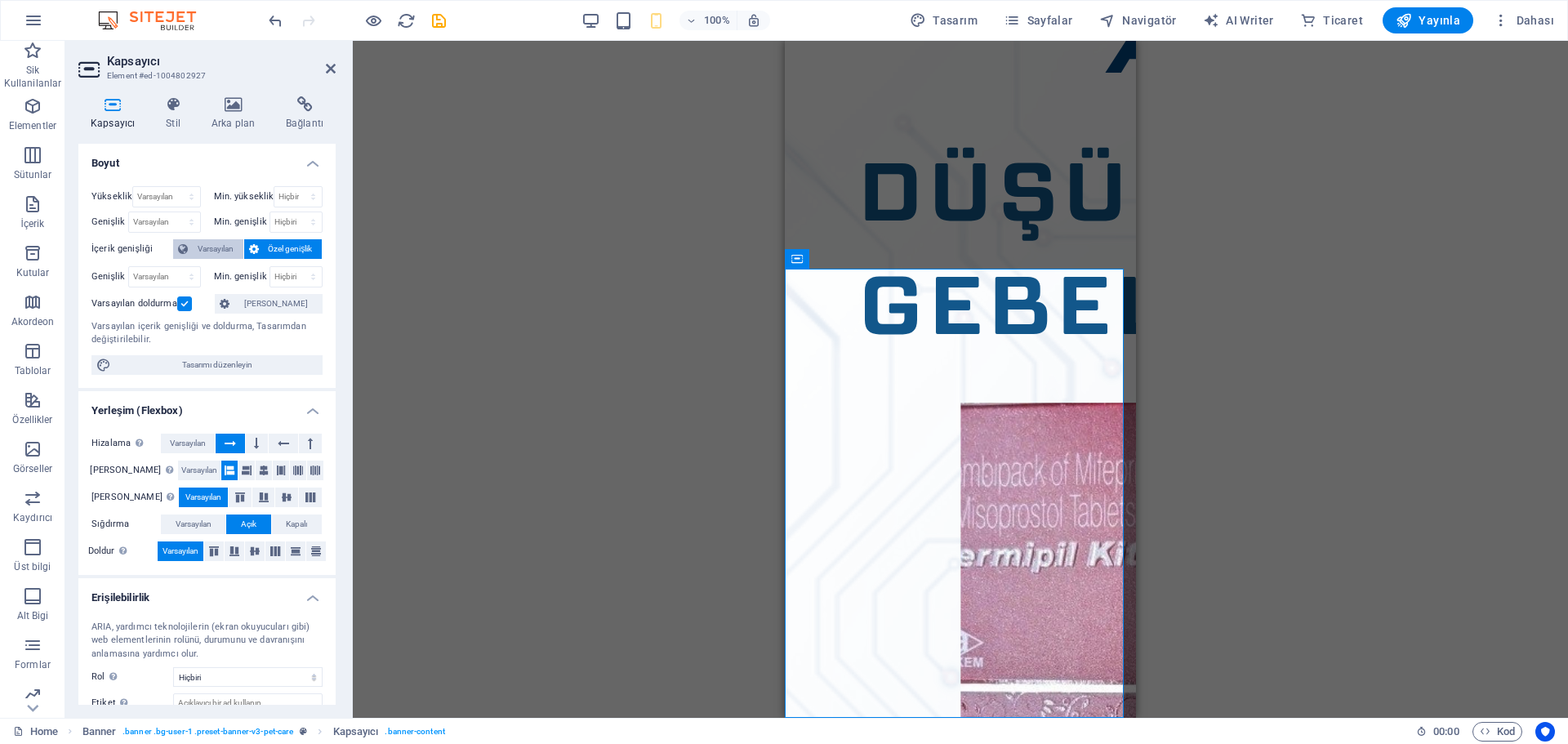
click at [213, 246] on span "Varsayılan" at bounding box center [215, 248] width 46 height 19
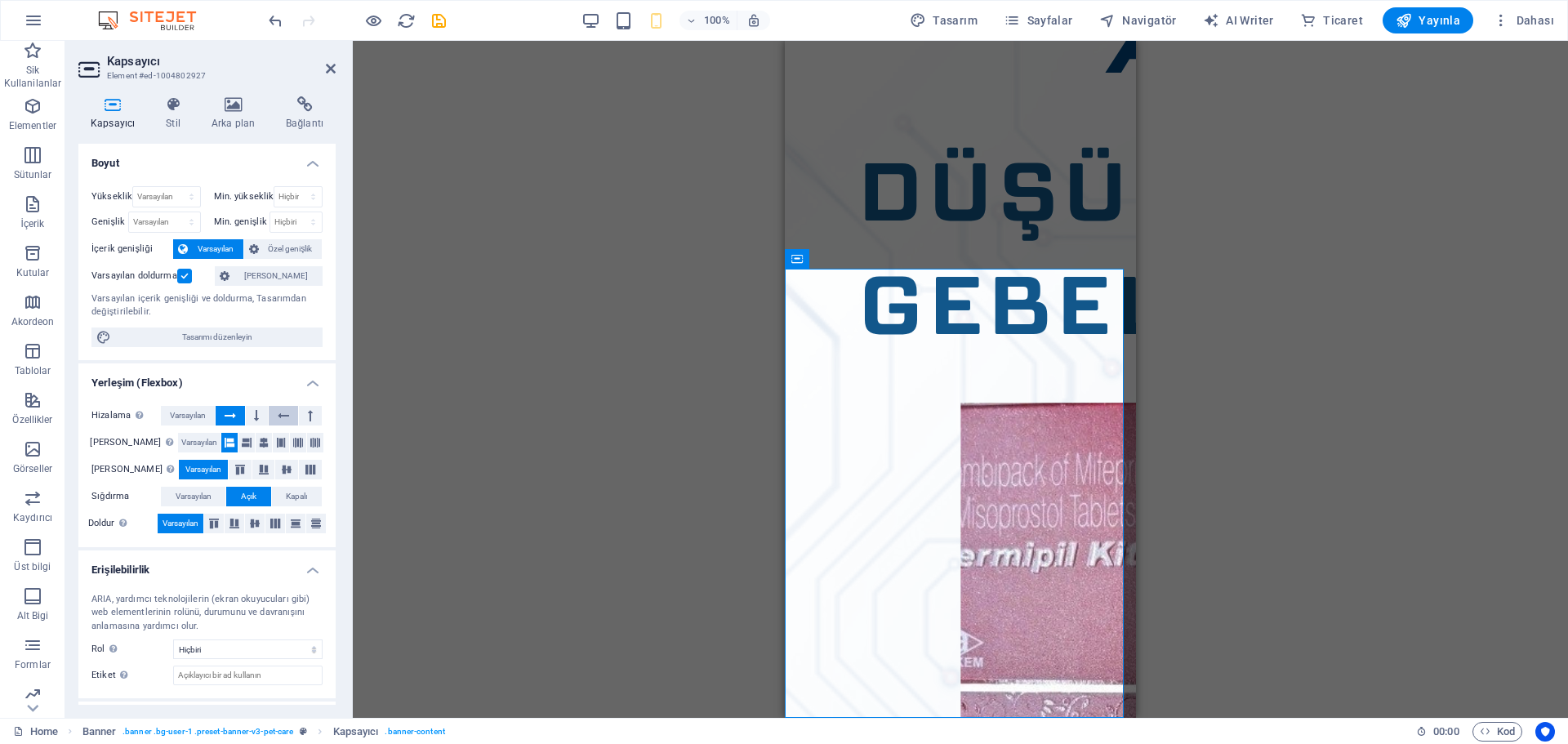
click at [282, 416] on icon at bounding box center [283, 415] width 11 height 19
click at [257, 412] on icon at bounding box center [256, 415] width 5 height 19
click at [232, 415] on icon at bounding box center [230, 415] width 11 height 19
click at [279, 444] on button at bounding box center [281, 442] width 16 height 19
click at [293, 443] on icon at bounding box center [298, 442] width 10 height 19
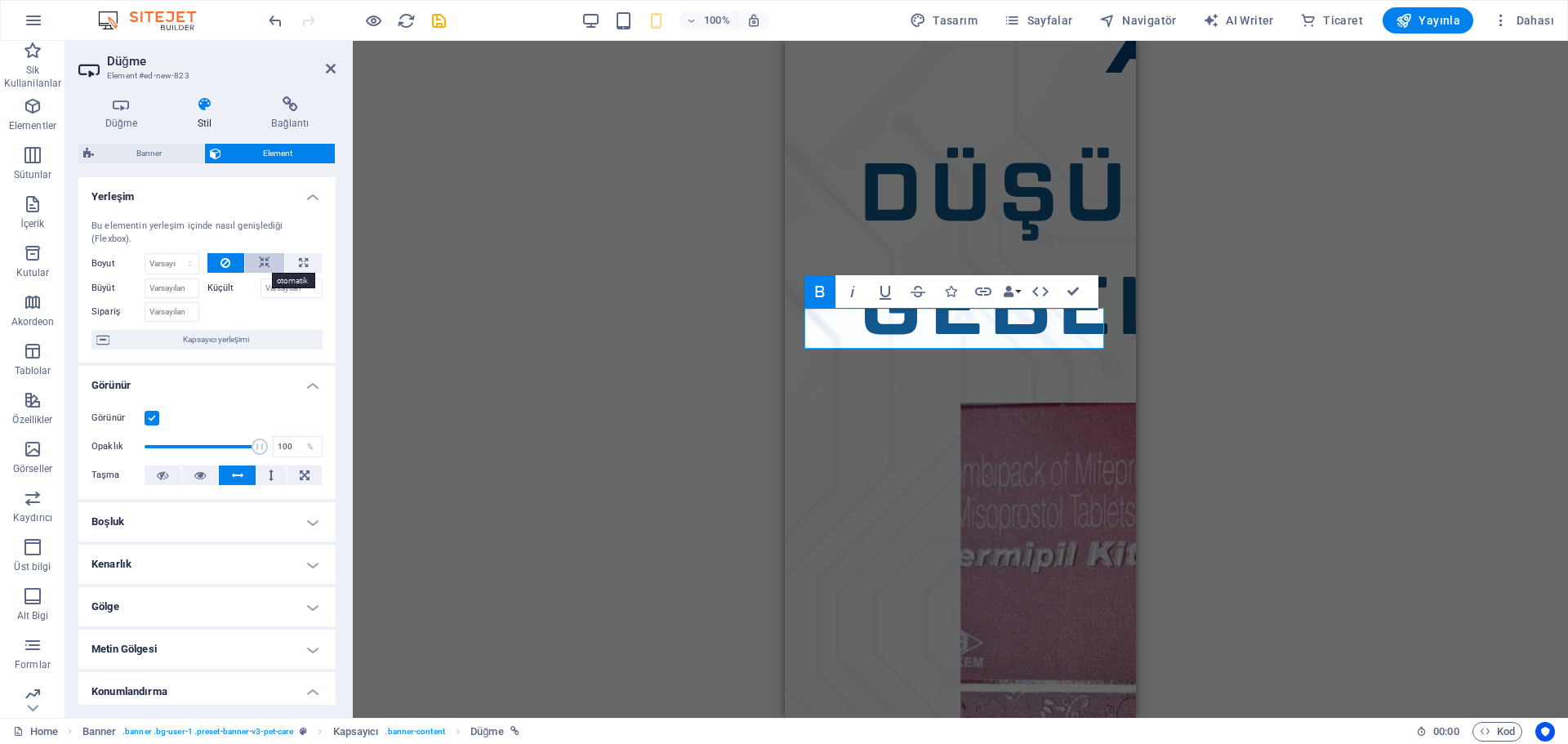
click at [262, 260] on icon at bounding box center [264, 262] width 11 height 19
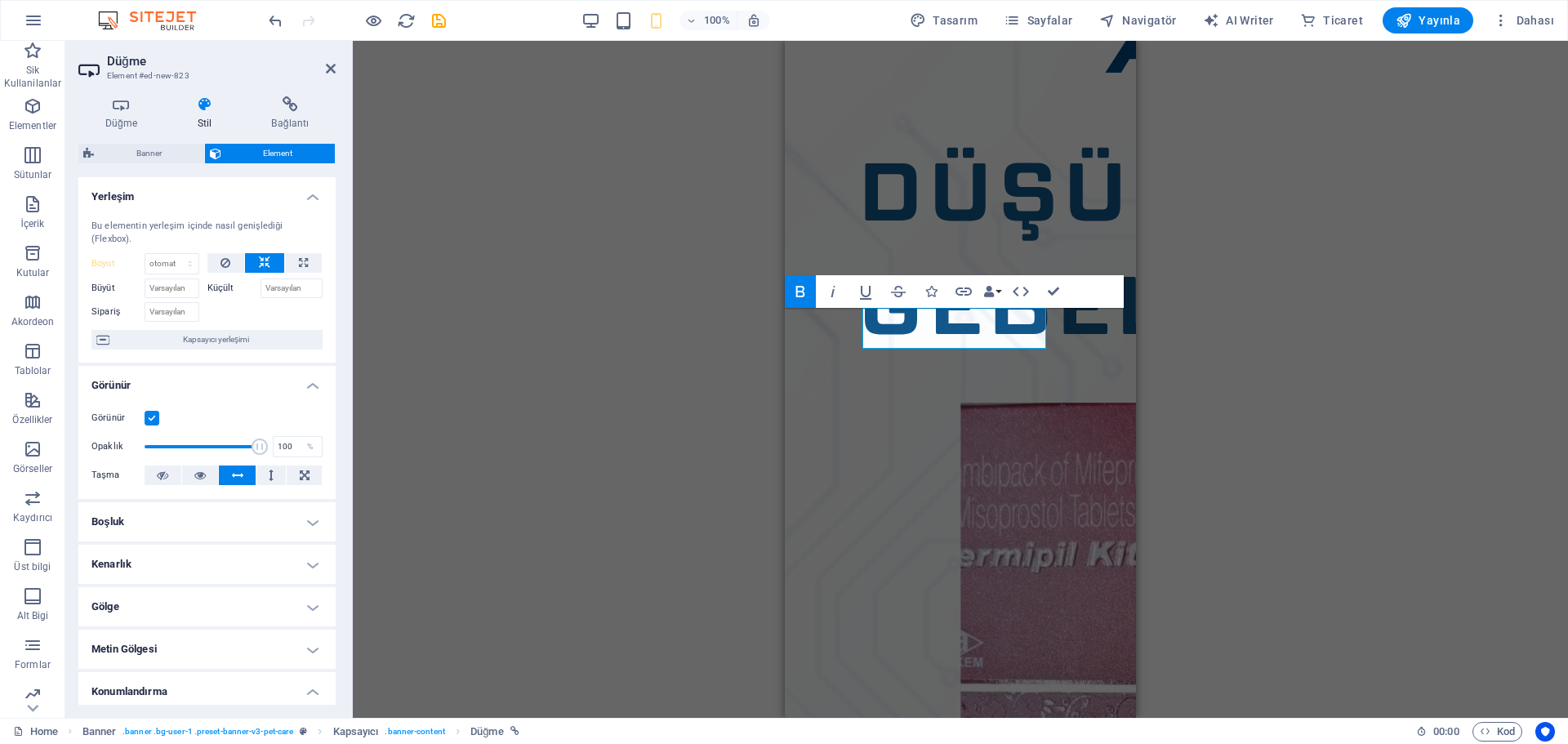
click at [411, 354] on div "H1 Banner Banner Kapsayıcı Hamburger Menü Çubuğu Menü Logo İmaj Alt Bilgi Saga …" at bounding box center [960, 379] width 1215 height 677
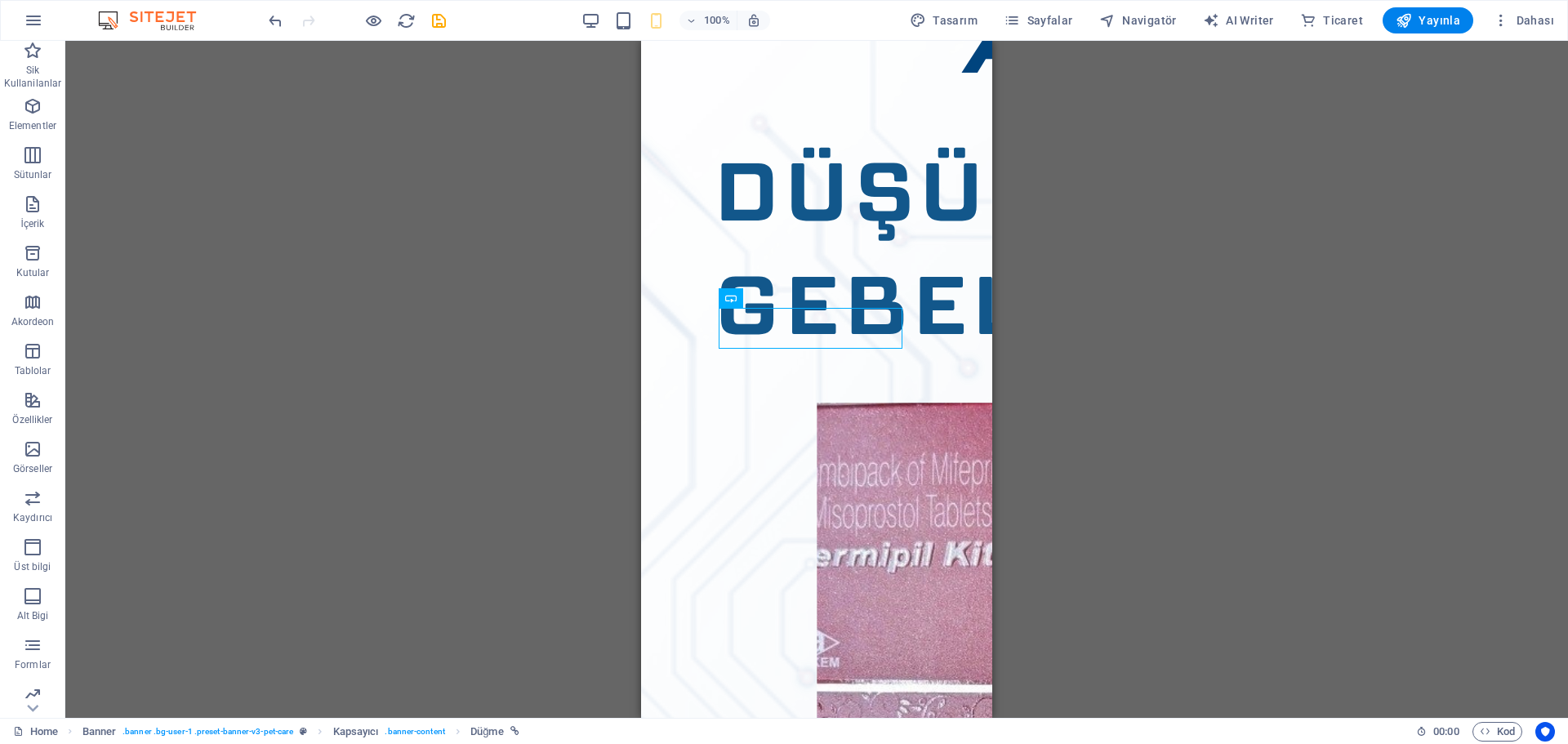
scroll to position [0, 0]
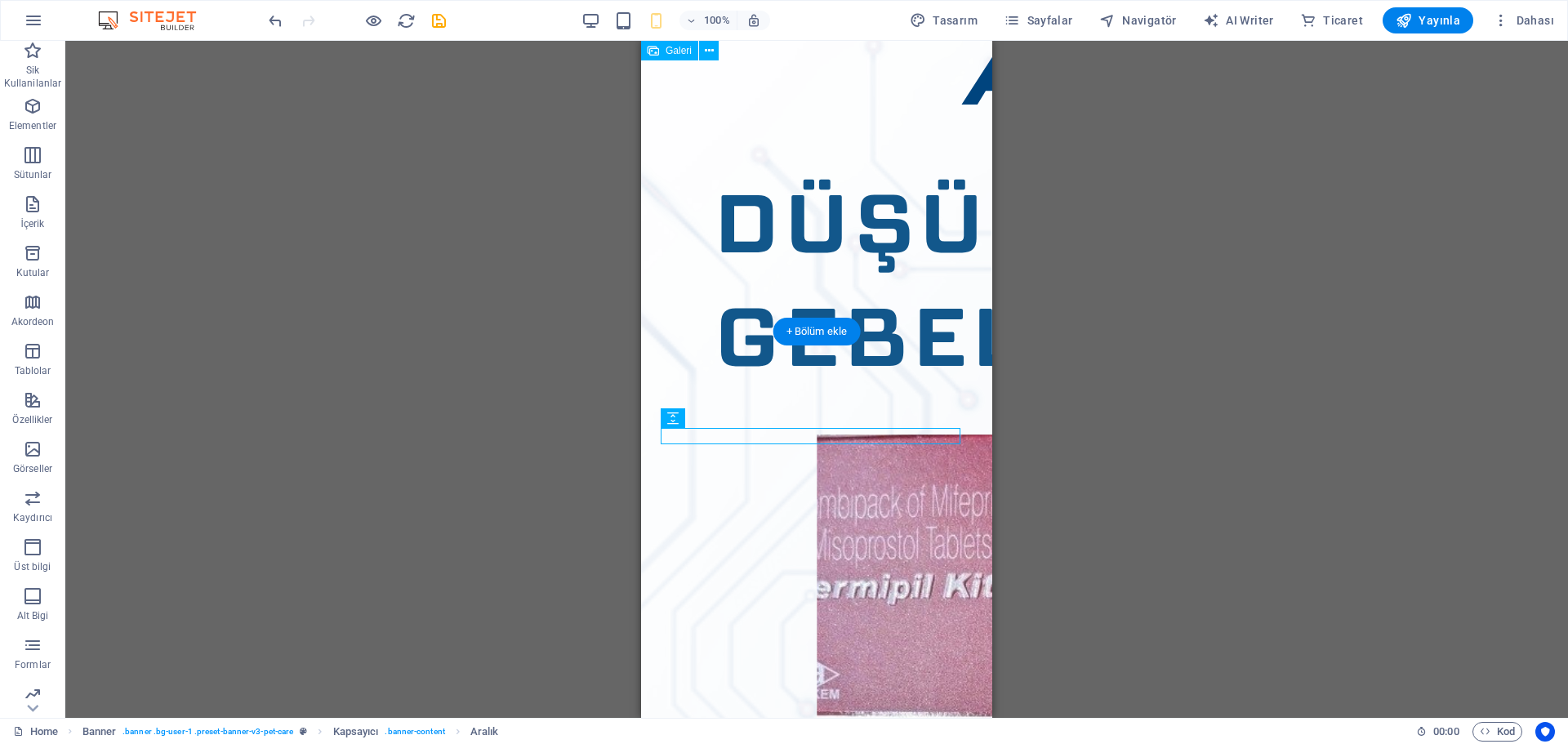
scroll to position [251, 0]
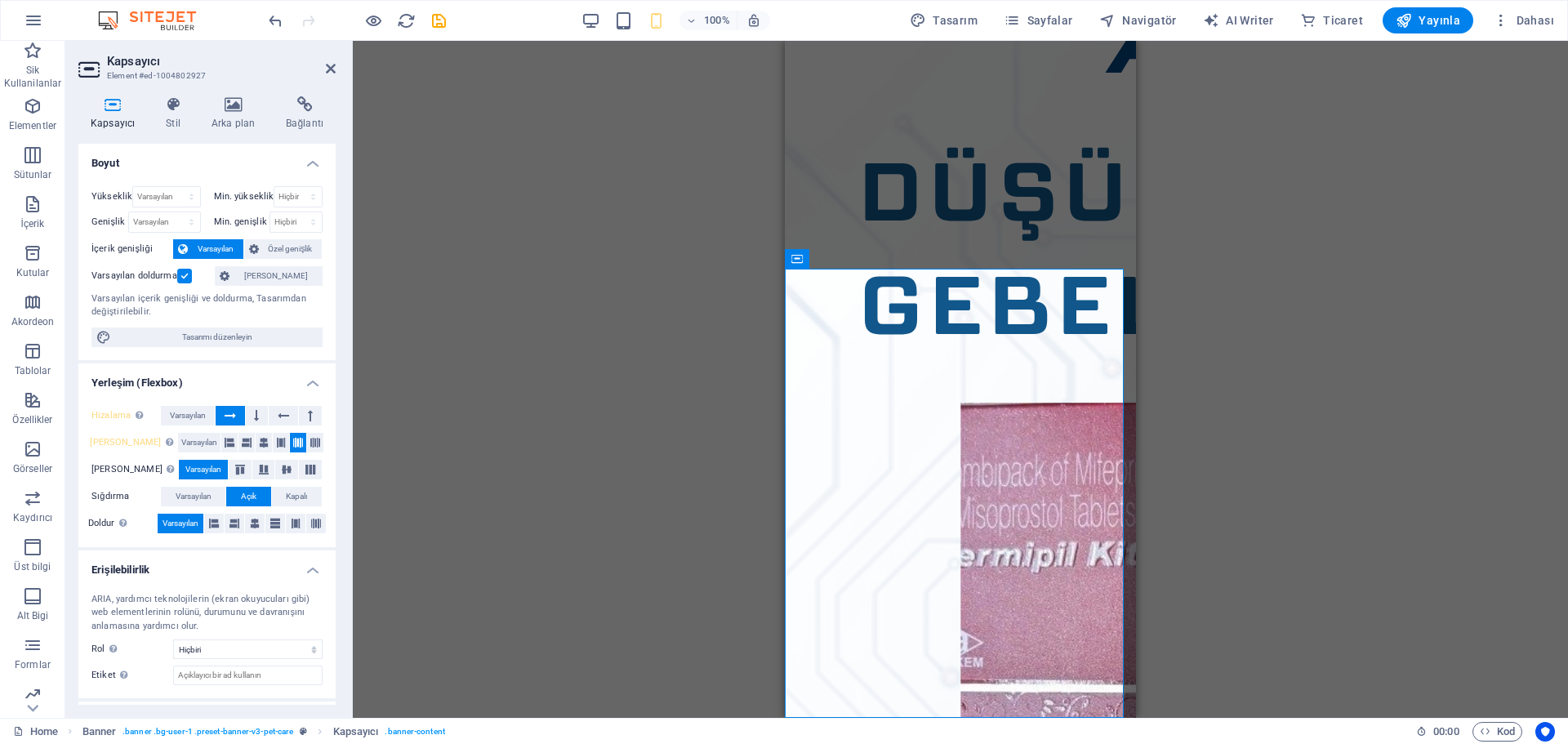
click at [754, 500] on div "Mevcut içeriği değiştirmek için buraya sürükleyin. Yeni bir element oluşturmak …" at bounding box center [960, 379] width 1215 height 677
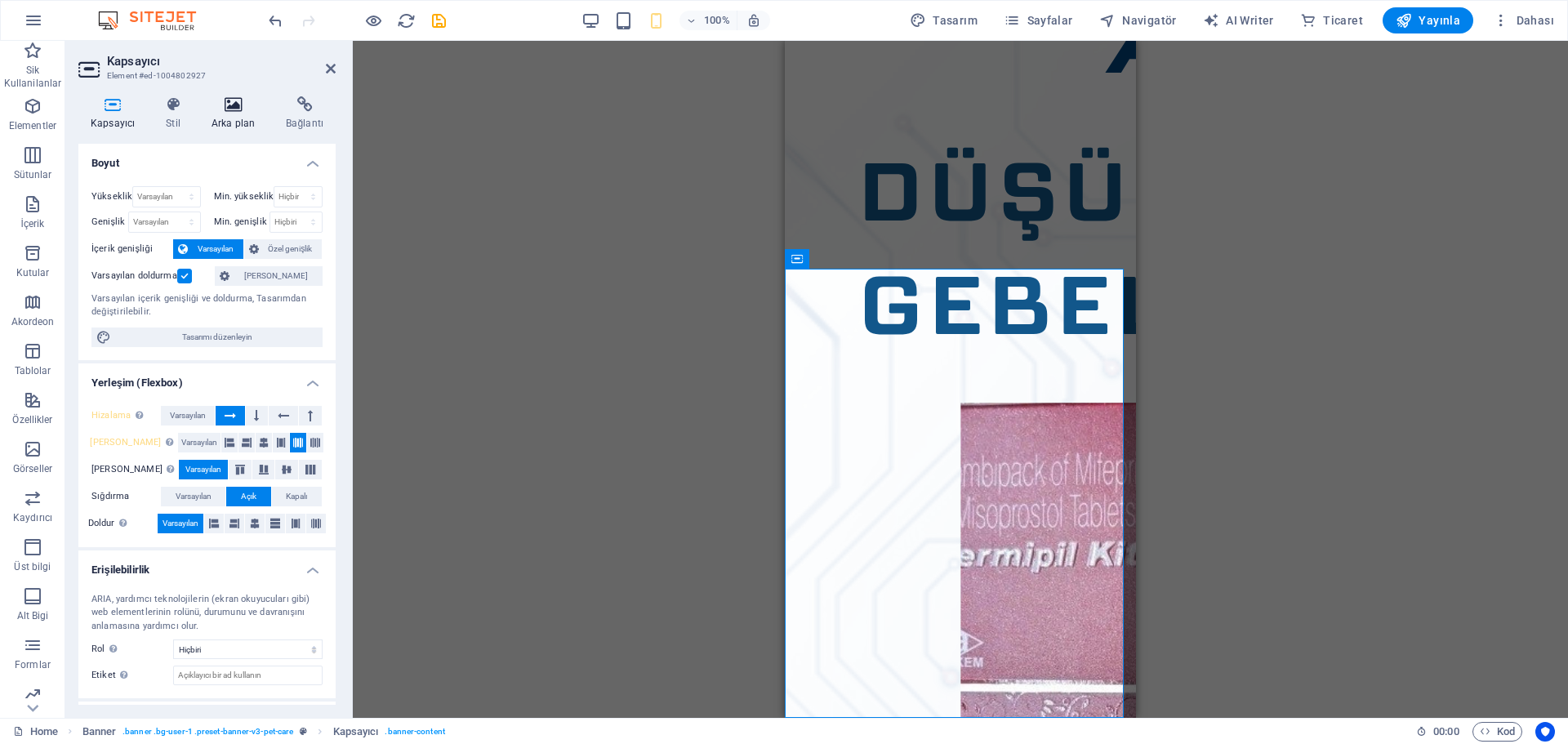
click at [234, 121] on h4 "Arka plan" at bounding box center [236, 113] width 74 height 34
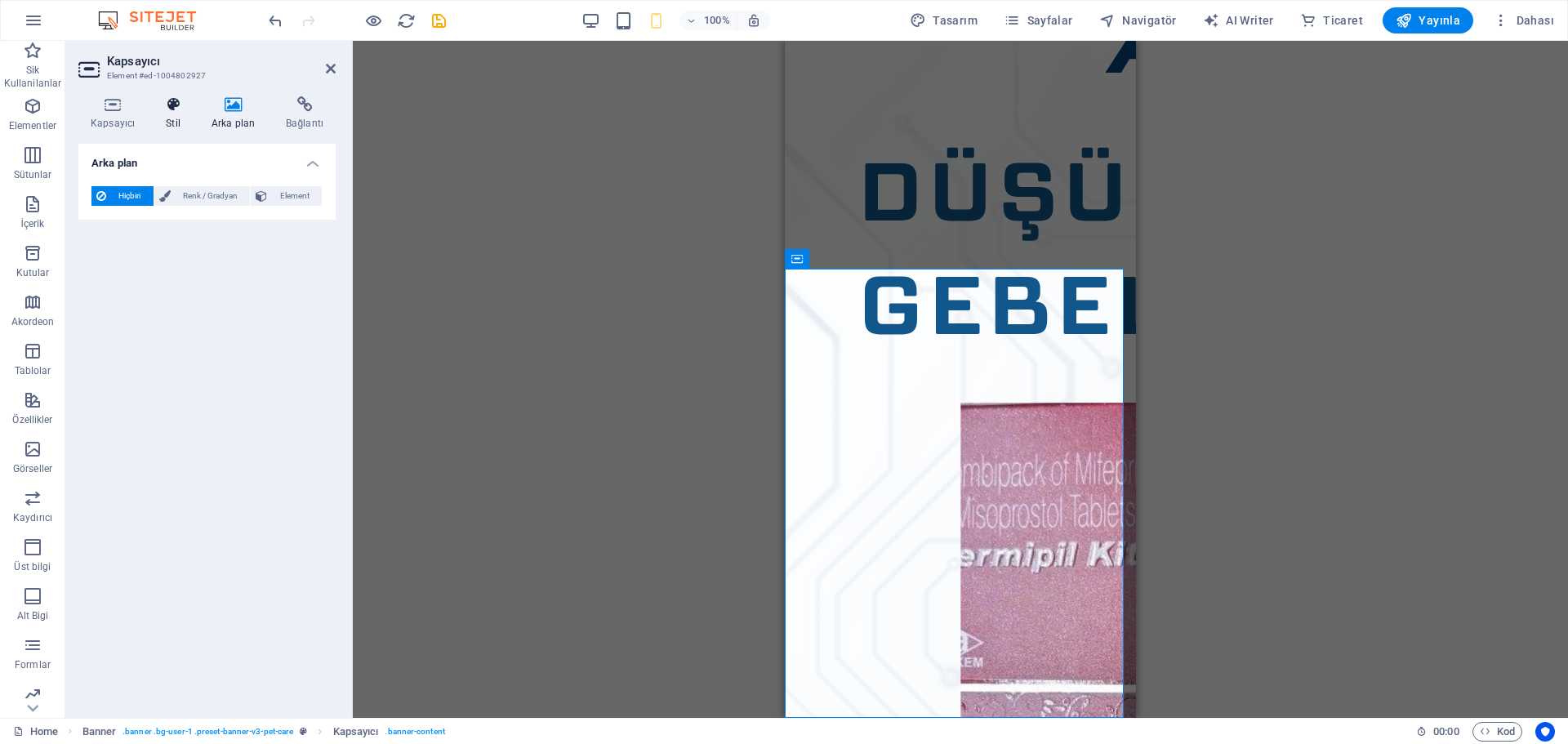
click at [161, 115] on h4 "Stil" at bounding box center [176, 113] width 46 height 34
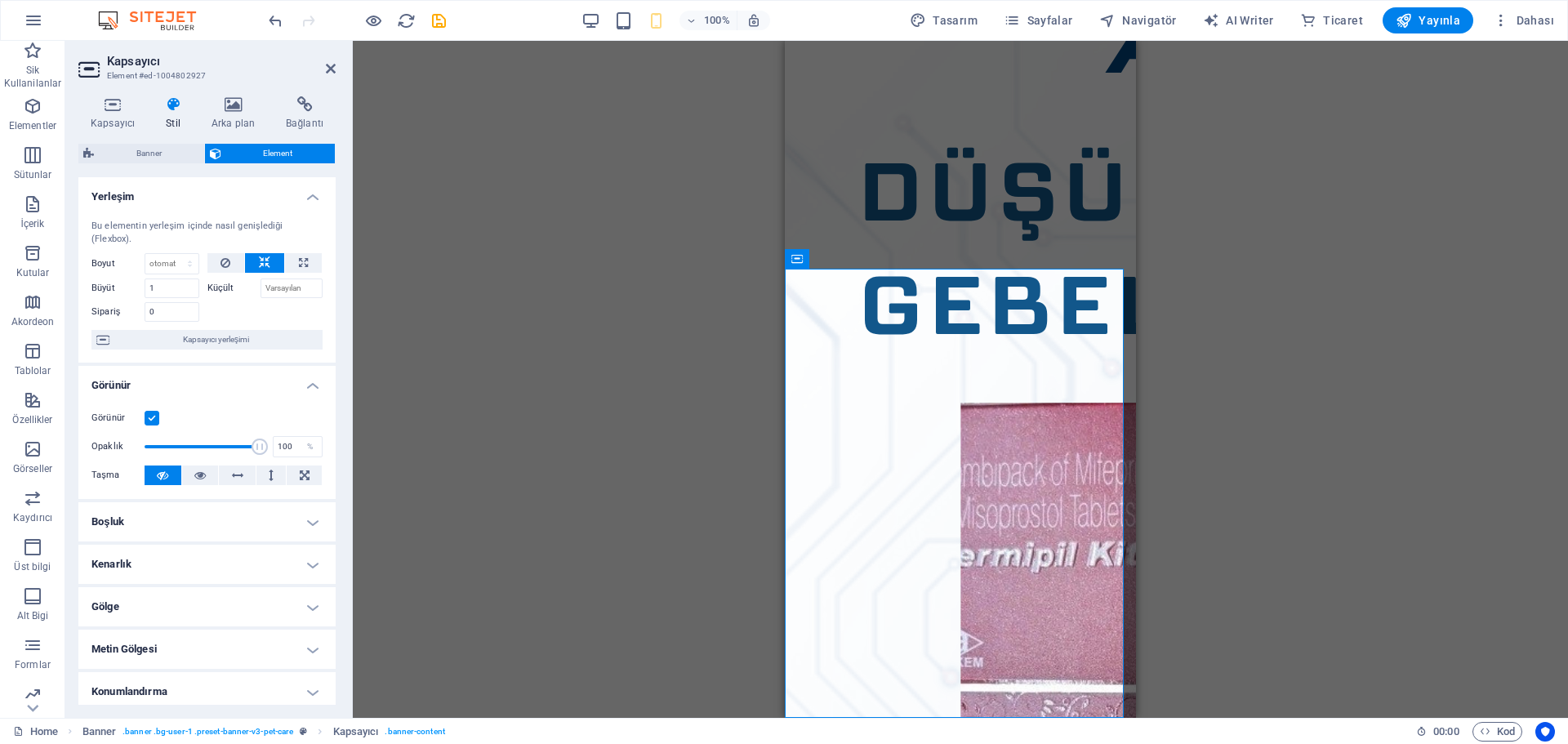
scroll to position [176, 0]
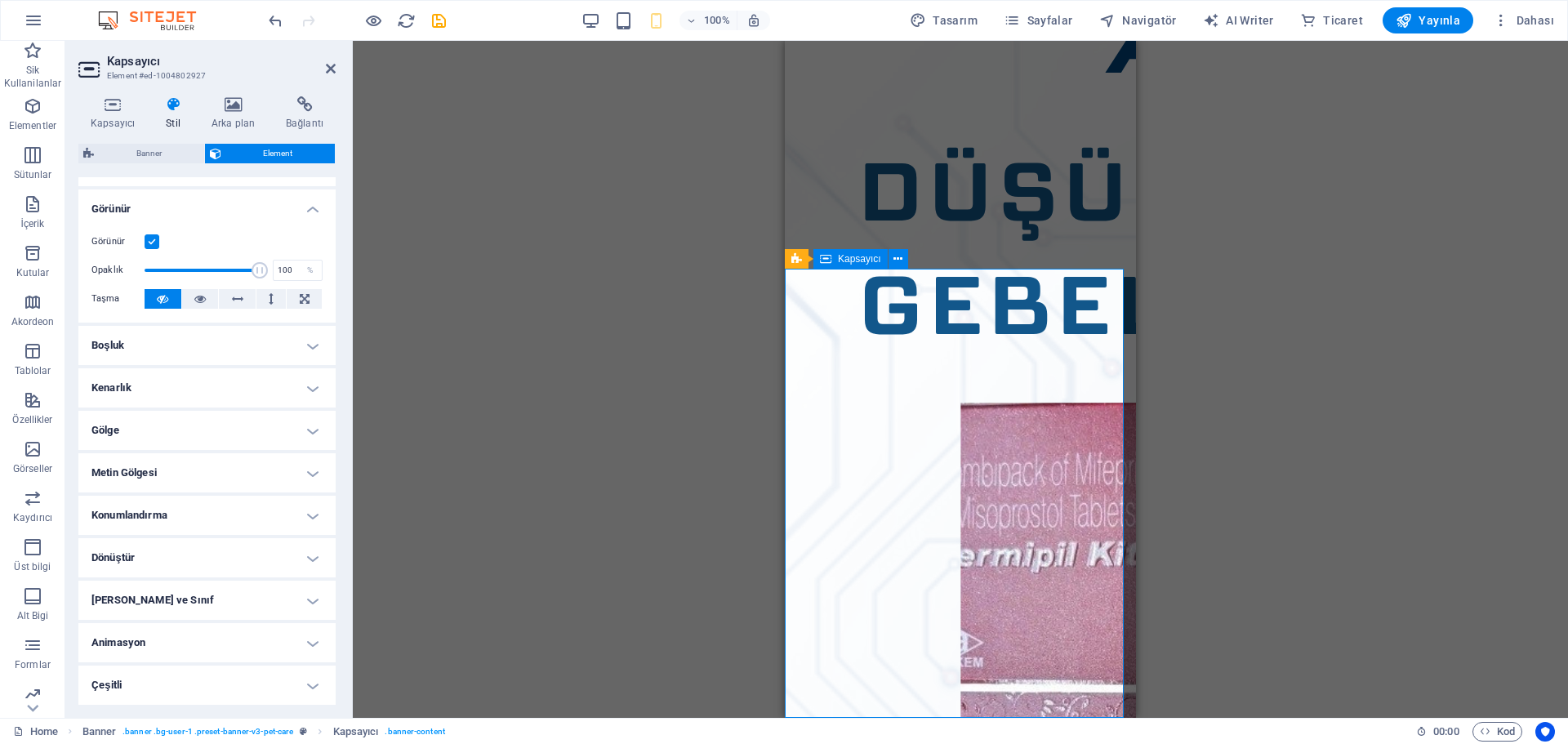
click at [1277, 529] on div "Mevcut içeriği değiştirmek için buraya sürükleyin. Yeni bir element oluşturmak …" at bounding box center [960, 379] width 1215 height 677
click at [1321, 455] on div "Mevcut içeriği değiştirmek için buraya sürükleyin. Yeni bir element oluşturmak …" at bounding box center [960, 379] width 1215 height 677
drag, startPoint x: 1567, startPoint y: 501, endPoint x: 1563, endPoint y: 446, distance: 55.1
click at [1563, 446] on div "Mevcut içeriği değiştirmek için buraya sürükleyin. Yeni bir element oluşturmak …" at bounding box center [960, 379] width 1215 height 677
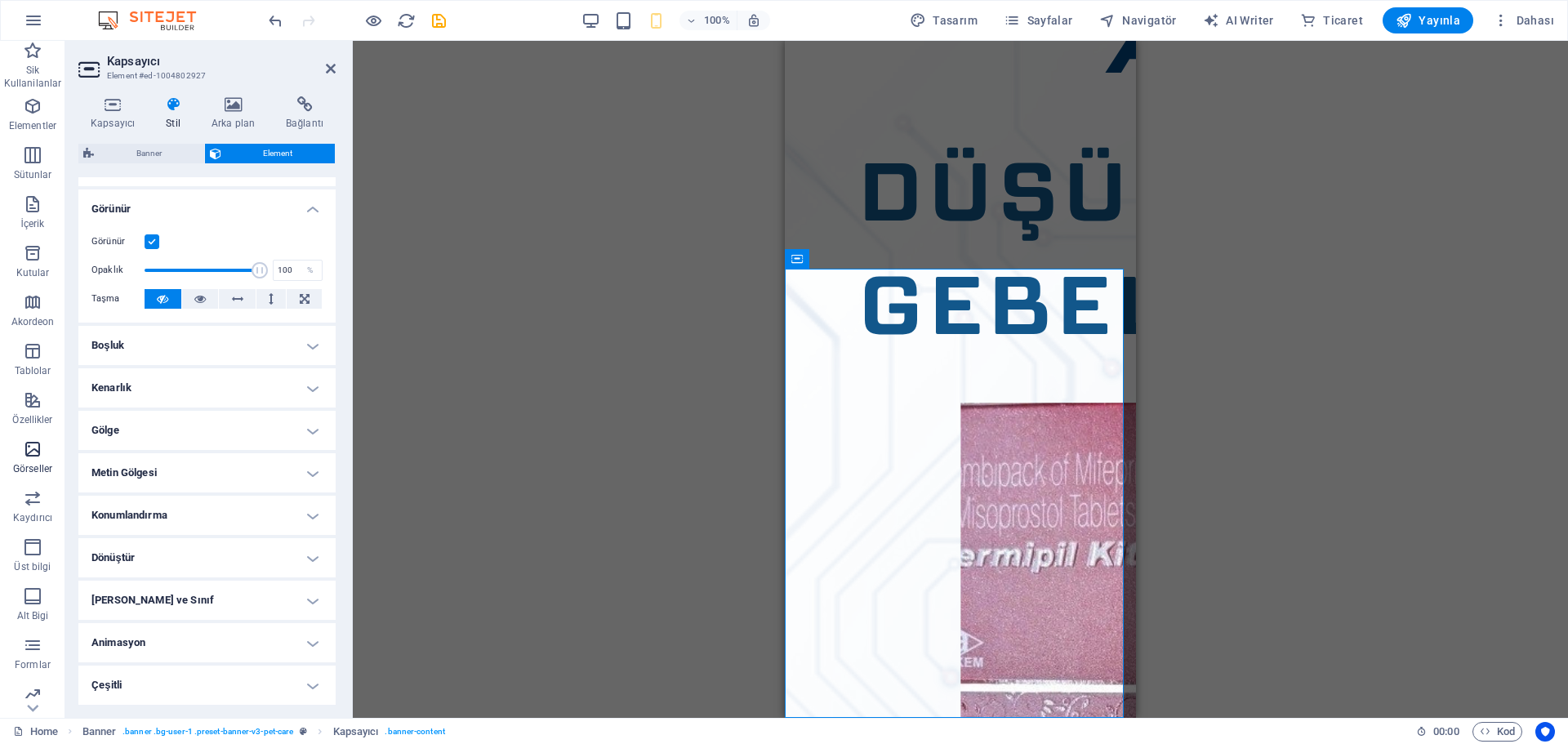
click at [38, 465] on p "Görseller" at bounding box center [32, 468] width 39 height 13
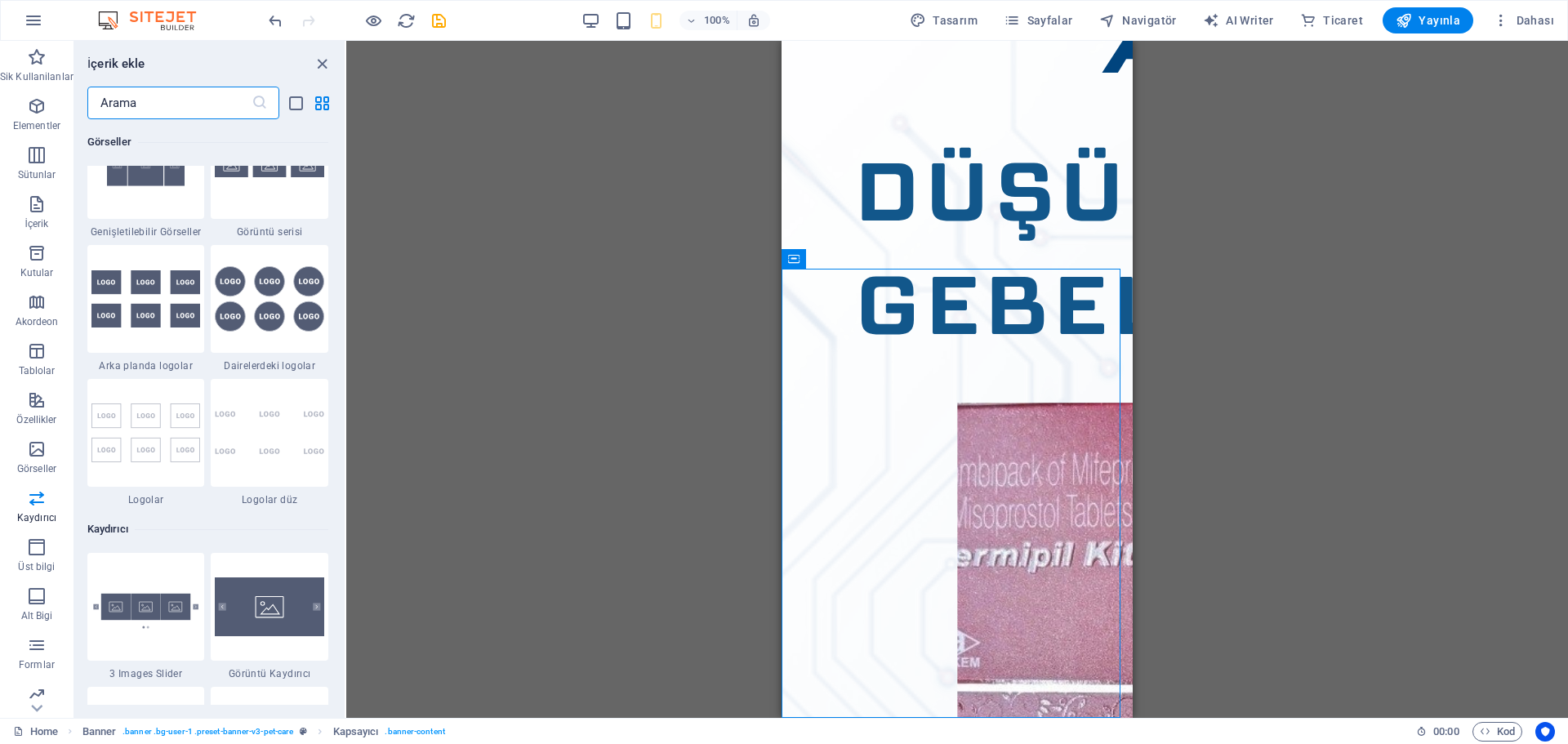
scroll to position [8821, 0]
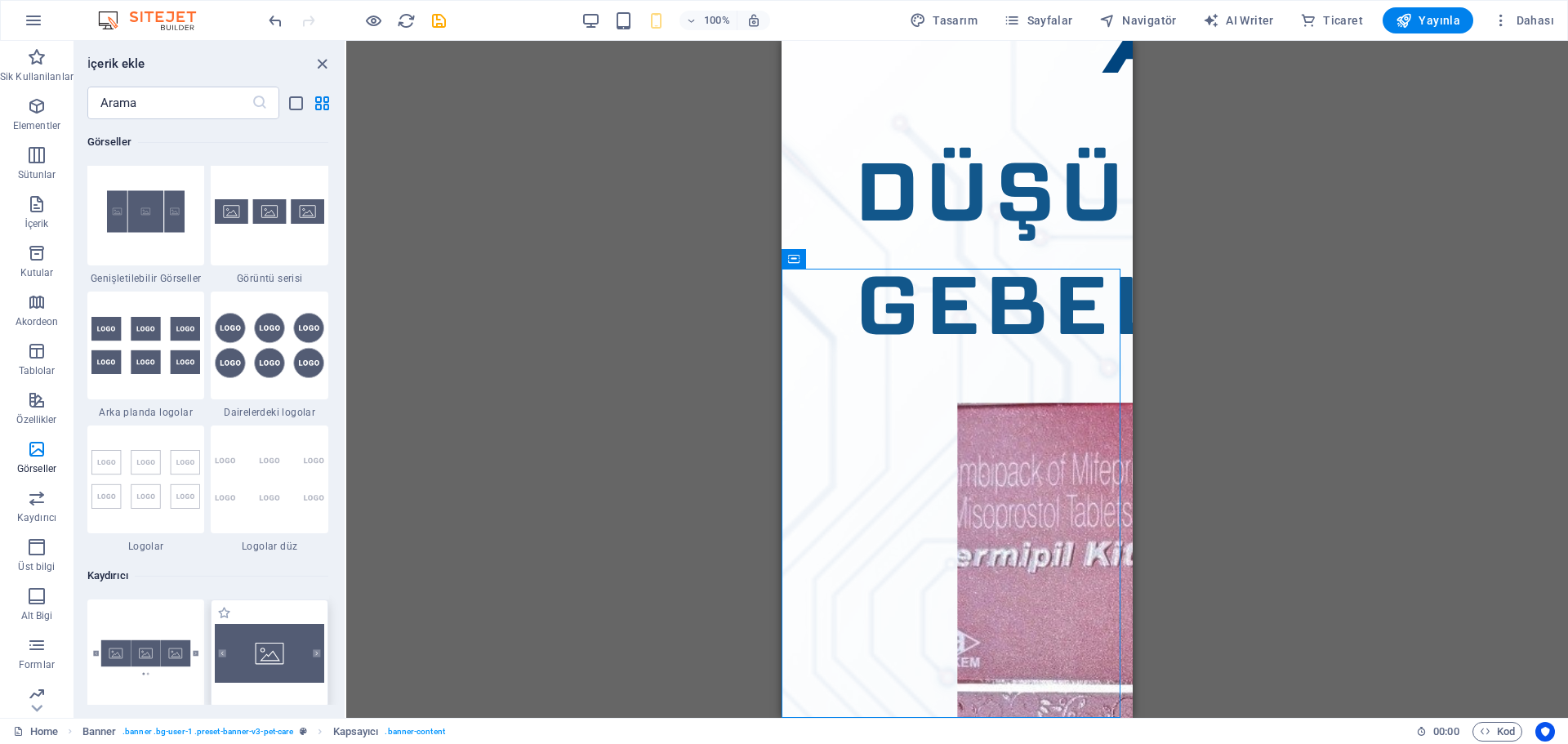
click at [275, 639] on img at bounding box center [269, 652] width 109 height 58
click at [346, 639] on div "Mevcut içeriği değiştirmek için buraya sürükleyin. Yeni bir element oluşturmak …" at bounding box center [957, 379] width 1222 height 677
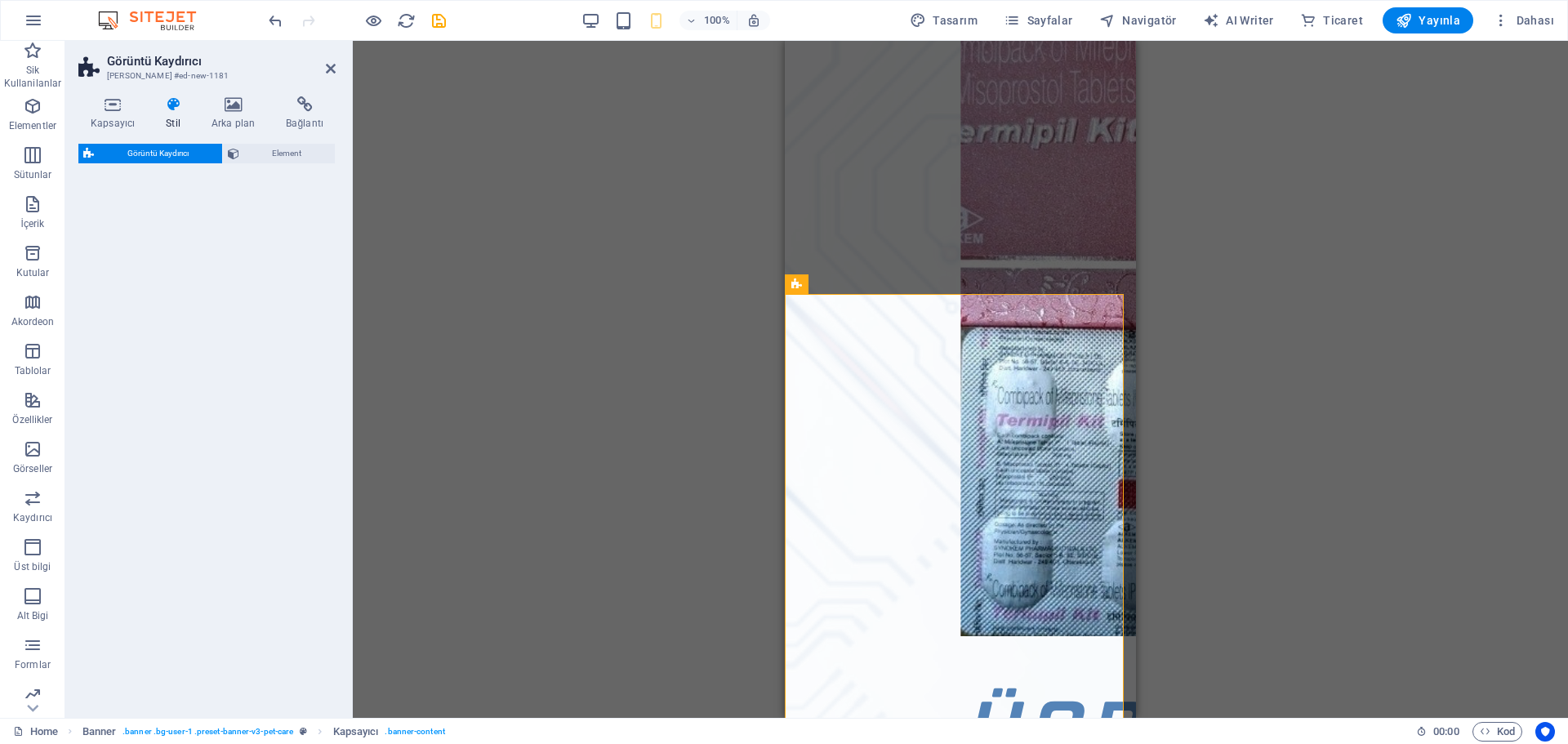
drag, startPoint x: 1059, startPoint y: 679, endPoint x: 924, endPoint y: 532, distance: 199.6
select select "rem"
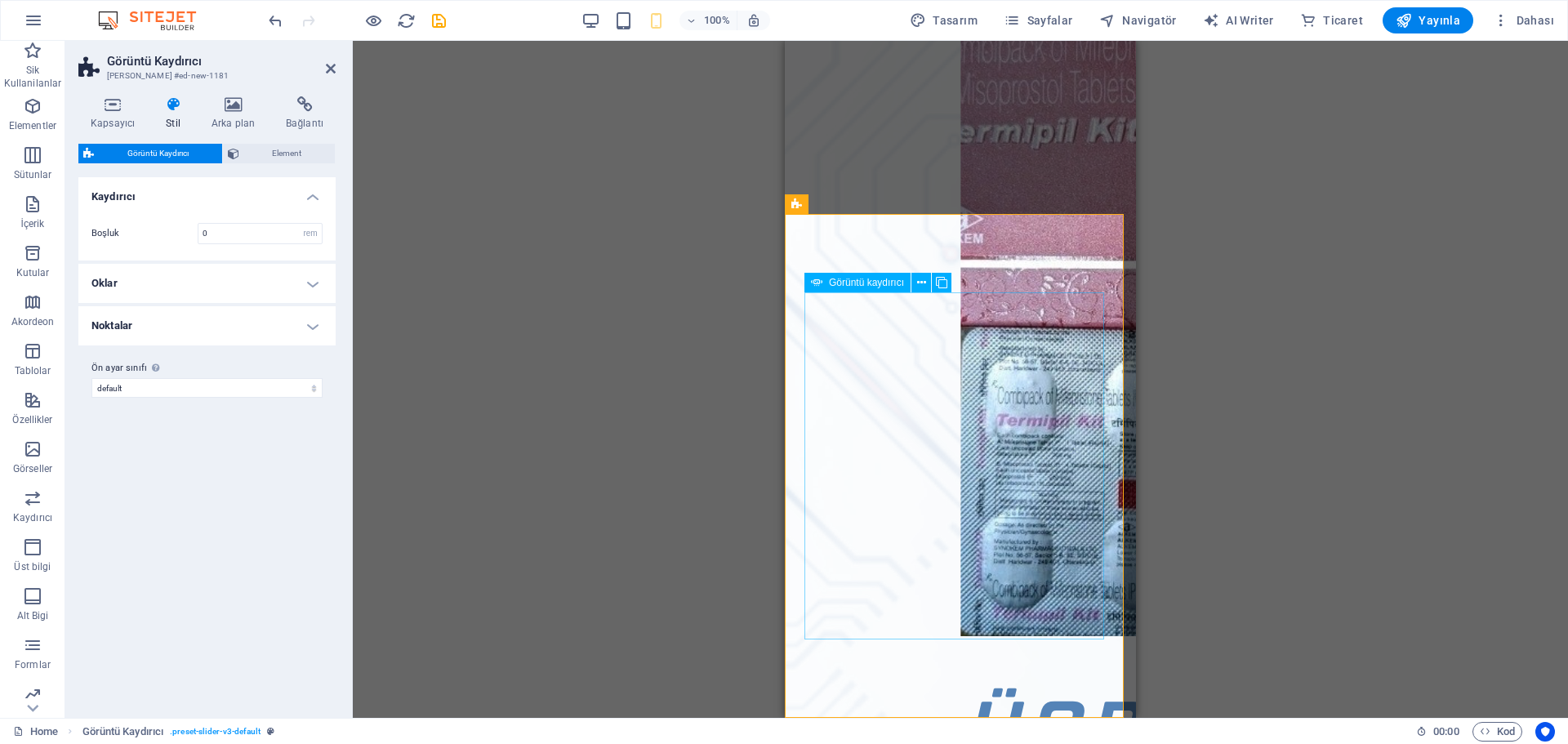
scroll to position [755, 0]
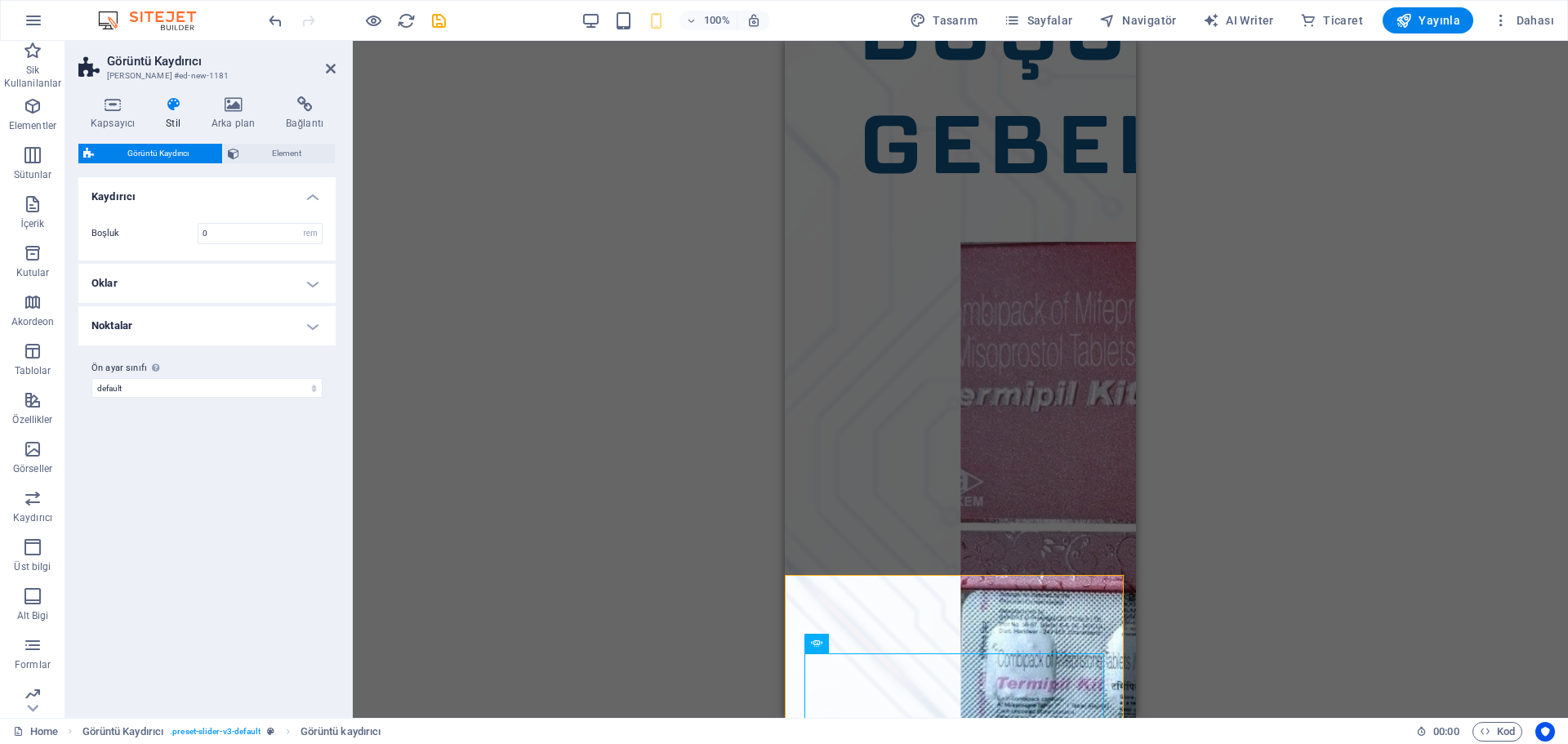
scroll to position [350, 0]
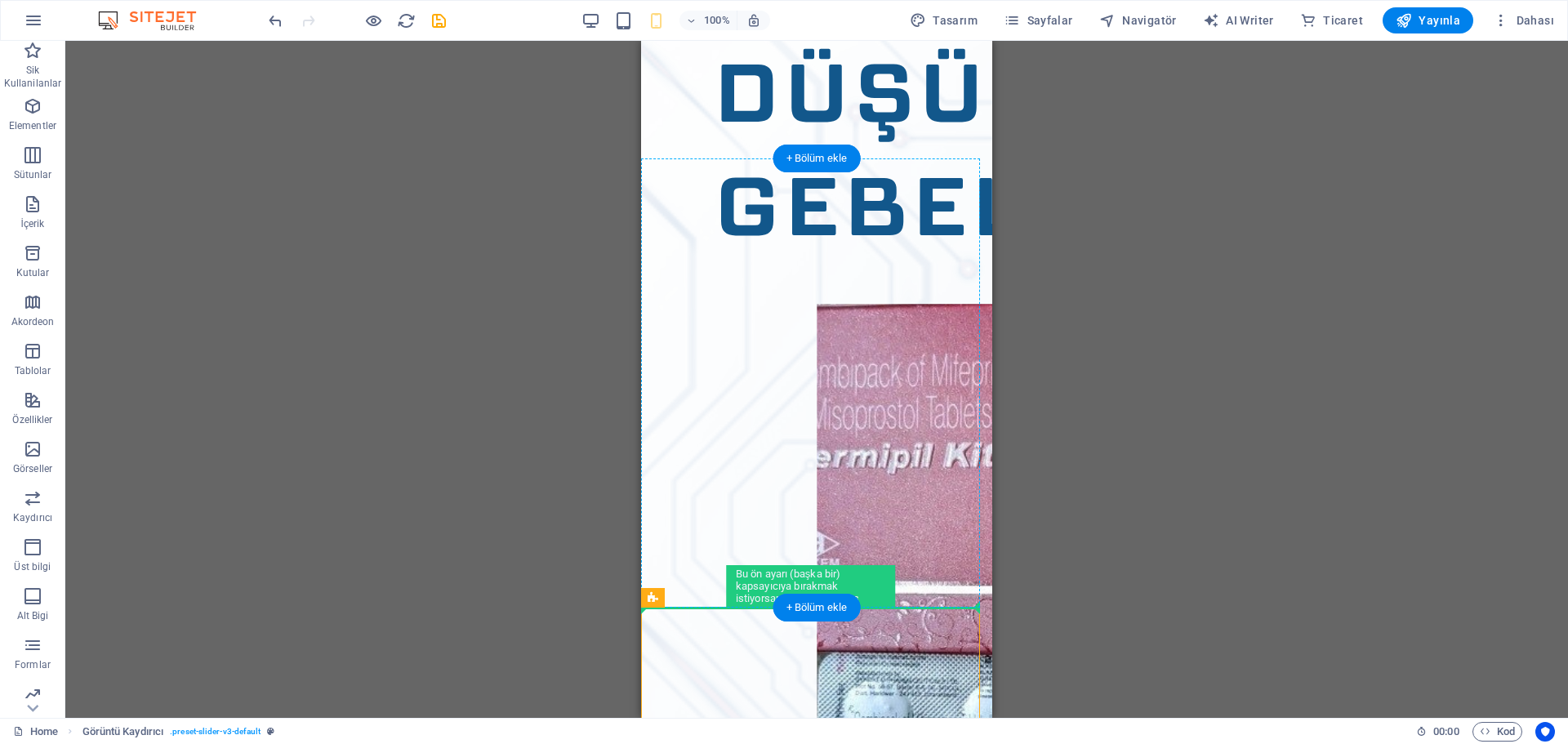
scroll to position [362, 0]
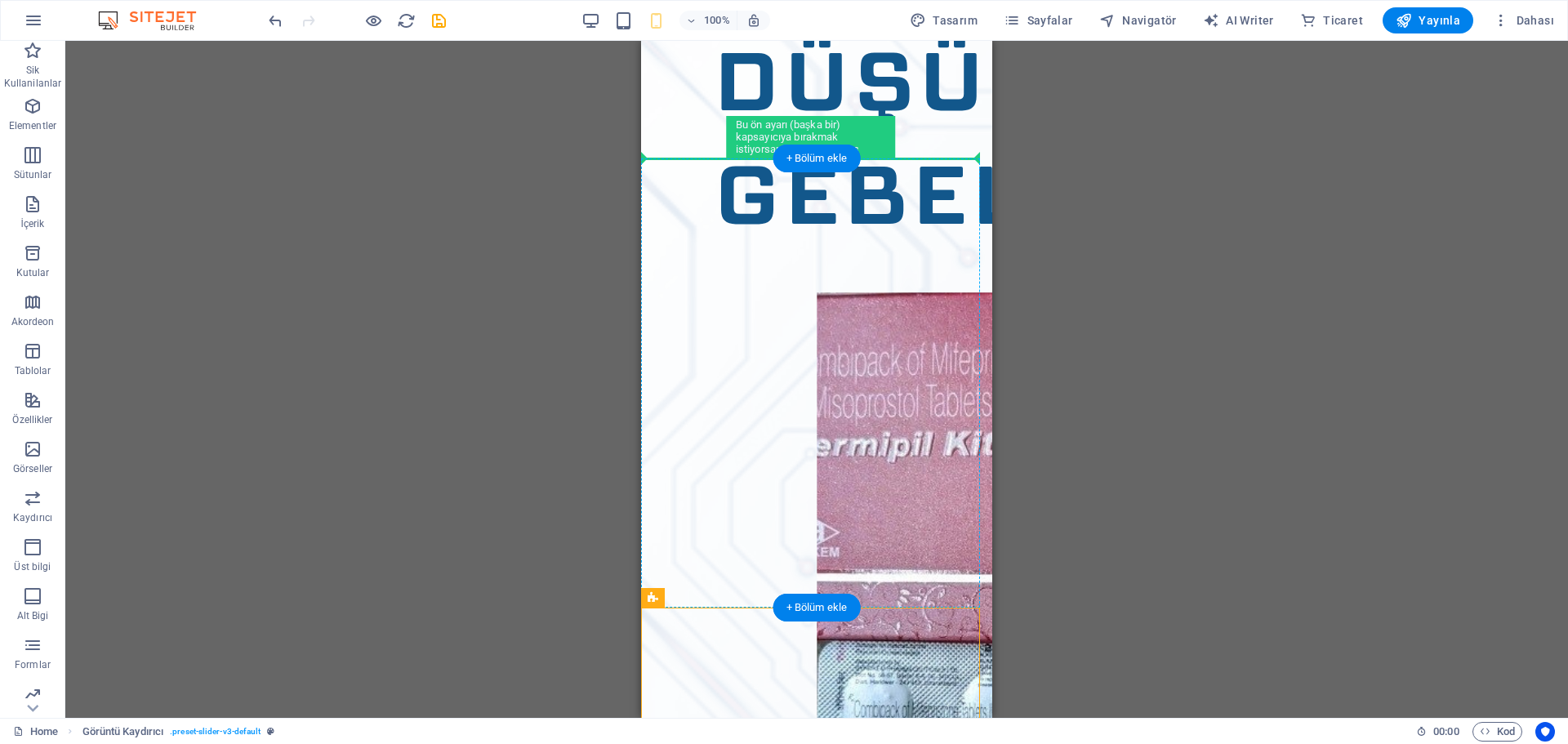
drag, startPoint x: 1383, startPoint y: 659, endPoint x: 746, endPoint y: 367, distance: 700.7
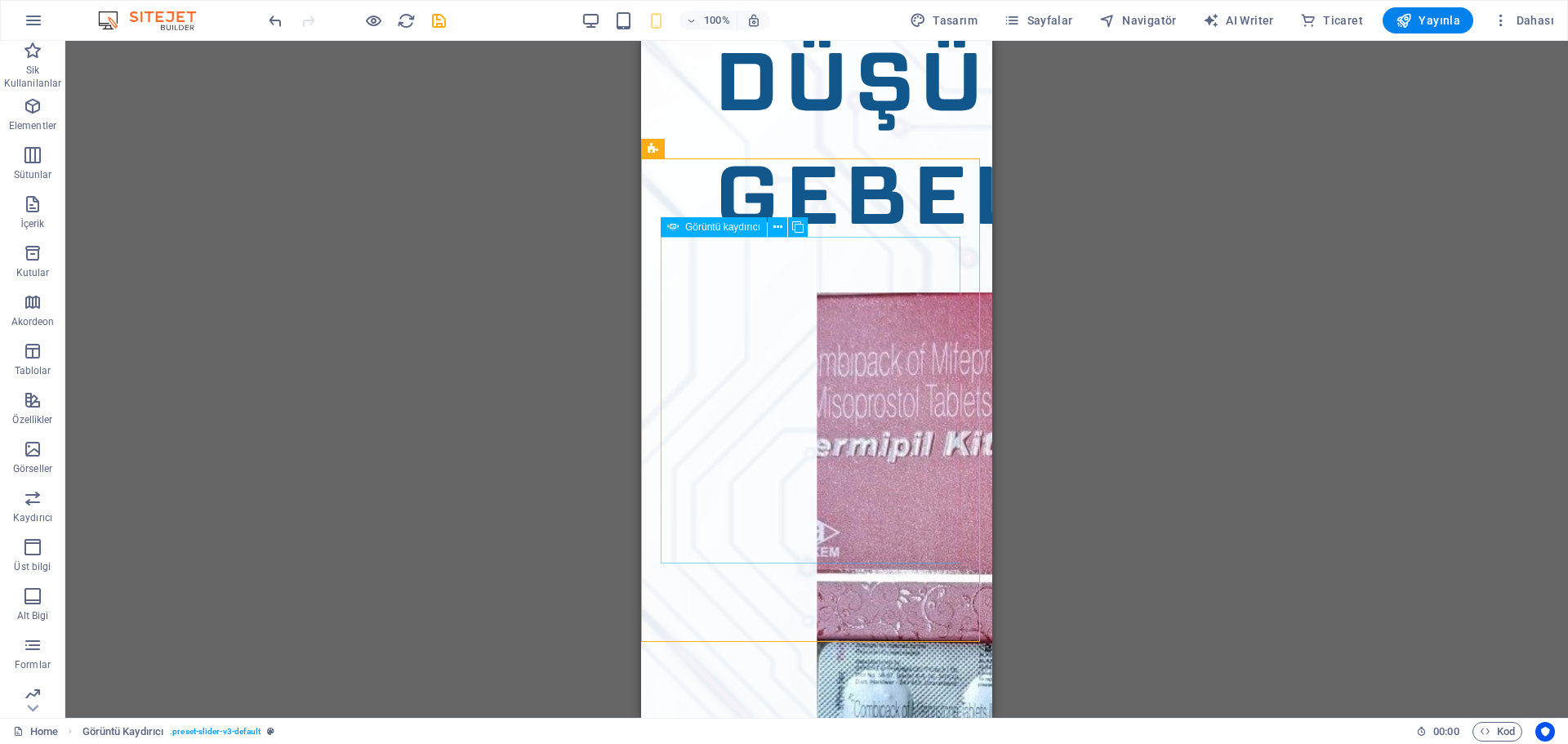
drag, startPoint x: 683, startPoint y: 636, endPoint x: 714, endPoint y: 222, distance: 415.2
click at [714, 222] on div "Mevcut içeriği değiştirmek için buraya sürükleyin. Yeni bir element oluşturmak …" at bounding box center [816, 198] width 351 height 1038
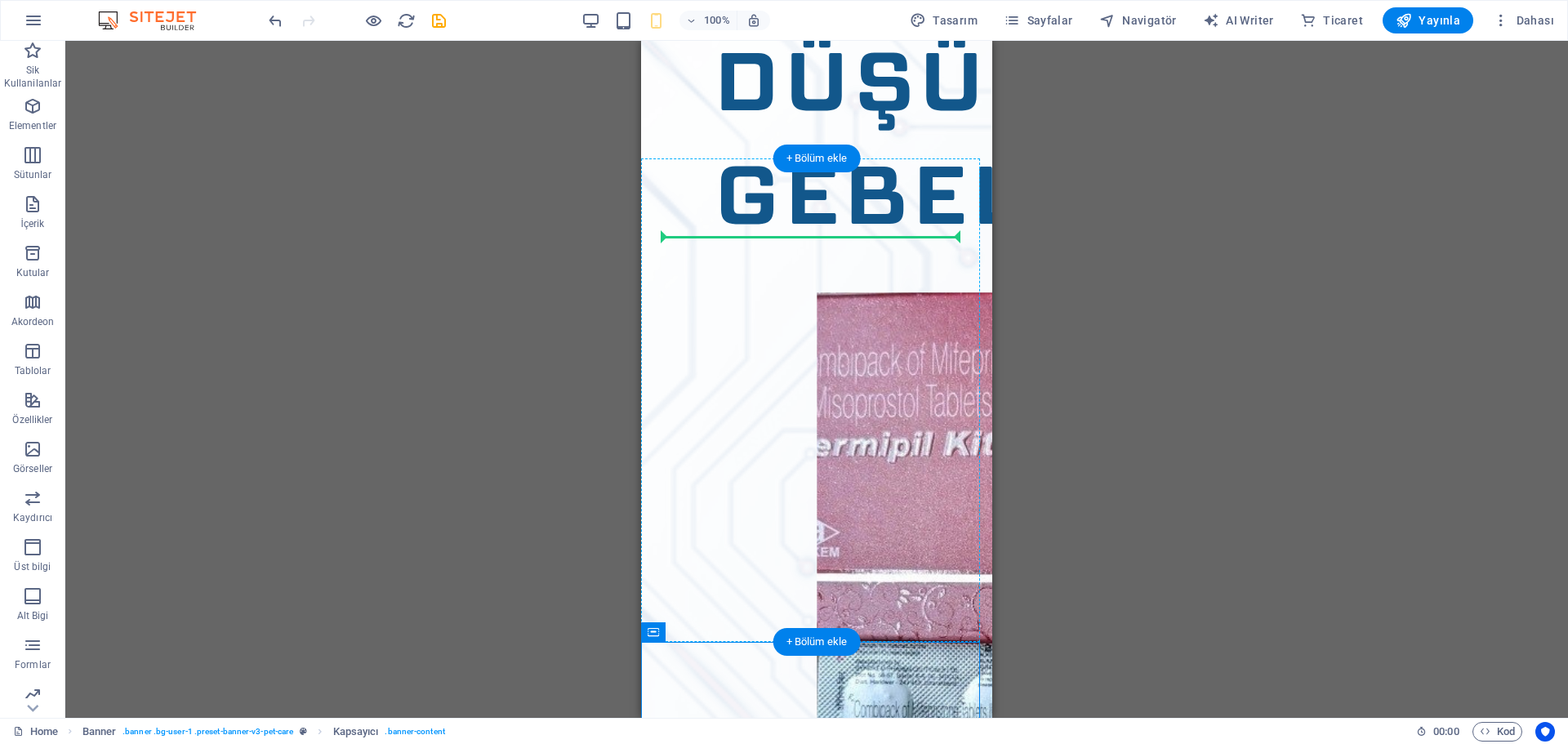
drag, startPoint x: 685, startPoint y: 651, endPoint x: 755, endPoint y: 178, distance: 478.2
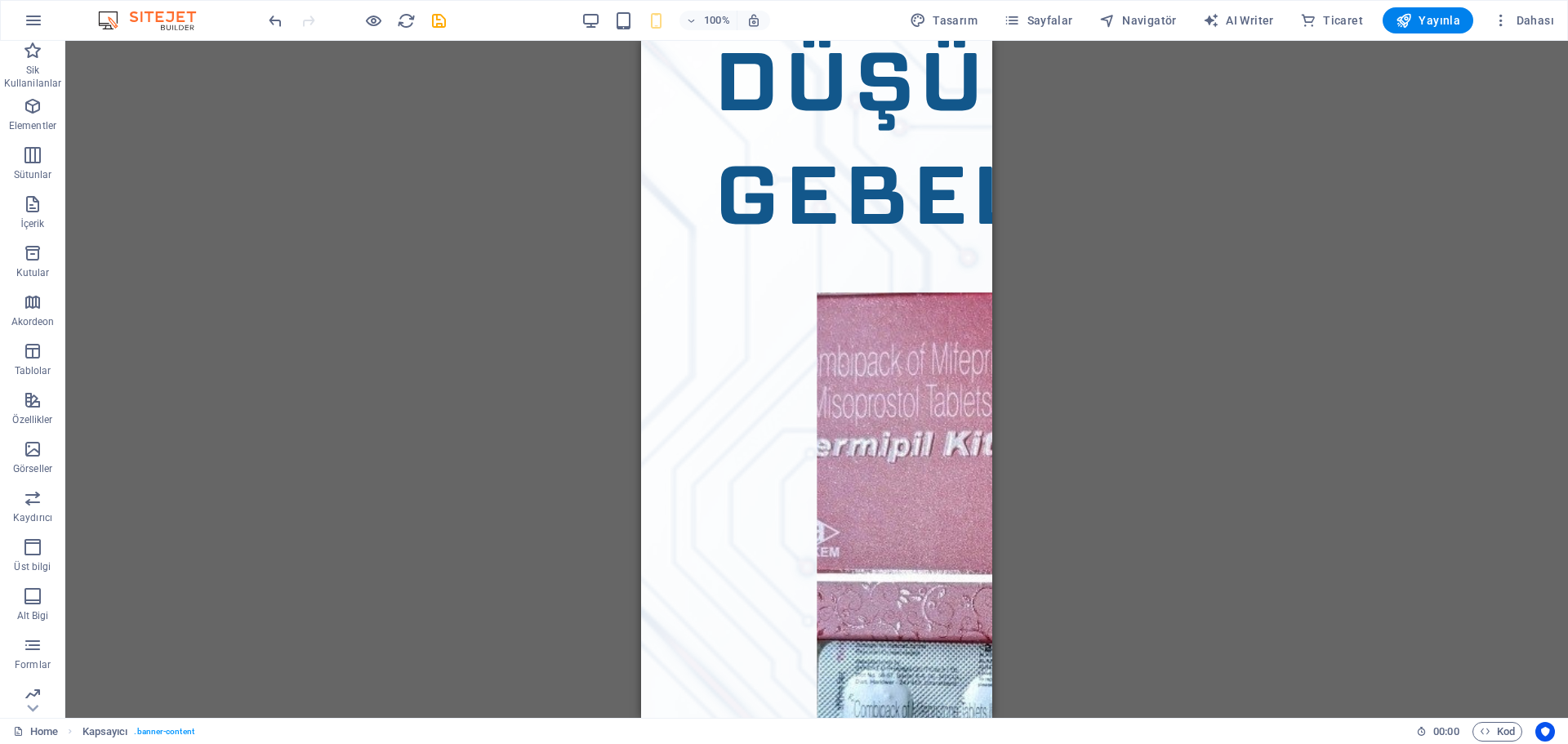
scroll to position [870, 0]
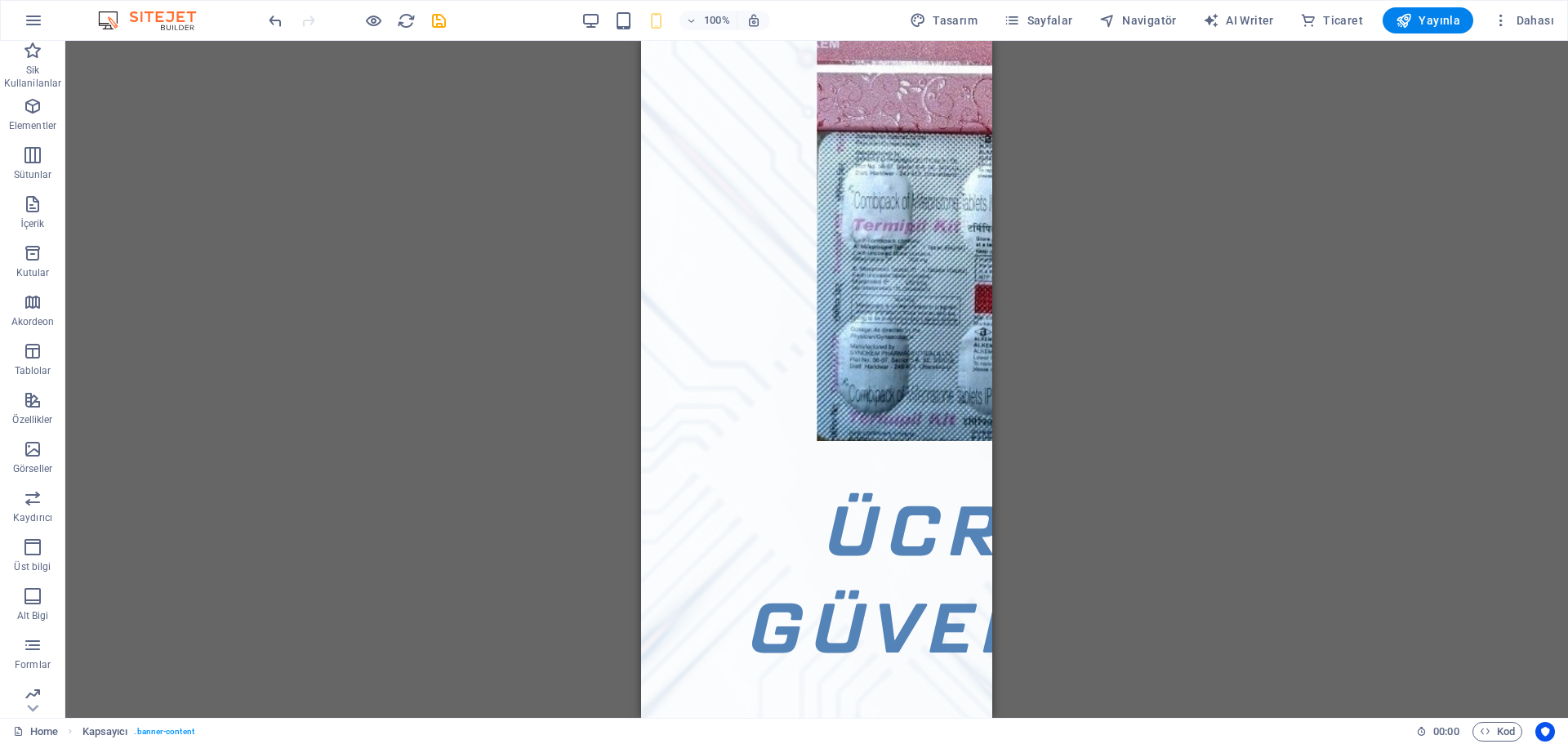
drag, startPoint x: 991, startPoint y: 363, endPoint x: 1635, endPoint y: 678, distance: 716.9
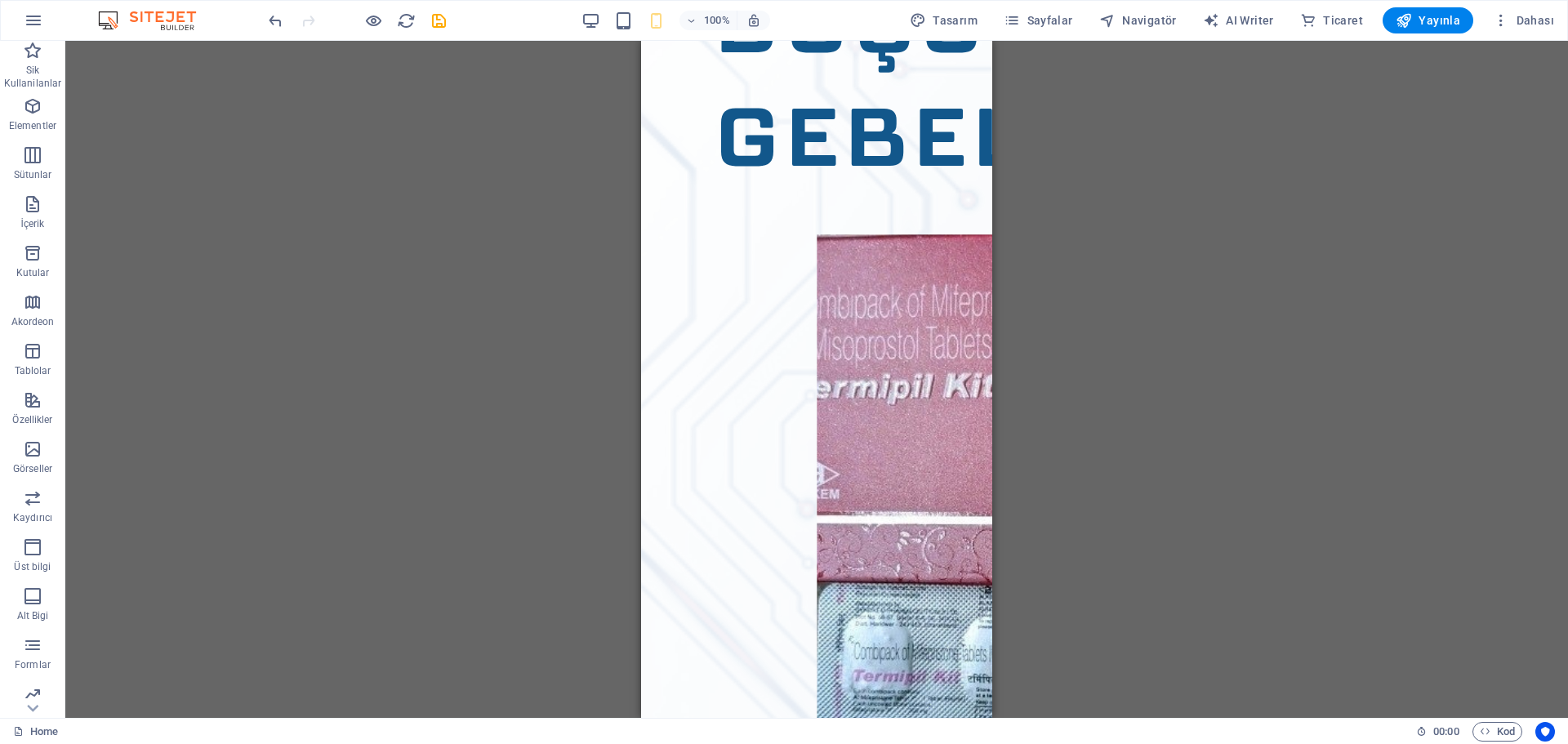
scroll to position [421, 0]
drag, startPoint x: 985, startPoint y: 487, endPoint x: 1646, endPoint y: 720, distance: 700.9
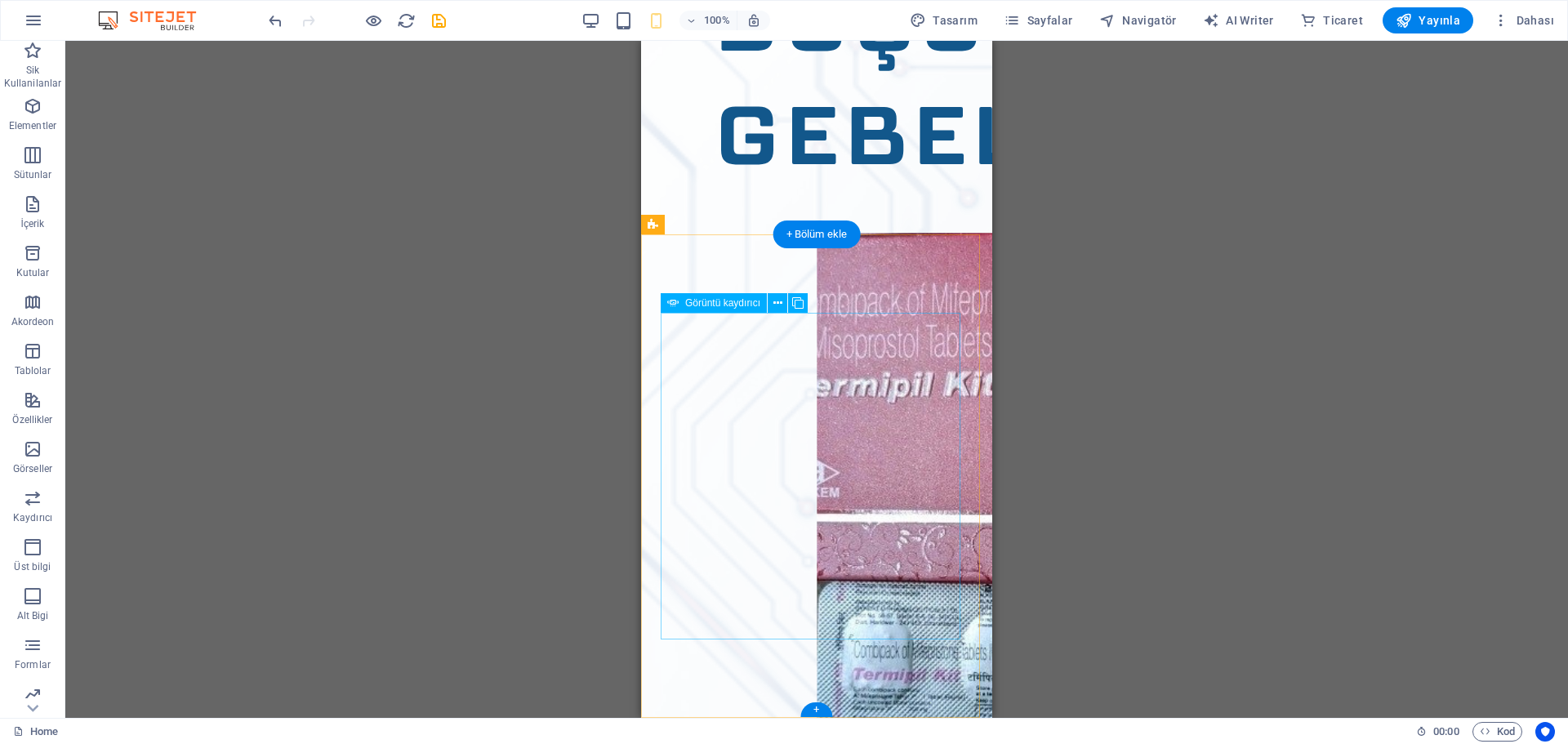
click at [774, 310] on icon at bounding box center [778, 303] width 9 height 17
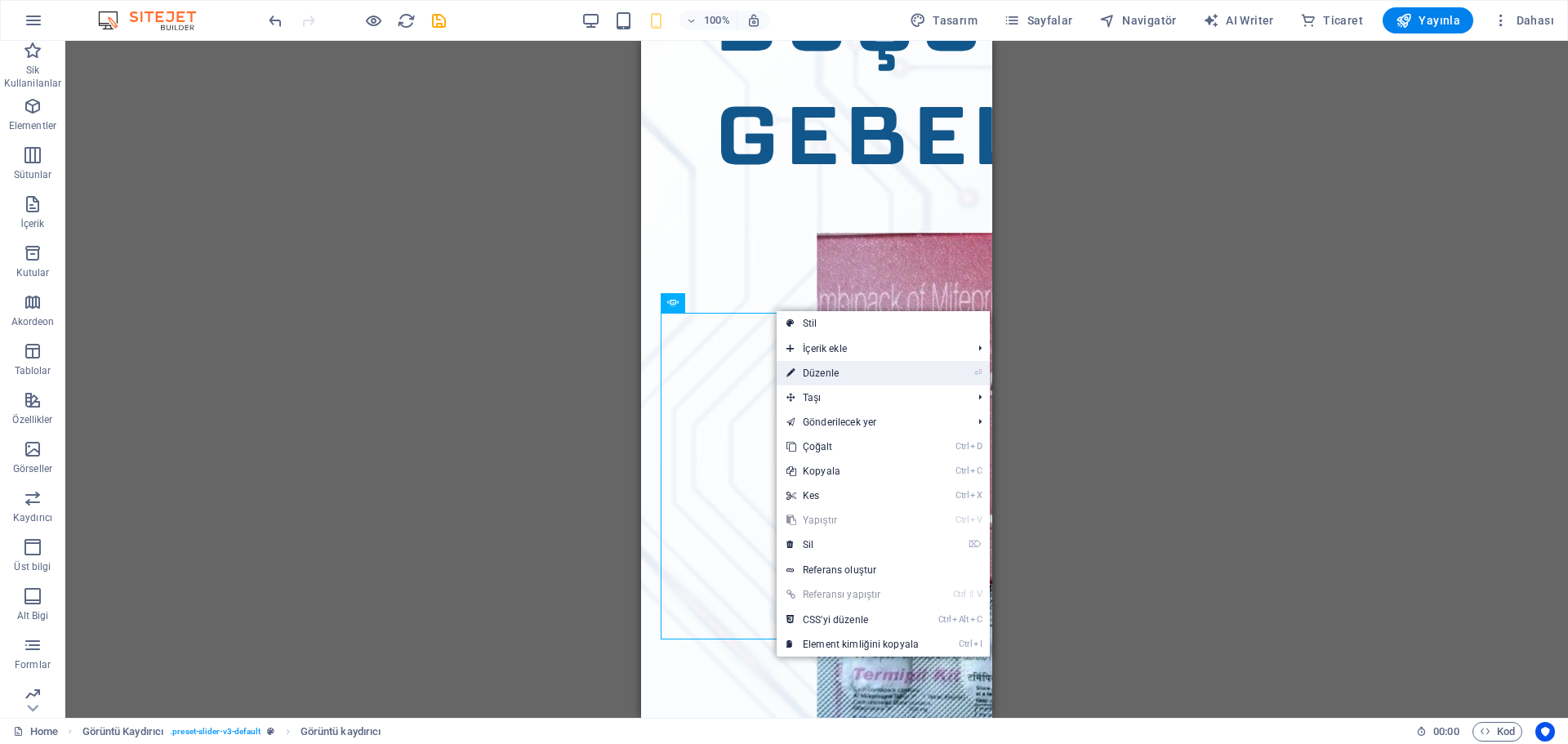
click at [797, 377] on link "⏎ Düzenle" at bounding box center [852, 373] width 152 height 25
select select "px"
select select "ms"
select select "s"
select select "progressive"
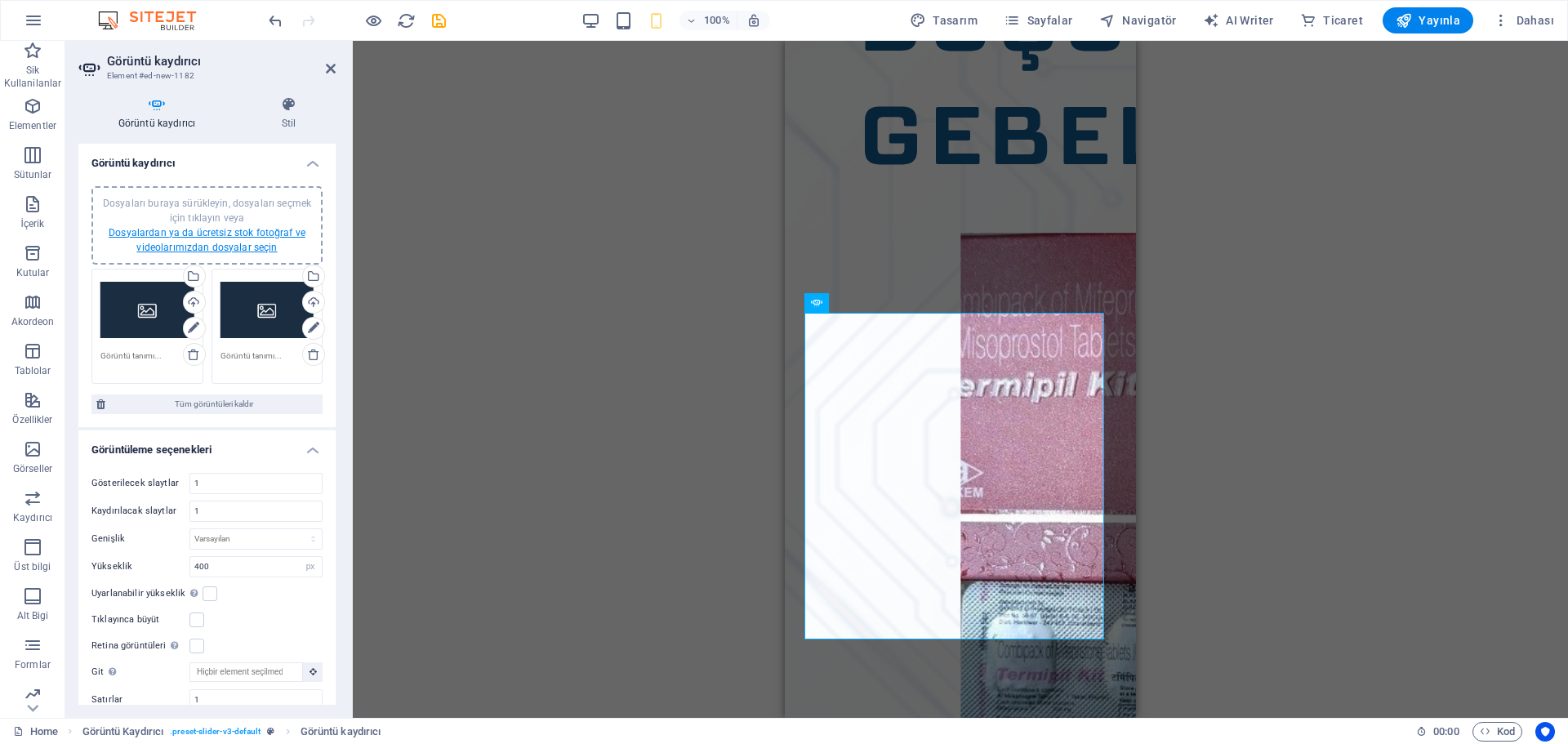
click at [254, 245] on link "Dosyalardan ya da ücretsiz stok fotoğraf ve videolarımızdan dosyalar seçin" at bounding box center [206, 240] width 197 height 27
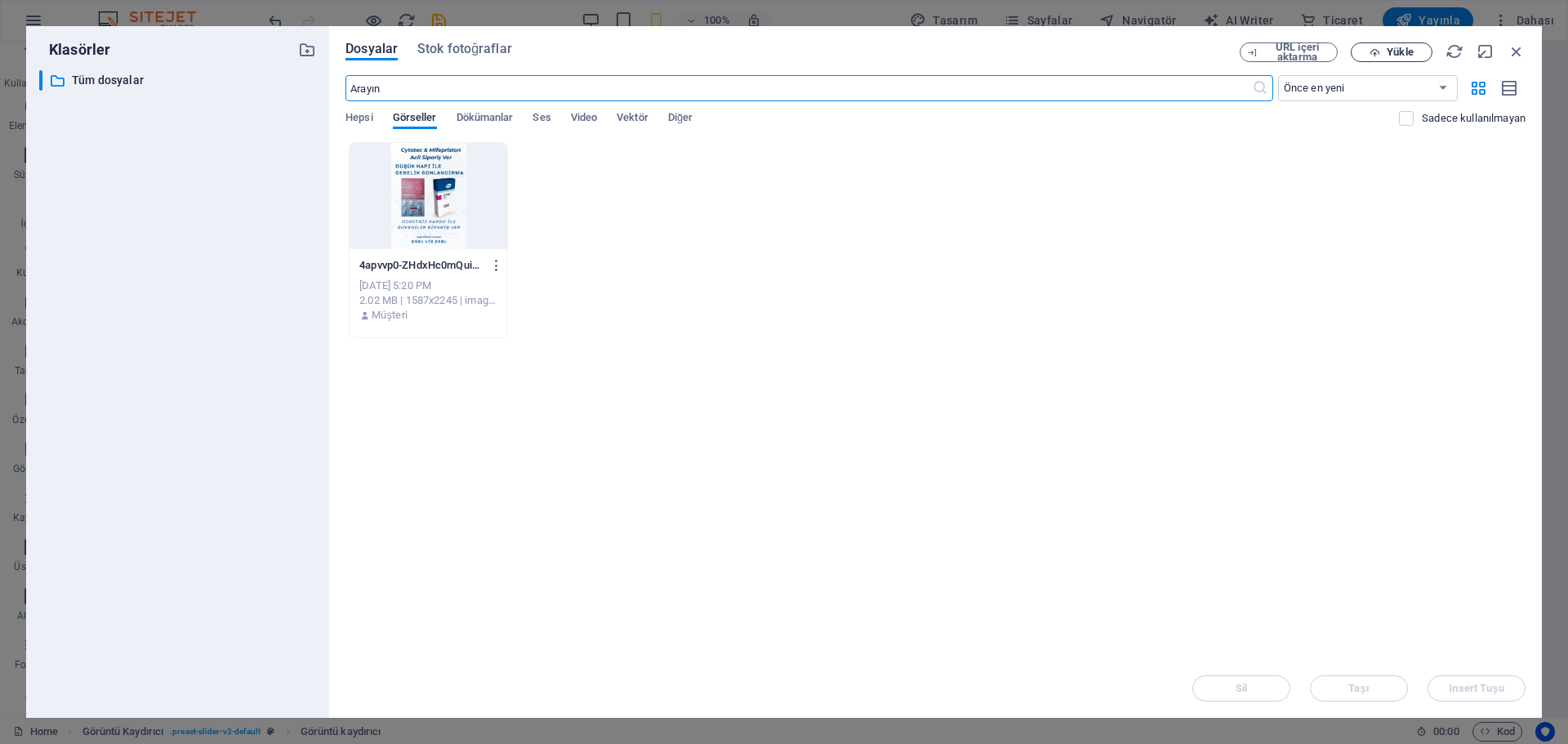
click at [1403, 48] on span "Yükle" at bounding box center [1399, 52] width 27 height 10
click at [1372, 55] on icon "button" at bounding box center [1375, 53] width 11 height 11
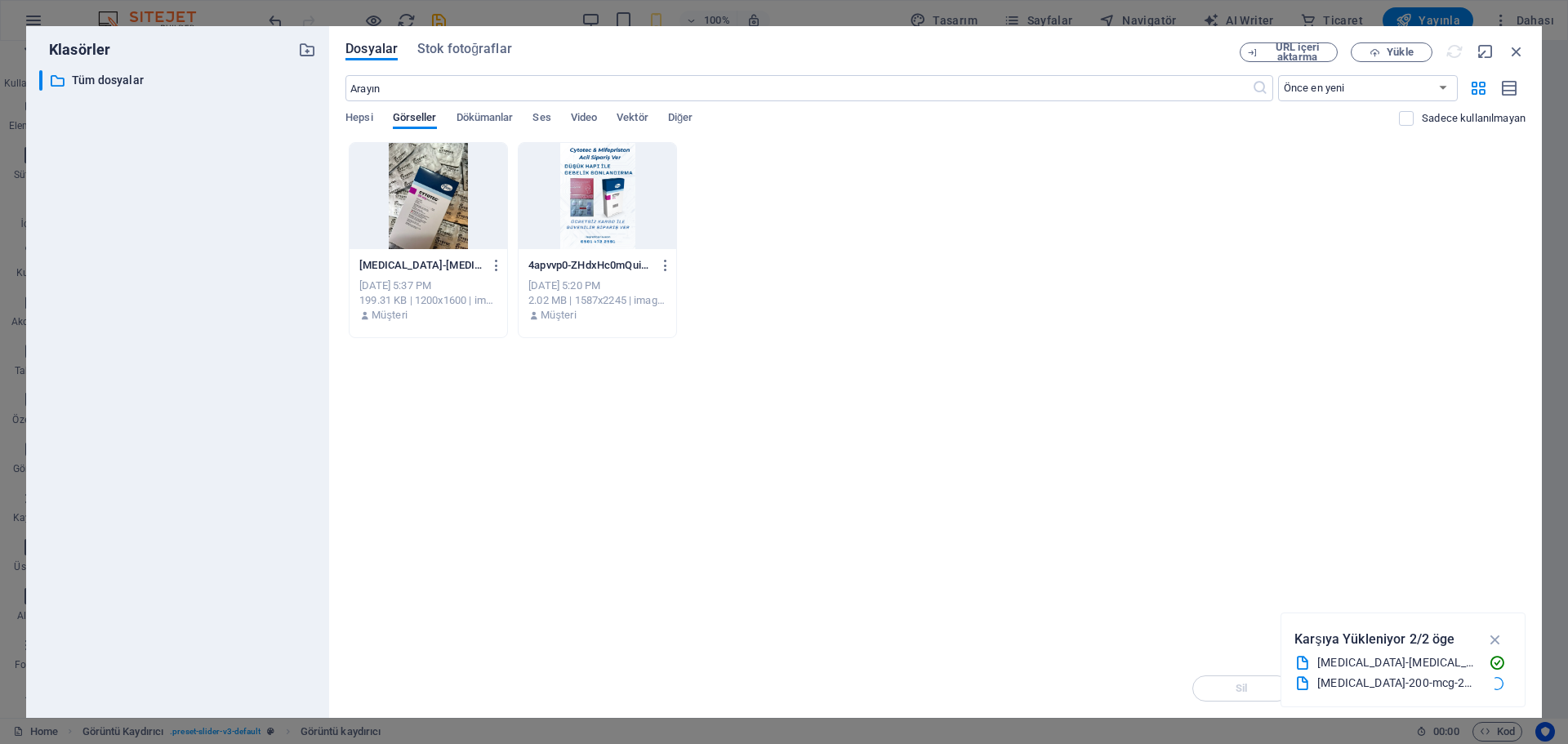
click at [1376, 40] on div "Dosyalar Stok fotoğraflar URL içeri aktarma Yükle ​ Önce en yeni Önce en eski A…" at bounding box center [935, 372] width 1212 height 692
click at [1376, 48] on icon "button" at bounding box center [1375, 53] width 11 height 11
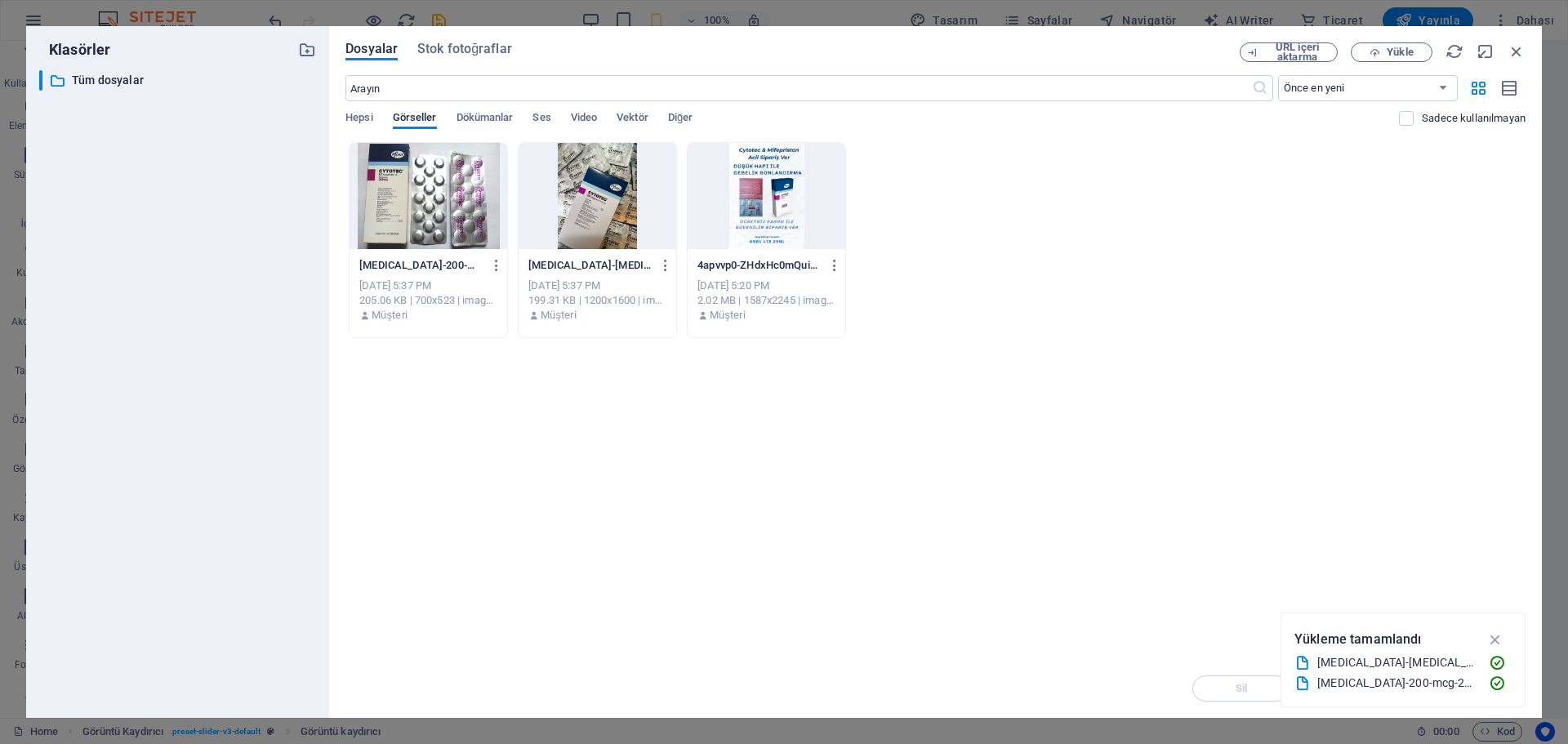
click at [558, 224] on div at bounding box center [598, 196] width 158 height 106
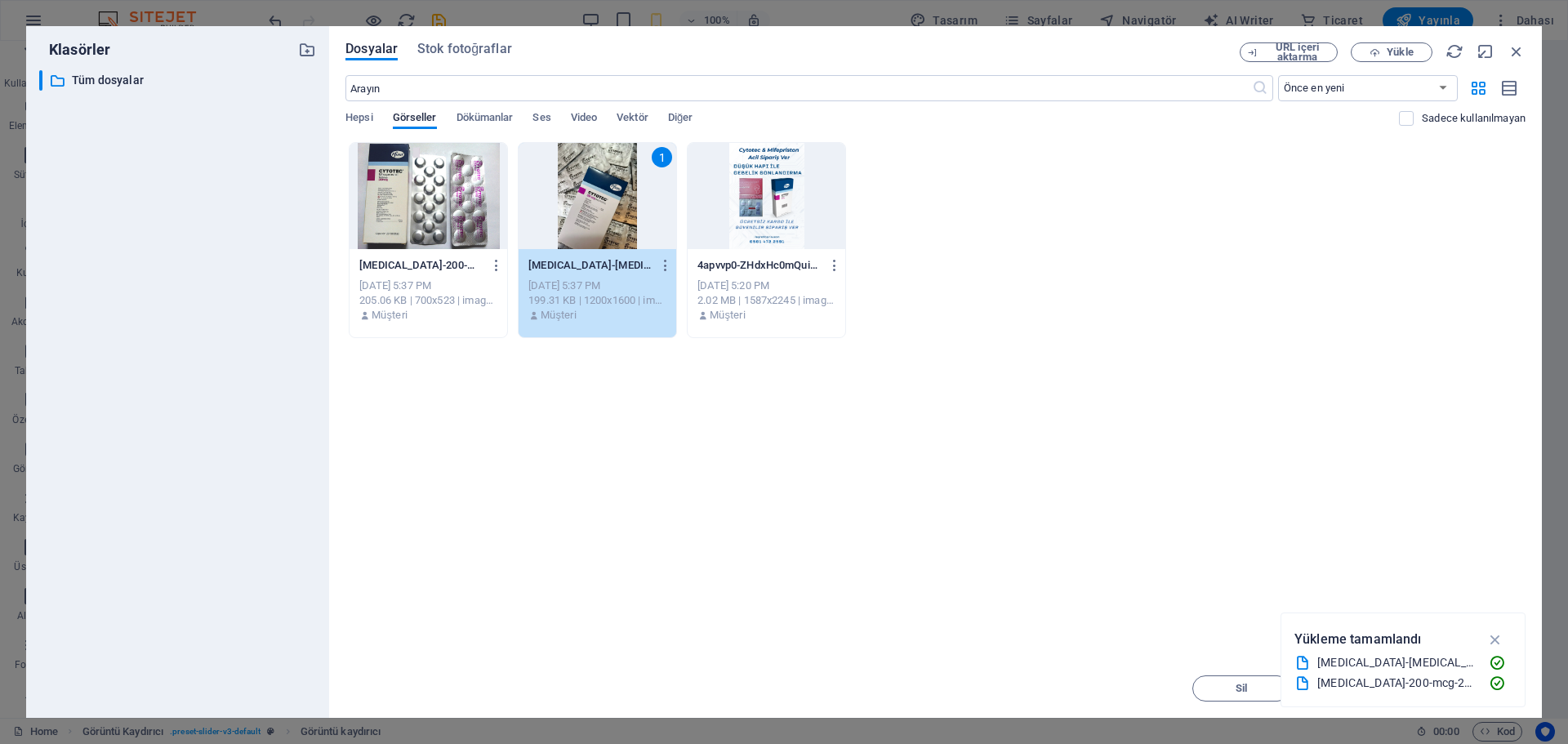
click at [461, 222] on div at bounding box center [428, 196] width 158 height 106
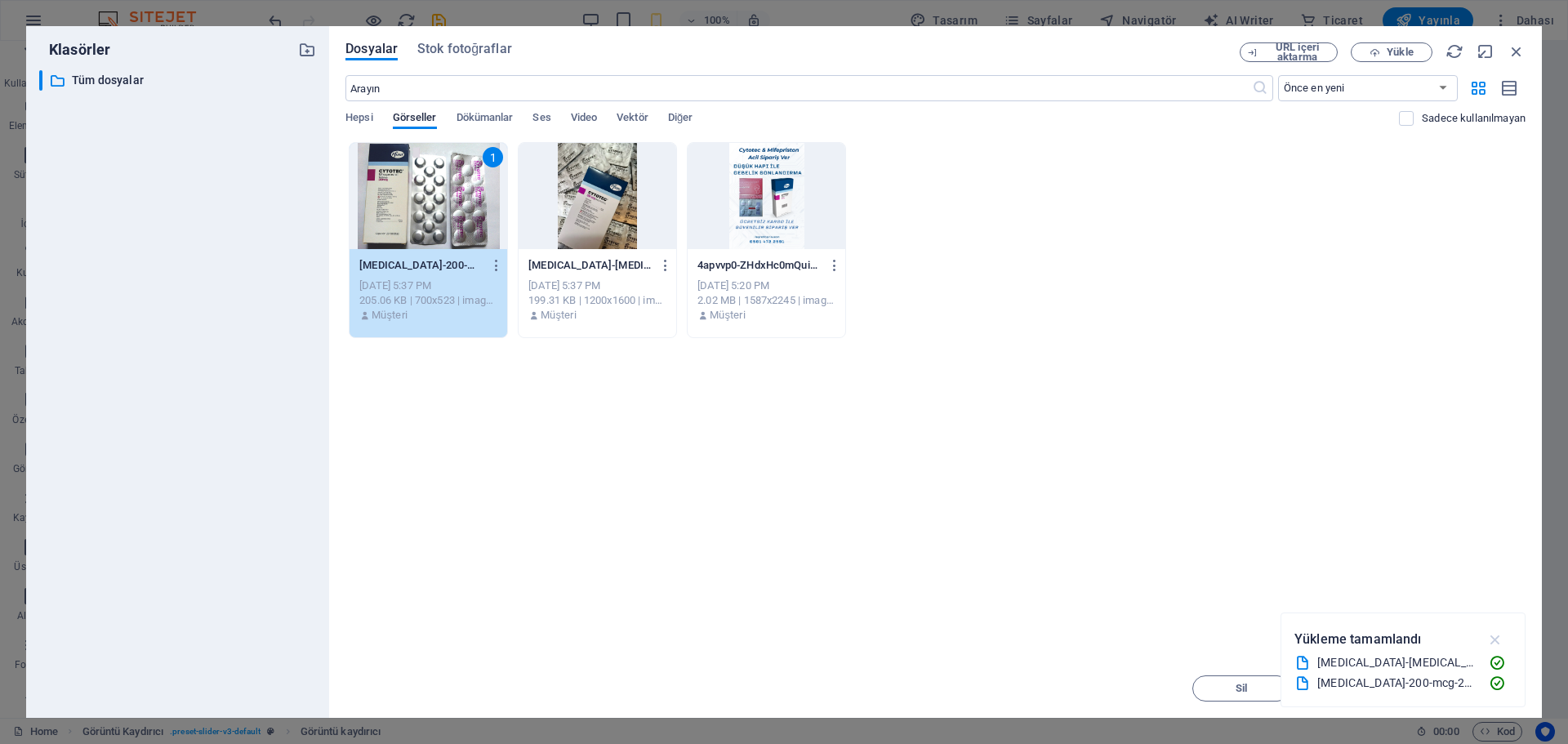
click at [1492, 638] on icon "button" at bounding box center [1495, 640] width 18 height 18
click at [1471, 684] on span "Insert Tuşu" at bounding box center [1475, 688] width 55 height 10
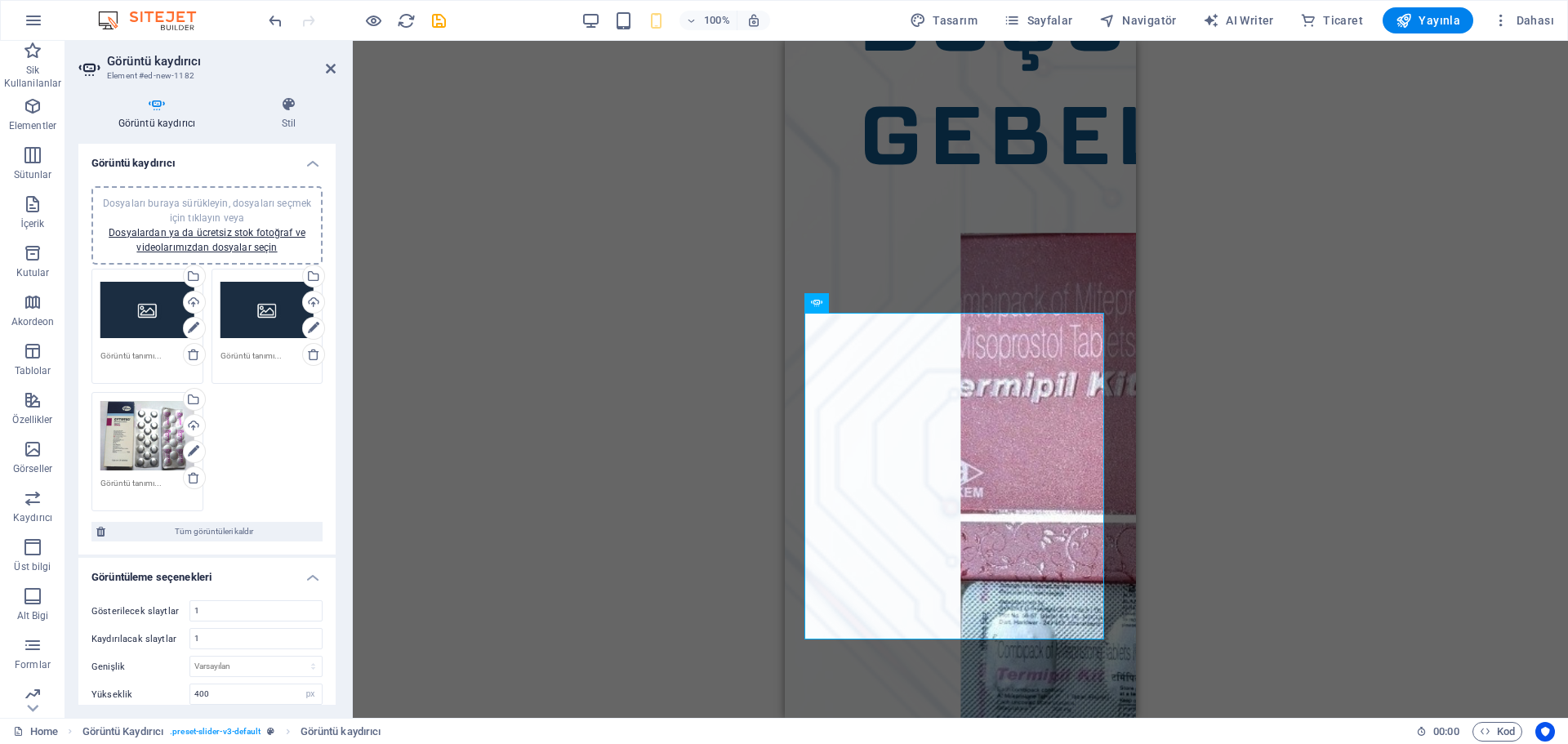
click at [137, 330] on div "Dosyaları buraya sürükleyin, dosyaları seçmek için tıklayın veya Dosyalardan ya…" at bounding box center [148, 310] width 93 height 65
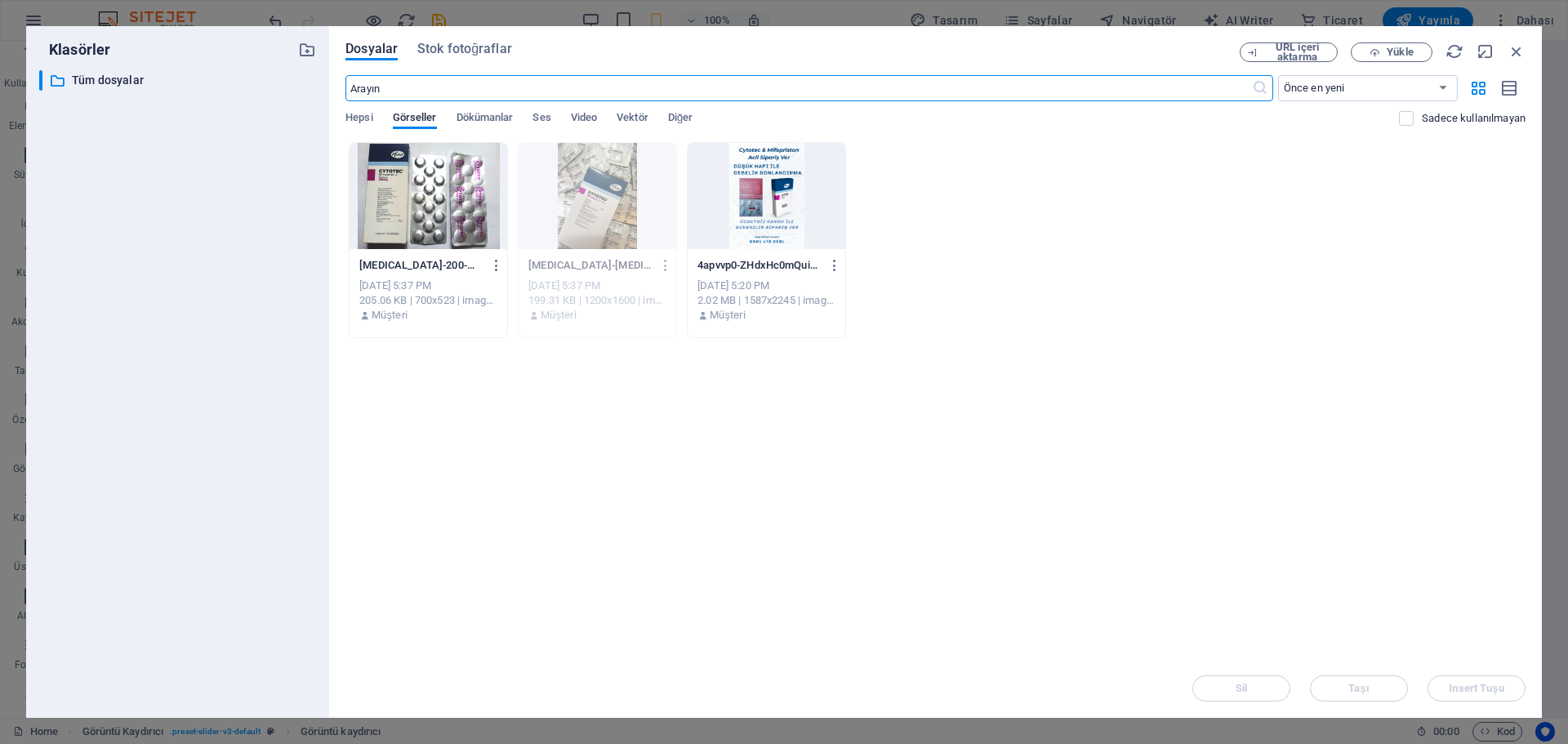
click at [452, 251] on div "cytotec-200-mcg-28-tablet__cid655__original-tR7OwN2vR4j1UukXvYnJTg.jpg cytotec-…" at bounding box center [428, 290] width 158 height 83
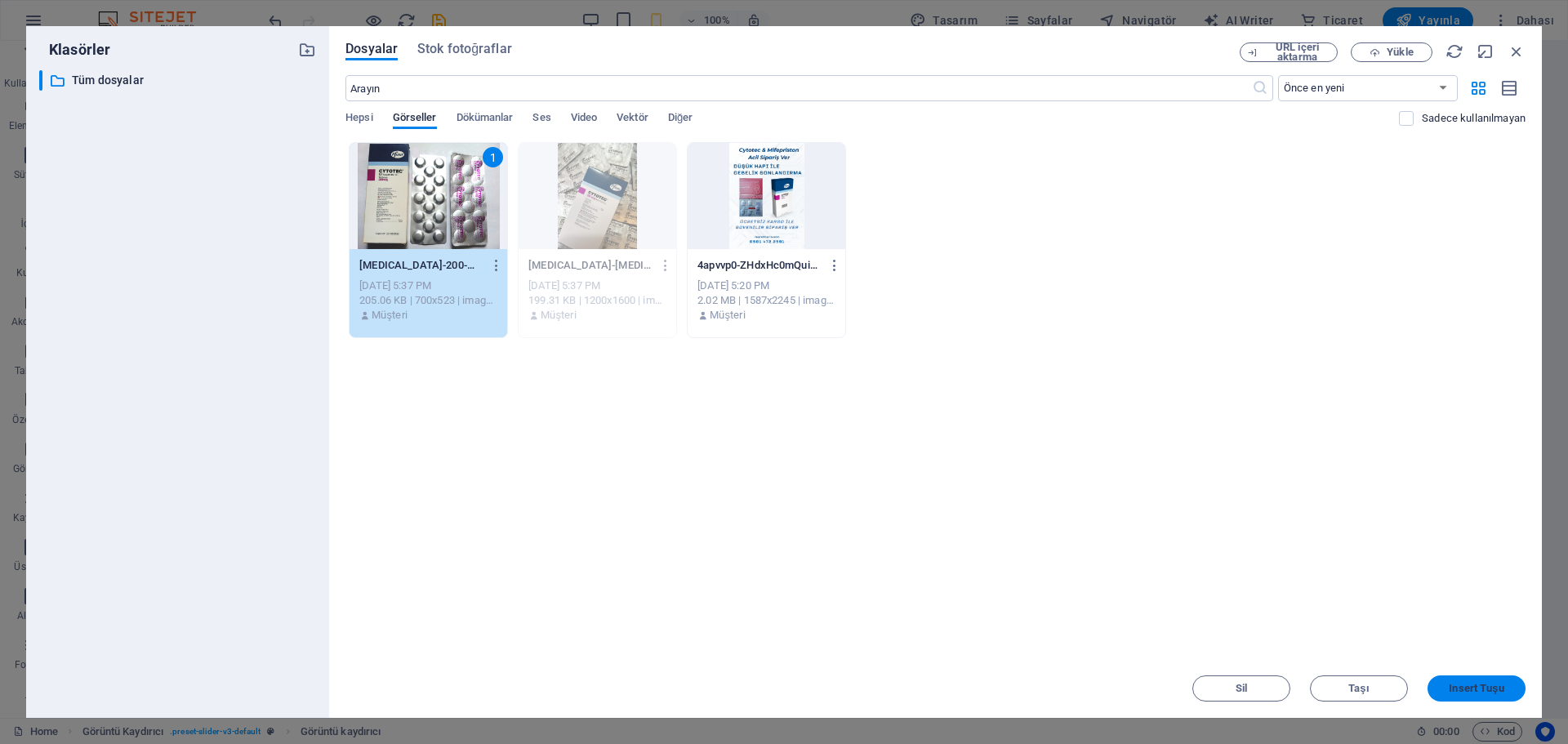
click at [1507, 695] on button "Insert Tuşu" at bounding box center [1475, 688] width 98 height 27
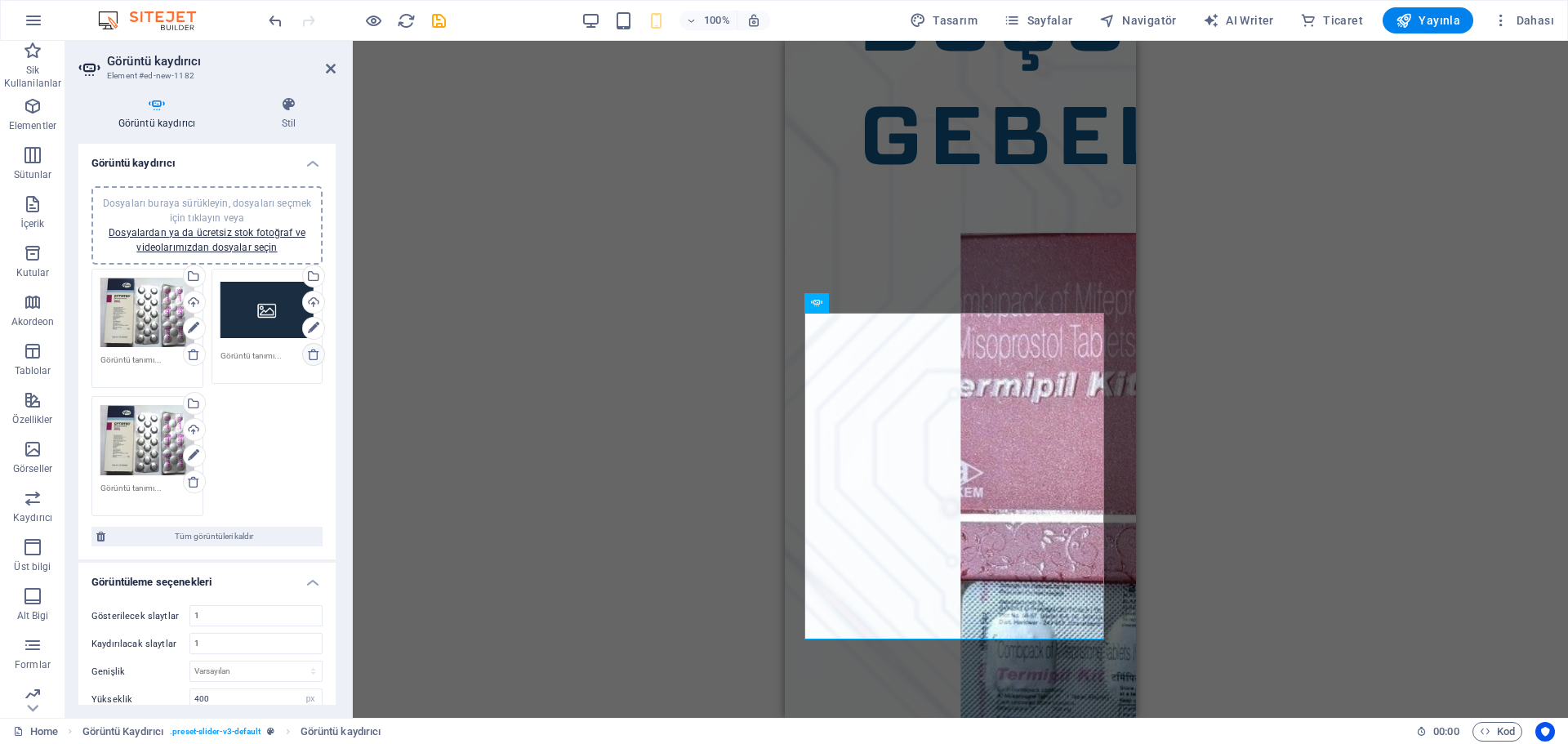
click at [309, 359] on icon at bounding box center [313, 355] width 13 height 13
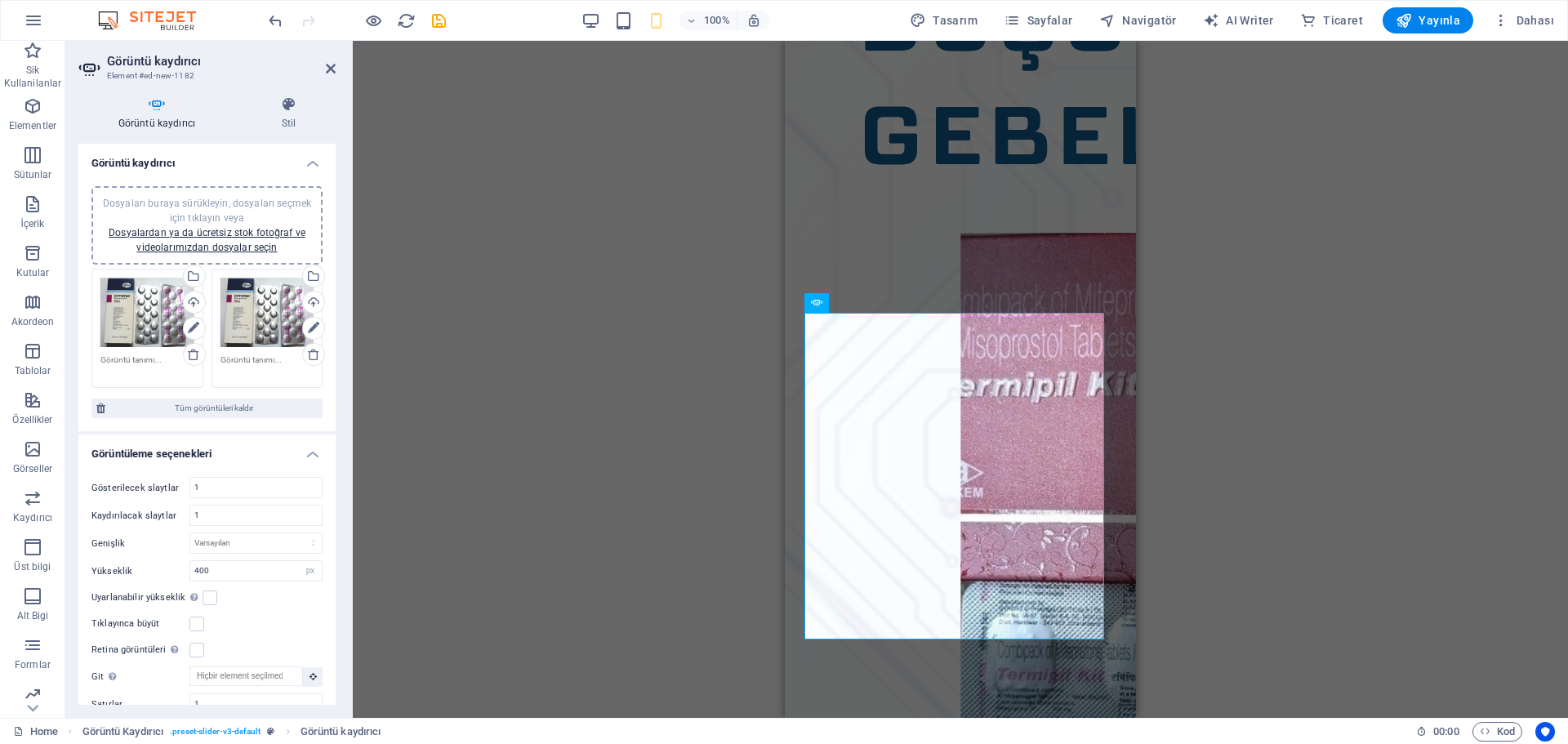
click at [707, 476] on div "Dosyayı eklemek için sürükleyip bırakın H1 Banner Kapsayıcı Hamburger Menü Çubu…" at bounding box center [960, 379] width 1215 height 677
click at [247, 539] on select "Varsayılan px % rem em vw vh" at bounding box center [256, 542] width 131 height 19
click at [245, 535] on select "Varsayılan px % rem em vw vh" at bounding box center [256, 542] width 131 height 19
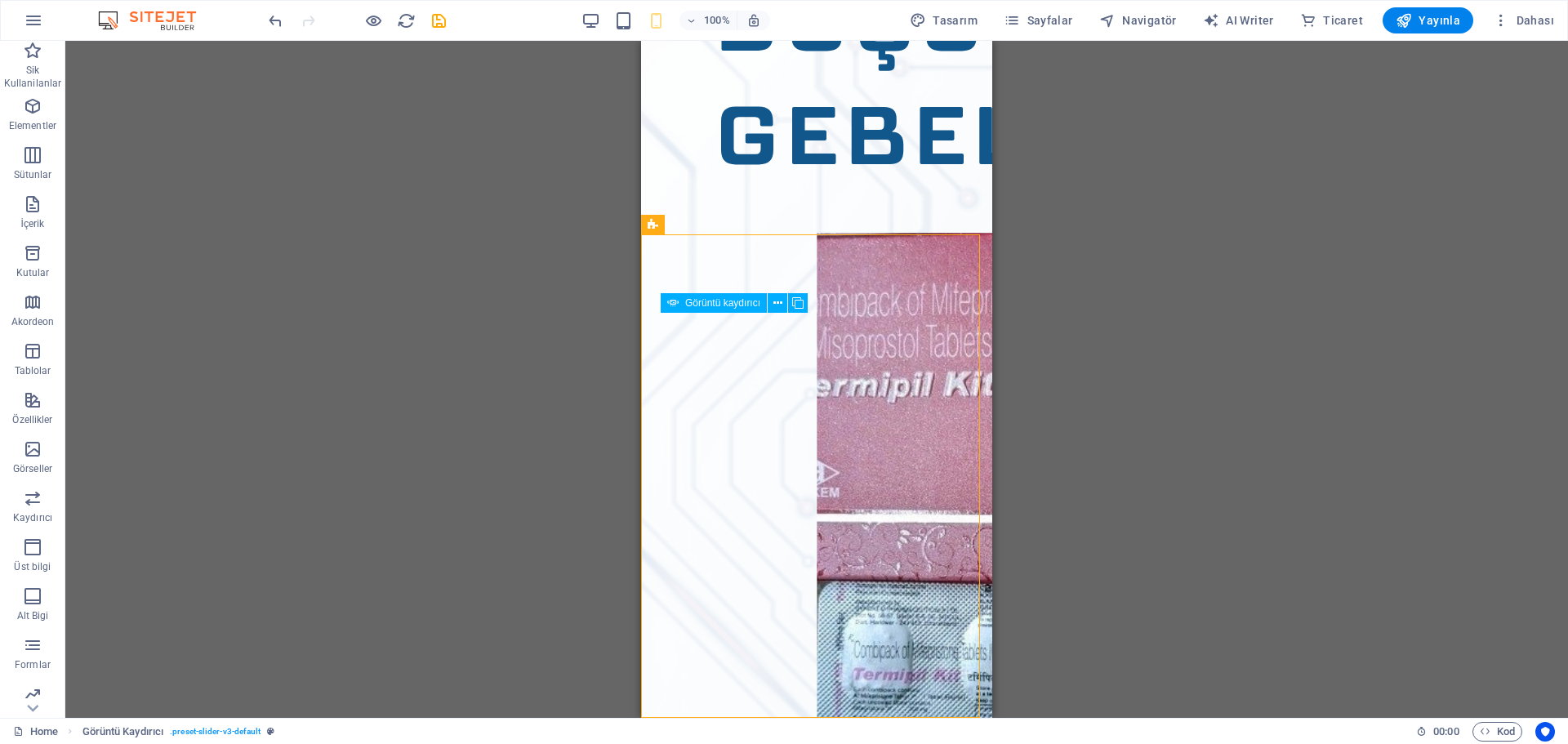
drag, startPoint x: 657, startPoint y: 445, endPoint x: 867, endPoint y: 438, distance: 210.1
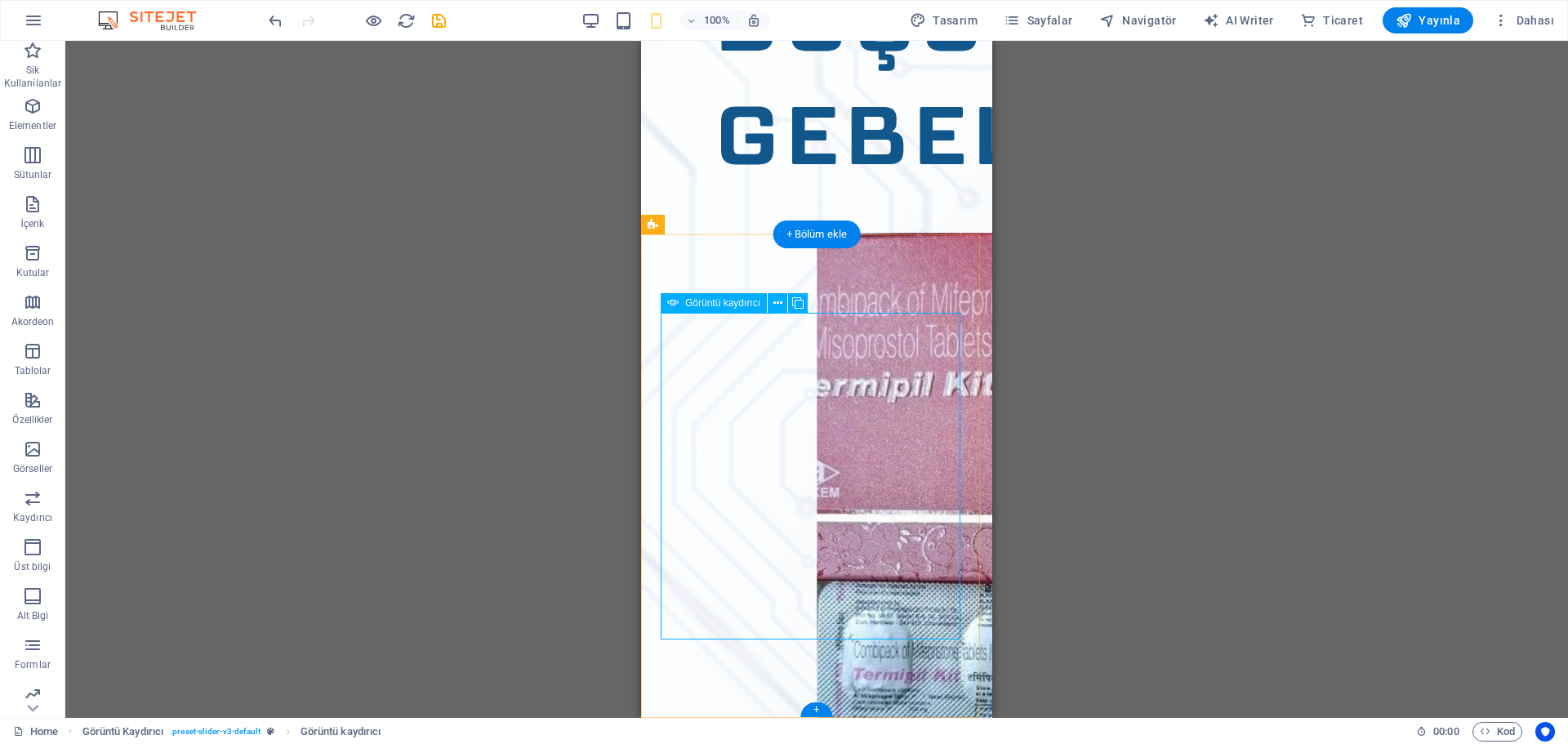
select select "px"
select select "ms"
select select "s"
select select "progressive"
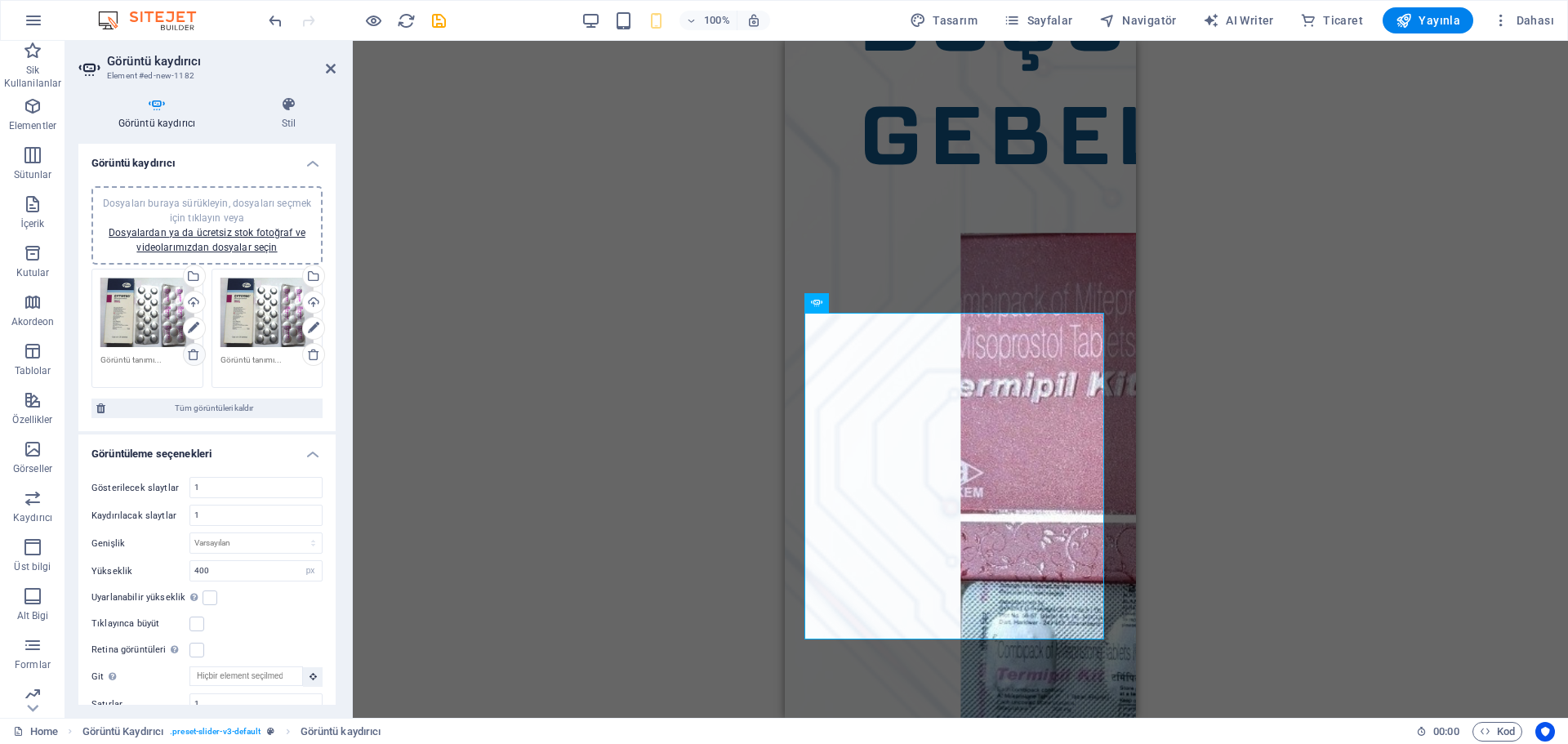
click at [192, 353] on icon at bounding box center [193, 355] width 13 height 13
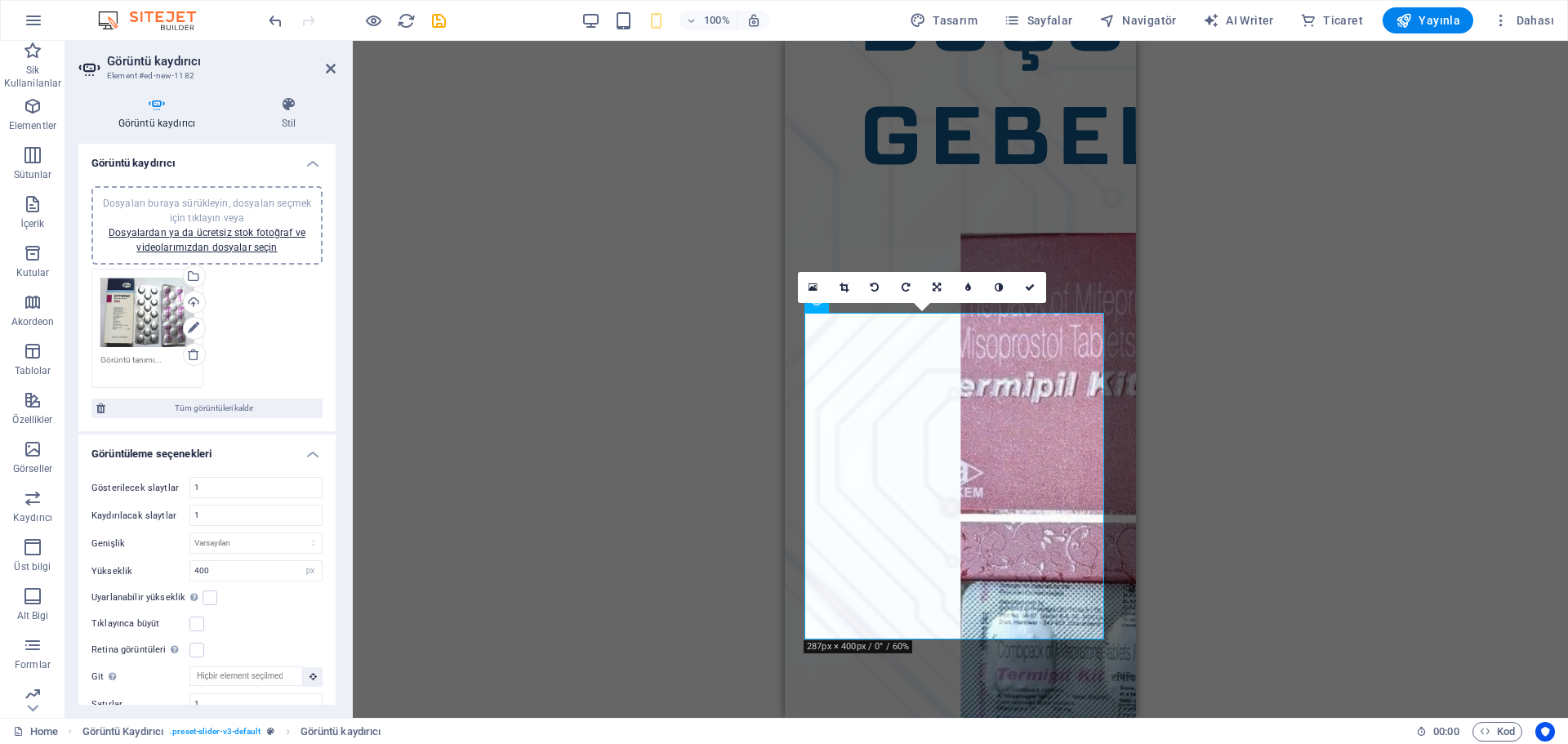
click at [266, 301] on div "Dosyaları buraya sürükleyin, dosyaları seçmek için tıklayın veya Dosyalardan ya…" at bounding box center [206, 329] width 239 height 128
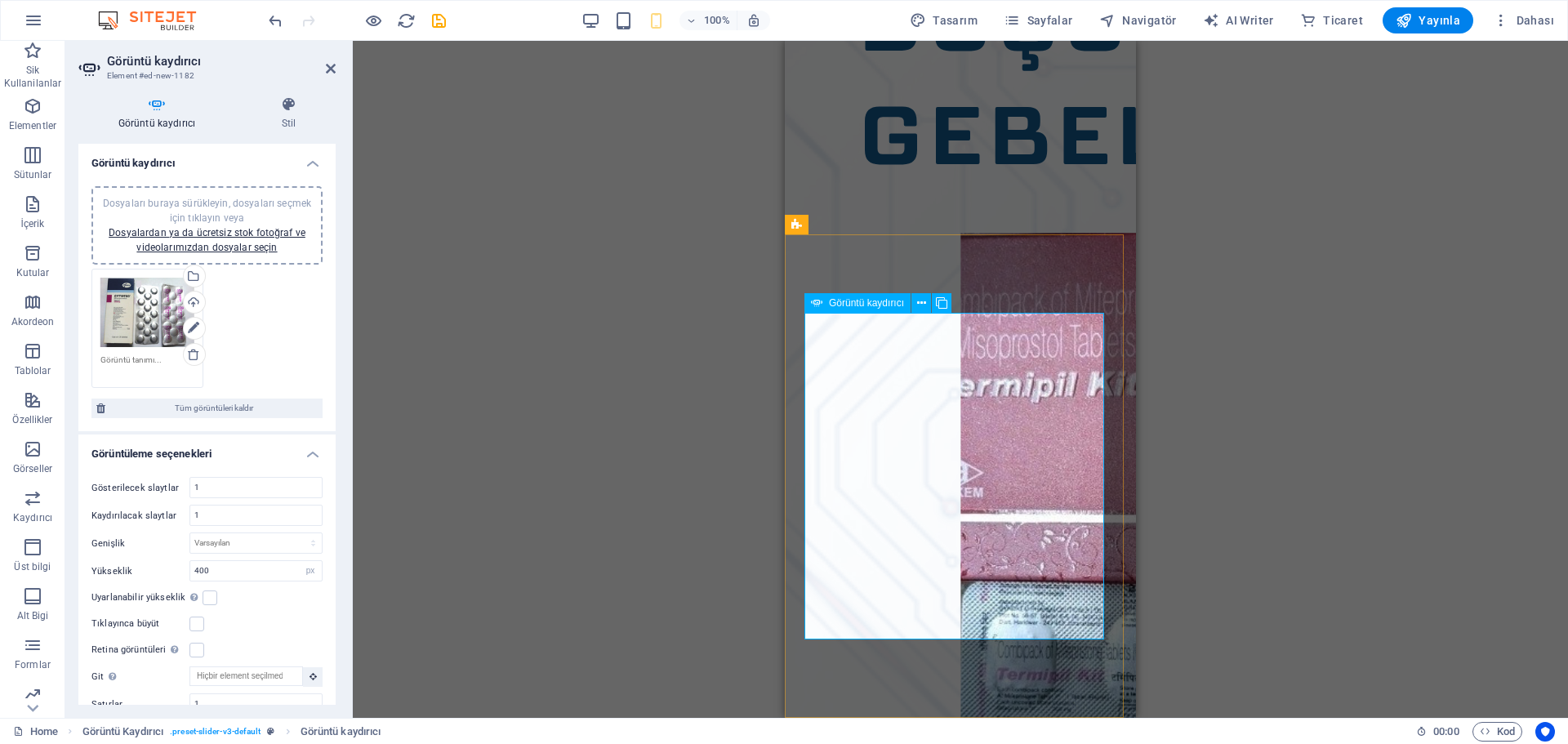
click at [192, 240] on div "Dosyaları buraya sürükleyin, dosyaları seçmek için tıklayın veya Dosyalardan ya…" at bounding box center [206, 225] width 212 height 59
click at [281, 115] on h4 "Stil" at bounding box center [289, 113] width 93 height 34
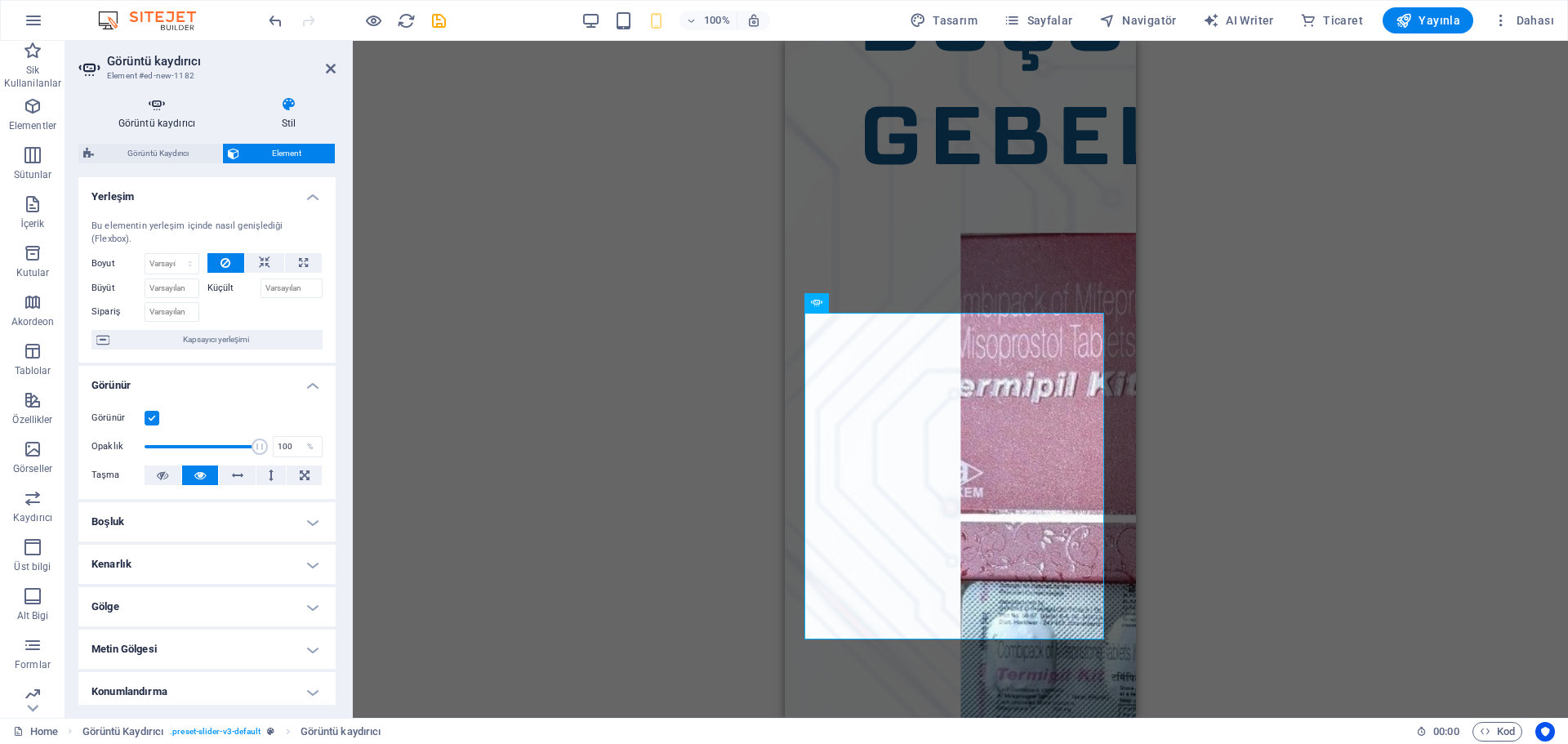
click at [180, 106] on icon at bounding box center [157, 104] width 157 height 16
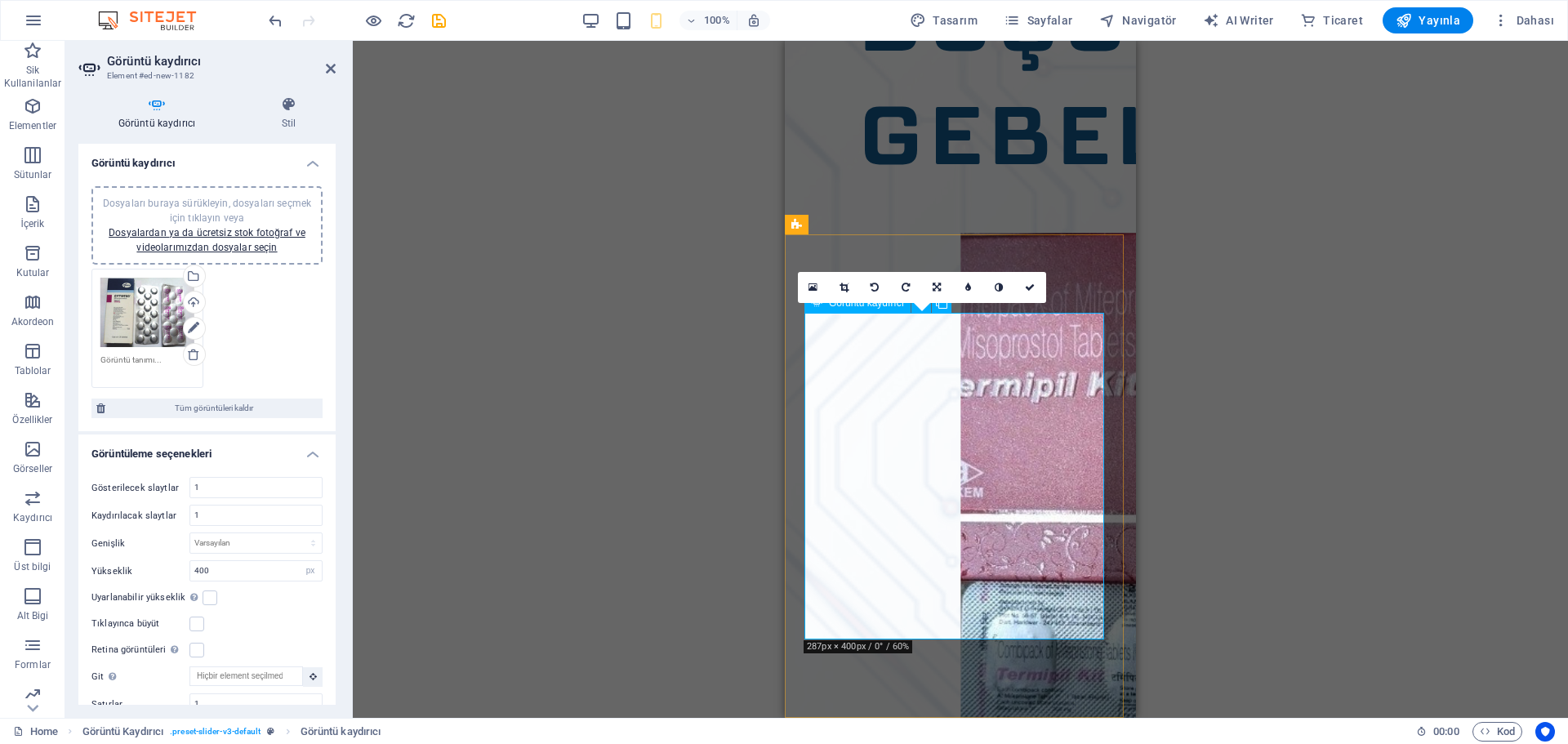
click at [1027, 288] on icon at bounding box center [1029, 287] width 10 height 10
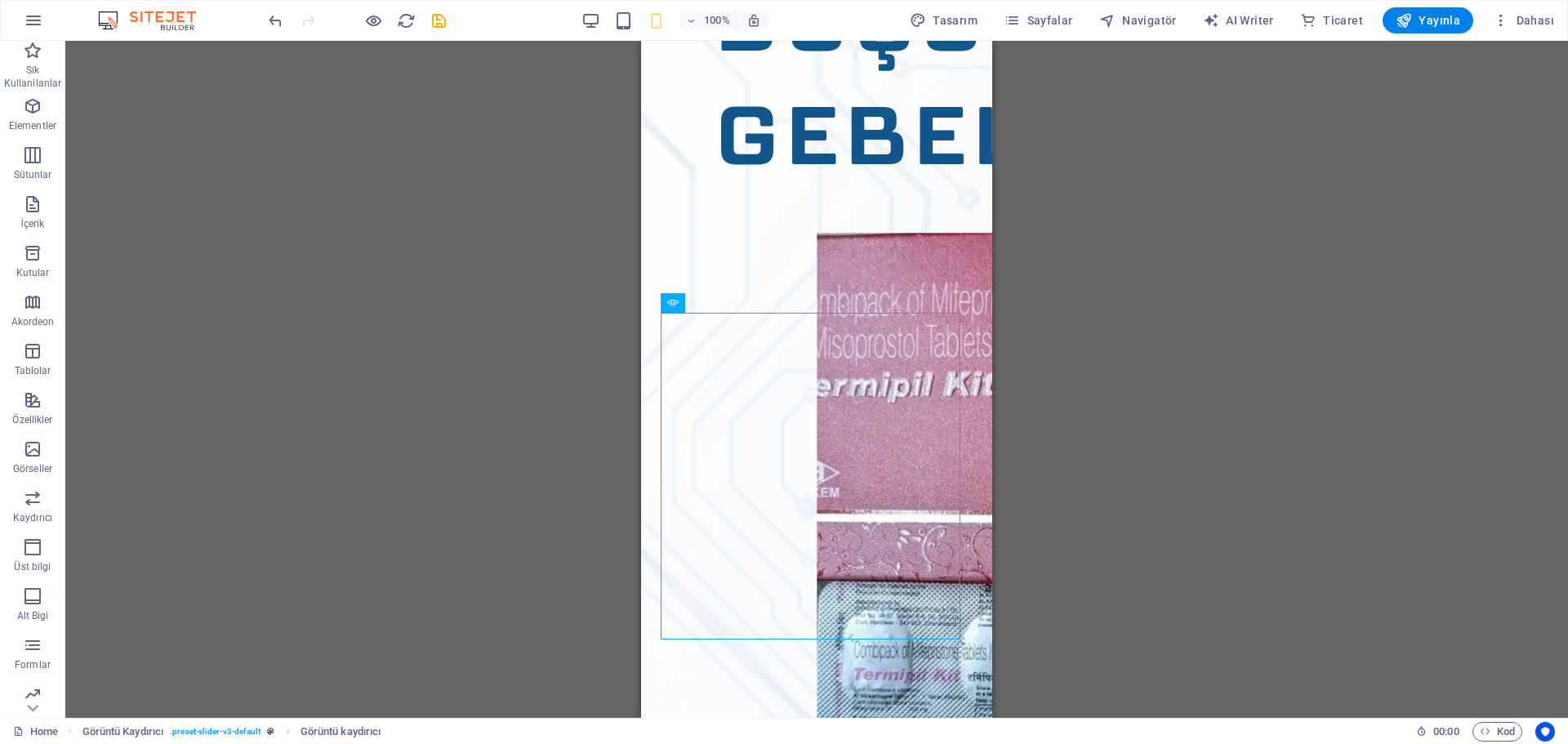
click at [1140, 368] on div "Dosyayı eklemek için sürükleyip bırakın H1 Banner Kapsayıcı Hamburger Menü Çubu…" at bounding box center [816, 379] width 1502 height 677
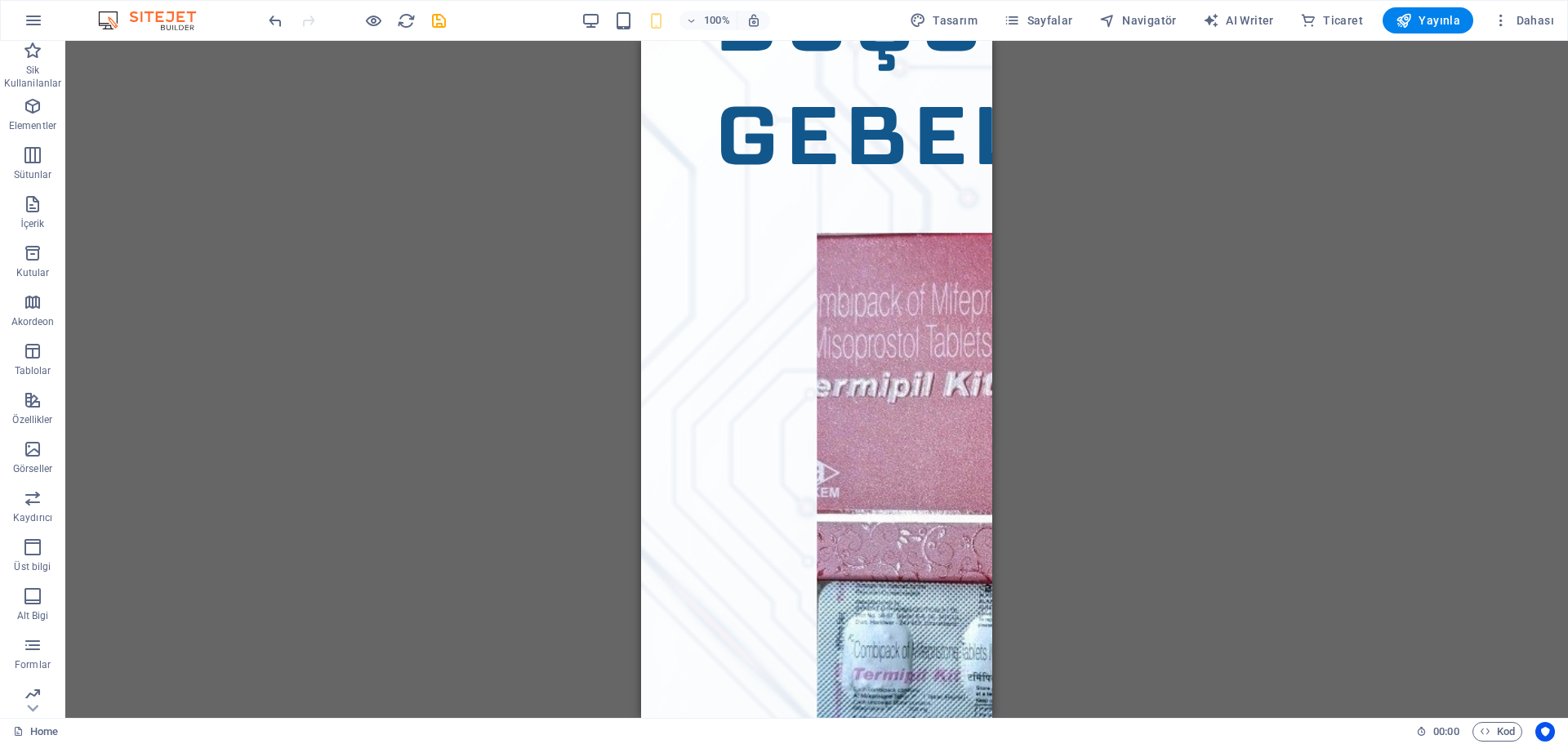
drag, startPoint x: 988, startPoint y: 396, endPoint x: 1653, endPoint y: 569, distance: 687.1
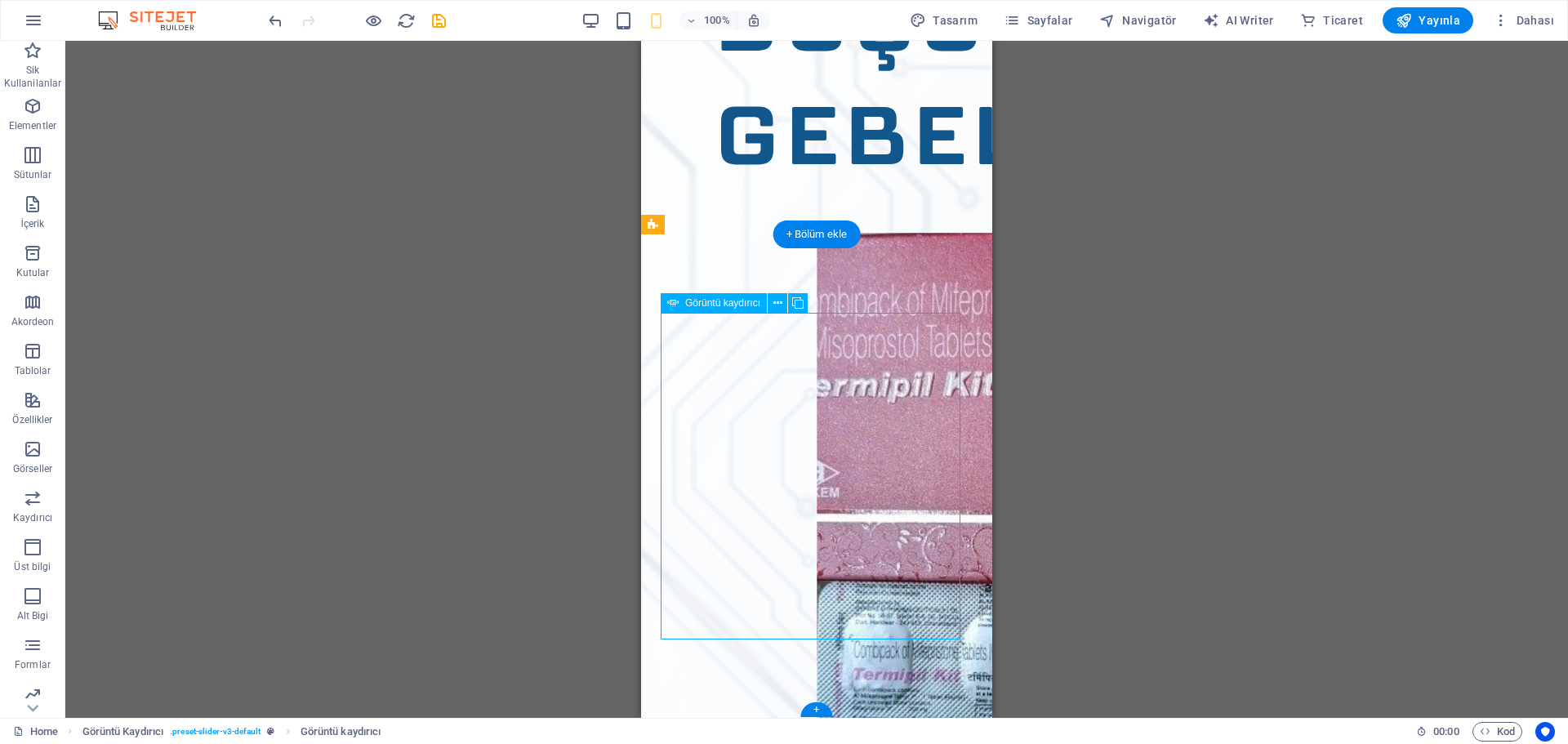
scroll to position [211, 0]
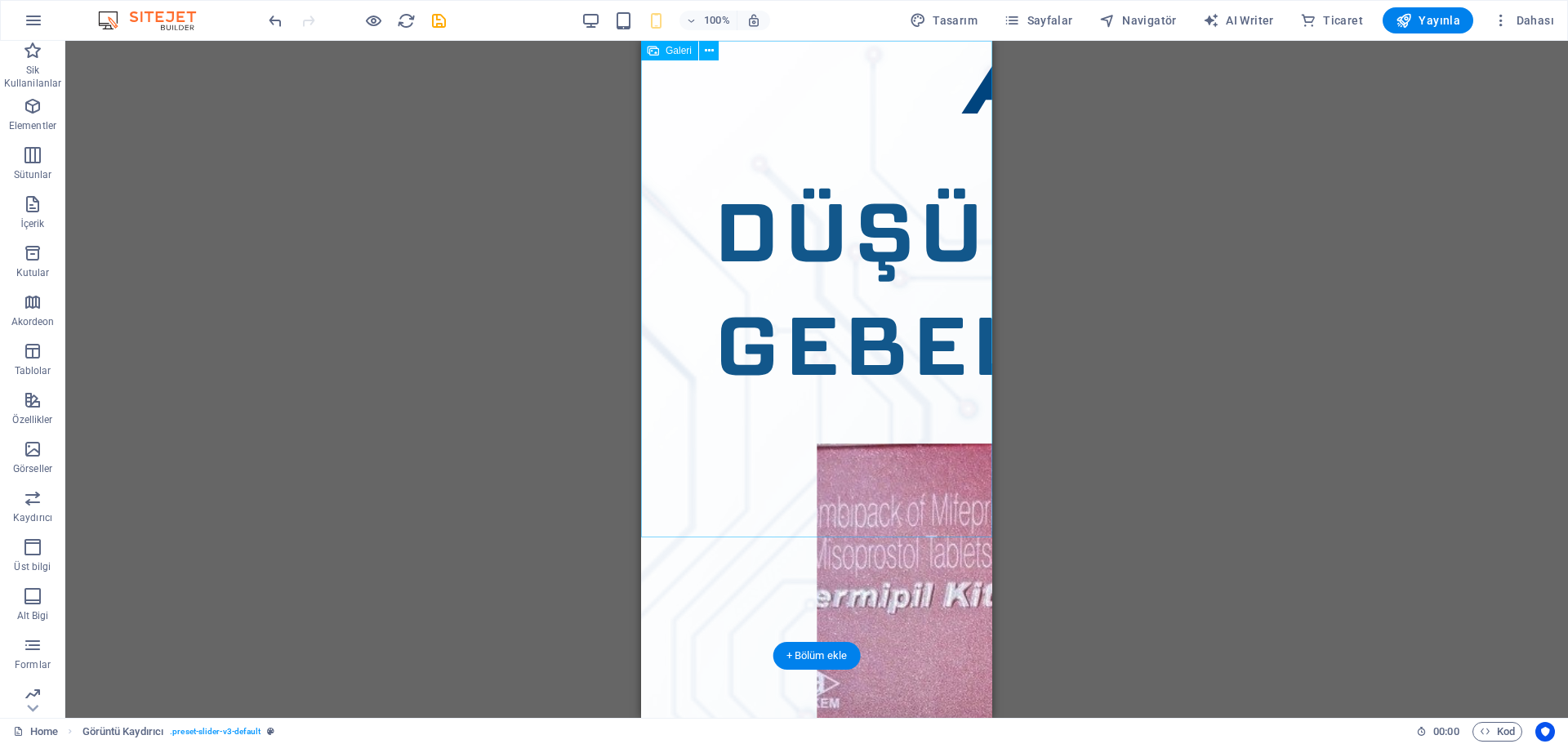
scroll to position [0, 0]
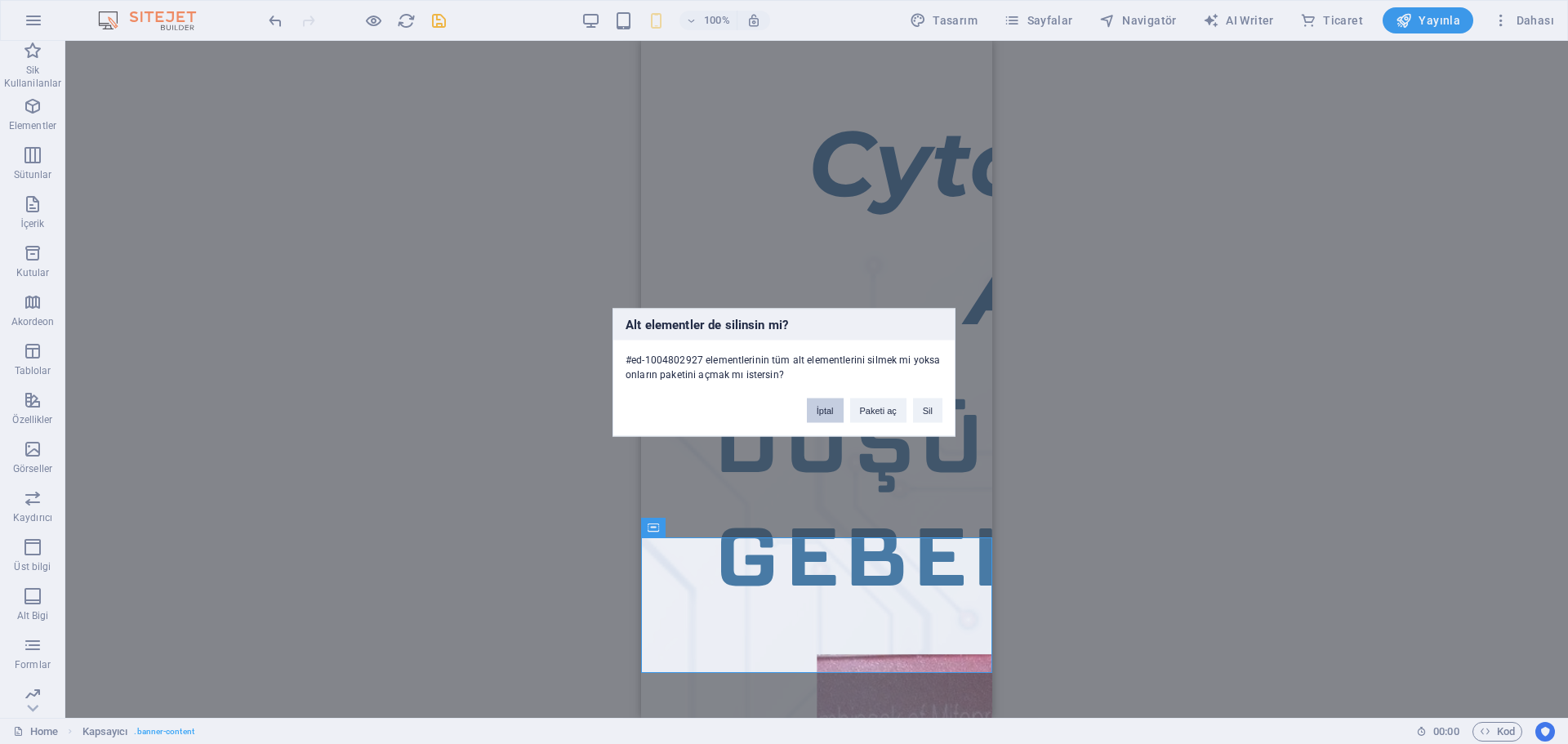
click at [830, 408] on button "İptal" at bounding box center [825, 410] width 37 height 25
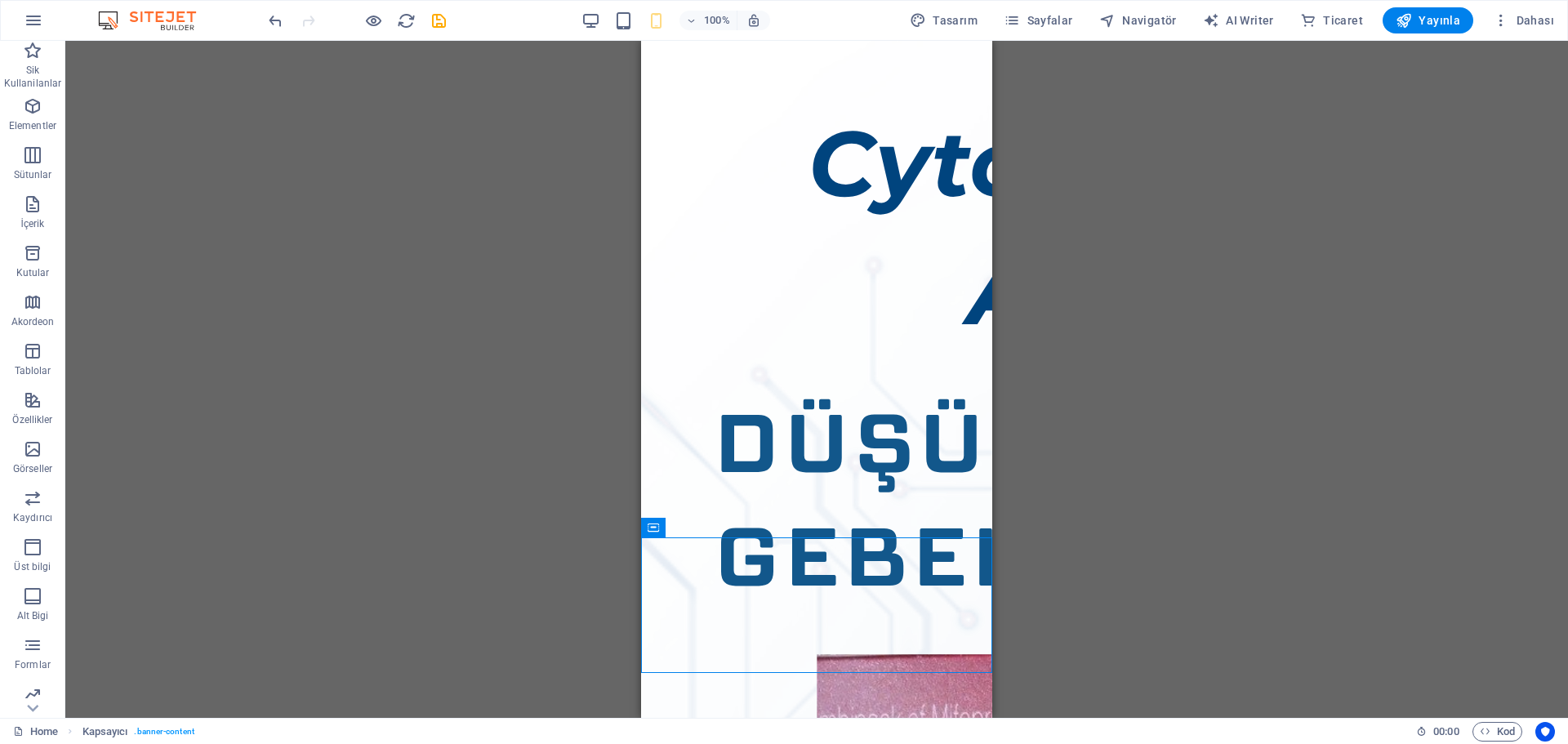
drag, startPoint x: 1567, startPoint y: 544, endPoint x: 1567, endPoint y: 243, distance: 301.0
click at [1567, 243] on div "Mevcut içeriği değiştirmek için buraya sürükleyin. Yeni bir element oluşturmak …" at bounding box center [816, 379] width 1502 height 677
click at [1425, 23] on span "Yayınla" at bounding box center [1428, 20] width 64 height 16
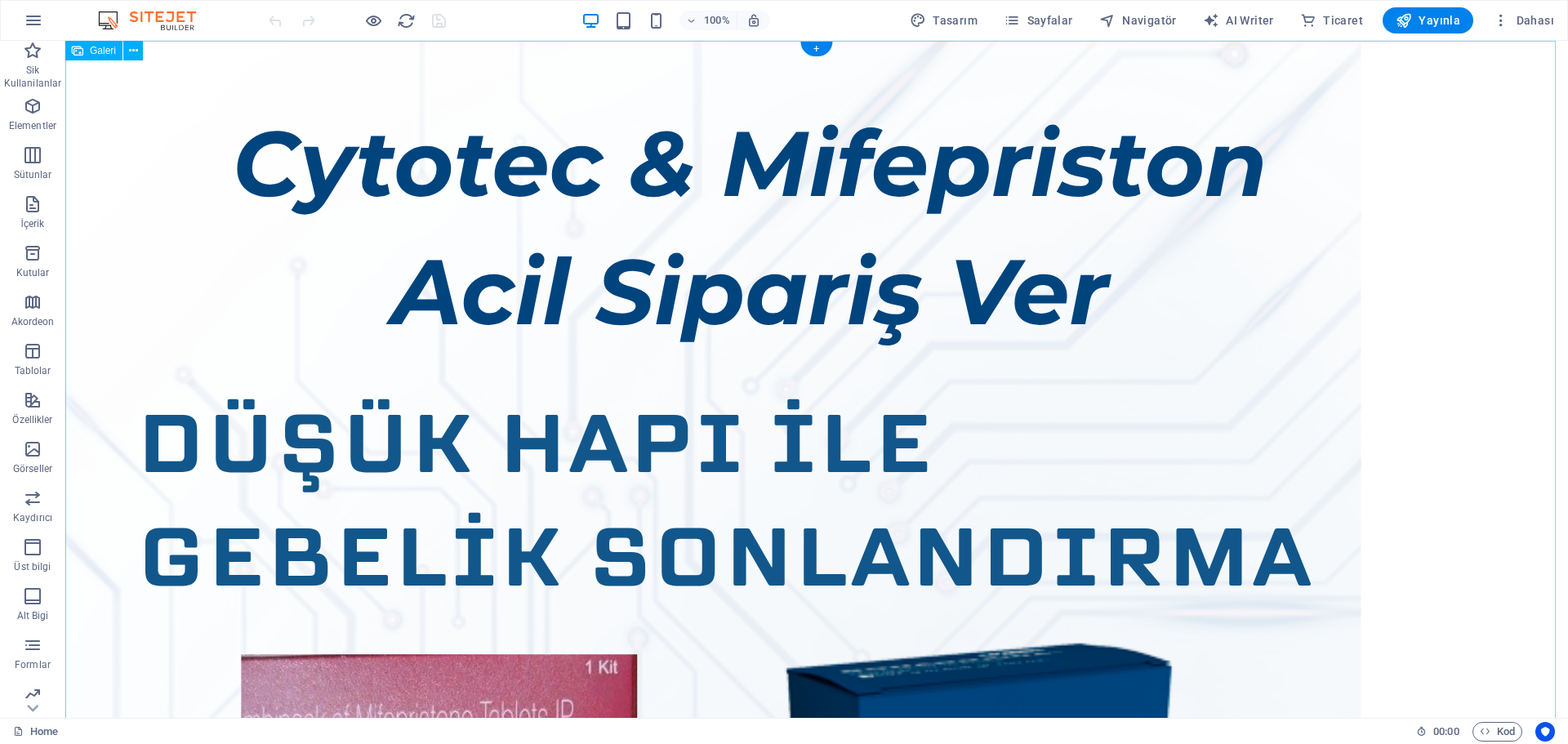
select select "%"
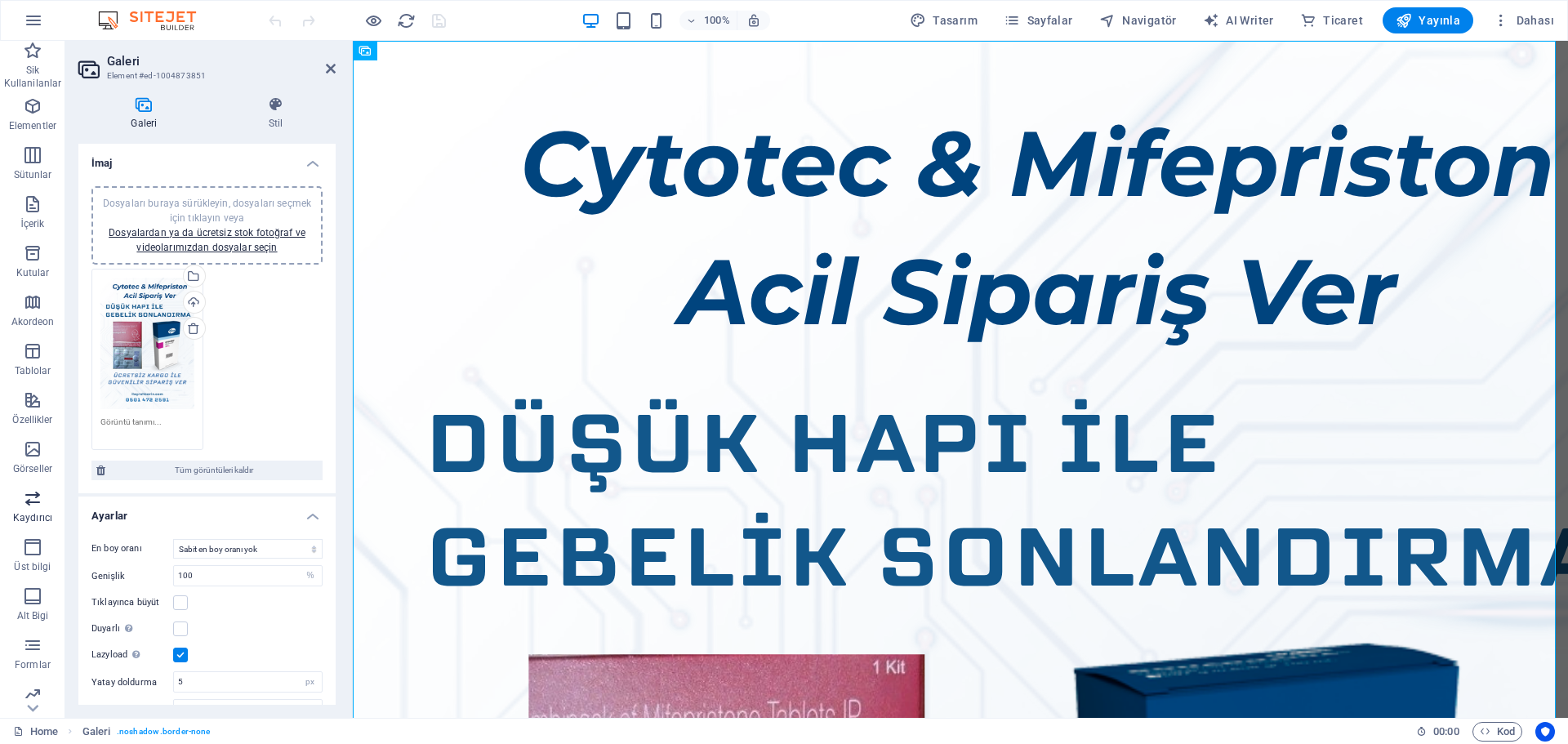
drag, startPoint x: 151, startPoint y: 520, endPoint x: 8, endPoint y: 511, distance: 143.3
click at [8, 511] on section "Sik Kullanilanlar Elementler Sütunlar İçerik Kutular Akordeon Tablolar Özellikl…" at bounding box center [784, 379] width 1568 height 677
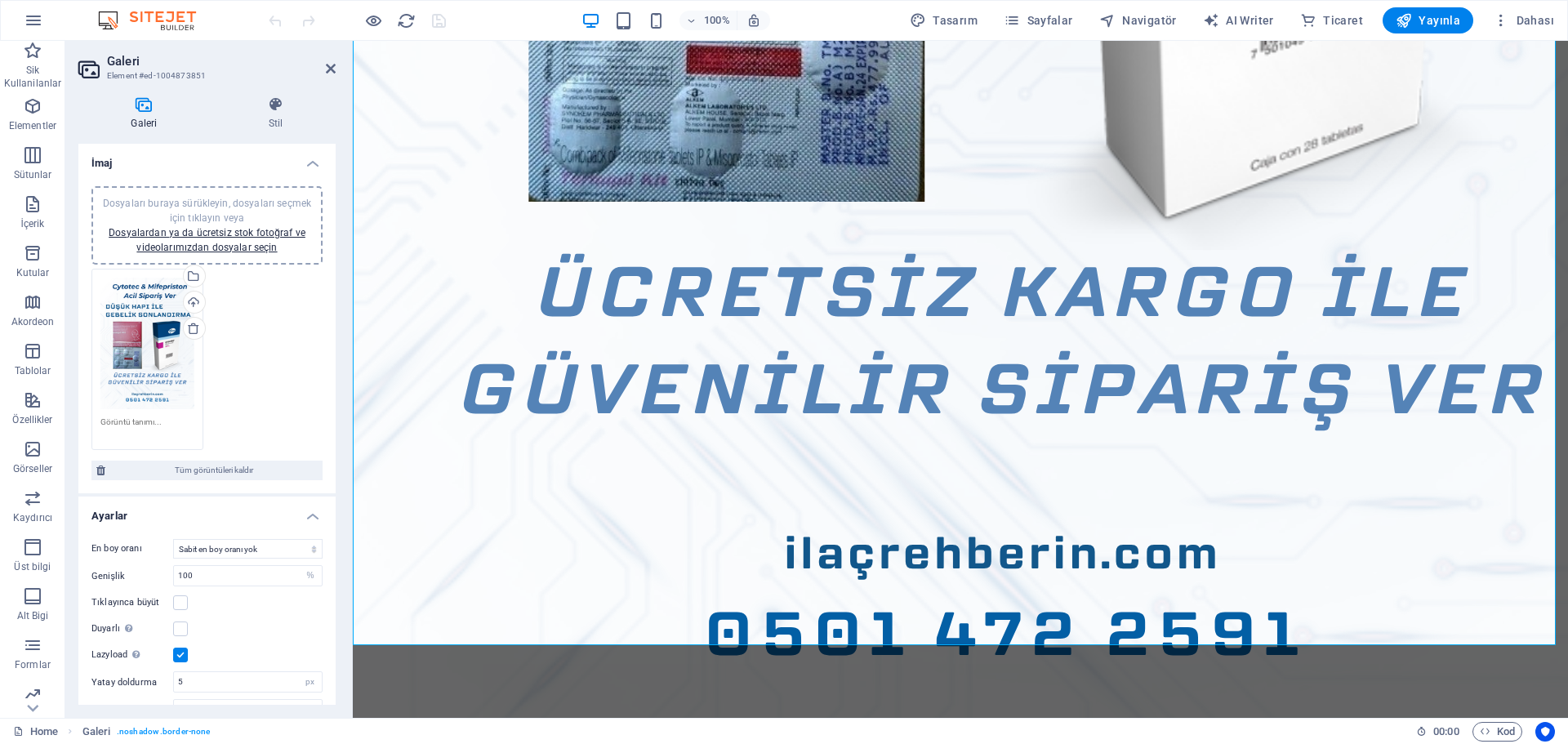
scroll to position [1291, 0]
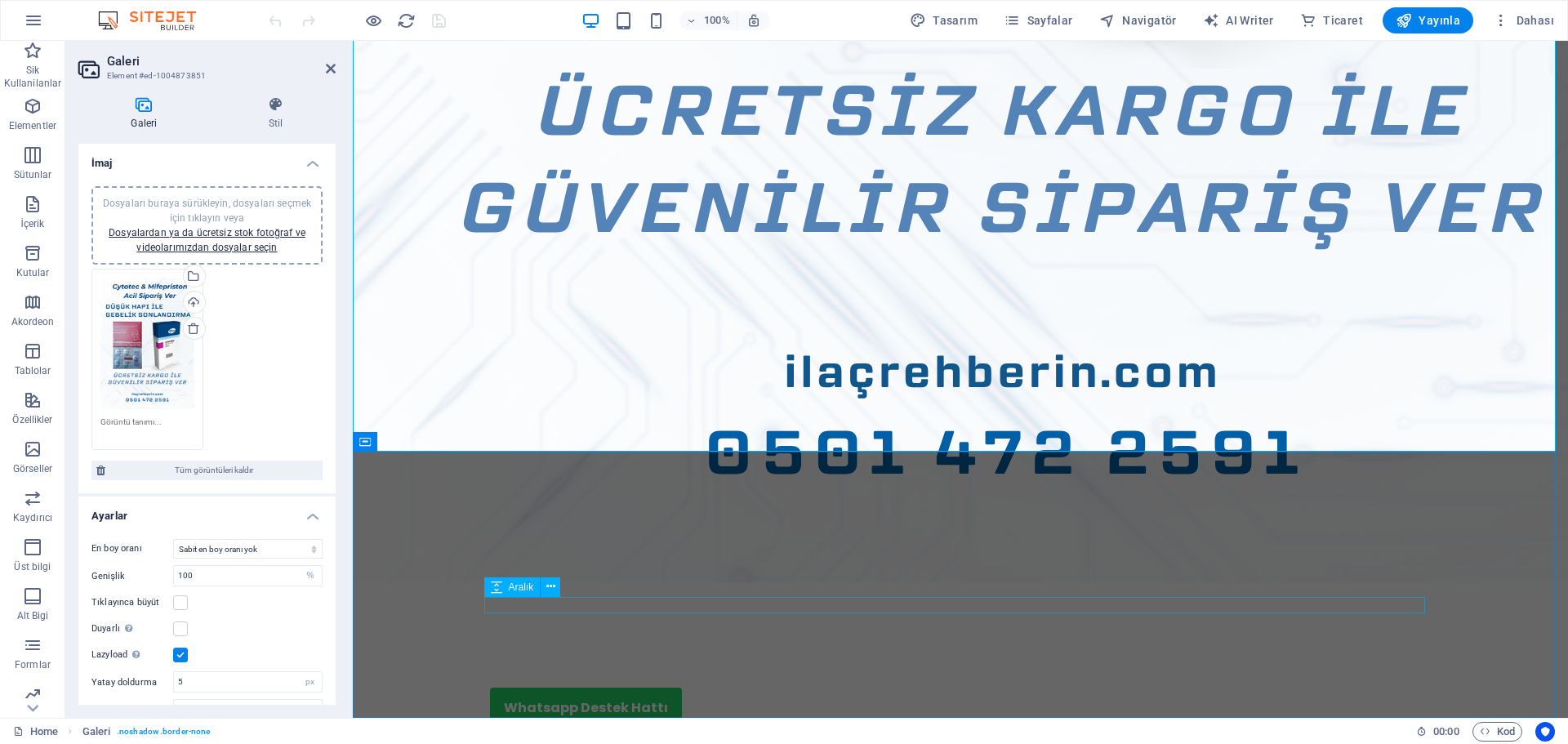
click at [1069, 728] on div at bounding box center [960, 737] width 940 height 16
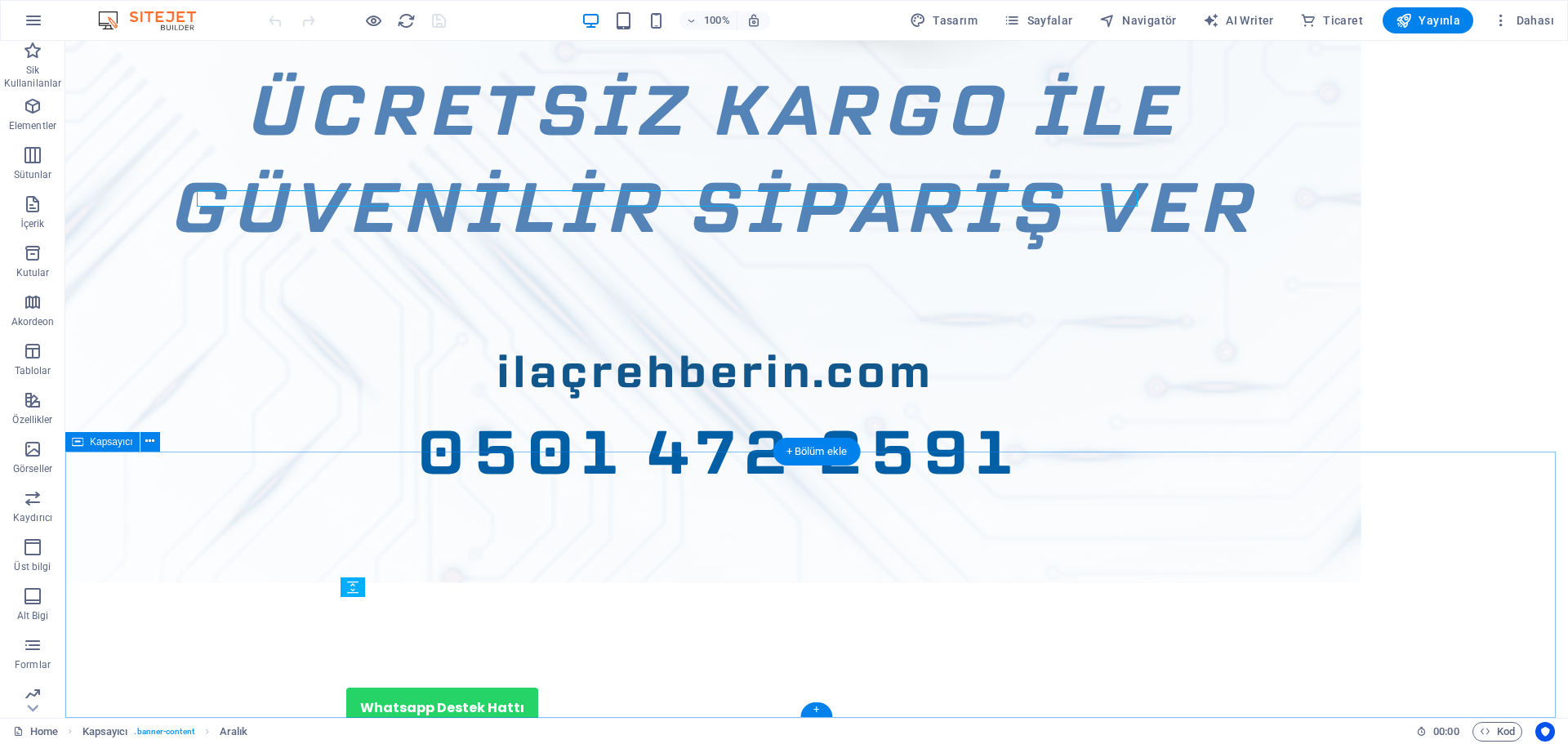
scroll to position [1697, 0]
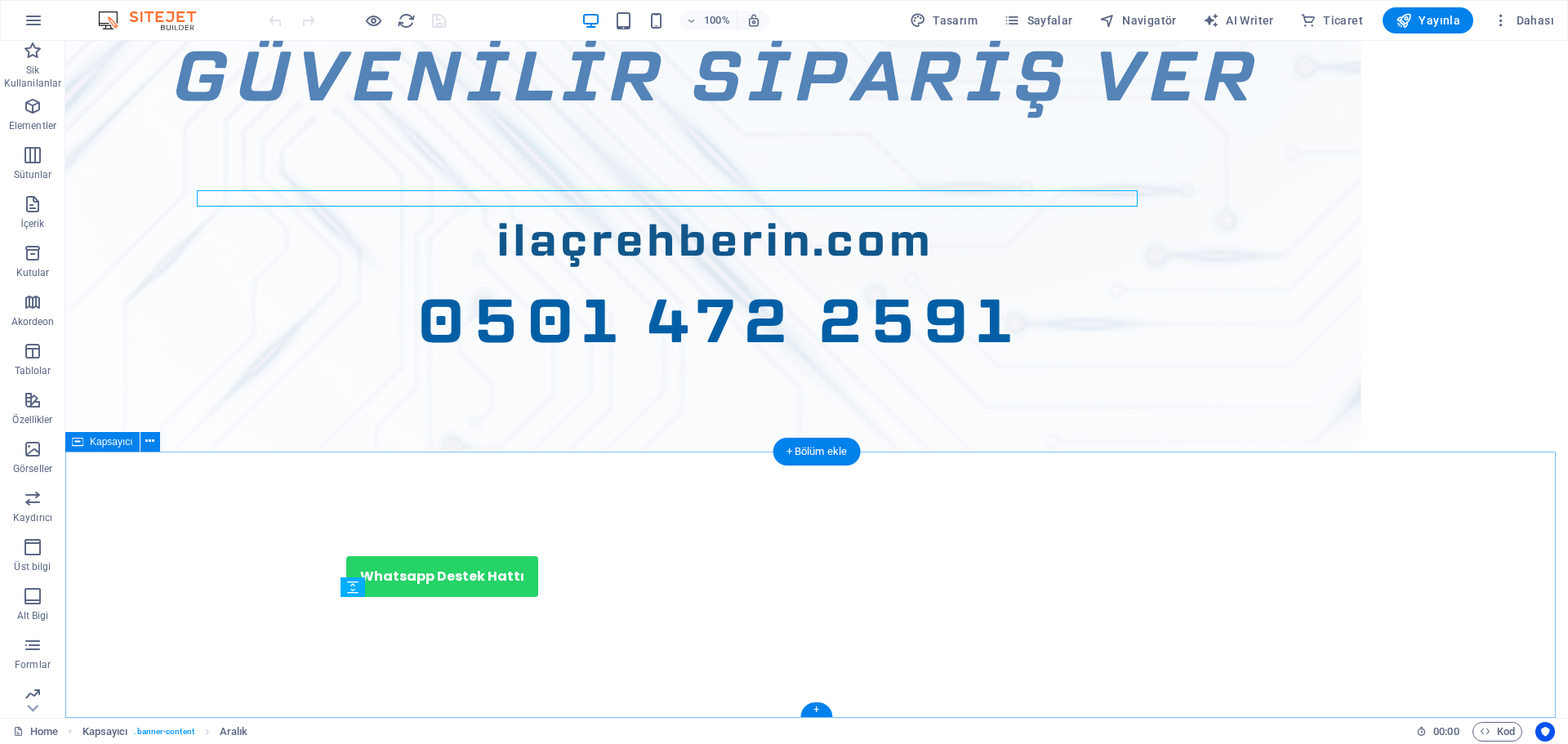
click at [1009, 521] on div "Whatsapp Destek Hattı" at bounding box center [816, 585] width 1502 height 266
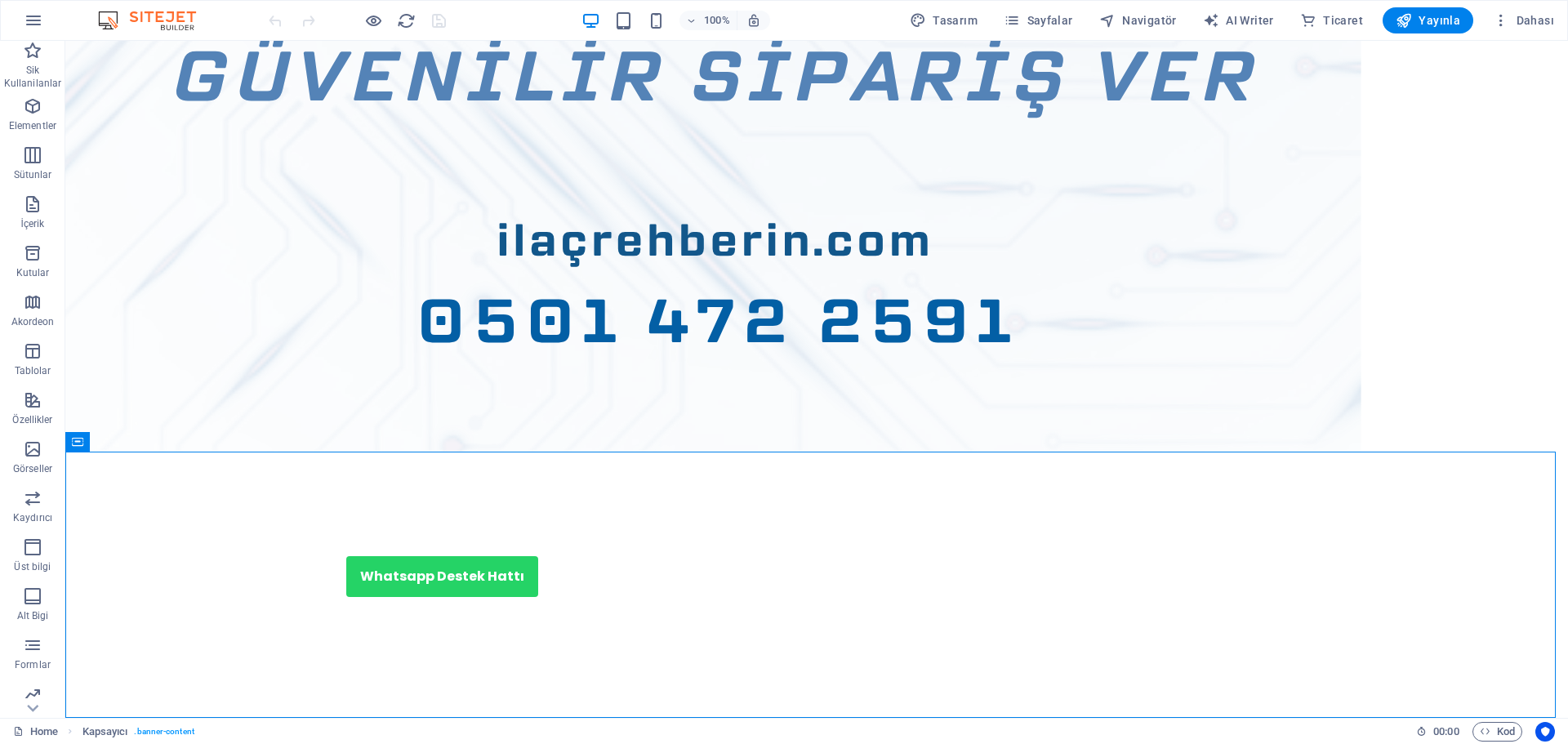
click at [671, 12] on div "100%" at bounding box center [675, 20] width 189 height 27
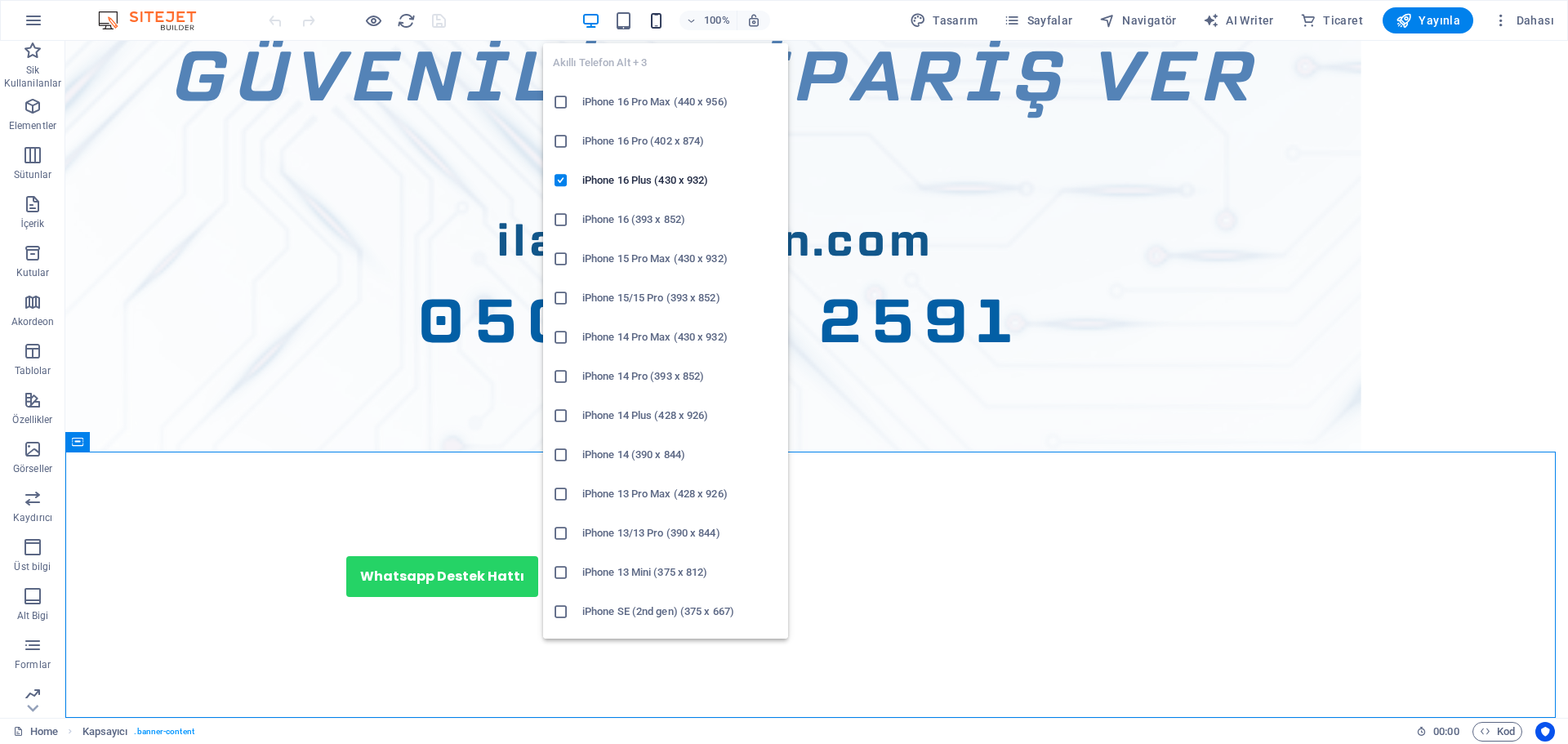
click at [665, 16] on icon "button" at bounding box center [656, 20] width 18 height 18
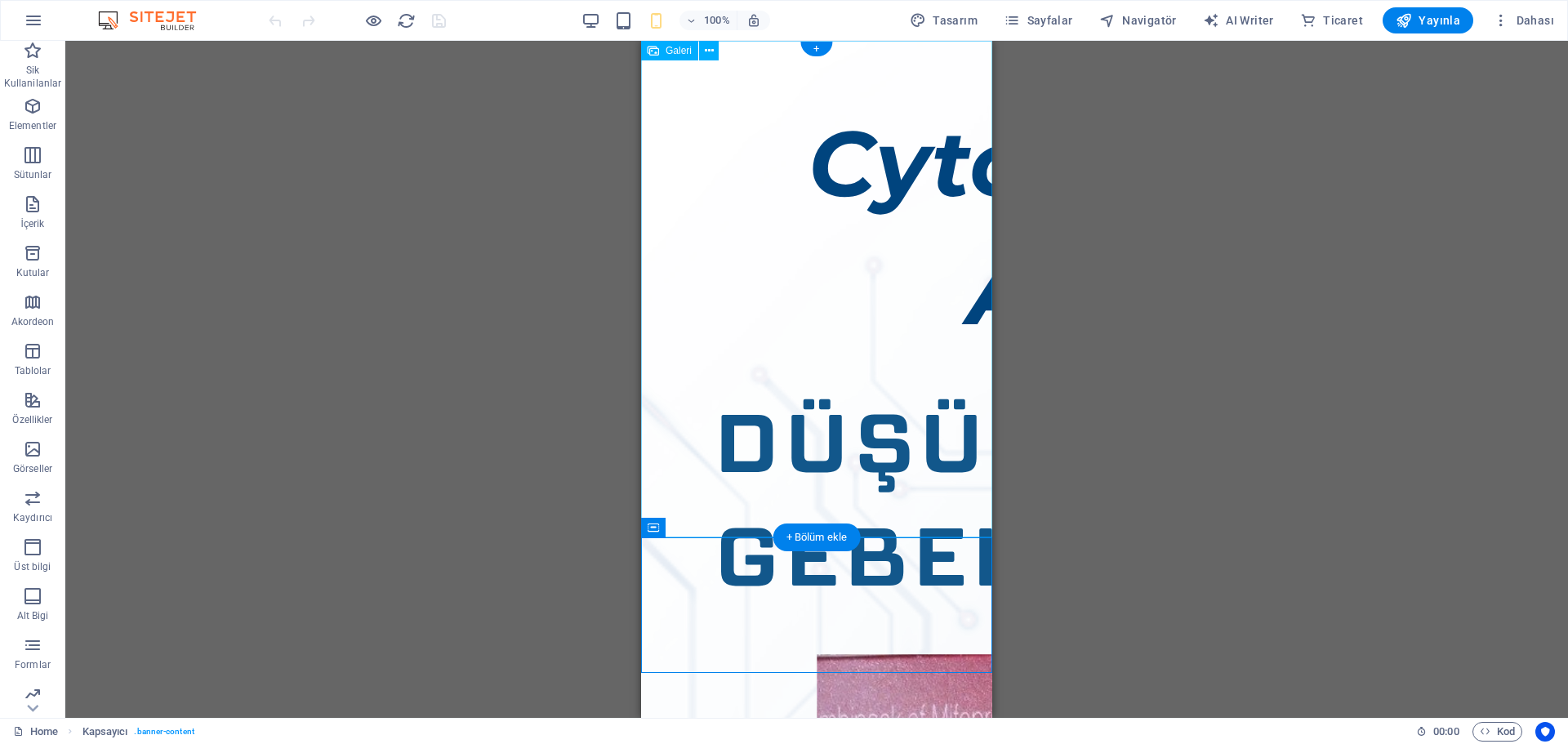
click at [707, 49] on icon at bounding box center [709, 50] width 9 height 17
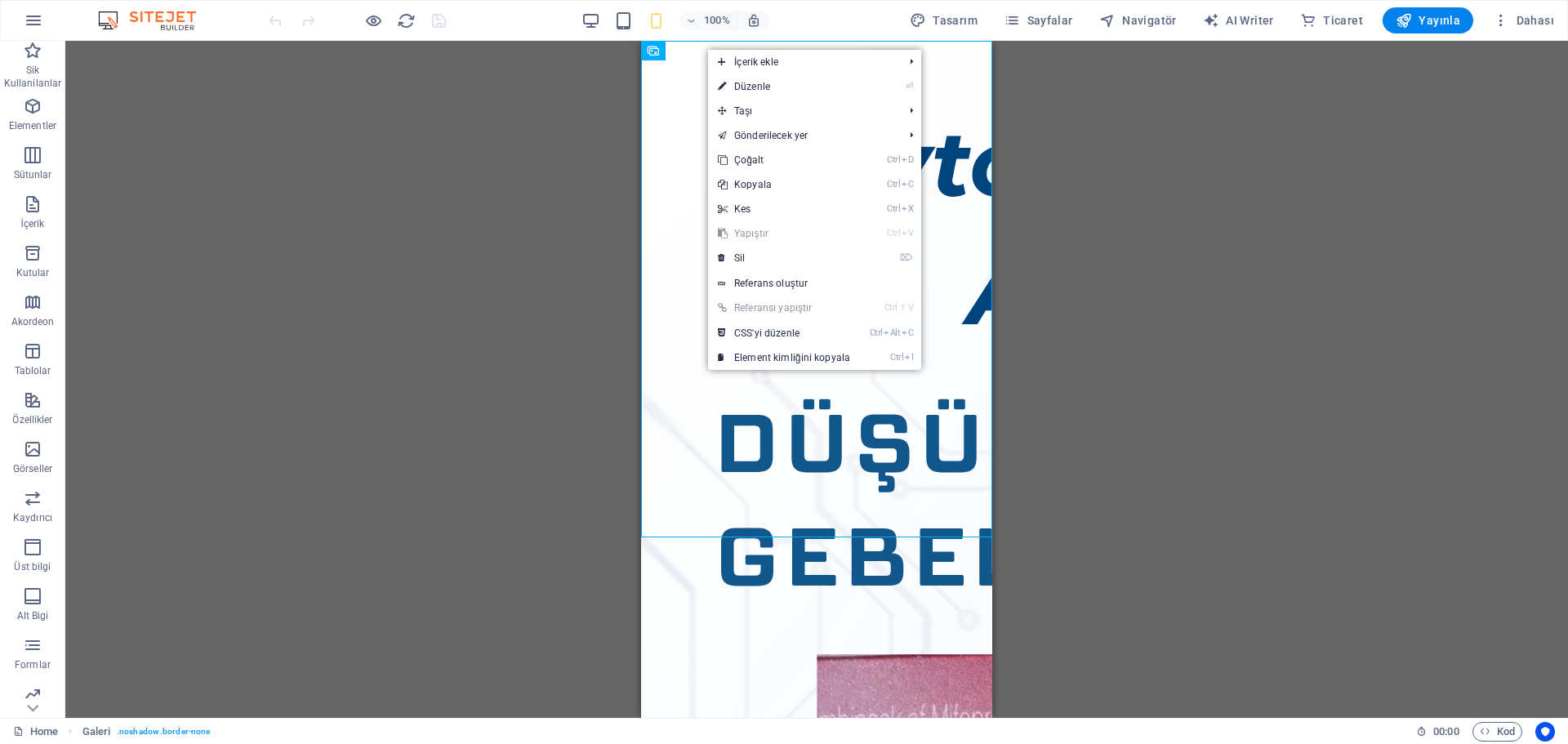
click at [566, 193] on div "Dosyayı eklemek için sürükleyip bırakın Kapsayıcı Galeri Aralık Düğme" at bounding box center [816, 379] width 1502 height 677
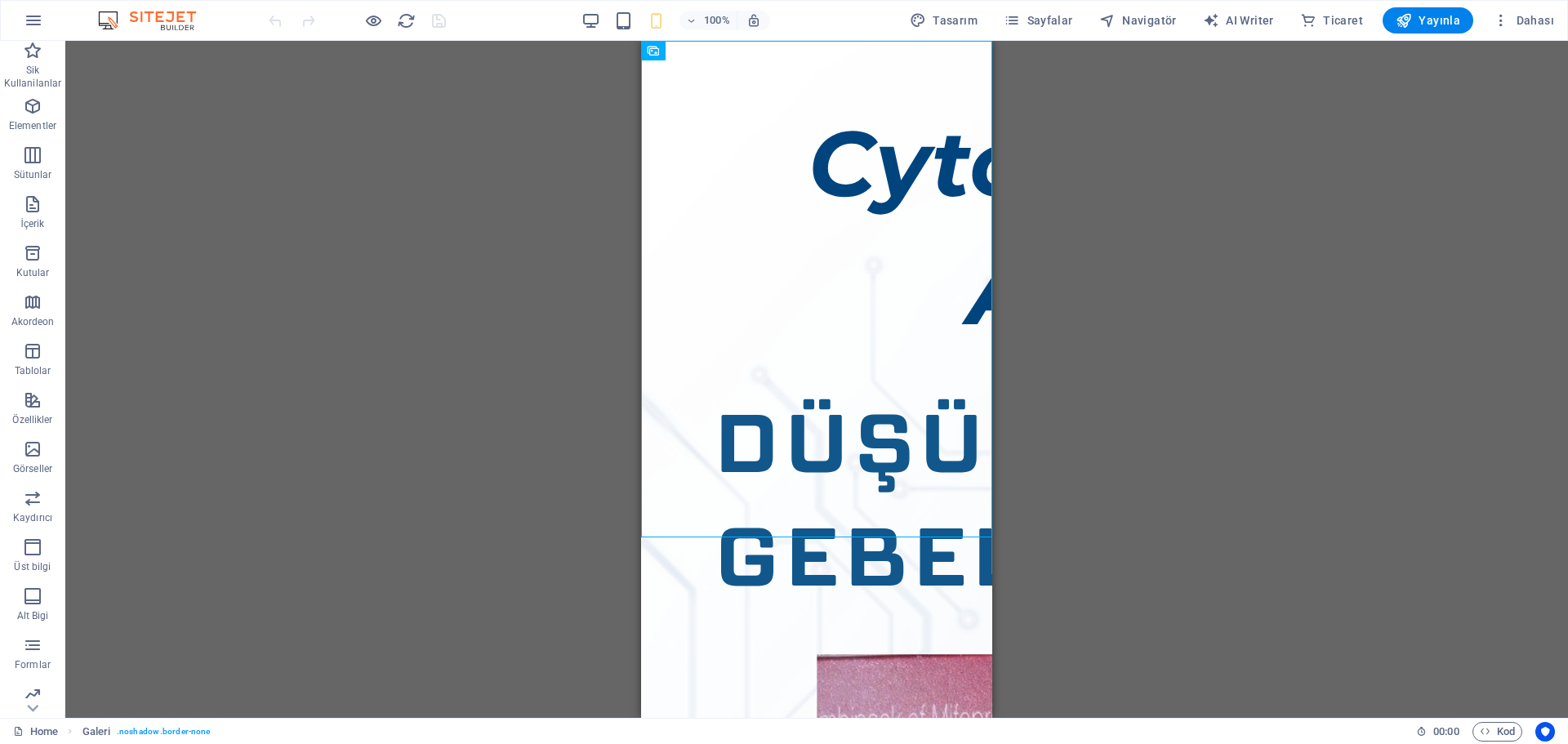
click at [34, 398] on icon "button" at bounding box center [32, 399] width 19 height 19
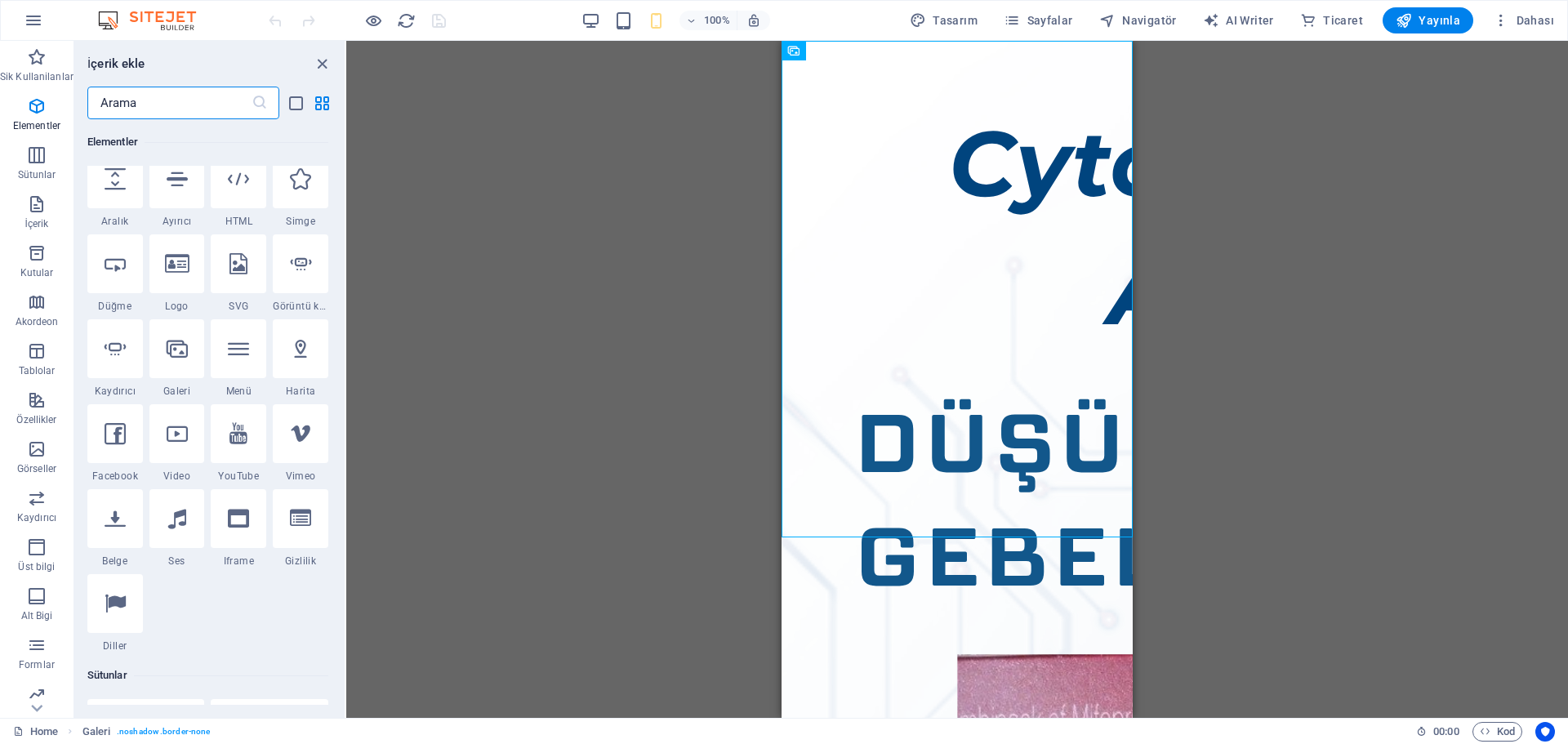
scroll to position [206, 0]
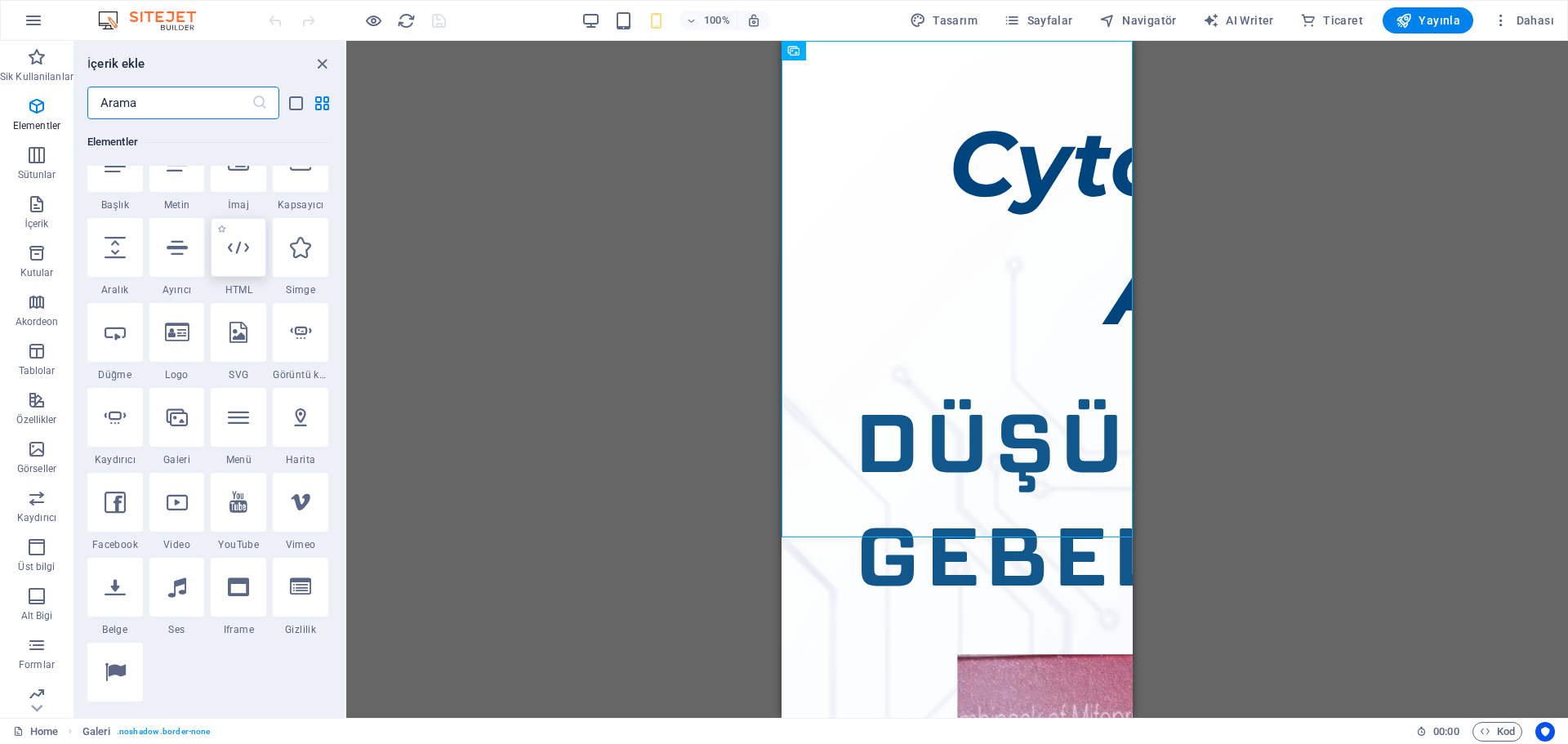
click at [231, 254] on icon at bounding box center [238, 246] width 21 height 21
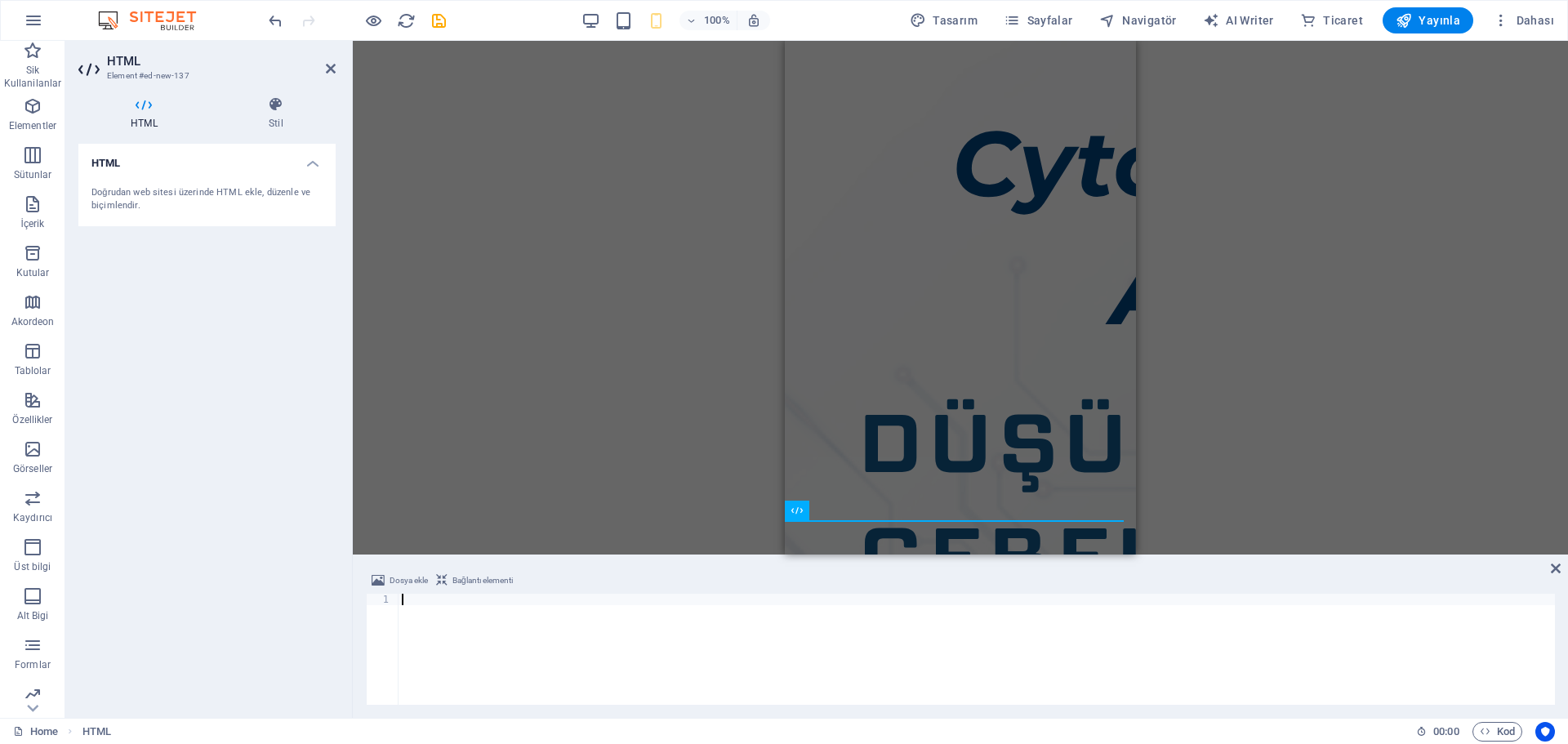
type textarea "}, 6000);"
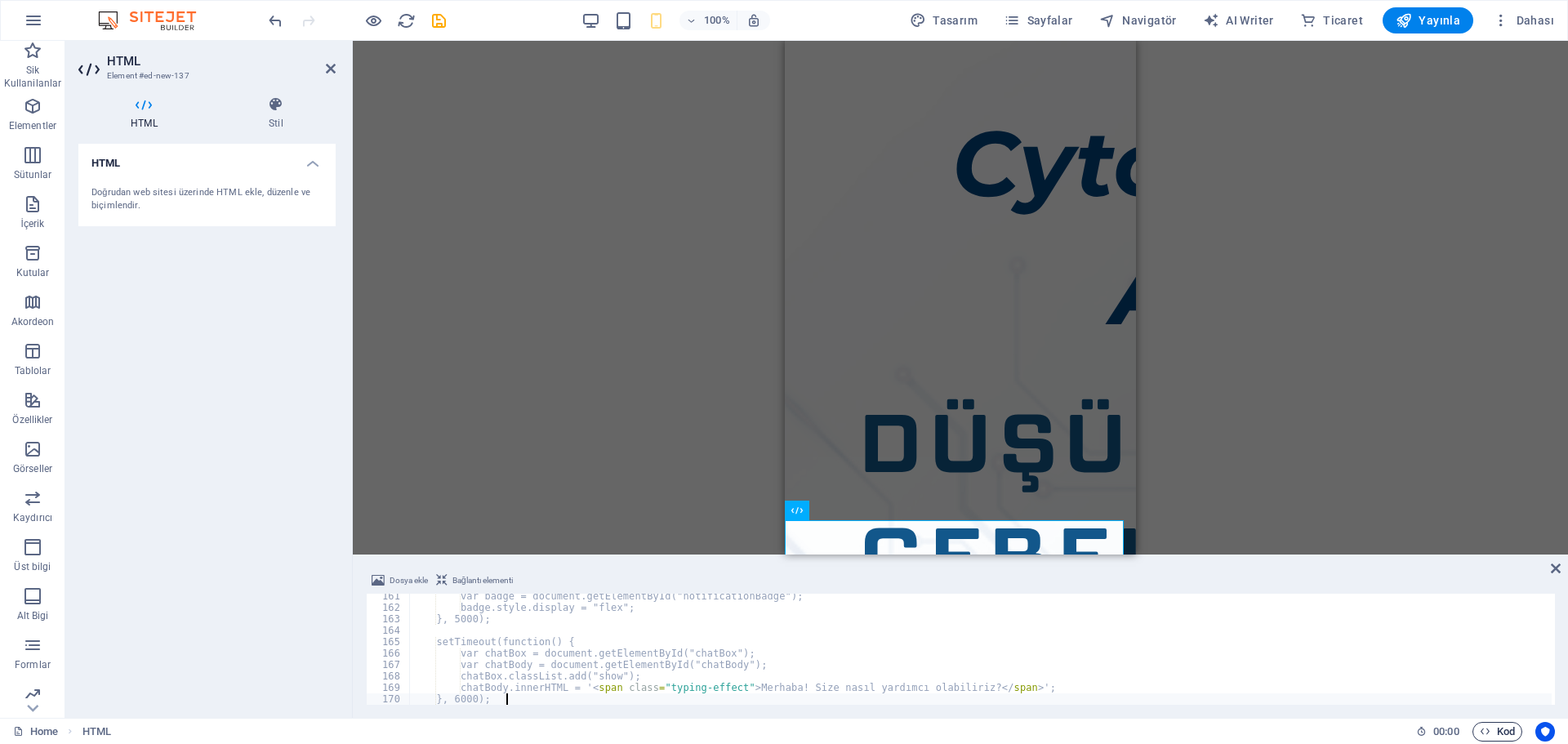
click at [1493, 727] on span "Kod" at bounding box center [1497, 731] width 35 height 19
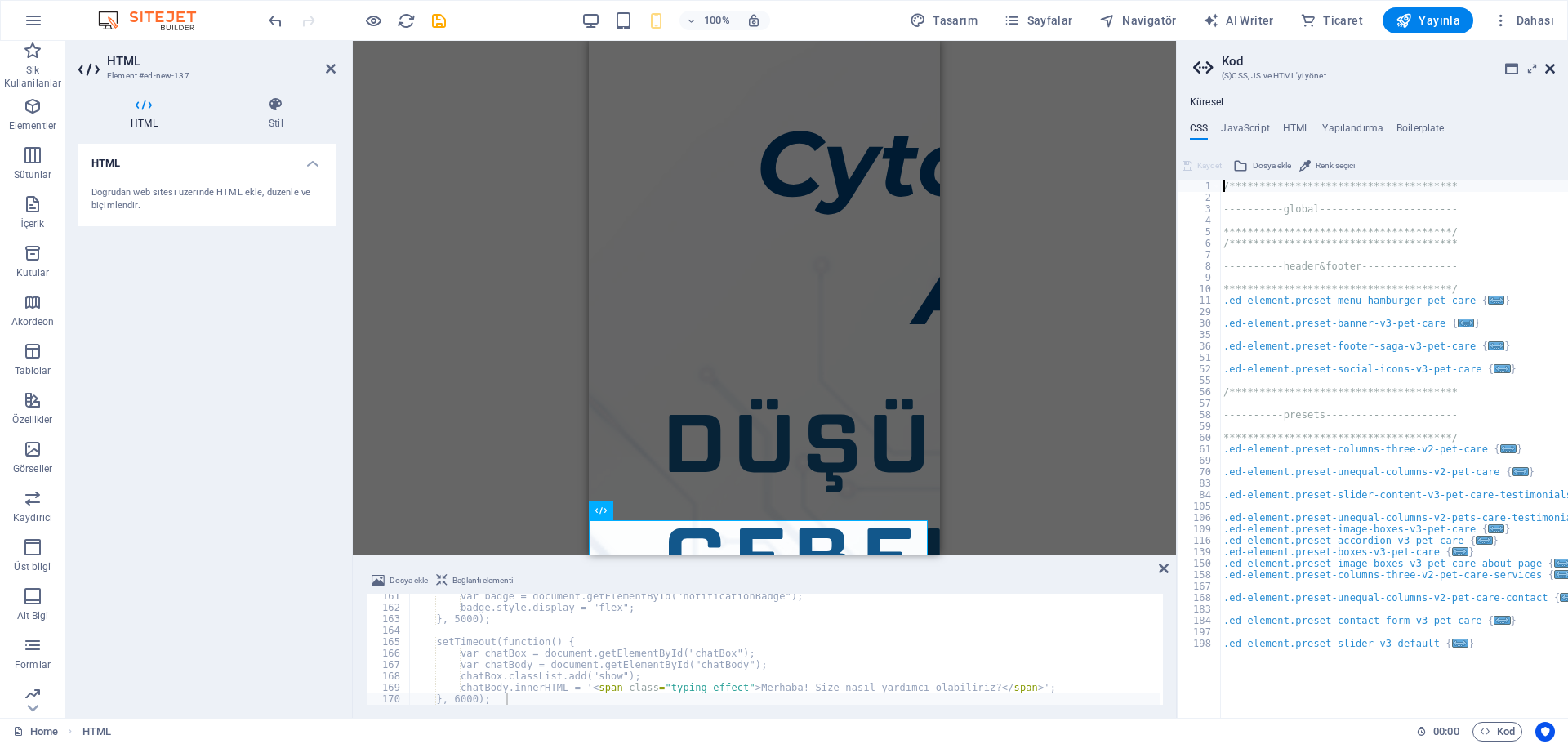
click at [1552, 71] on icon at bounding box center [1550, 69] width 10 height 13
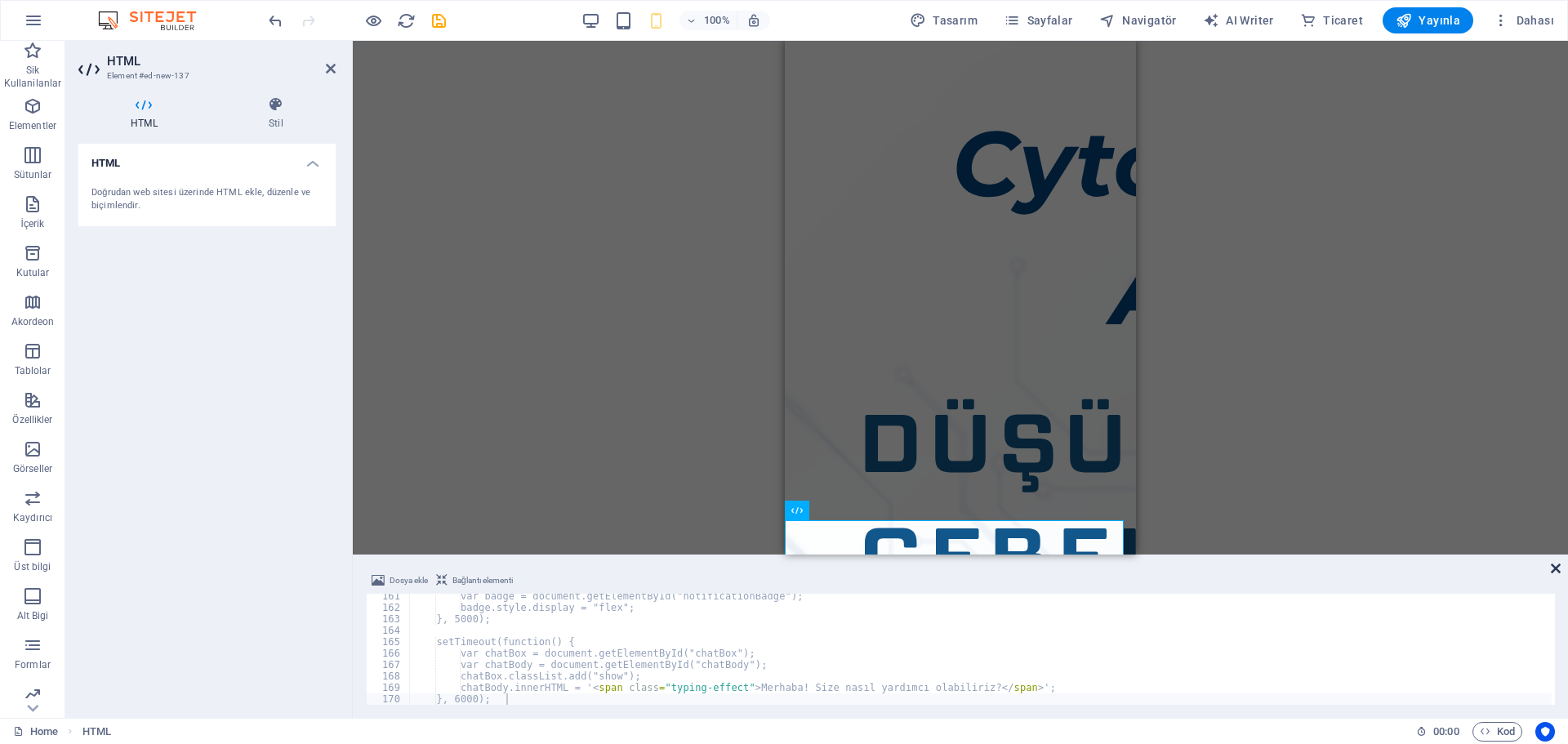
click at [1553, 571] on icon at bounding box center [1555, 568] width 10 height 13
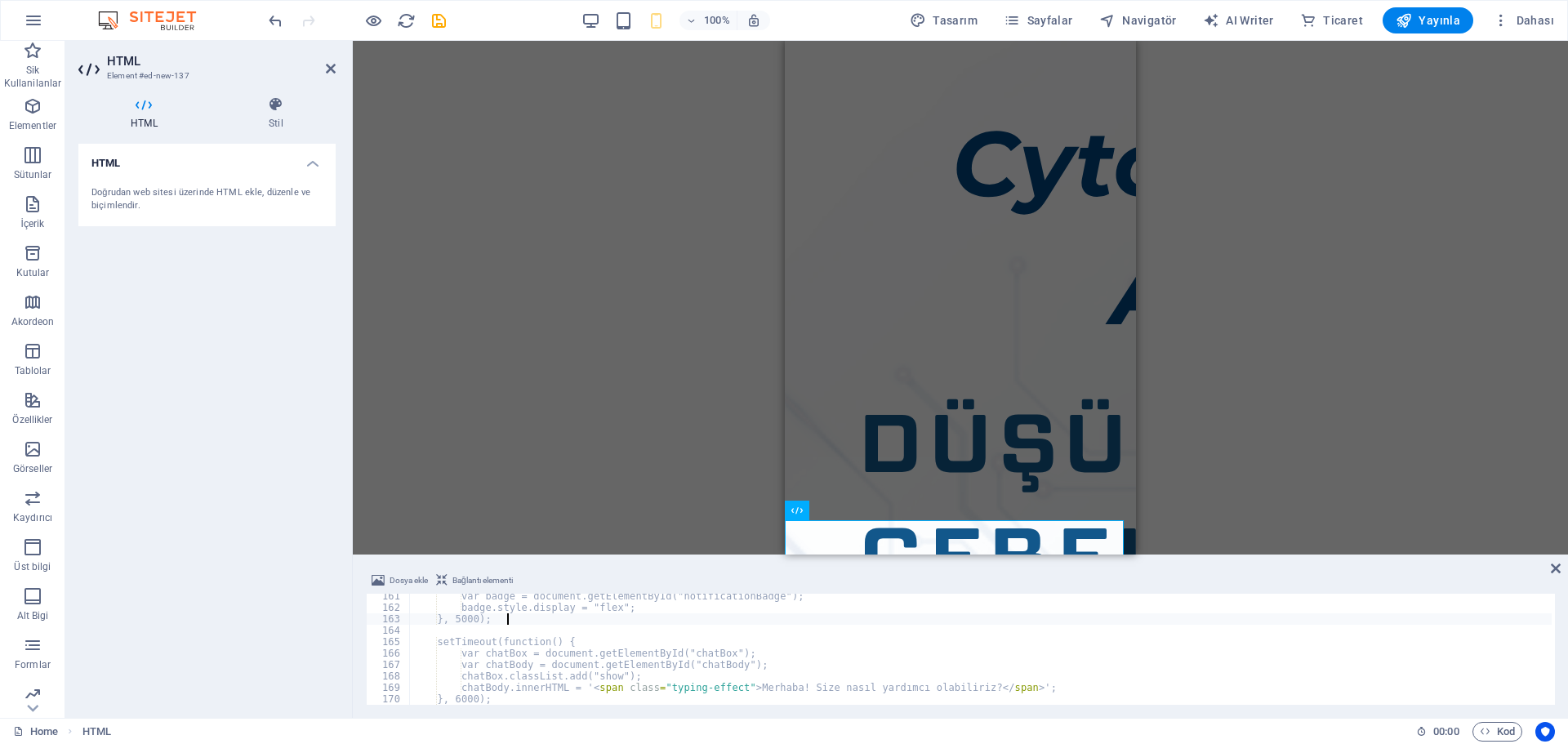
click at [894, 622] on div "var badge = document.getElementById("notificationBadge"); badge.style.display =…" at bounding box center [981, 657] width 1142 height 134
click at [858, 609] on div "var badge = document.getElementById("notificationBadge"); badge.style.display =…" at bounding box center [981, 657] width 1142 height 134
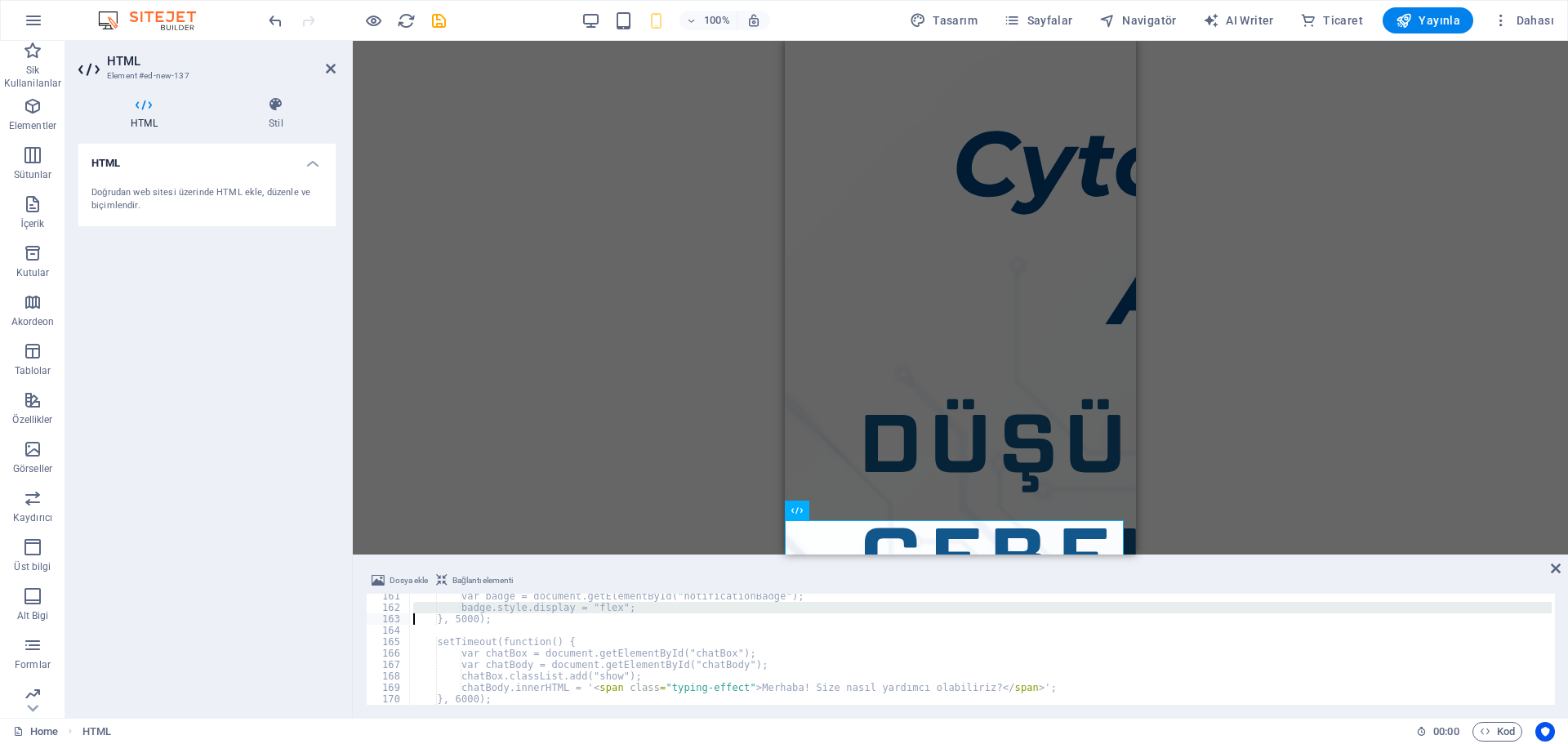
click at [858, 609] on div "var badge = document.getElementById("notificationBadge"); badge.style.display =…" at bounding box center [981, 657] width 1142 height 134
type textarea "chatBody.innerHTML = '<span class="typing-effect">Merhaba! Size nasıl yardımcı …"
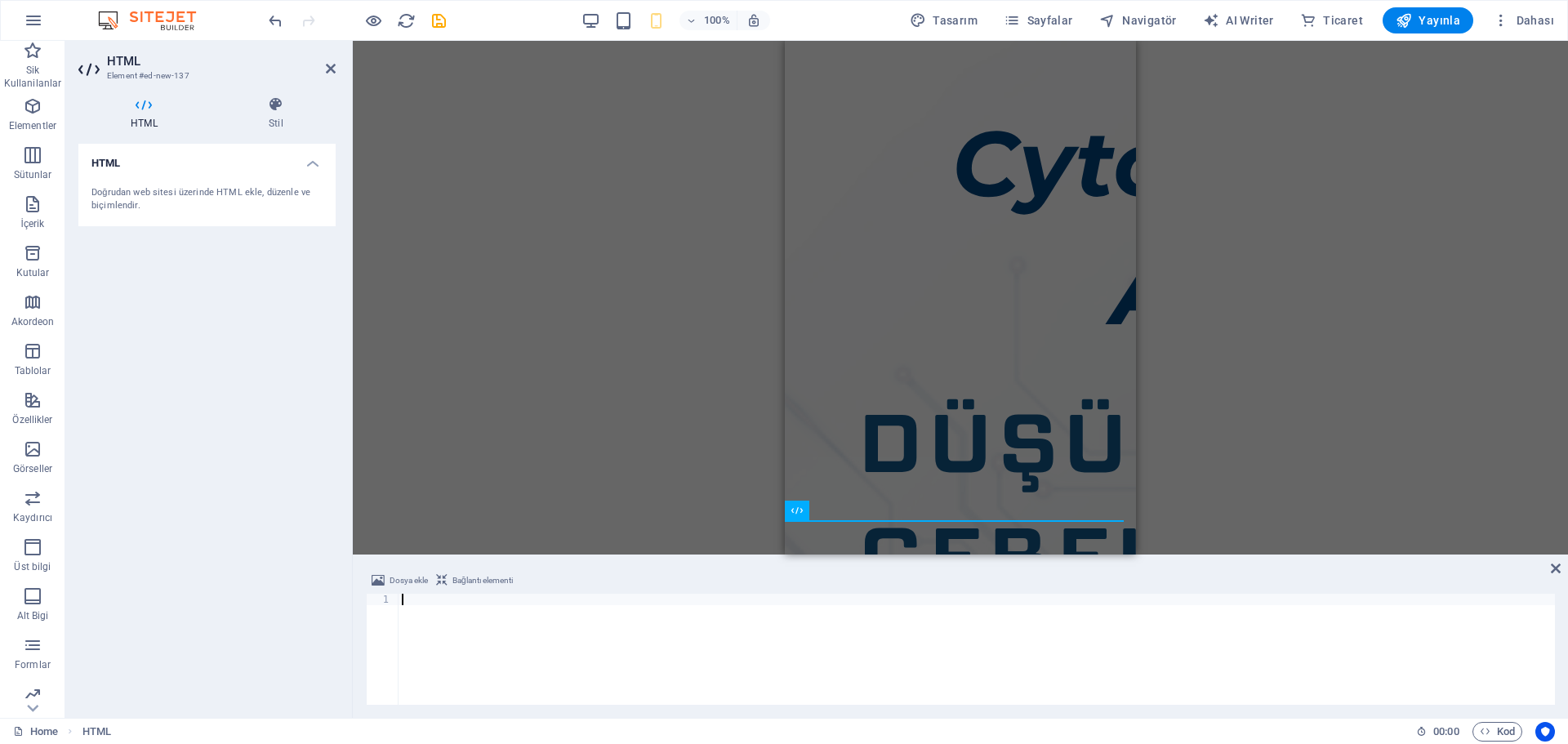
click at [694, 487] on div "Kapsayıcı Galeri Aralık Düğme HTML" at bounding box center [960, 298] width 1215 height 513
click at [1552, 559] on div "Dosya ekle Bağlantı elementi 1 הההההההההההההההההההההההההההההההההההההההההההההההה…" at bounding box center [960, 638] width 1215 height 160
click at [1553, 566] on icon at bounding box center [1555, 568] width 10 height 13
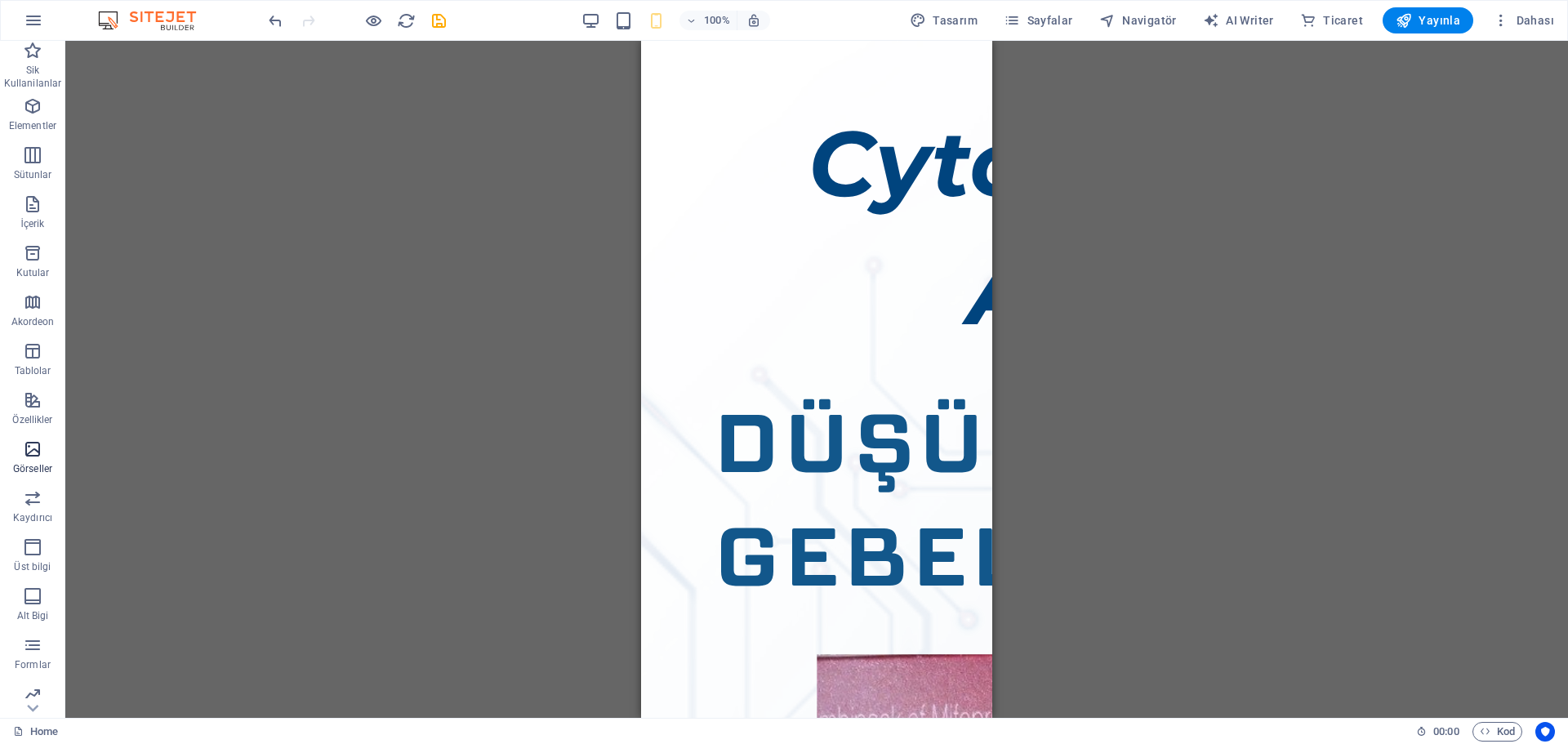
click at [29, 453] on icon "button" at bounding box center [32, 448] width 19 height 19
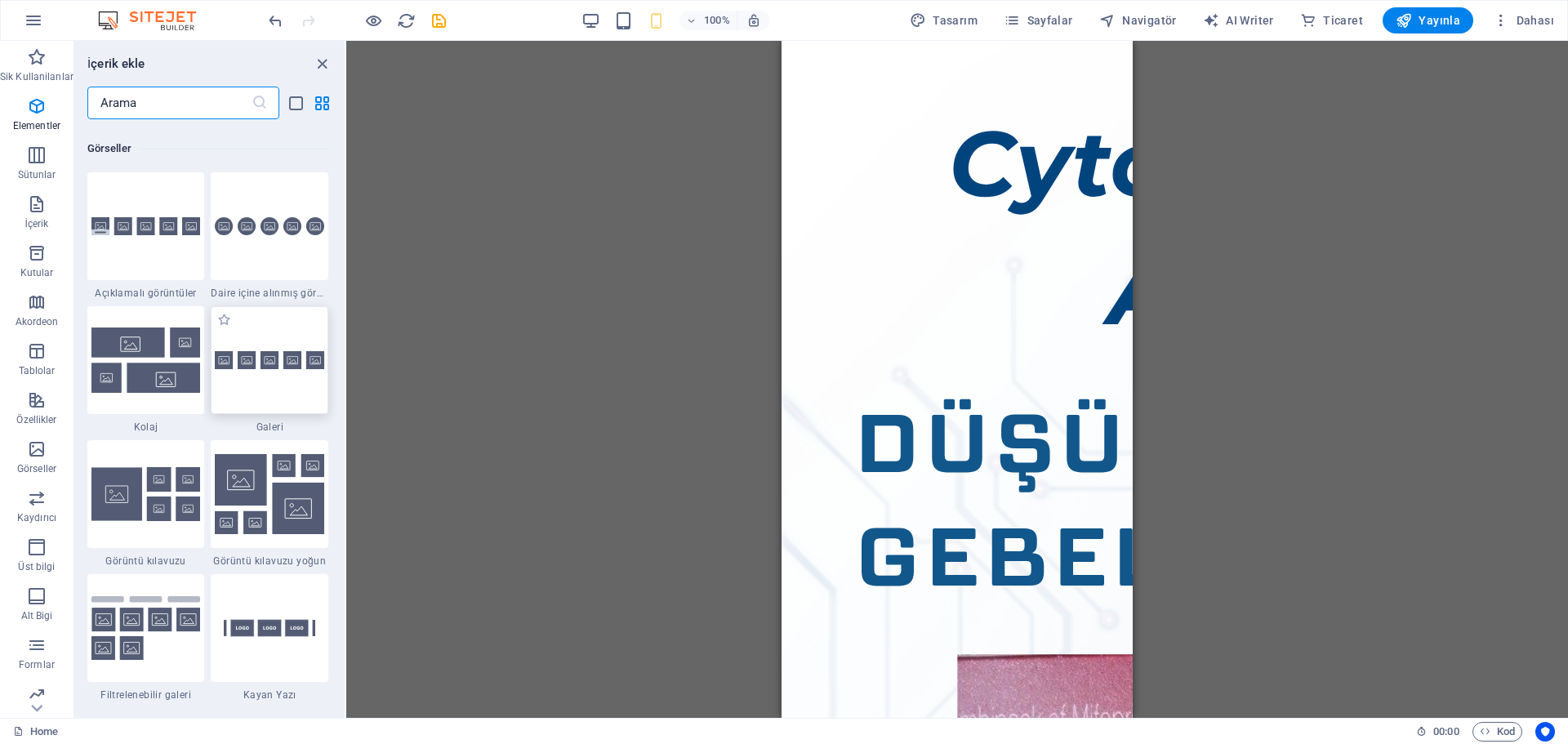
scroll to position [8277, 0]
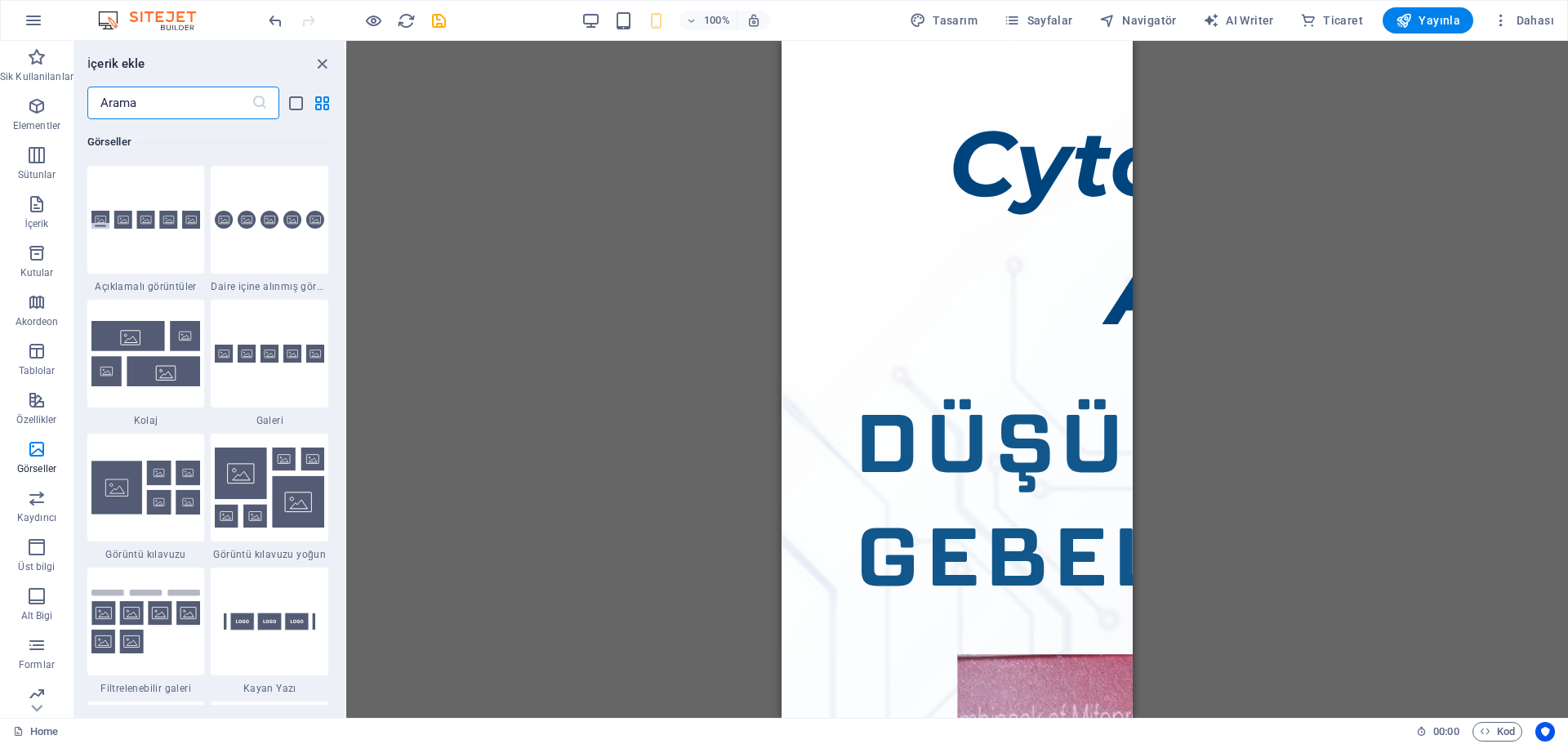
click at [156, 96] on input "text" at bounding box center [169, 103] width 164 height 33
type input "w"
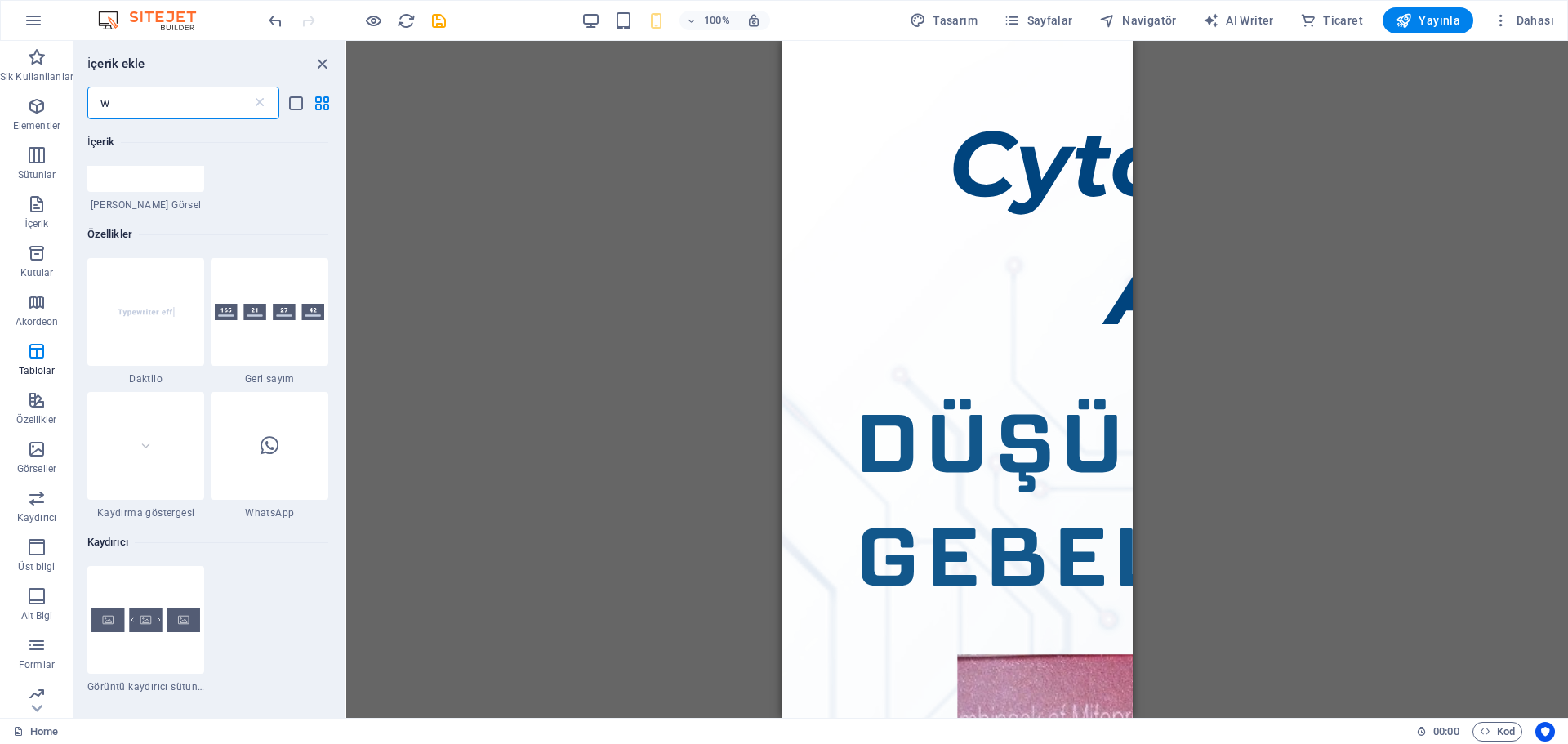
scroll to position [0, 0]
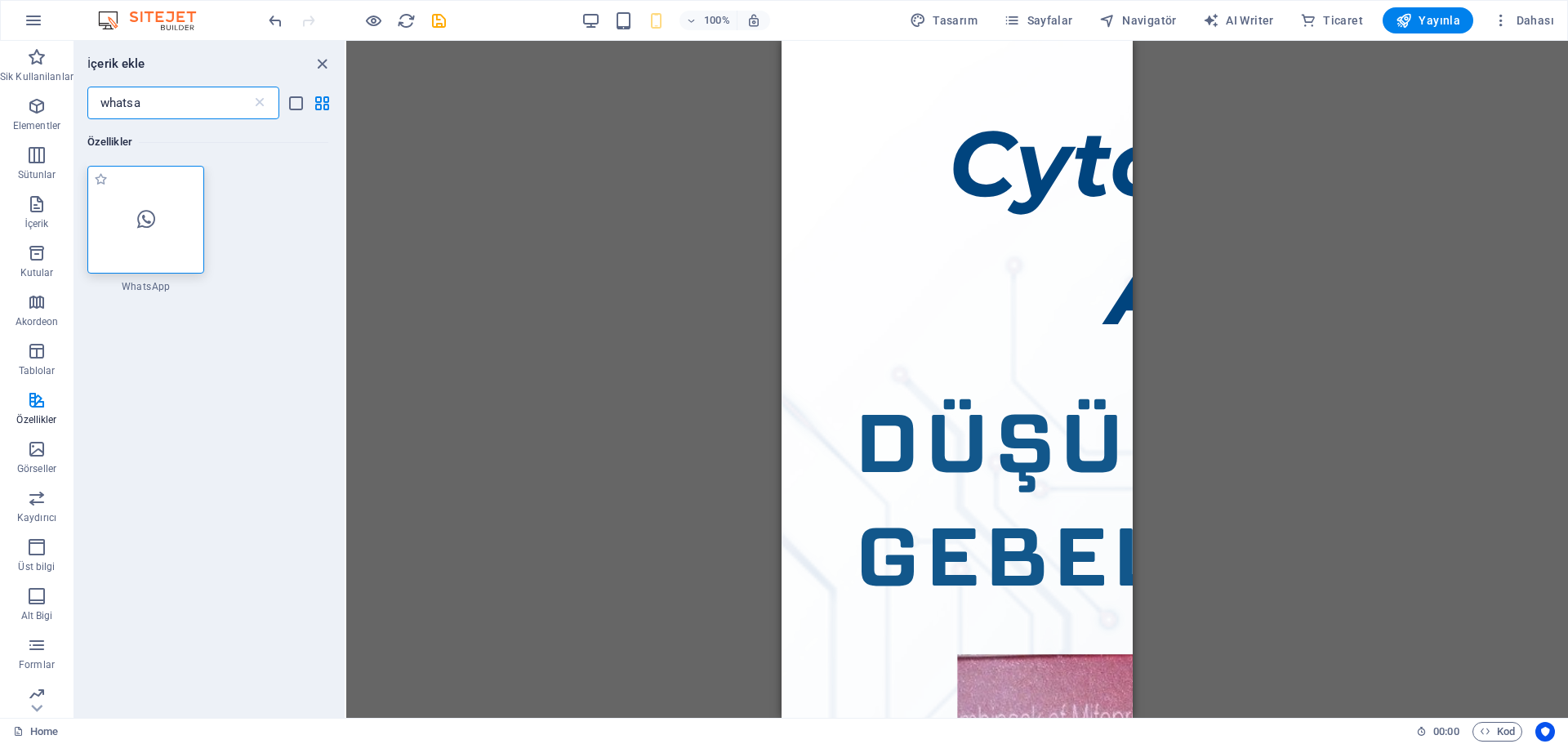
type input "whatsa"
click at [156, 208] on div at bounding box center [146, 220] width 117 height 108
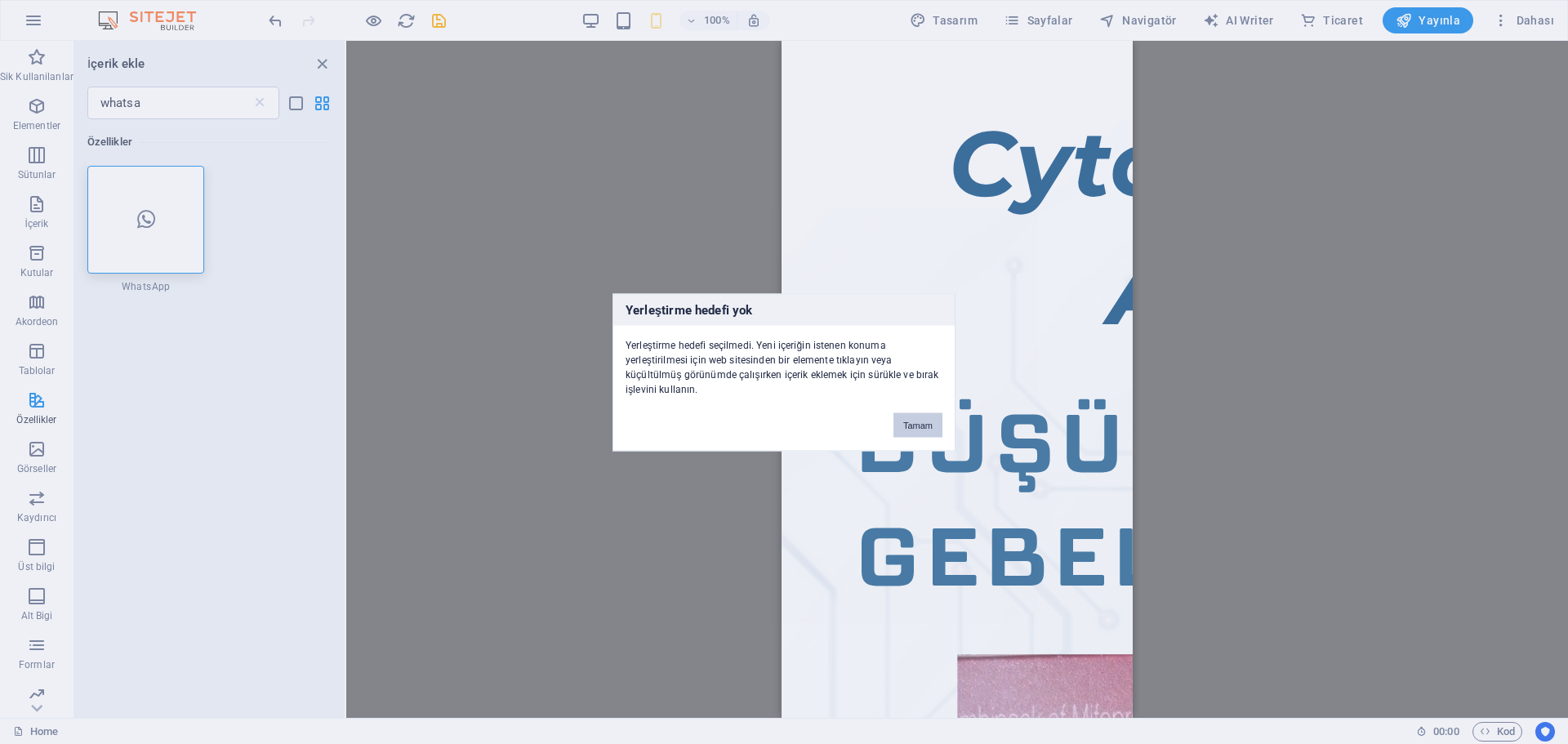
click at [906, 420] on button "Tamam" at bounding box center [917, 424] width 49 height 25
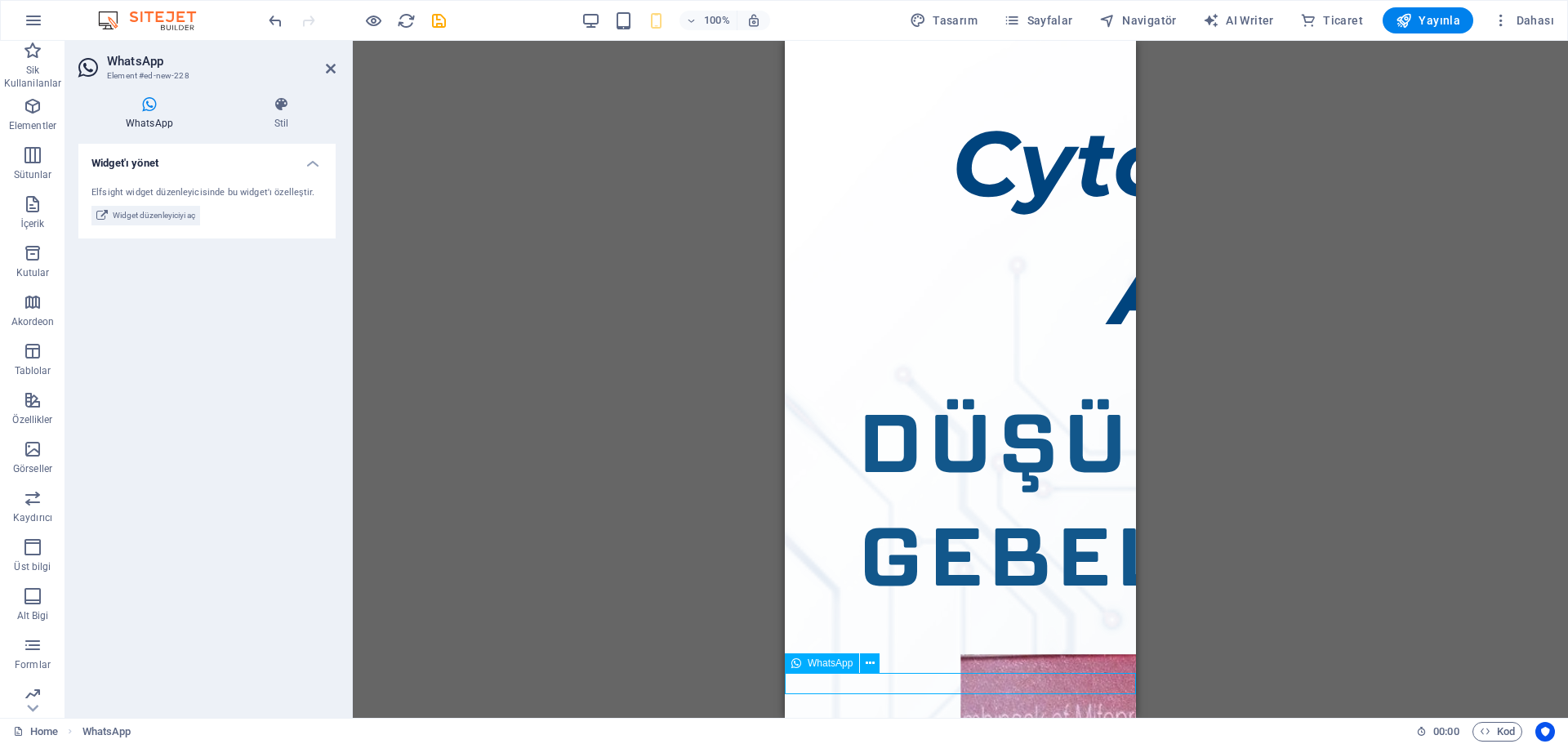
click at [871, 661] on icon at bounding box center [870, 663] width 9 height 17
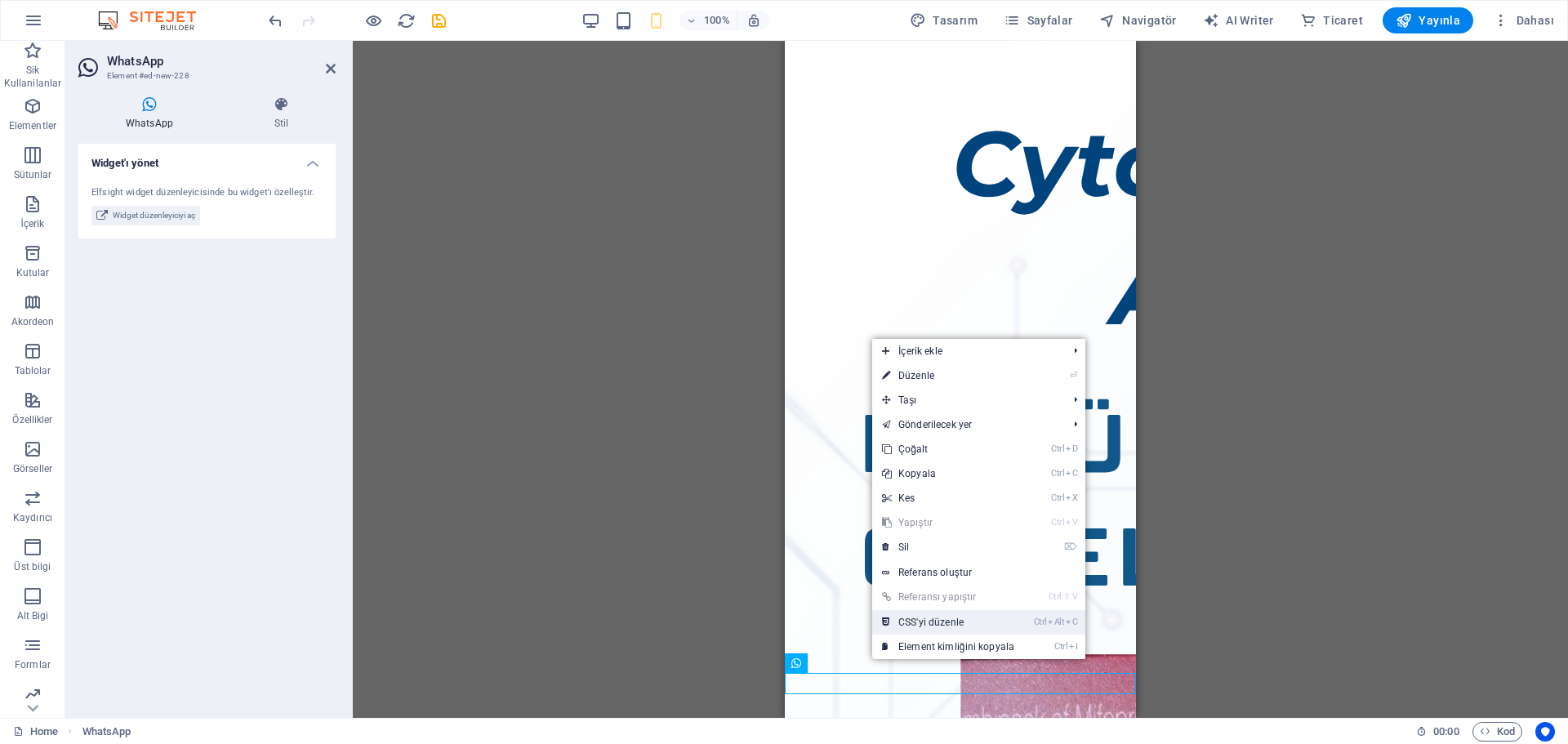
click at [916, 619] on link "Ctrl Alt C CSS'yi düzenle" at bounding box center [948, 622] width 152 height 25
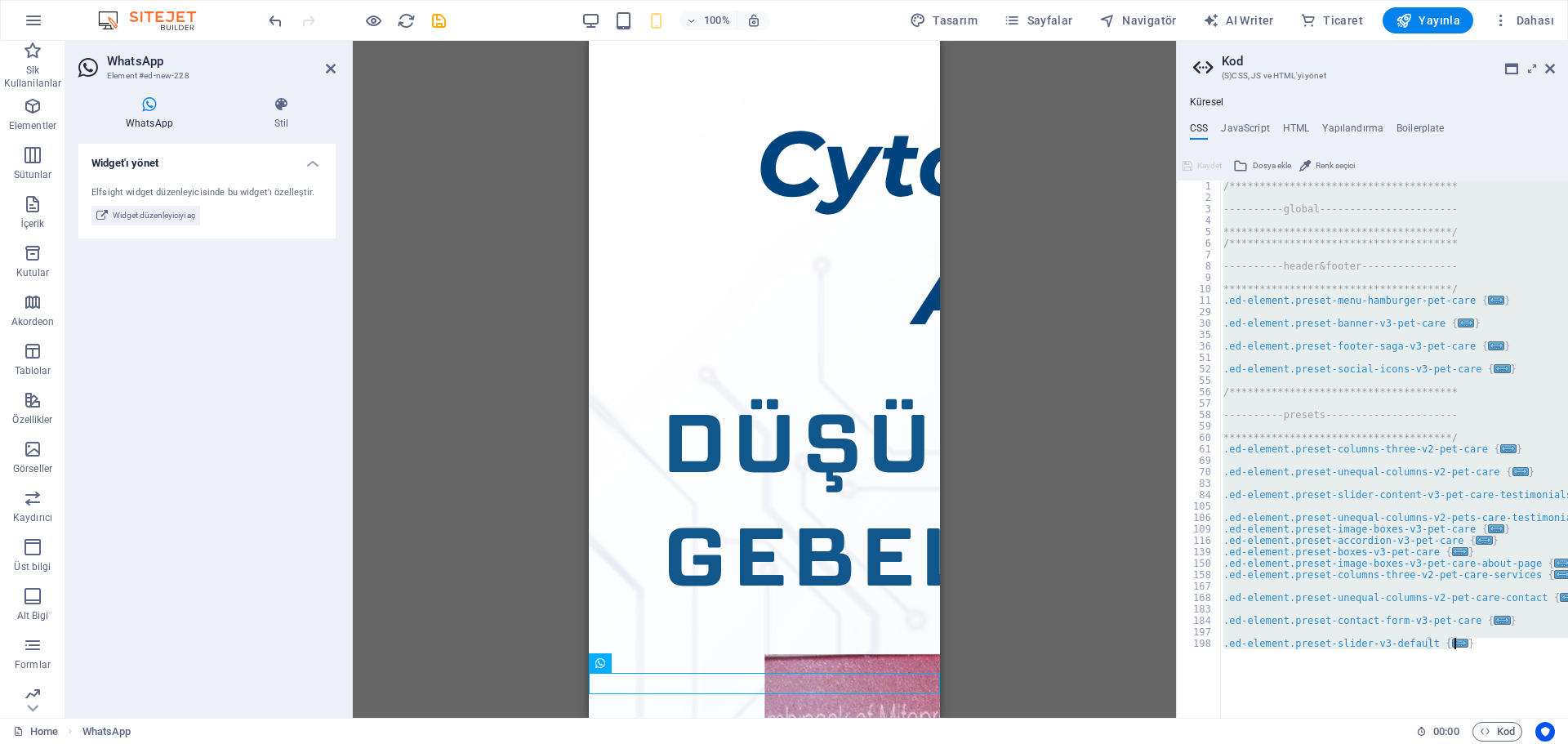
type textarea "}, 6000);"
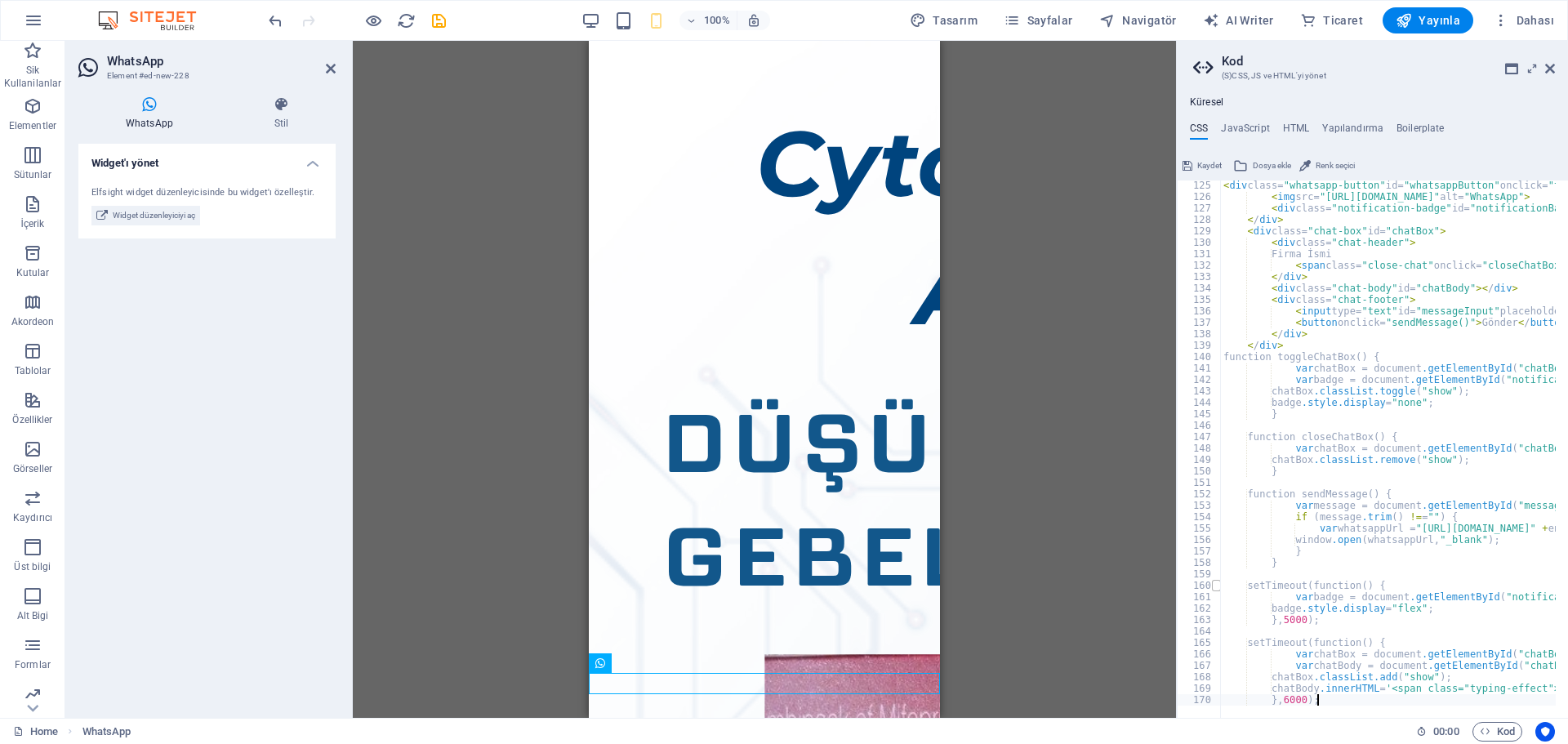
click at [1216, 580] on span at bounding box center [1216, 585] width 9 height 11
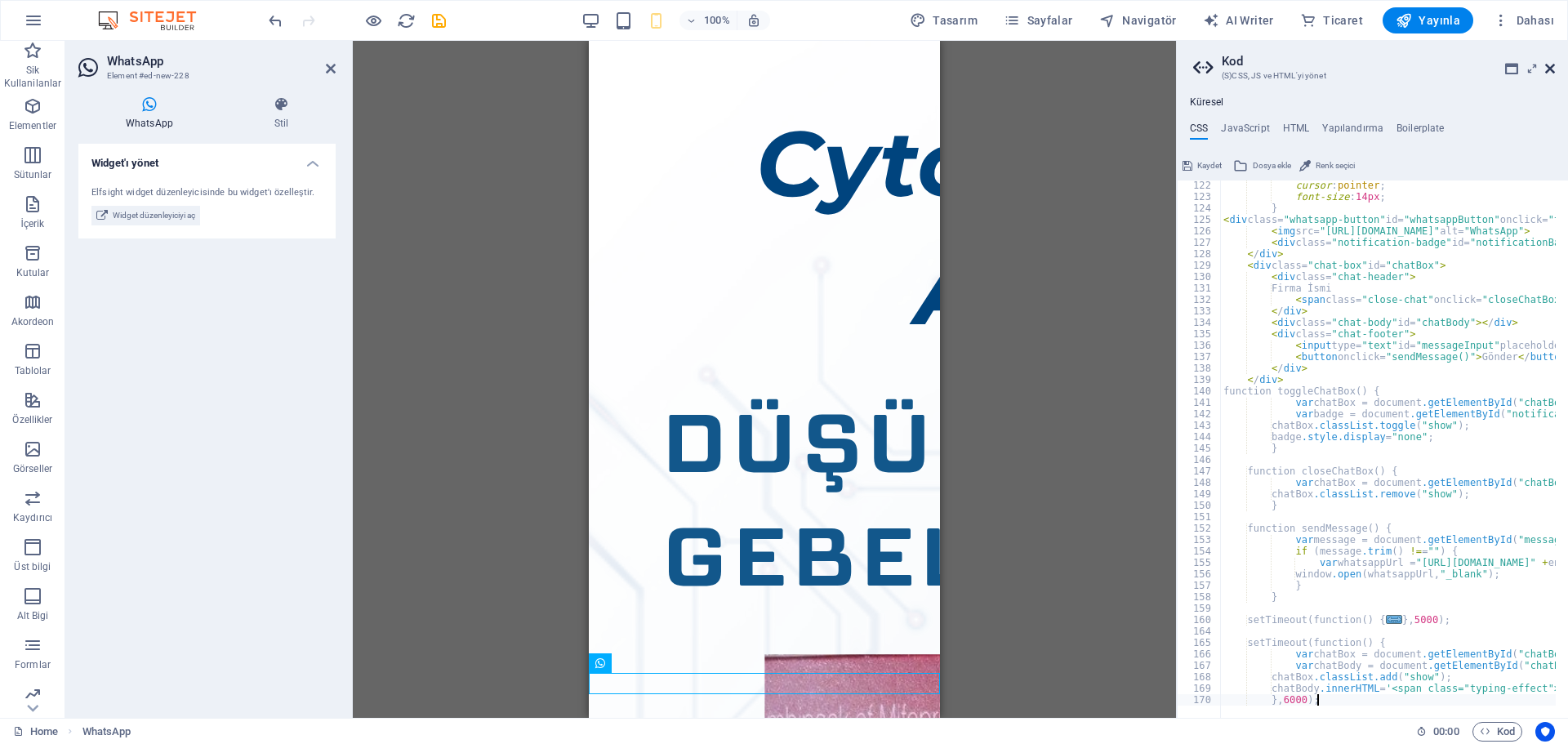
click at [1550, 67] on icon at bounding box center [1550, 69] width 10 height 13
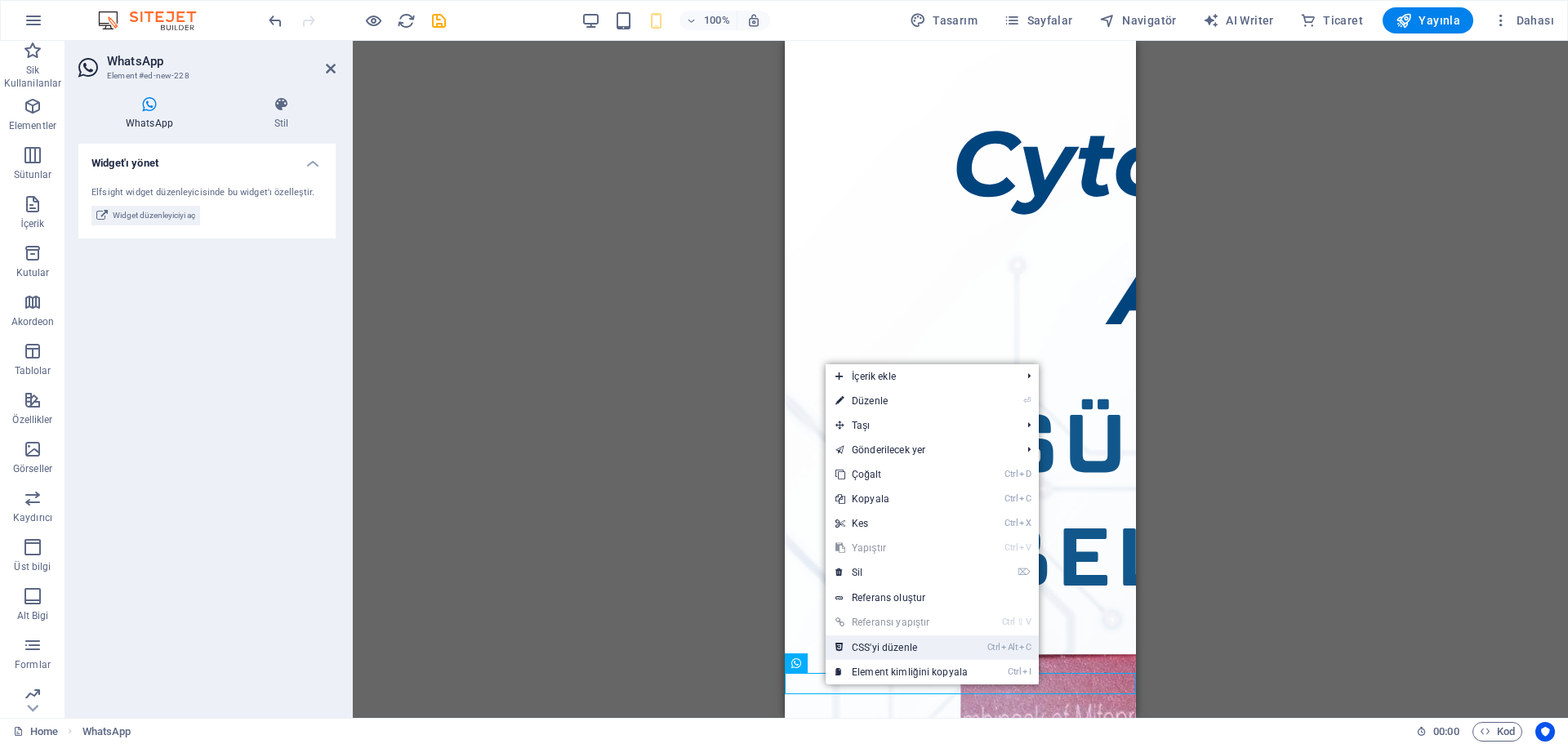
click at [857, 649] on link "Ctrl Alt C CSS'yi düzenle" at bounding box center [902, 647] width 152 height 25
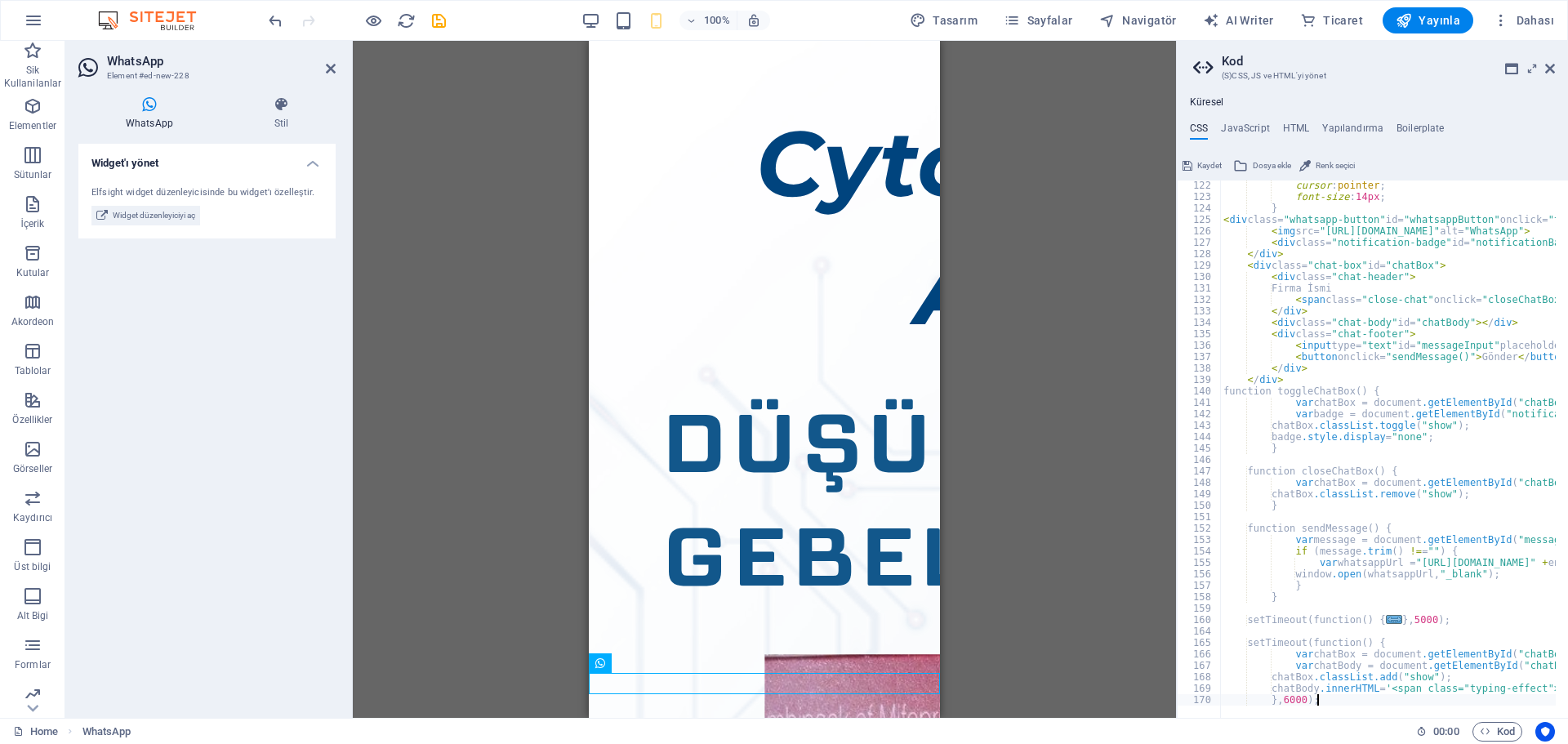
click at [1297, 116] on div "Küresel CSS JavaScript HTML Yapılandırma Boilerplate }, 6000); 122 123 124 125 …" at bounding box center [1372, 407] width 391 height 621
click at [1295, 124] on h4 "HTML" at bounding box center [1296, 132] width 27 height 18
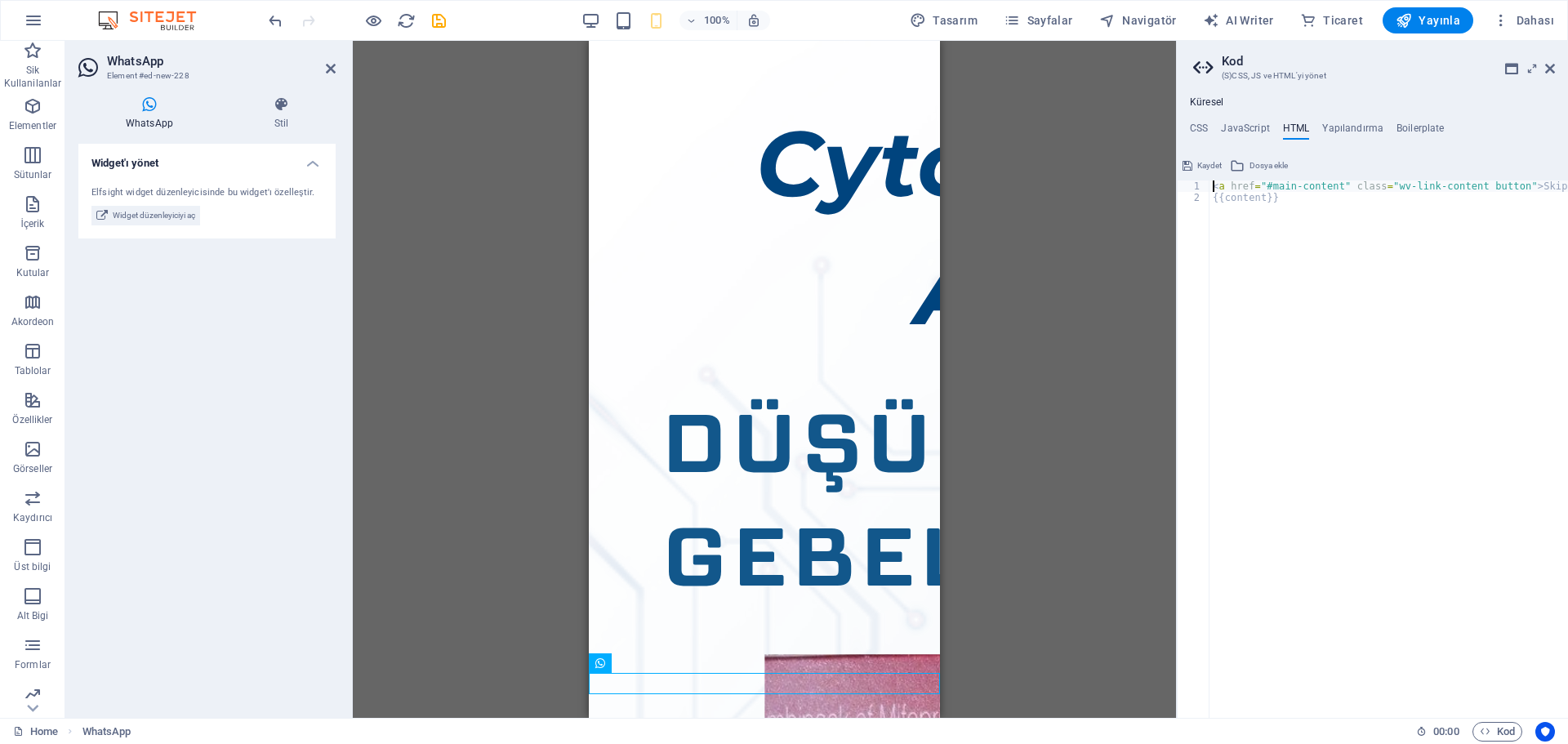
click at [1296, 206] on div "< a href = "#main-content" class = "wv-link-content button" > Skip to main cont…" at bounding box center [1429, 454] width 441 height 548
type textarea "<a href="#main-content" class="wv-link-content button">Skip to main content</a>…"
paste textarea
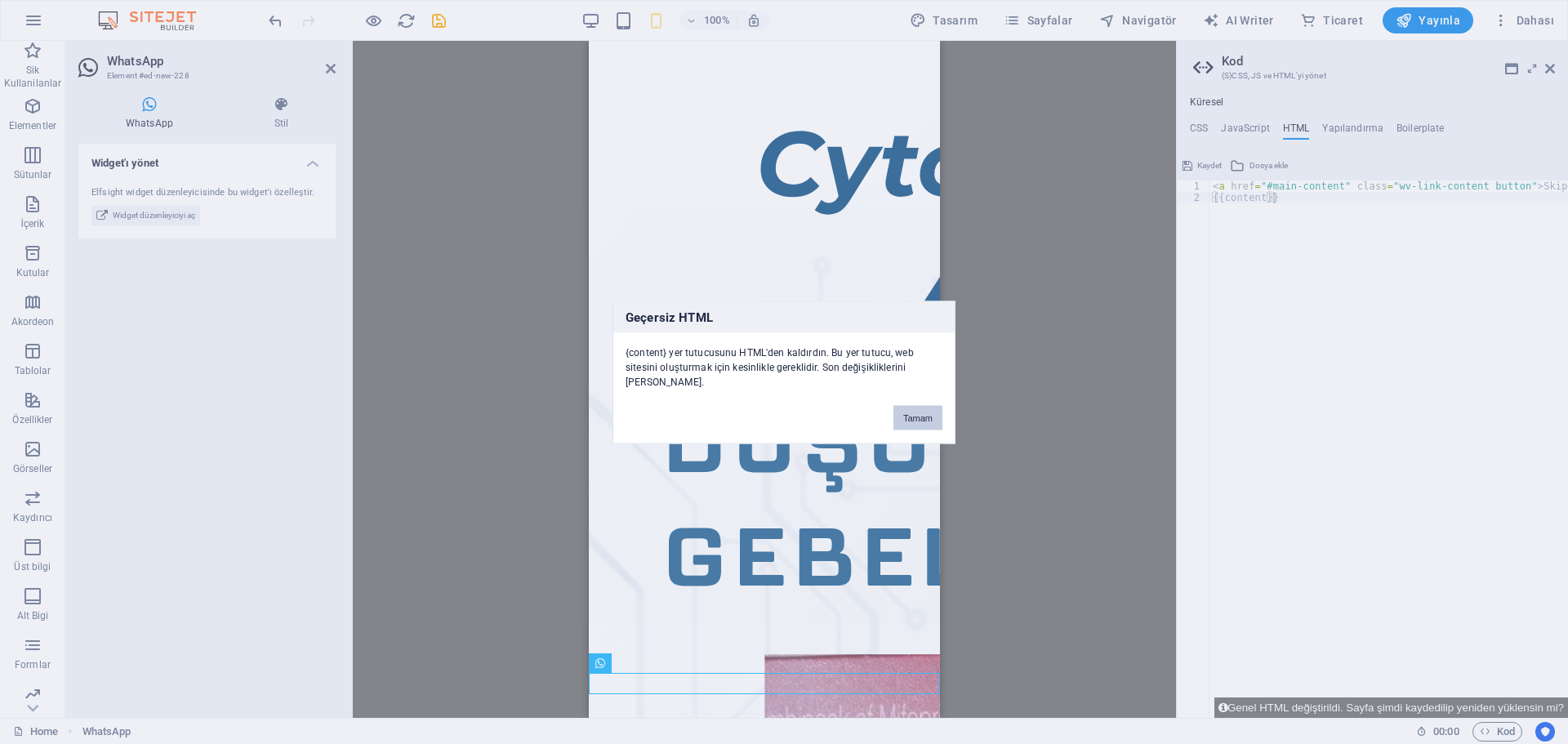
click at [916, 419] on button "Tamam" at bounding box center [917, 417] width 49 height 25
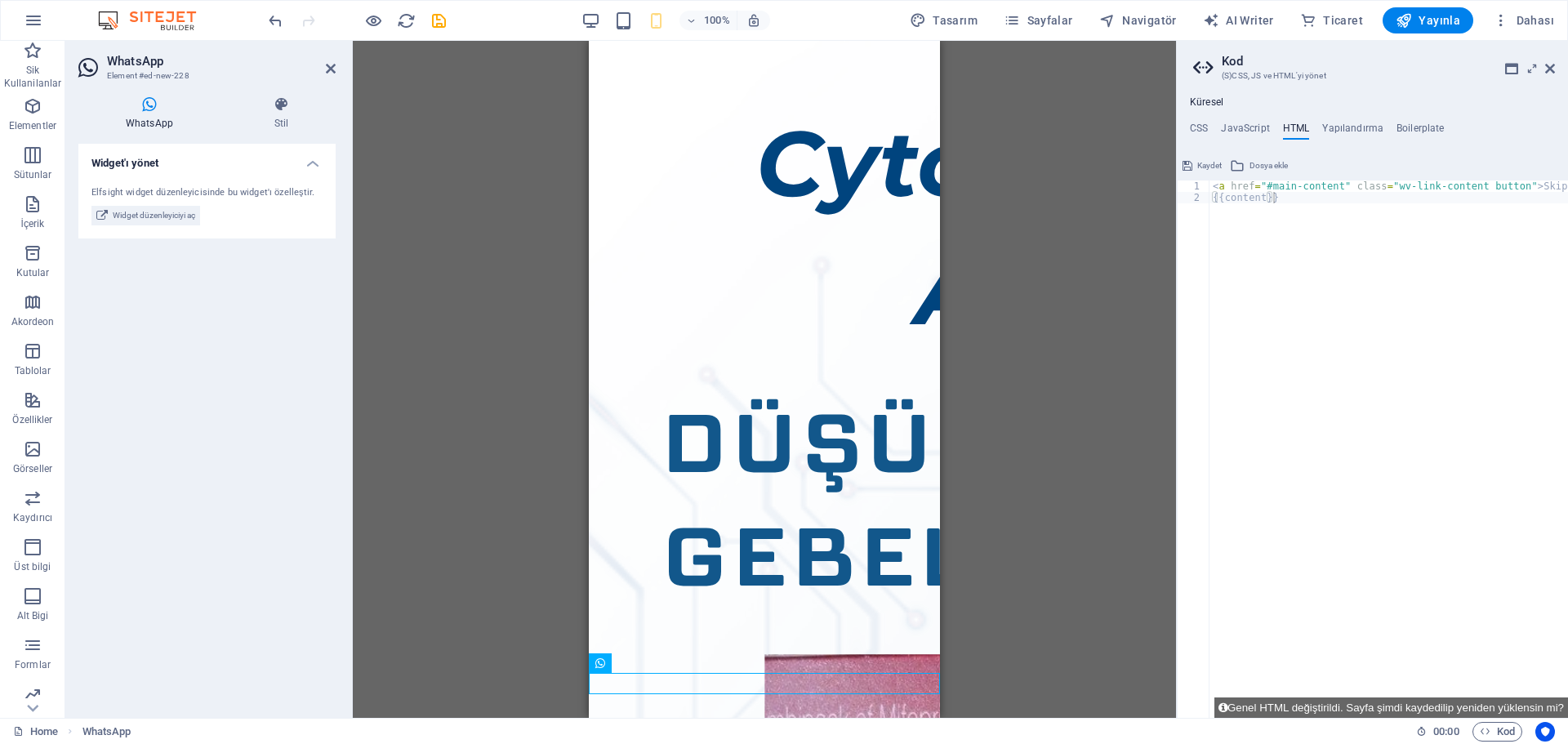
click at [1344, 264] on div "< a href = "#main-content" class = "wv-link-content button" > Skip to main cont…" at bounding box center [1429, 454] width 441 height 548
type textarea "<a href="#main-content" class="wv-link-content button">Skip to main content</a>…"
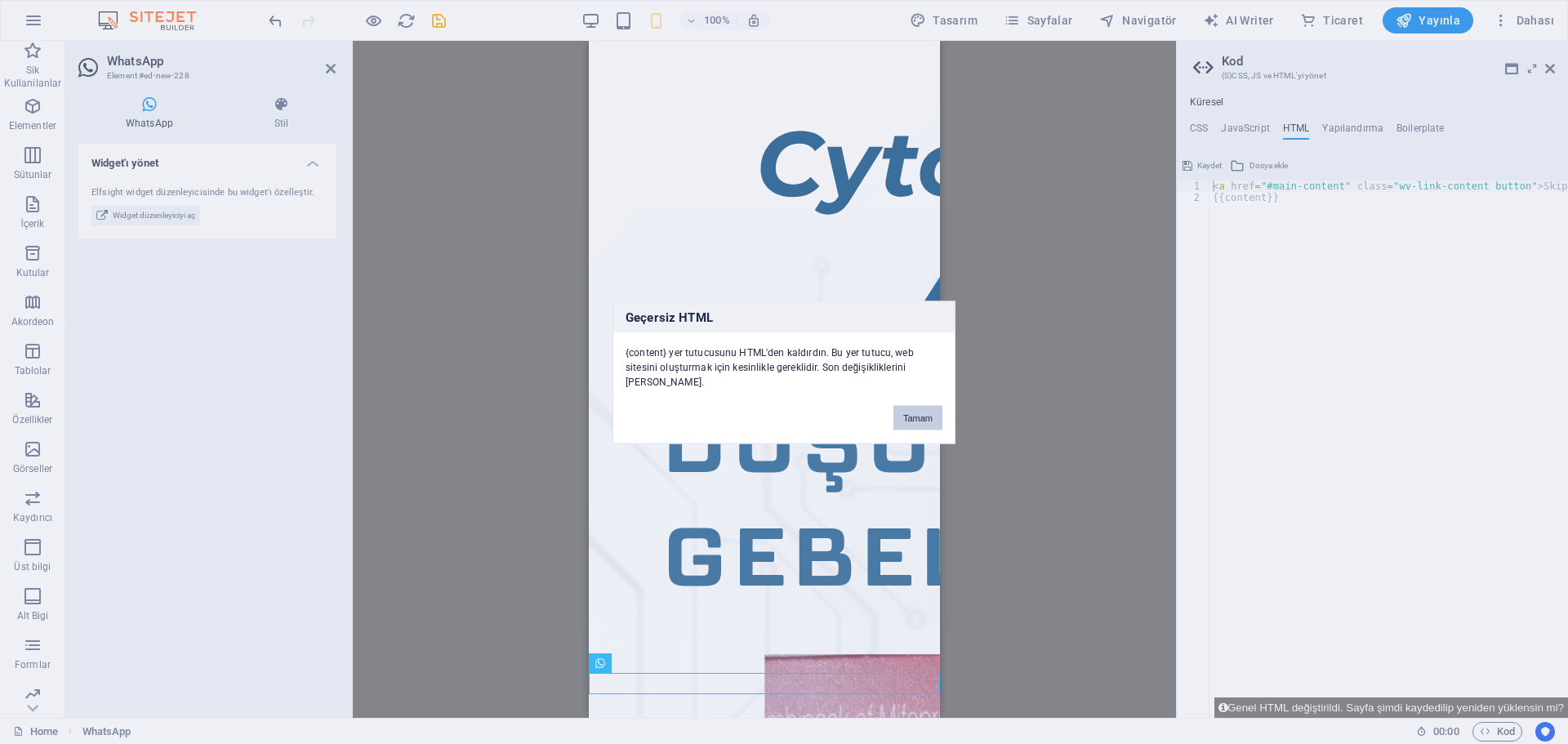
click at [919, 427] on button "Tamam" at bounding box center [917, 417] width 49 height 25
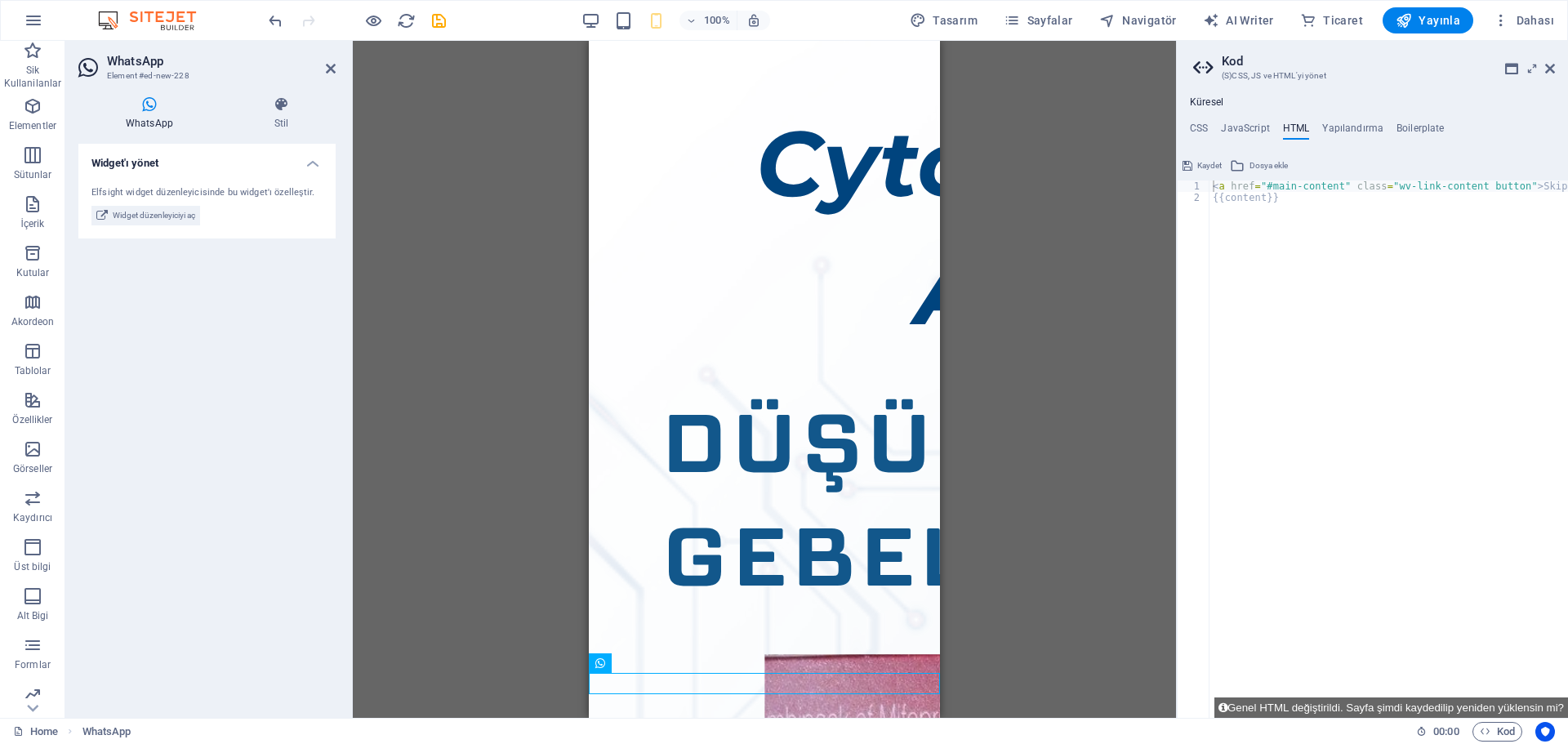
click at [1284, 189] on div "< a href = "#main-content" class = "wv-link-content button" > Skip to main cont…" at bounding box center [1429, 460] width 441 height 560
type textarea "<a href="#main-content" class="wv-link-content button">Skip to main content</a>…"
paste textarea
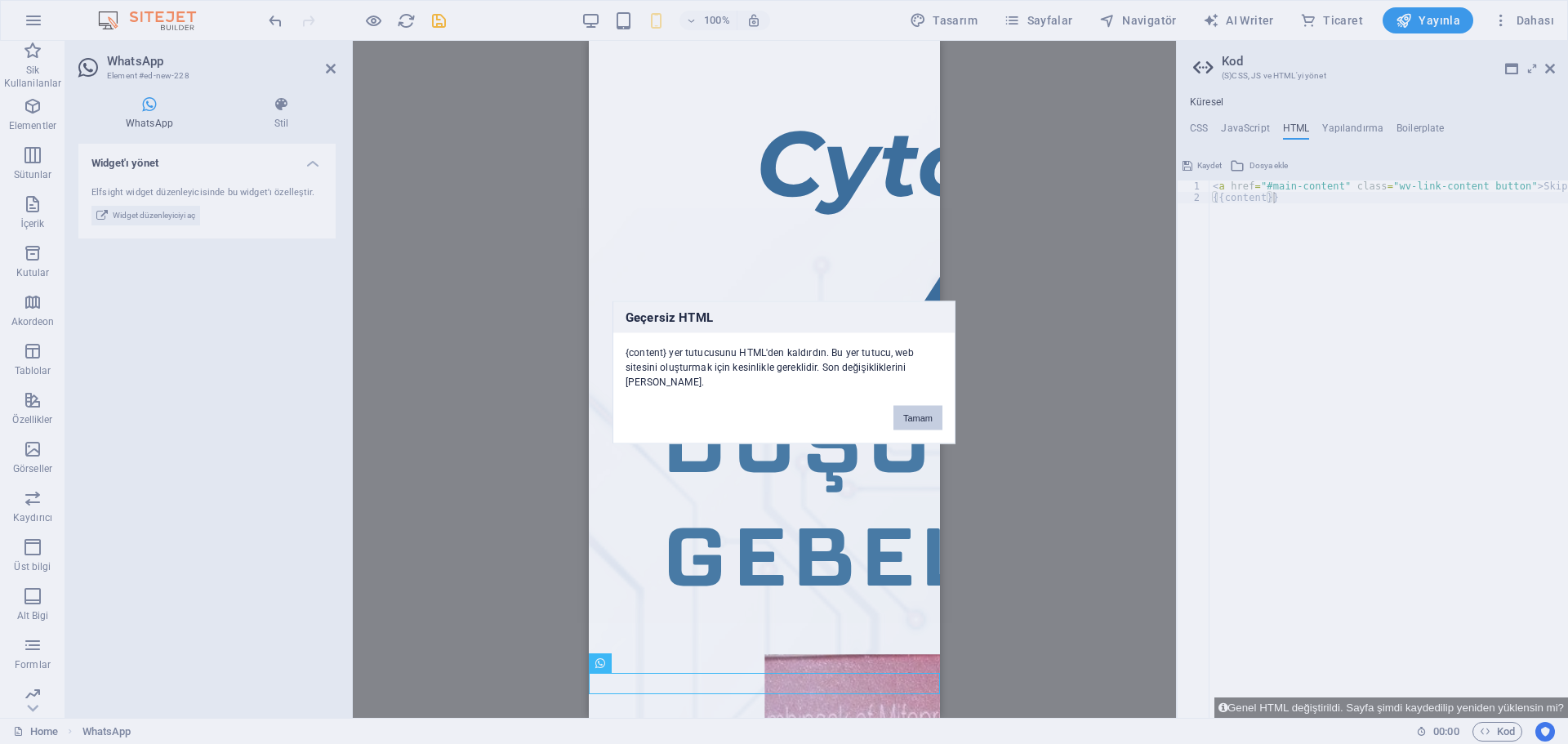
click at [901, 410] on button "Tamam" at bounding box center [917, 417] width 49 height 25
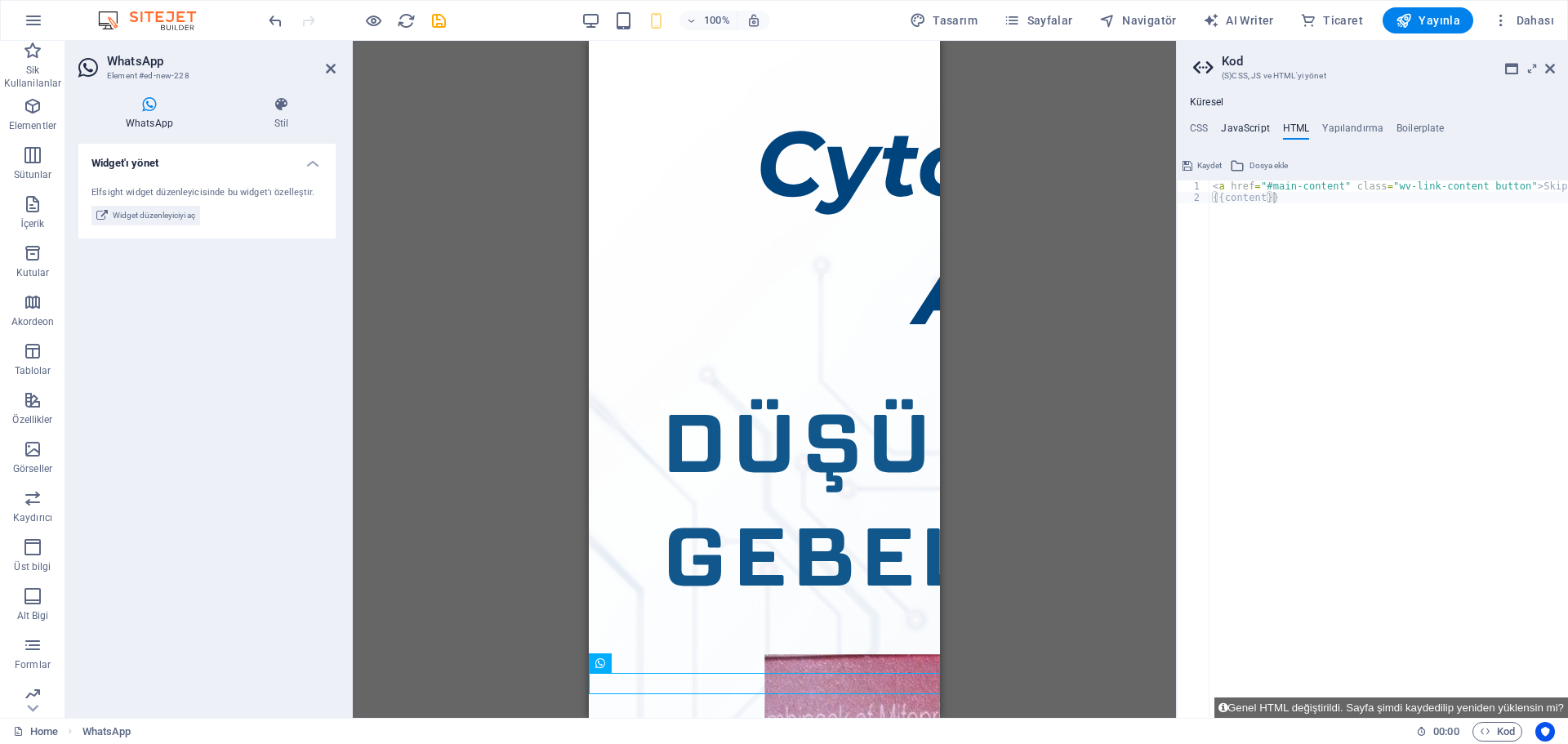
click at [1228, 125] on h4 "JavaScript" at bounding box center [1245, 132] width 49 height 18
type textarea "/* JS for preset "Menu Hamburger" */"
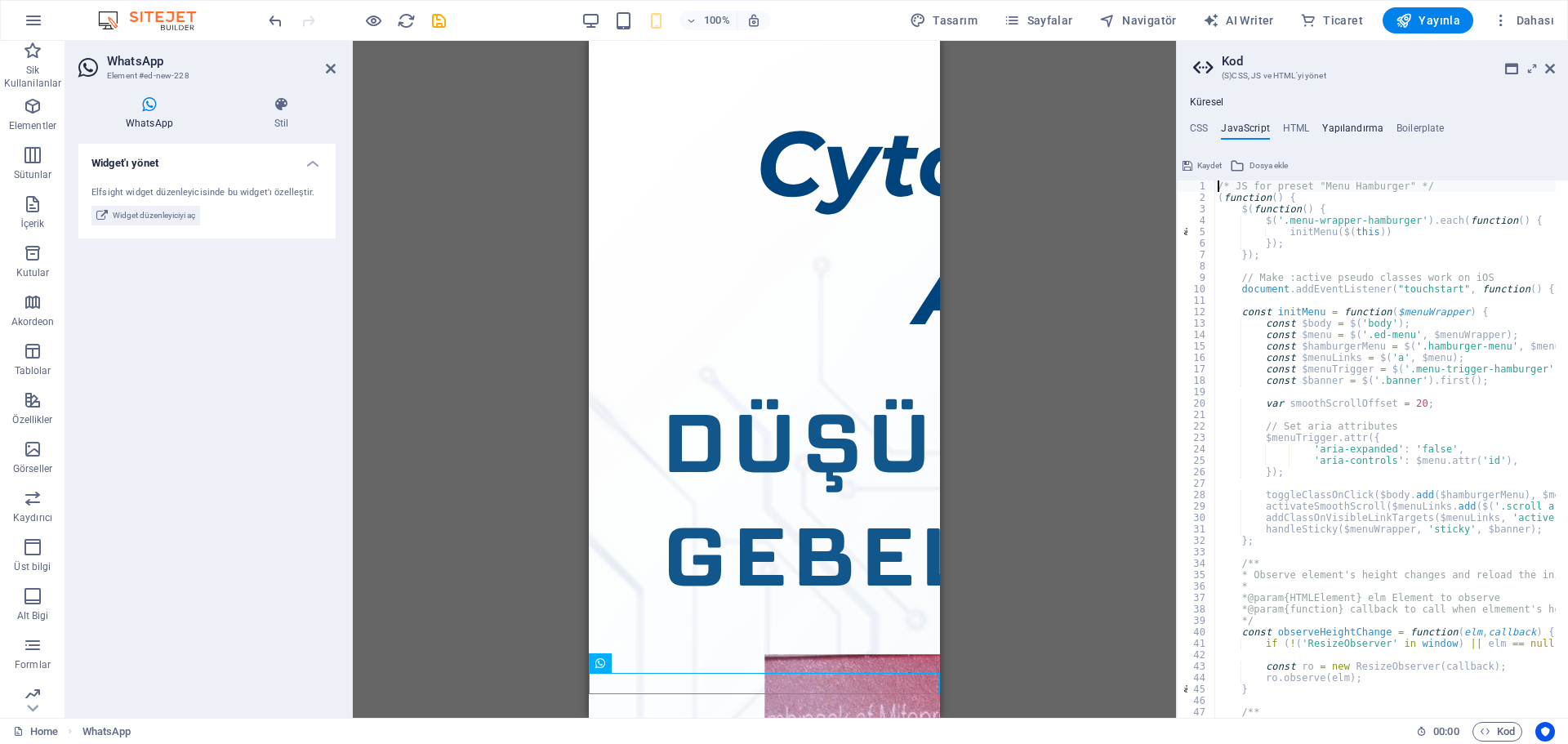
click at [1337, 124] on h4 "Yapılandırma" at bounding box center [1352, 132] width 61 height 18
type textarea "$fz-h3-all: (24px, 24px, 20px);"
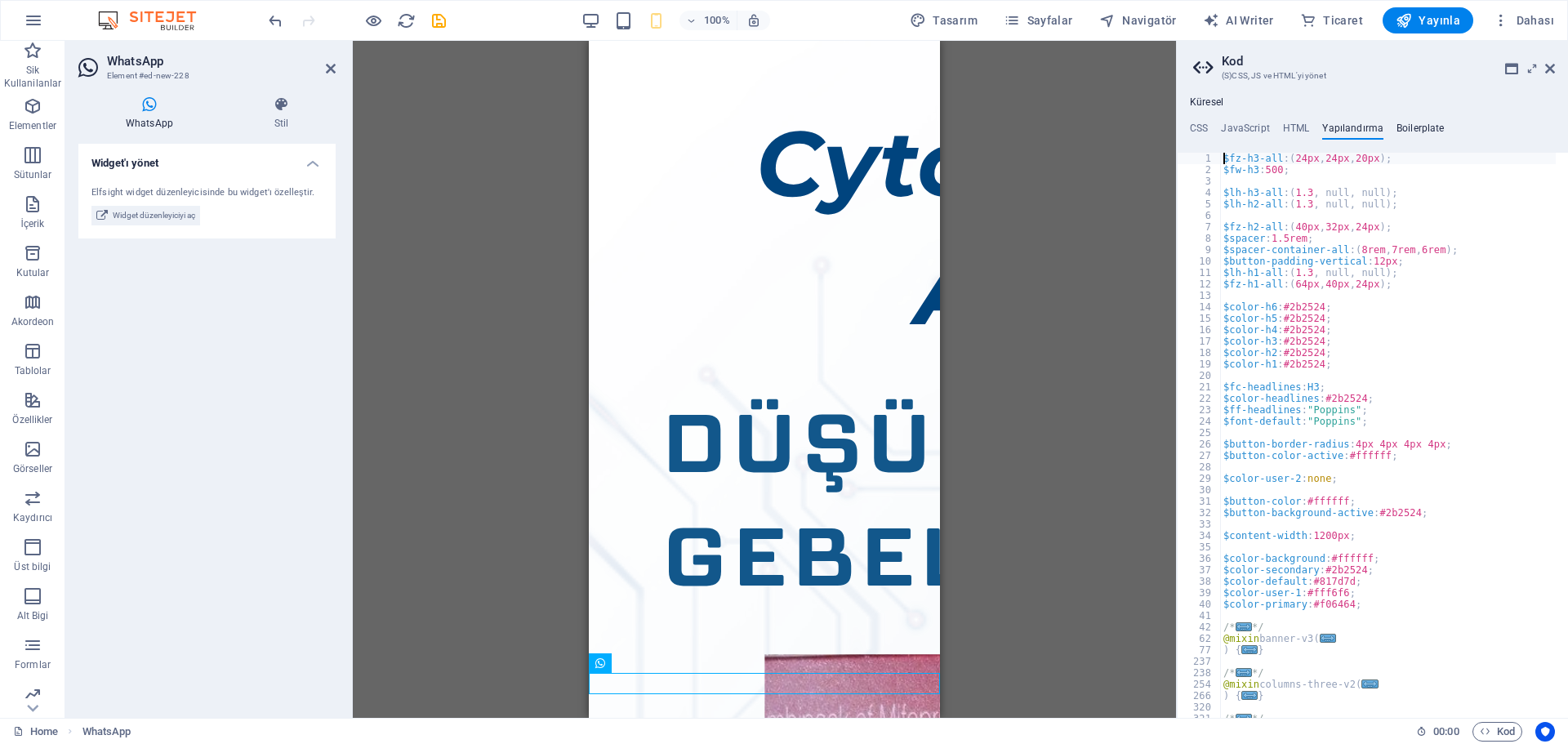
click at [1398, 124] on h4 "Boilerplate" at bounding box center [1420, 132] width 49 height 18
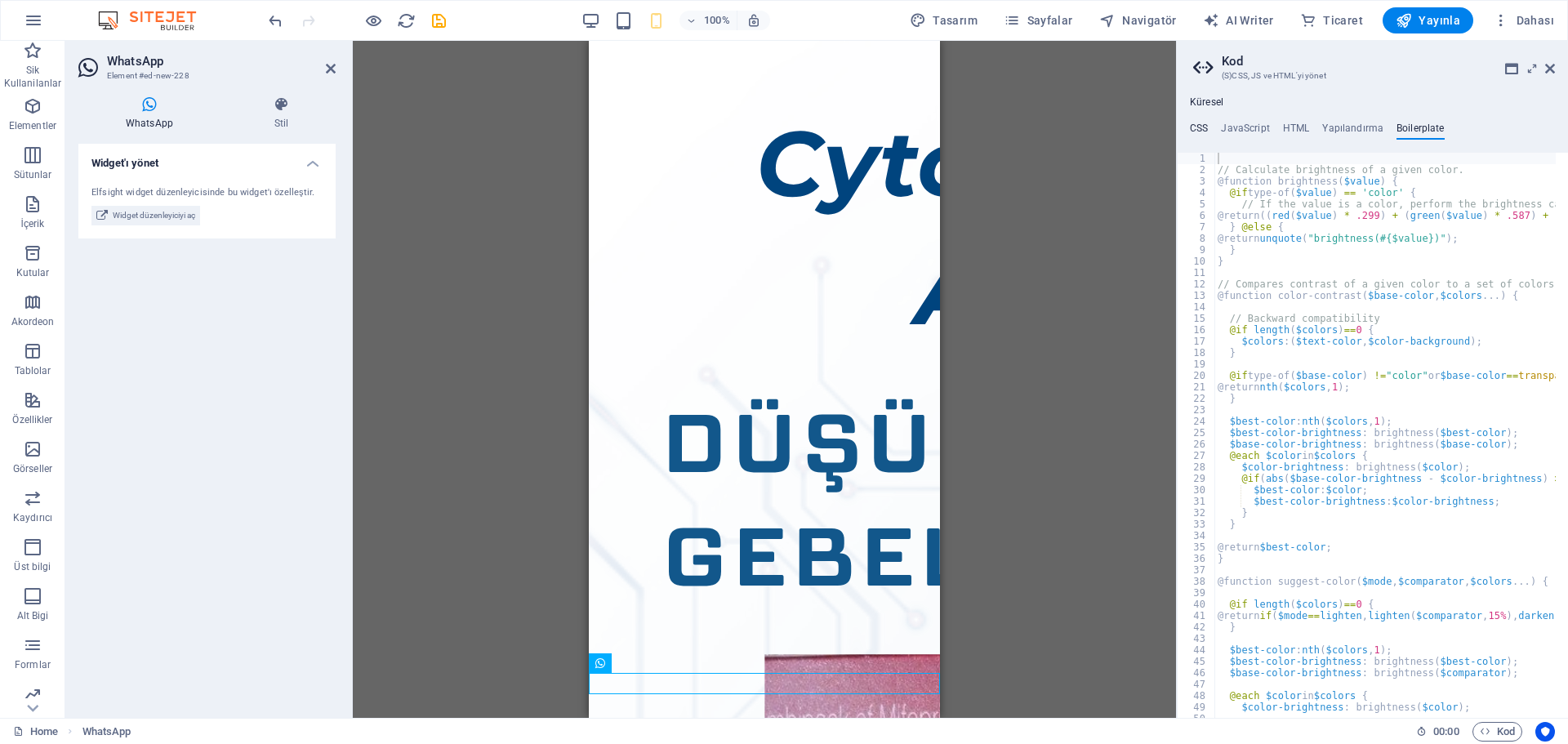
click at [1198, 137] on h4 "CSS" at bounding box center [1199, 132] width 18 height 18
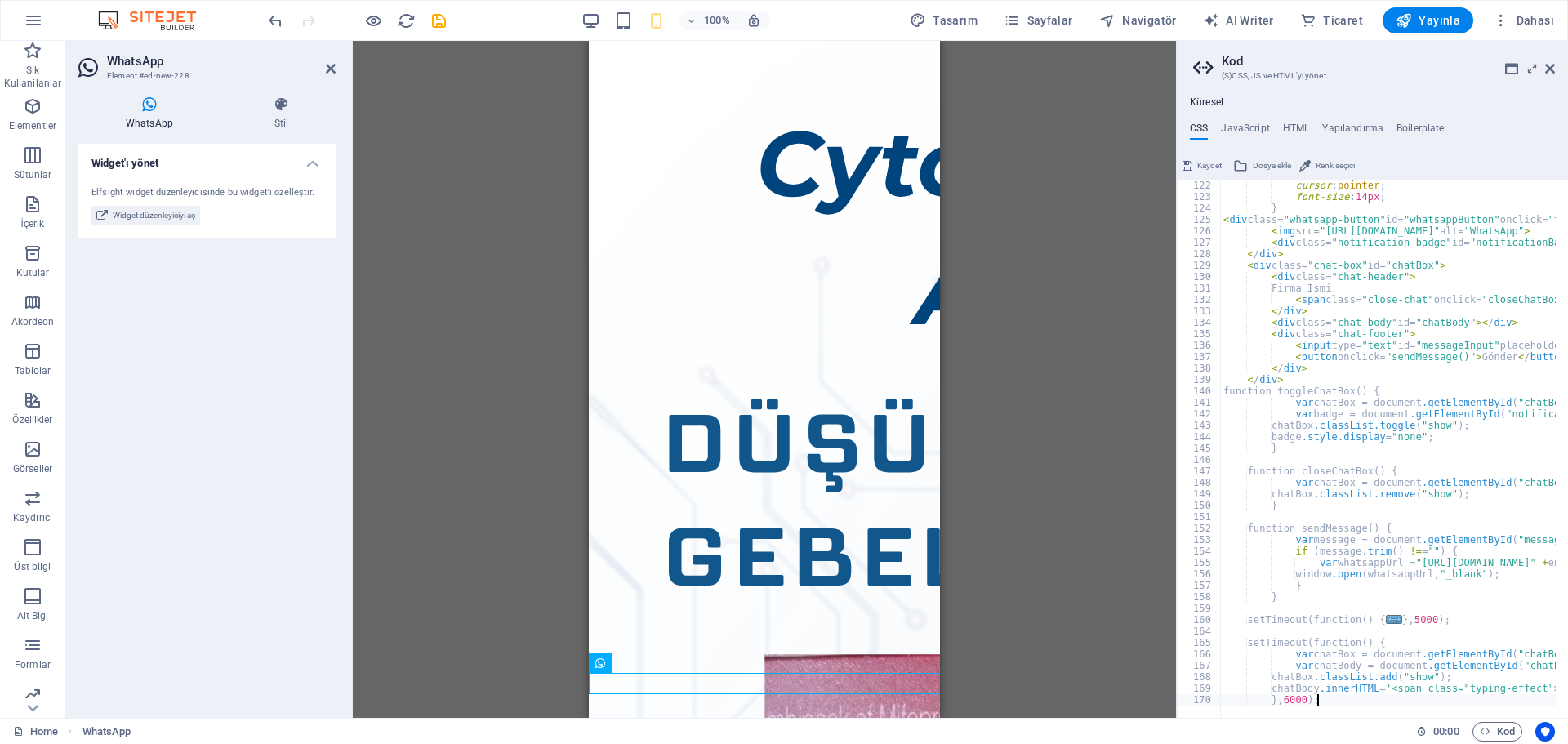
click at [1375, 341] on div "cursor : pointer ; font-size : 14px ; } < div class= "whatsapp-button" id= "wha…" at bounding box center [1529, 454] width 618 height 548
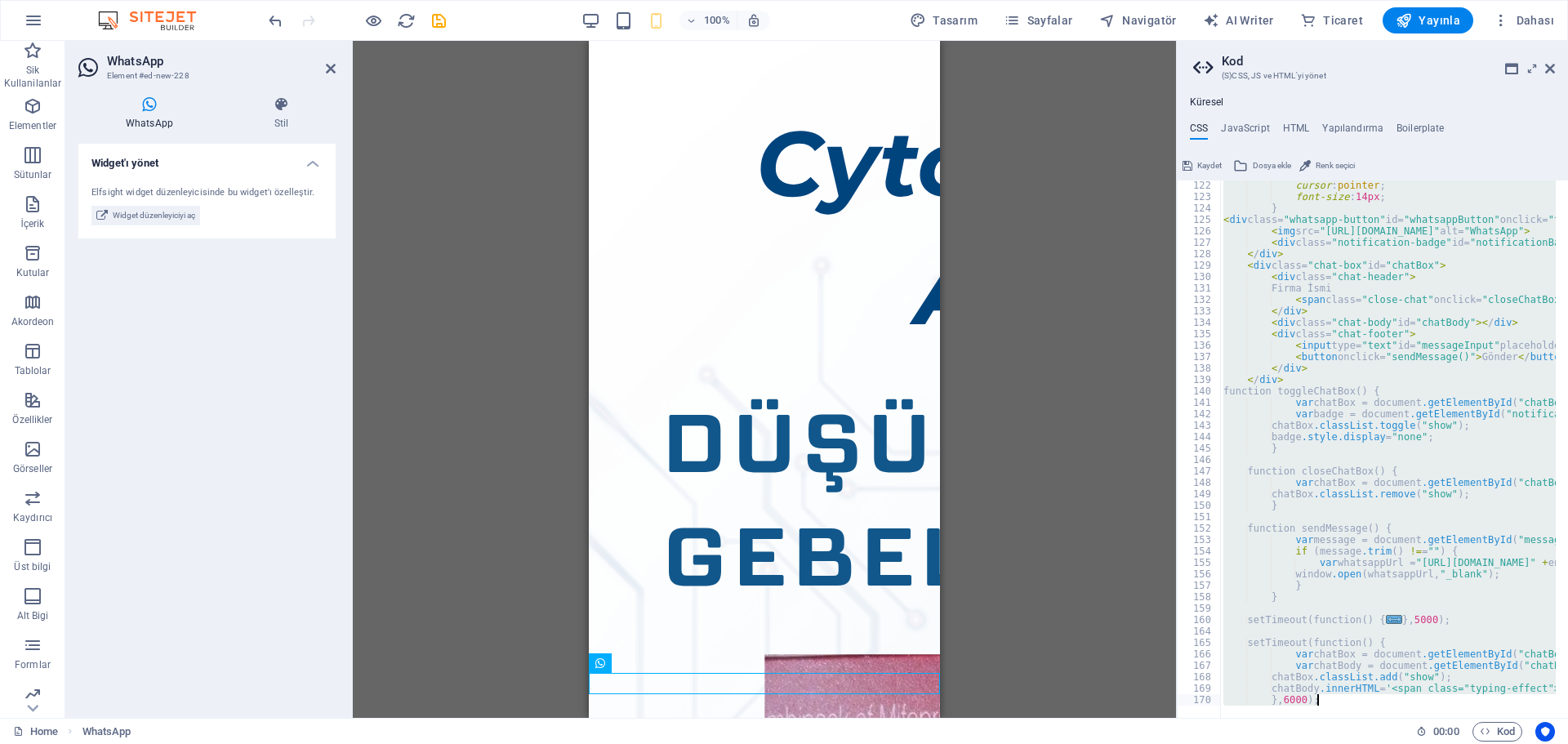
paste textarea
type textarea "}, 6000);"
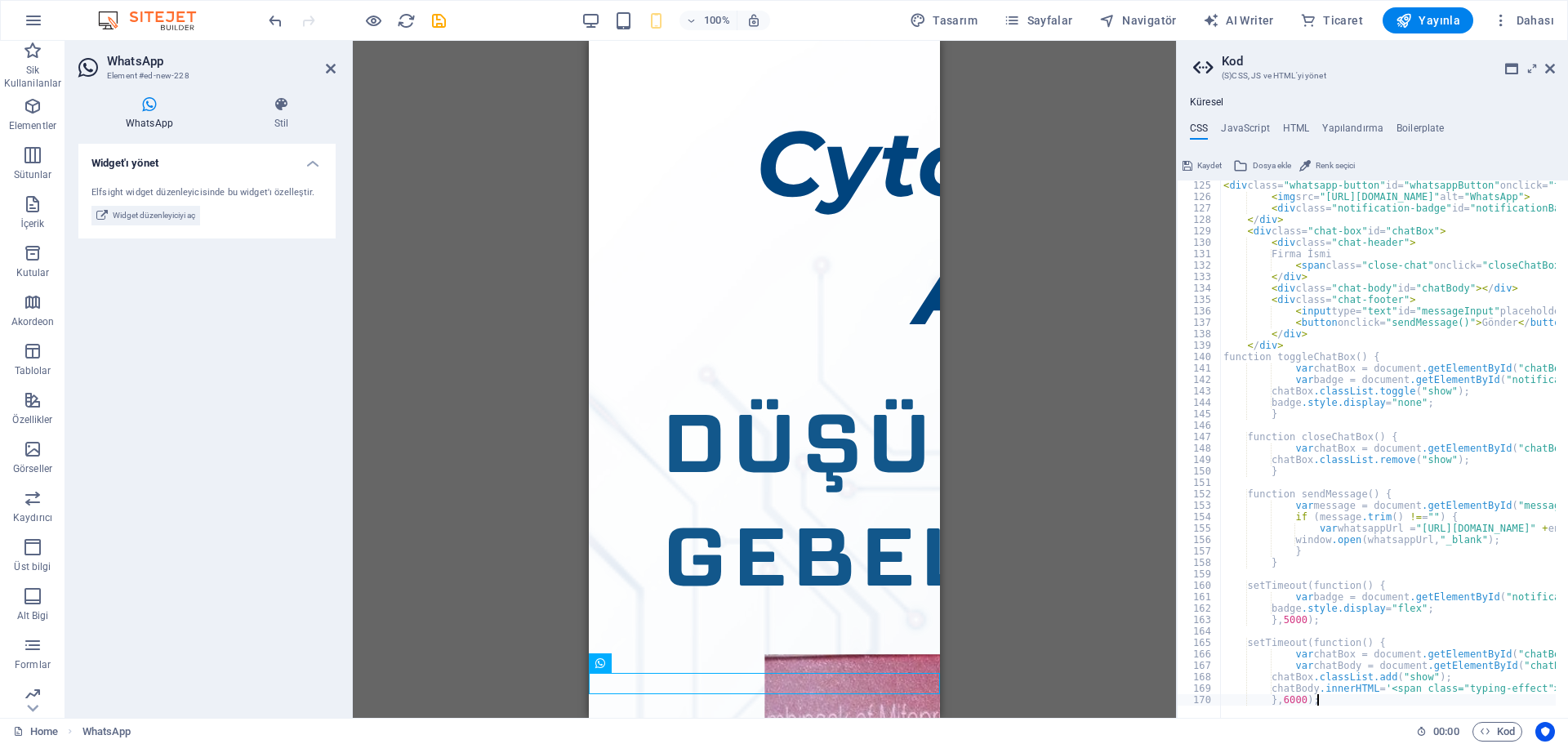
scroll to position [1418, 0]
click at [1487, 722] on span "Kod" at bounding box center [1497, 731] width 35 height 19
click at [1488, 724] on span "Kod" at bounding box center [1497, 731] width 35 height 19
click at [1544, 726] on icon "Usercentrics" at bounding box center [1544, 731] width 11 height 11
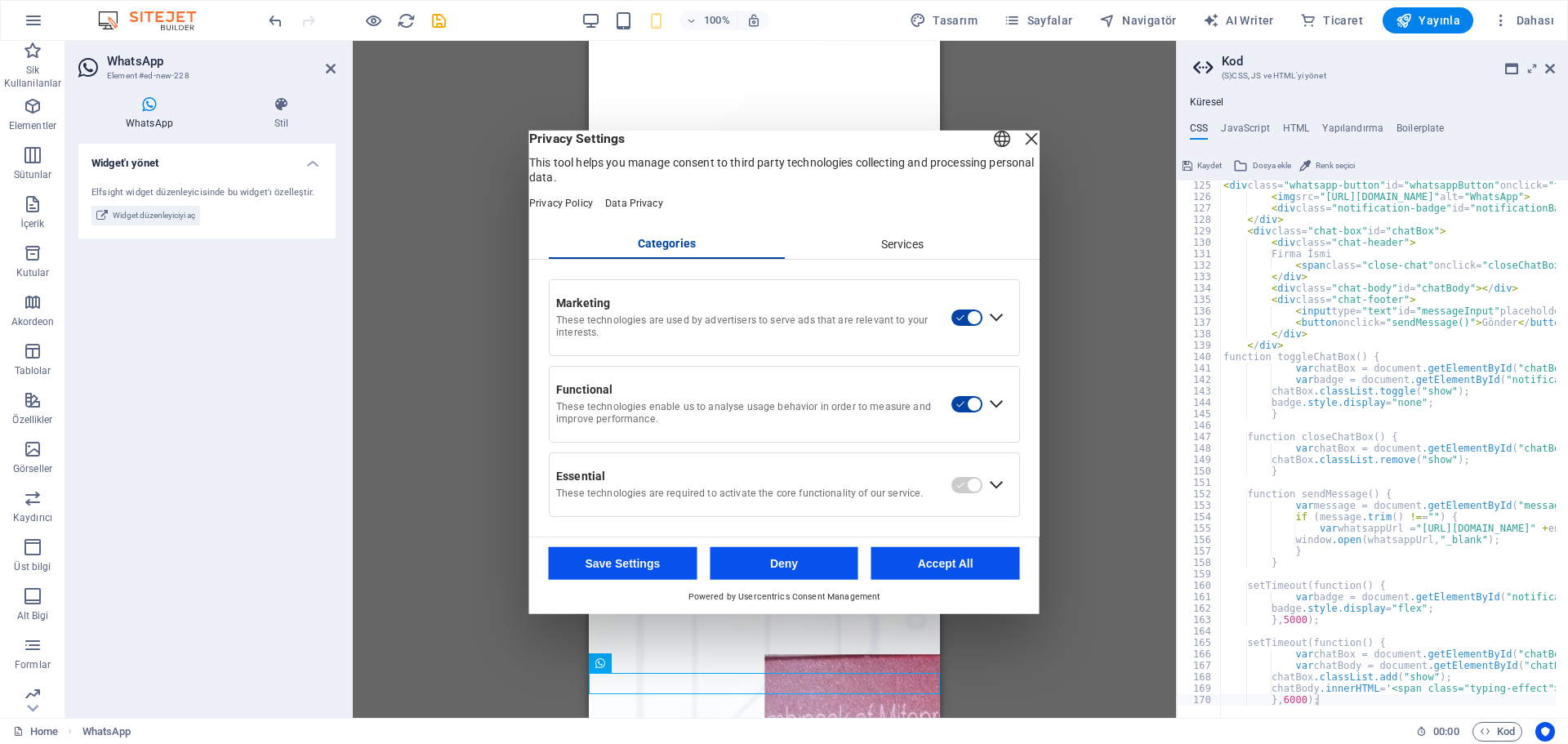
click at [1020, 140] on div "Close Layer" at bounding box center [1031, 137] width 23 height 23
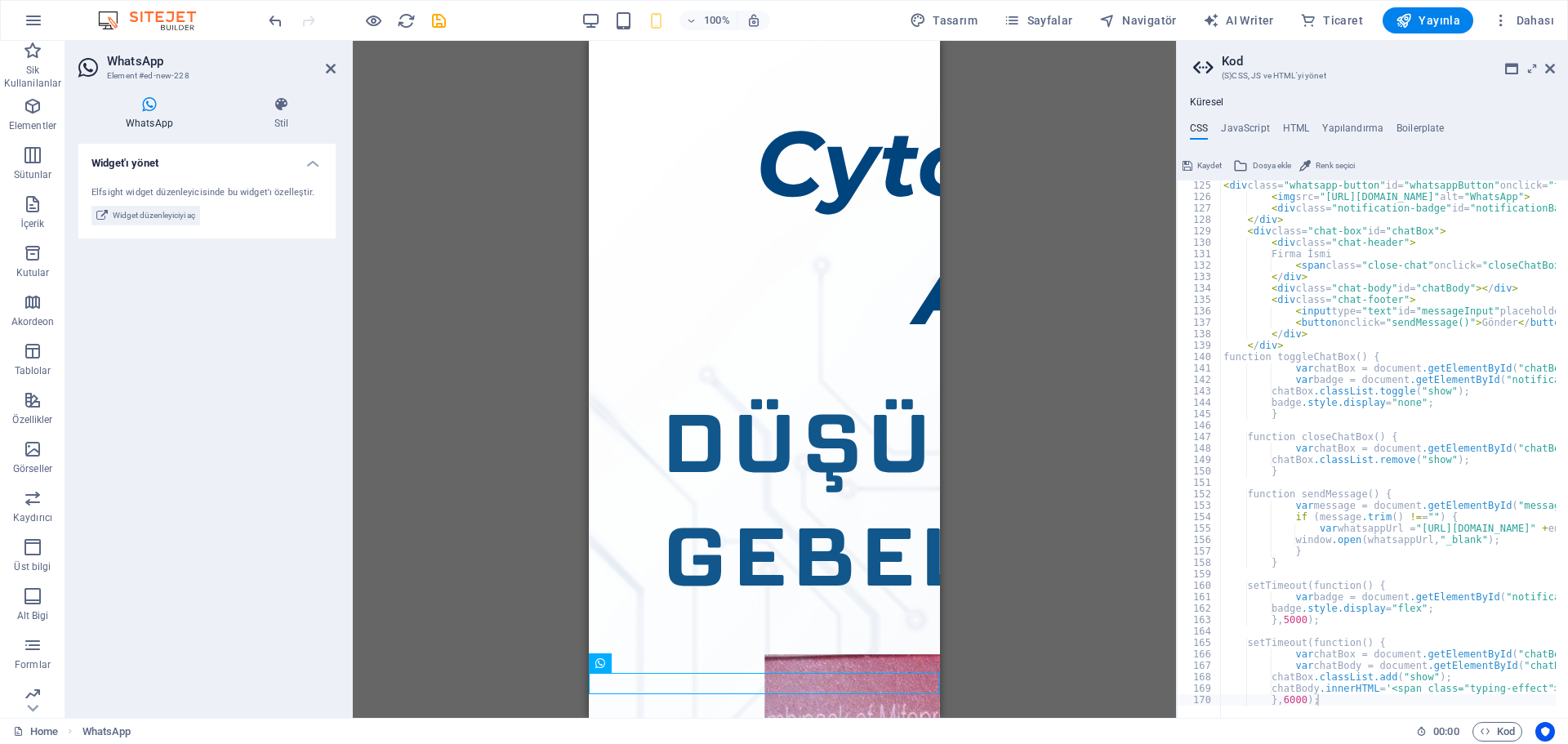
click at [1206, 168] on span "Kaydet" at bounding box center [1209, 165] width 25 height 19
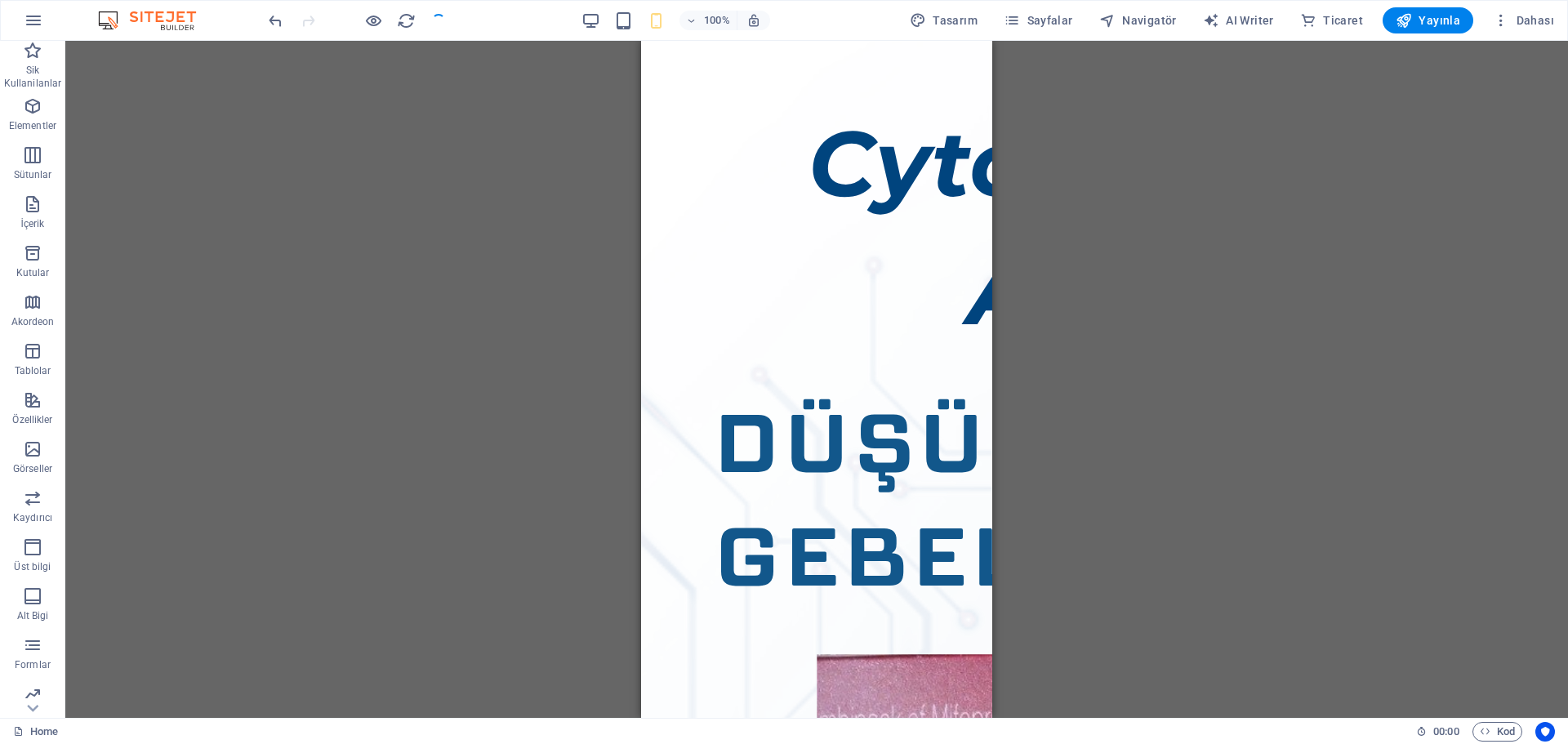
drag, startPoint x: 1567, startPoint y: 407, endPoint x: 1565, endPoint y: 567, distance: 160.0
click at [1565, 567] on div "Kapsayıcı Galeri Aralık Düğme HTML WhatsApp" at bounding box center [816, 379] width 1502 height 677
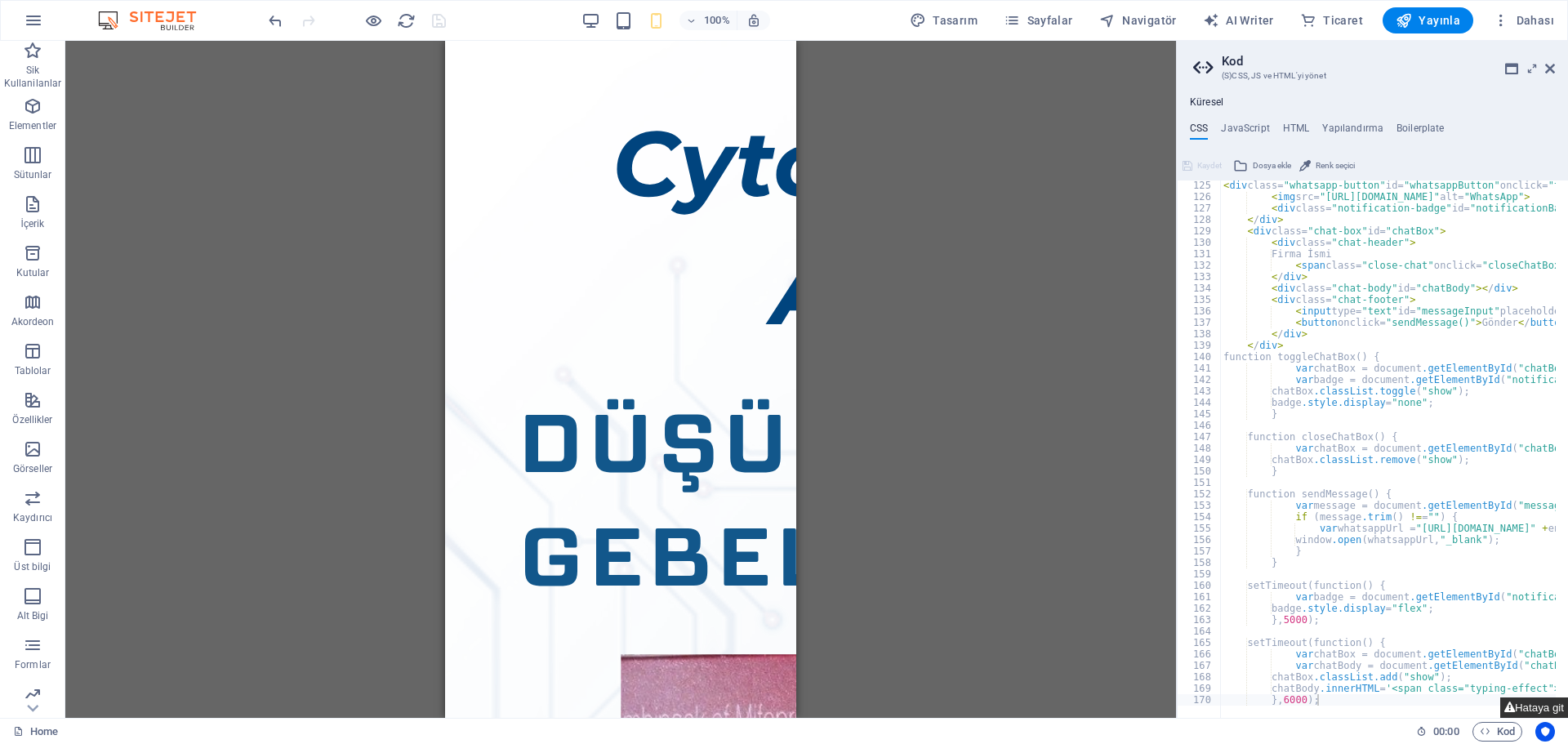
click at [1524, 701] on button "Hataya git" at bounding box center [1534, 707] width 68 height 20
type textarea "}"
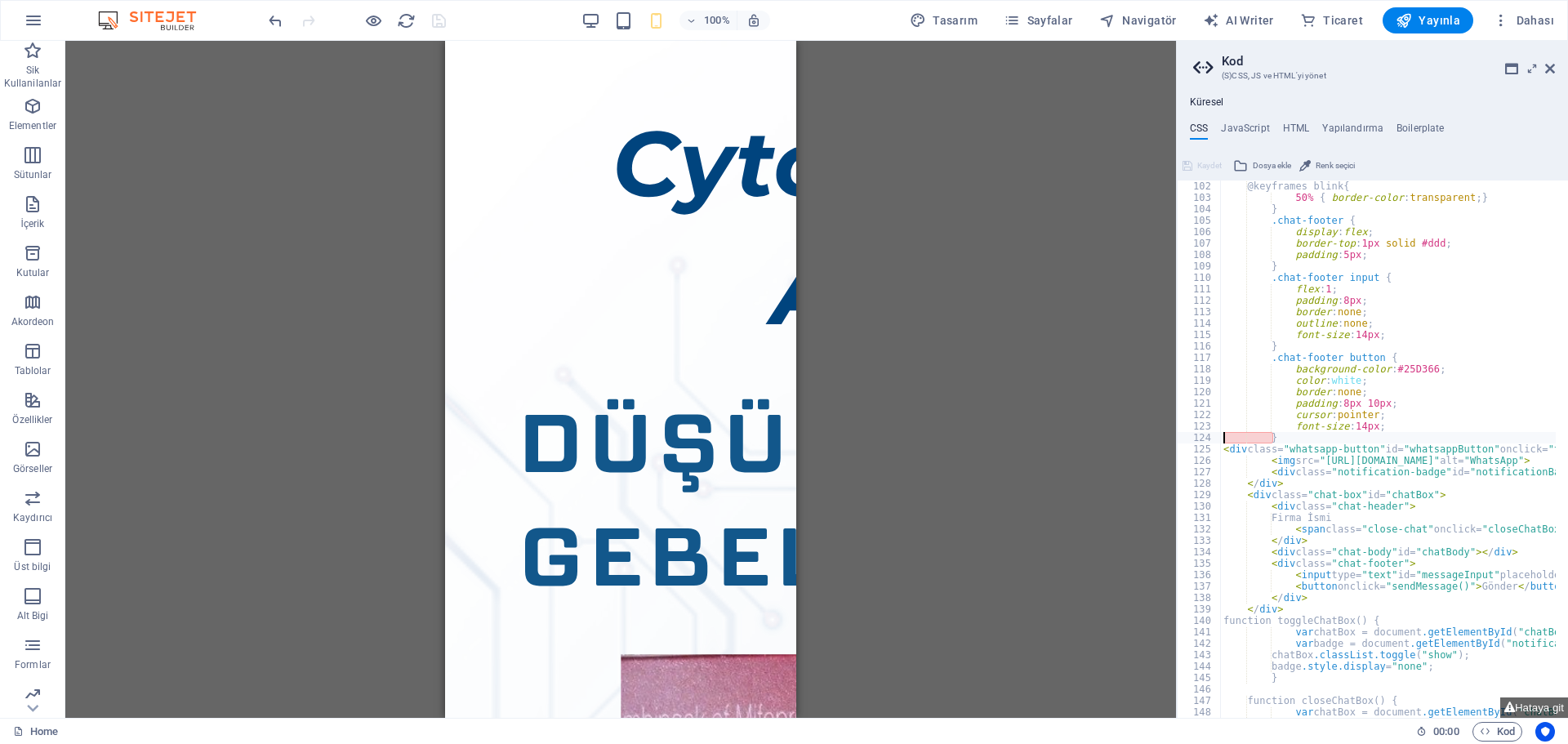
click at [1299, 433] on div "@keyframes blink { 50% { border-color : transparent ; } } .chat-footer { displa…" at bounding box center [1529, 454] width 618 height 548
type textarea "font-size: 14px"
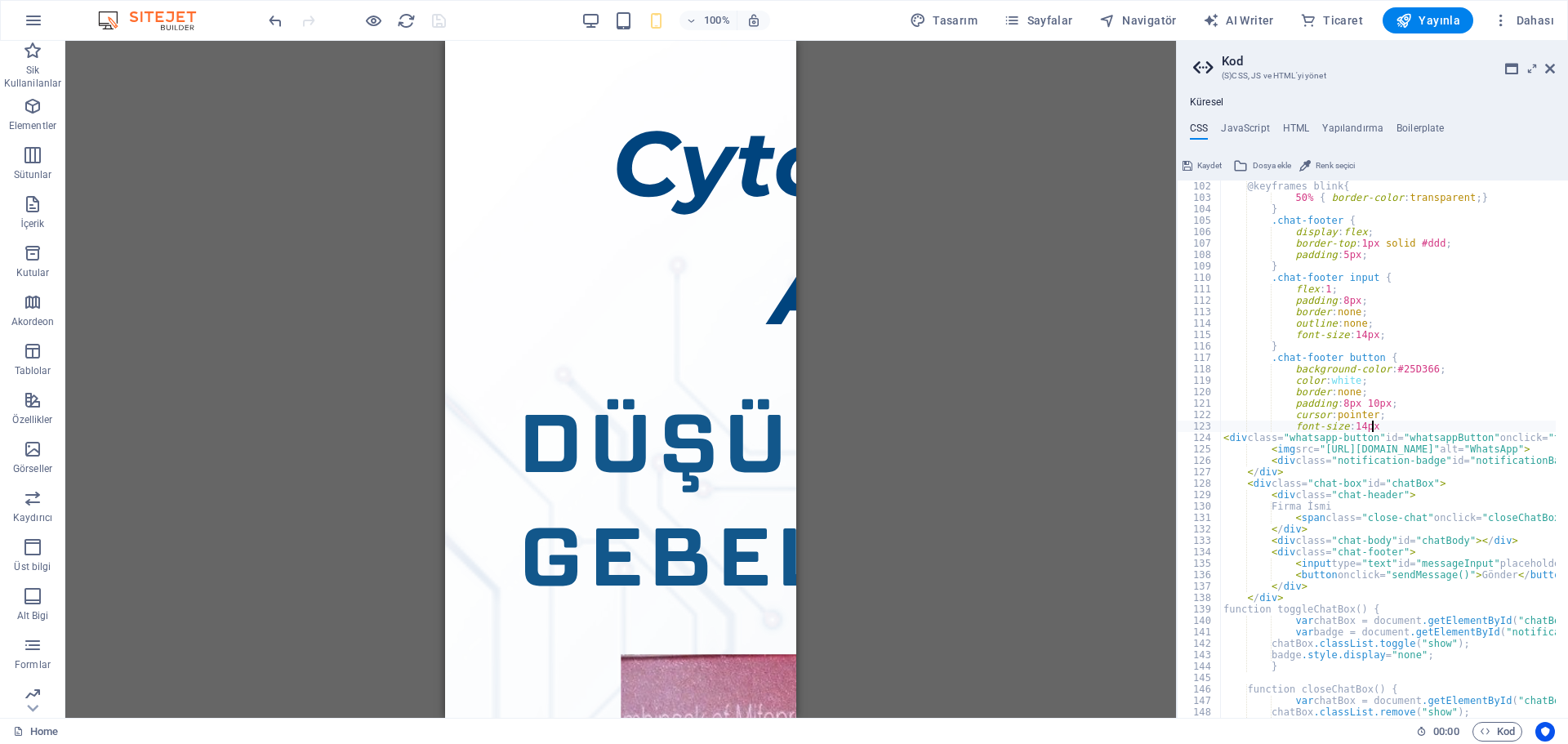
click at [1190, 164] on icon at bounding box center [1187, 165] width 10 height 19
click at [1333, 257] on div "@keyframes blink { 50% { border-color : transparent ; } } .chat-footer { displa…" at bounding box center [1529, 454] width 618 height 548
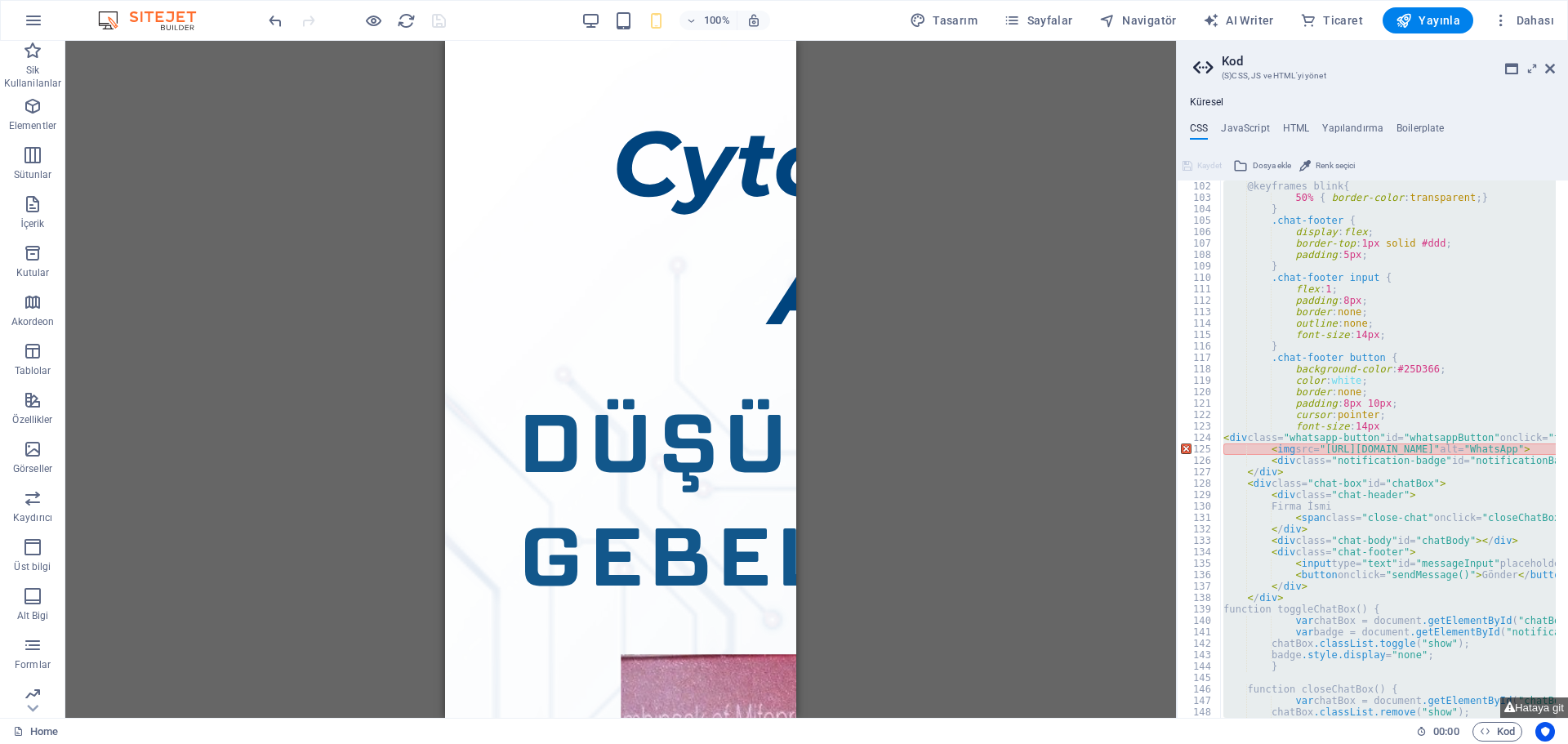
paste textarea
type textarea "}, 6000);"
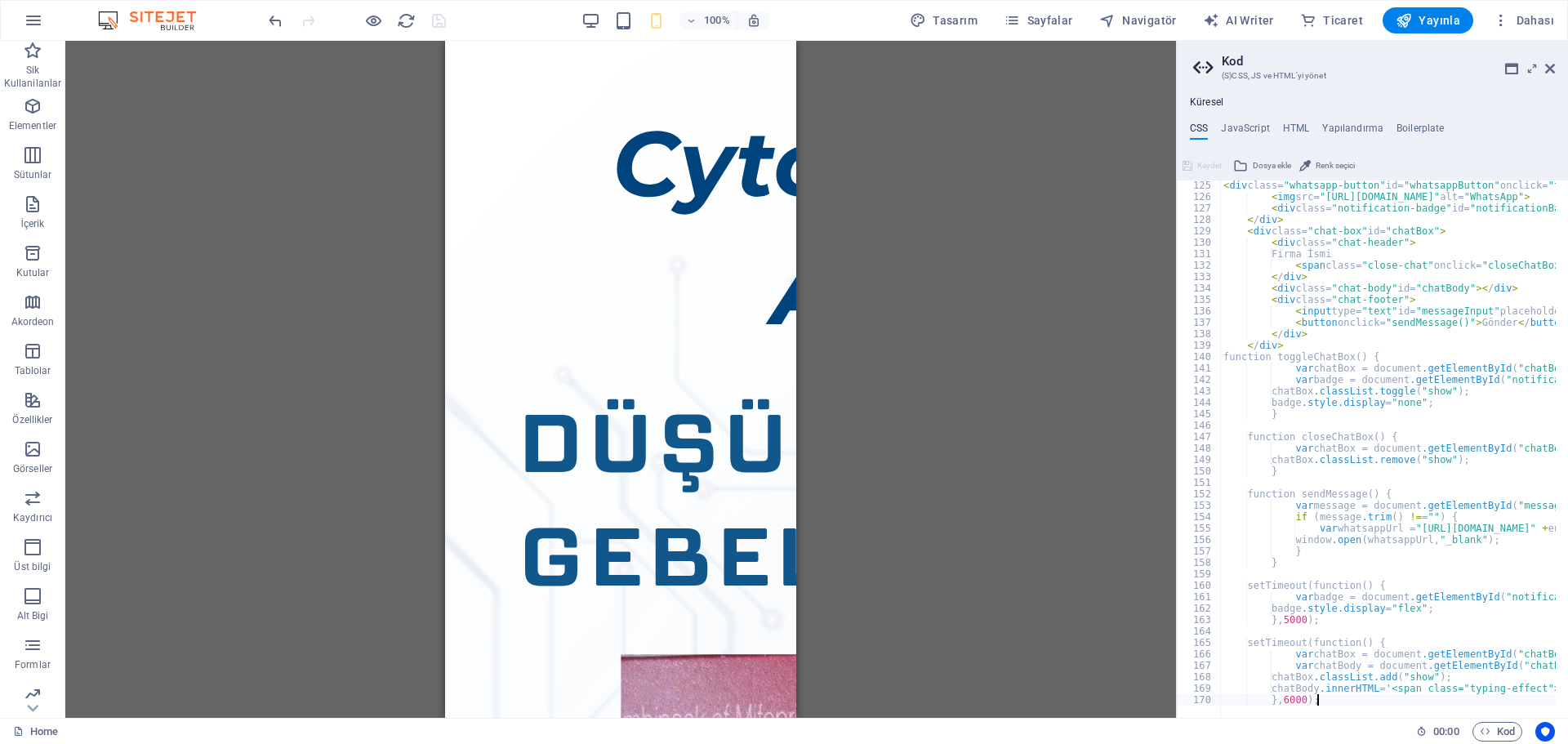
scroll to position [1418, 0]
click at [1210, 160] on span "Kaydet" at bounding box center [1209, 165] width 25 height 19
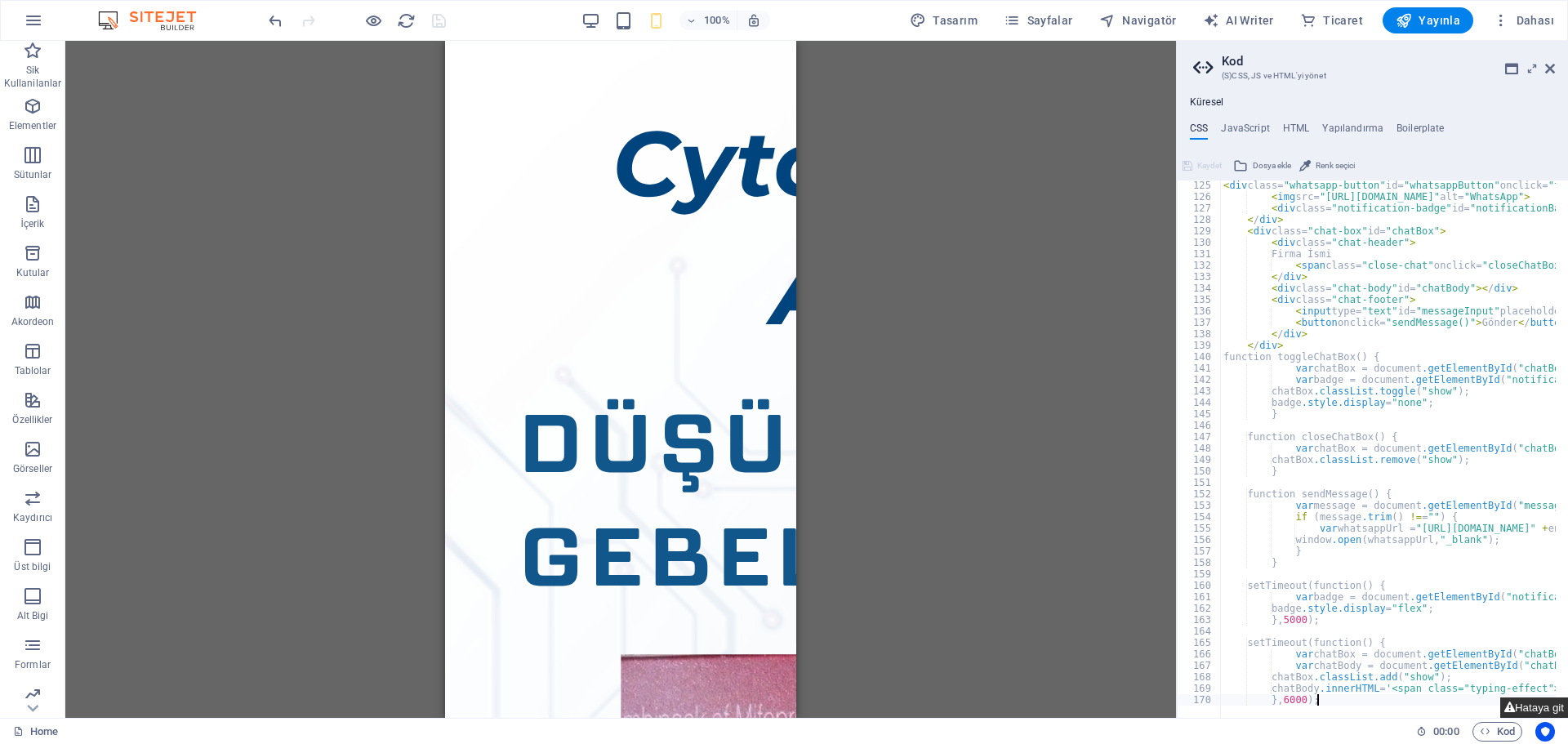
click at [1520, 708] on button "Hataya git" at bounding box center [1534, 707] width 68 height 20
type textarea "}"
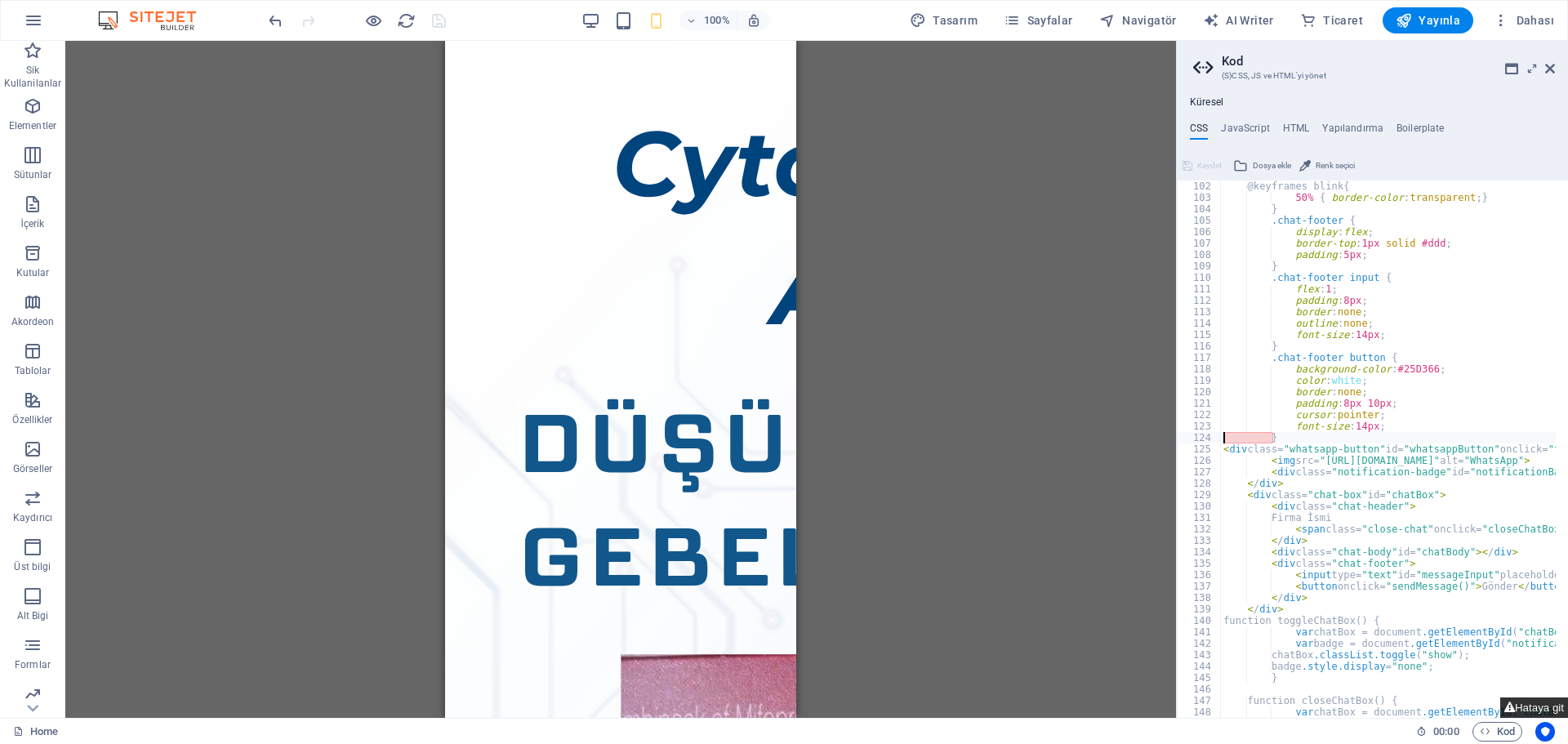
scroll to position [1155, 0]
click at [1290, 441] on div "@keyframes blink { 50% { border-color : transparent ; } } .chat-footer { displa…" at bounding box center [1529, 454] width 618 height 548
type textarea "font-size: 14px;"
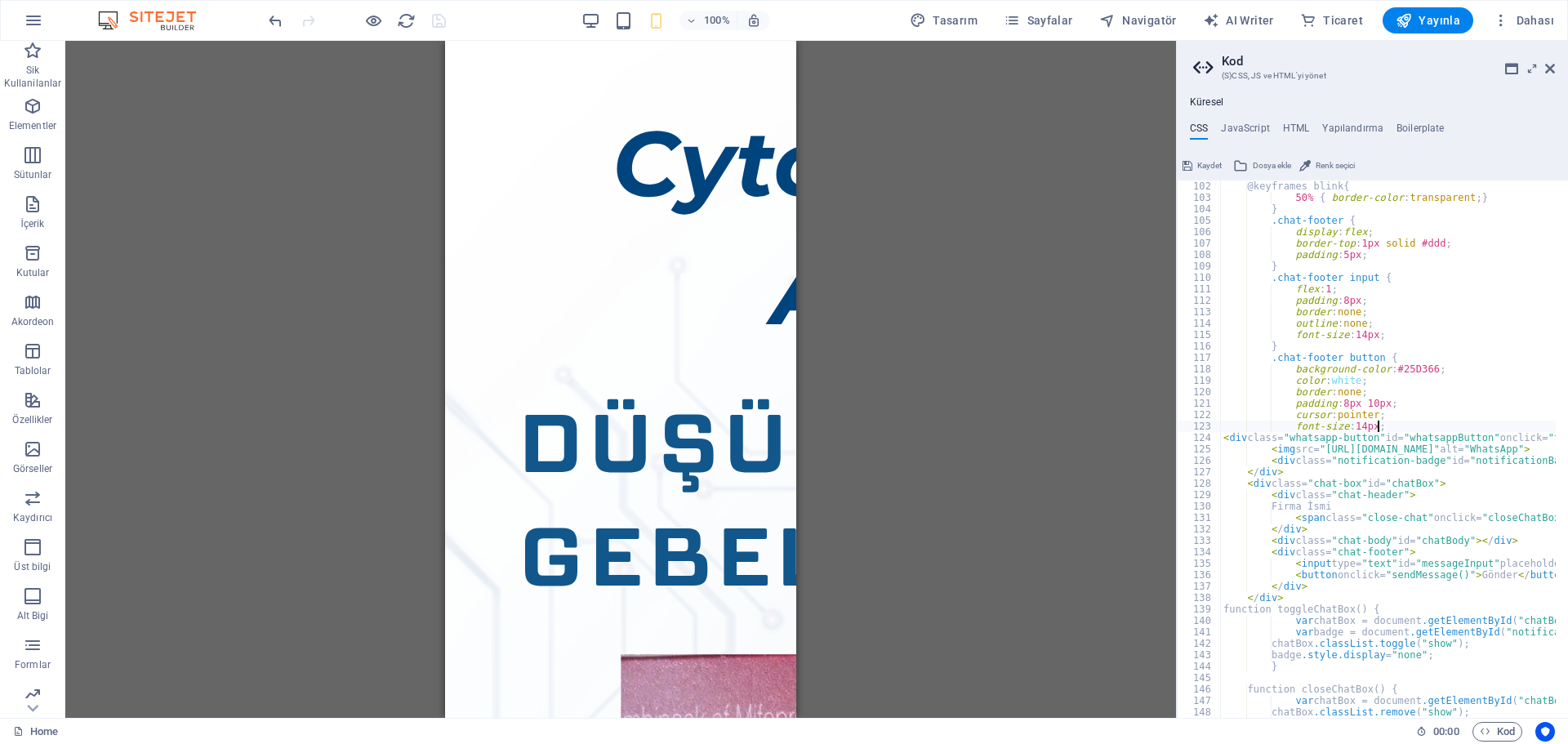
click at [1255, 121] on div "Küresel CSS JavaScript HTML Yapılandırma Boilerplate font-size: 14px; 102 103 1…" at bounding box center [1372, 407] width 391 height 621
click at [1249, 127] on h4 "JavaScript" at bounding box center [1245, 132] width 49 height 18
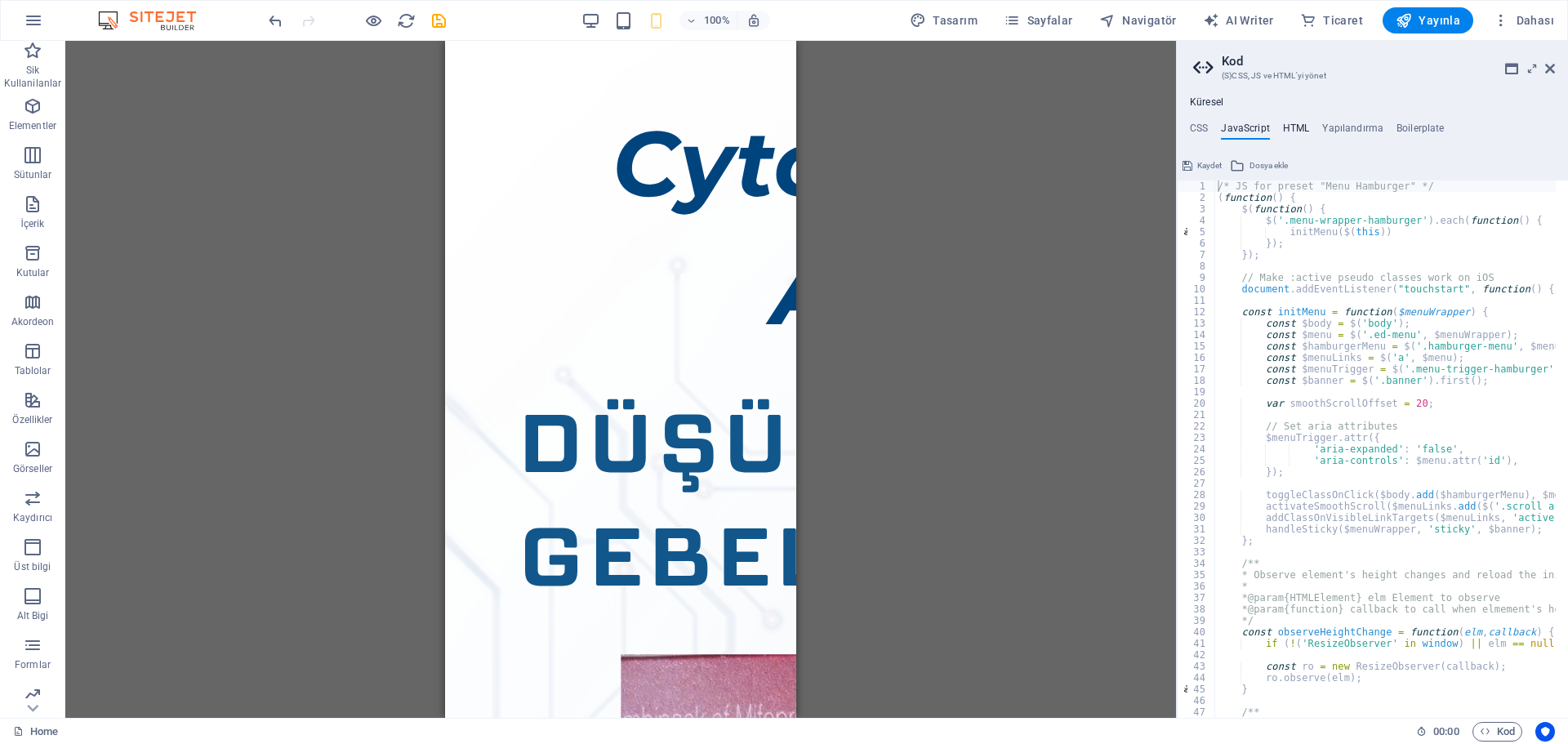
click at [1306, 126] on h4 "HTML" at bounding box center [1296, 132] width 27 height 18
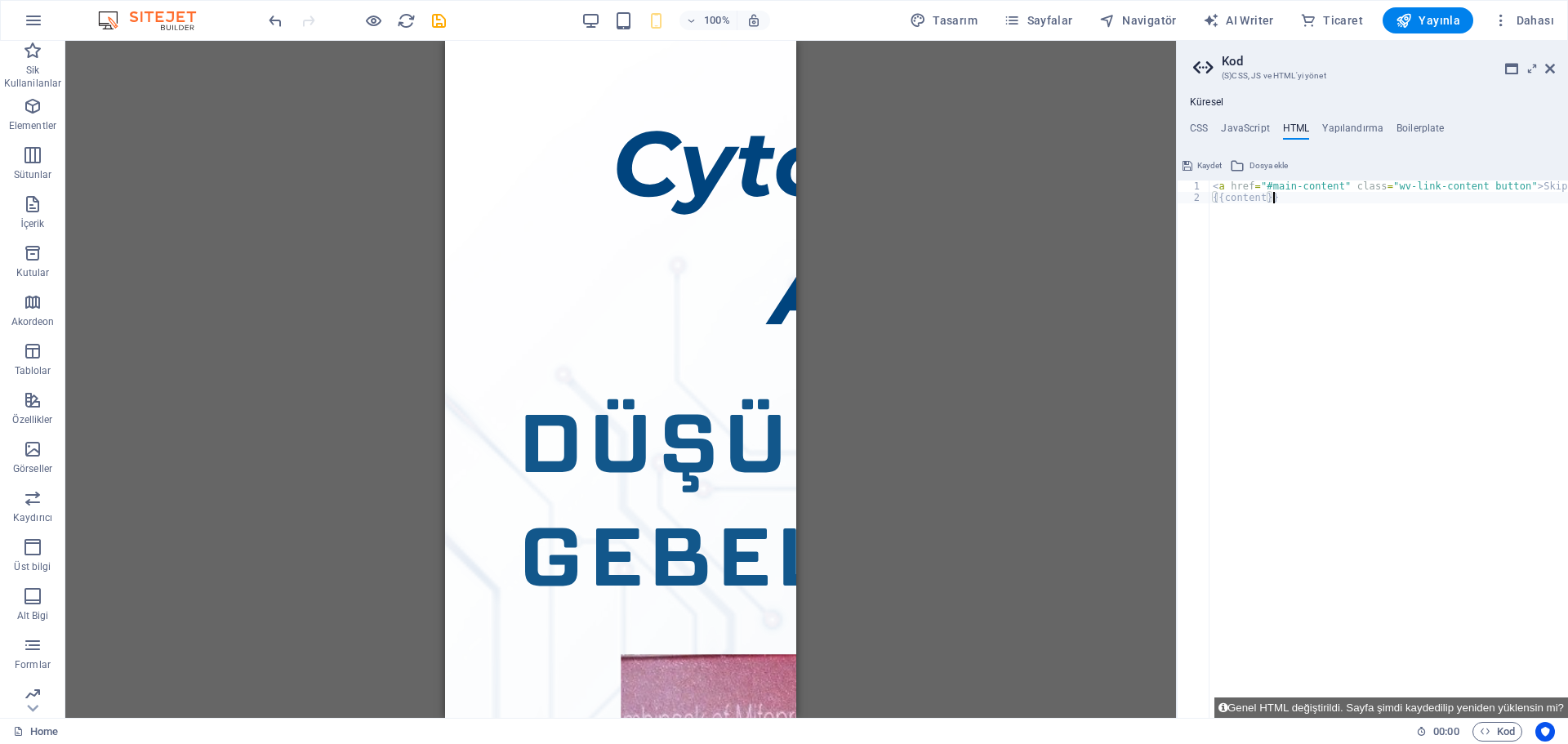
type textarea "<a href="#main-content" class="wv-link-content button">Skip to main content</a>…"
paste textarea
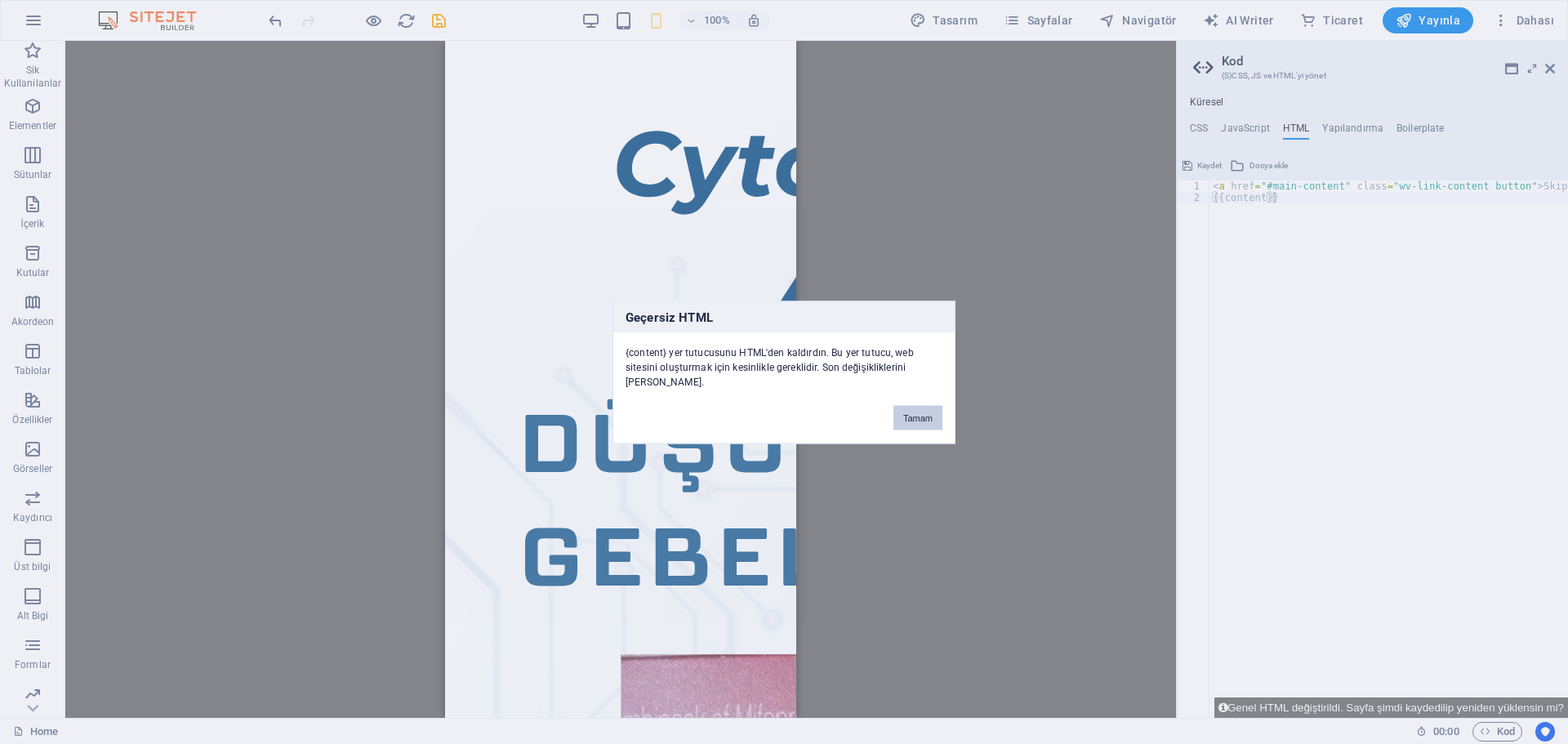
click at [935, 408] on button "Tamam" at bounding box center [917, 417] width 49 height 25
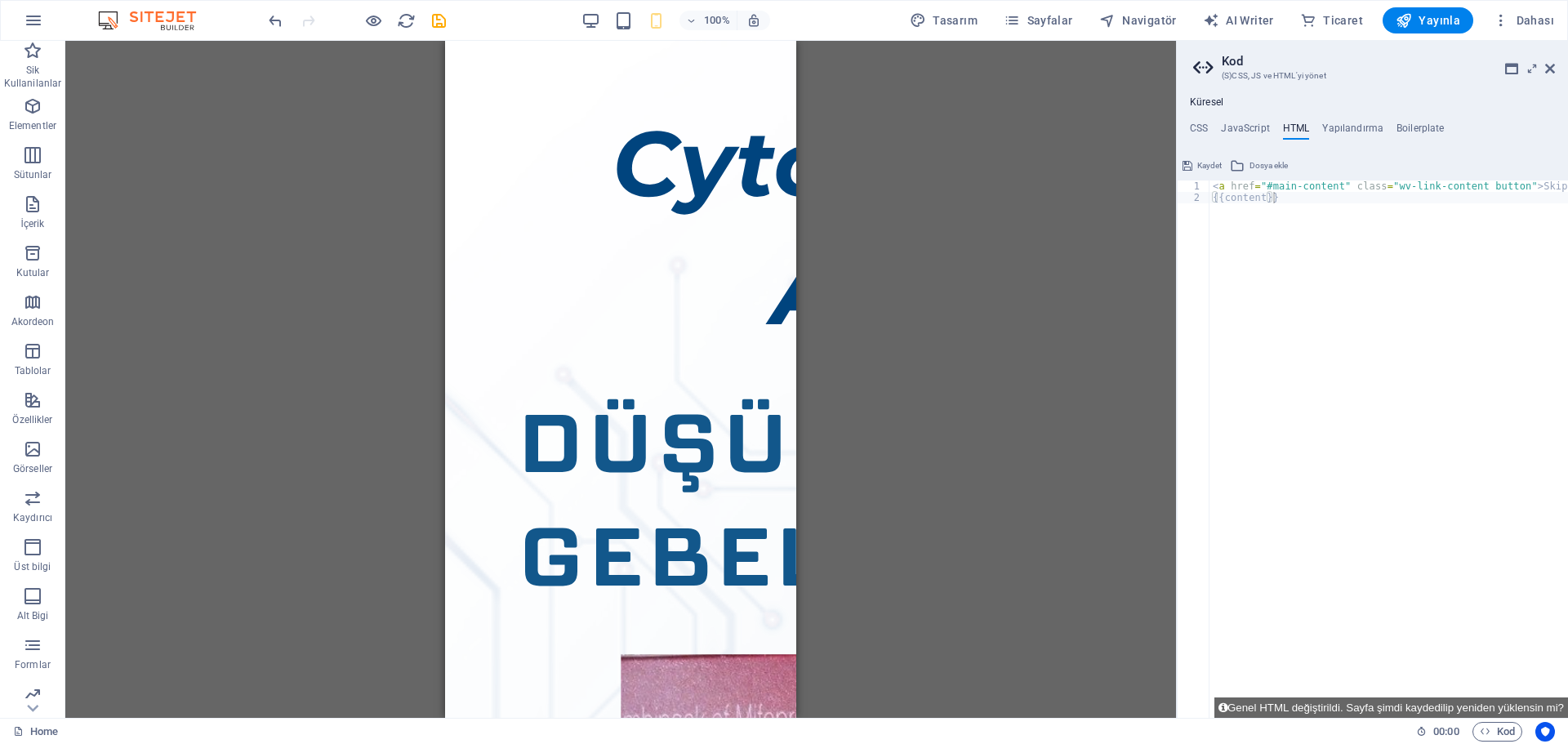
click at [1350, 142] on div "CSS JavaScript HTML Yapılandırma Boilerplate font-size: 14px; 102 103 104 105 1…" at bounding box center [1372, 420] width 391 height 595
click at [1349, 128] on h4 "Yapılandırma" at bounding box center [1352, 132] width 61 height 18
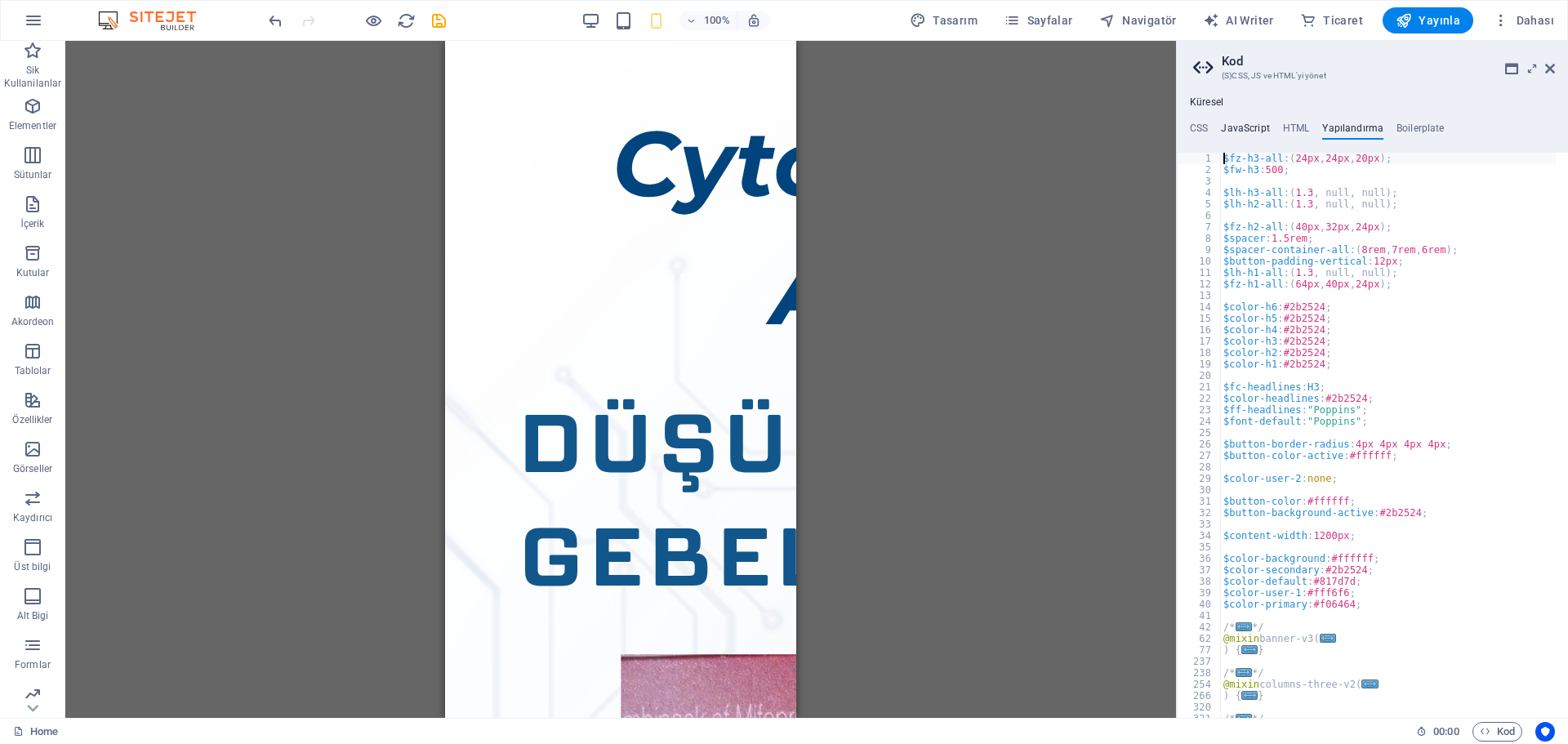
click at [1261, 128] on h4 "JavaScript" at bounding box center [1245, 132] width 49 height 18
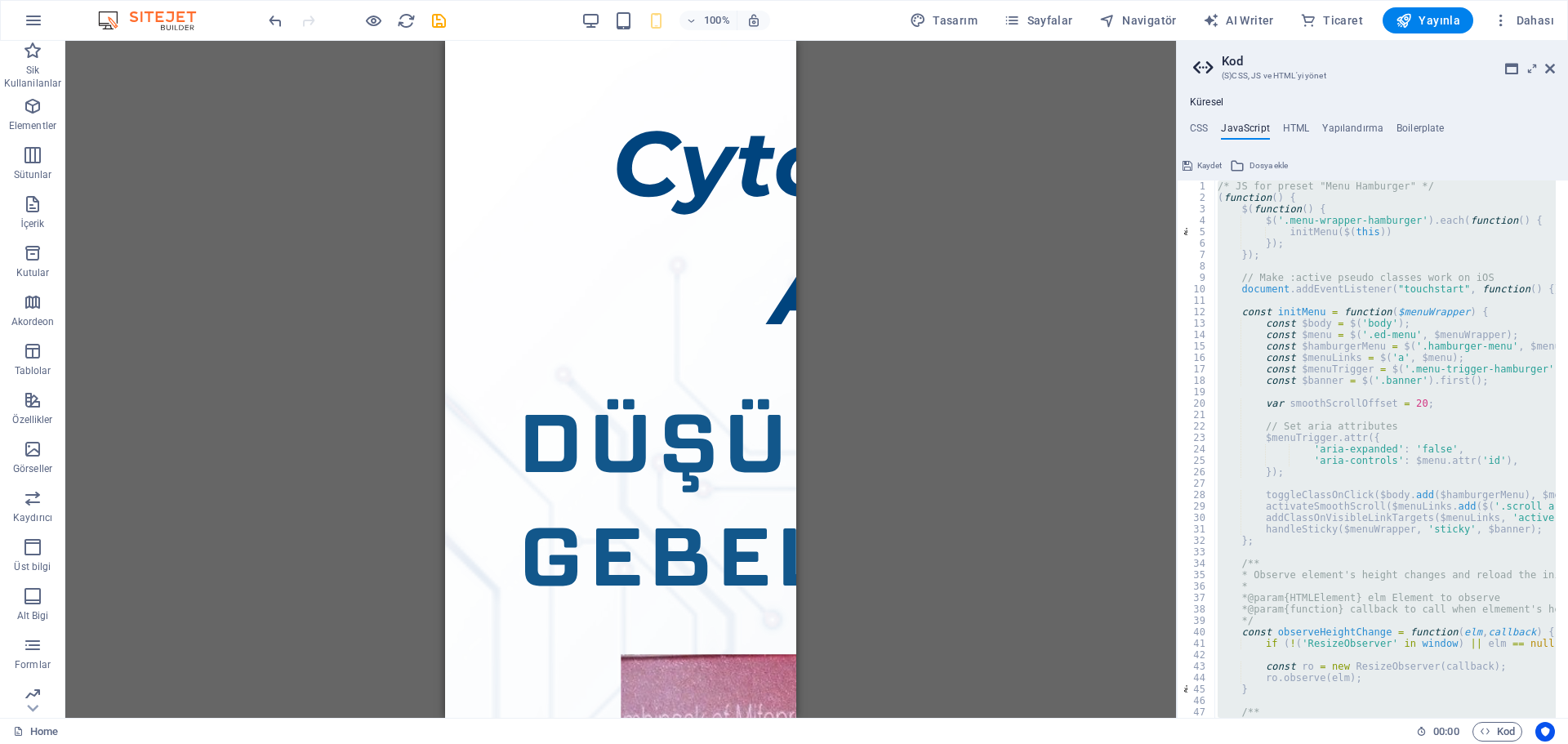
paste textarea "</div>"
type textarea "</div>"
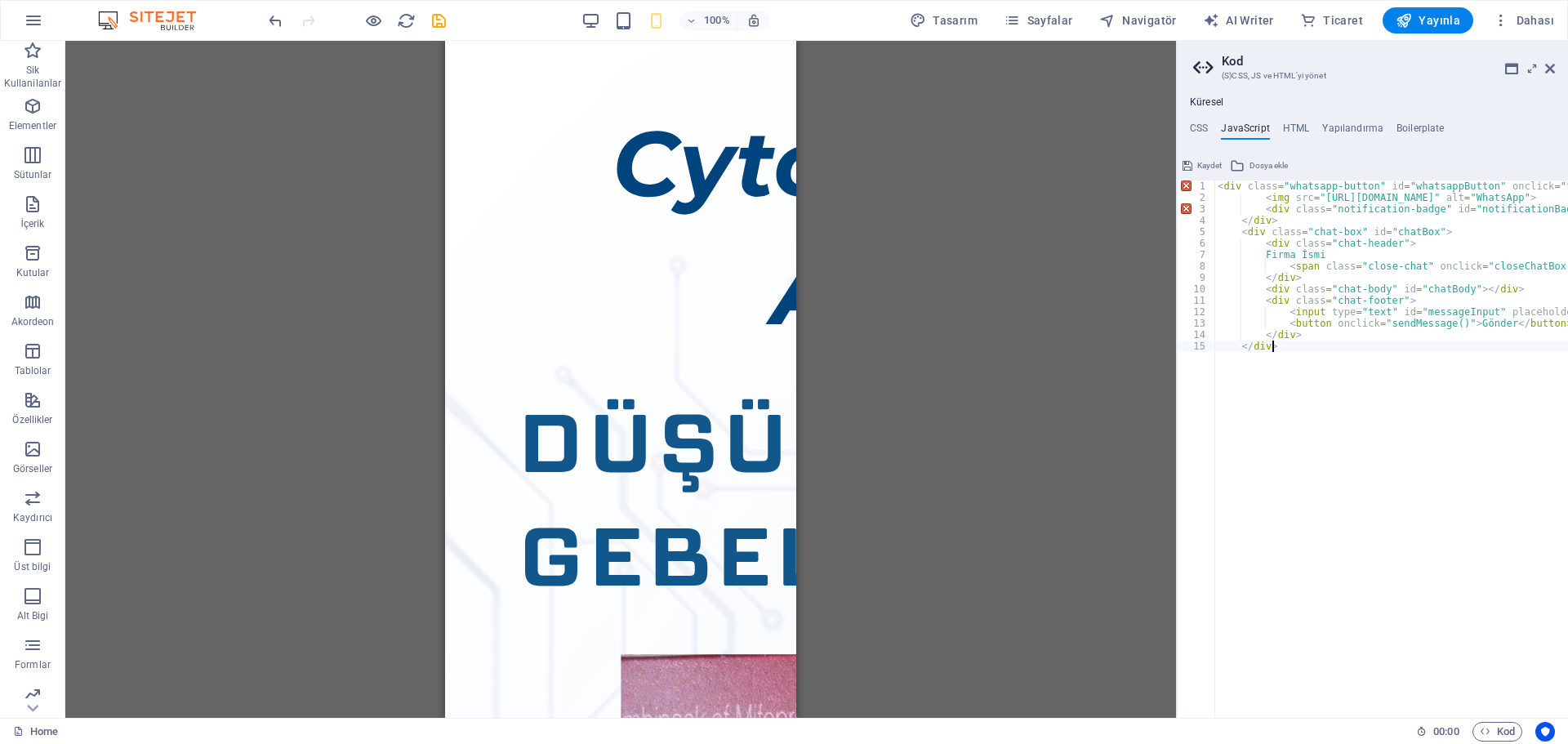
click at [1208, 157] on span "Kaydet" at bounding box center [1209, 165] width 25 height 19
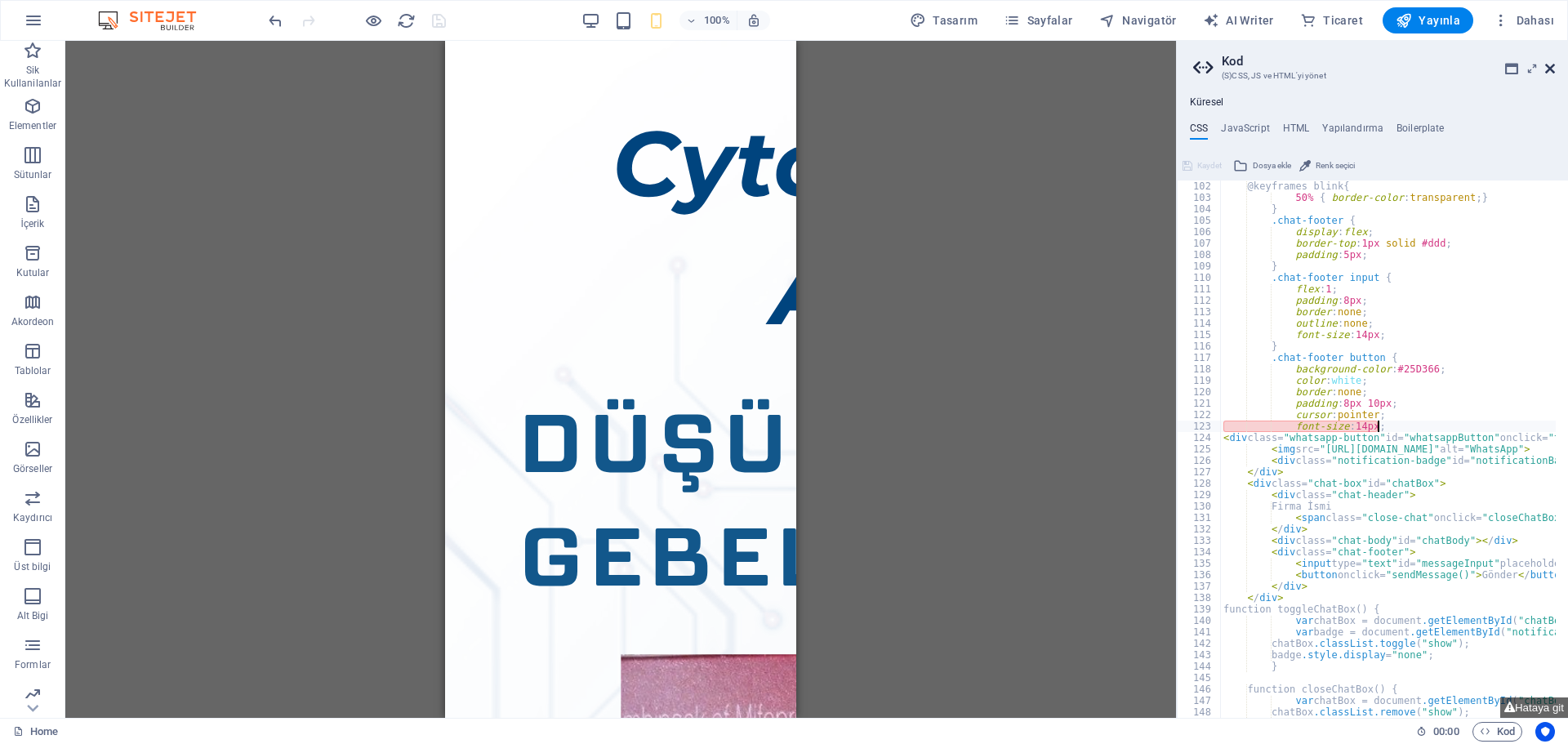
click at [1552, 68] on icon at bounding box center [1550, 69] width 10 height 13
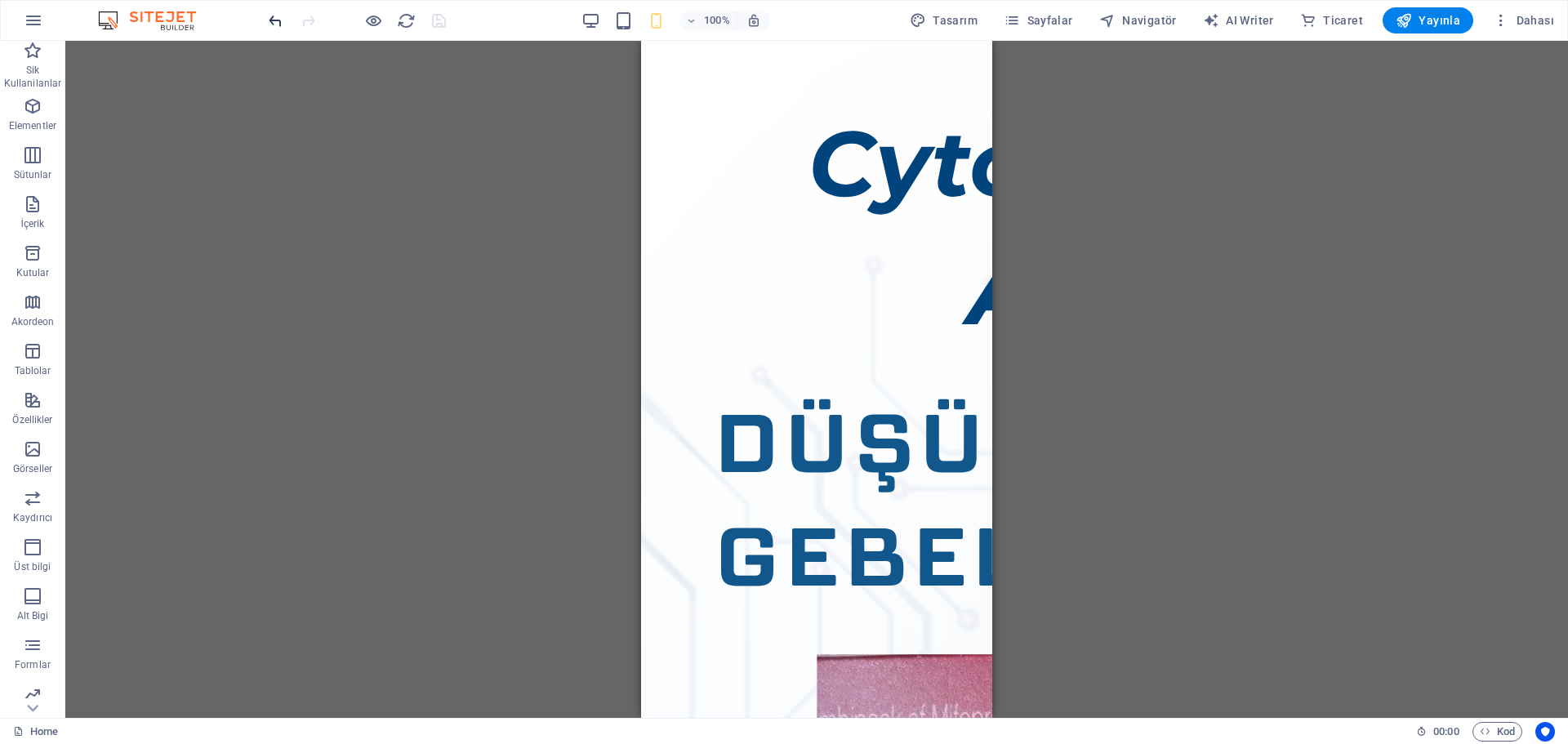
click at [283, 25] on icon "undo" at bounding box center [275, 20] width 18 height 18
click at [1435, 16] on span "Yayınla" at bounding box center [1428, 20] width 64 height 16
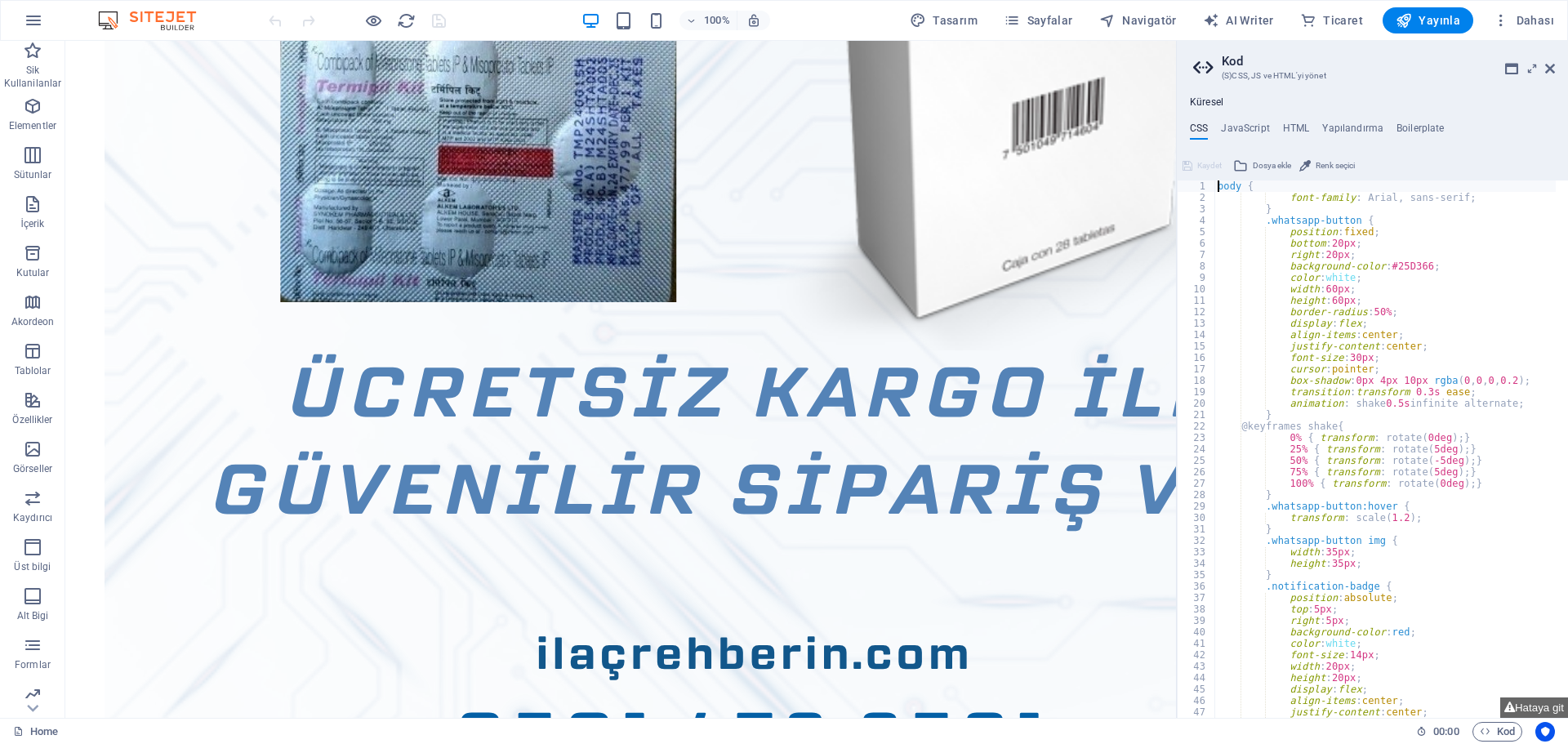
scroll to position [1143, 0]
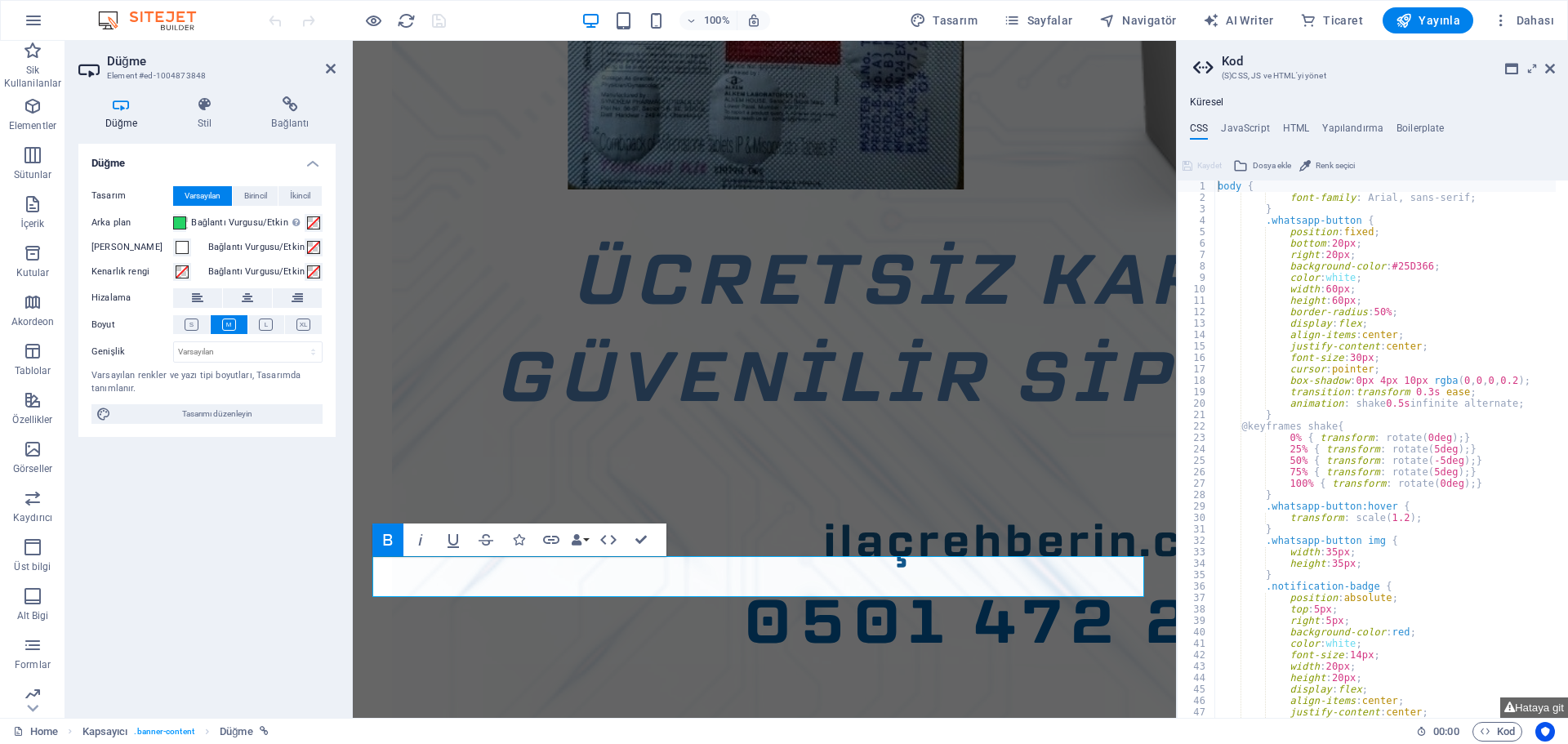
scroll to position [737, 0]
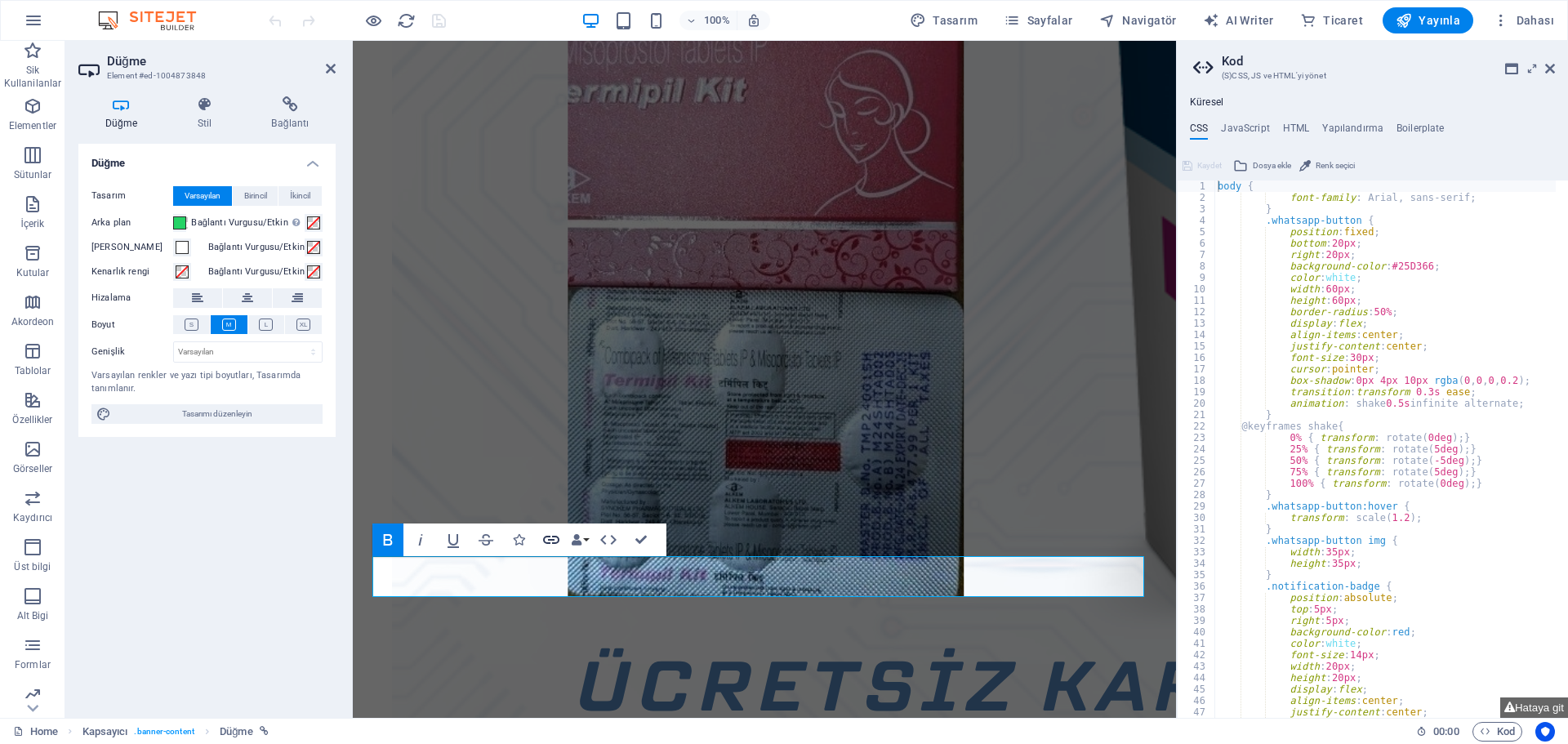
click at [543, 531] on icon "button" at bounding box center [551, 539] width 19 height 19
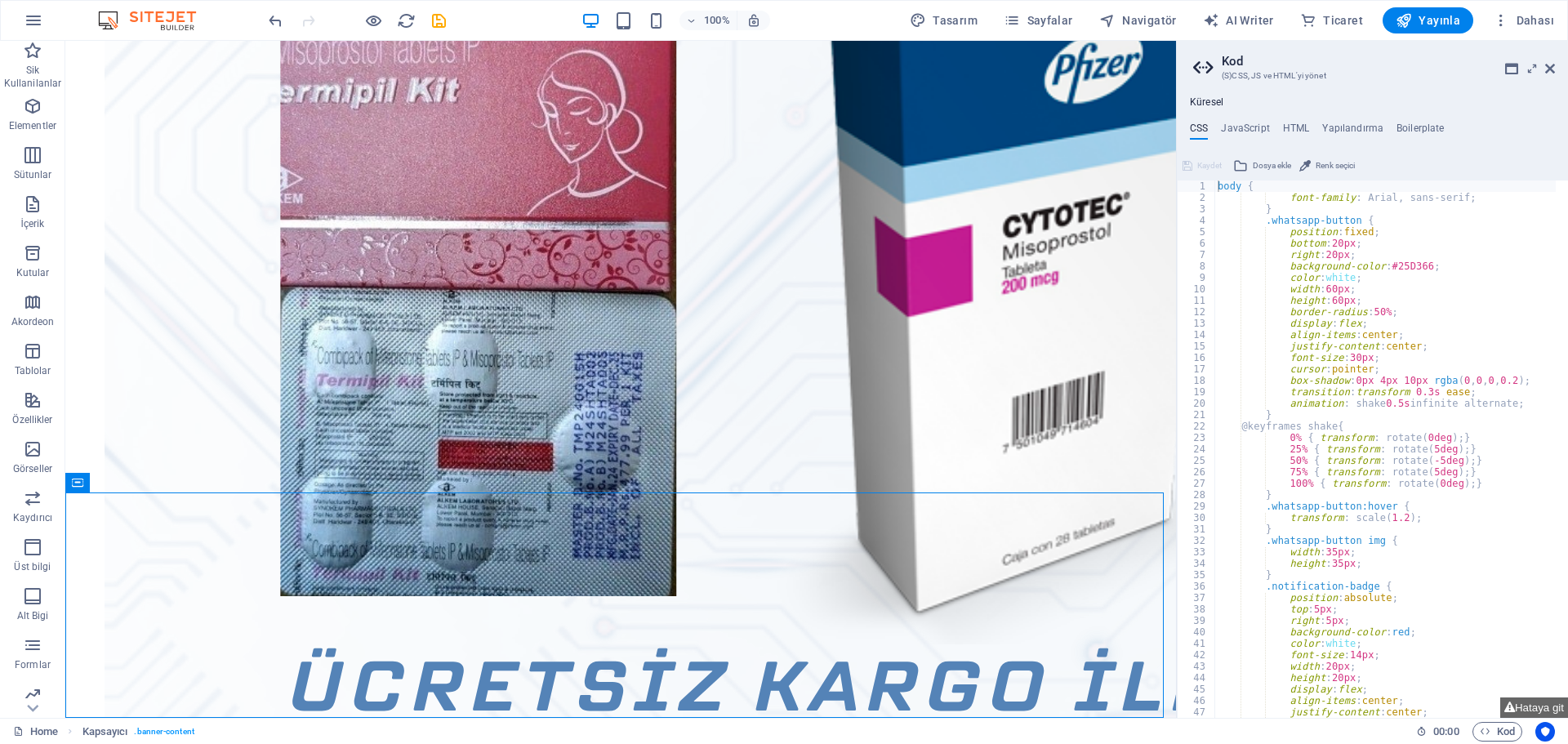
scroll to position [1102, 0]
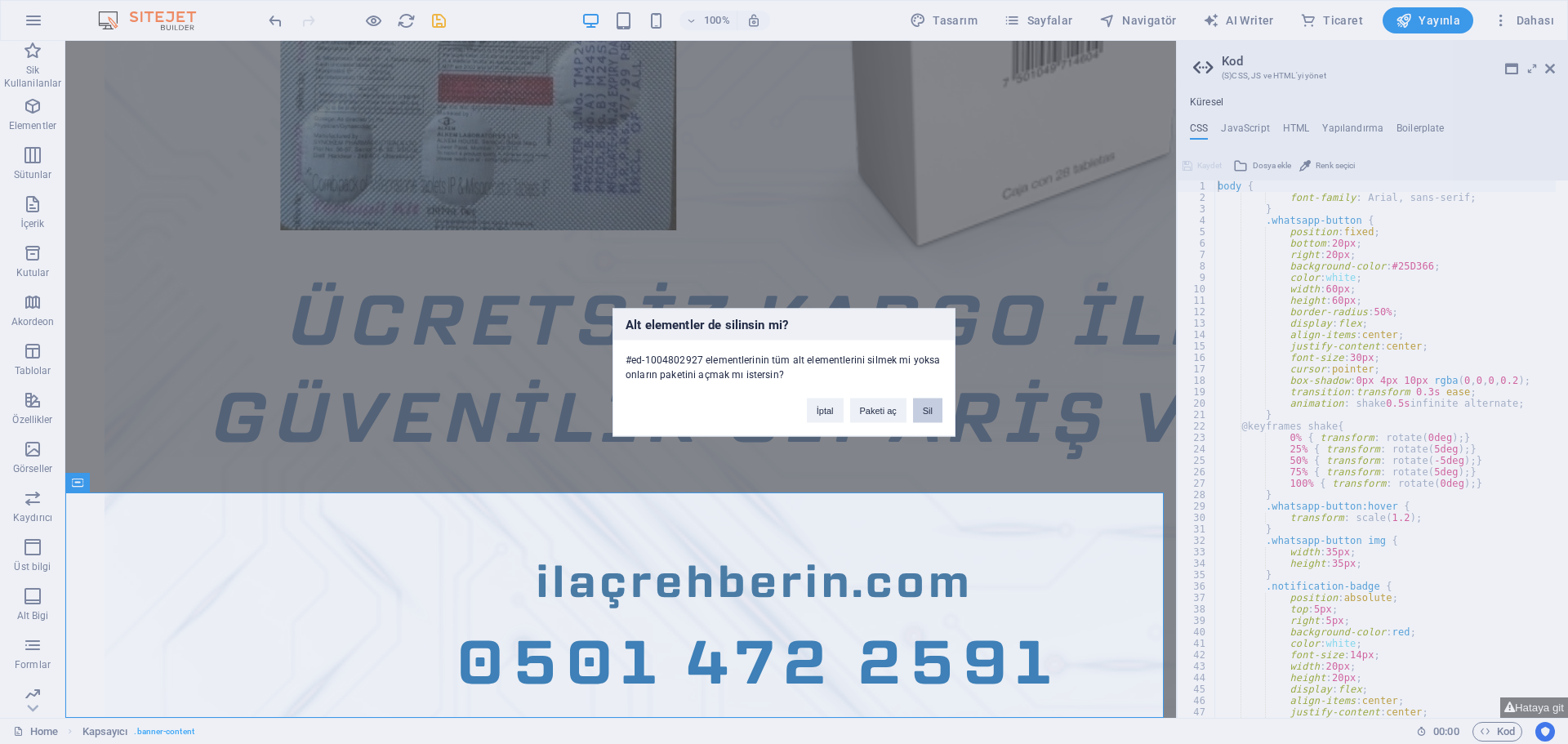
click at [926, 408] on button "Sil" at bounding box center [927, 410] width 29 height 25
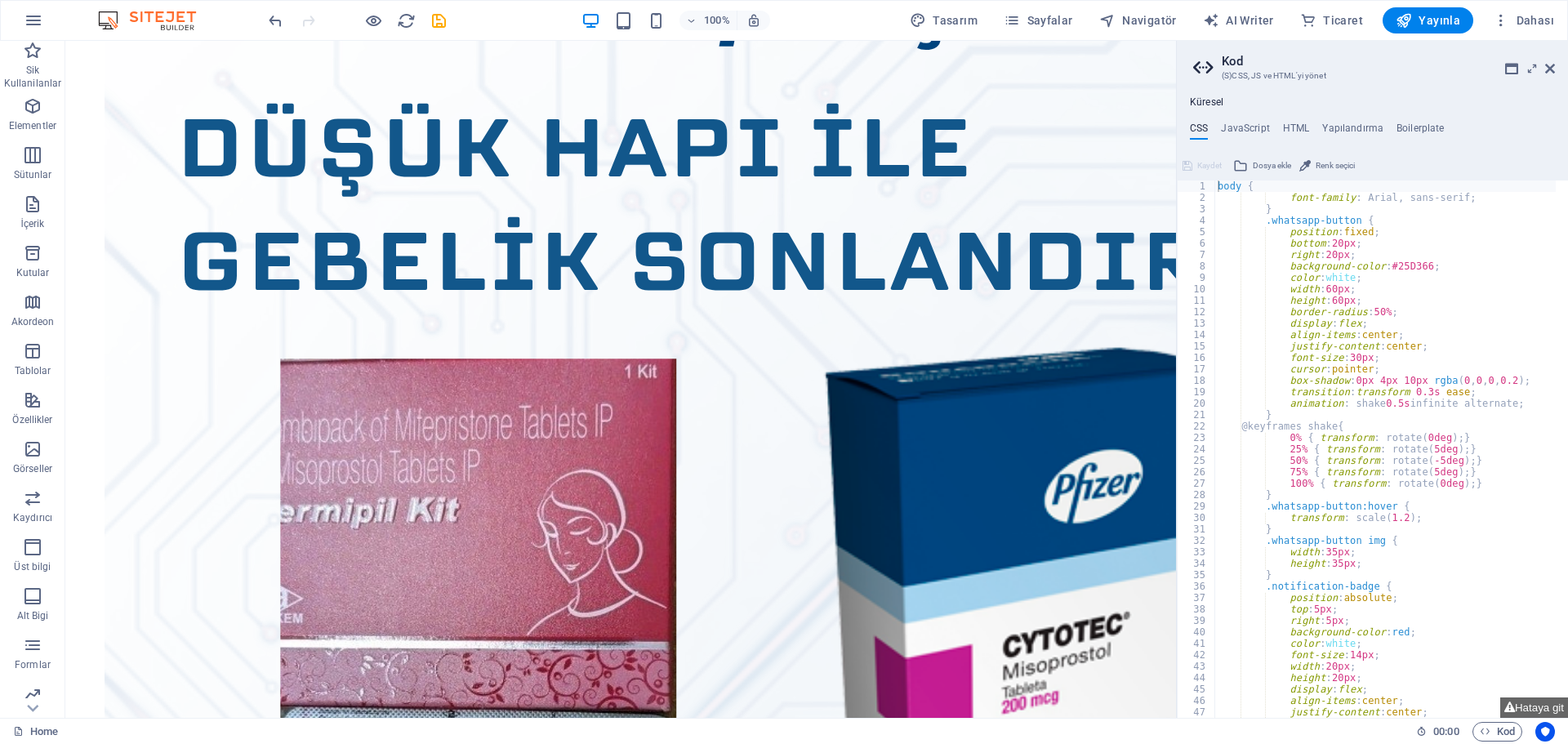
scroll to position [0, 0]
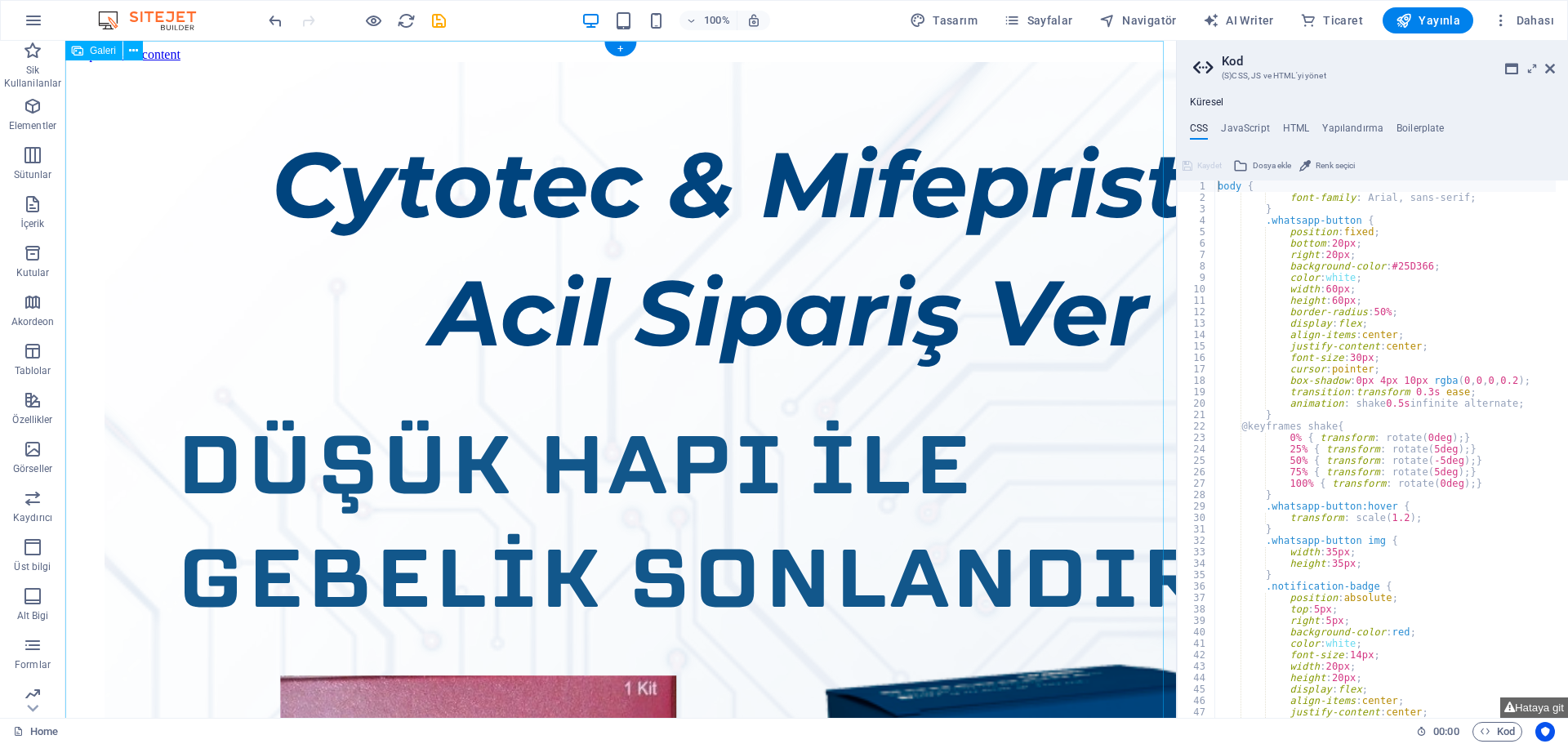
select select "%"
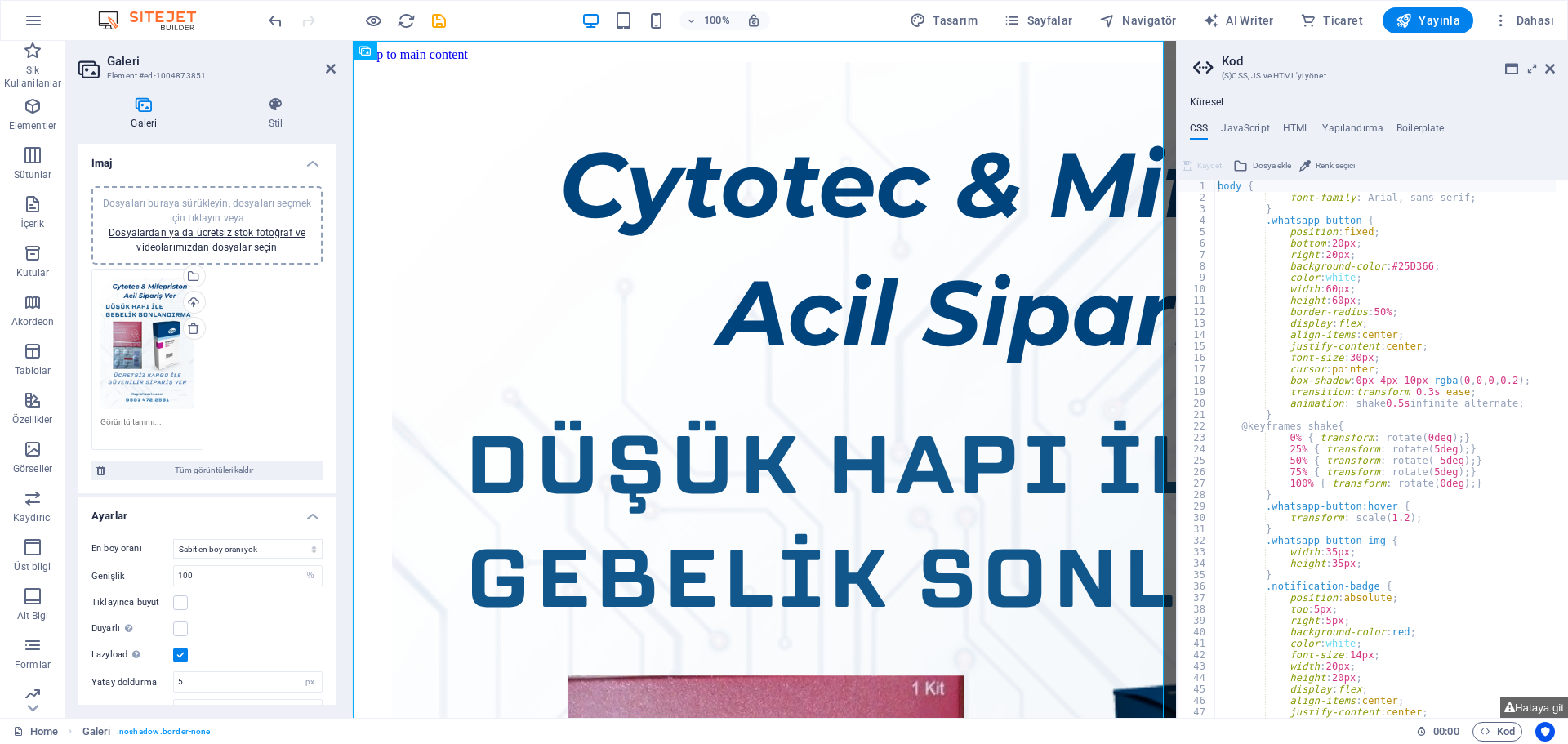
drag, startPoint x: 332, startPoint y: 331, endPoint x: 348, endPoint y: 476, distance: 145.9
click at [348, 476] on aside "Galeri Element #ed-1004873851 Galeri Stil İmaj Dosyaları buraya sürükleyin, dos…" at bounding box center [209, 379] width 288 height 677
click at [257, 126] on h4 "Stil" at bounding box center [276, 113] width 119 height 34
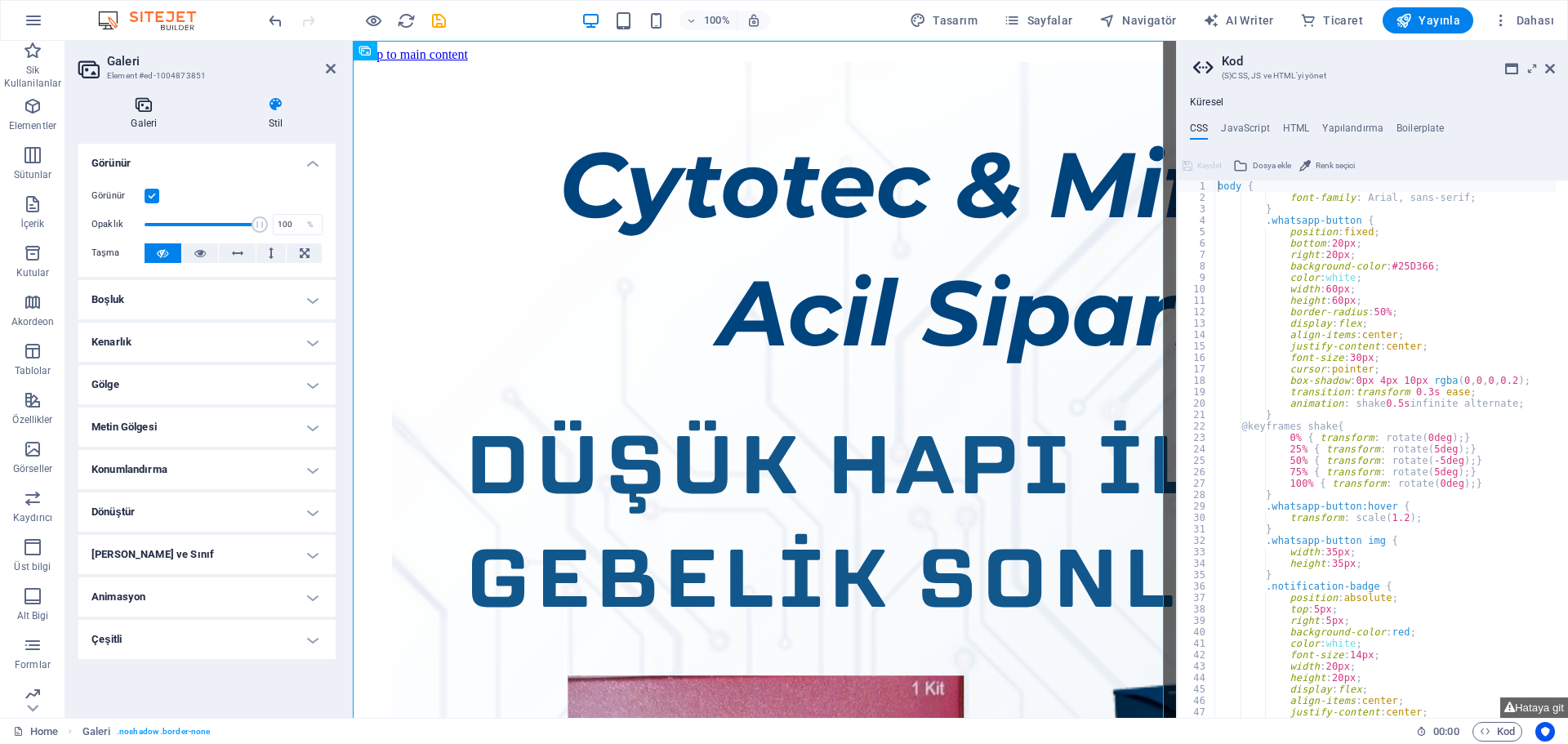
click at [160, 104] on icon at bounding box center [144, 104] width 131 height 16
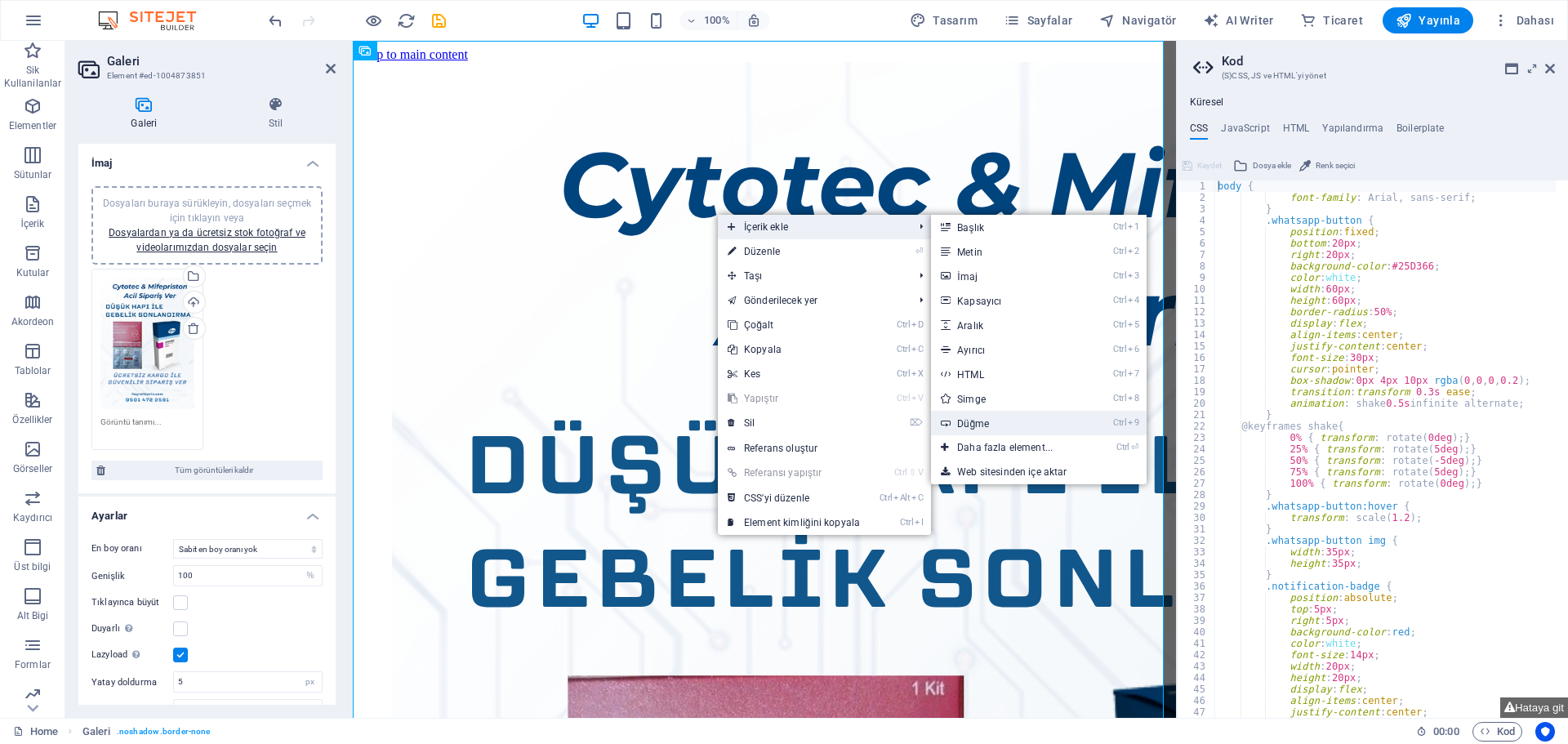
click at [992, 417] on link "Ctrl 9 Düğme" at bounding box center [1008, 422] width 154 height 25
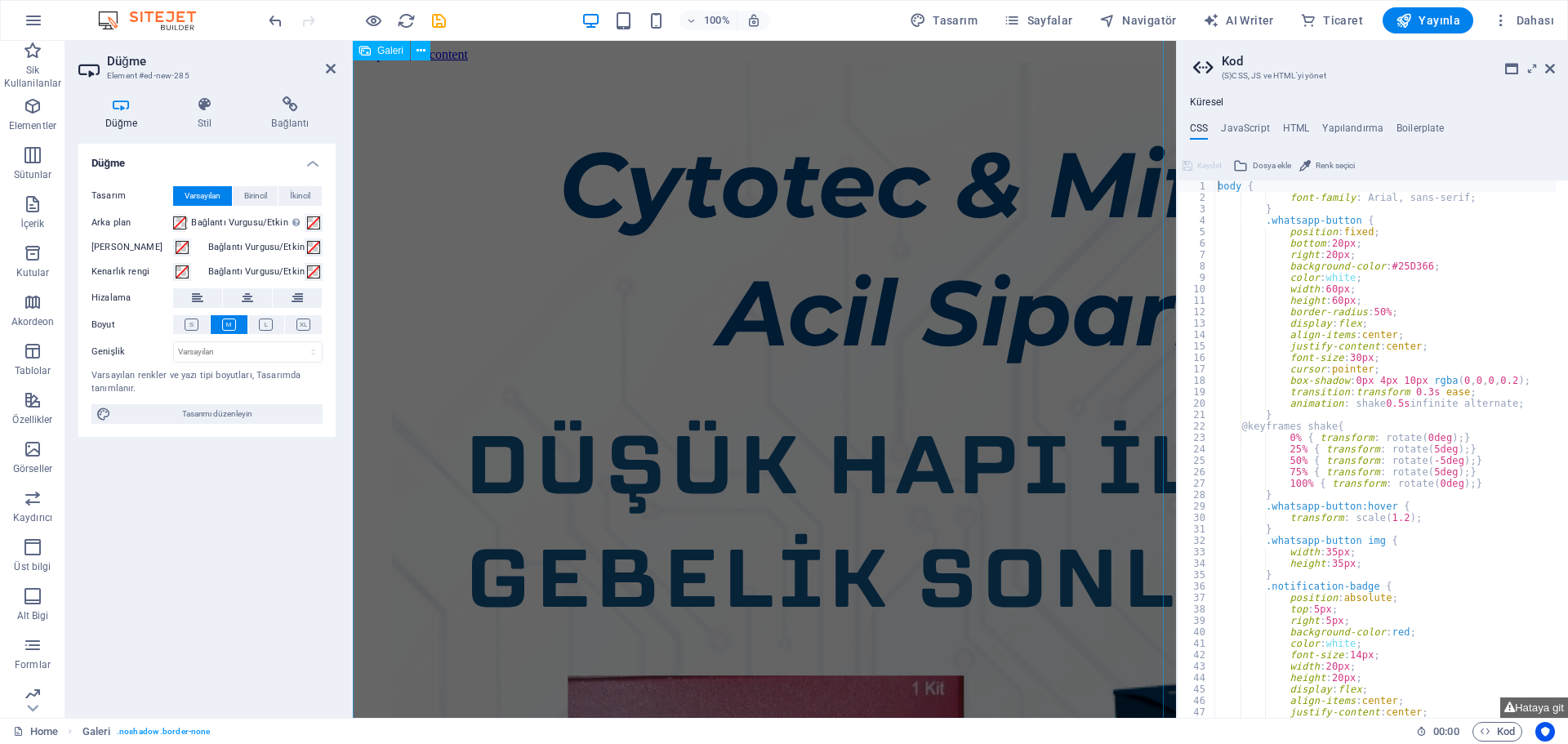
scroll to position [511, 0]
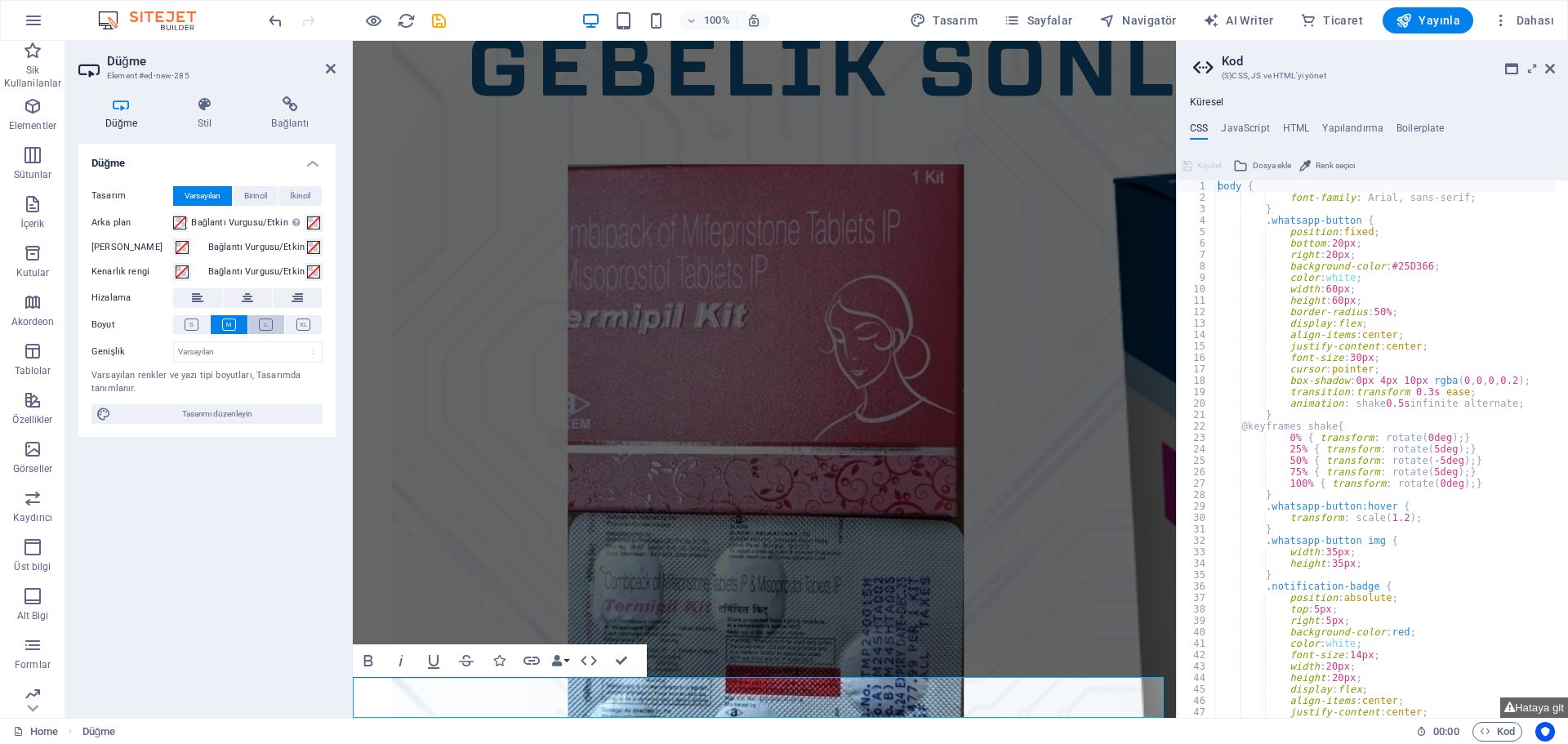
click at [253, 330] on button at bounding box center [267, 324] width 37 height 18
click at [297, 326] on icon at bounding box center [302, 323] width 14 height 12
click at [273, 325] on icon at bounding box center [265, 323] width 14 height 12
click at [294, 325] on button at bounding box center [303, 324] width 37 height 18
click at [178, 217] on span at bounding box center [180, 223] width 13 height 13
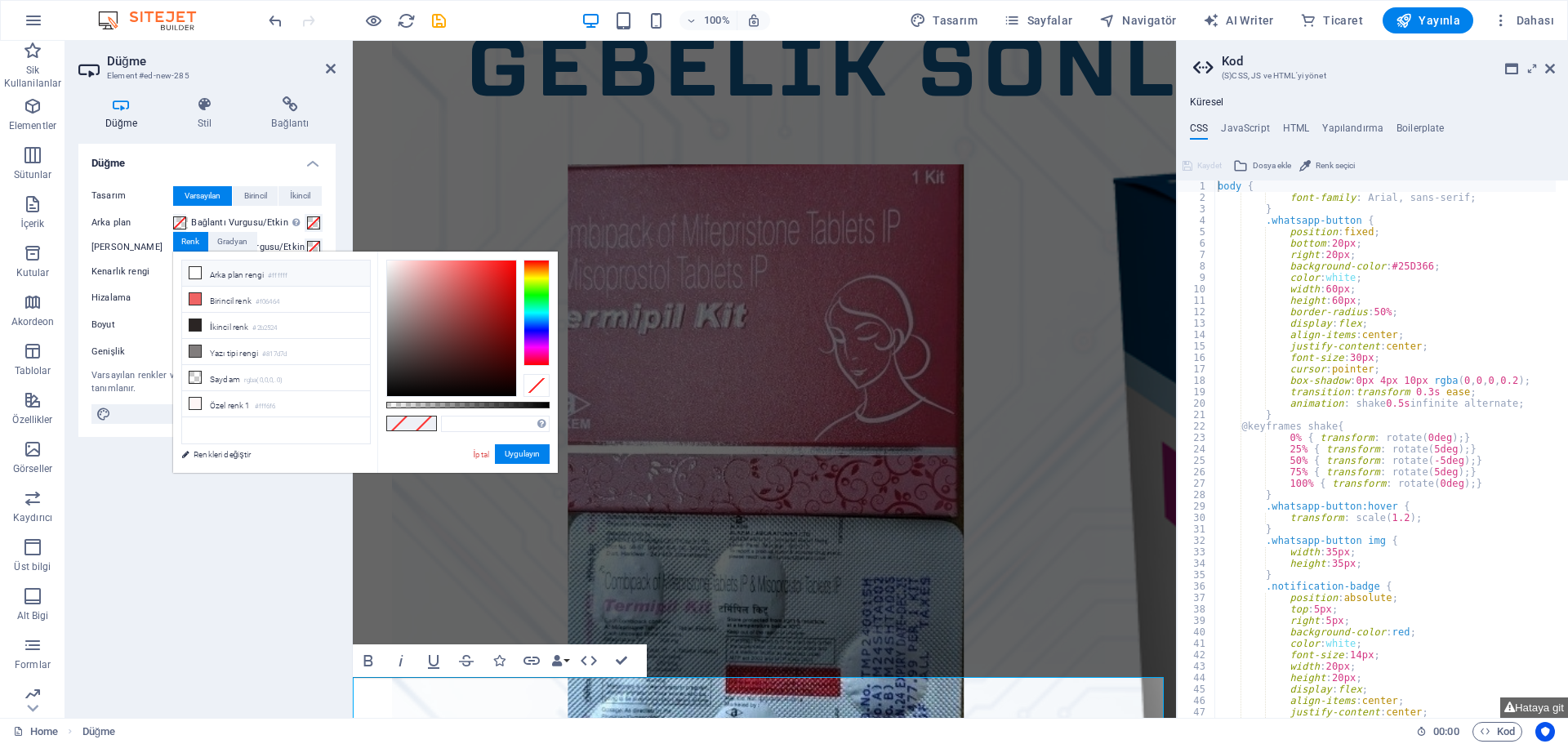
click at [195, 276] on icon at bounding box center [195, 272] width 11 height 11
click at [469, 425] on input "#ffffff" at bounding box center [495, 423] width 108 height 16
type input "#25d366"
click at [526, 453] on button "Uygulayın" at bounding box center [522, 454] width 55 height 19
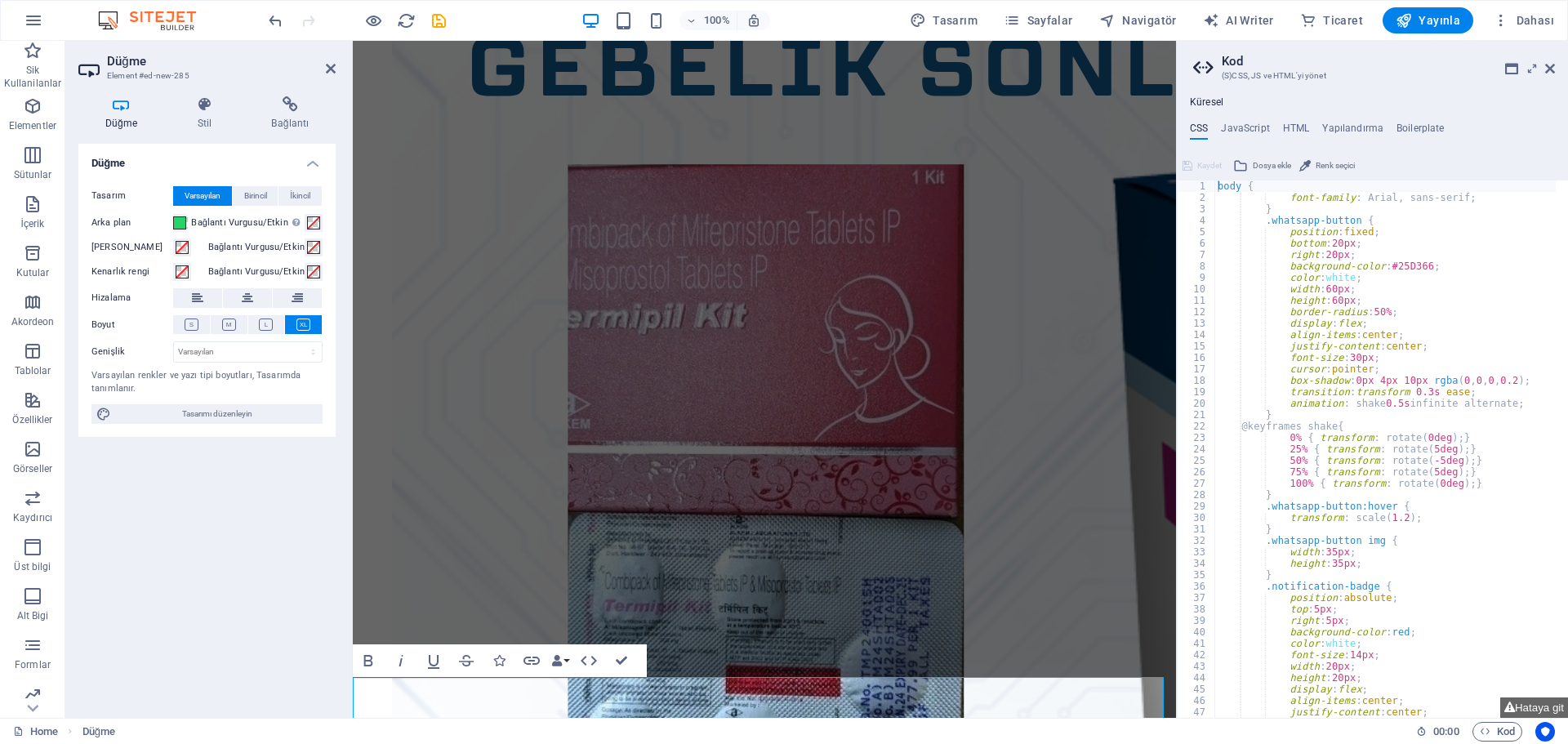
click at [374, 663] on icon "button" at bounding box center [367, 660] width 19 height 19
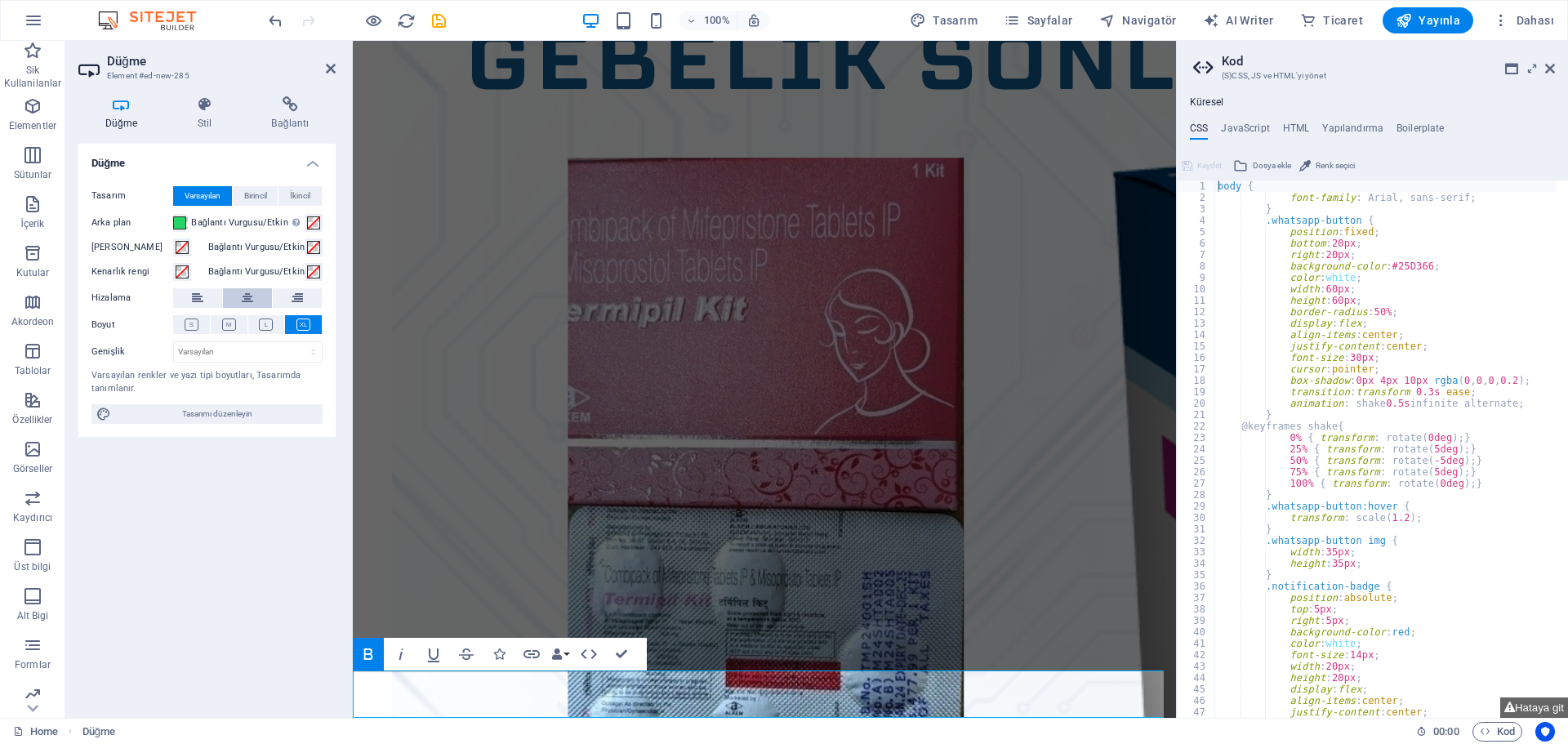
click at [247, 295] on icon at bounding box center [247, 297] width 11 height 19
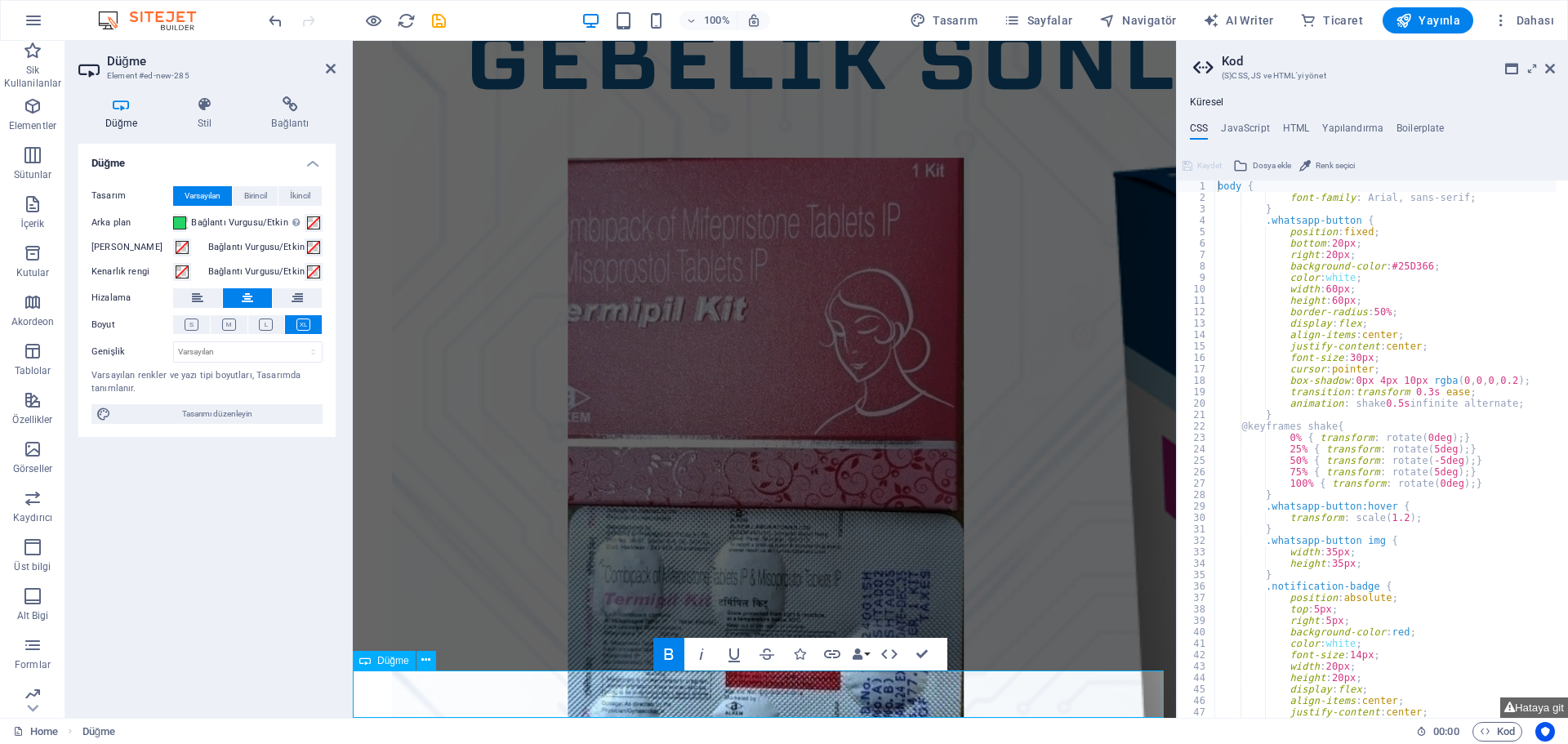
click at [861, 654] on icon "button" at bounding box center [857, 653] width 11 height 11
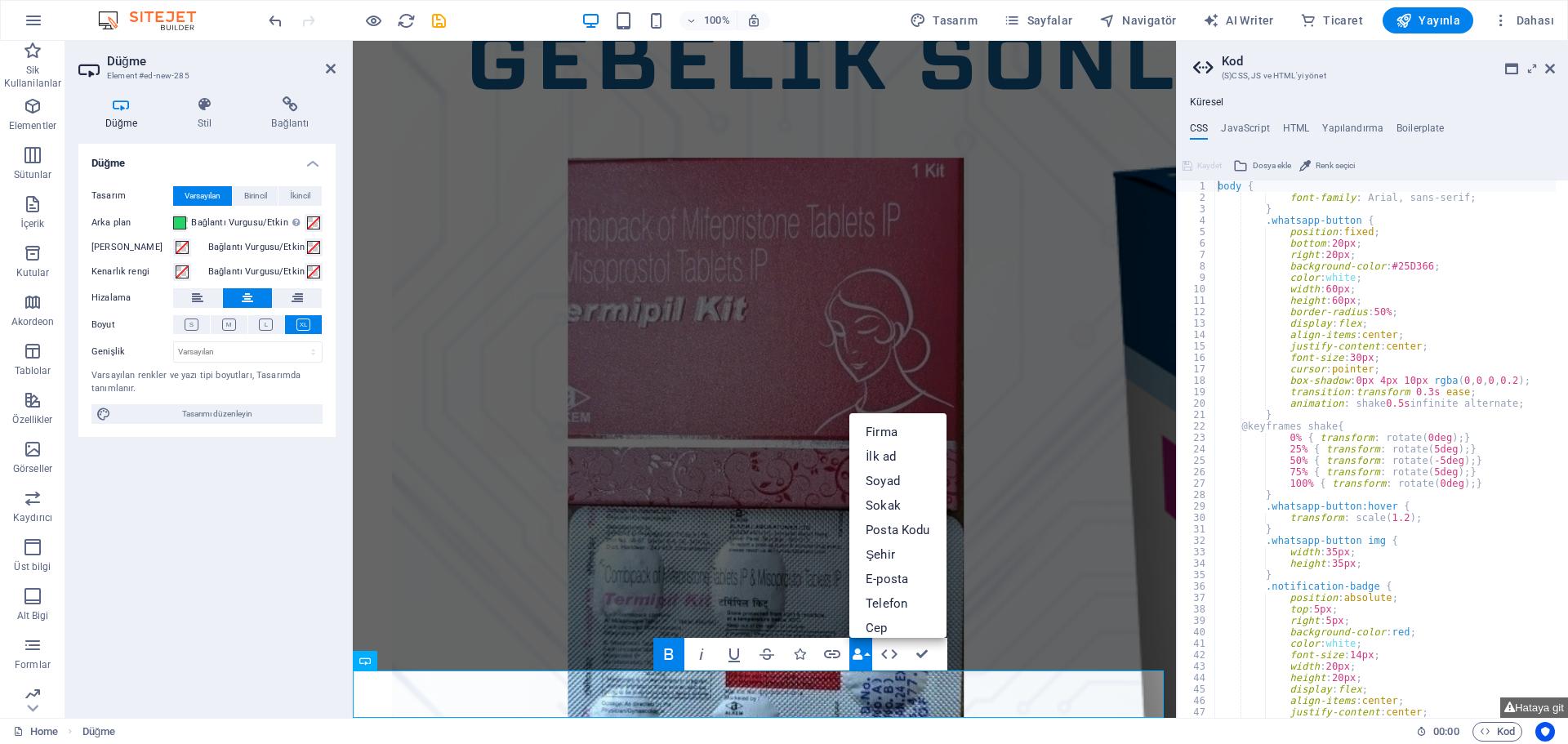
click at [861, 654] on icon "button" at bounding box center [857, 653] width 11 height 11
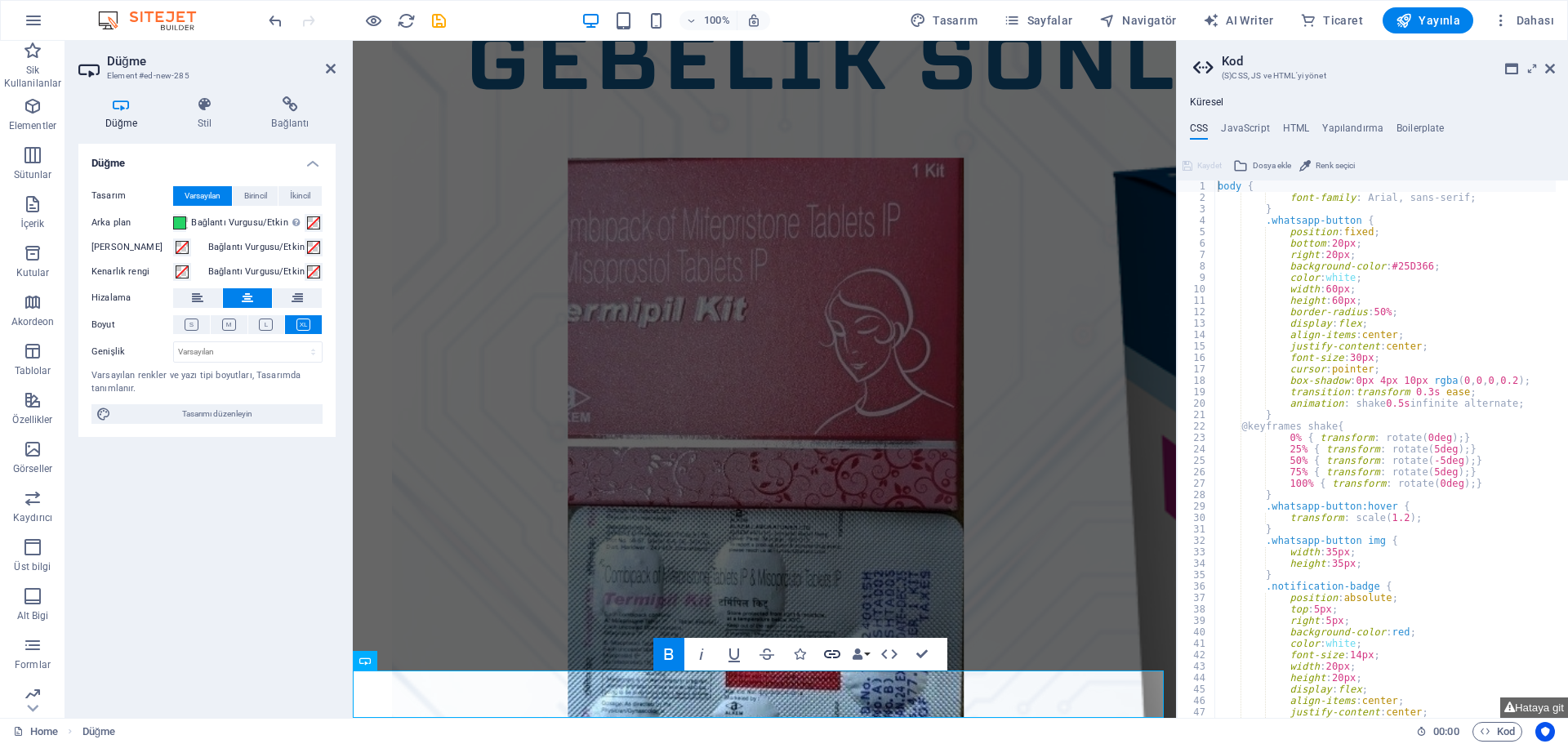
click at [835, 654] on icon "button" at bounding box center [832, 653] width 16 height 8
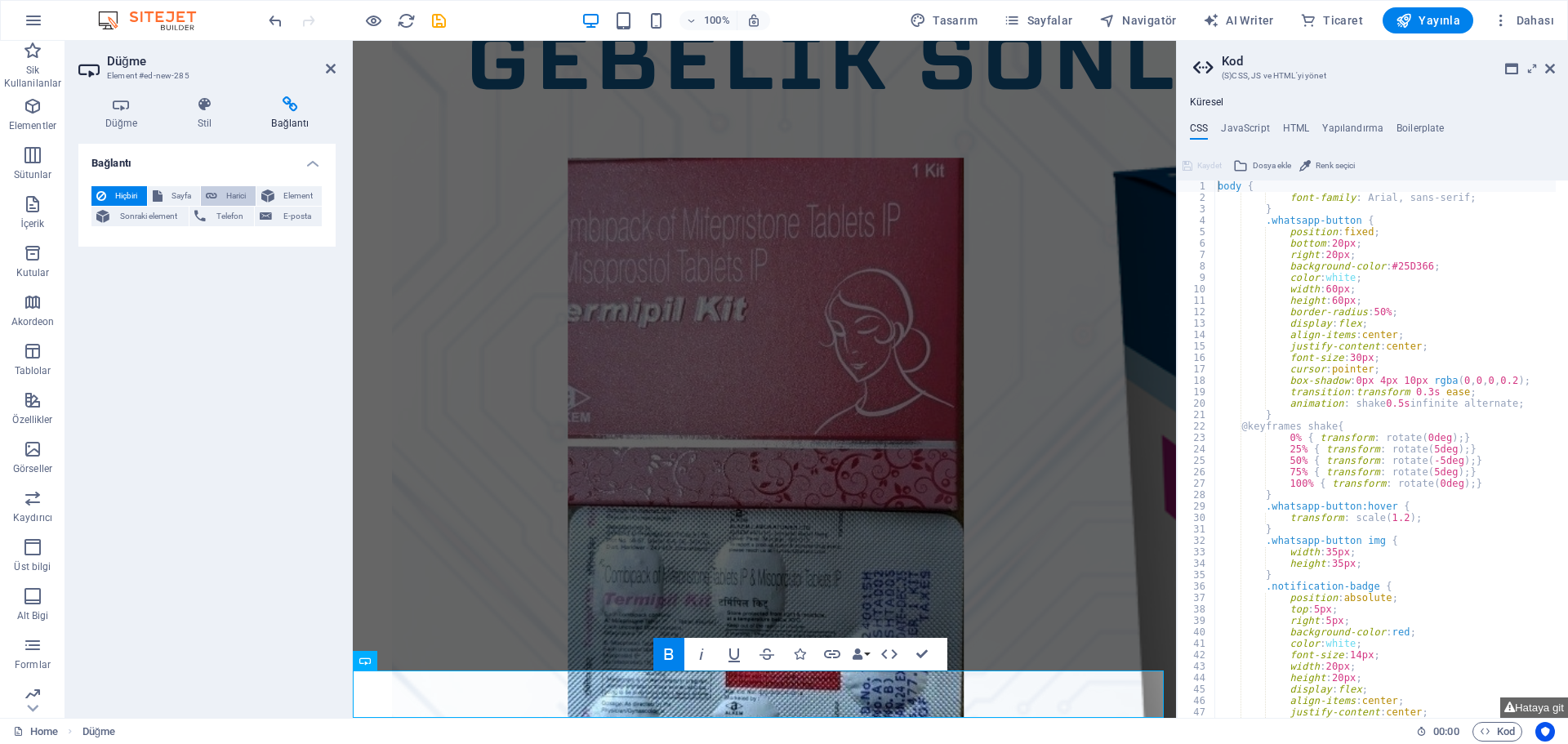
click at [220, 195] on button "Harici" at bounding box center [228, 195] width 55 height 19
select select "blank"
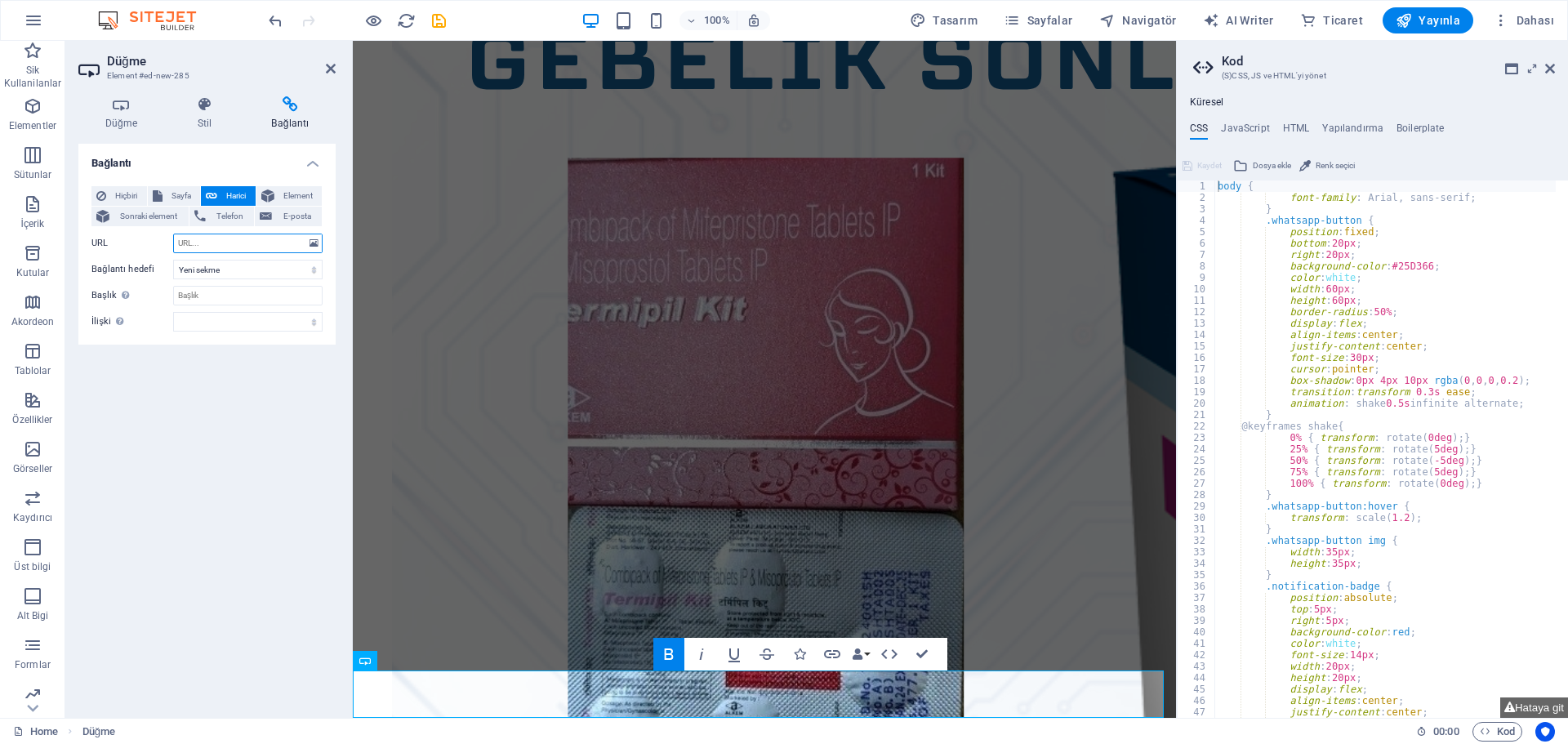
click at [219, 236] on input "URL" at bounding box center [247, 243] width 149 height 19
paste input "https://api.whatsapp.com/send/?phone=905014722591"
type input "https://api.whatsapp.com/send/?phone=905014722591"
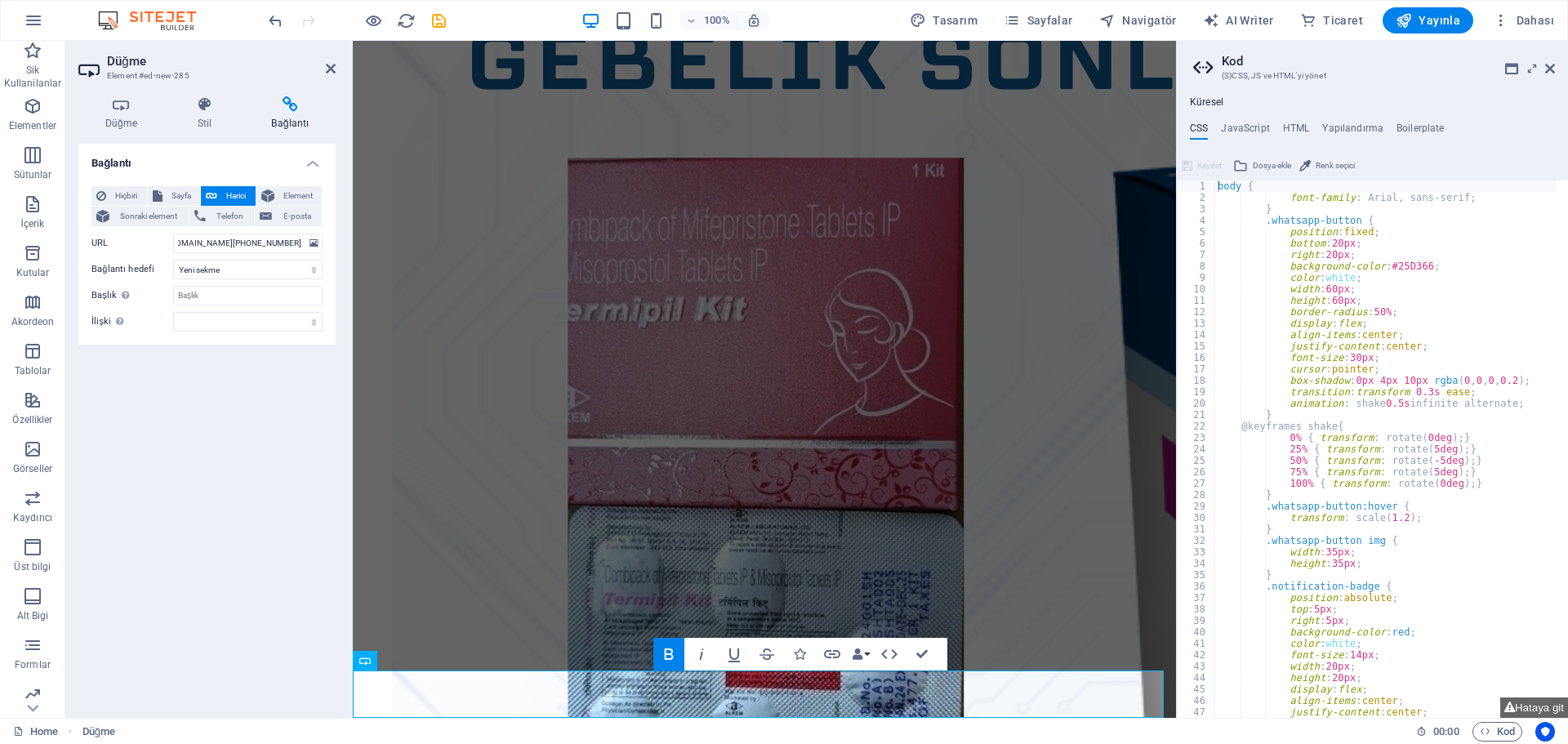
click at [144, 157] on h4 "Bağlantı" at bounding box center [207, 159] width 258 height 29
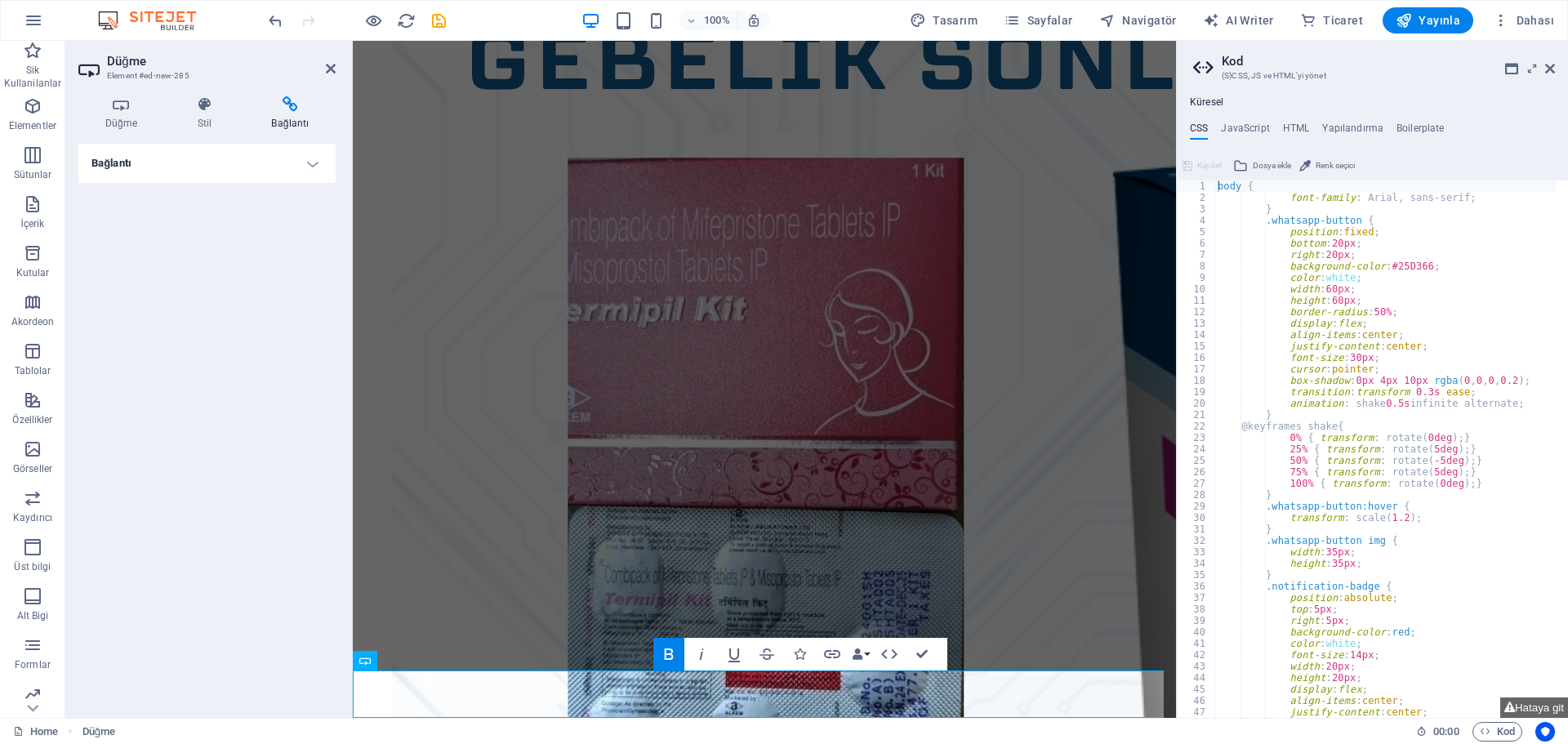
click at [153, 159] on h4 "Bağlantı" at bounding box center [207, 163] width 258 height 39
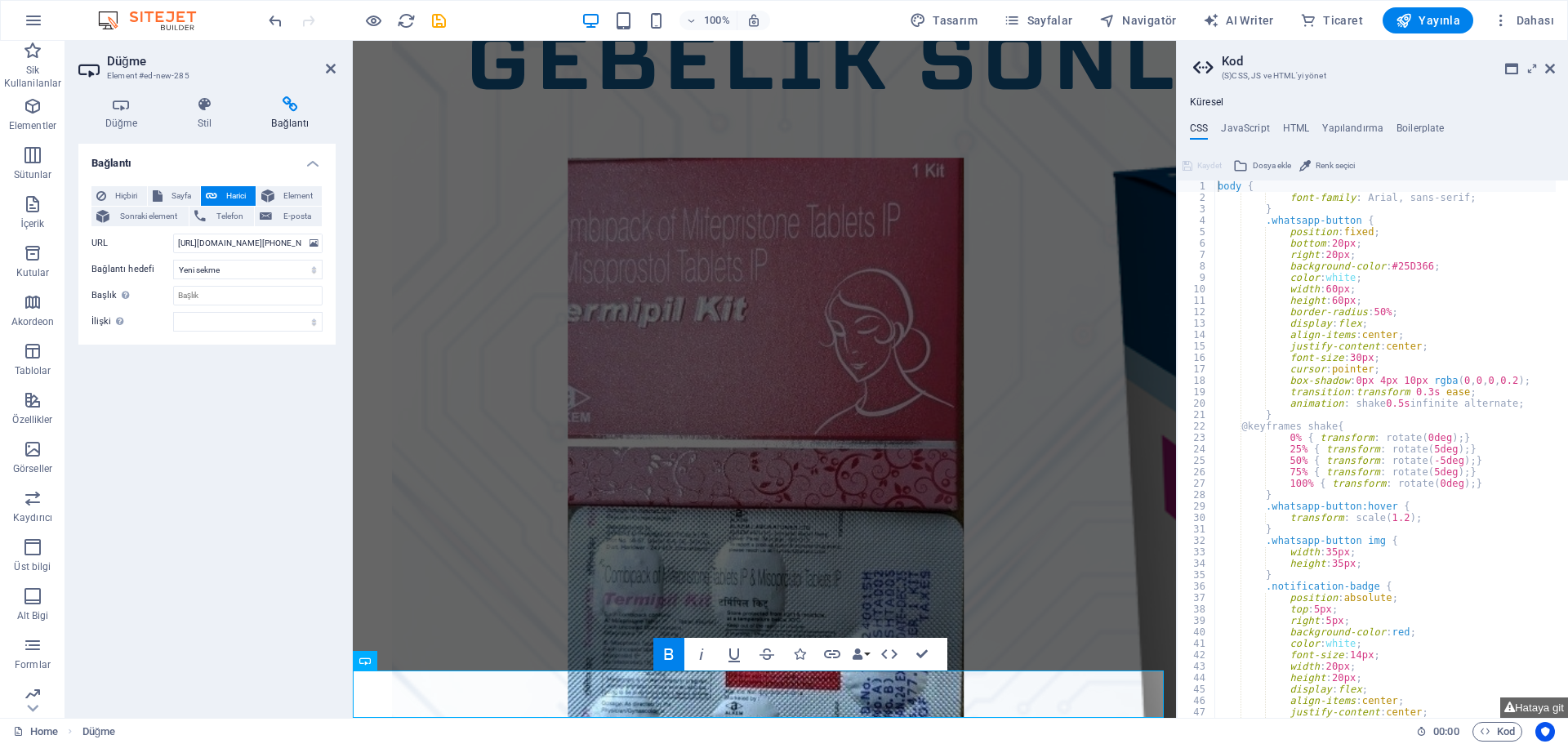
click at [287, 368] on div "Bağlantı Hiçbiri Sayfa Harici Element Sonraki element Telefon E-posta Sayfa Hom…" at bounding box center [207, 424] width 258 height 561
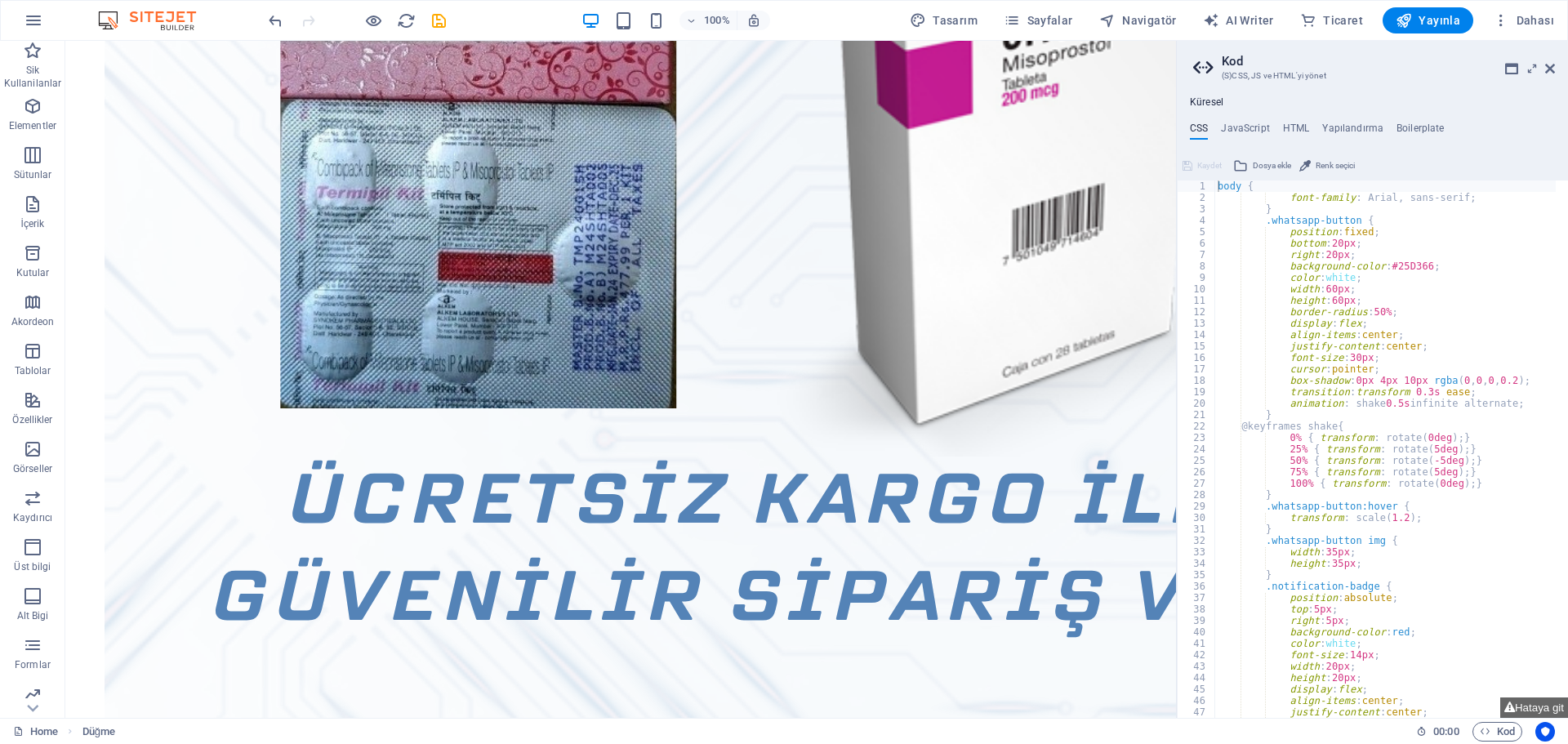
scroll to position [925, 0]
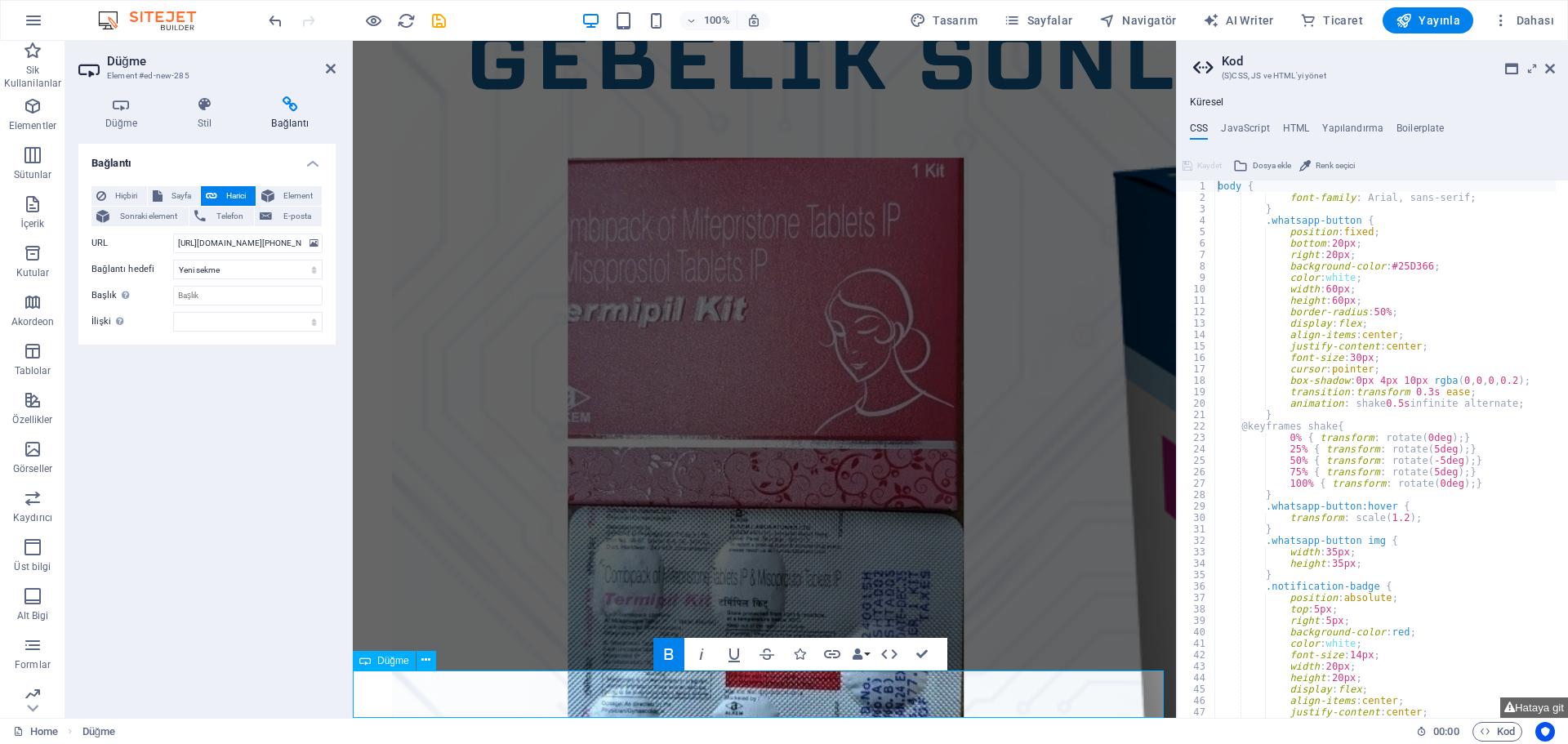
click at [291, 602] on div "Bağlantı Hiçbiri Sayfa Harici Element Sonraki element Telefon E-posta Sayfa Hom…" at bounding box center [207, 424] width 258 height 561
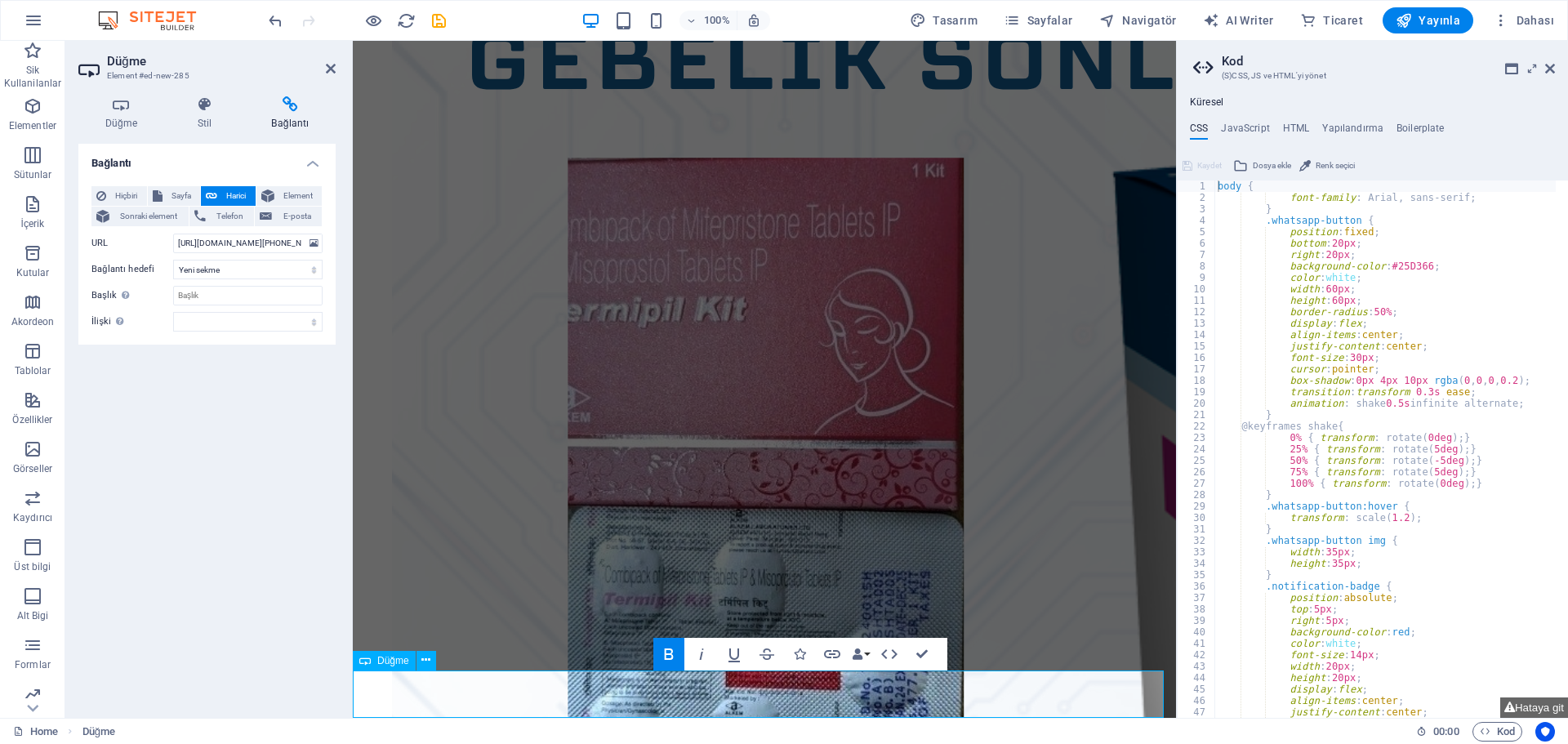
click at [1531, 69] on icon at bounding box center [1531, 69] width 0 height 13
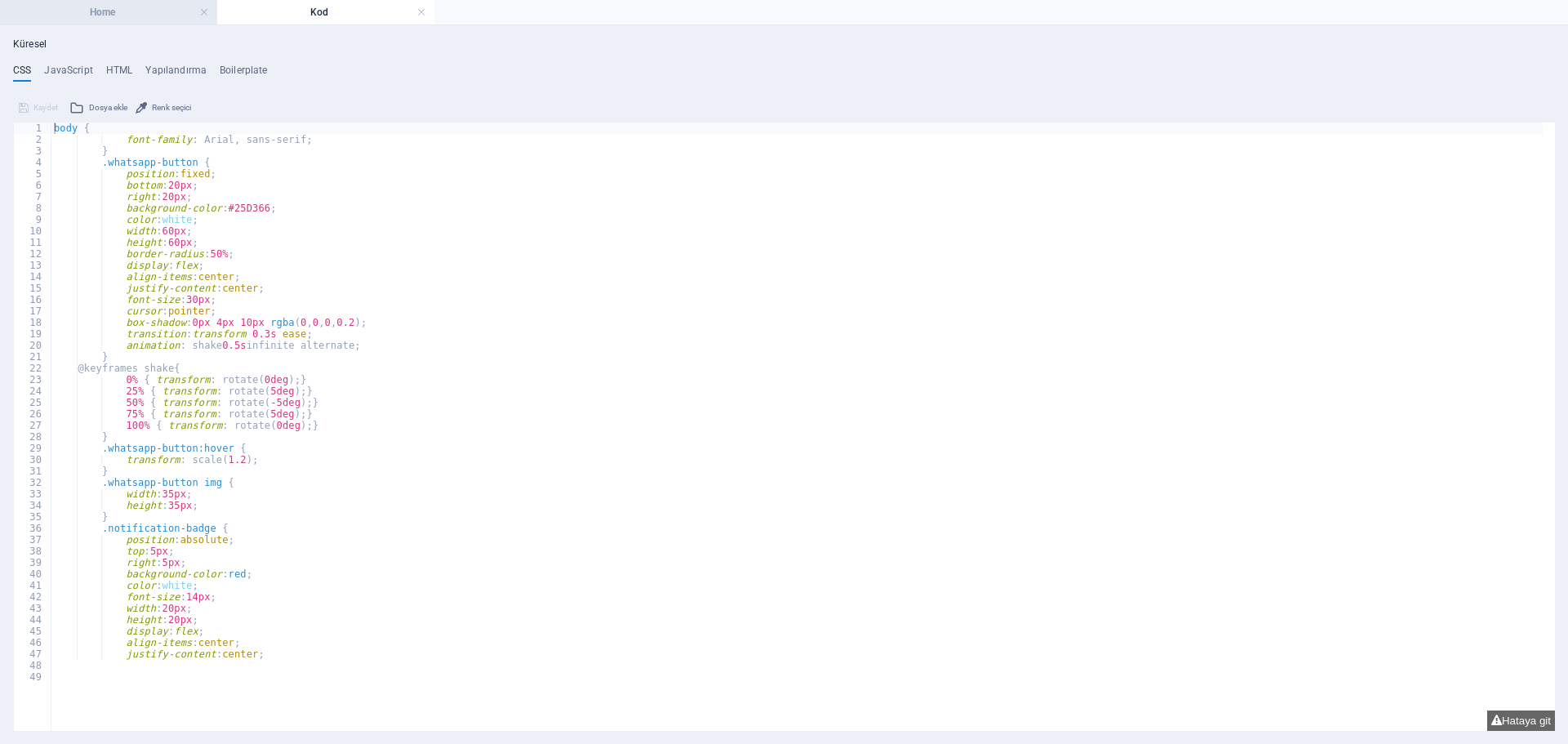
click at [72, 4] on h4 "Home" at bounding box center [108, 13] width 217 height 18
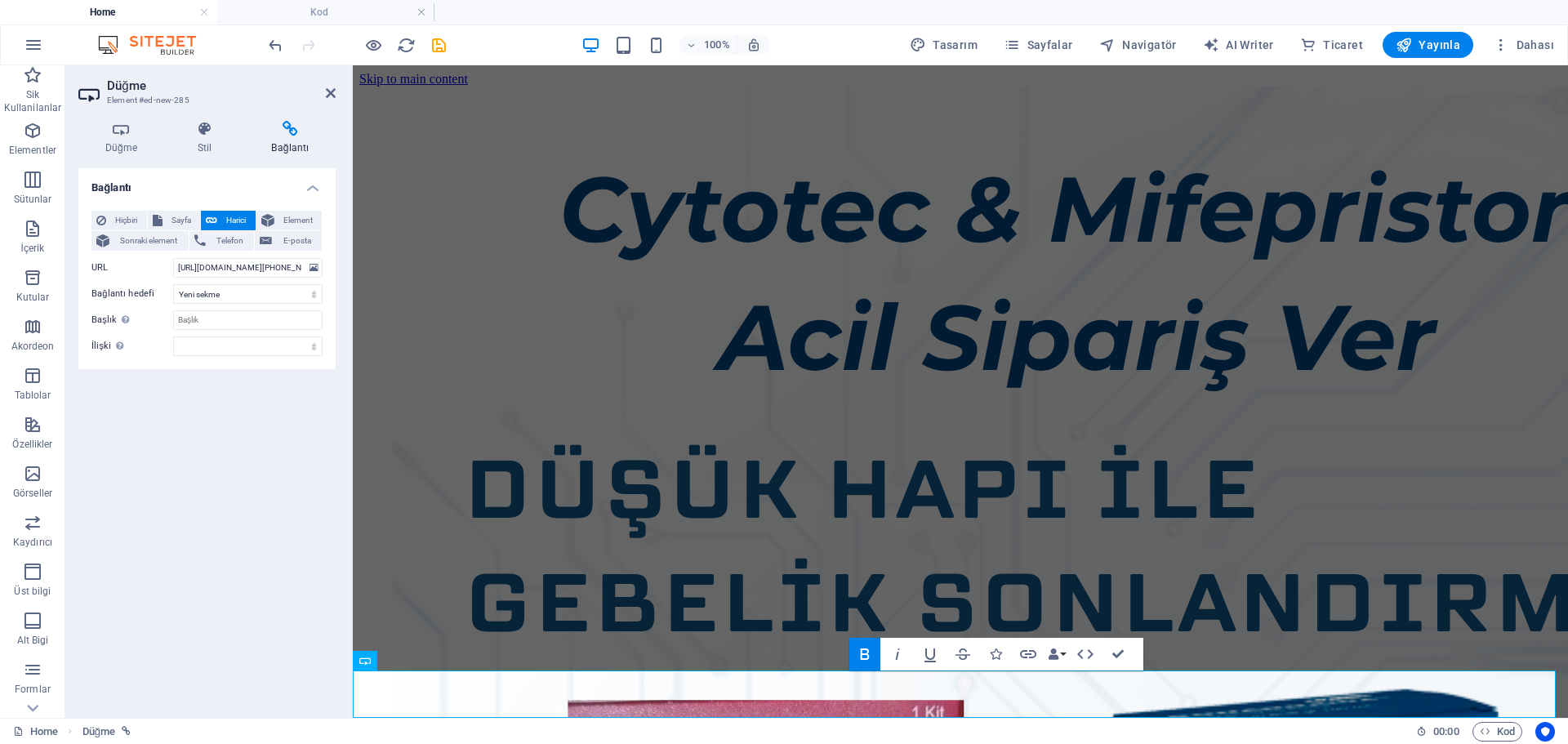
scroll to position [1097, 0]
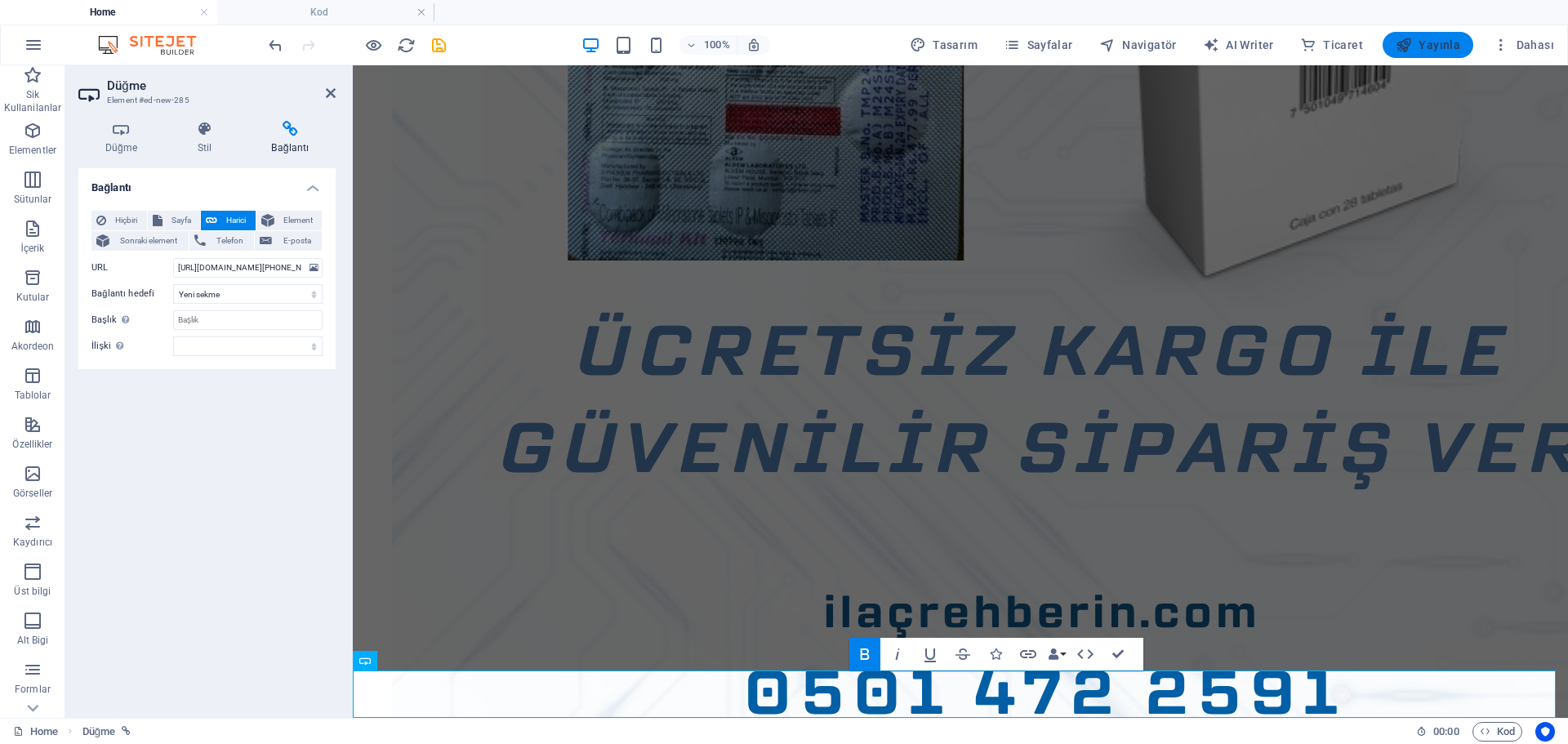
click at [1428, 52] on span "Yayınla" at bounding box center [1428, 45] width 64 height 16
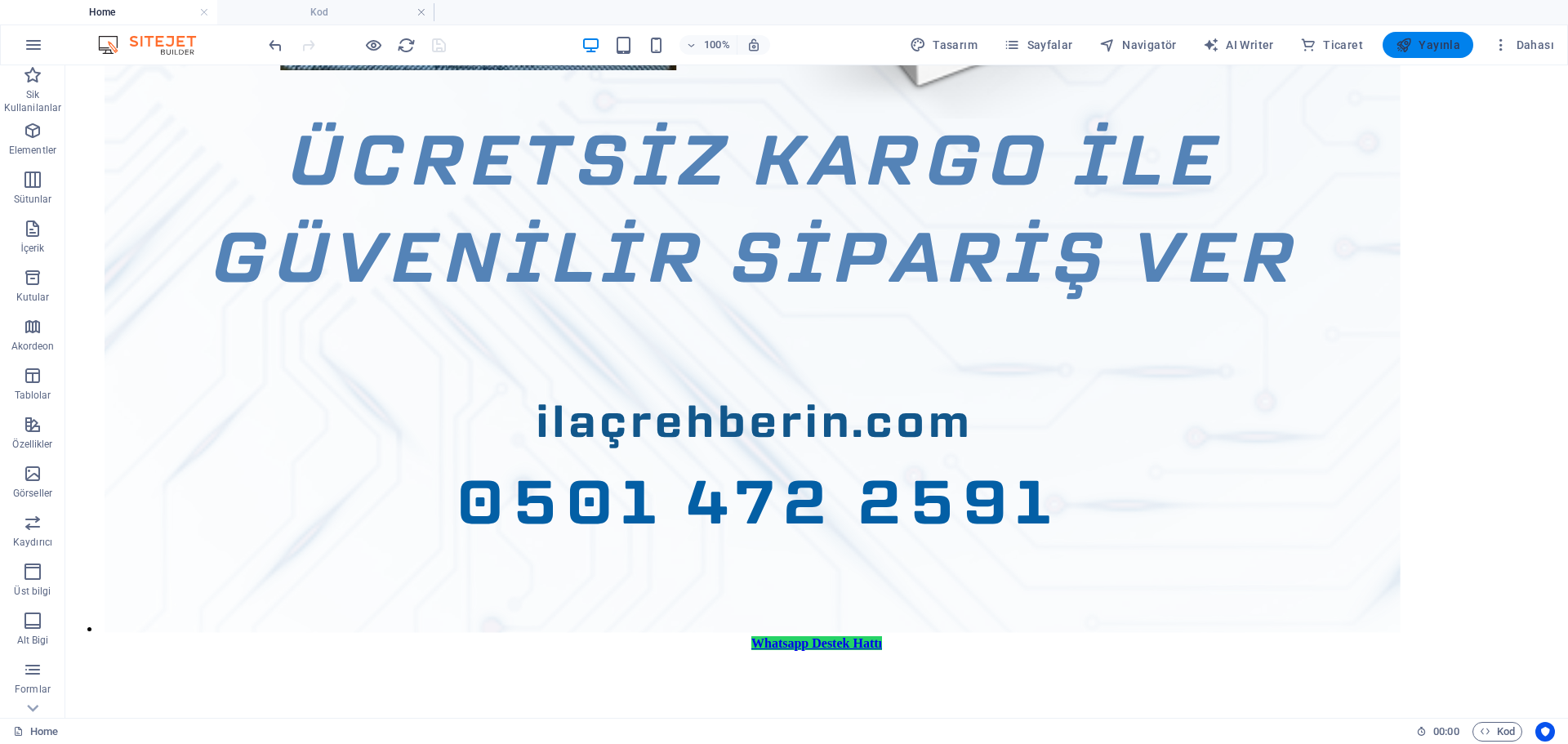
click at [1409, 35] on button "Yayınla" at bounding box center [1427, 45] width 91 height 27
